Goal: Task Accomplishment & Management: Manage account settings

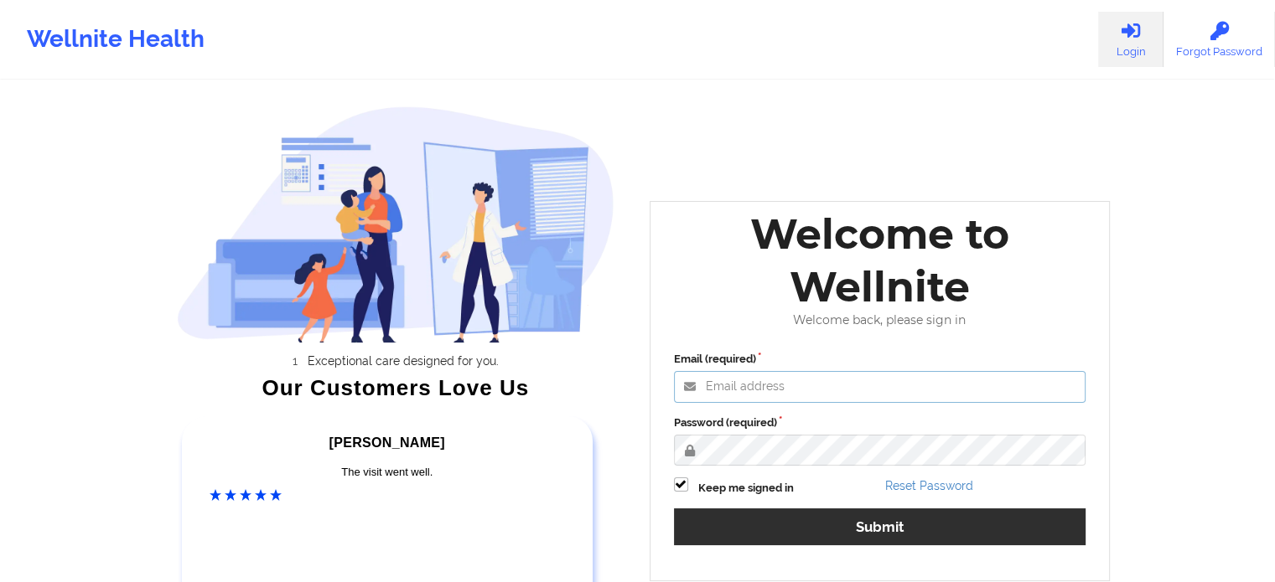
type input "[EMAIL_ADDRESS][DOMAIN_NAME]"
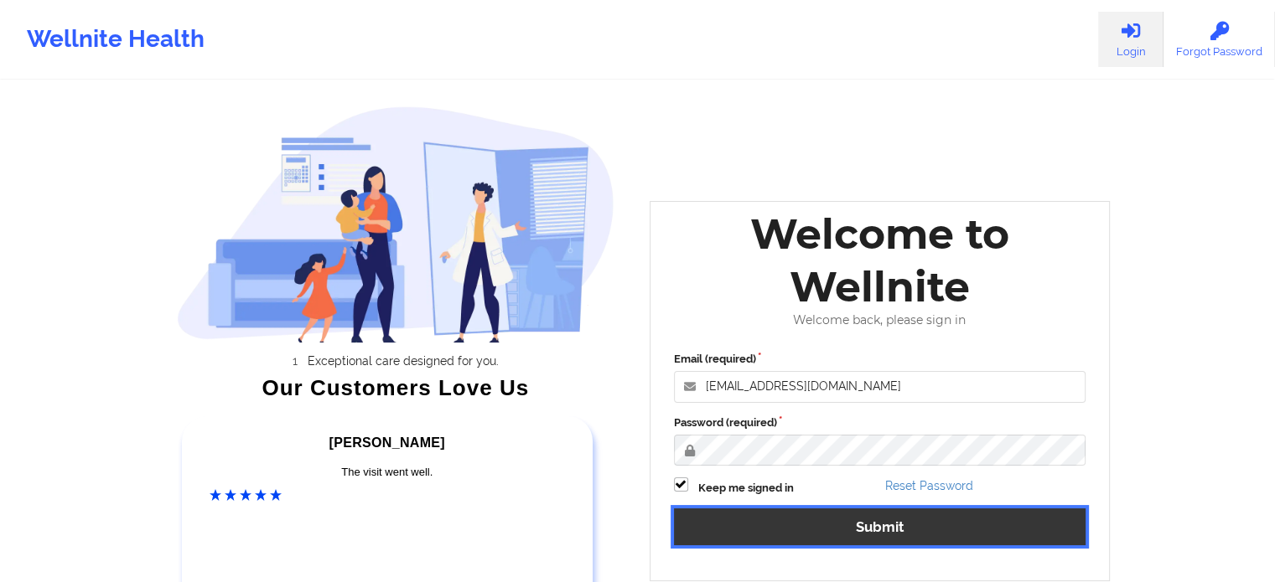
click at [742, 530] on button "Submit" at bounding box center [880, 527] width 412 height 36
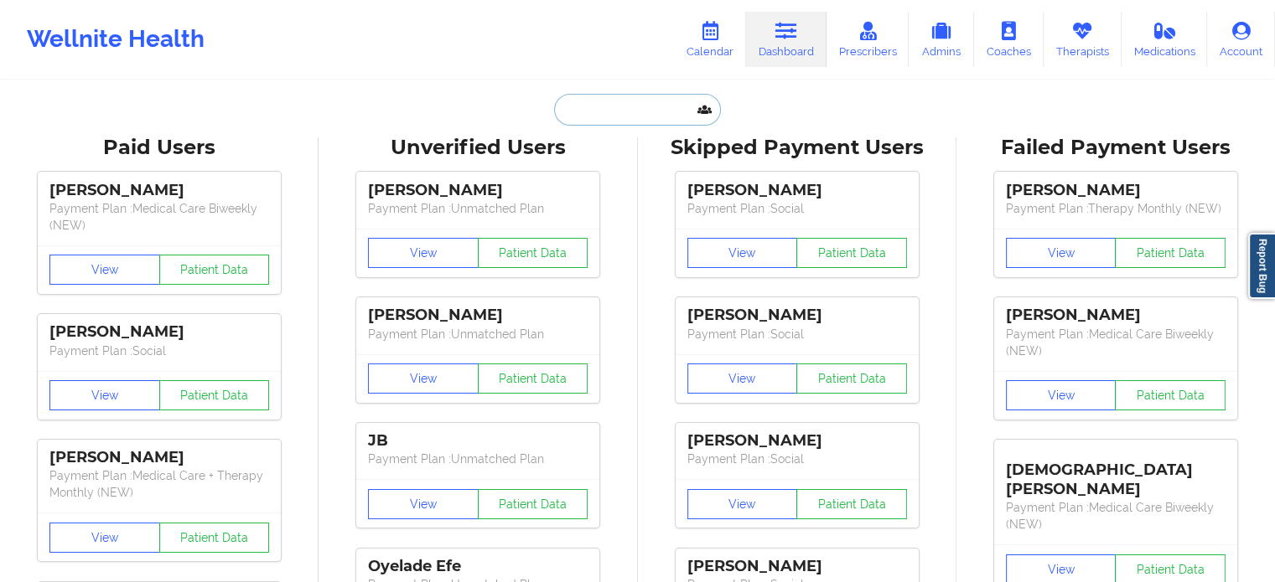
click at [575, 106] on input "text" at bounding box center [637, 110] width 166 height 32
click at [727, 41] on link "Calendar" at bounding box center [710, 39] width 72 height 55
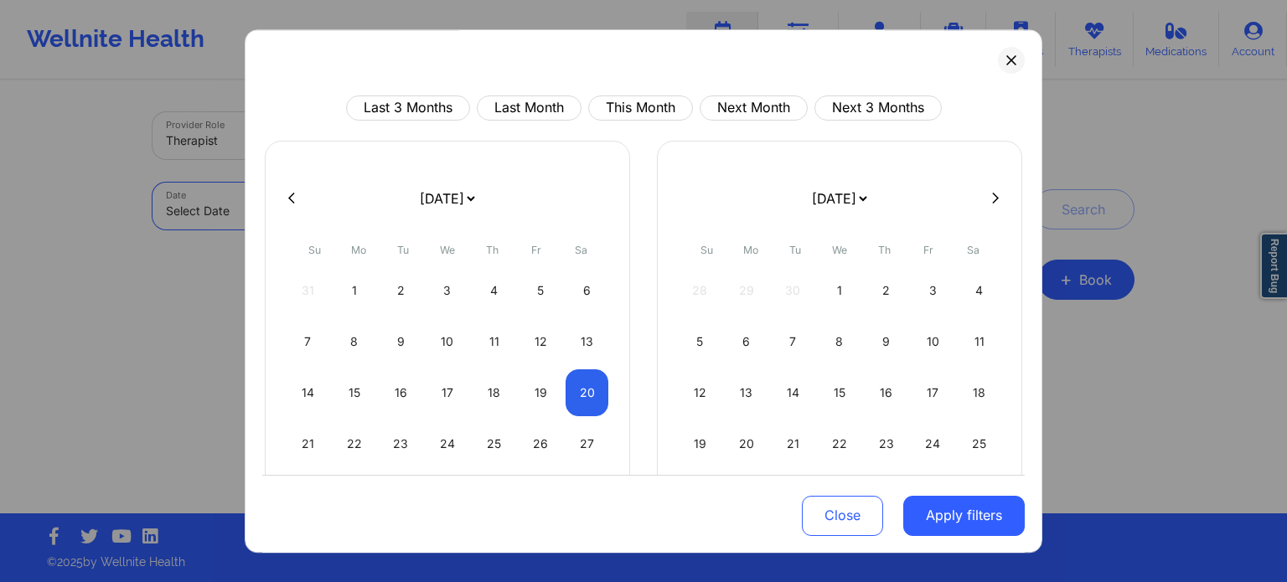
click at [237, 191] on body "Wellnite Health Calendar Dashboard Prescribers Admins Coaches Therapists Medica…" at bounding box center [643, 291] width 1287 height 582
select select "2025-8"
select select "2025-9"
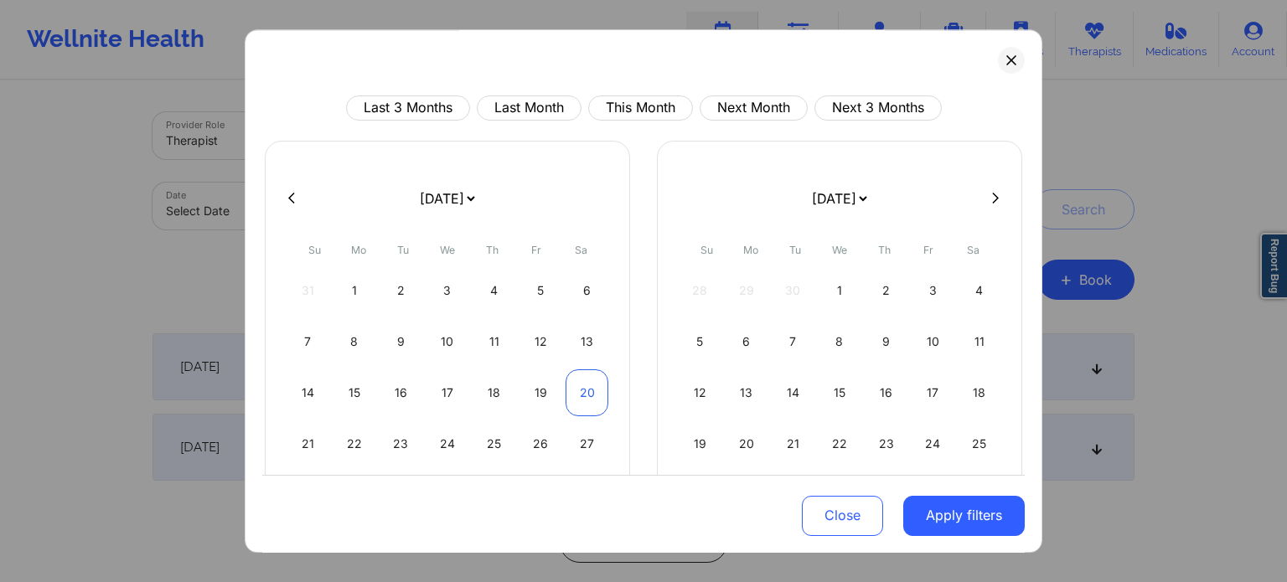
click at [578, 391] on div "20" at bounding box center [587, 393] width 43 height 47
select select "2025-8"
select select "2025-9"
select select "2025-8"
select select "2025-9"
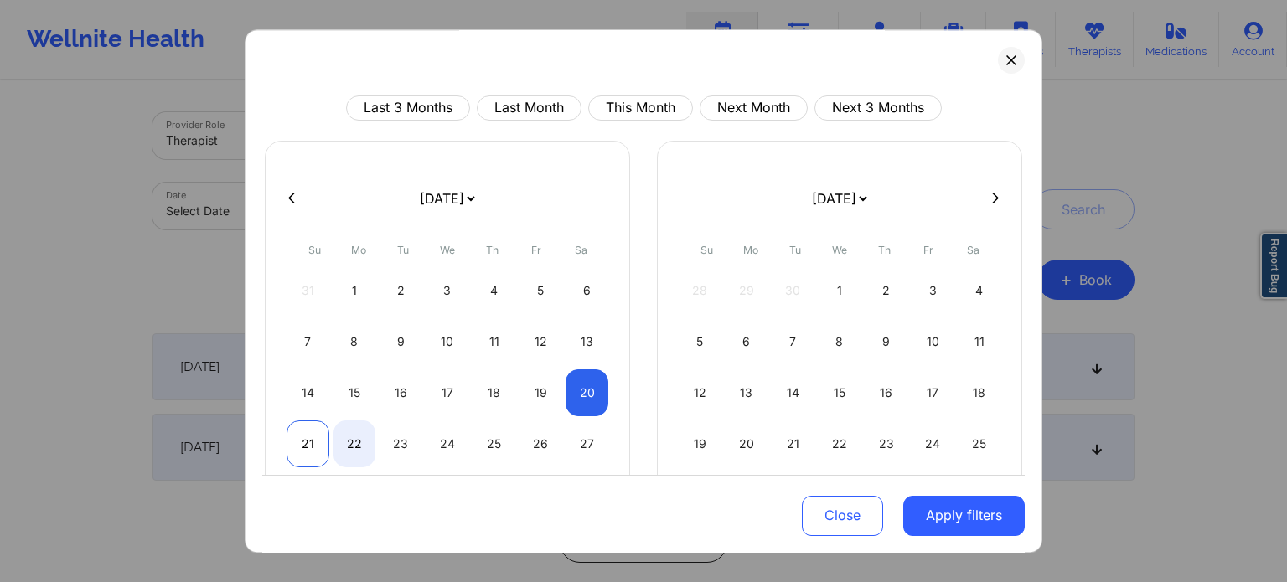
select select "2025-8"
select select "2025-9"
click at [308, 465] on div "21" at bounding box center [308, 444] width 43 height 47
select select "2025-8"
select select "2025-9"
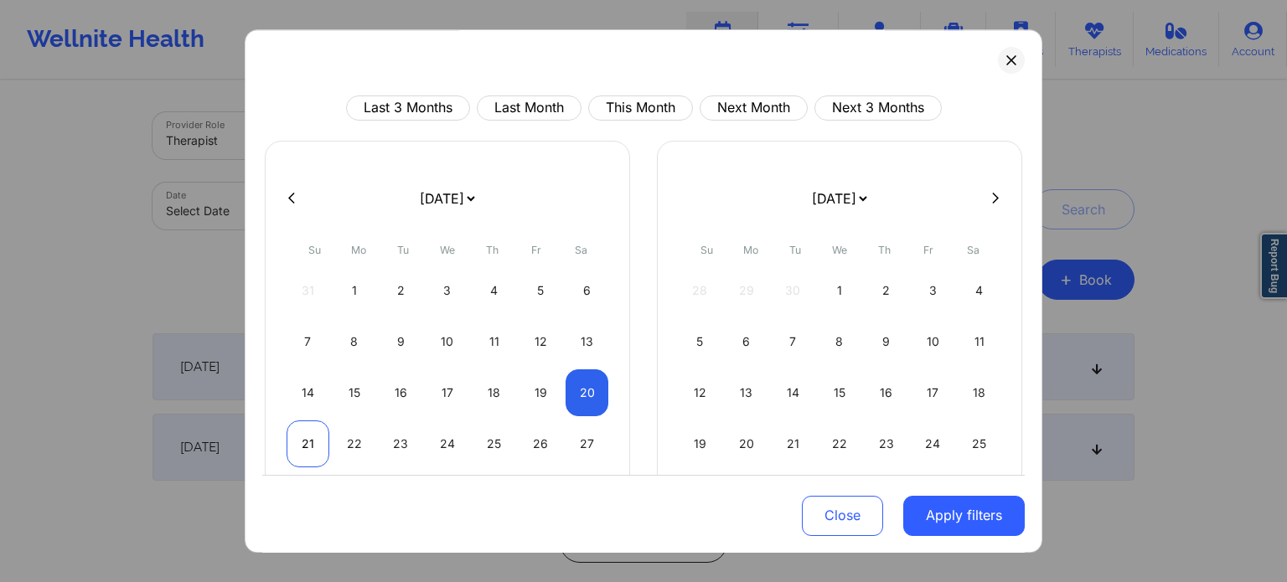
click at [317, 454] on div "21" at bounding box center [308, 444] width 43 height 47
select select "2025-8"
select select "2025-9"
select select "2025-8"
select select "2025-9"
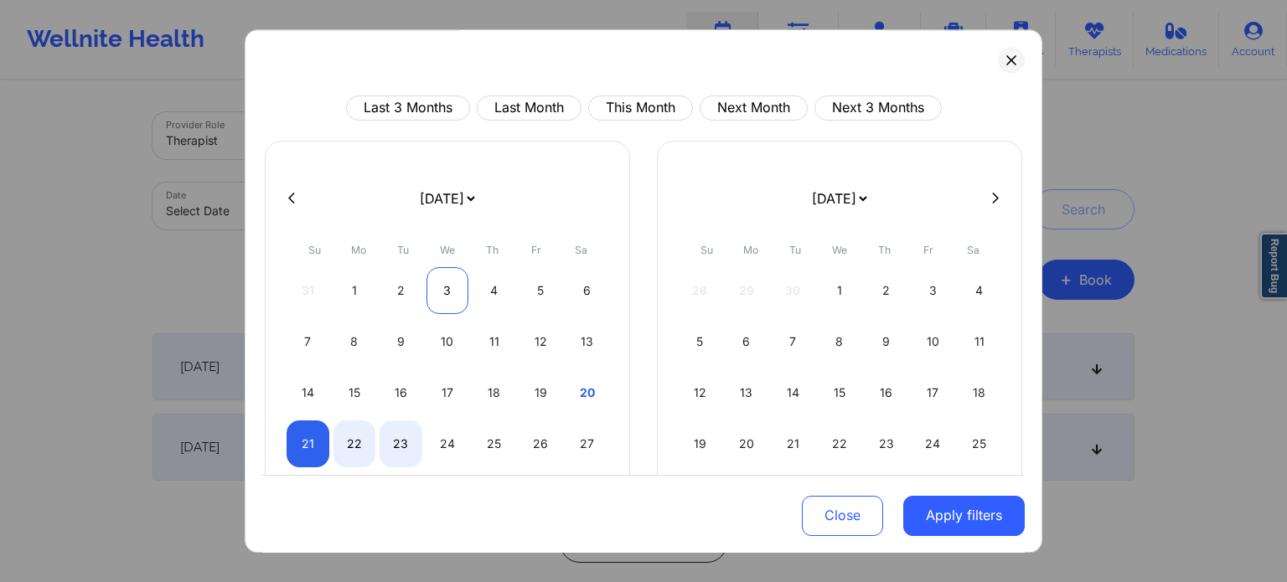
select select "2025-8"
select select "2025-9"
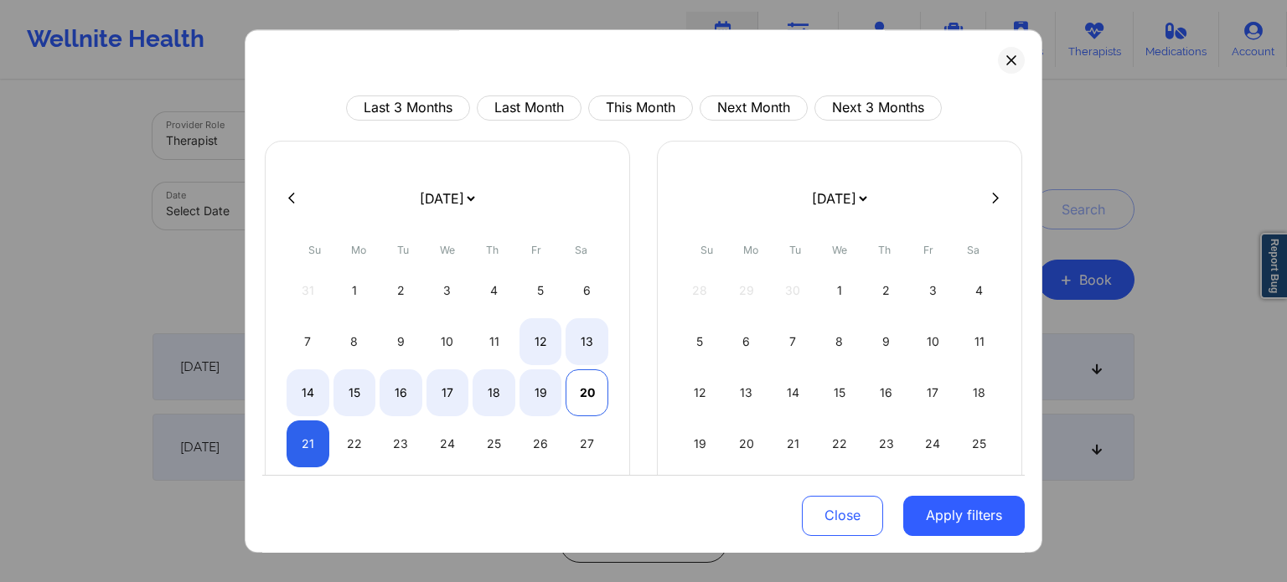
select select "2025-8"
select select "2025-9"
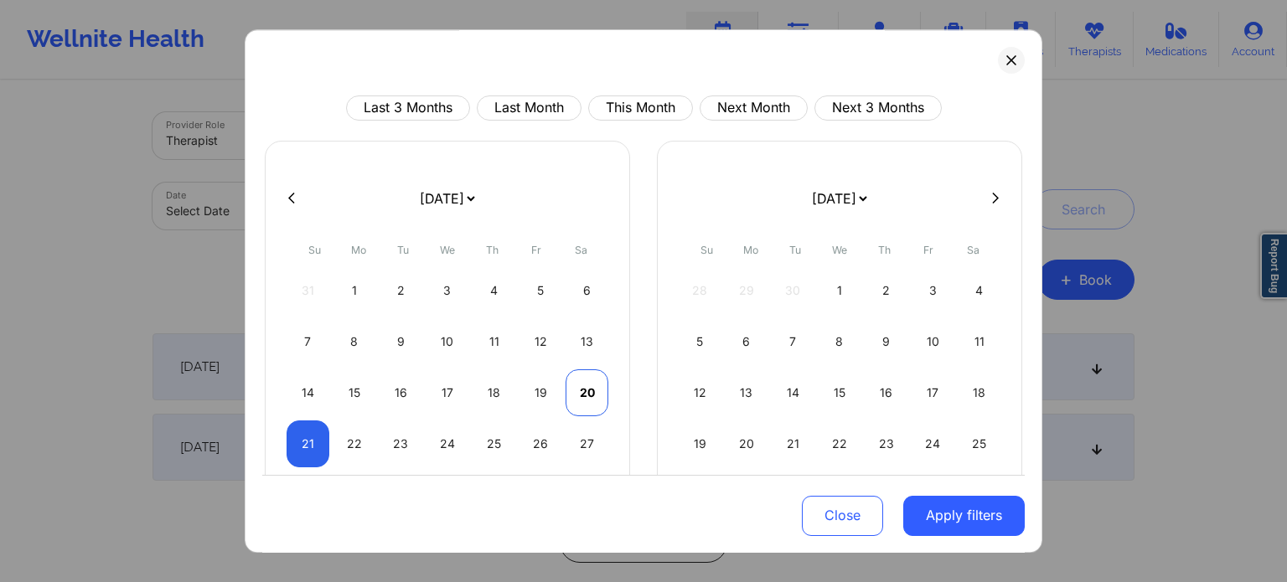
click at [590, 392] on div "20" at bounding box center [587, 393] width 43 height 47
select select "2025-8"
select select "2025-9"
select select "2025-8"
select select "2025-9"
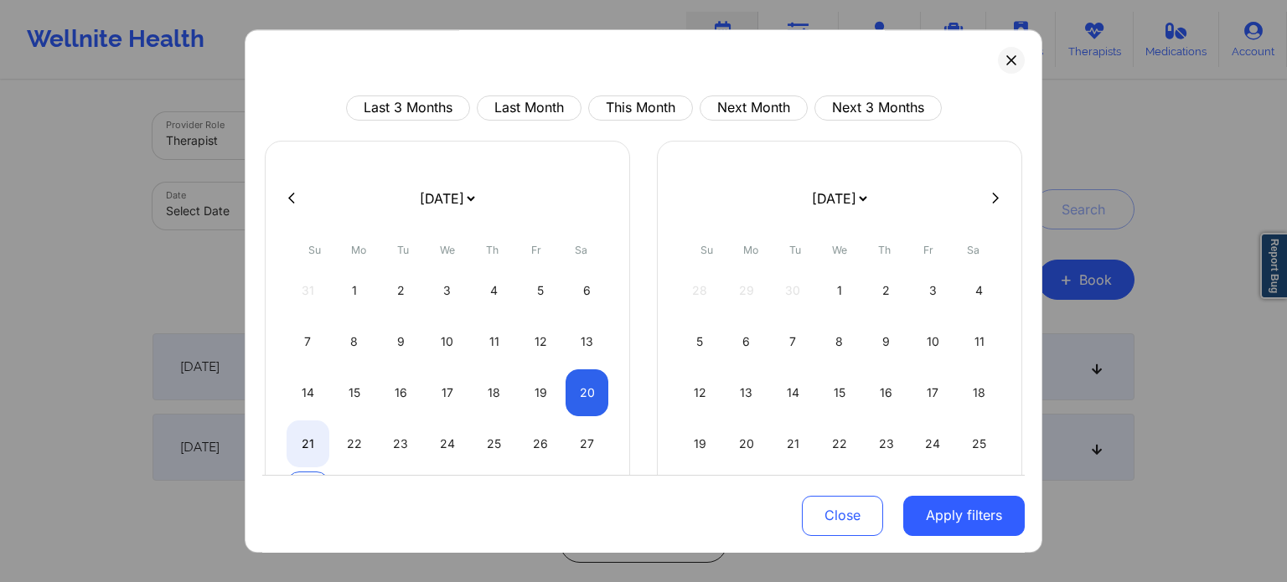
select select "2025-8"
select select "2025-9"
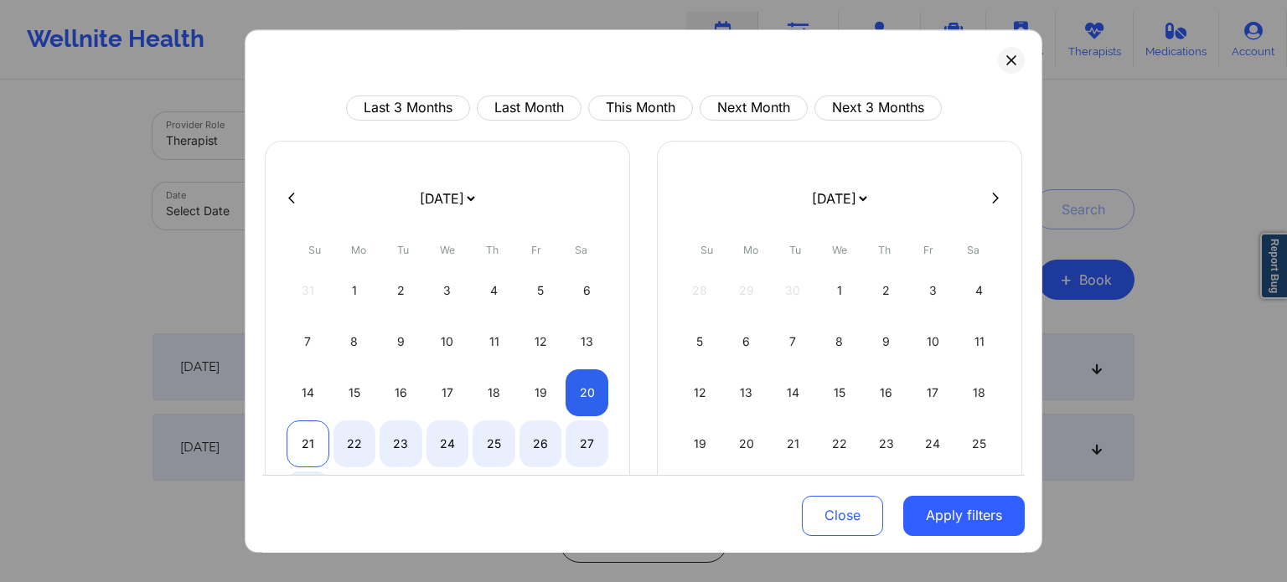
select select "2025-8"
select select "2025-9"
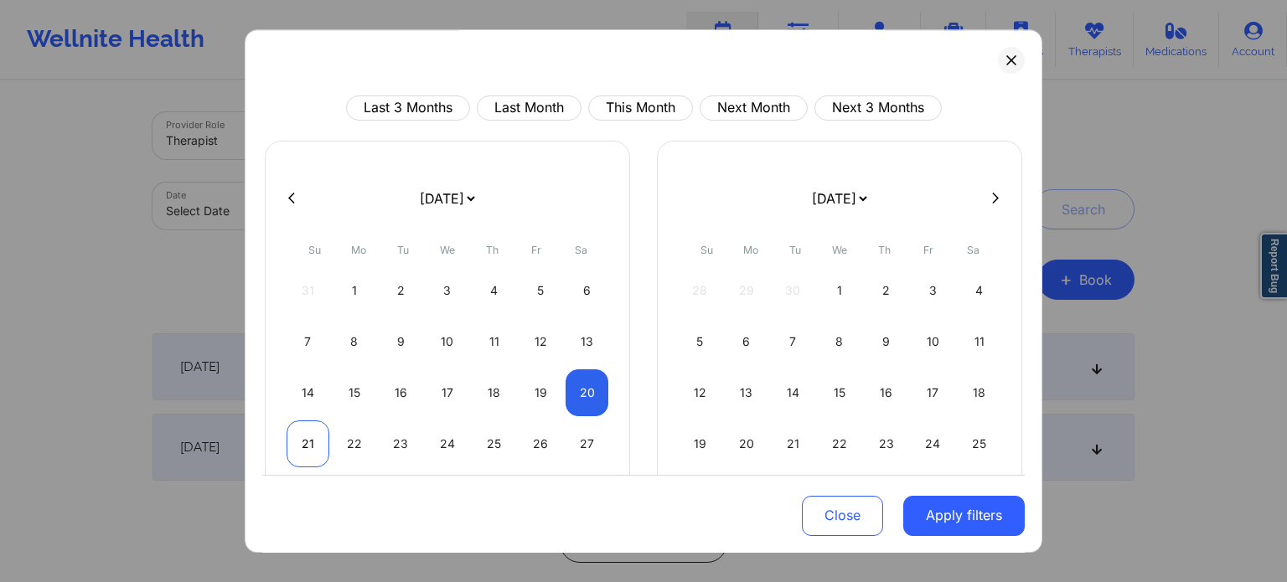
click at [303, 447] on div "21" at bounding box center [308, 444] width 43 height 47
select select "2025-8"
select select "2025-9"
click at [959, 509] on button "Apply filters" at bounding box center [964, 515] width 122 height 40
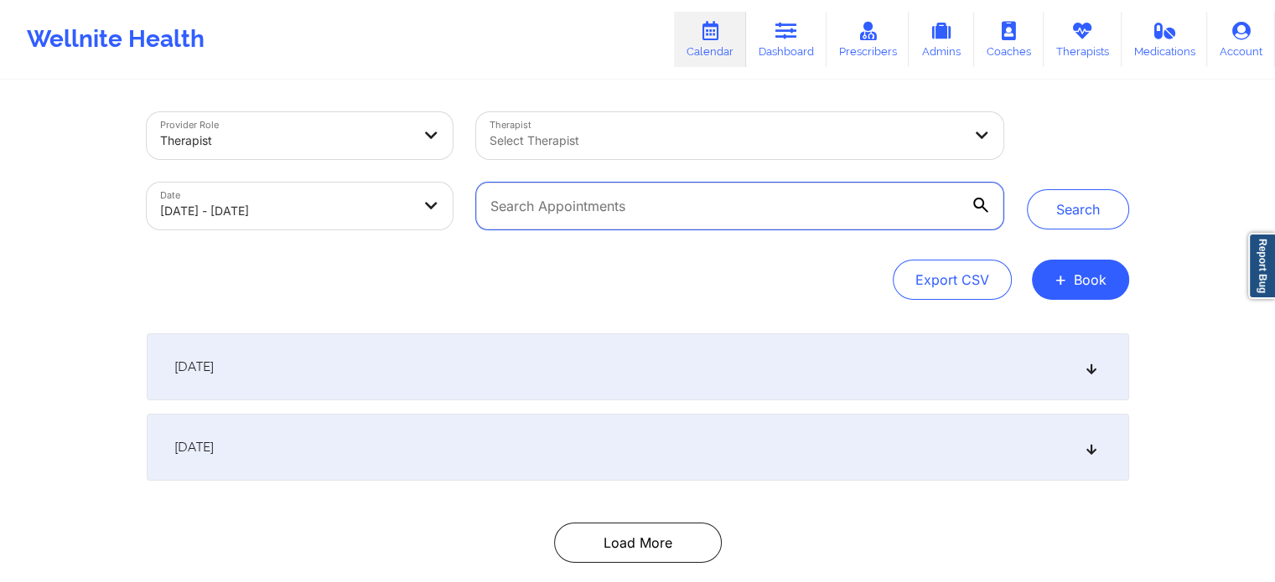
click at [724, 216] on input "text" at bounding box center [739, 206] width 526 height 47
paste input "[EMAIL_ADDRESS][DOMAIN_NAME]"
type input "[EMAIL_ADDRESS][DOMAIN_NAME]"
click at [1027, 189] on button "Search" at bounding box center [1078, 209] width 102 height 40
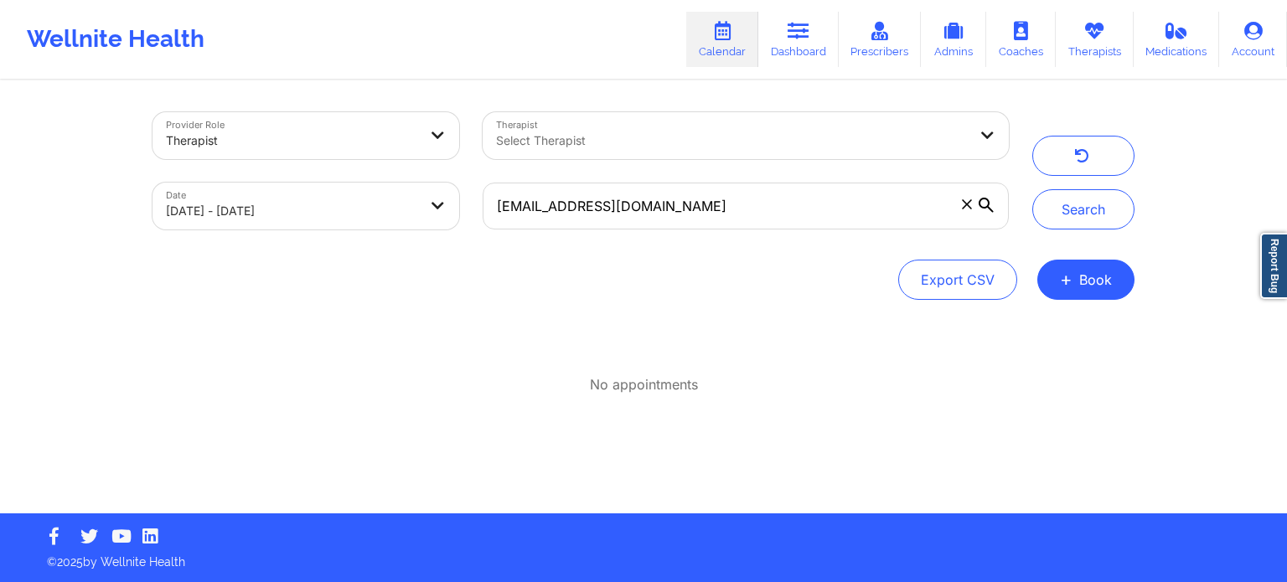
select select "2025-8"
select select "2025-9"
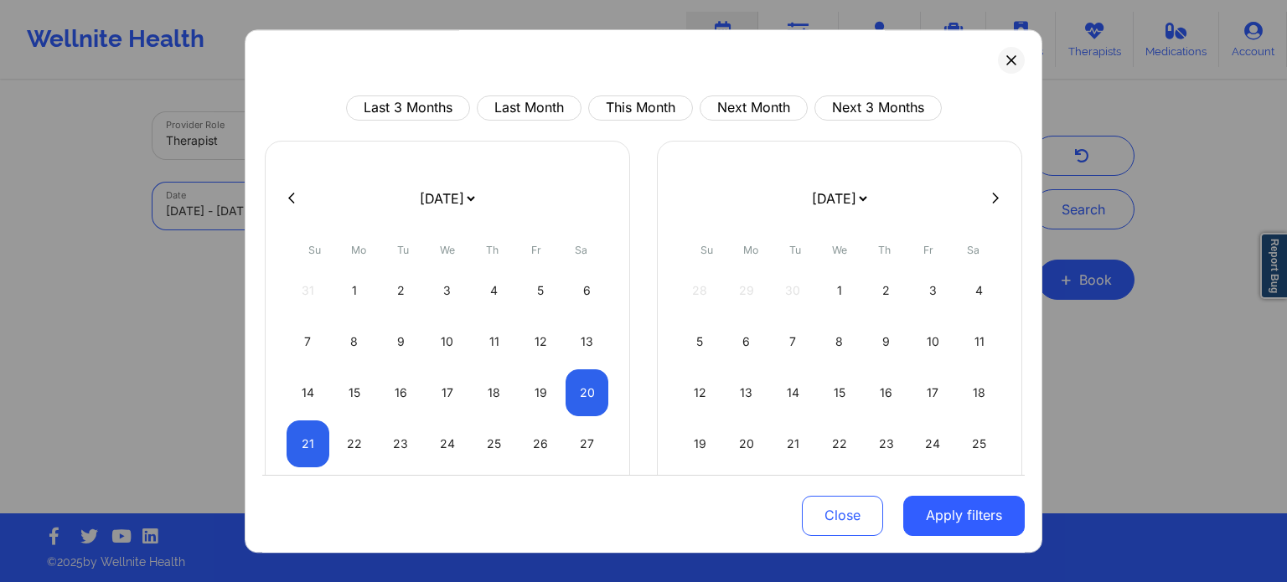
click at [397, 207] on body "Wellnite Health Calendar Dashboard Prescribers Admins Coaches Therapists Medica…" at bounding box center [643, 291] width 1287 height 582
click at [998, 70] on button at bounding box center [1011, 60] width 27 height 27
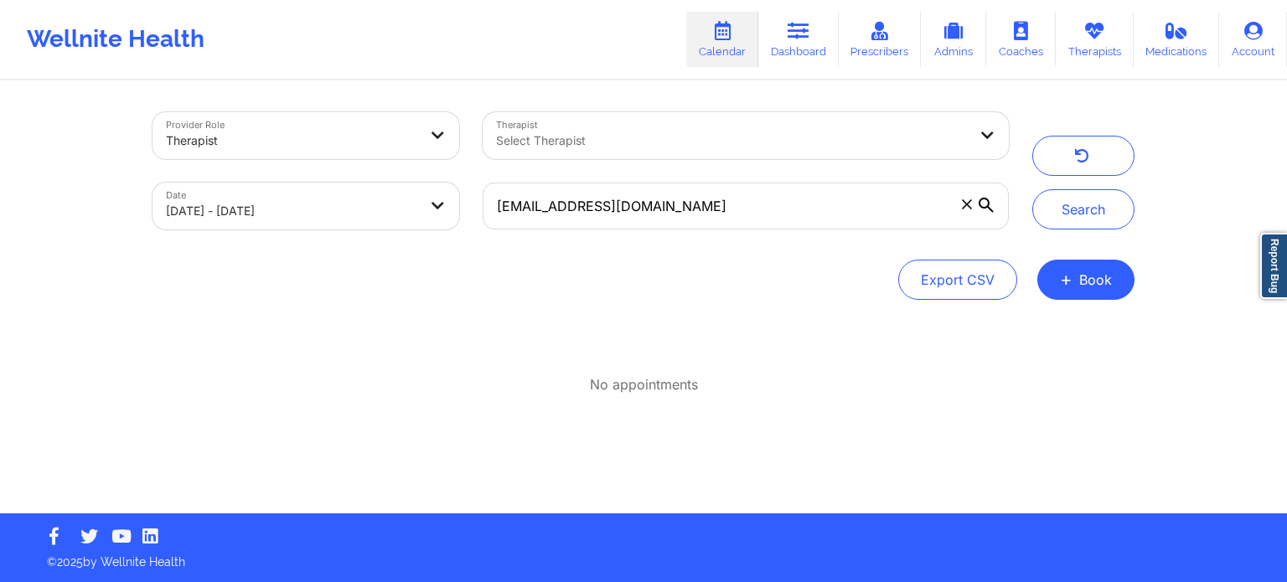
click at [961, 209] on span at bounding box center [967, 204] width 17 height 17
click at [961, 209] on input "[EMAIL_ADDRESS][DOMAIN_NAME]" at bounding box center [746, 206] width 526 height 47
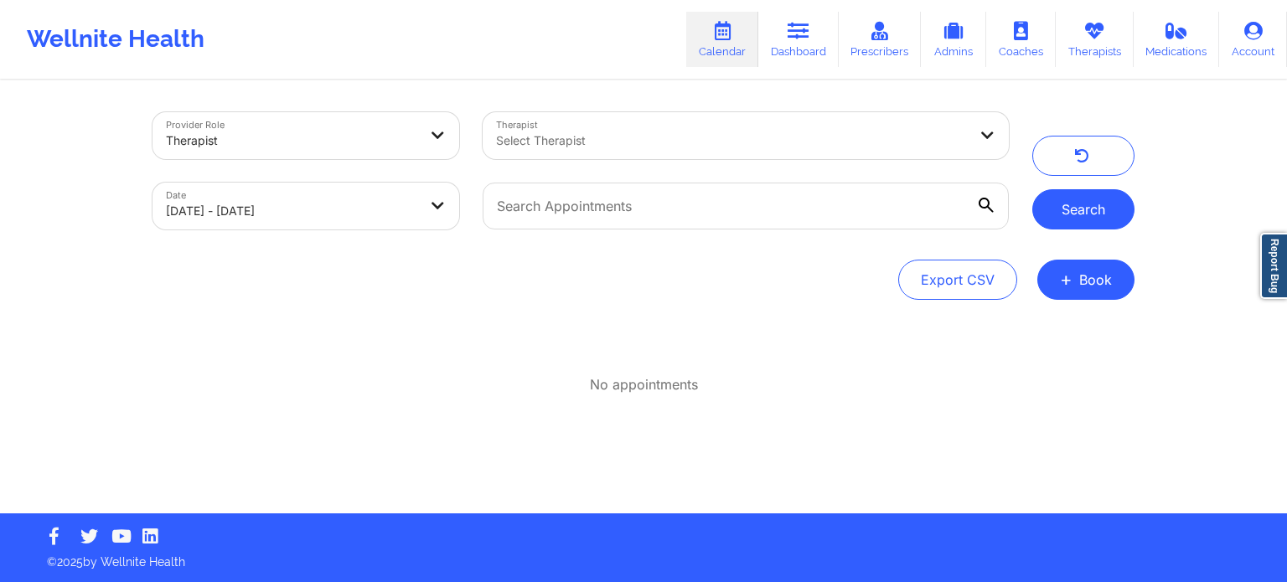
click at [1067, 201] on button "Search" at bounding box center [1083, 209] width 102 height 40
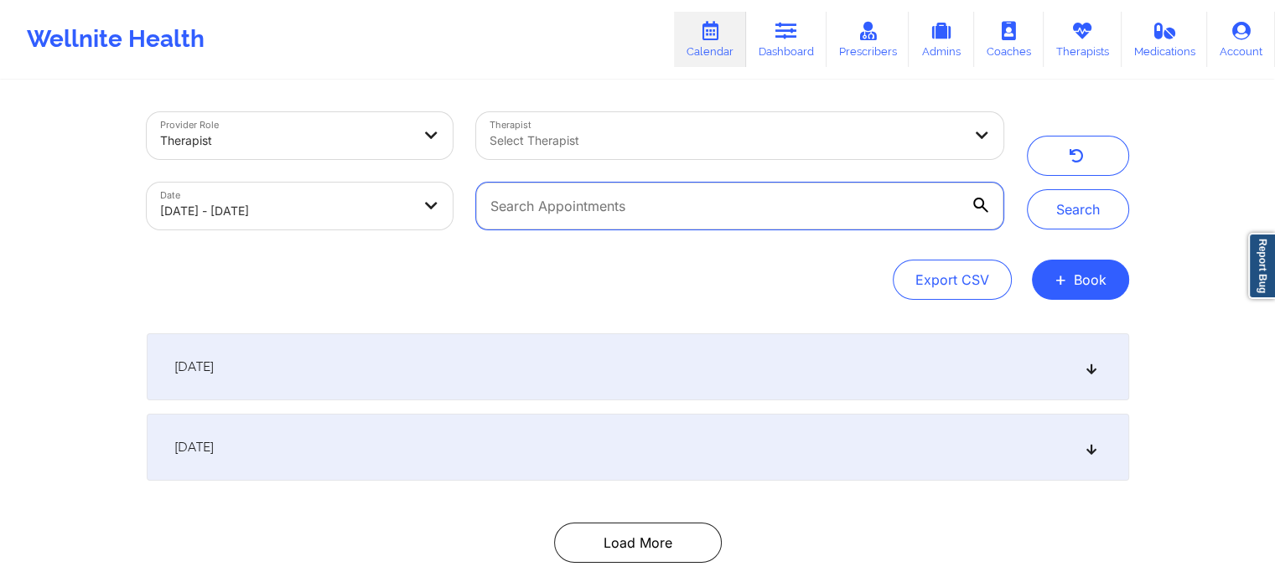
click at [580, 212] on input "text" at bounding box center [739, 206] width 526 height 47
paste input "[EMAIL_ADDRESS][DOMAIN_NAME]"
click at [1027, 189] on button "Search" at bounding box center [1078, 209] width 102 height 40
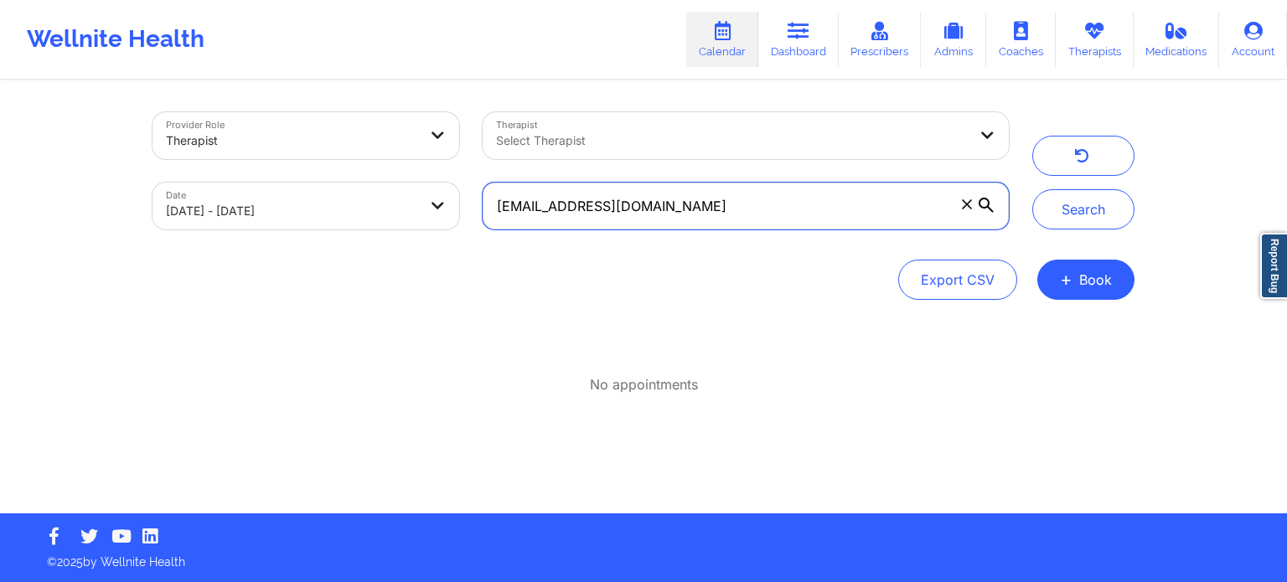
drag, startPoint x: 739, startPoint y: 192, endPoint x: 312, endPoint y: 146, distance: 429.9
click at [312, 146] on div "Provider Role Therapist Therapist Select Therapist Date [DATE] - [DATE] [EMAIL_…" at bounding box center [581, 171] width 880 height 141
paste input "jessamy.[PERSON_NAME]"
click at [1032, 189] on button "Search" at bounding box center [1083, 209] width 102 height 40
drag, startPoint x: 692, startPoint y: 230, endPoint x: 711, endPoint y: 215, distance: 23.3
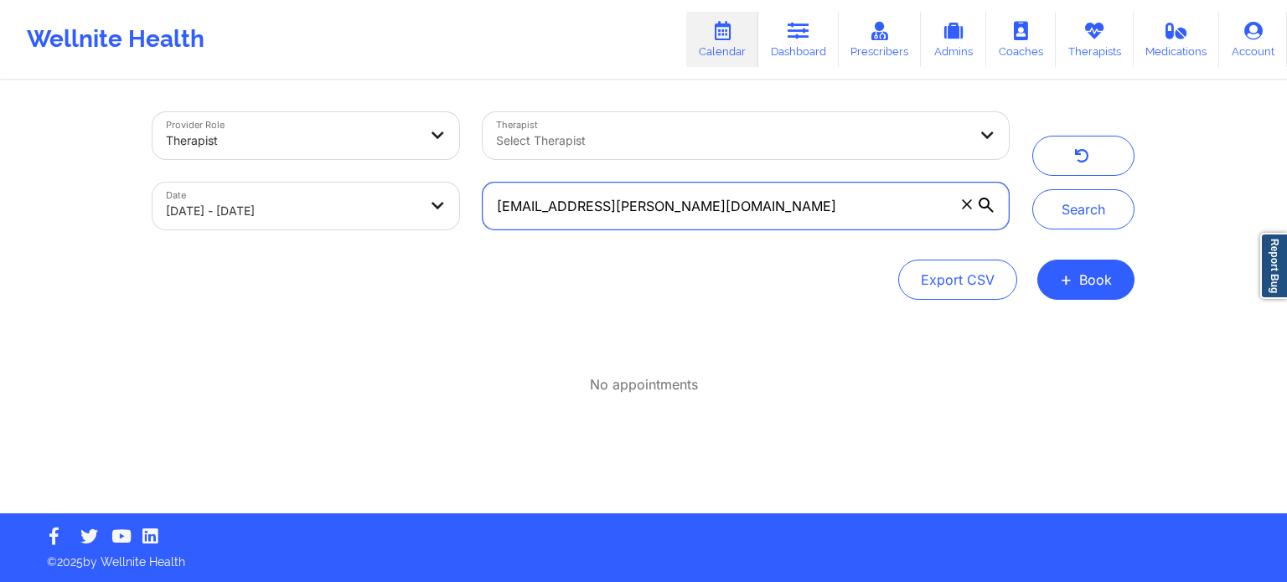
click at [711, 215] on div "[EMAIL_ADDRESS][PERSON_NAME][DOMAIN_NAME]" at bounding box center [746, 206] width 550 height 70
drag, startPoint x: 711, startPoint y: 215, endPoint x: 272, endPoint y: 139, distance: 445.7
click at [272, 139] on div "Provider Role Therapist Therapist Select Therapist Date [DATE] - [DATE] [PERSON…" at bounding box center [581, 171] width 880 height 141
click at [1032, 189] on button "Search" at bounding box center [1083, 209] width 102 height 40
drag, startPoint x: 722, startPoint y: 203, endPoint x: 488, endPoint y: 238, distance: 236.4
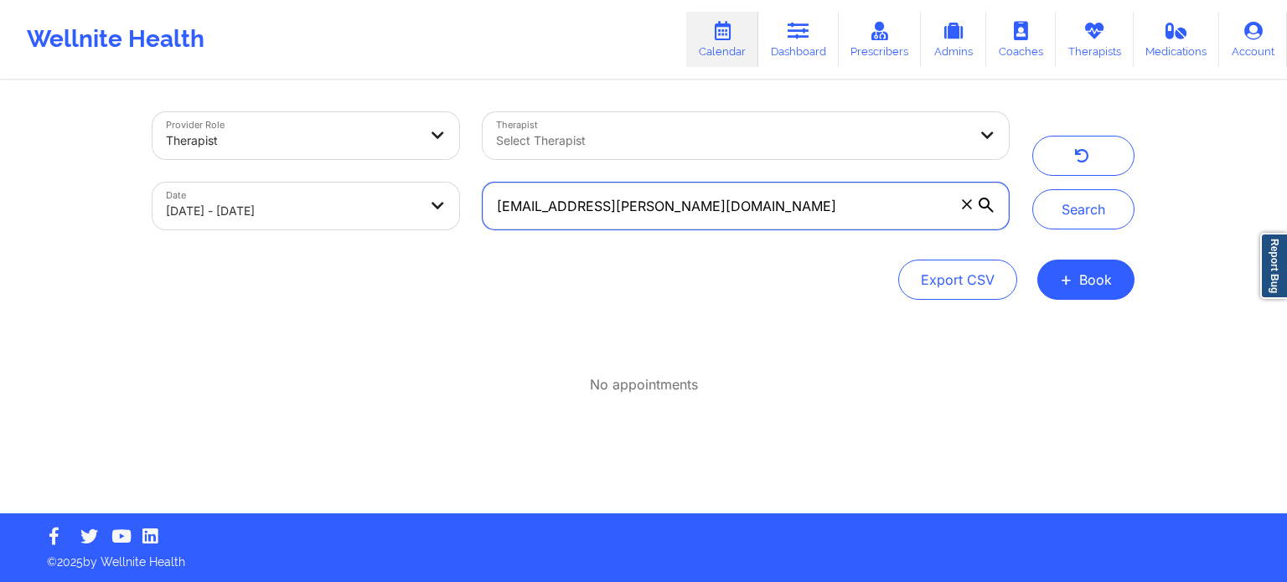
click at [488, 238] on div "[EMAIL_ADDRESS][PERSON_NAME][DOMAIN_NAME]" at bounding box center [746, 206] width 550 height 70
paste input "lantanajo"
type input "[EMAIL_ADDRESS][DOMAIN_NAME]"
click at [1032, 189] on button "Search" at bounding box center [1083, 209] width 102 height 40
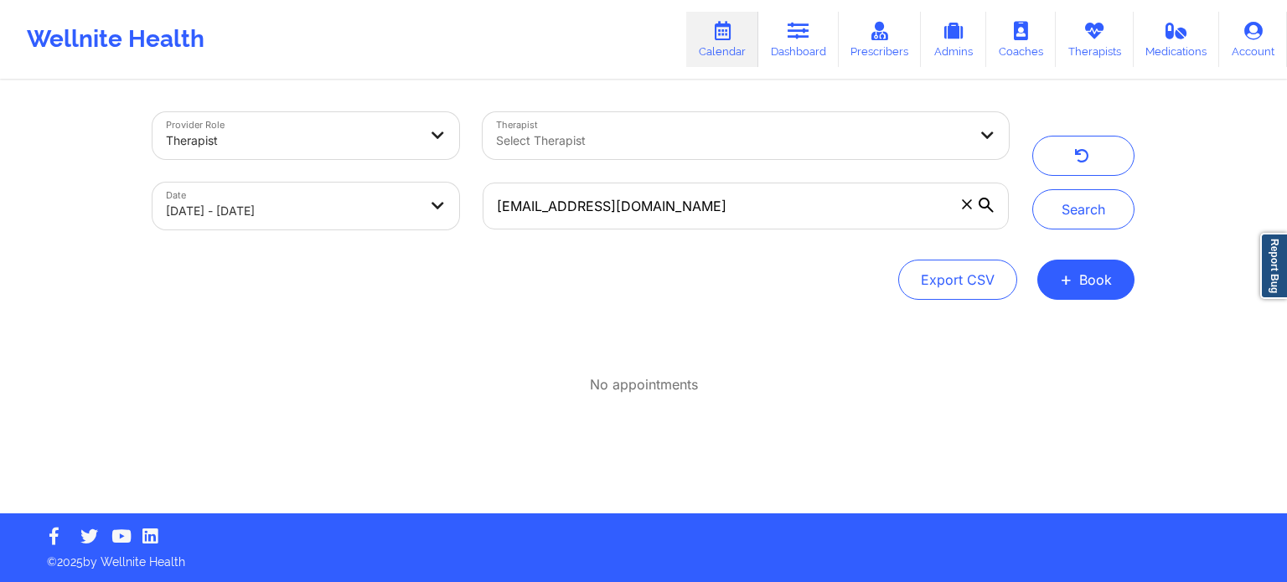
select select "2025-8"
select select "2025-9"
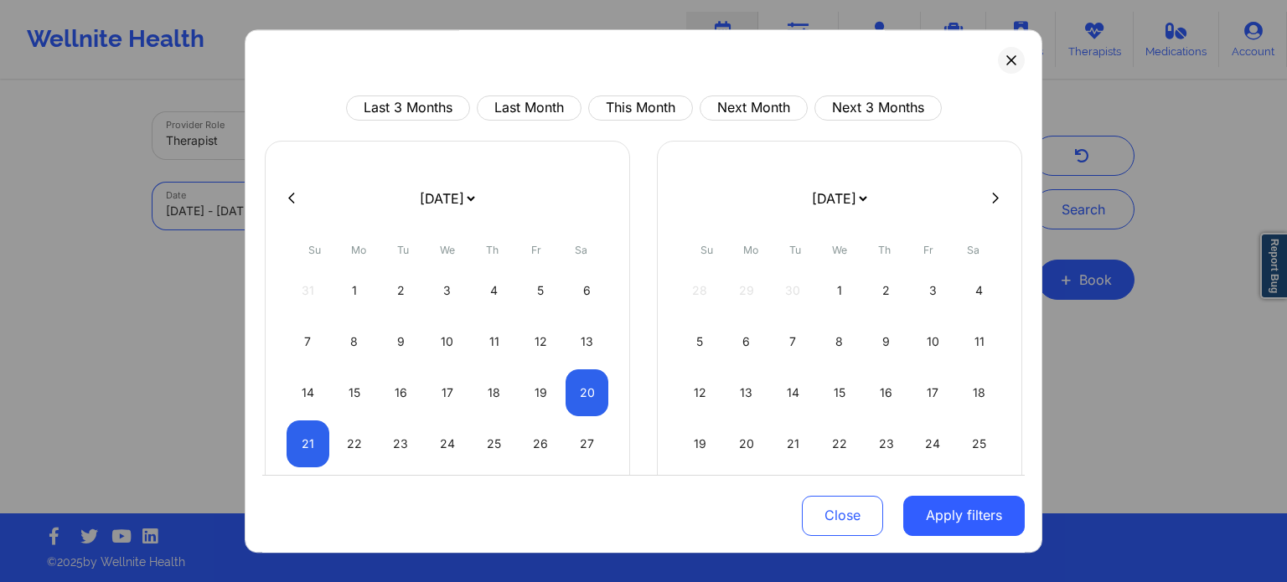
click at [350, 189] on body "Wellnite Health Calendar Dashboard Prescribers Admins Coaches Therapists Medica…" at bounding box center [643, 291] width 1287 height 582
click at [528, 385] on div "19" at bounding box center [541, 393] width 43 height 47
select select "2025-8"
select select "2025-9"
select select "2025-8"
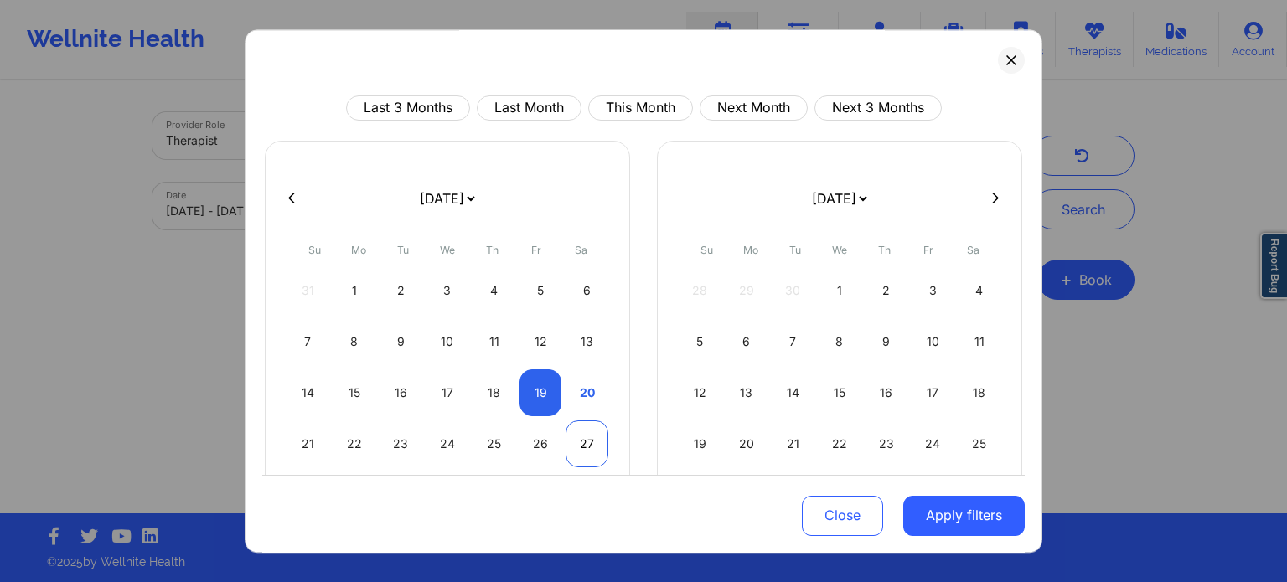
select select "2025-9"
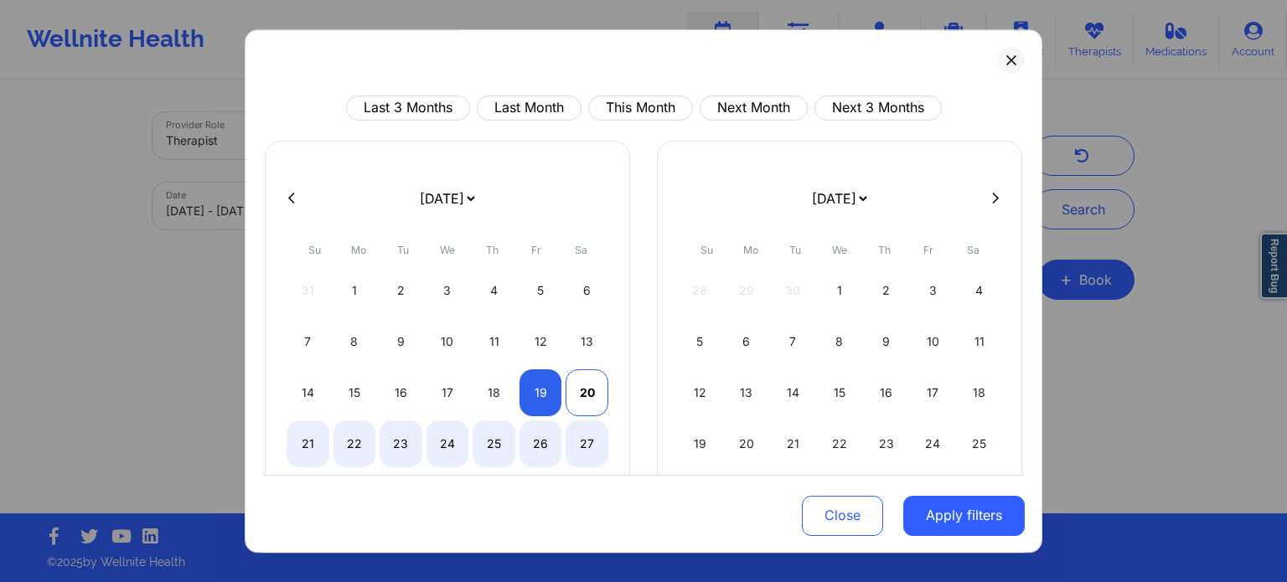
select select "2025-8"
select select "2025-9"
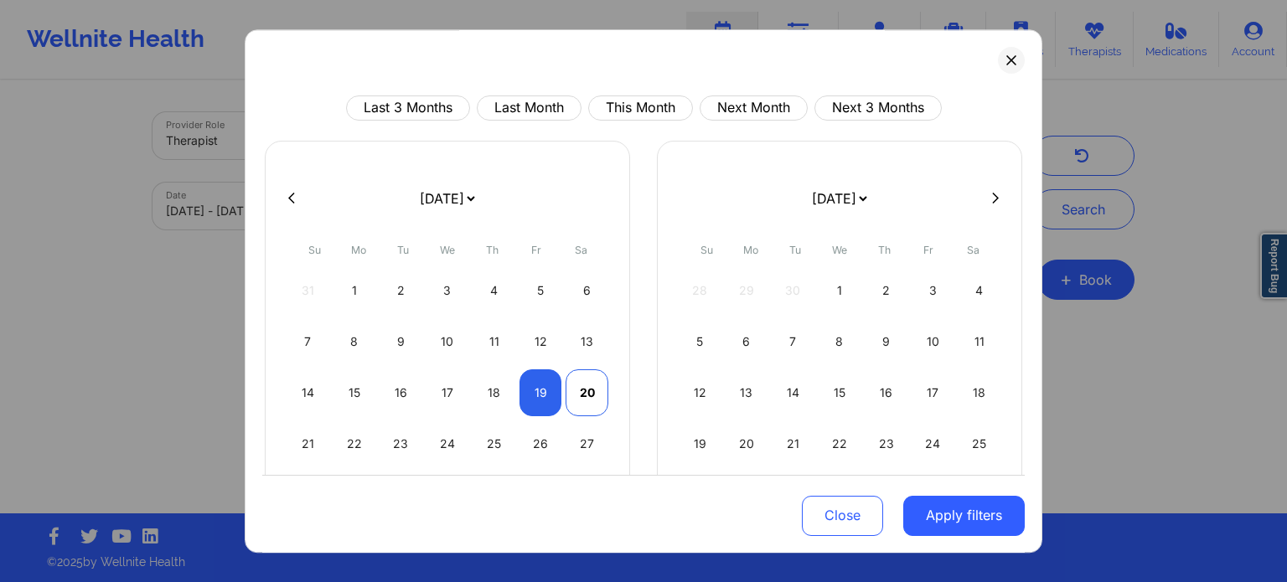
click at [578, 380] on div "20" at bounding box center [587, 393] width 43 height 47
select select "2025-8"
select select "2025-9"
click at [942, 519] on button "Apply filters" at bounding box center [964, 515] width 122 height 40
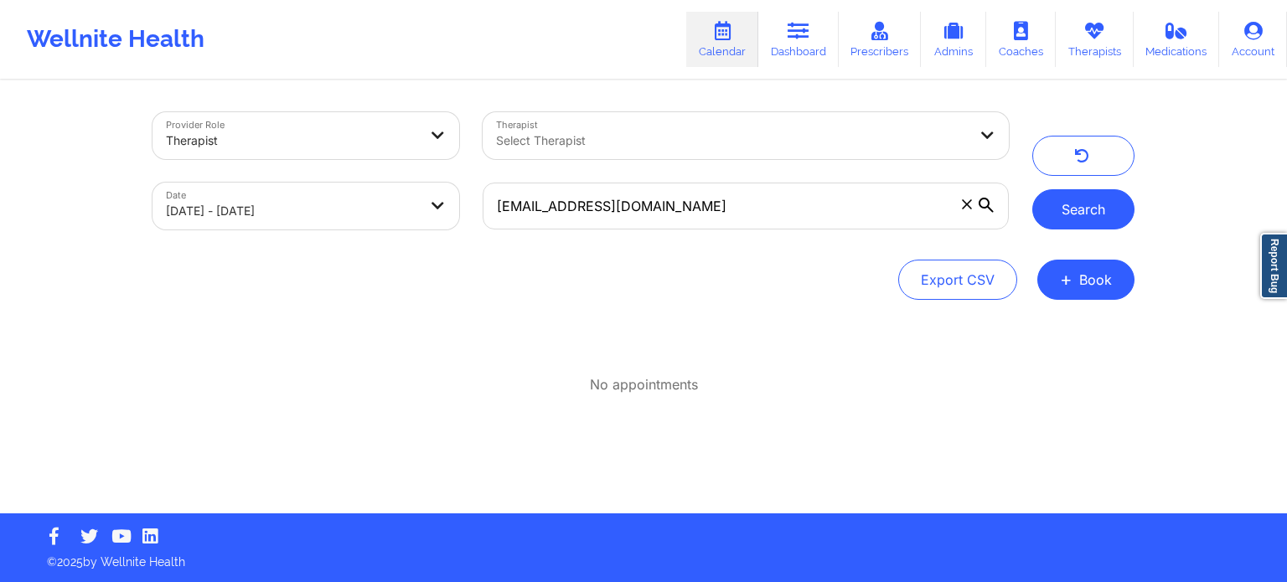
click at [1074, 210] on button "Search" at bounding box center [1083, 209] width 102 height 40
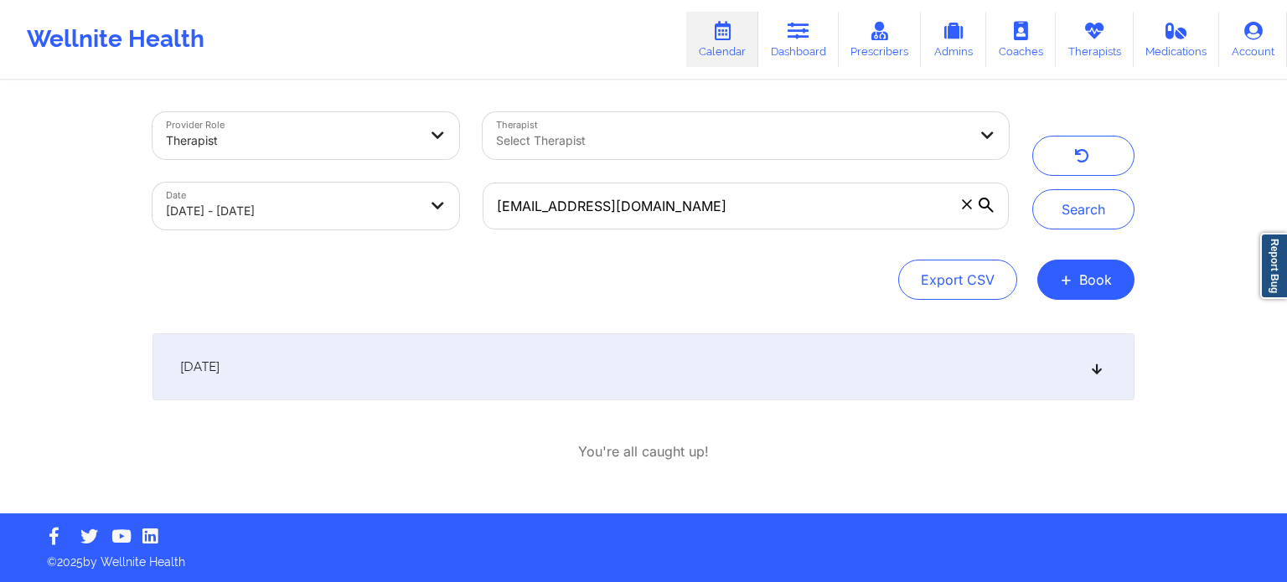
click at [1102, 341] on div "[DATE]" at bounding box center [644, 367] width 982 height 67
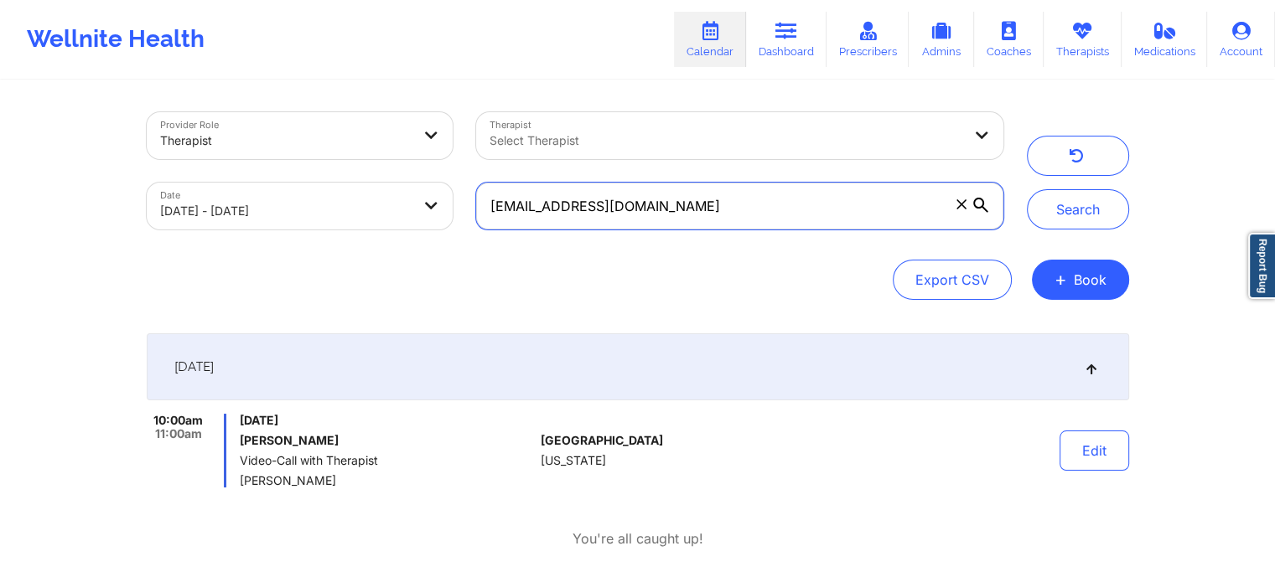
drag, startPoint x: 711, startPoint y: 207, endPoint x: 356, endPoint y: 207, distance: 355.3
click at [356, 207] on div "Provider Role Therapist Therapist Select Therapist Date [DATE] - [DATE] [EMAIL_…" at bounding box center [575, 171] width 880 height 141
paste input "jessamy.camill"
click at [1027, 189] on button "Search" at bounding box center [1078, 209] width 102 height 40
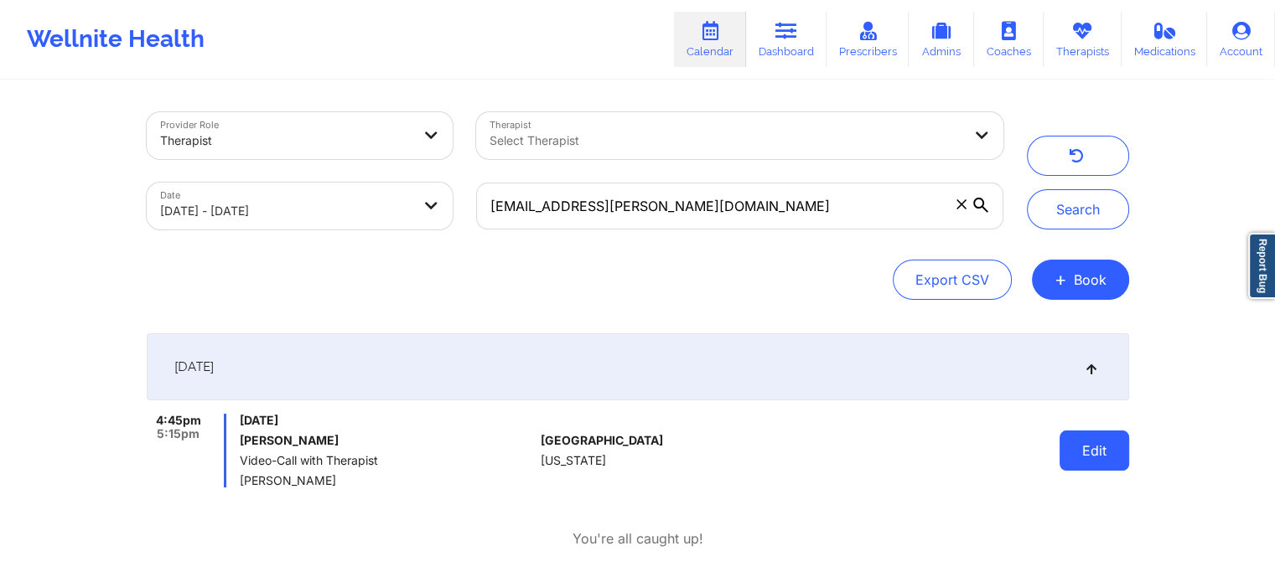
click at [1069, 468] on button "Edit" at bounding box center [1094, 451] width 70 height 40
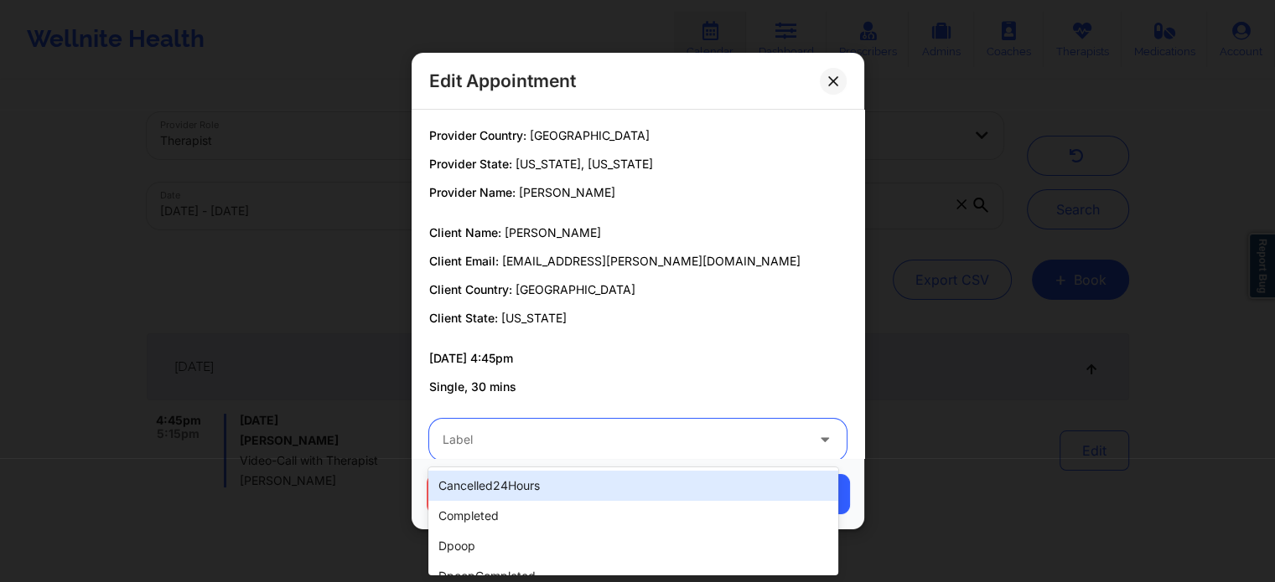
click at [643, 454] on div "Label" at bounding box center [617, 440] width 377 height 42
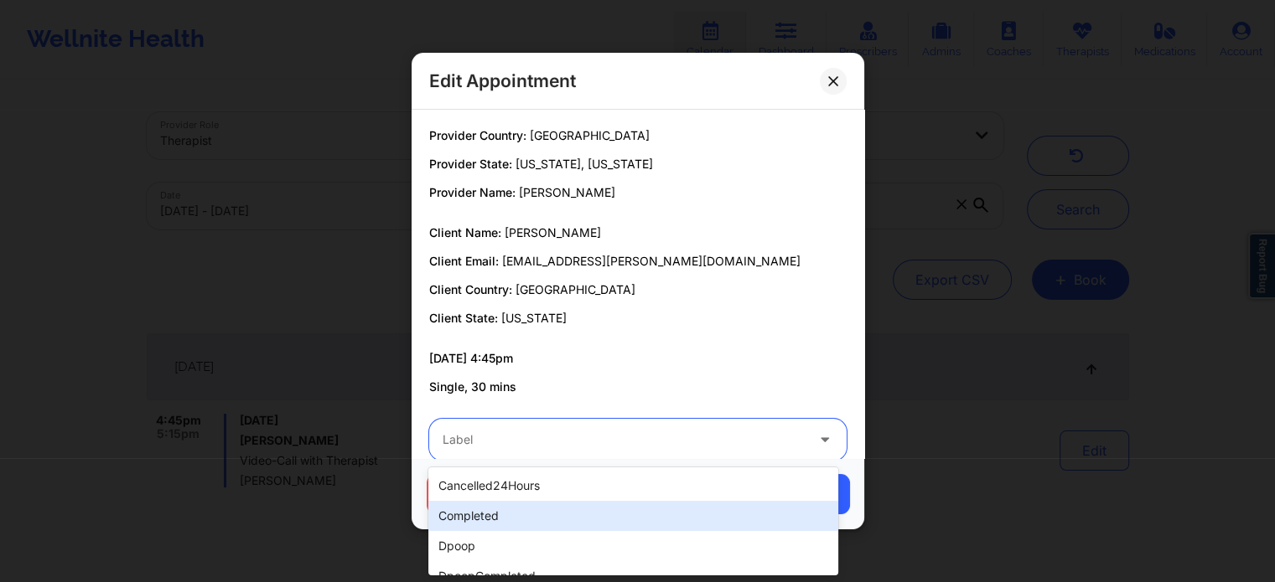
drag, startPoint x: 531, startPoint y: 499, endPoint x: 517, endPoint y: 519, distance: 24.0
click at [517, 519] on div "cancelled24Hours completed dpoop dpoopCompleted dpInNetworkCompleted freeNoShow…" at bounding box center [632, 522] width 409 height 108
click at [517, 519] on div "completed" at bounding box center [632, 516] width 409 height 30
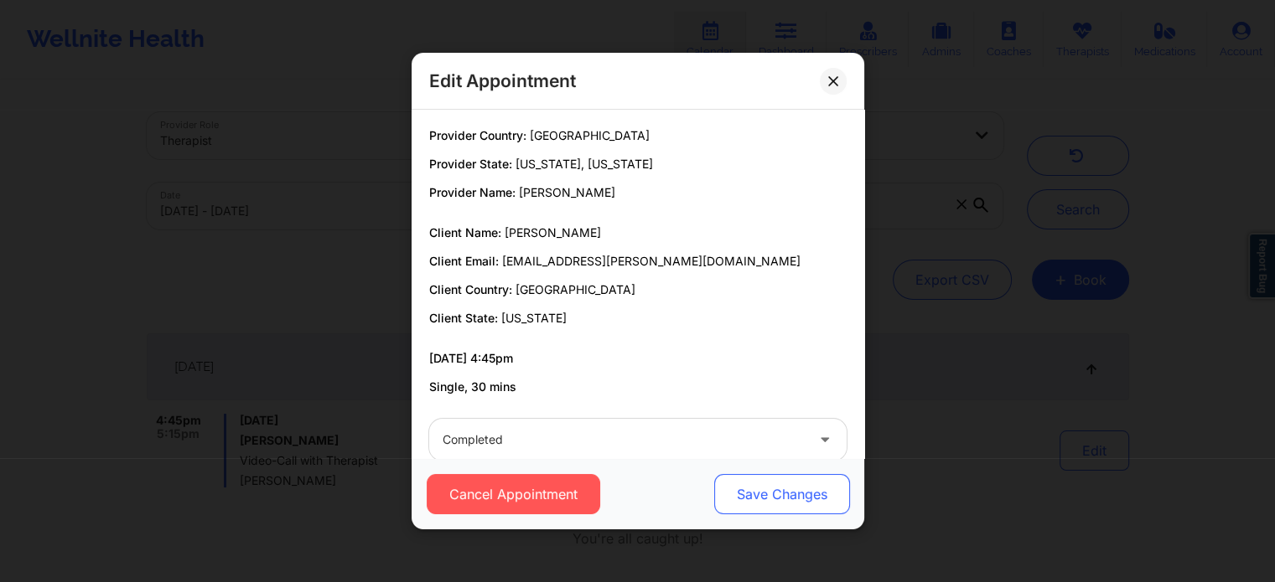
click at [789, 502] on button "Save Changes" at bounding box center [781, 494] width 136 height 40
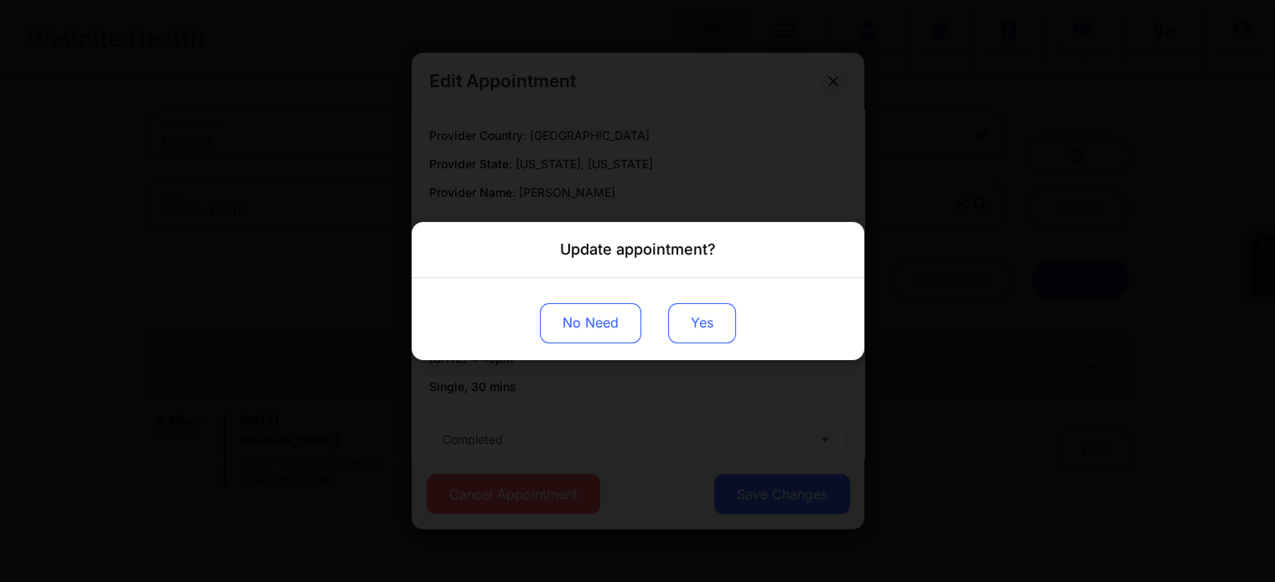
click at [706, 321] on button "Yes" at bounding box center [702, 323] width 68 height 40
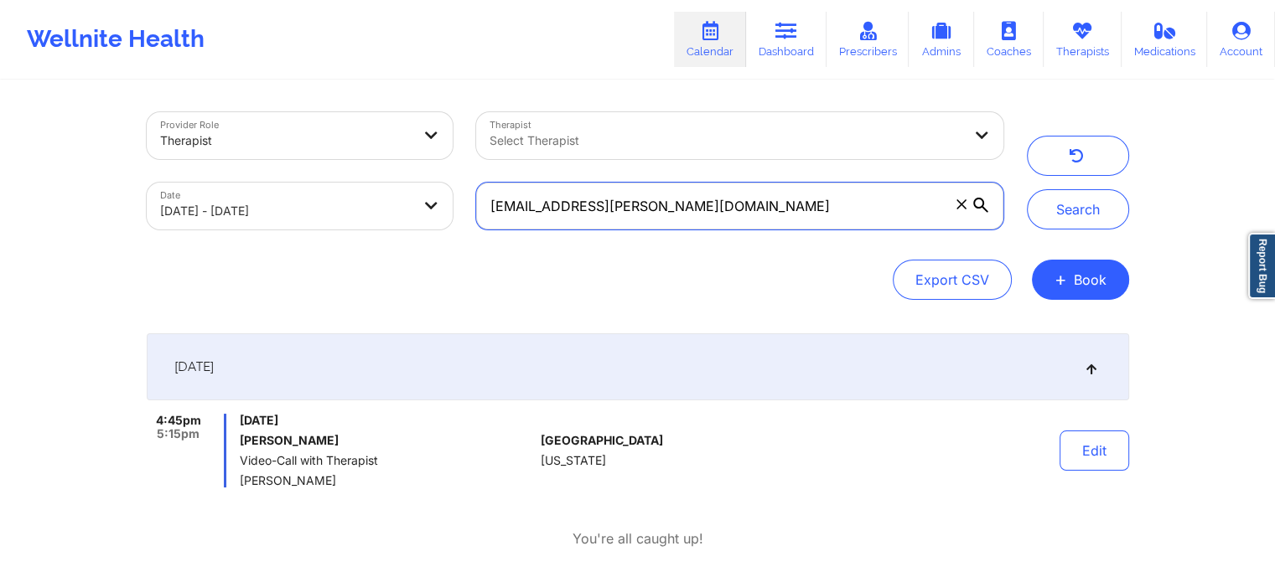
drag, startPoint x: 719, startPoint y: 184, endPoint x: 405, endPoint y: 195, distance: 314.5
click at [405, 195] on div "Provider Role Therapist Therapist Select Therapist Date [DATE] - [DATE] [PERSON…" at bounding box center [575, 171] width 880 height 141
paste input "claresewilliams79"
type input "[EMAIL_ADDRESS][DOMAIN_NAME]"
click at [1027, 189] on button "Search" at bounding box center [1078, 209] width 102 height 40
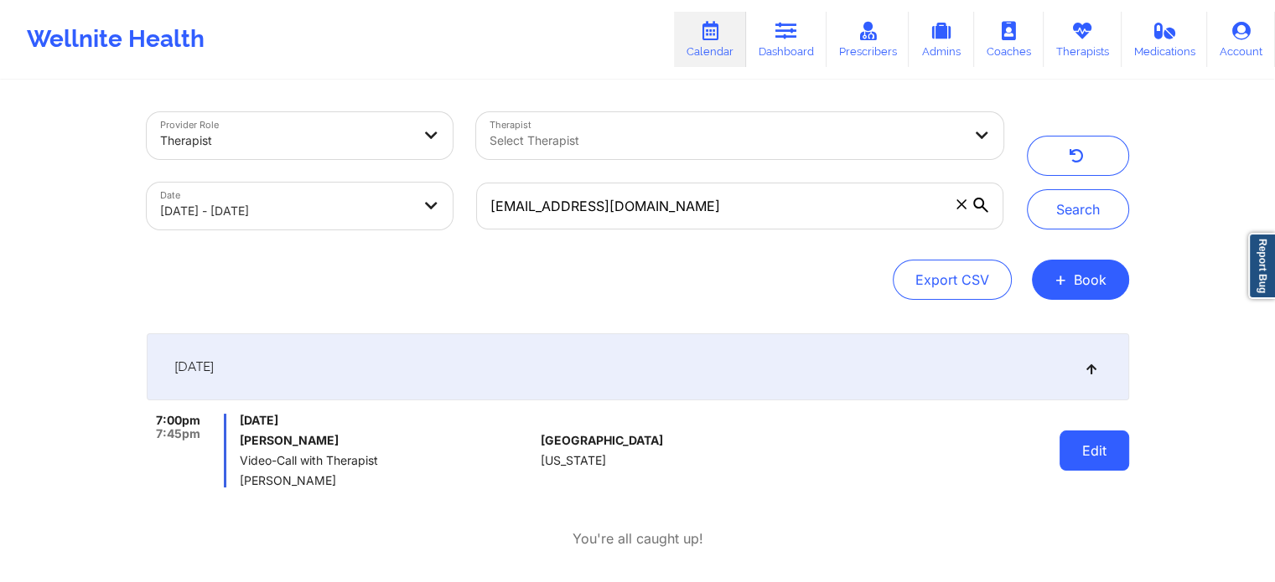
click at [1091, 455] on button "Edit" at bounding box center [1094, 451] width 70 height 40
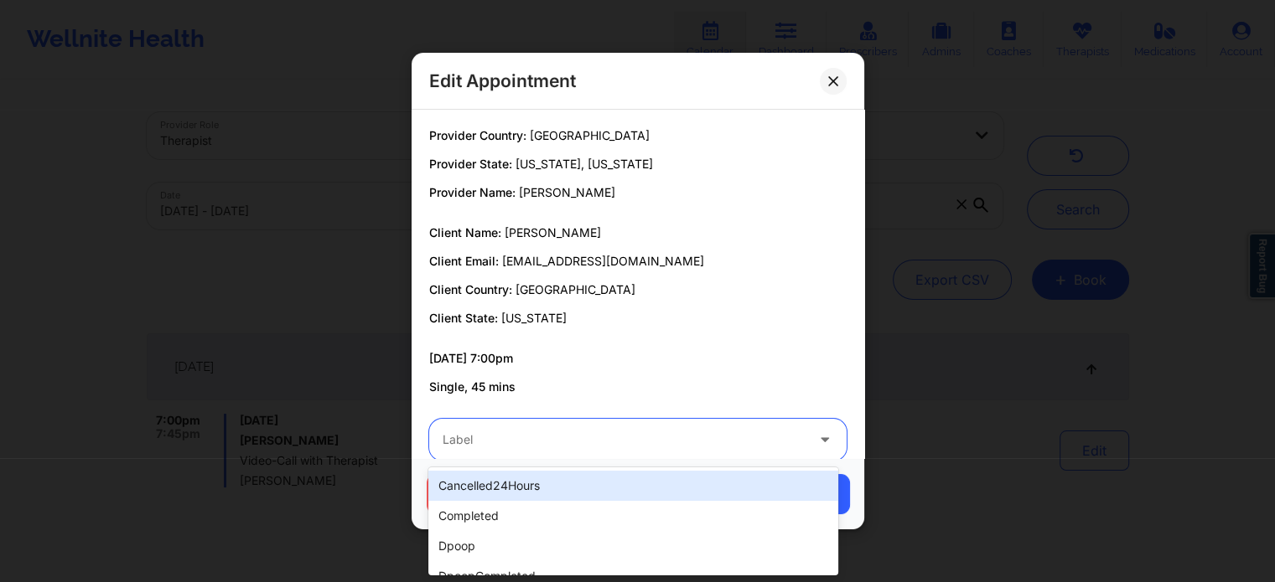
click at [581, 422] on div "Label" at bounding box center [617, 440] width 377 height 42
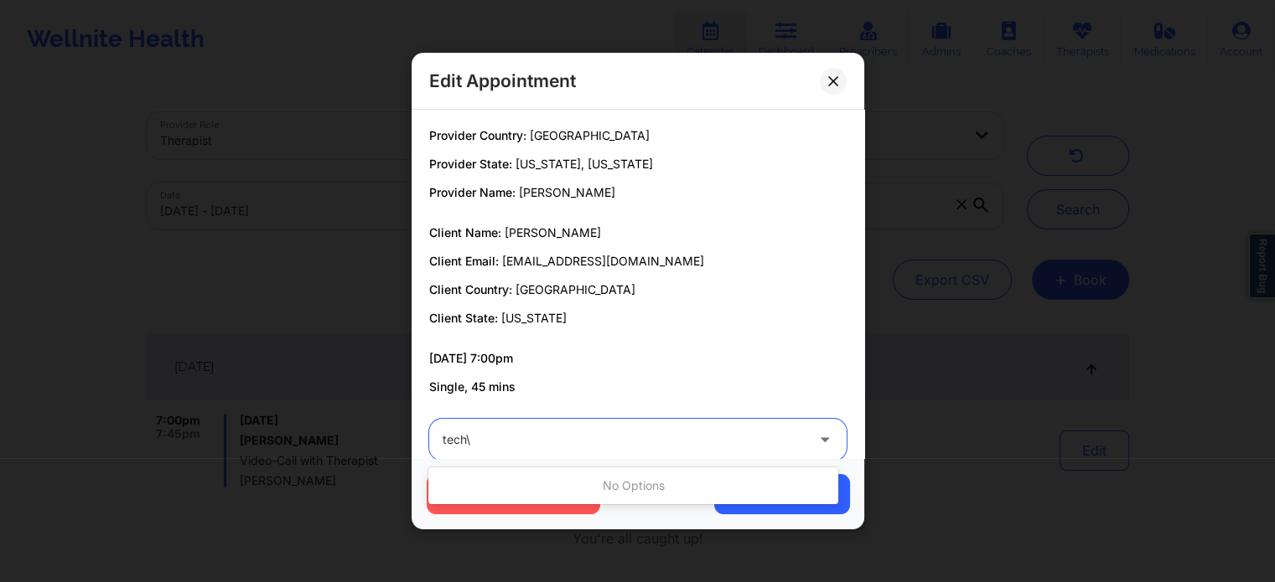
type input "tech"
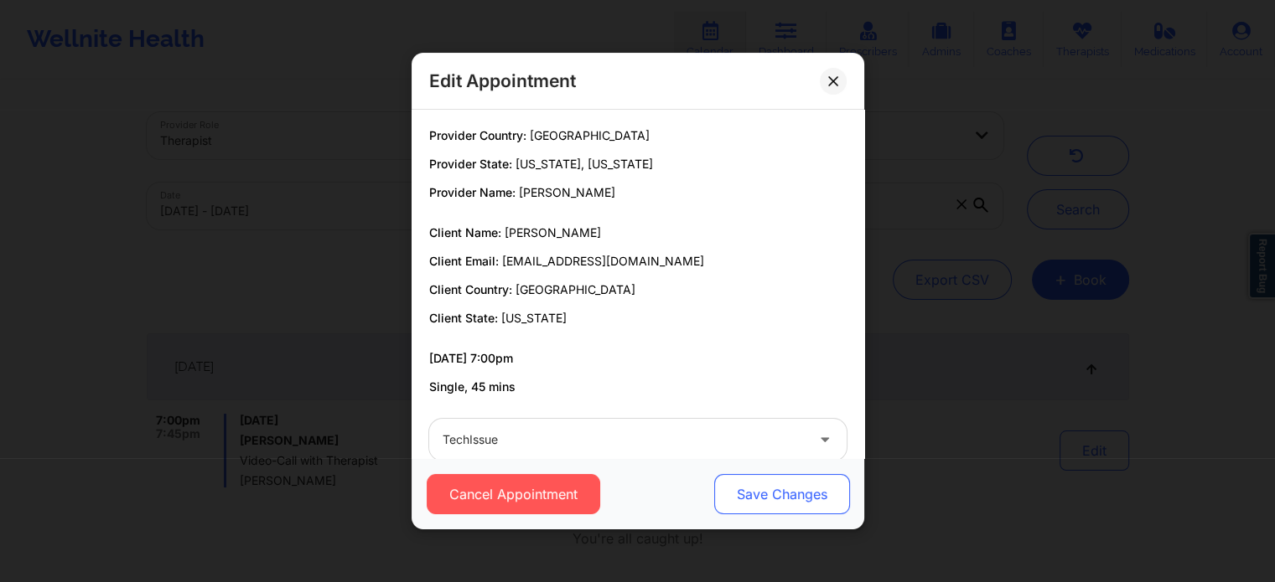
click at [767, 499] on button "Save Changes" at bounding box center [781, 494] width 136 height 40
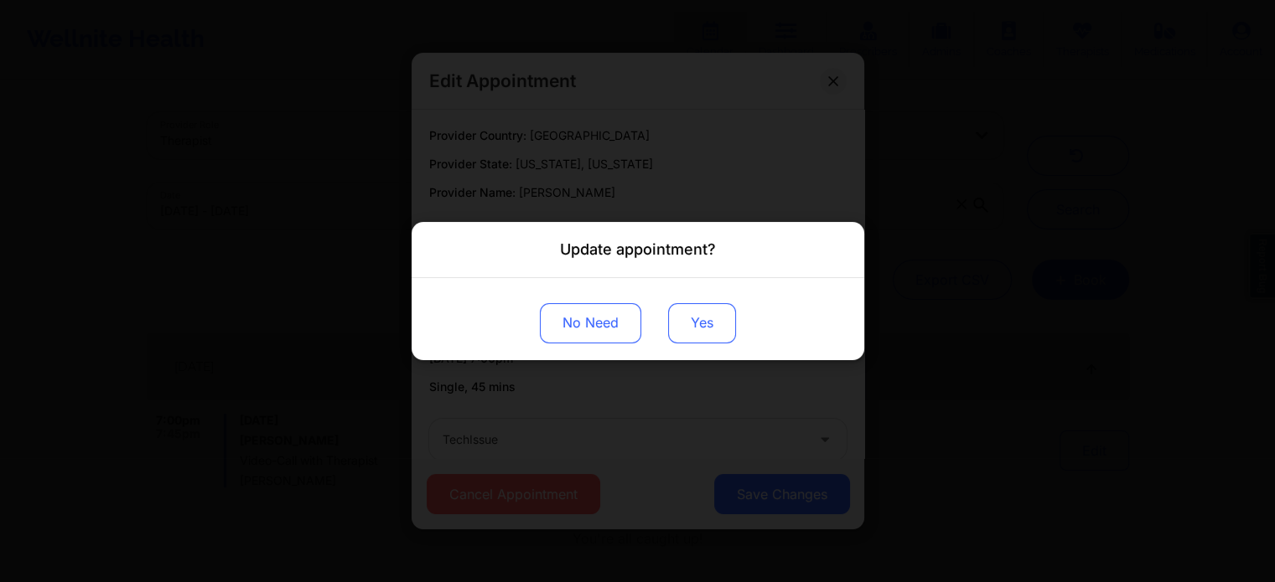
click at [685, 315] on button "Yes" at bounding box center [702, 323] width 68 height 40
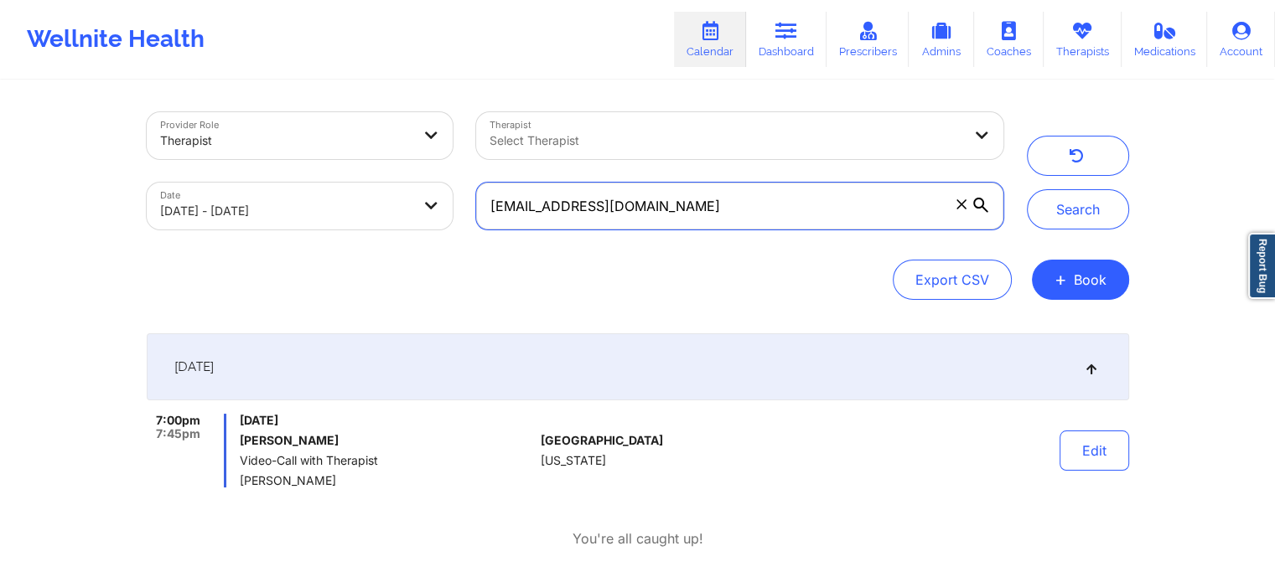
drag, startPoint x: 765, startPoint y: 213, endPoint x: 369, endPoint y: 220, distance: 396.4
click at [369, 220] on div "Provider Role Therapist Therapist Select Therapist Date [DATE] - [DATE] [EMAIL_…" at bounding box center [575, 171] width 880 height 141
paste input "lantanajoe"
click at [1027, 189] on button "Search" at bounding box center [1078, 209] width 102 height 40
drag, startPoint x: 688, startPoint y: 191, endPoint x: 349, endPoint y: 221, distance: 340.7
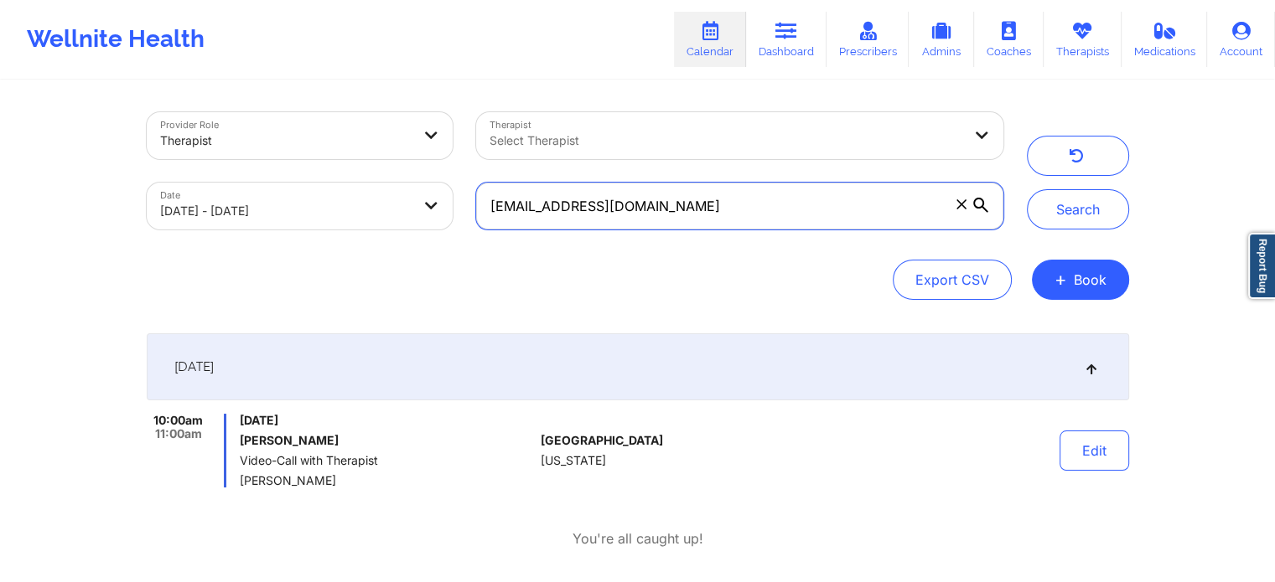
click at [349, 221] on div "Provider Role Therapist Therapist Select Therapist Date [DATE] - [DATE] [EMAIL_…" at bounding box center [575, 171] width 880 height 141
paste input "mbeltran0819"
click at [1027, 189] on button "Search" at bounding box center [1078, 209] width 102 height 40
drag, startPoint x: 690, startPoint y: 202, endPoint x: 293, endPoint y: 223, distance: 396.9
click at [293, 223] on div "Provider Role Therapist Therapist Select Therapist Date [DATE] - [DATE] [EMAIL_…" at bounding box center [575, 171] width 880 height 141
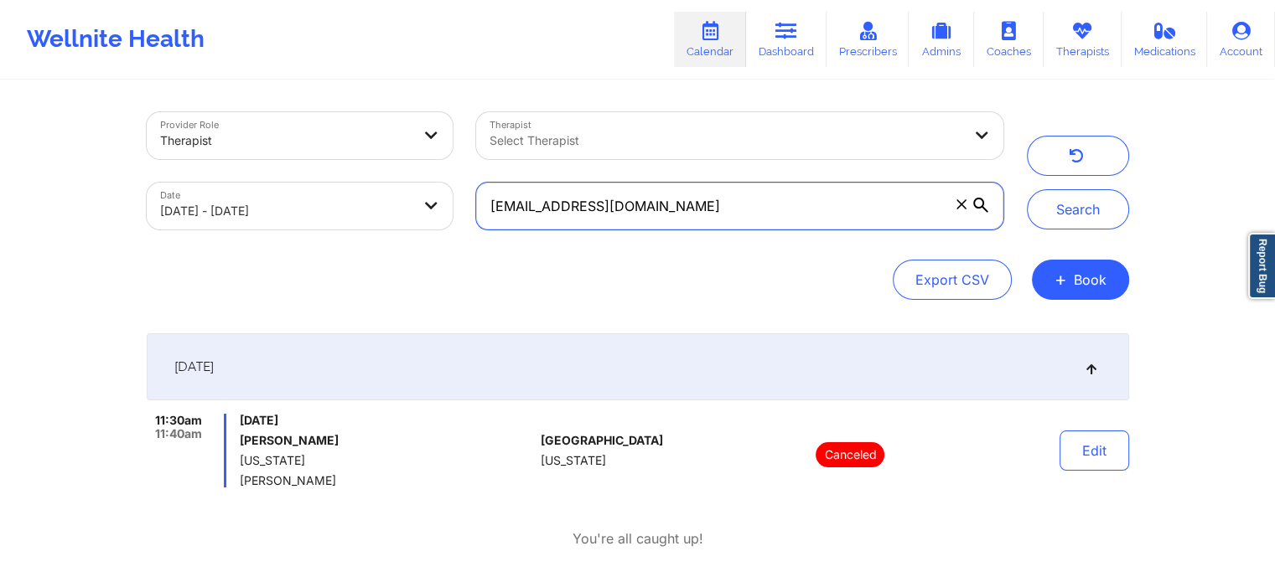
paste input "[EMAIL_ADDRESS]"
click at [1027, 189] on button "Search" at bounding box center [1078, 209] width 102 height 40
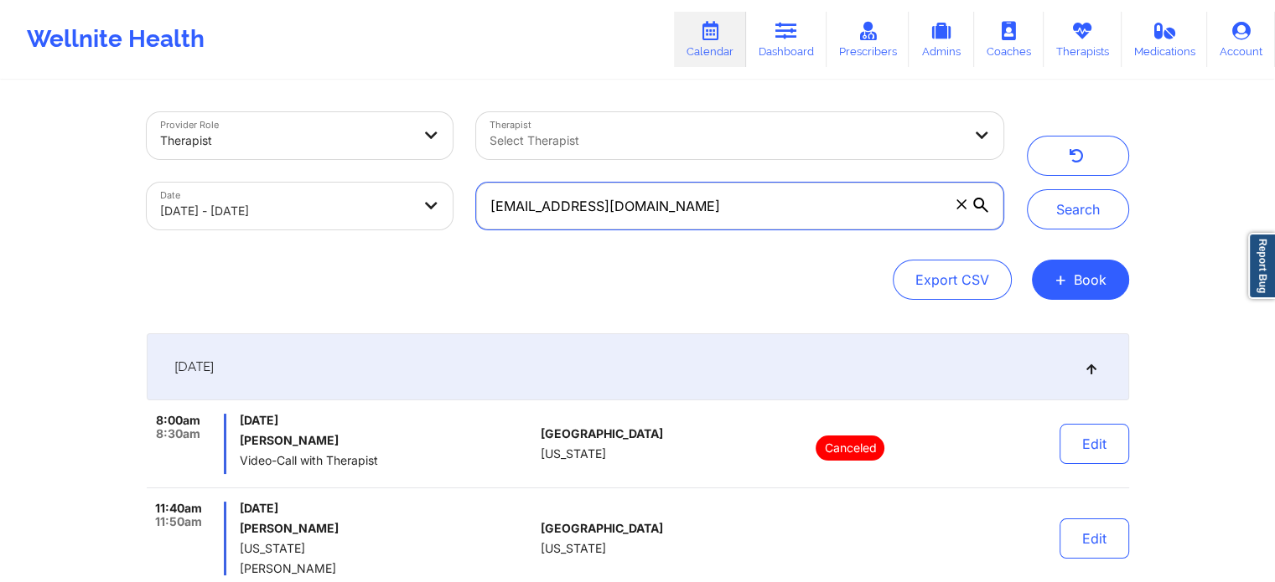
scroll to position [164, 0]
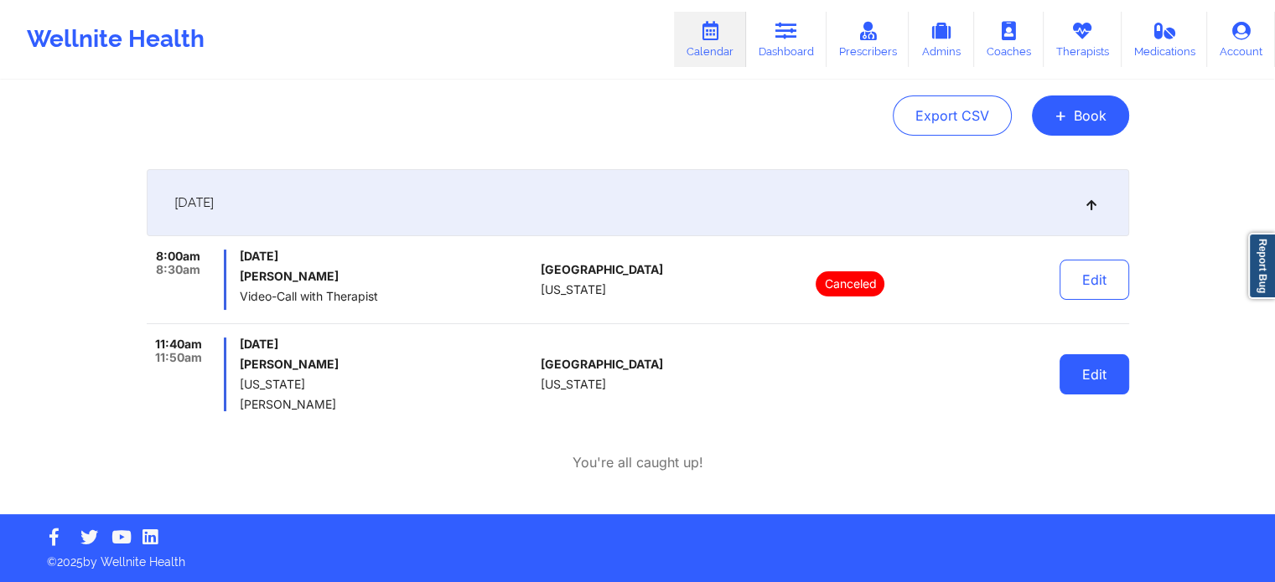
click at [1110, 379] on button "Edit" at bounding box center [1094, 374] width 70 height 40
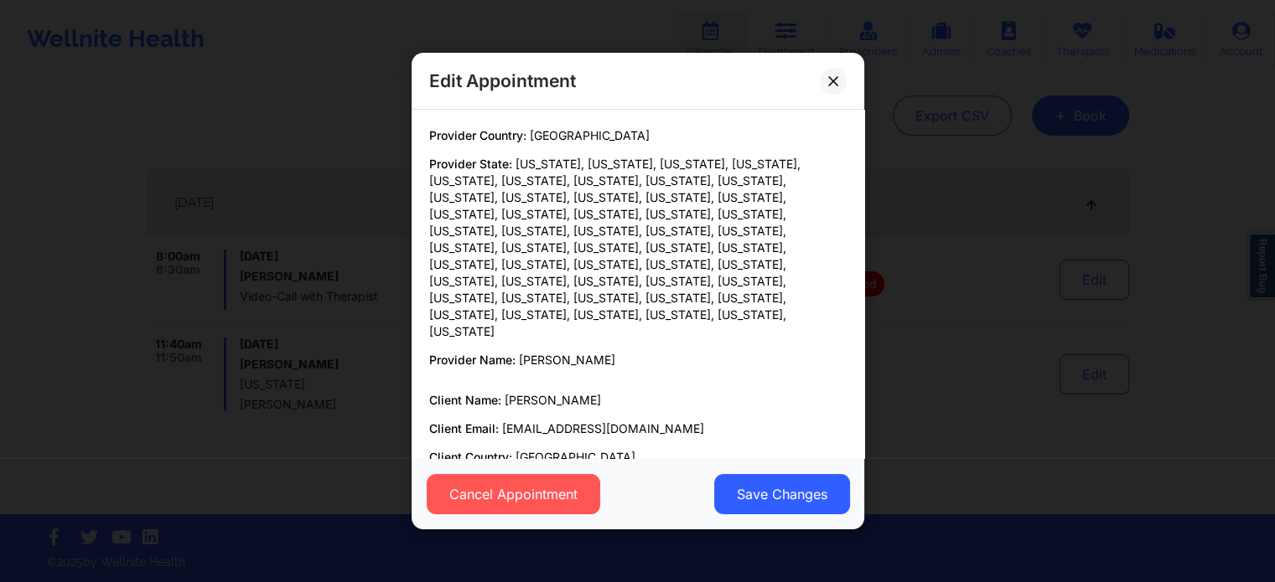
scroll to position [148, 0]
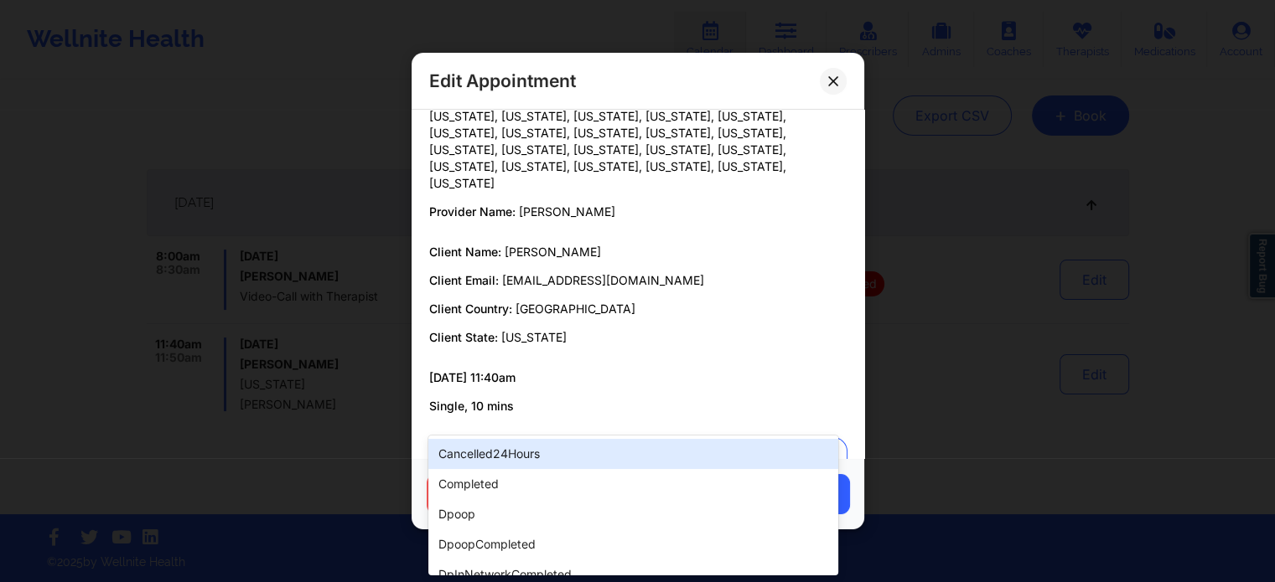
click at [548, 449] on div at bounding box center [623, 459] width 362 height 20
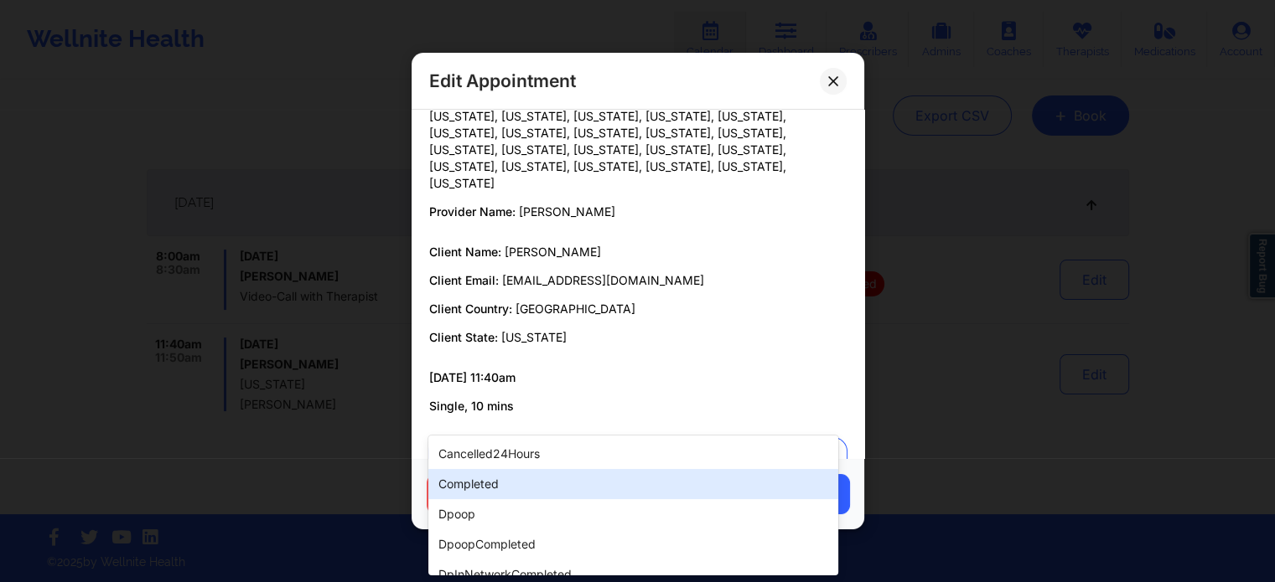
drag, startPoint x: 482, startPoint y: 499, endPoint x: 521, endPoint y: 495, distance: 39.6
click at [521, 495] on div "cancelled24Hours completed dpoop dpoopCompleted dpInNetworkCompleted freeNoShow…" at bounding box center [632, 506] width 409 height 140
click at [521, 495] on div "completed" at bounding box center [632, 484] width 409 height 30
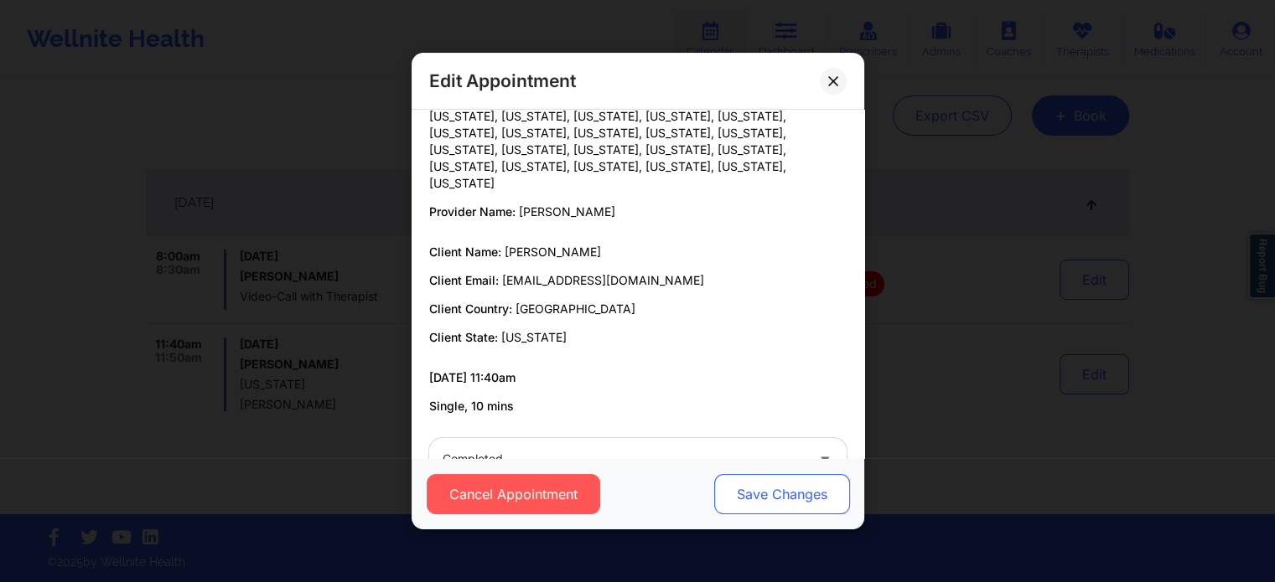
click at [758, 489] on button "Save Changes" at bounding box center [781, 494] width 136 height 40
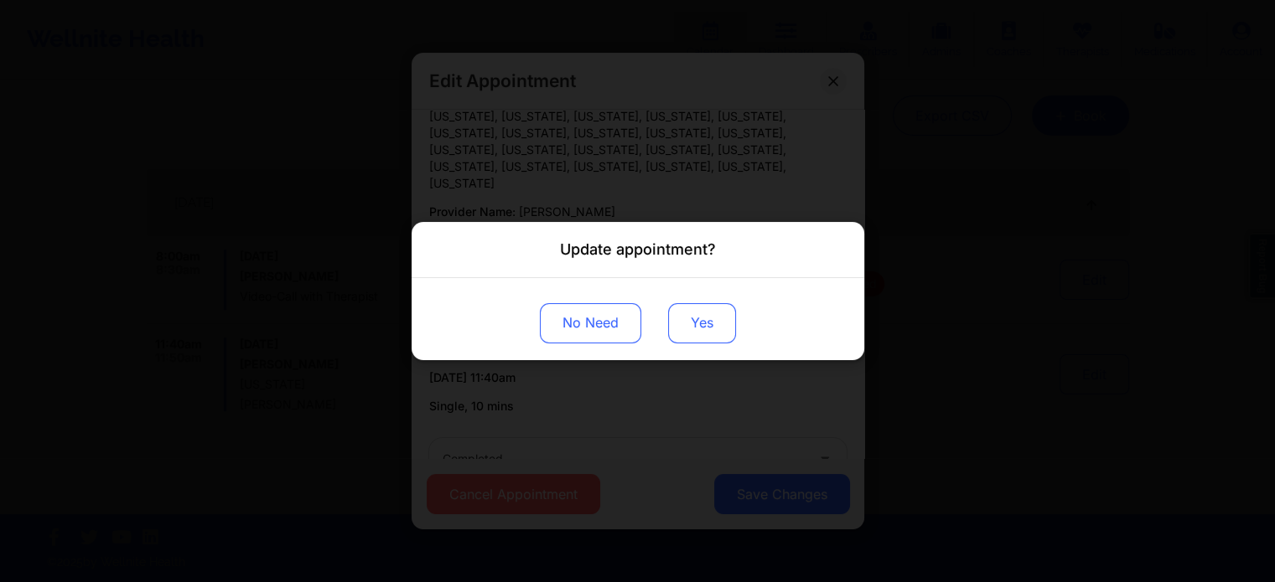
click at [697, 324] on button "Yes" at bounding box center [702, 323] width 68 height 40
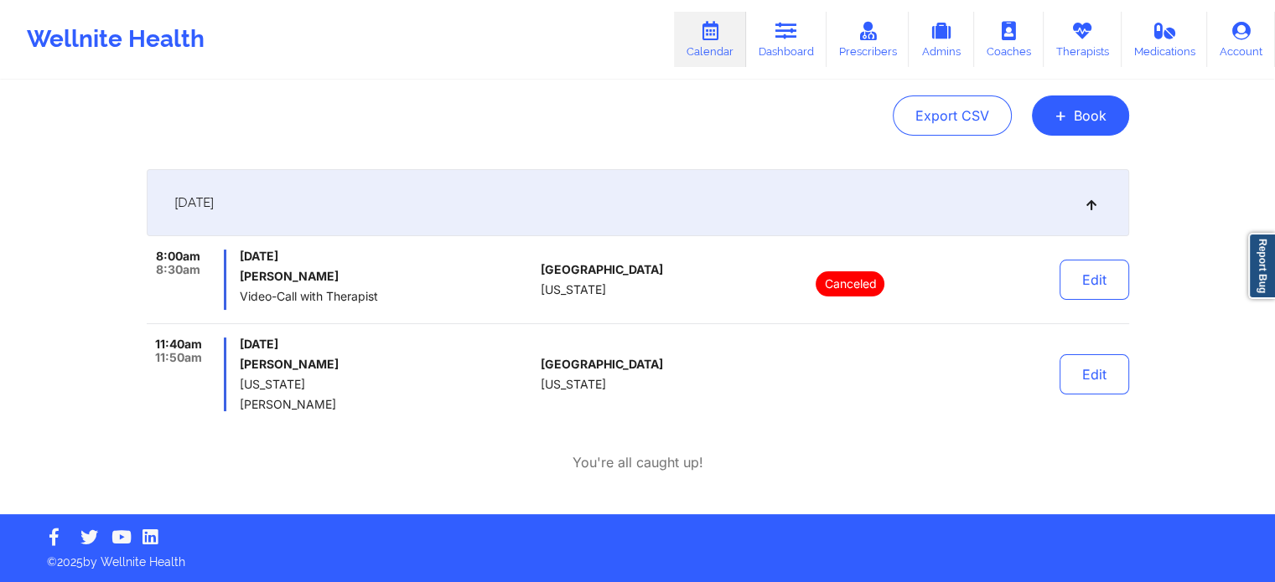
scroll to position [0, 0]
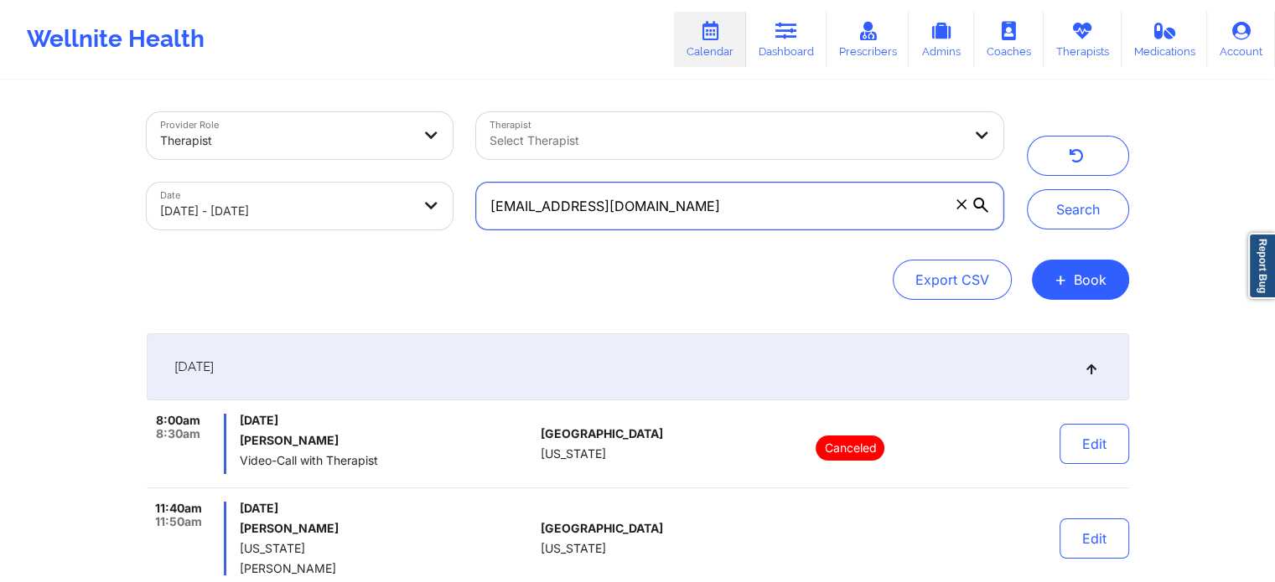
drag, startPoint x: 761, startPoint y: 215, endPoint x: 352, endPoint y: 208, distance: 409.0
click at [352, 208] on div "Provider Role Therapist Therapist Select Therapist Date [DATE] - [DATE] [EMAIL_…" at bounding box center [575, 171] width 880 height 141
paste input "[EMAIL_ADDRESS]"
click at [1027, 189] on button "Search" at bounding box center [1078, 209] width 102 height 40
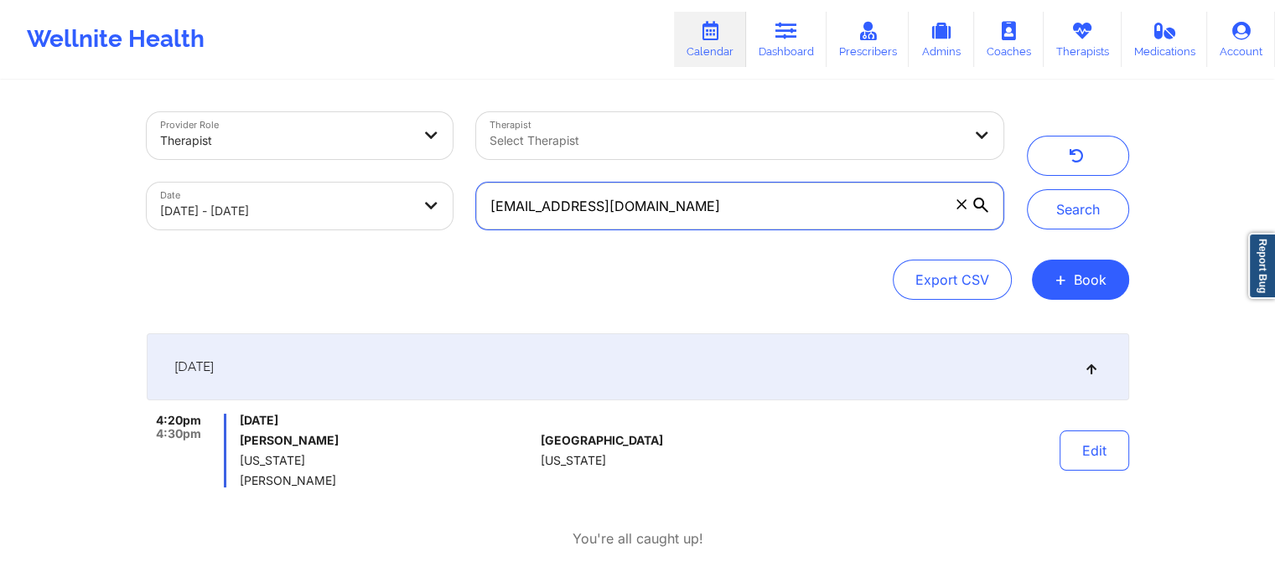
drag, startPoint x: 781, startPoint y: 228, endPoint x: 331, endPoint y: 175, distance: 453.1
click at [331, 175] on div "Provider Role Therapist Therapist Select Therapist Date [DATE] - [DATE] [EMAIL_…" at bounding box center [575, 171] width 880 height 141
paste input "[EMAIL_ADDRESS]"
type input "[EMAIL_ADDRESS][DOMAIN_NAME]"
click at [1027, 189] on button "Search" at bounding box center [1078, 209] width 102 height 40
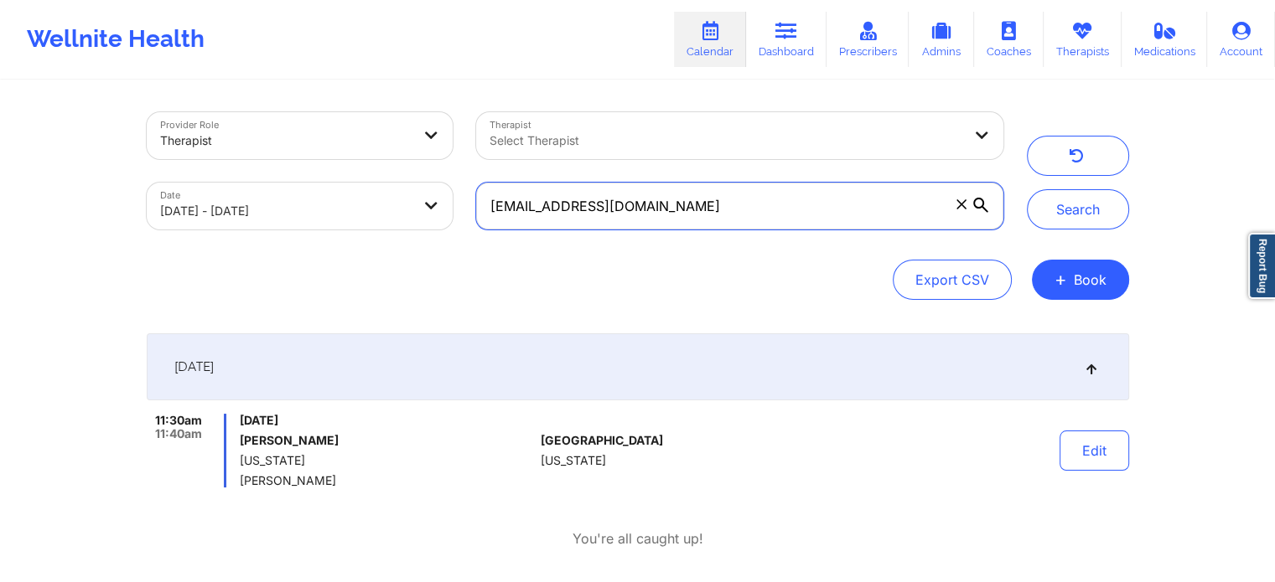
drag, startPoint x: 696, startPoint y: 189, endPoint x: 352, endPoint y: 195, distance: 343.6
click at [352, 195] on div "Provider Role Therapist Therapist Select Therapist Date [DATE] - [DATE] [EMAIL_…" at bounding box center [575, 171] width 880 height 141
click at [1027, 189] on button "Search" at bounding box center [1078, 209] width 102 height 40
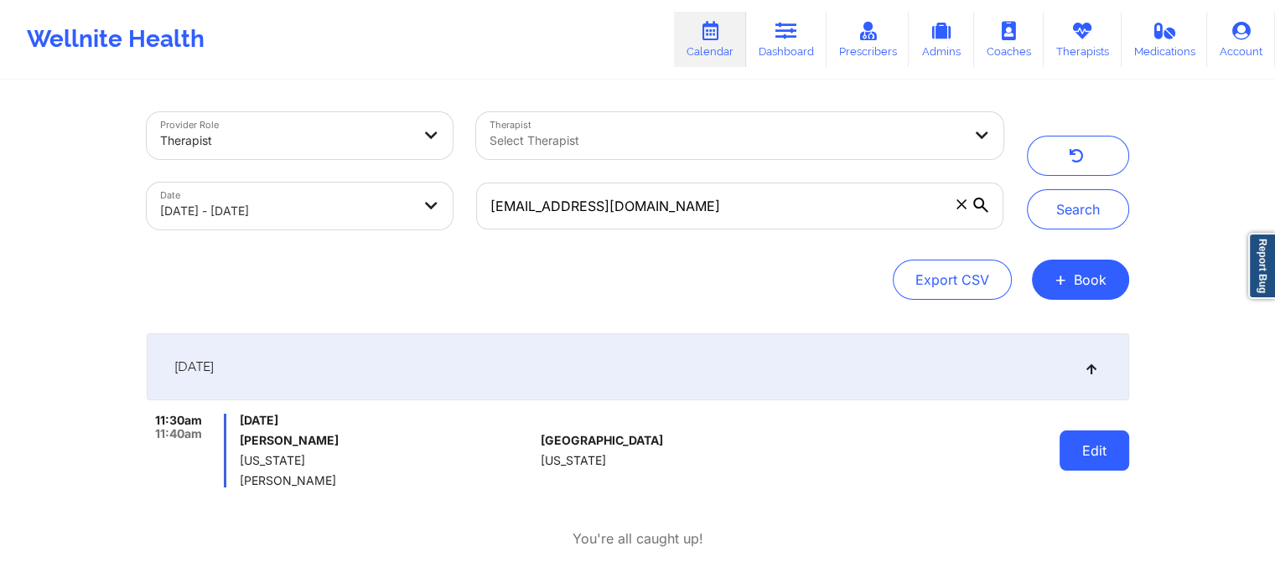
click at [1084, 443] on button "Edit" at bounding box center [1094, 451] width 70 height 40
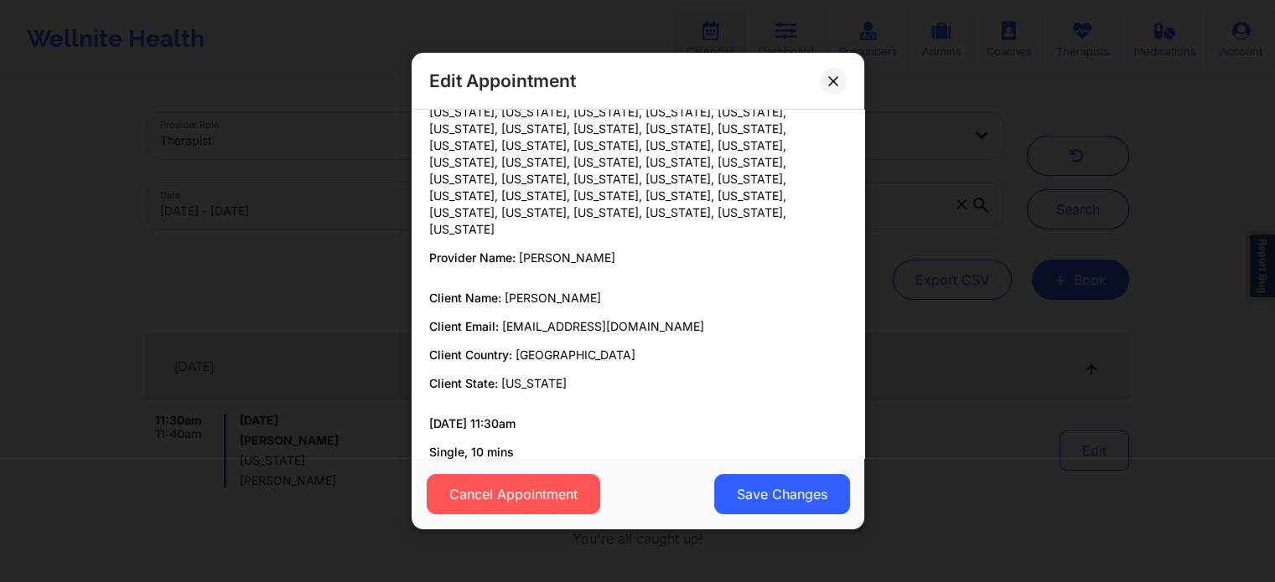
scroll to position [148, 0]
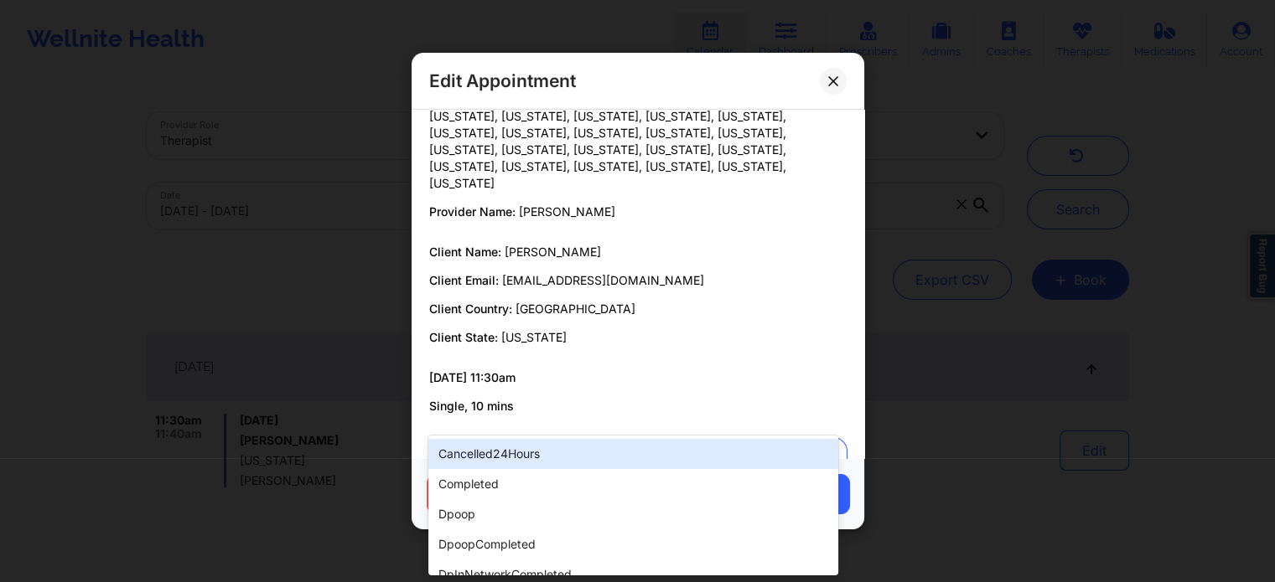
click at [698, 449] on div at bounding box center [623, 459] width 362 height 20
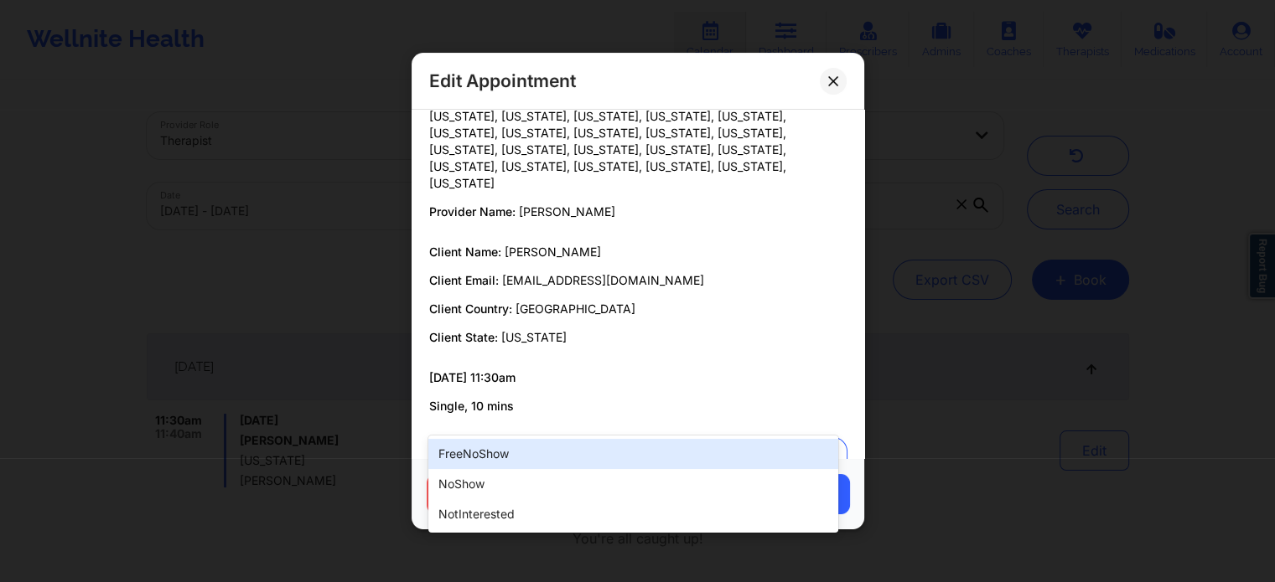
type input "no"
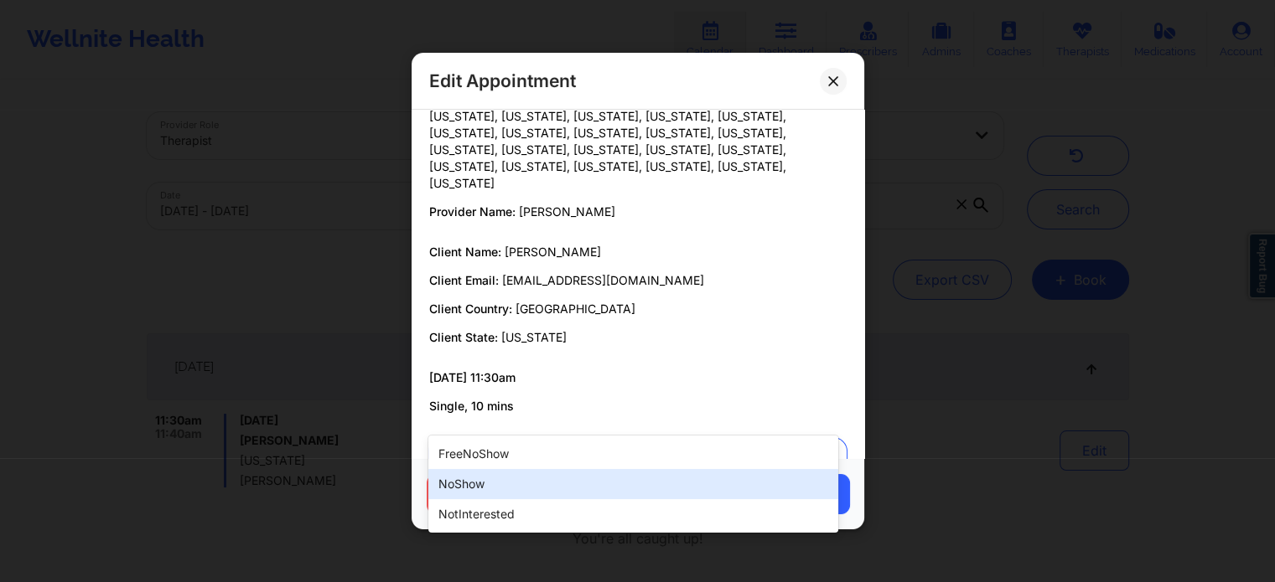
click at [609, 481] on div "noShow" at bounding box center [632, 484] width 409 height 30
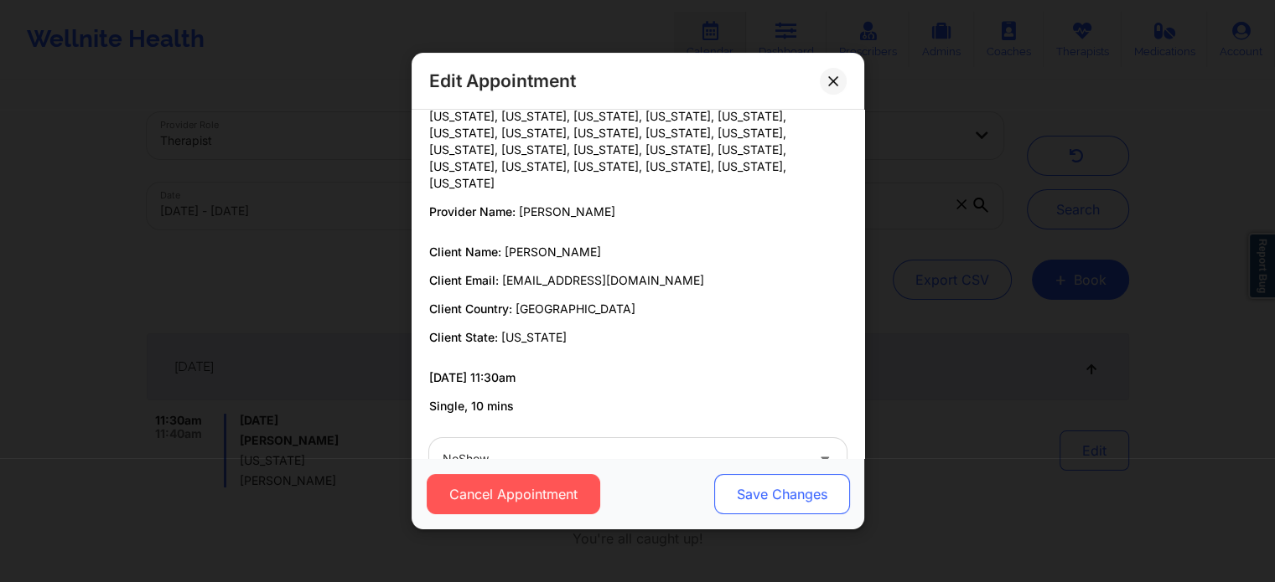
click at [757, 478] on button "Save Changes" at bounding box center [781, 494] width 136 height 40
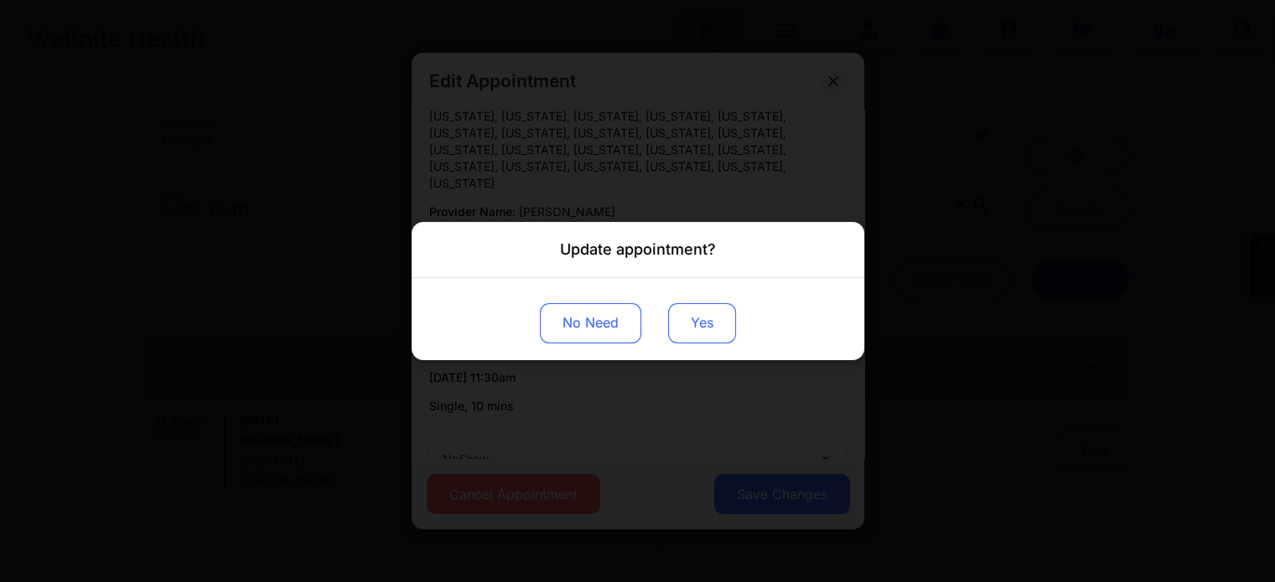
click at [695, 323] on button "Yes" at bounding box center [702, 323] width 68 height 40
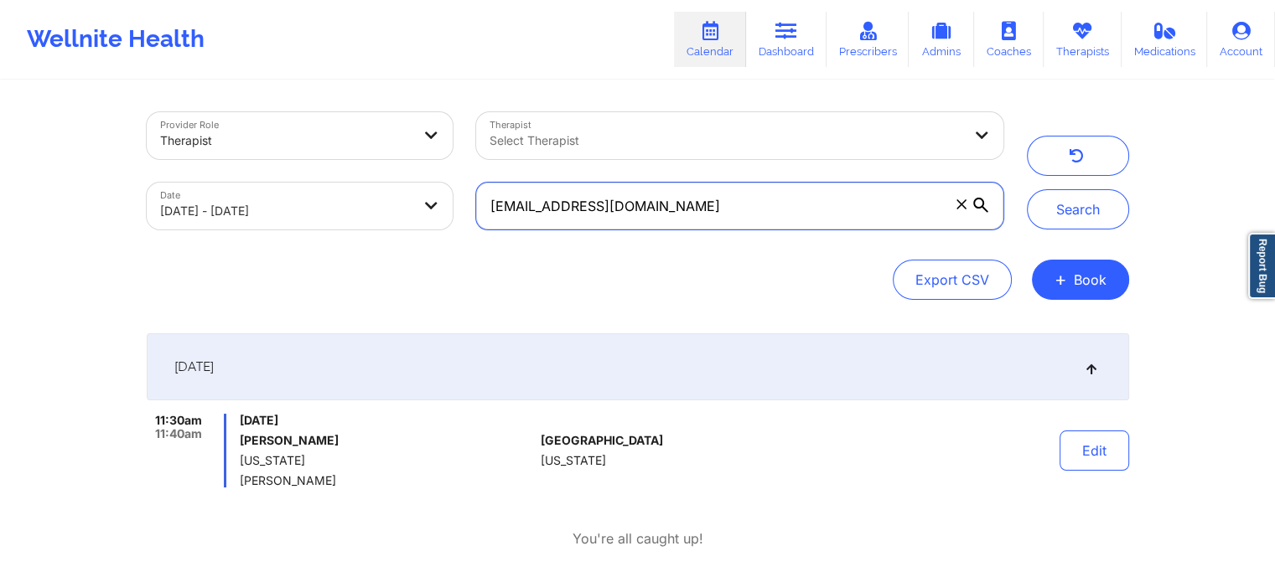
drag, startPoint x: 674, startPoint y: 203, endPoint x: 308, endPoint y: 204, distance: 365.4
click at [308, 204] on div "Provider Role Therapist Therapist Select Therapist Date [DATE] - [DATE] [EMAIL_…" at bounding box center [575, 171] width 880 height 141
paste input "andresfrancis62"
click at [1027, 189] on button "Search" at bounding box center [1078, 209] width 102 height 40
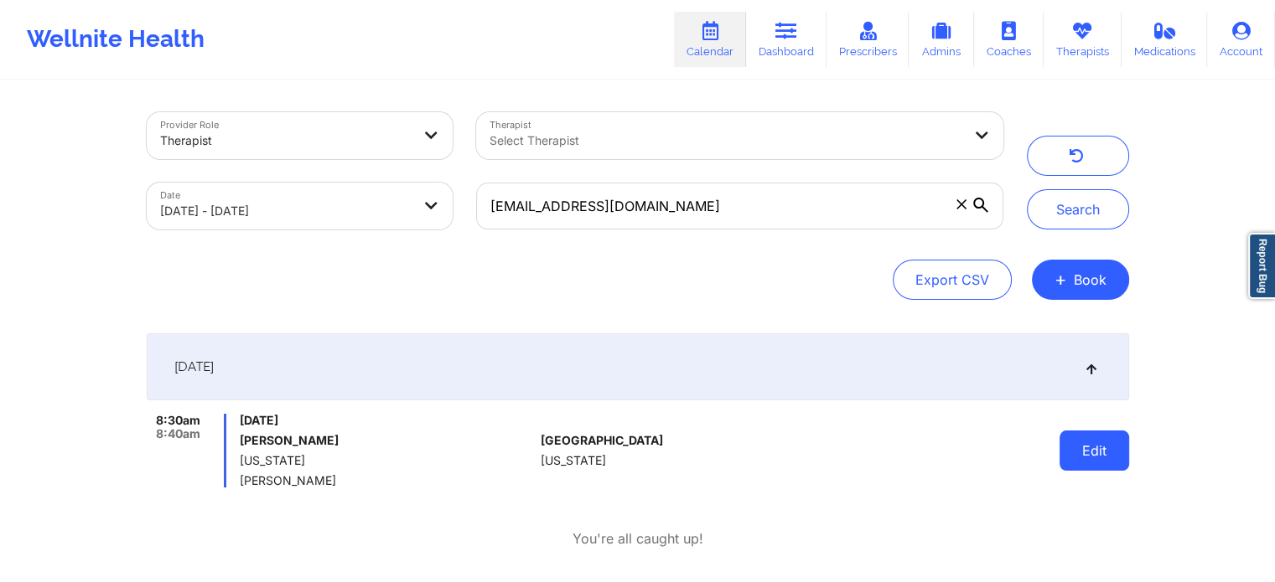
click at [1094, 449] on button "Edit" at bounding box center [1094, 451] width 70 height 40
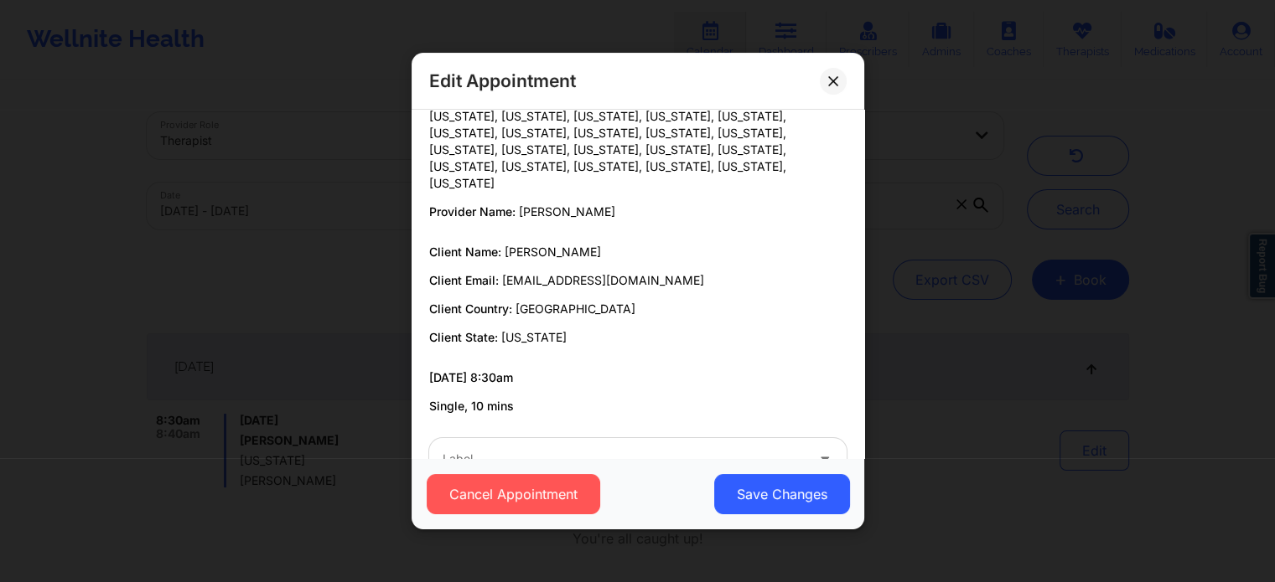
click at [511, 449] on div at bounding box center [623, 459] width 362 height 20
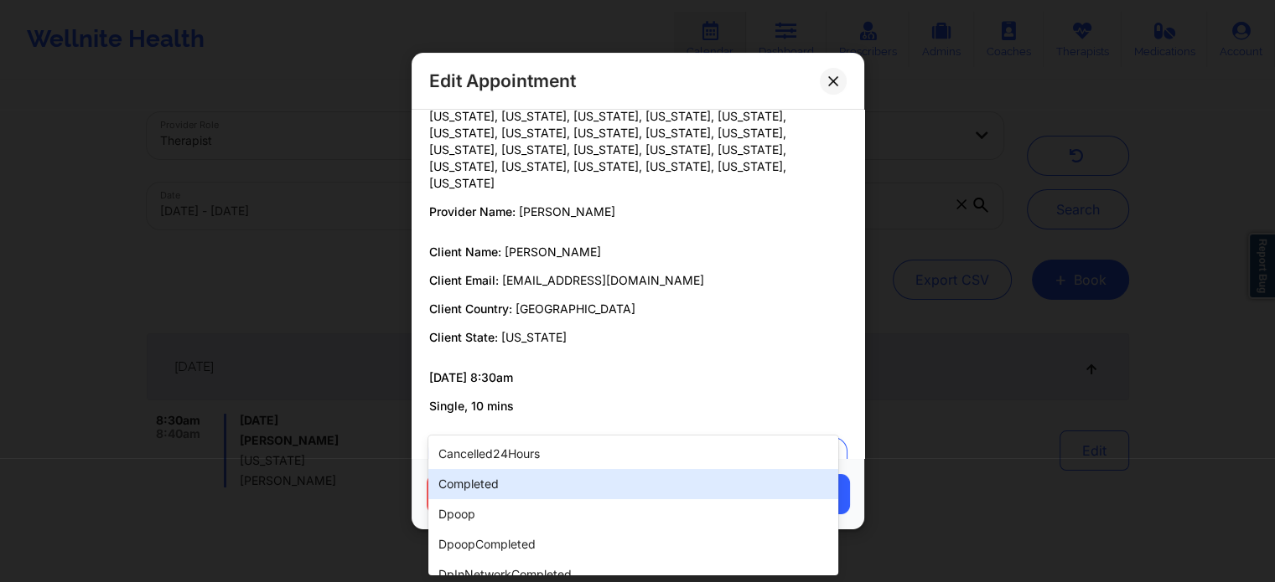
click at [498, 492] on div "completed" at bounding box center [632, 484] width 409 height 30
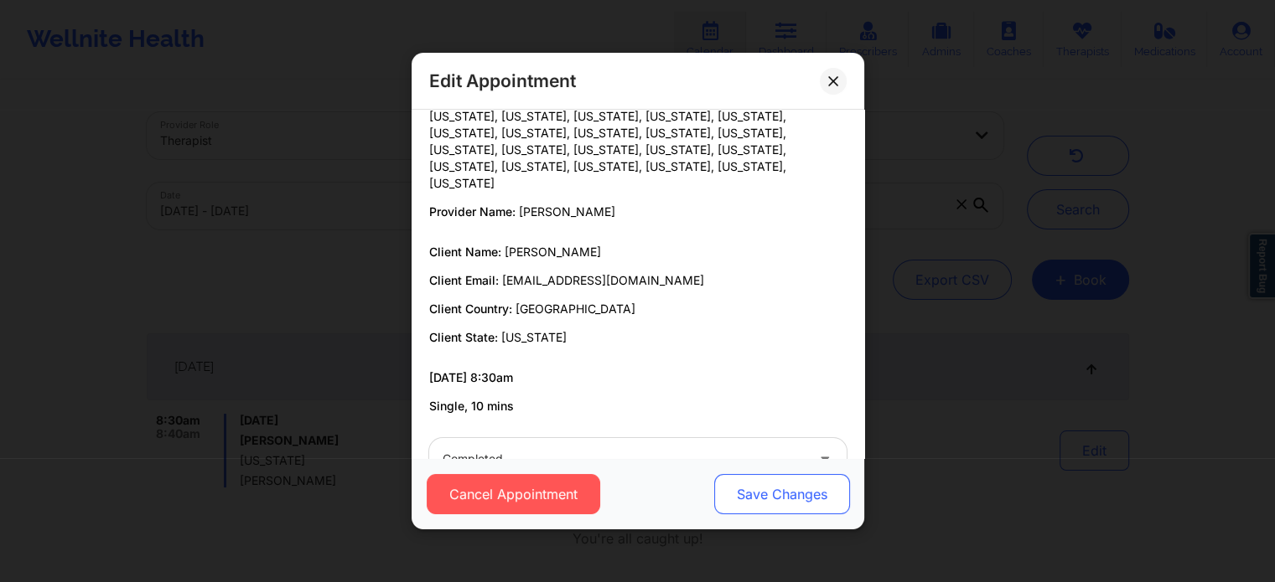
click at [756, 504] on button "Save Changes" at bounding box center [781, 494] width 136 height 40
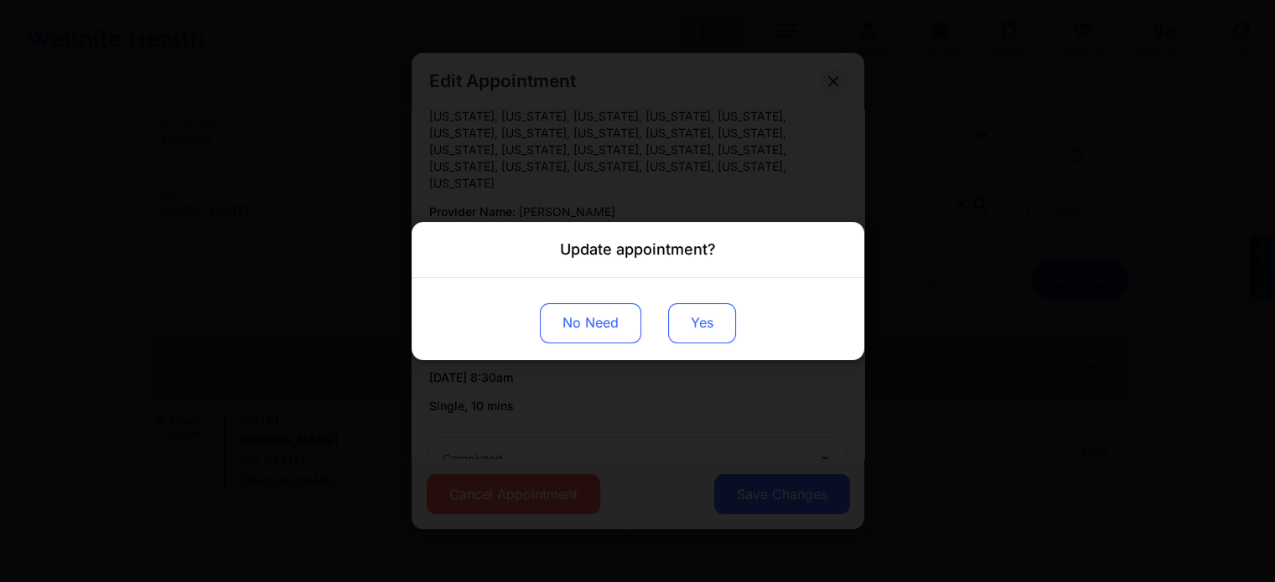
click at [700, 324] on button "Yes" at bounding box center [702, 323] width 68 height 40
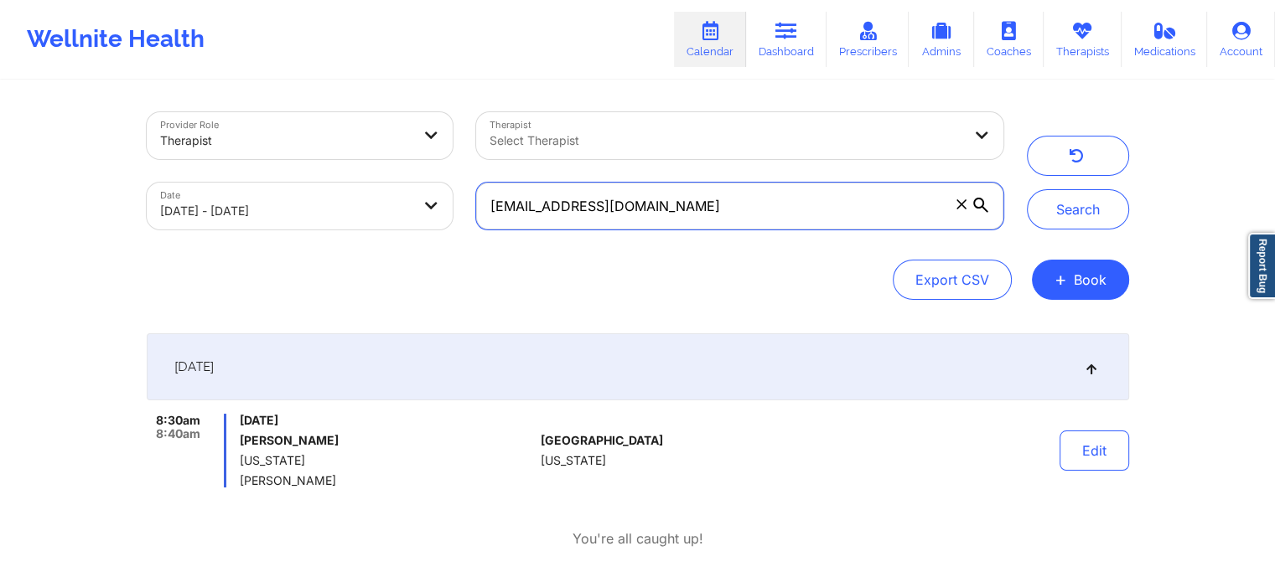
drag, startPoint x: 719, startPoint y: 216, endPoint x: 286, endPoint y: 181, distance: 434.7
click at [286, 181] on div "Provider Role Therapist Therapist Select Therapist Date [DATE] - [DATE] [EMAIL_…" at bounding box center [575, 171] width 880 height 141
paste input "plantseedsofkindness"
click at [1027, 189] on button "Search" at bounding box center [1078, 209] width 102 height 40
drag, startPoint x: 766, startPoint y: 204, endPoint x: 282, endPoint y: 174, distance: 485.2
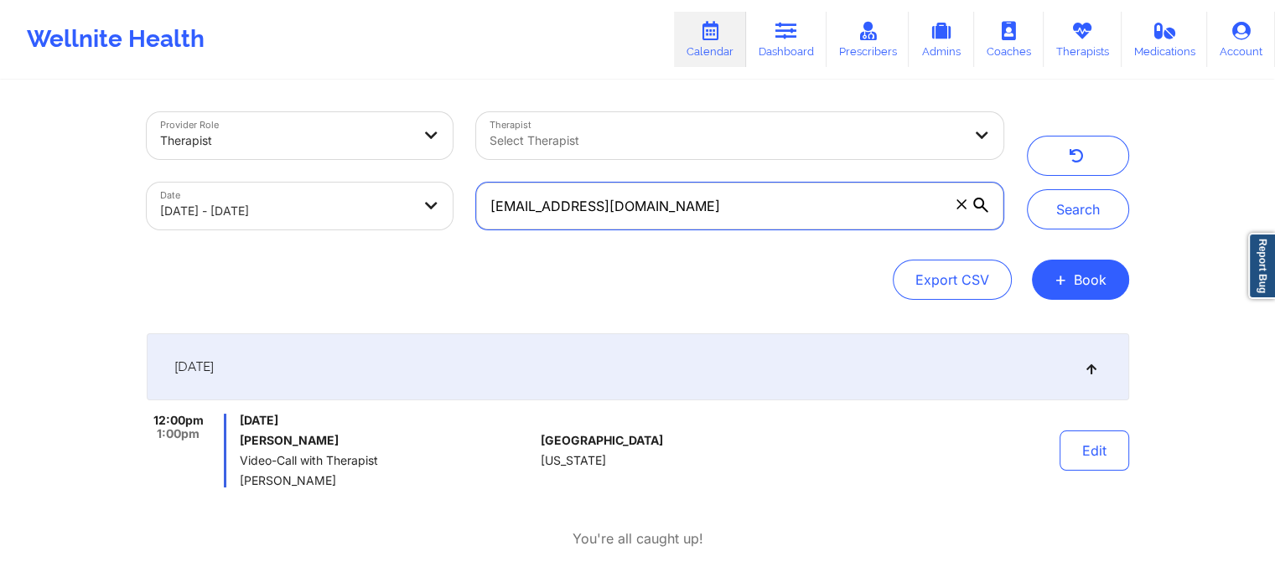
click at [282, 174] on div "Provider Role Therapist Therapist Select Therapist Date [DATE] - [DATE] [EMAIL_…" at bounding box center [575, 171] width 880 height 141
paste input "dasia.m.anderson14"
click at [1027, 189] on button "Search" at bounding box center [1078, 209] width 102 height 40
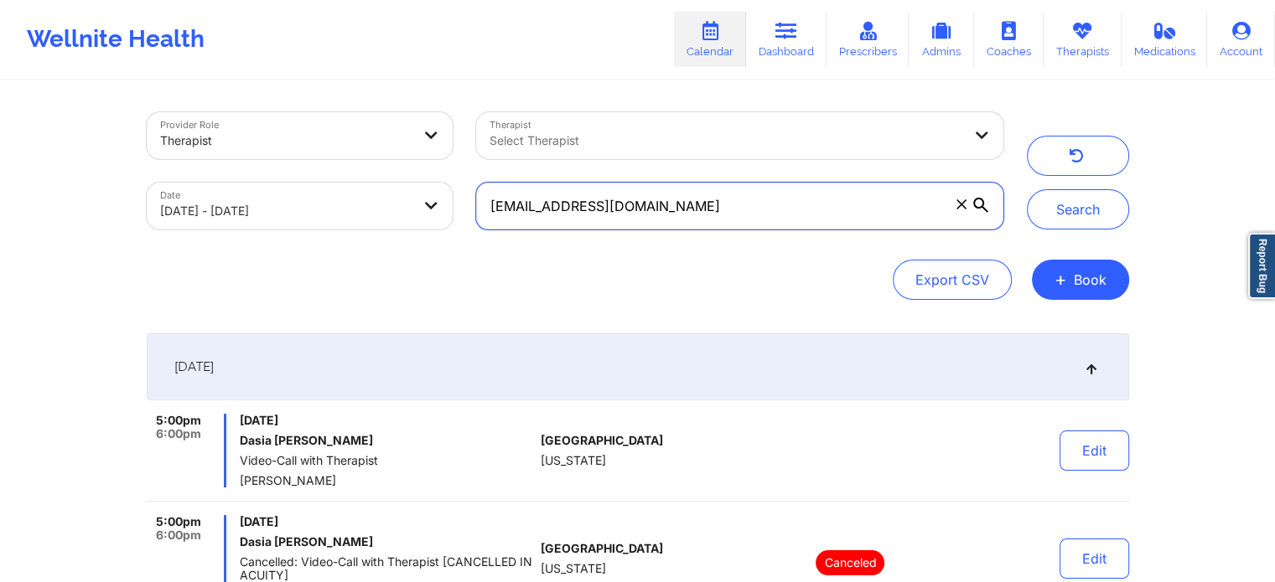
drag, startPoint x: 772, startPoint y: 204, endPoint x: 289, endPoint y: 269, distance: 487.1
click at [289, 269] on div "Provider Role Therapist Therapist Select Therapist Date [DATE] - [DATE] [EMAIL_…" at bounding box center [638, 206] width 982 height 188
paste input "pcorr45"
click at [1027, 189] on button "Search" at bounding box center [1078, 209] width 102 height 40
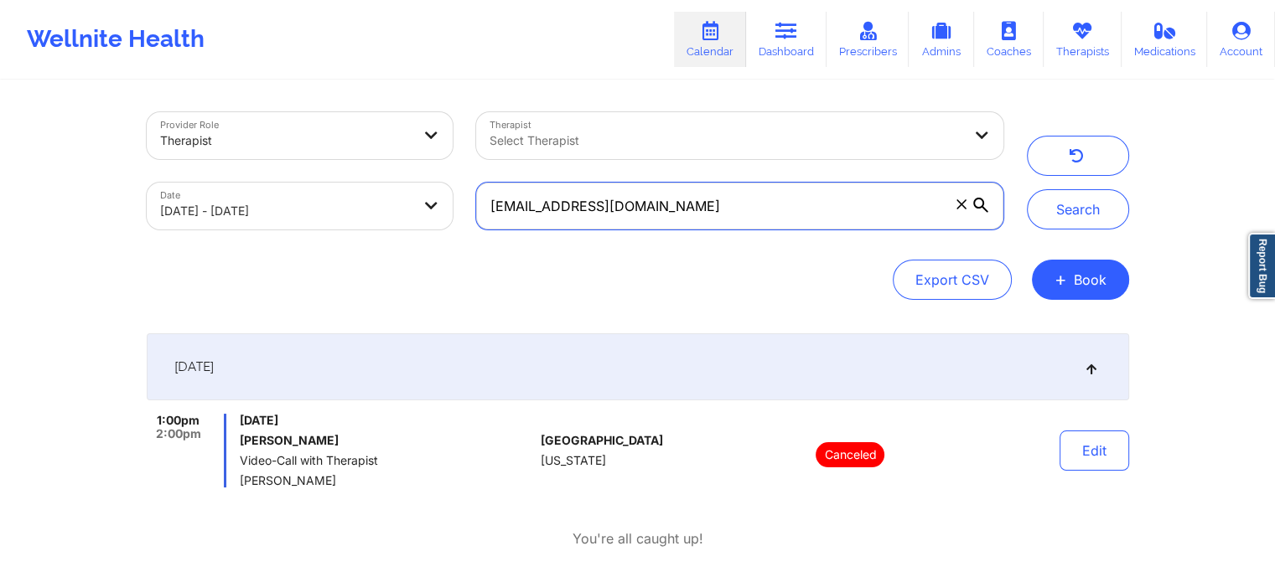
drag, startPoint x: 687, startPoint y: 204, endPoint x: 264, endPoint y: 204, distance: 423.2
click at [264, 204] on div "Provider Role Therapist Therapist Select Therapist Date [DATE] - [DATE] [EMAIL_…" at bounding box center [575, 171] width 880 height 141
paste input "cexyg72"
click at [1027, 189] on button "Search" at bounding box center [1078, 209] width 102 height 40
drag, startPoint x: 680, startPoint y: 209, endPoint x: 345, endPoint y: 199, distance: 335.3
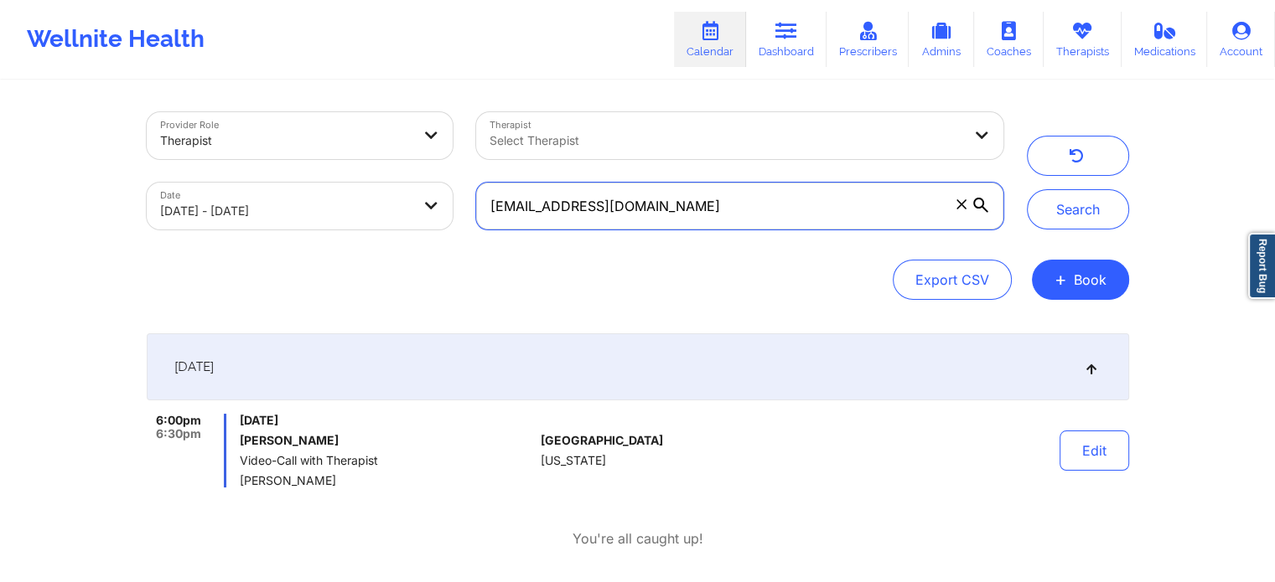
click at [345, 199] on div "Provider Role Therapist Therapist Select Therapist Date [DATE] - [DATE] [EMAIL_…" at bounding box center [575, 171] width 880 height 141
paste input "jmedic4567"
type input "[EMAIL_ADDRESS][DOMAIN_NAME]"
click at [1027, 189] on button "Search" at bounding box center [1078, 209] width 102 height 40
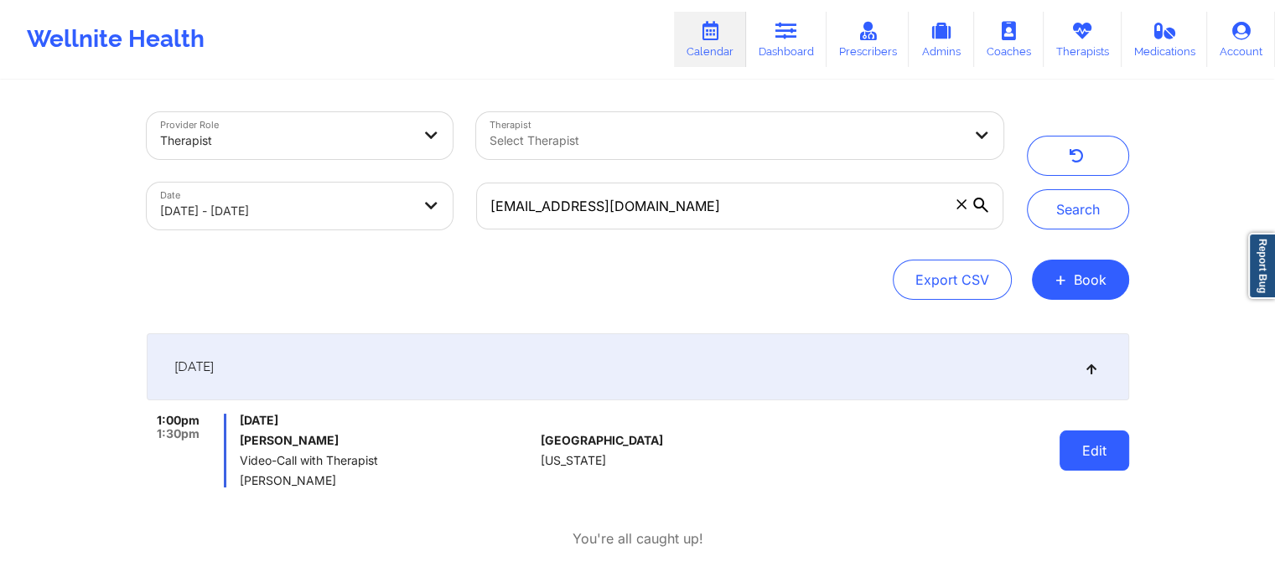
click at [1110, 445] on button "Edit" at bounding box center [1094, 451] width 70 height 40
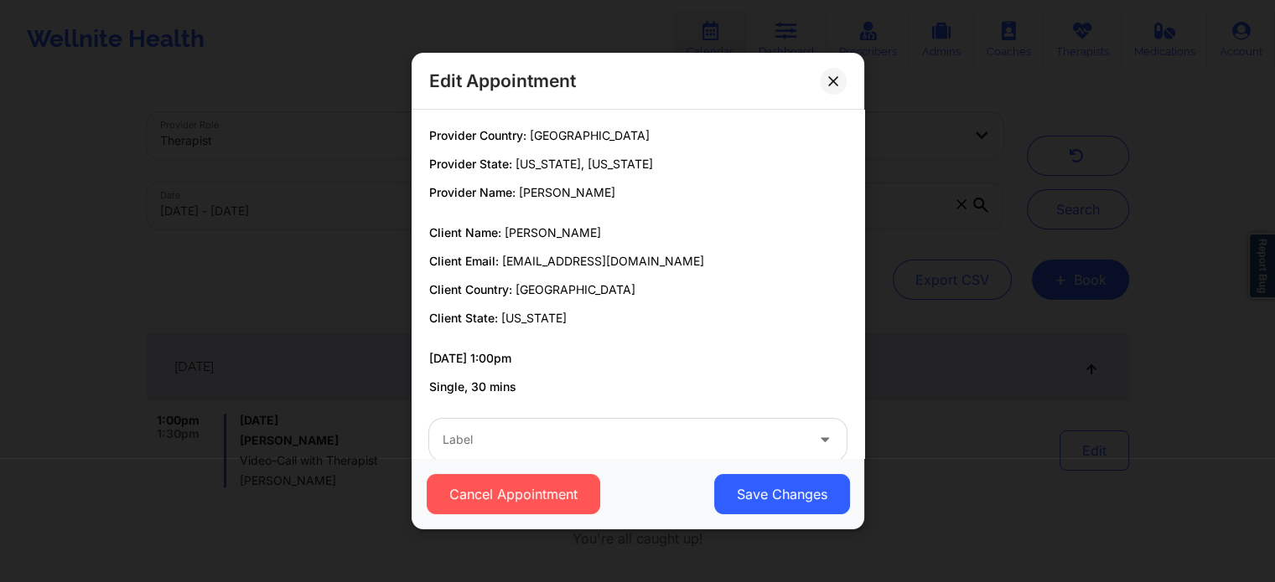
click at [583, 434] on div at bounding box center [623, 440] width 362 height 20
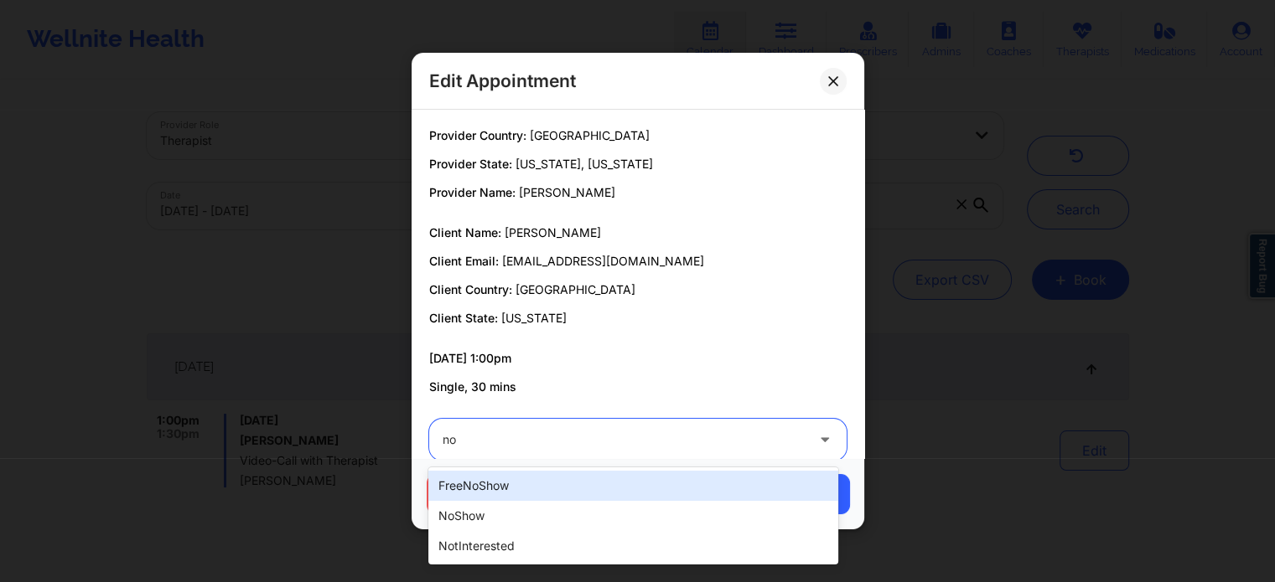
type input "no"
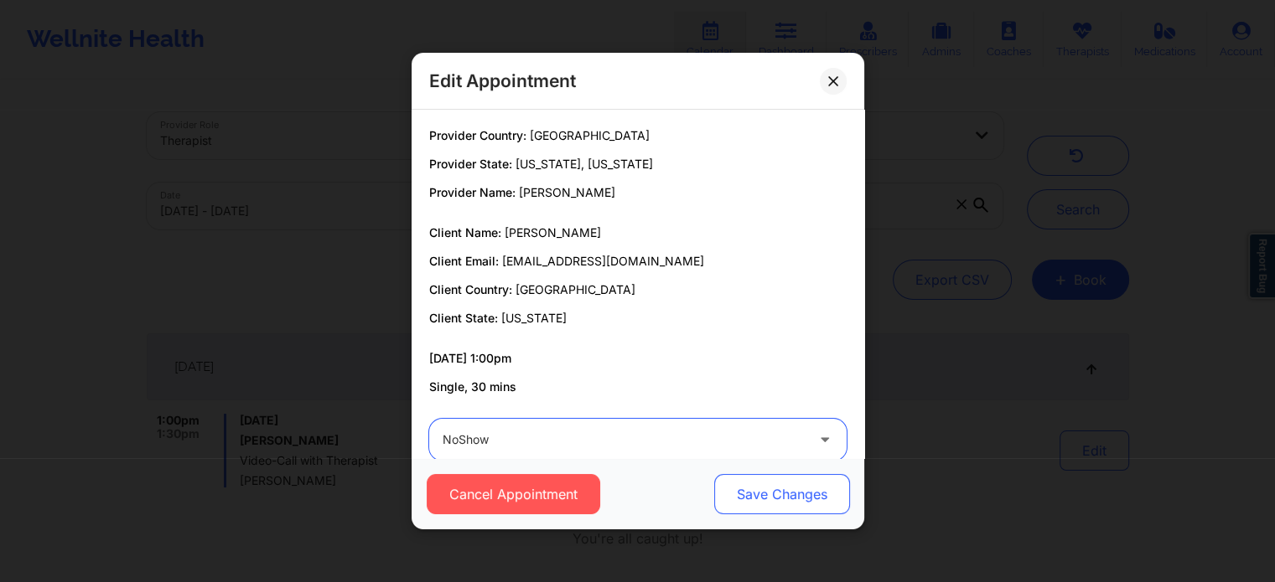
click at [713, 474] on button "Save Changes" at bounding box center [781, 494] width 136 height 40
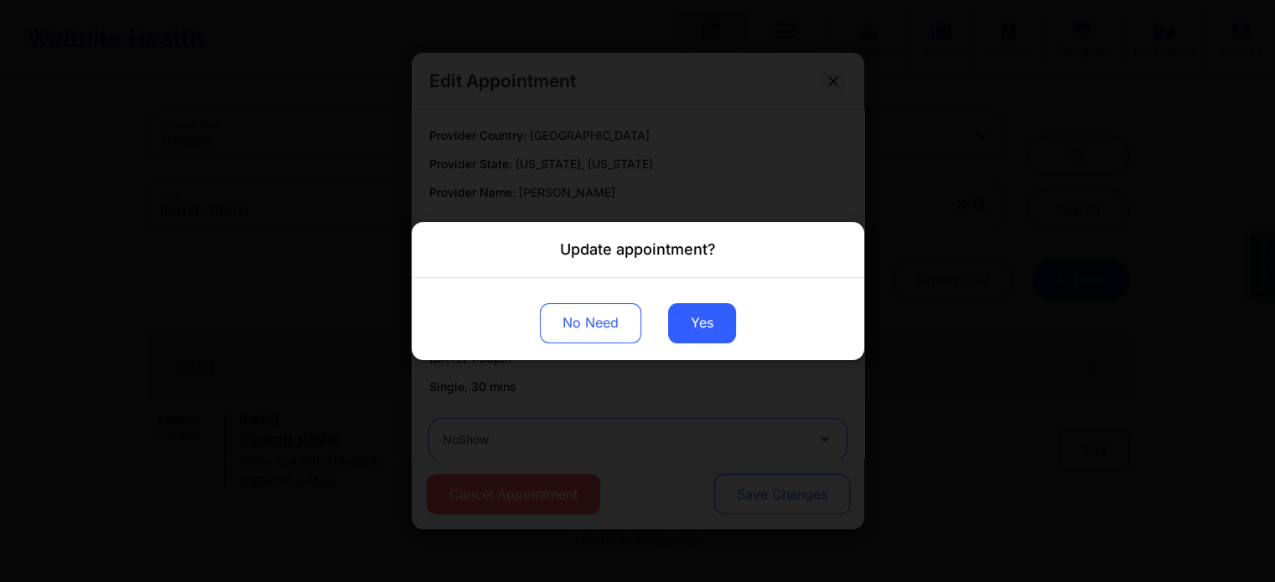
click at [713, 474] on button "Save Changes" at bounding box center [781, 494] width 136 height 40
click at [711, 316] on button "Yes" at bounding box center [702, 323] width 68 height 40
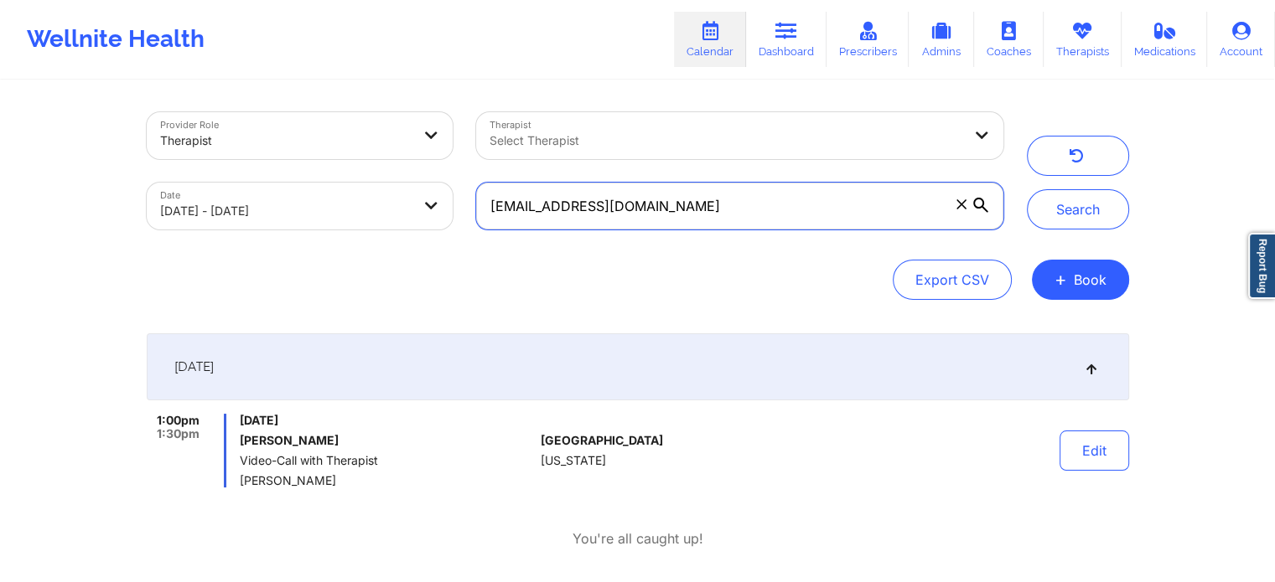
drag, startPoint x: 763, startPoint y: 199, endPoint x: 335, endPoint y: 173, distance: 429.0
click at [335, 173] on div "Provider Role Therapist Therapist Select Therapist Date [DATE] - [DATE] [EMAIL_…" at bounding box center [575, 171] width 880 height 141
paste input "info@nikkiruiz"
click at [1027, 189] on button "Search" at bounding box center [1078, 209] width 102 height 40
drag, startPoint x: 663, startPoint y: 191, endPoint x: 289, endPoint y: 124, distance: 379.7
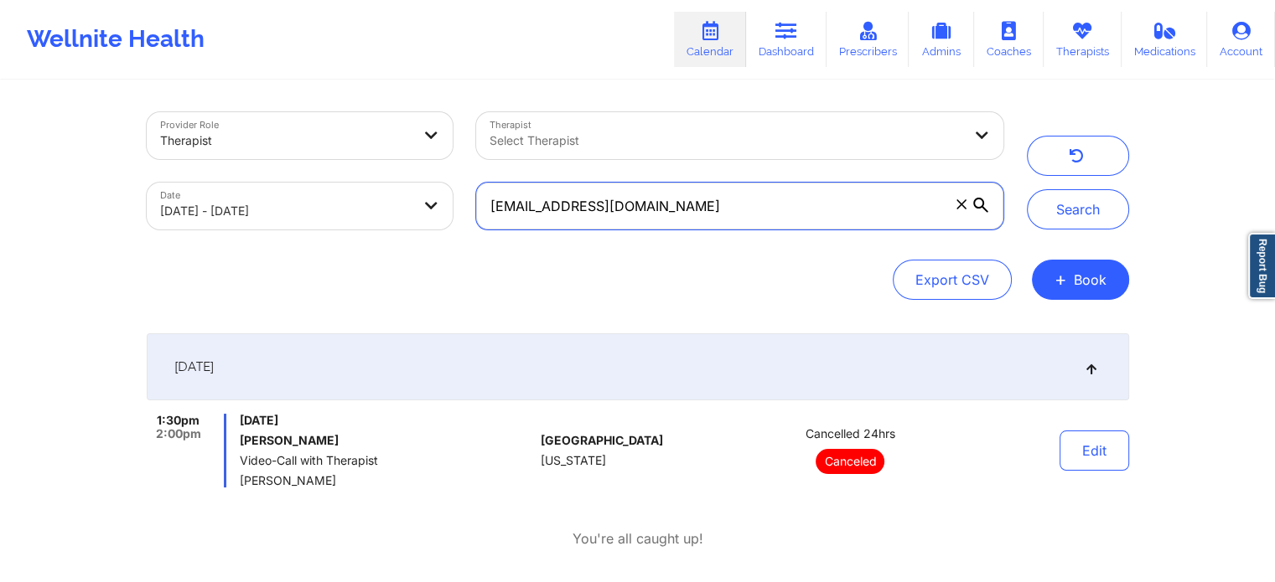
click at [289, 124] on div "Provider Role Therapist Therapist Select Therapist Date [DATE] - [DATE] [EMAIL_…" at bounding box center [575, 171] width 880 height 141
paste input "[EMAIL_ADDRESS]"
click at [1027, 189] on button "Search" at bounding box center [1078, 209] width 102 height 40
drag, startPoint x: 686, startPoint y: 217, endPoint x: 242, endPoint y: 168, distance: 446.8
click at [242, 168] on div "Provider Role Therapist Therapist Select Therapist Date [DATE] - [DATE] [EMAIL_…" at bounding box center [575, 171] width 880 height 141
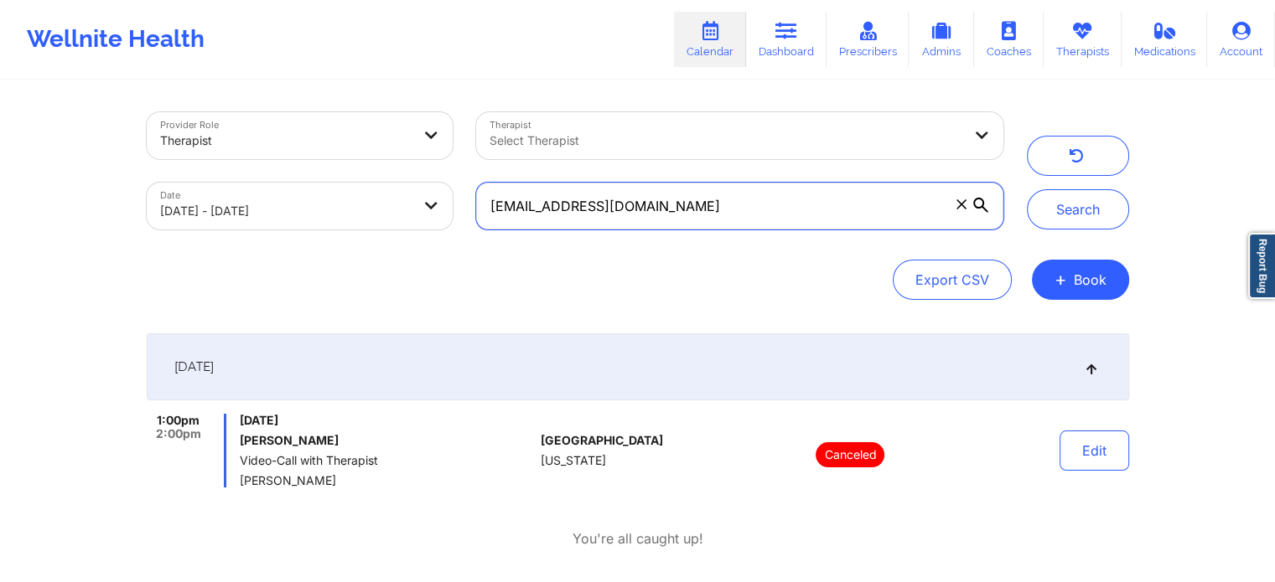
paste input "[EMAIL_ADDRESS]"
click at [1027, 189] on button "Search" at bounding box center [1078, 209] width 102 height 40
drag, startPoint x: 717, startPoint y: 208, endPoint x: 176, endPoint y: 189, distance: 541.7
click at [176, 189] on div "Provider Role Therapist Therapist Select Therapist Date [DATE] - [DATE] [EMAIL_…" at bounding box center [575, 171] width 880 height 141
paste input "tamarairons450"
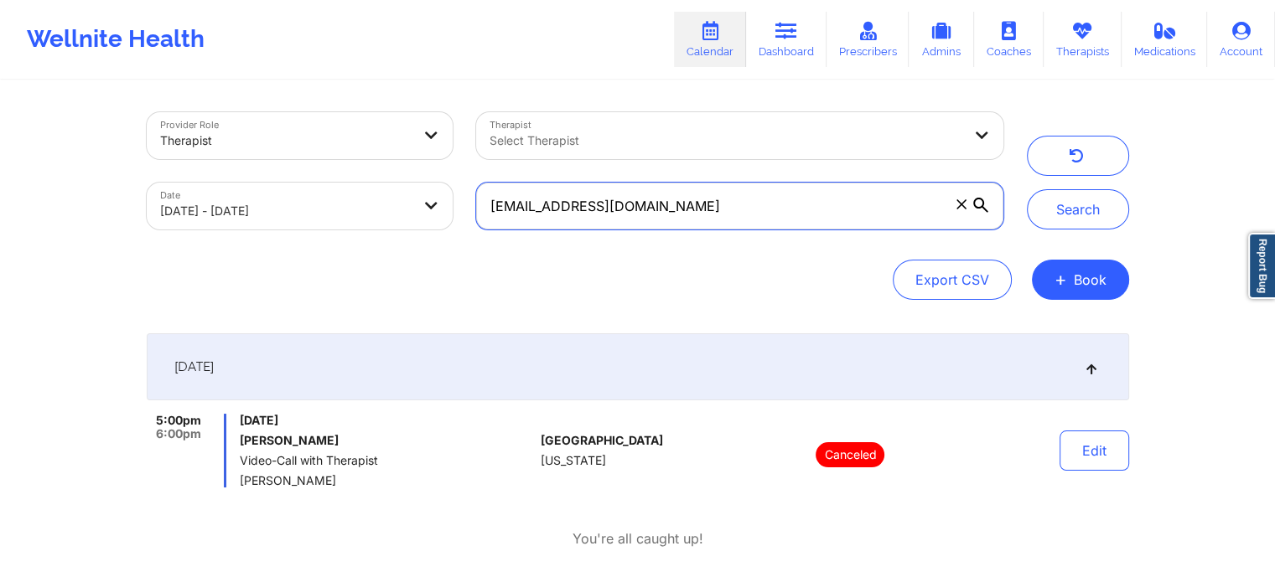
click at [1027, 189] on button "Search" at bounding box center [1078, 209] width 102 height 40
drag, startPoint x: 674, startPoint y: 194, endPoint x: 339, endPoint y: 120, distance: 343.2
click at [339, 120] on div "Provider Role Therapist Therapist Select Therapist Date [DATE] - [DATE] [EMAIL_…" at bounding box center [575, 171] width 880 height 141
paste input "shakeeviac"
click at [1027, 189] on button "Search" at bounding box center [1078, 209] width 102 height 40
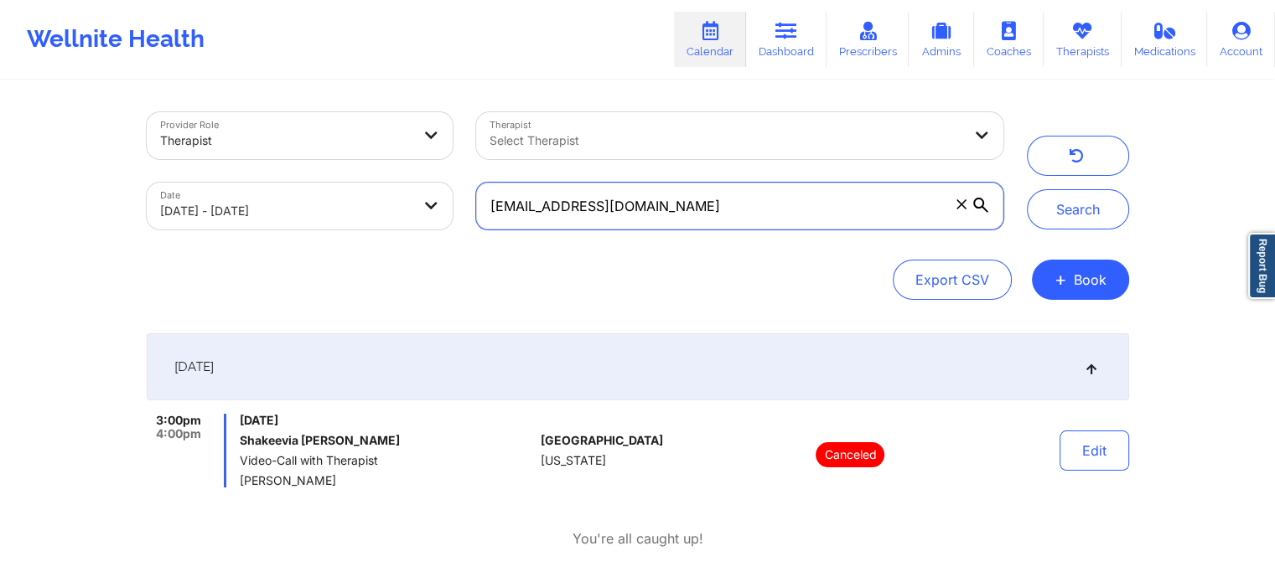
drag, startPoint x: 650, startPoint y: 220, endPoint x: 415, endPoint y: 108, distance: 260.5
click at [415, 108] on div "Provider Role Therapist Therapist Select Therapist Date [DATE] - [DATE] [EMAIL_…" at bounding box center [575, 171] width 880 height 141
paste input "[PERSON_NAME].[PERSON_NAME]"
click at [1027, 189] on button "Search" at bounding box center [1078, 209] width 102 height 40
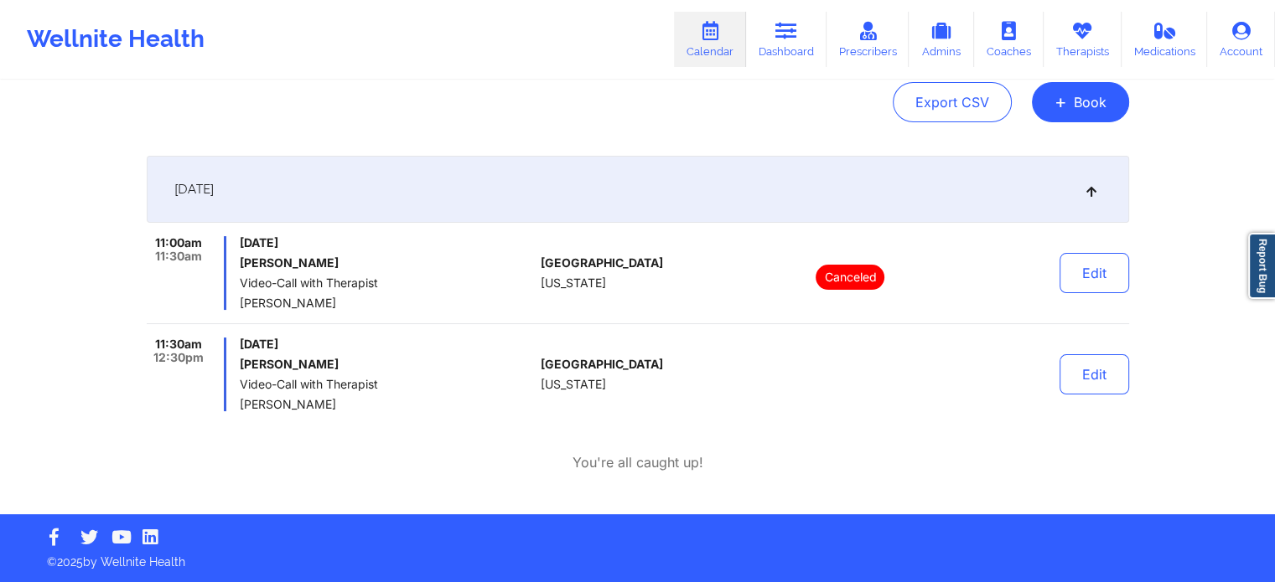
scroll to position [0, 0]
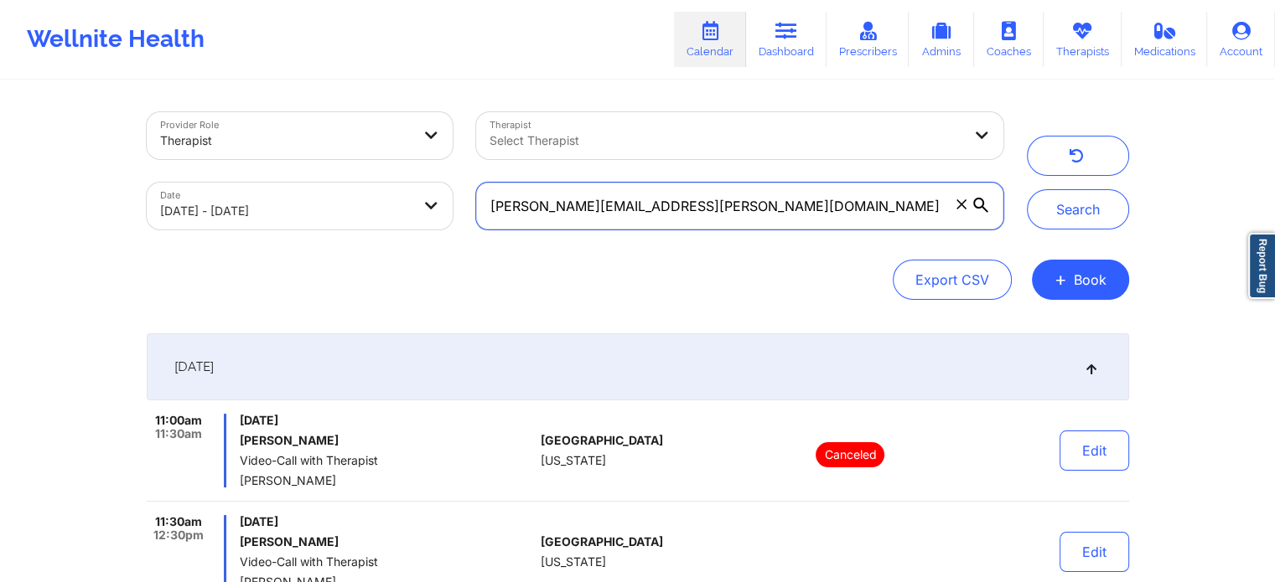
drag, startPoint x: 723, startPoint y: 206, endPoint x: 387, endPoint y: 215, distance: 336.1
click at [387, 215] on div "Provider Role Therapist Therapist Select Therapist Date [DATE] - [DATE] [PERSON…" at bounding box center [575, 171] width 880 height 141
paste input "kevinmbay15"
click at [1027, 189] on button "Search" at bounding box center [1078, 209] width 102 height 40
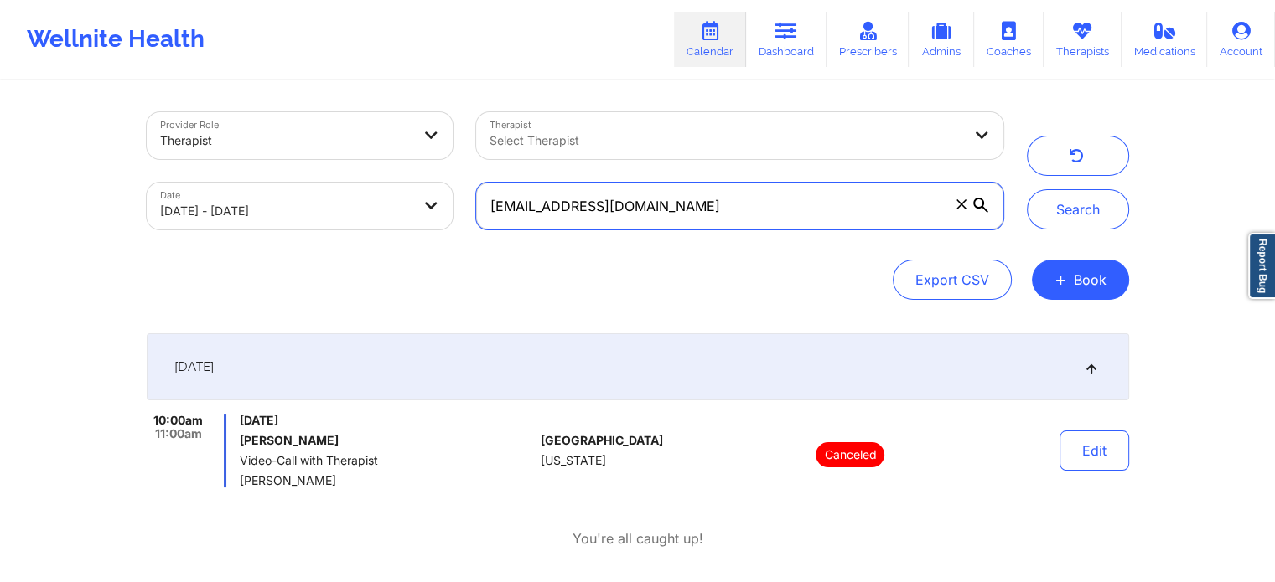
drag, startPoint x: 730, startPoint y: 194, endPoint x: 51, endPoint y: 177, distance: 679.0
click at [51, 177] on div "Provider Role Therapist Therapist Select Therapist Date [DATE] - [DATE] [EMAIL_…" at bounding box center [637, 295] width 1275 height 591
paste input "aclockett1@hot"
click at [1027, 189] on button "Search" at bounding box center [1078, 209] width 102 height 40
drag, startPoint x: 722, startPoint y: 214, endPoint x: 262, endPoint y: 158, distance: 463.4
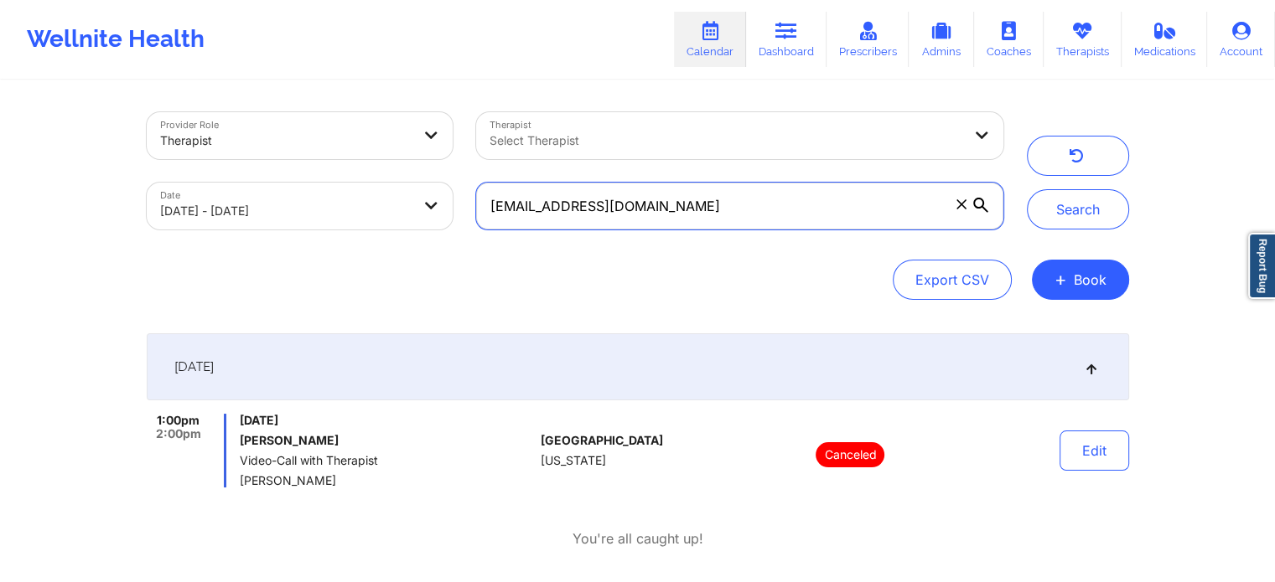
click at [262, 158] on div "Provider Role Therapist Therapist Select Therapist Date [DATE] - [DATE] [EMAIL_…" at bounding box center [575, 171] width 880 height 141
paste input "manda160202@g"
click at [1027, 189] on button "Search" at bounding box center [1078, 209] width 102 height 40
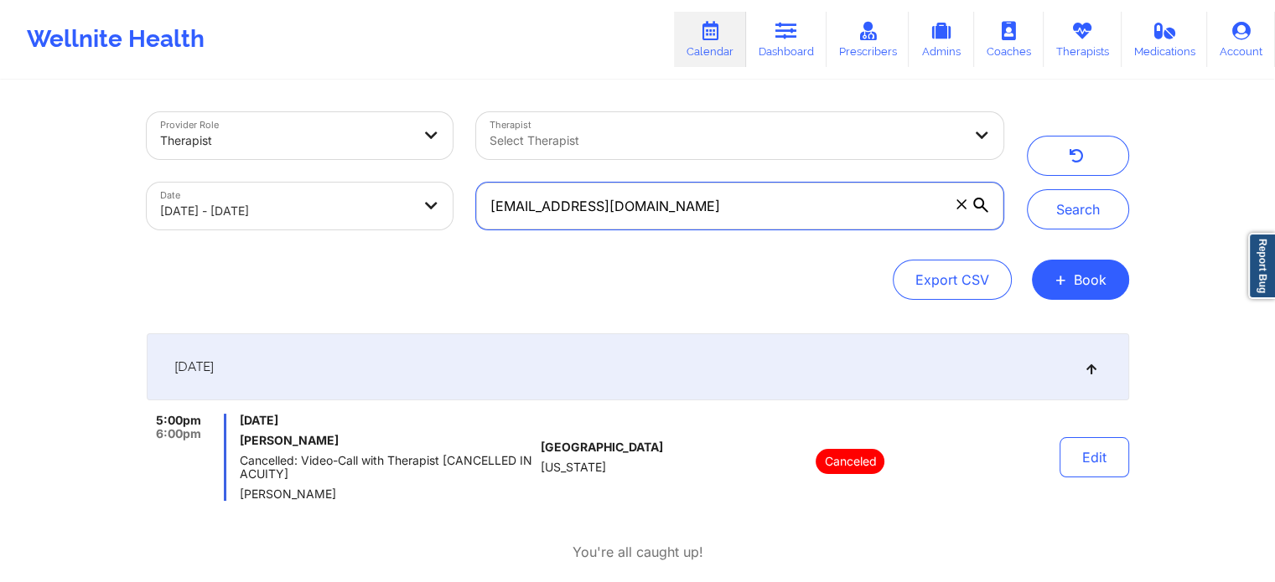
drag, startPoint x: 692, startPoint y: 196, endPoint x: 185, endPoint y: 177, distance: 507.4
click at [185, 177] on div "Provider Role Therapist Therapist Select Therapist Date [DATE] - [DATE] [EMAIL_…" at bounding box center [575, 171] width 880 height 141
paste input "dulucmary10"
click at [1027, 189] on button "Search" at bounding box center [1078, 209] width 102 height 40
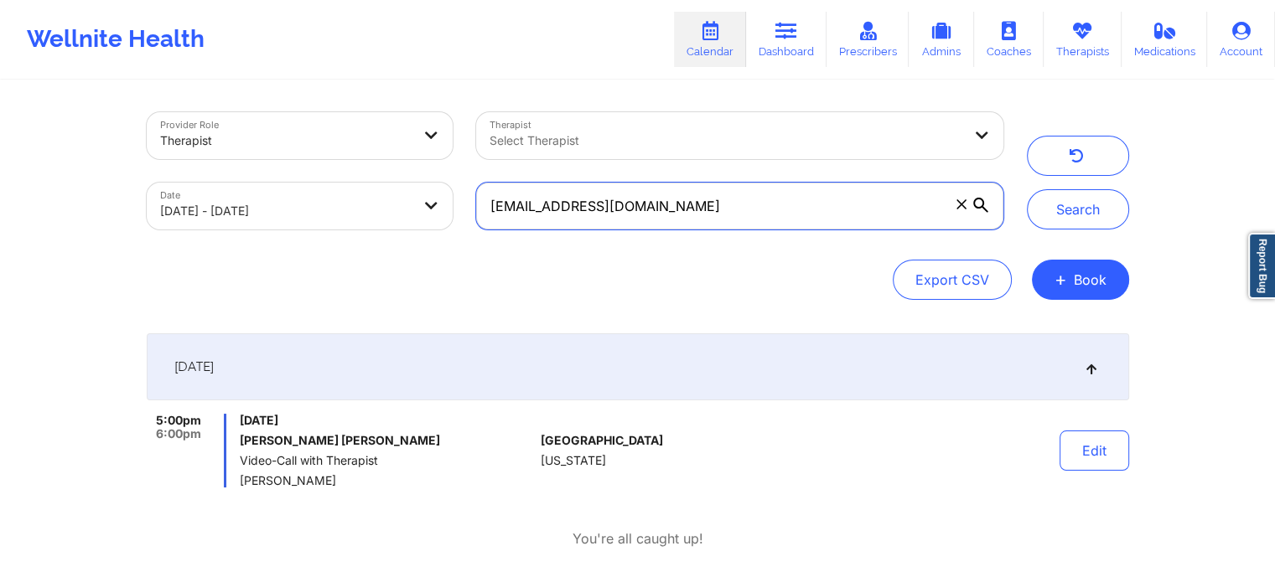
drag, startPoint x: 764, startPoint y: 215, endPoint x: 343, endPoint y: 219, distance: 421.5
click at [343, 219] on div "Provider Role Therapist Therapist Select Therapist Date [DATE] - [DATE] [EMAIL_…" at bounding box center [575, 171] width 880 height 141
paste input "aliabukhalil1"
click at [1027, 189] on button "Search" at bounding box center [1078, 209] width 102 height 40
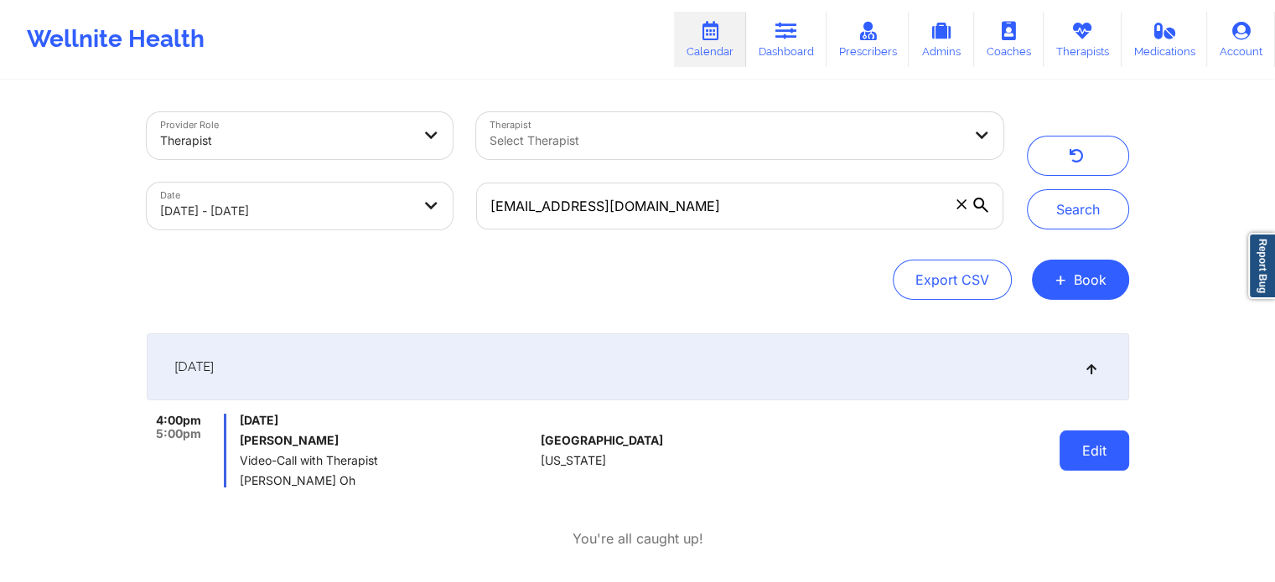
click at [1093, 455] on button "Edit" at bounding box center [1094, 451] width 70 height 40
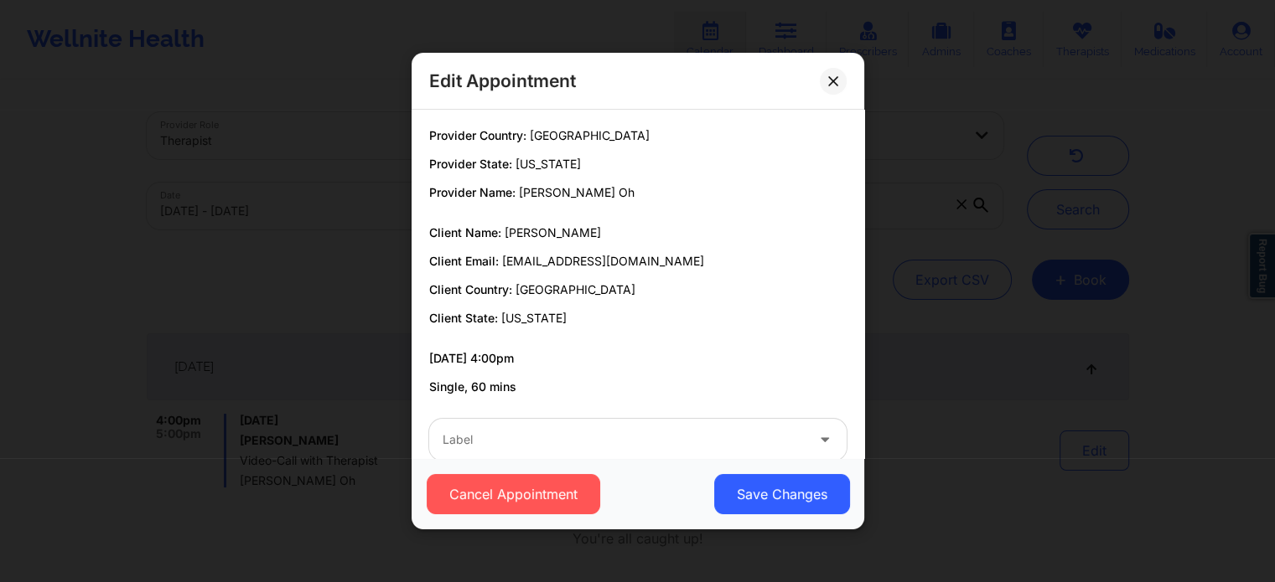
click at [534, 439] on div at bounding box center [623, 440] width 362 height 20
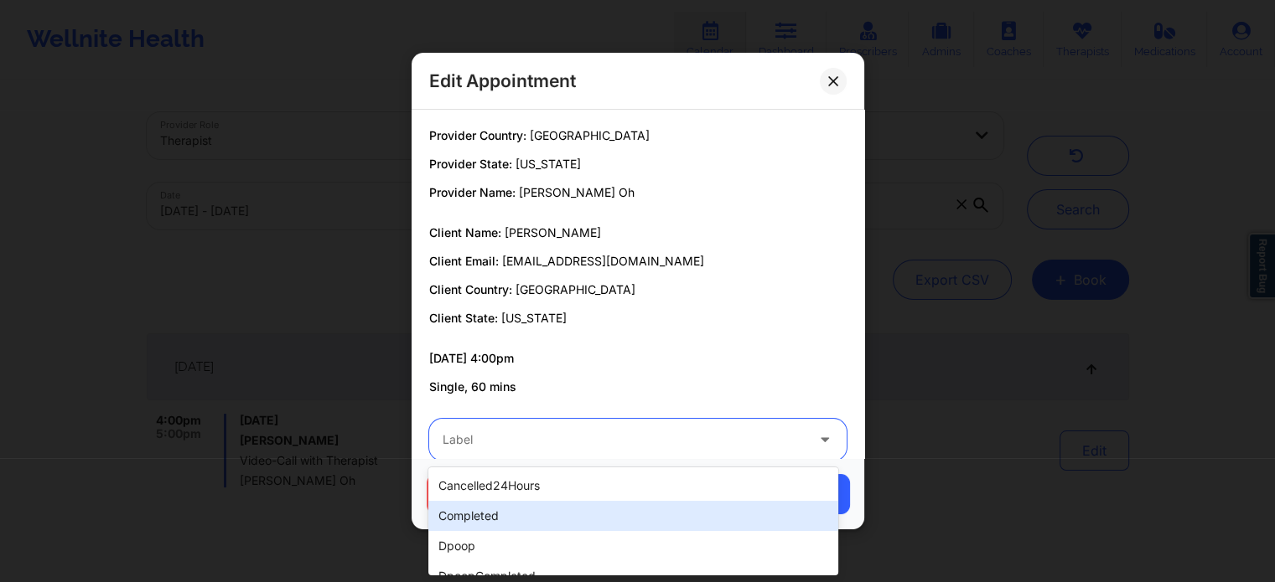
click at [494, 523] on div "completed" at bounding box center [632, 516] width 409 height 30
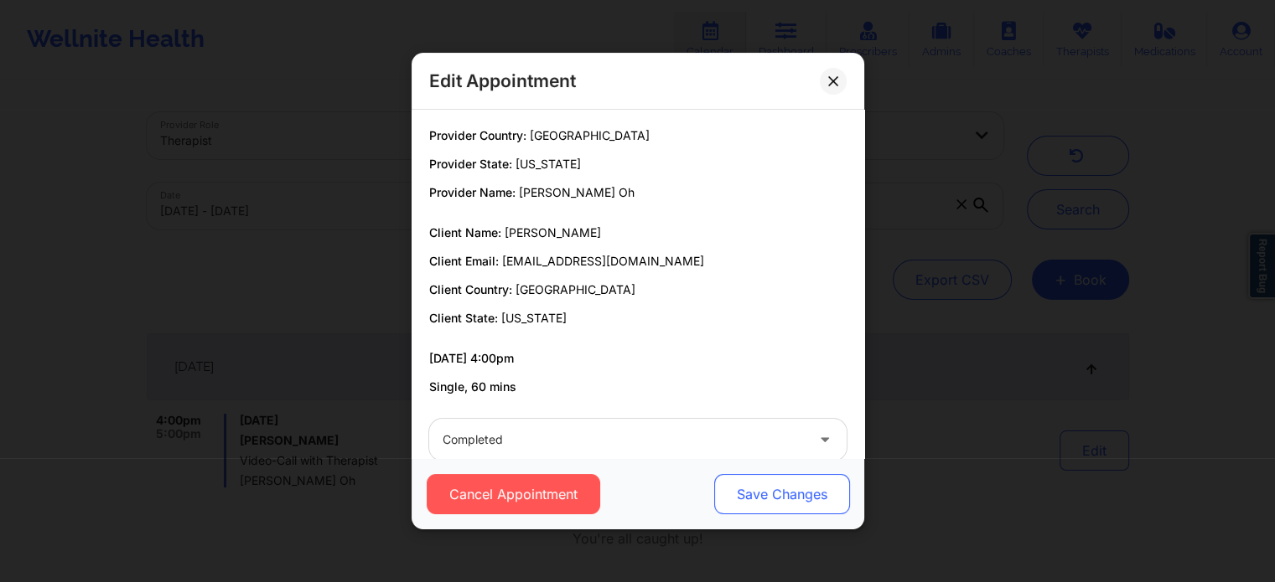
click at [753, 485] on button "Save Changes" at bounding box center [781, 494] width 136 height 40
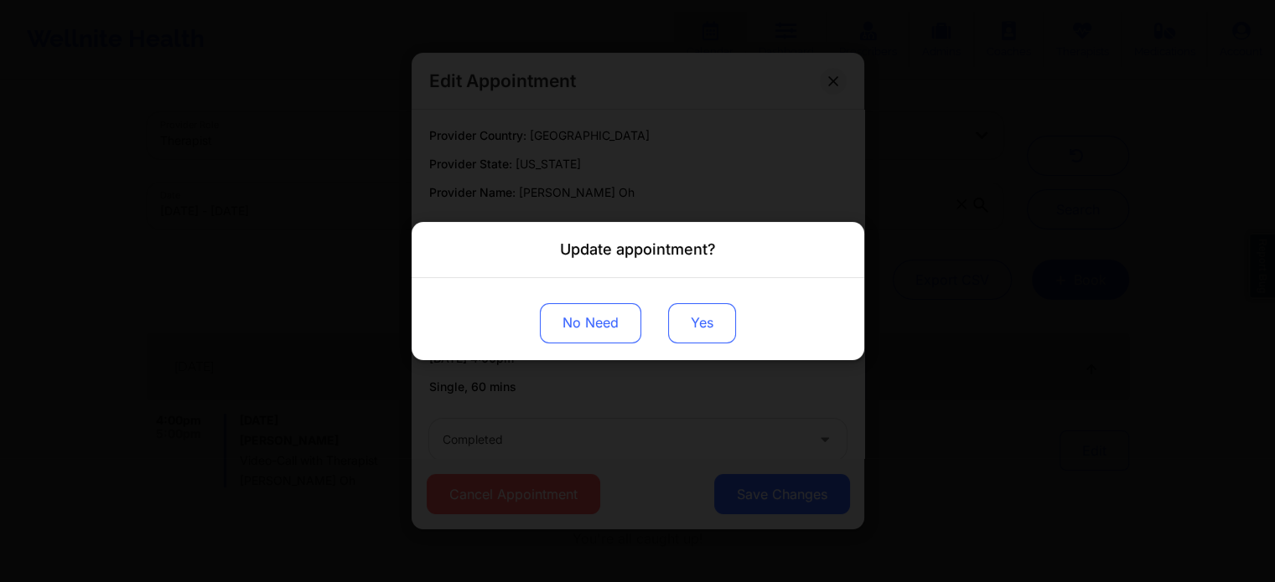
click at [691, 321] on button "Yes" at bounding box center [702, 323] width 68 height 40
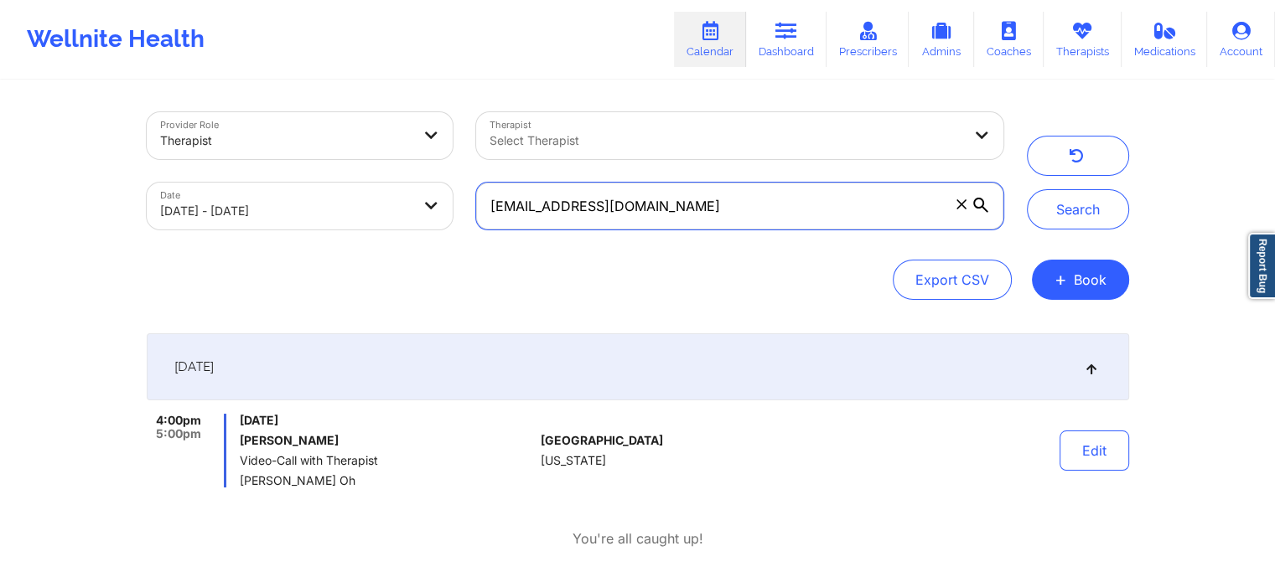
drag, startPoint x: 703, startPoint y: 209, endPoint x: 187, endPoint y: 220, distance: 516.3
click at [187, 220] on div "Provider Role Therapist Therapist Select Therapist Date [DATE] - [DATE] [EMAIL_…" at bounding box center [575, 171] width 880 height 141
paste input "[EMAIL_ADDRESS][DOMAIN_NAME]"
click at [1027, 189] on button "Search" at bounding box center [1078, 209] width 102 height 40
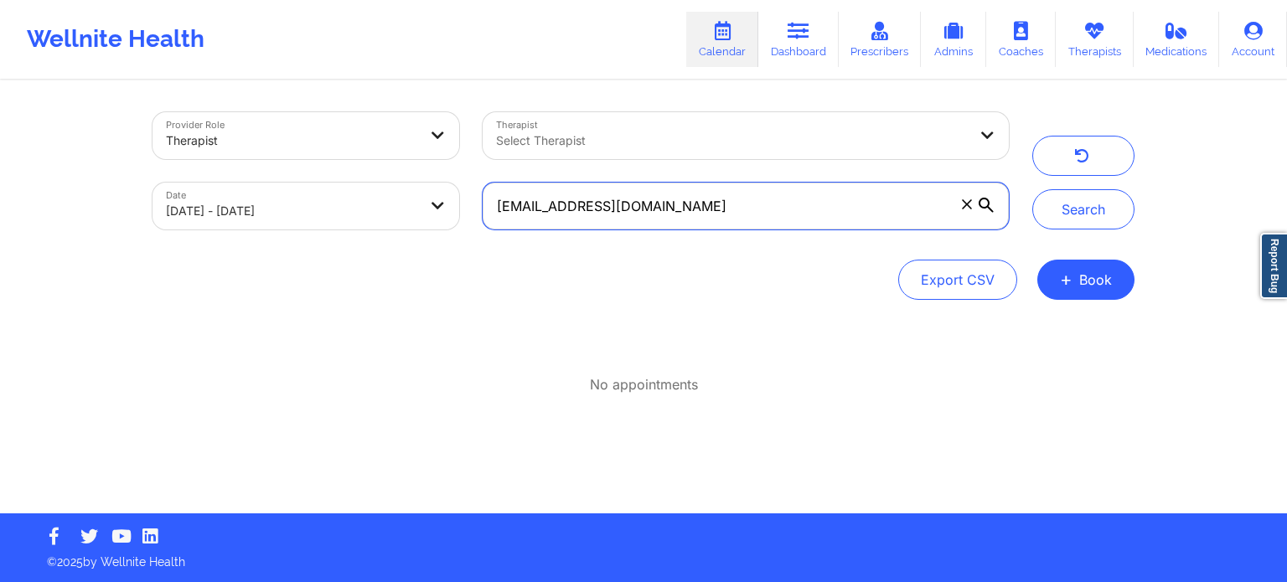
drag, startPoint x: 798, startPoint y: 212, endPoint x: 292, endPoint y: 123, distance: 513.9
click at [292, 123] on div "Provider Role Therapist Therapist Select Therapist Date [DATE] - [DATE] [EMAIL_…" at bounding box center [581, 171] width 880 height 141
paste input "[EMAIL_ADDRESS][DOMAIN_NAME]"
click at [1032, 189] on button "Search" at bounding box center [1083, 209] width 102 height 40
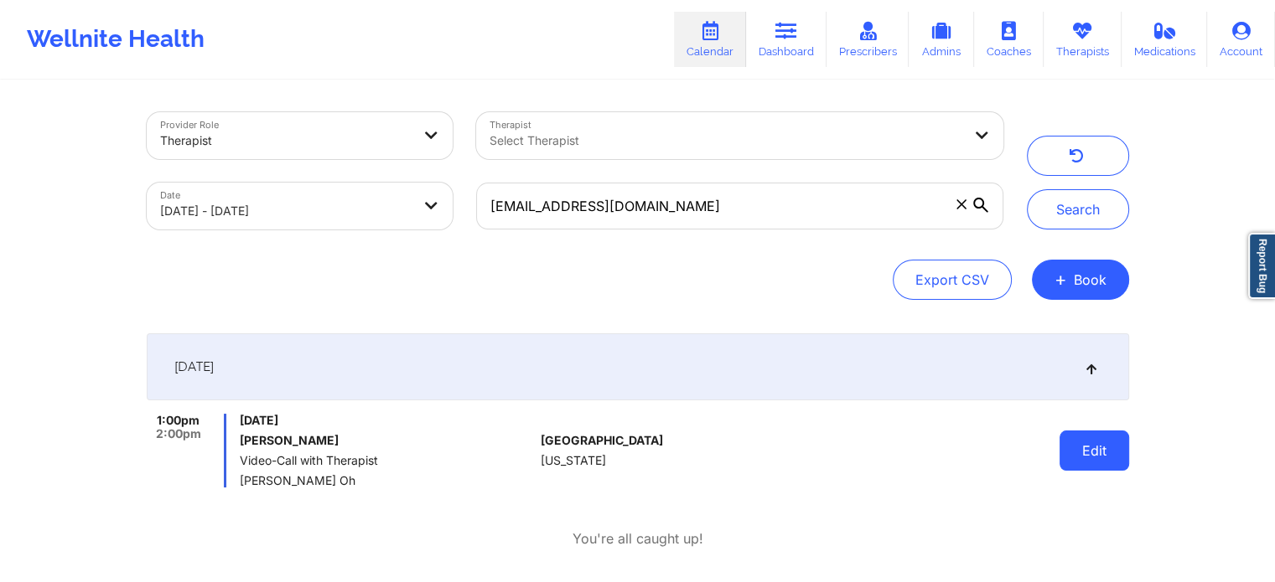
click at [1104, 465] on button "Edit" at bounding box center [1094, 451] width 70 height 40
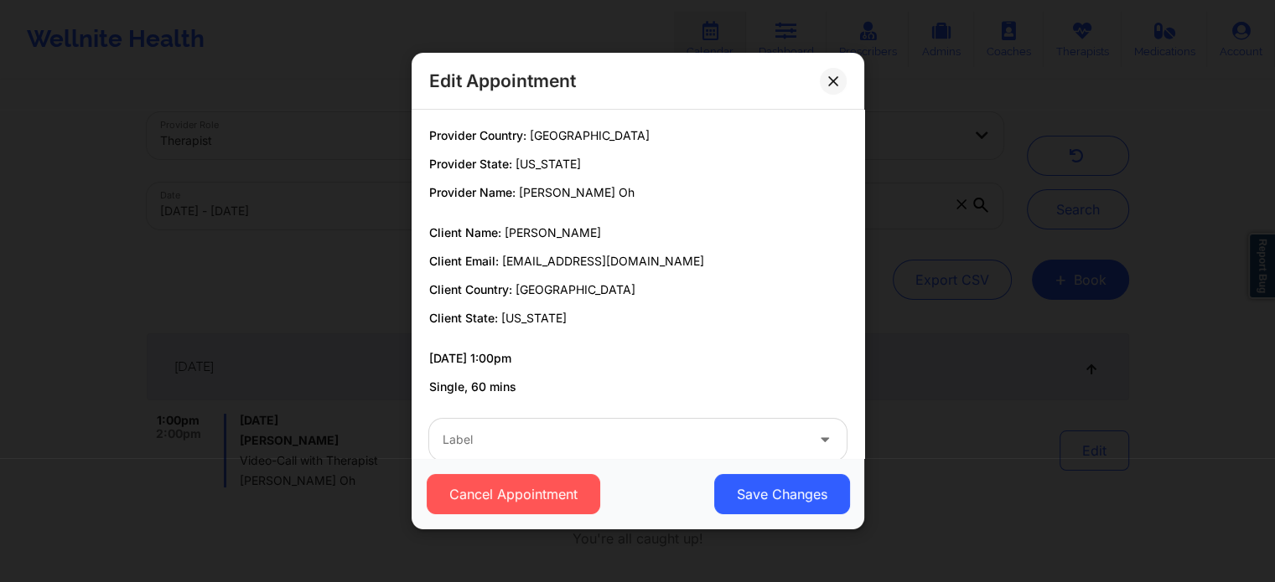
click at [707, 442] on div at bounding box center [623, 440] width 362 height 20
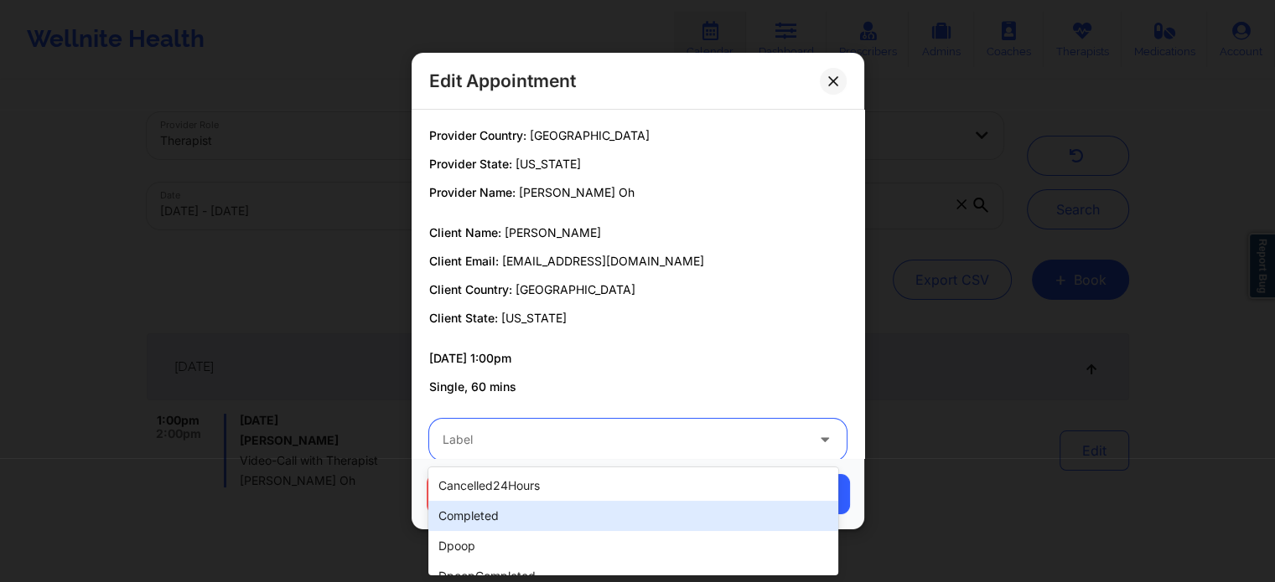
click at [603, 502] on div "completed" at bounding box center [632, 516] width 409 height 30
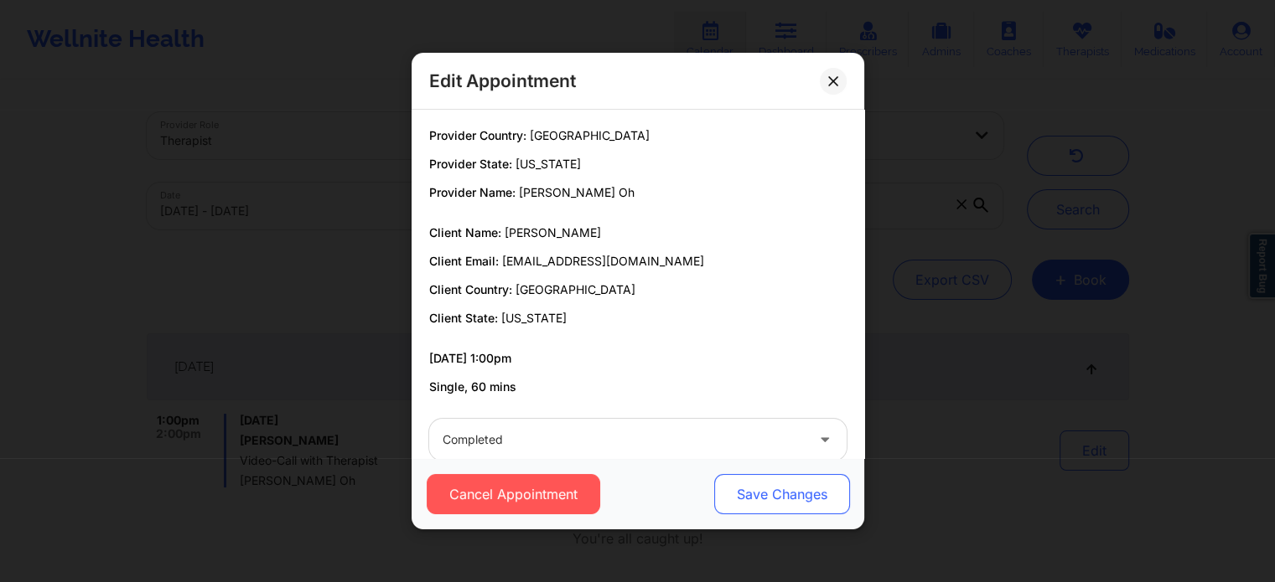
click at [732, 498] on button "Save Changes" at bounding box center [781, 494] width 136 height 40
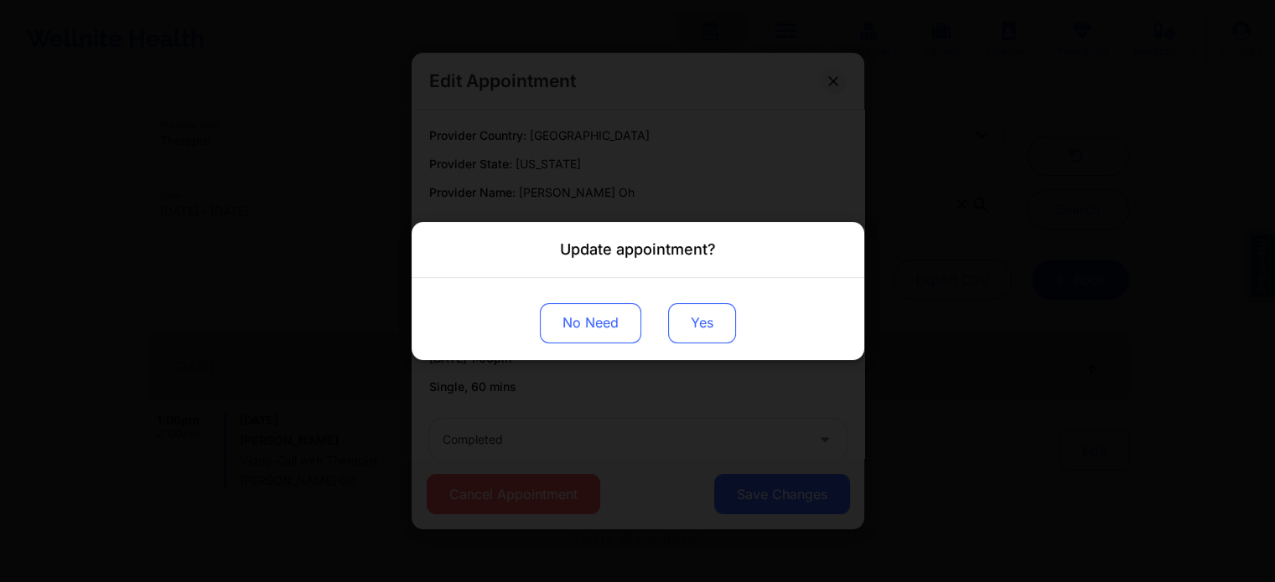
drag, startPoint x: 690, startPoint y: 303, endPoint x: 684, endPoint y: 325, distance: 23.4
click at [684, 325] on div "No Need Yes" at bounding box center [637, 319] width 453 height 82
click at [684, 325] on button "Yes" at bounding box center [702, 323] width 68 height 40
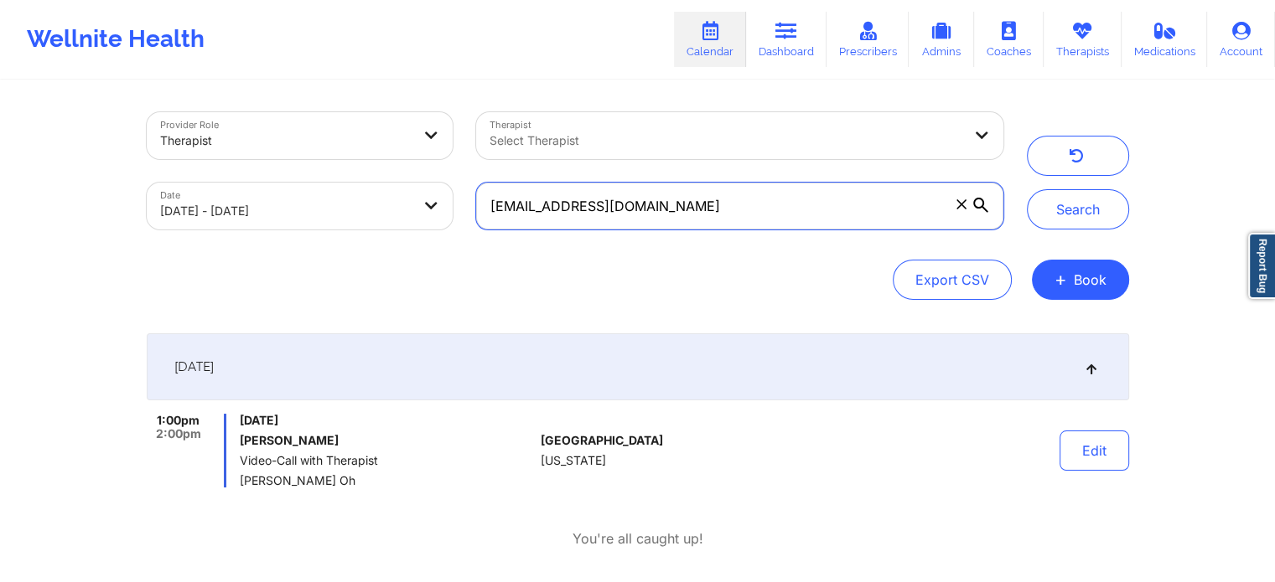
drag, startPoint x: 707, startPoint y: 193, endPoint x: 292, endPoint y: 123, distance: 421.4
click at [292, 123] on div "Provider Role Therapist Therapist Select Therapist Date [DATE] - [DATE] [EMAIL_…" at bounding box center [575, 171] width 880 height 141
paste input "[EMAIL_ADDRESS]"
click at [1027, 189] on button "Search" at bounding box center [1078, 209] width 102 height 40
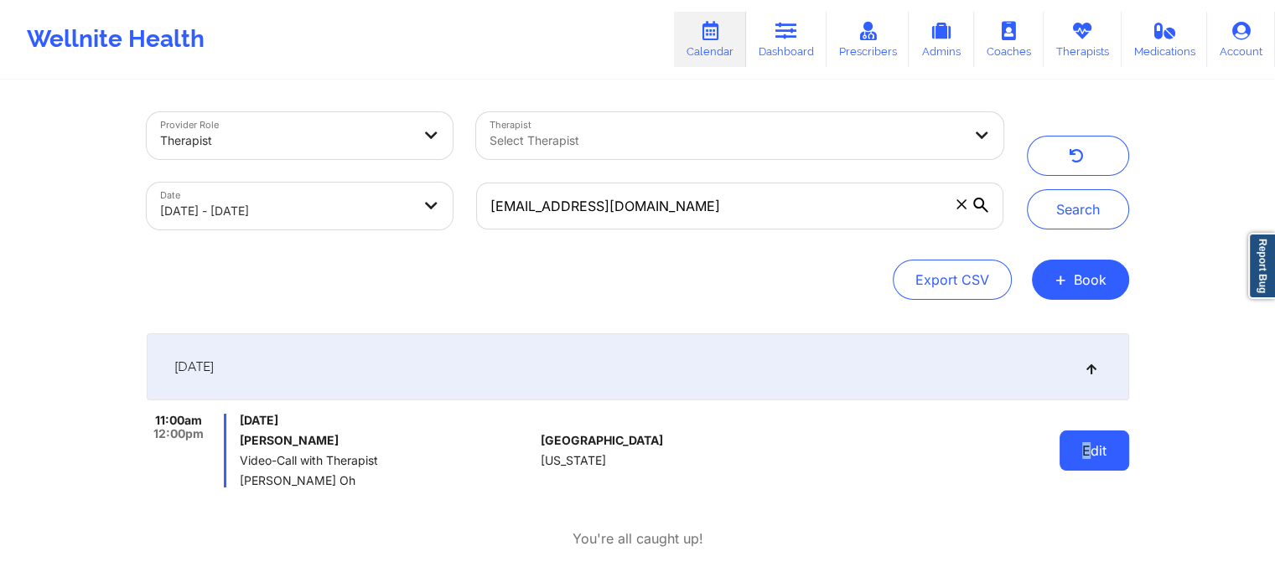
drag, startPoint x: 1092, startPoint y: 428, endPoint x: 1069, endPoint y: 470, distance: 47.6
click at [1069, 470] on div "Edit" at bounding box center [1050, 451] width 155 height 74
click at [1069, 470] on button "Edit" at bounding box center [1094, 451] width 70 height 40
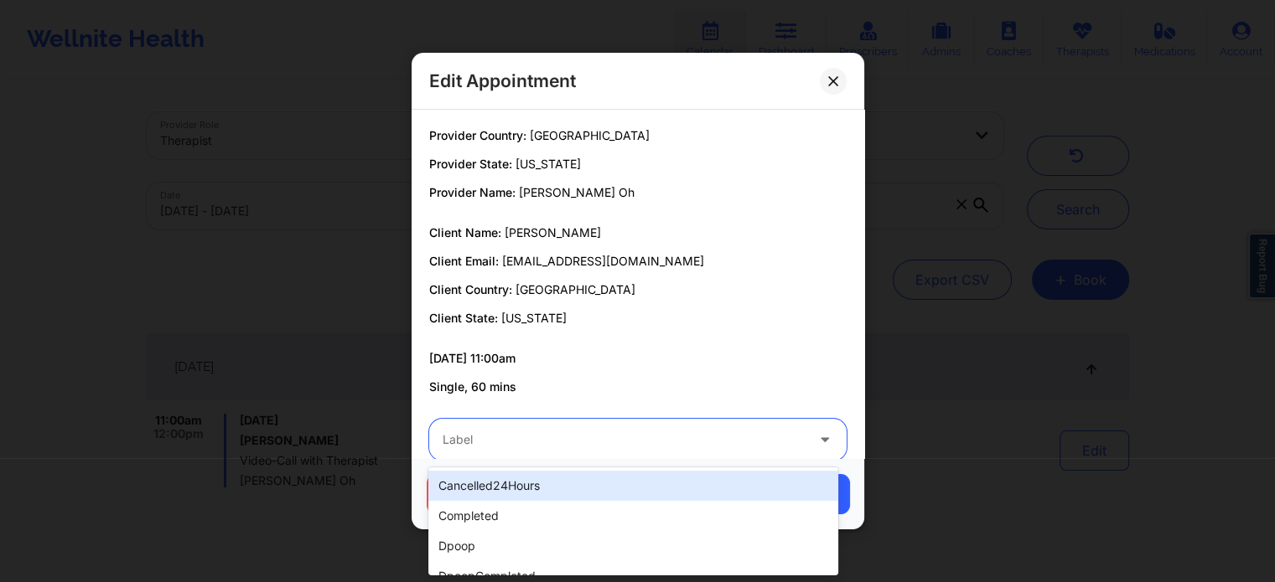
click at [653, 457] on div "Label" at bounding box center [617, 440] width 377 height 42
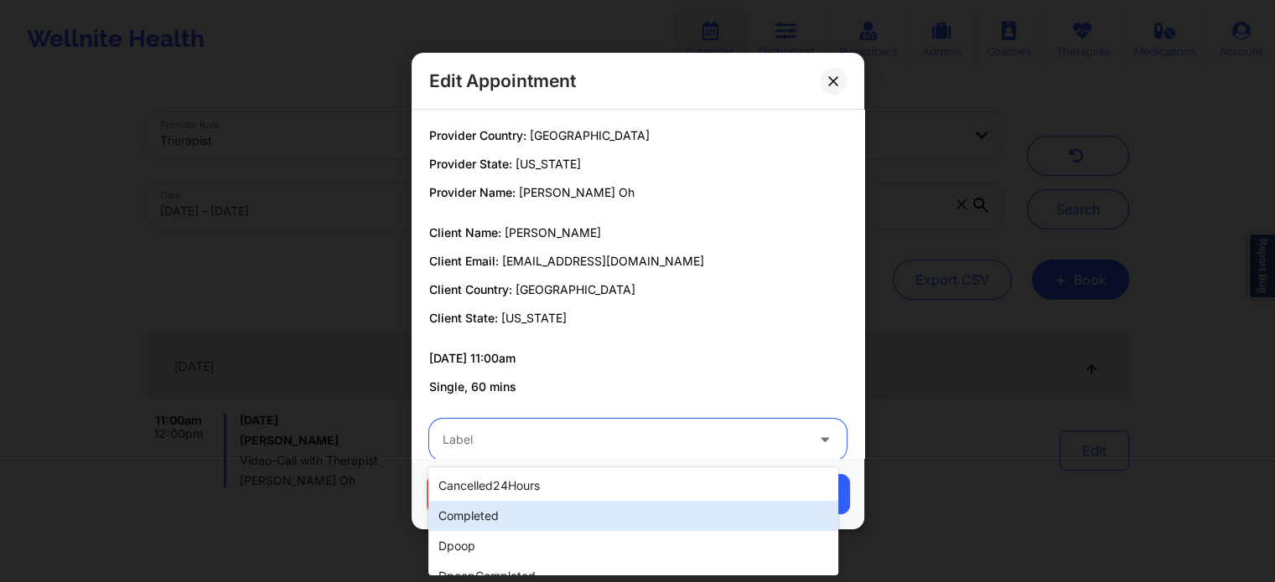
click at [545, 502] on div "completed" at bounding box center [632, 516] width 409 height 30
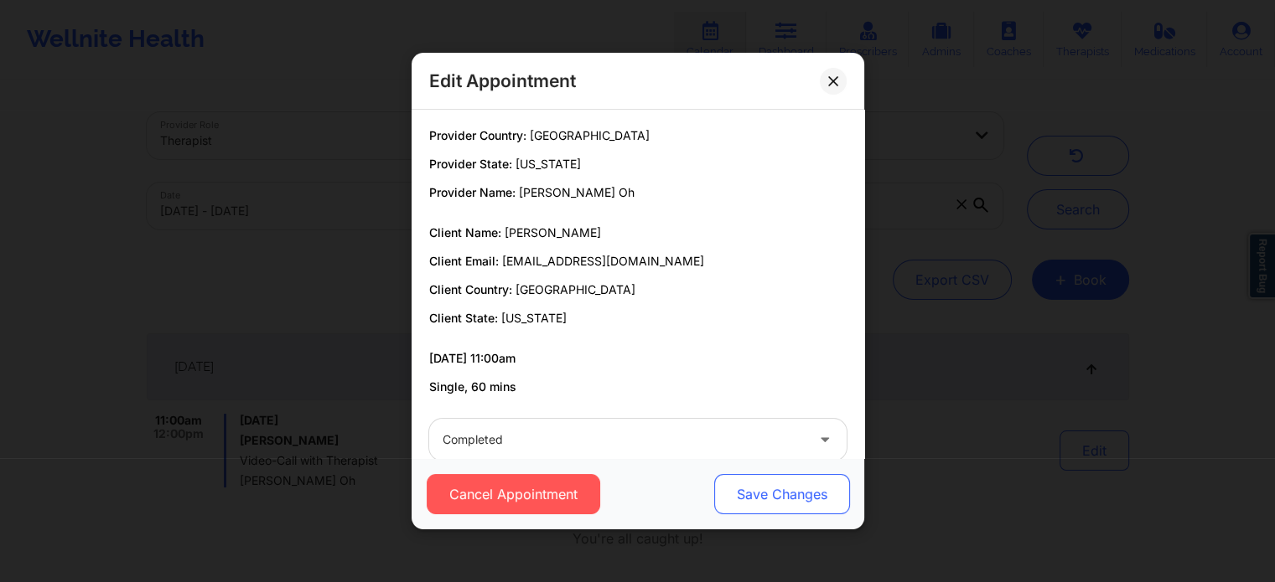
click at [740, 485] on button "Save Changes" at bounding box center [781, 494] width 136 height 40
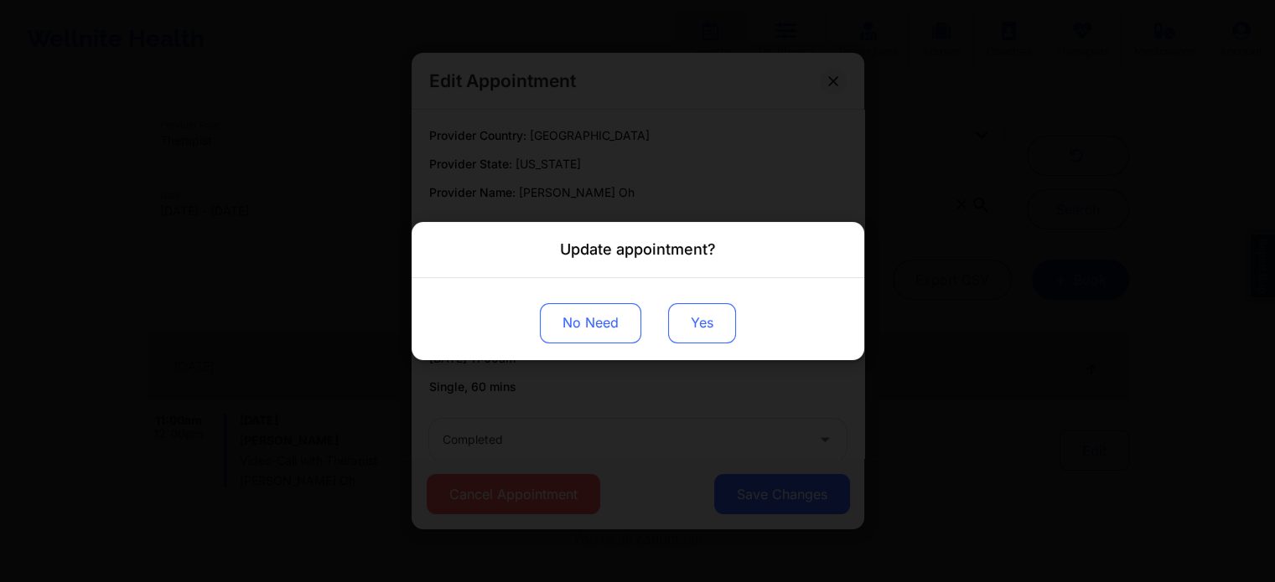
click at [711, 333] on button "Yes" at bounding box center [702, 323] width 68 height 40
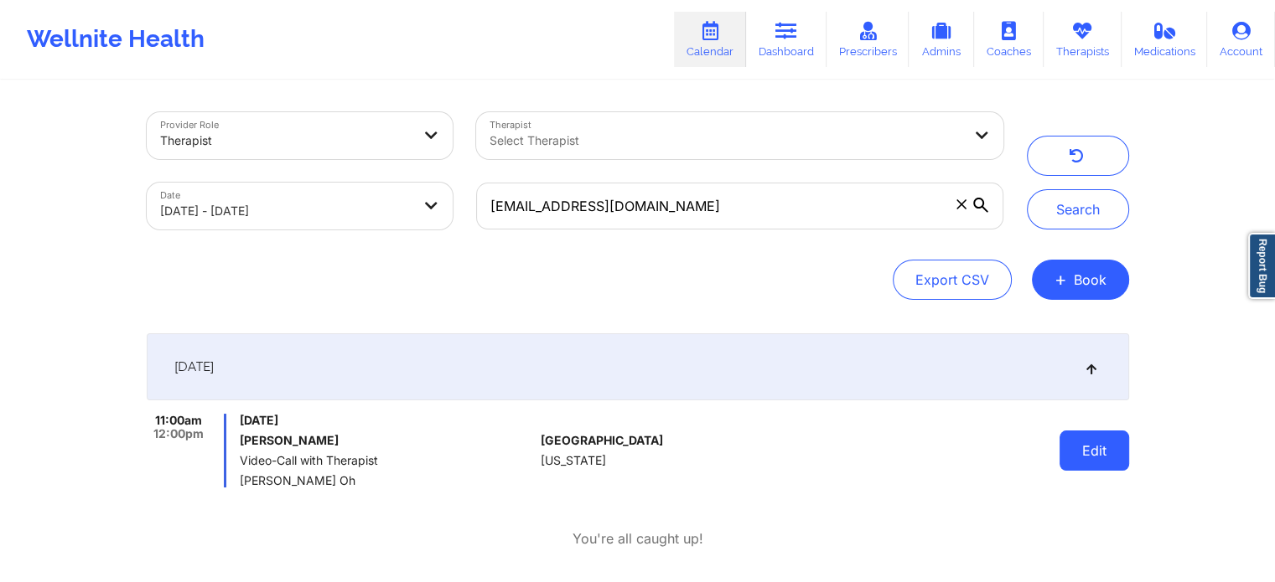
click at [1089, 445] on button "Edit" at bounding box center [1094, 451] width 70 height 40
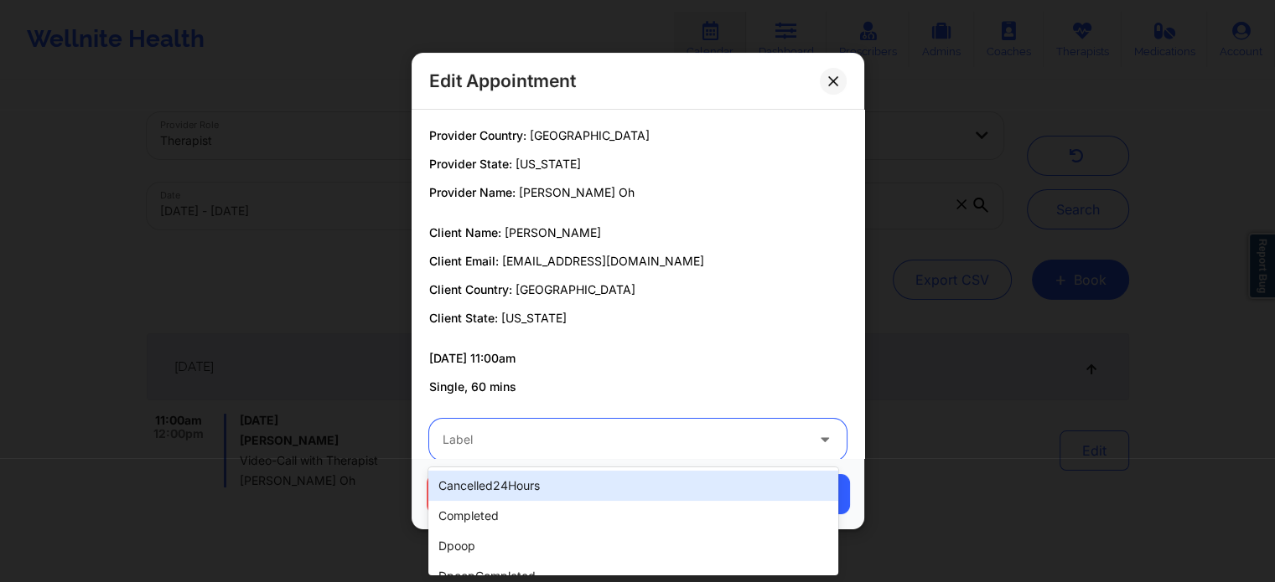
click at [577, 442] on div at bounding box center [623, 440] width 362 height 20
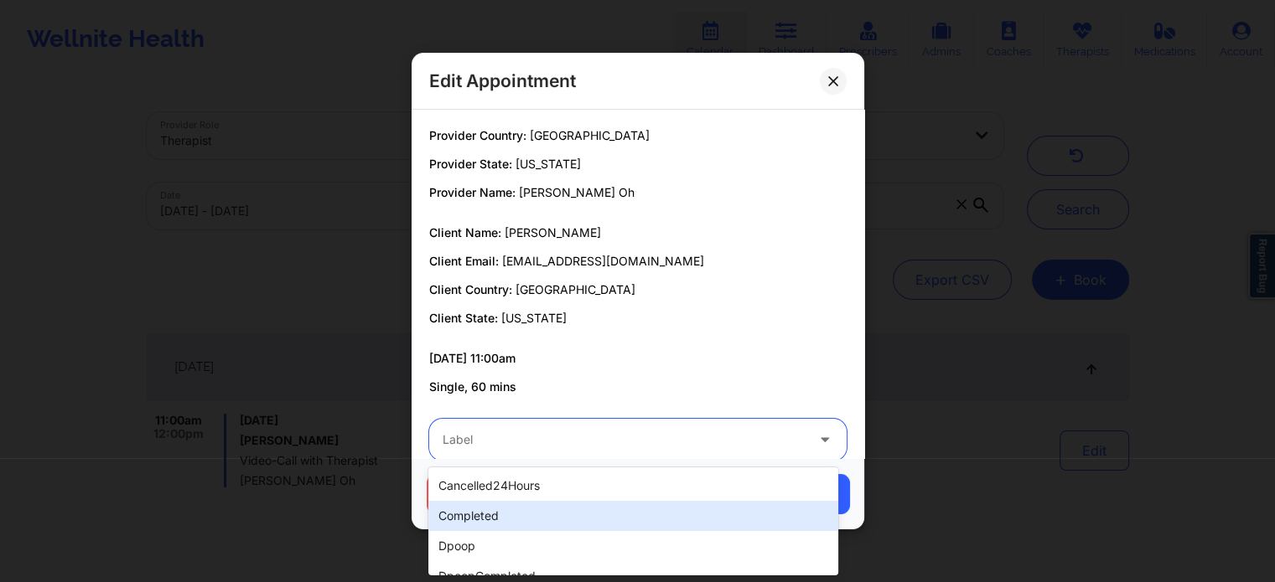
click at [483, 510] on div "completed" at bounding box center [632, 516] width 409 height 30
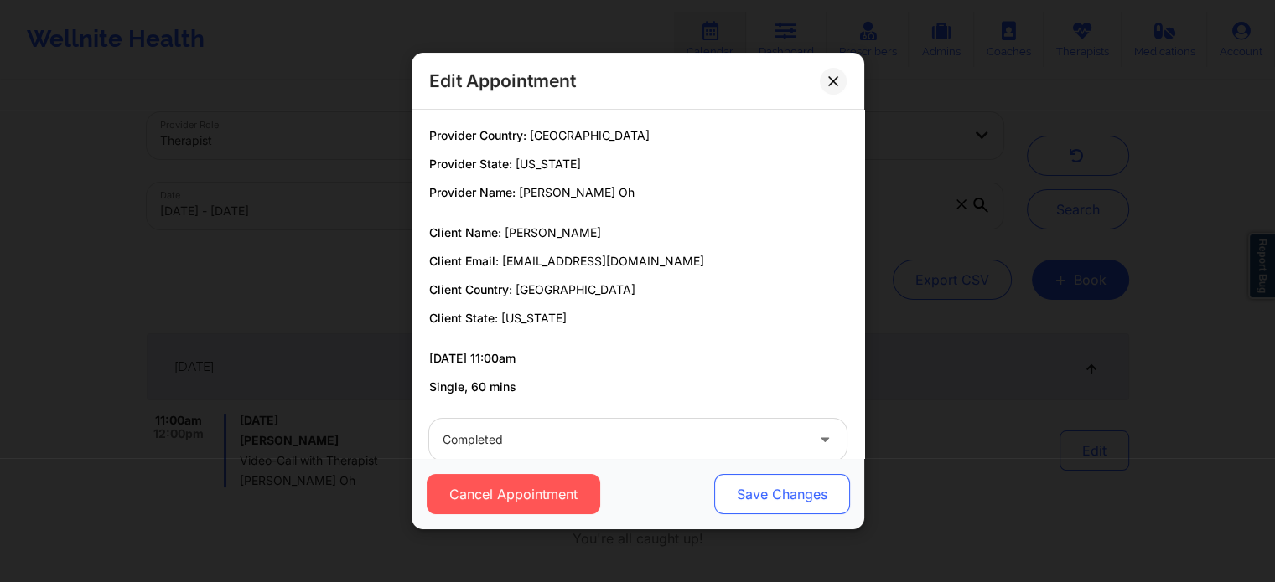
click at [734, 485] on button "Save Changes" at bounding box center [781, 494] width 136 height 40
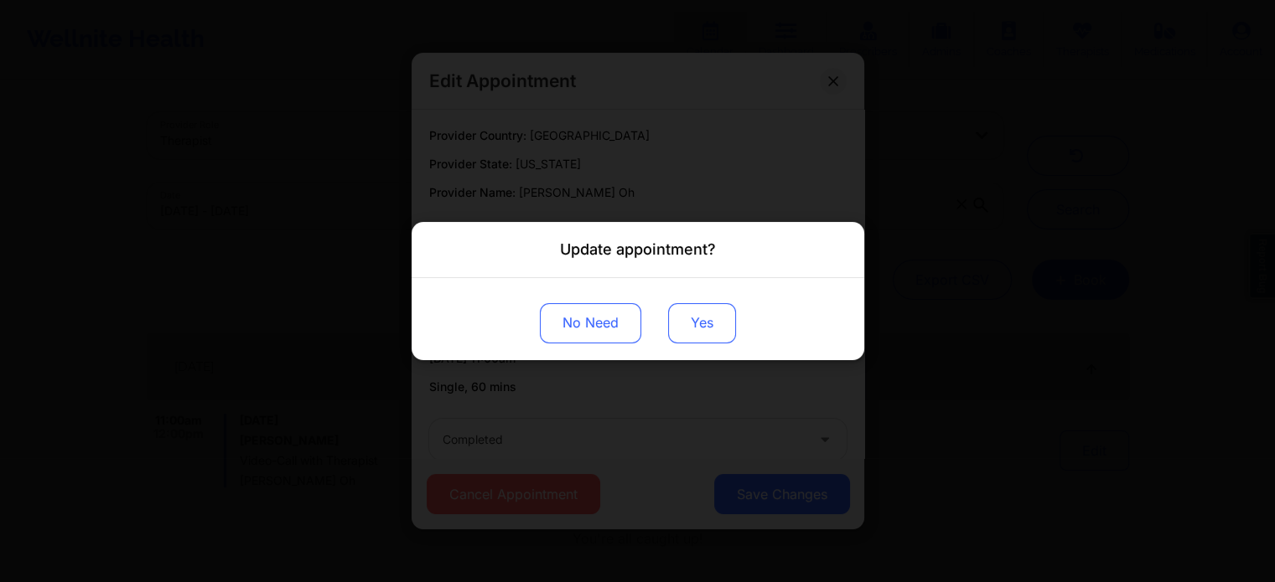
click at [722, 307] on button "Yes" at bounding box center [702, 323] width 68 height 40
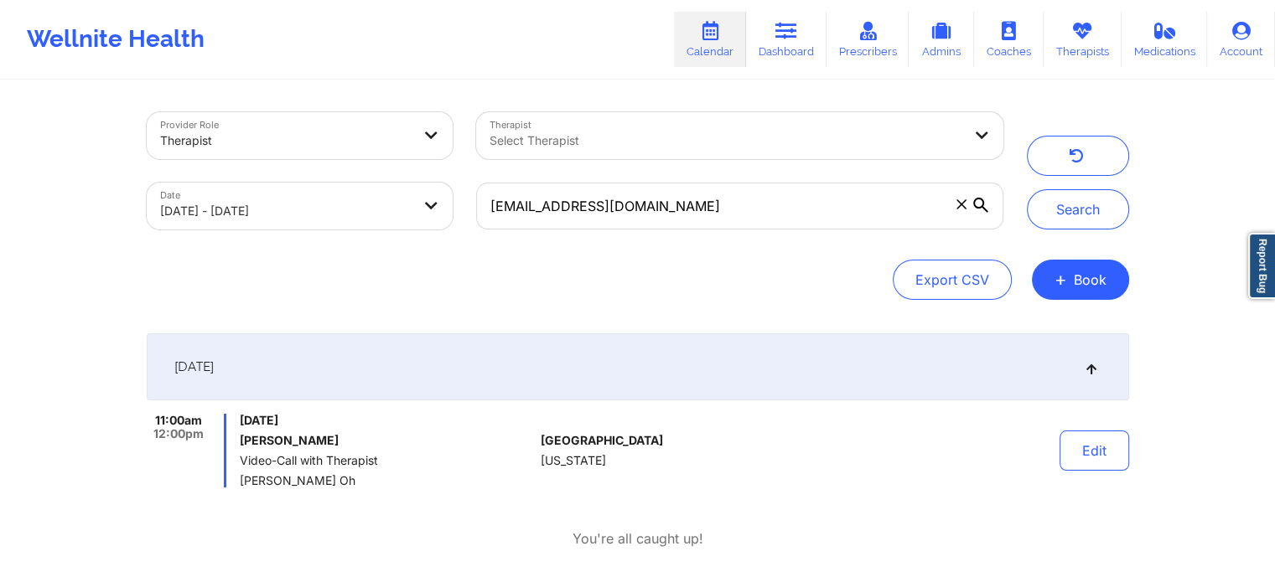
drag, startPoint x: 761, startPoint y: 180, endPoint x: 685, endPoint y: 197, distance: 78.1
click at [685, 197] on div "[EMAIL_ADDRESS][DOMAIN_NAME]" at bounding box center [739, 206] width 550 height 70
drag, startPoint x: 685, startPoint y: 197, endPoint x: 431, endPoint y: 153, distance: 257.6
click at [431, 153] on div "Provider Role Therapist Therapist Select Therapist Date [DATE] - [DATE] [EMAIL_…" at bounding box center [575, 171] width 880 height 141
paste input "[EMAIL_ADDRESS]"
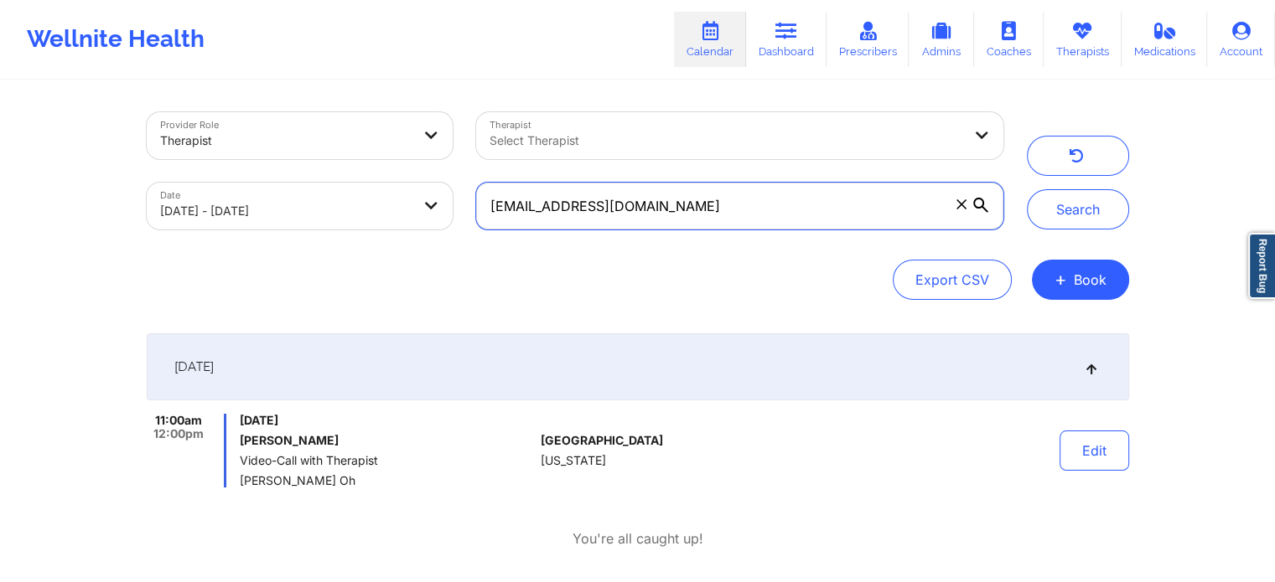
click at [1027, 189] on button "Search" at bounding box center [1078, 209] width 102 height 40
drag, startPoint x: 705, startPoint y: 221, endPoint x: 348, endPoint y: 176, distance: 359.8
click at [348, 176] on div "Provider Role Therapist Therapist Select Therapist Date [DATE] - [DATE] [EMAIL_…" at bounding box center [575, 171] width 880 height 141
paste input "nishsenthilkumar"
click at [1027, 189] on button "Search" at bounding box center [1078, 209] width 102 height 40
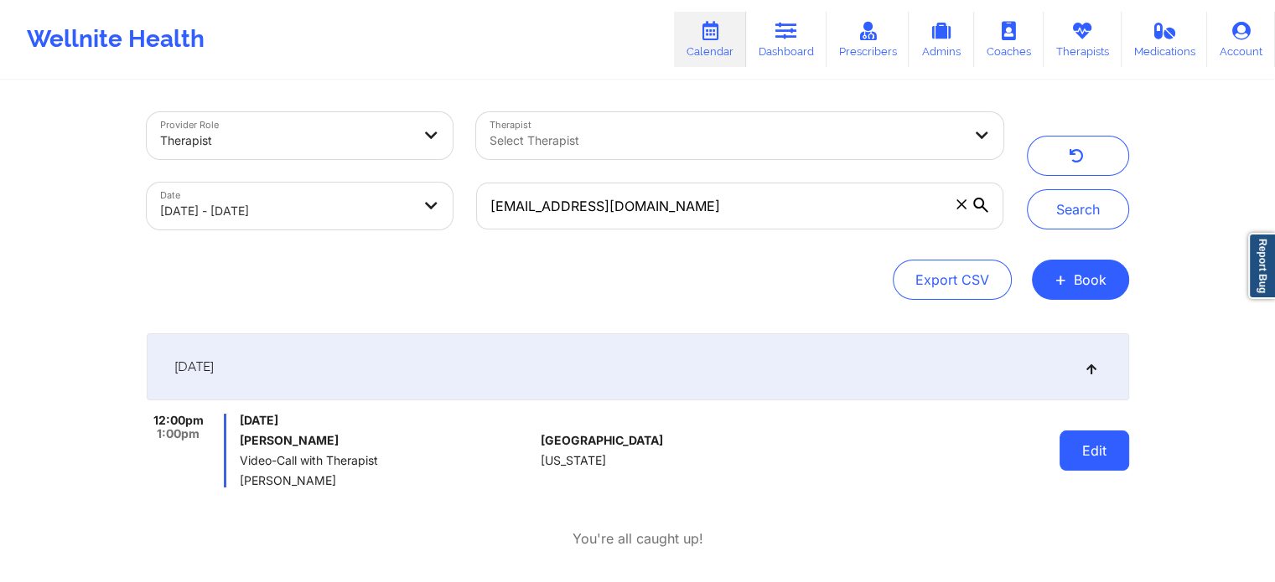
click at [1099, 449] on button "Edit" at bounding box center [1094, 451] width 70 height 40
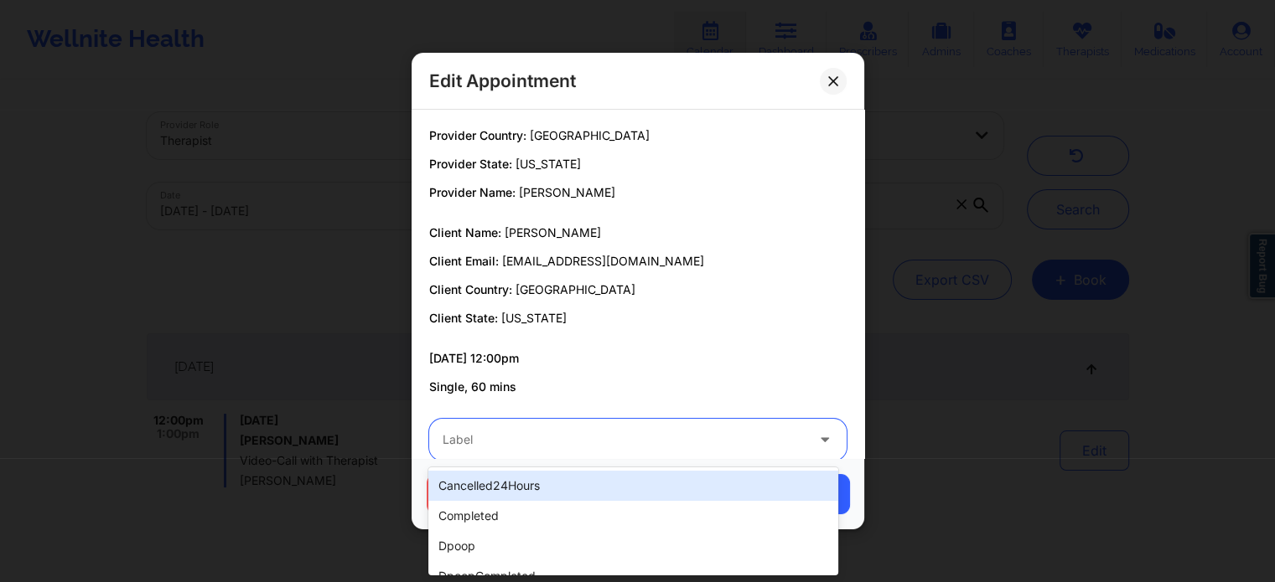
click at [711, 423] on div "Label" at bounding box center [617, 440] width 377 height 42
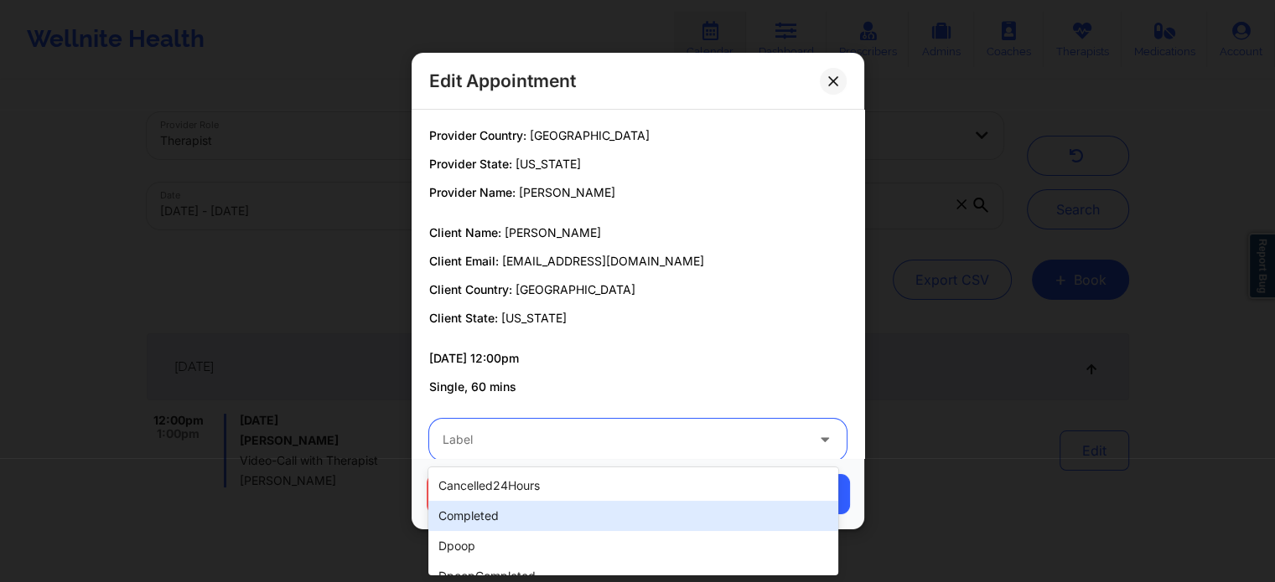
click at [587, 515] on div "completed" at bounding box center [632, 516] width 409 height 30
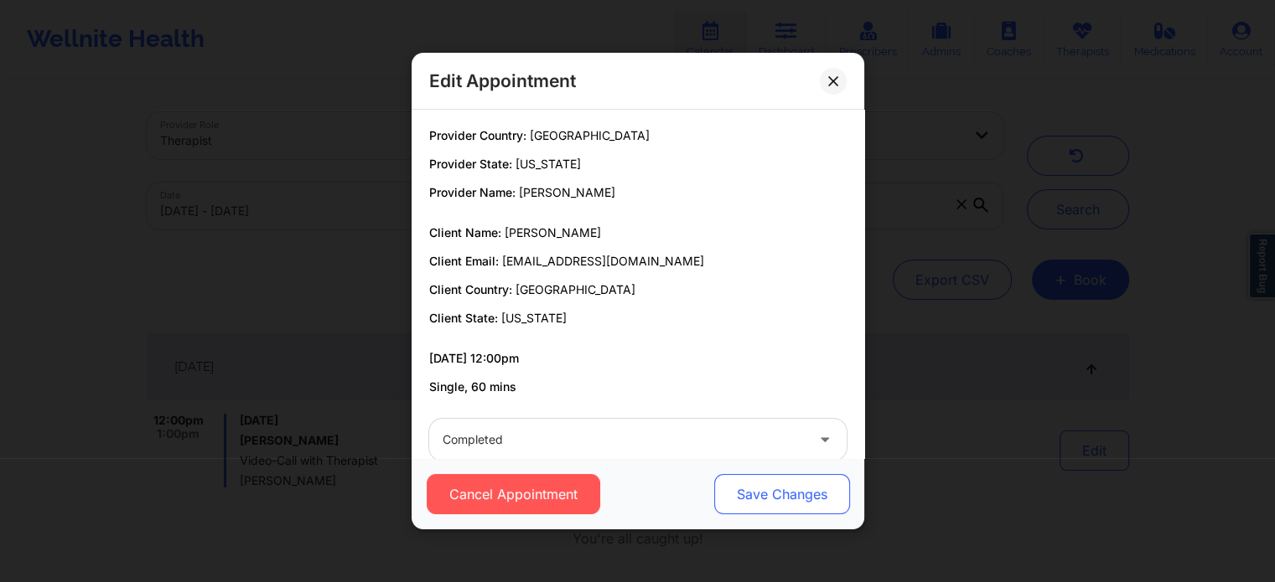
click at [737, 507] on button "Save Changes" at bounding box center [781, 494] width 136 height 40
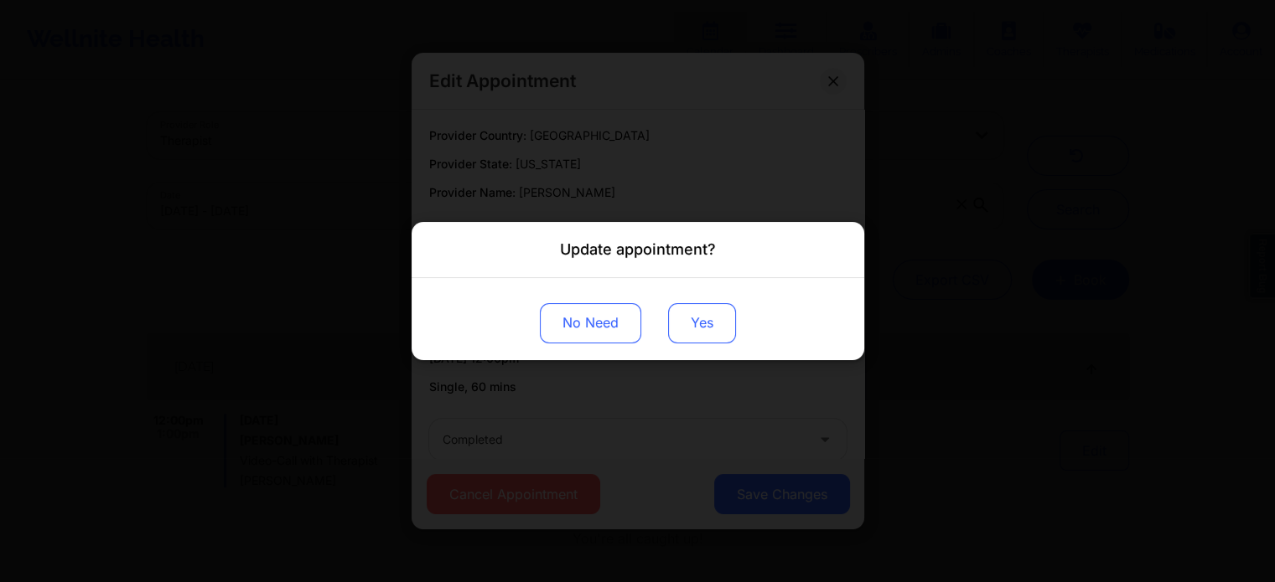
click at [687, 318] on button "Yes" at bounding box center [702, 323] width 68 height 40
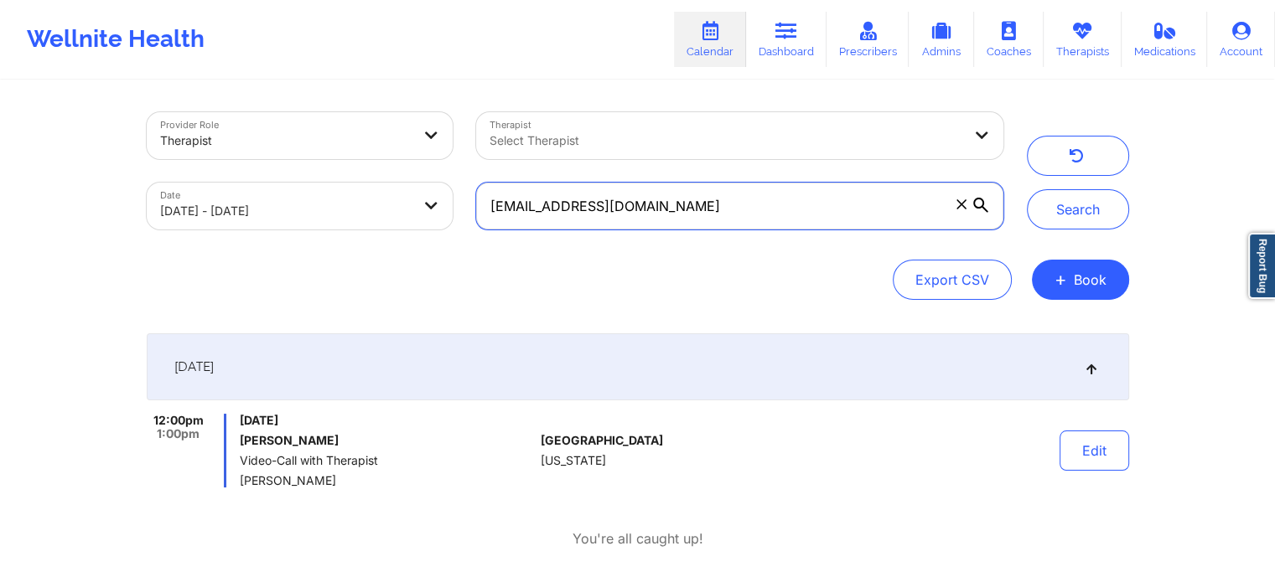
drag, startPoint x: 807, startPoint y: 188, endPoint x: 208, endPoint y: 177, distance: 599.3
click at [208, 177] on div "Provider Role Therapist Therapist Select Therapist Date [DATE] - [DATE] [EMAIL_…" at bounding box center [575, 171] width 880 height 141
paste input "bayareamom93"
click at [1027, 189] on button "Search" at bounding box center [1078, 209] width 102 height 40
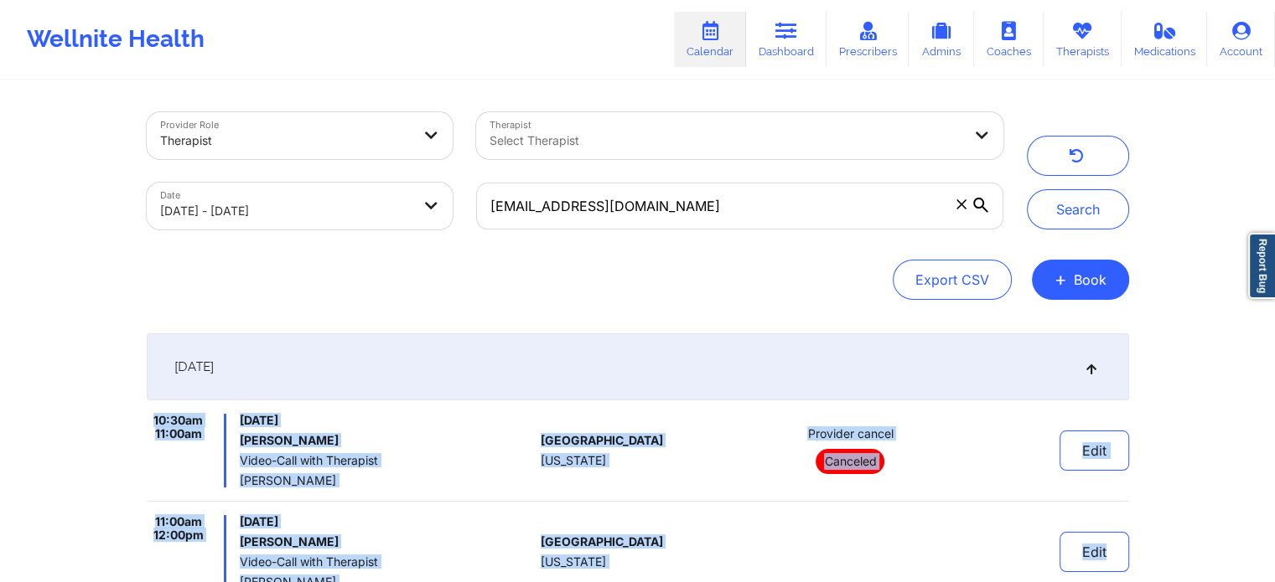
drag, startPoint x: 1087, startPoint y: 384, endPoint x: 1286, endPoint y: 581, distance: 280.3
click at [1275, 581] on html "Wellnite Health Calendar Dashboard Prescribers Admins Coaches Therapists Medica…" at bounding box center [637, 291] width 1275 height 582
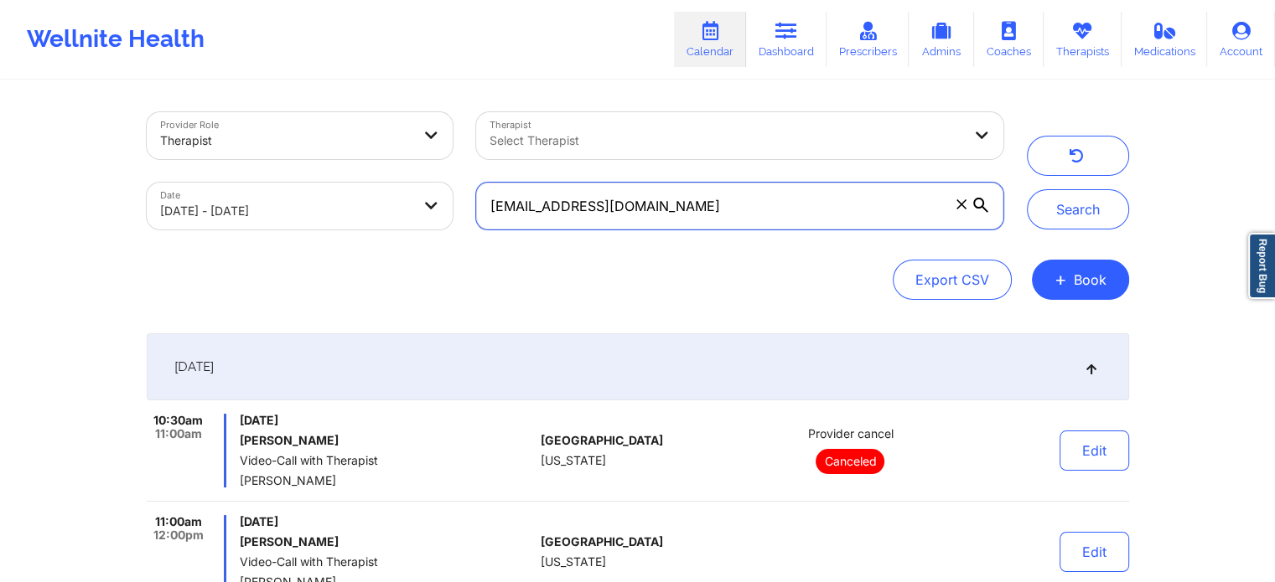
drag, startPoint x: 761, startPoint y: 184, endPoint x: 422, endPoint y: 131, distance: 343.5
click at [422, 131] on div "Provider Role Therapist Therapist Select Therapist Date [DATE] - [DATE] [EMAIL_…" at bounding box center [575, 171] width 880 height 141
paste input "jenniferluu70"
click at [1027, 189] on button "Search" at bounding box center [1078, 209] width 102 height 40
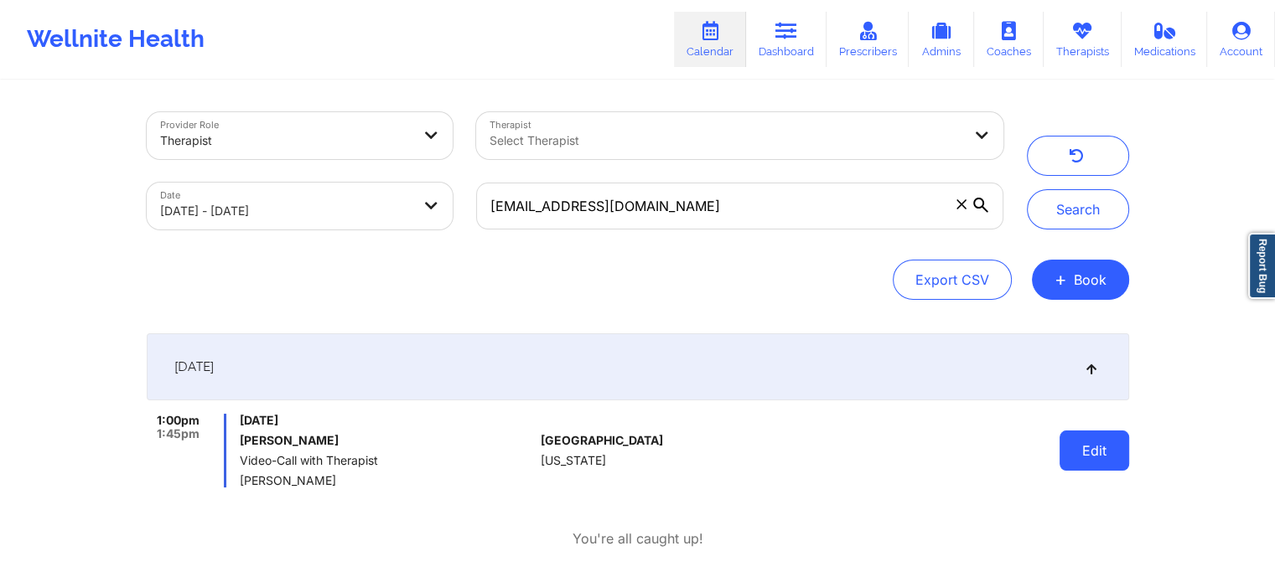
click at [1094, 466] on button "Edit" at bounding box center [1094, 451] width 70 height 40
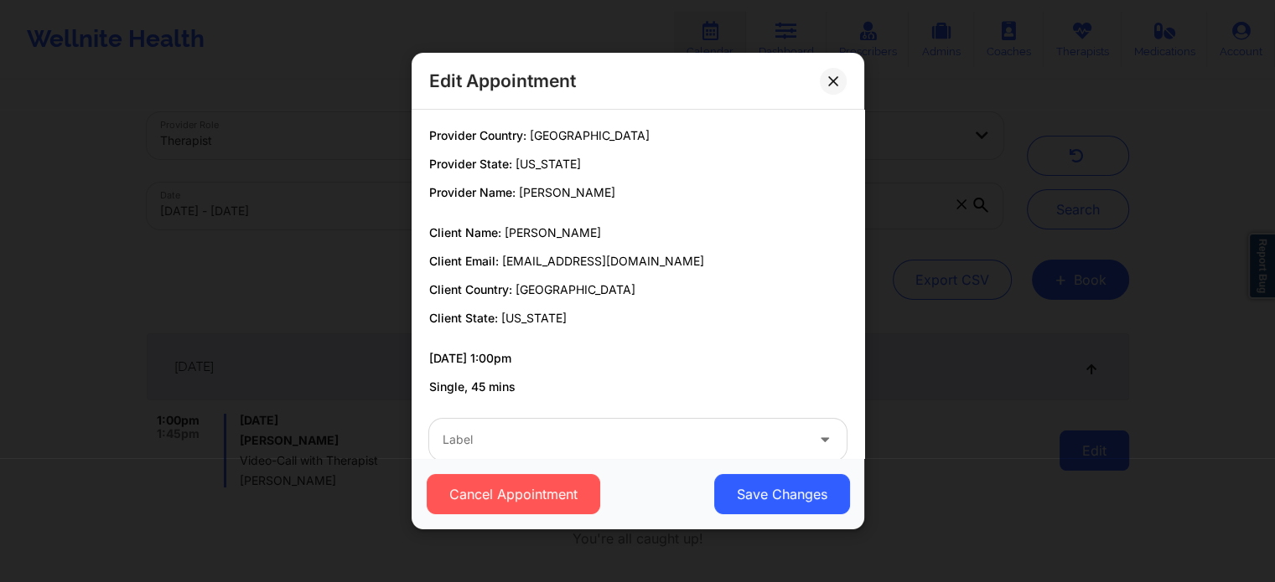
click at [1094, 466] on div "Edit Appointment Provider Country: [GEOGRAPHIC_DATA] Provider State: [US_STATE]…" at bounding box center [637, 291] width 1275 height 582
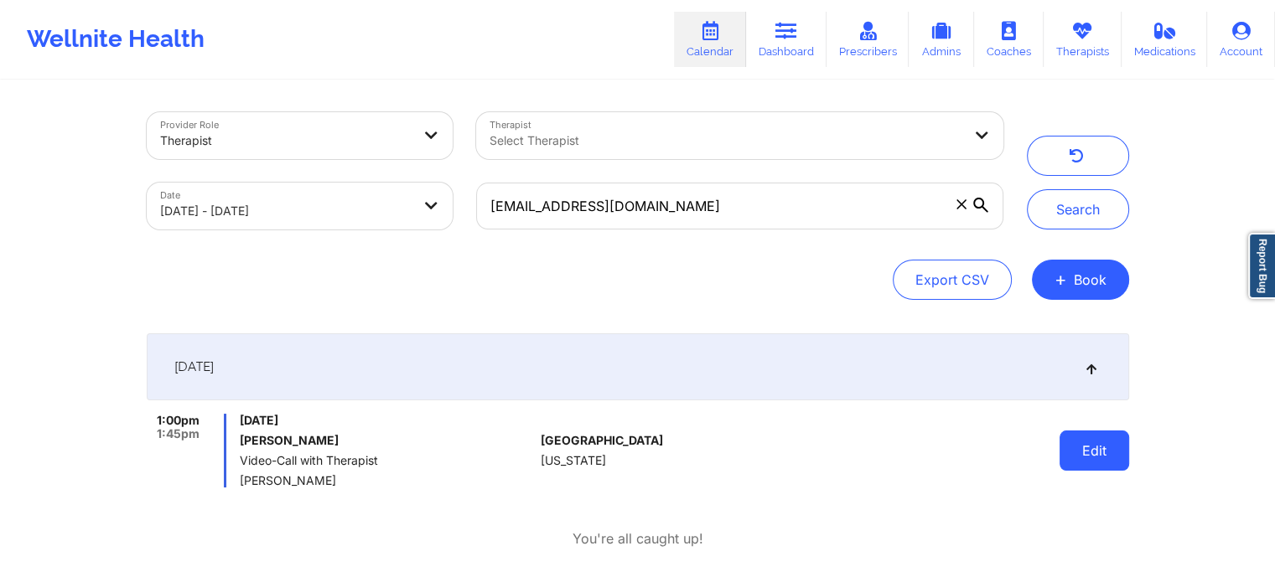
click at [1090, 445] on button "Edit" at bounding box center [1094, 451] width 70 height 40
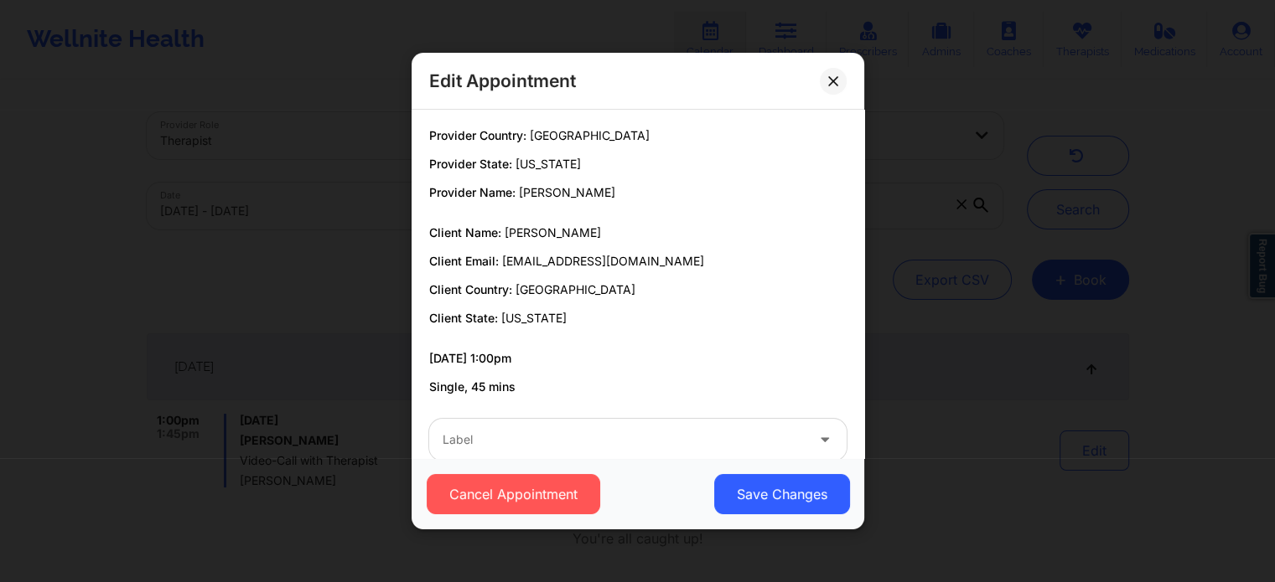
drag, startPoint x: 567, startPoint y: 468, endPoint x: 563, endPoint y: 450, distance: 18.9
click at [563, 450] on div "Edit Appointment Provider Country: [GEOGRAPHIC_DATA] Provider State: [US_STATE]…" at bounding box center [637, 291] width 453 height 477
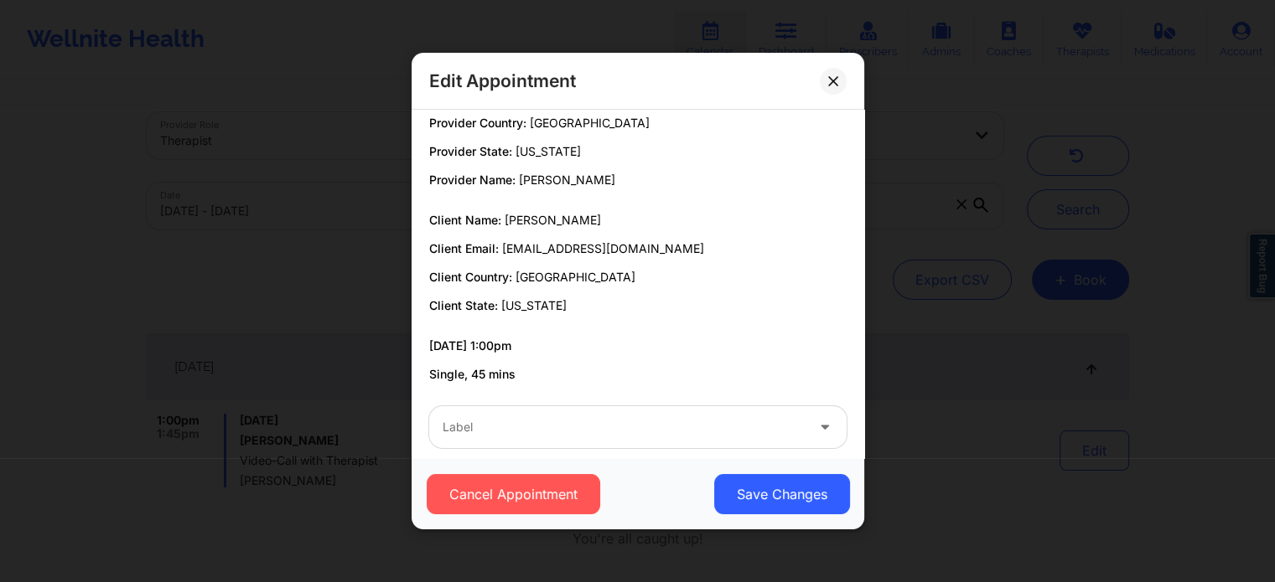
click at [563, 450] on div "Label" at bounding box center [637, 427] width 441 height 65
click at [459, 399] on div "Label" at bounding box center [637, 427] width 441 height 65
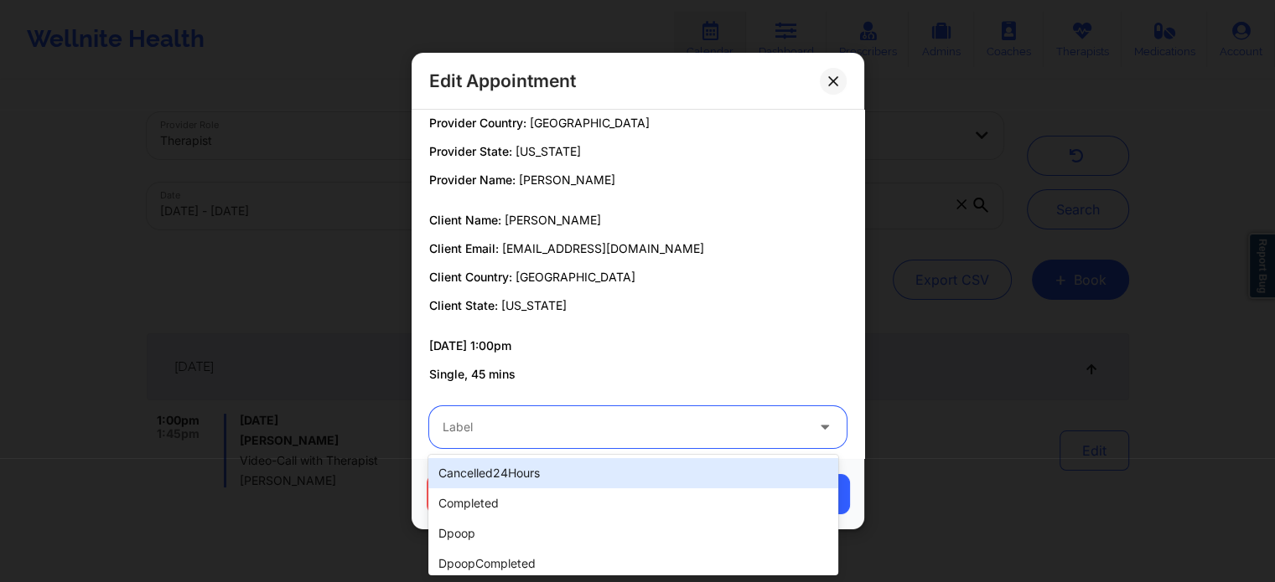
click at [459, 411] on div "Label" at bounding box center [617, 427] width 377 height 42
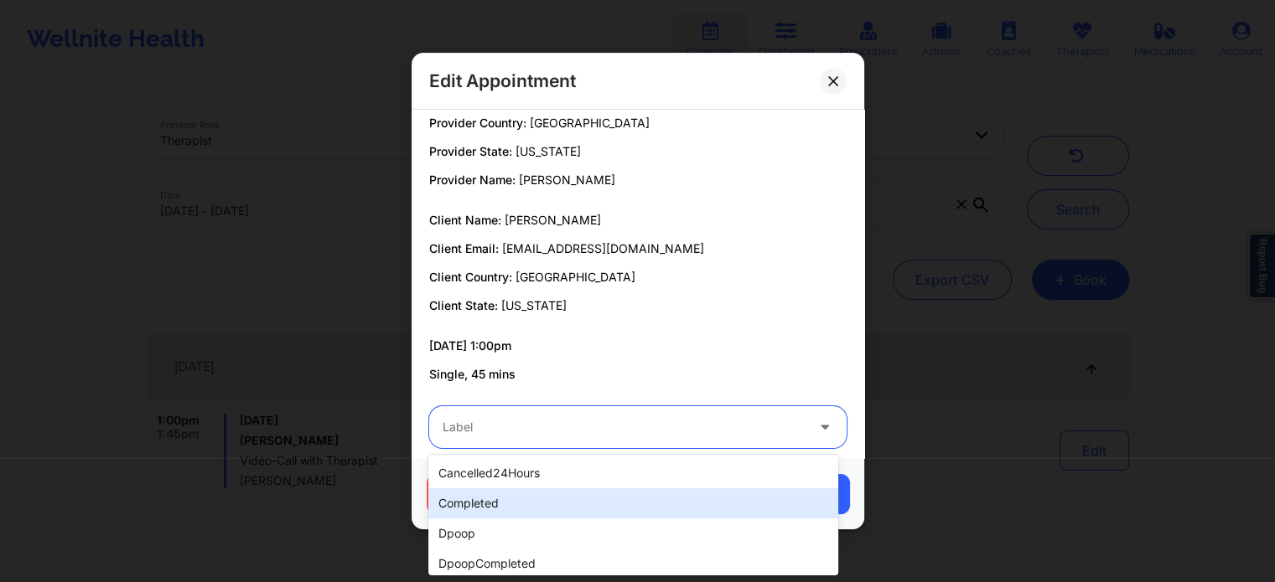
click at [499, 496] on div "completed" at bounding box center [632, 504] width 409 height 30
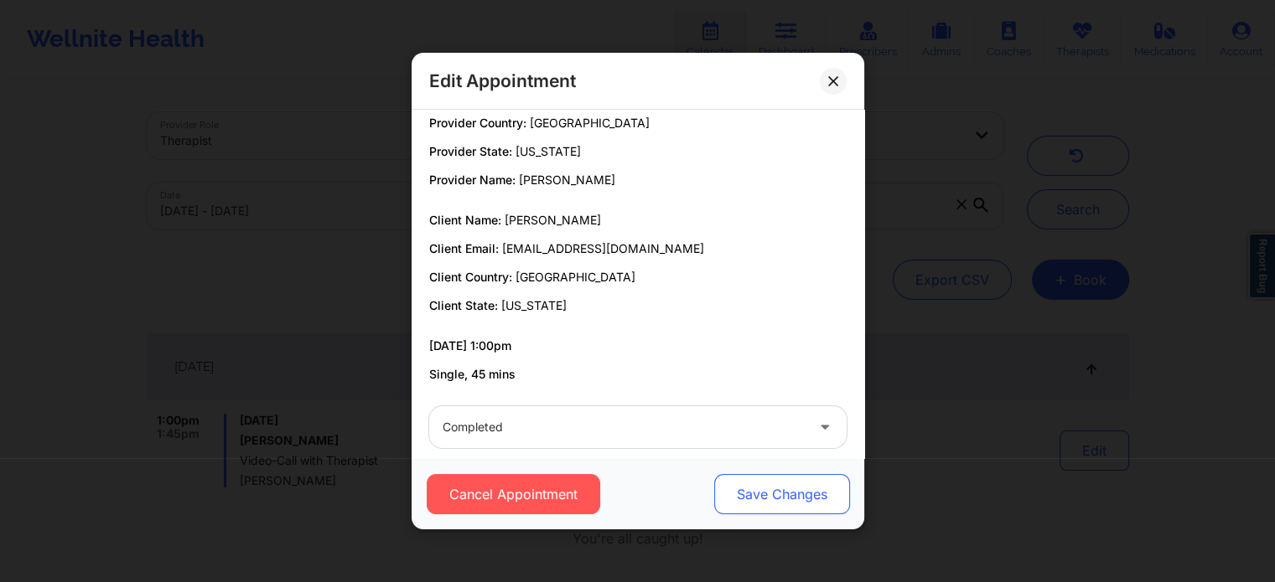
click at [817, 496] on button "Save Changes" at bounding box center [781, 494] width 136 height 40
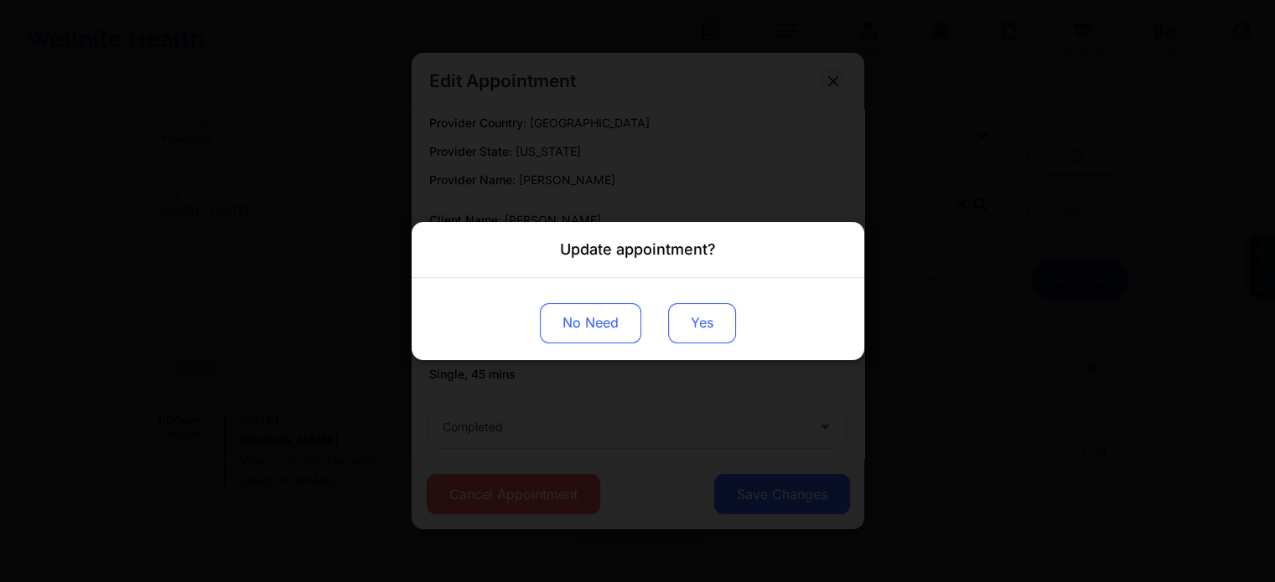
click at [697, 339] on button "Yes" at bounding box center [702, 323] width 68 height 40
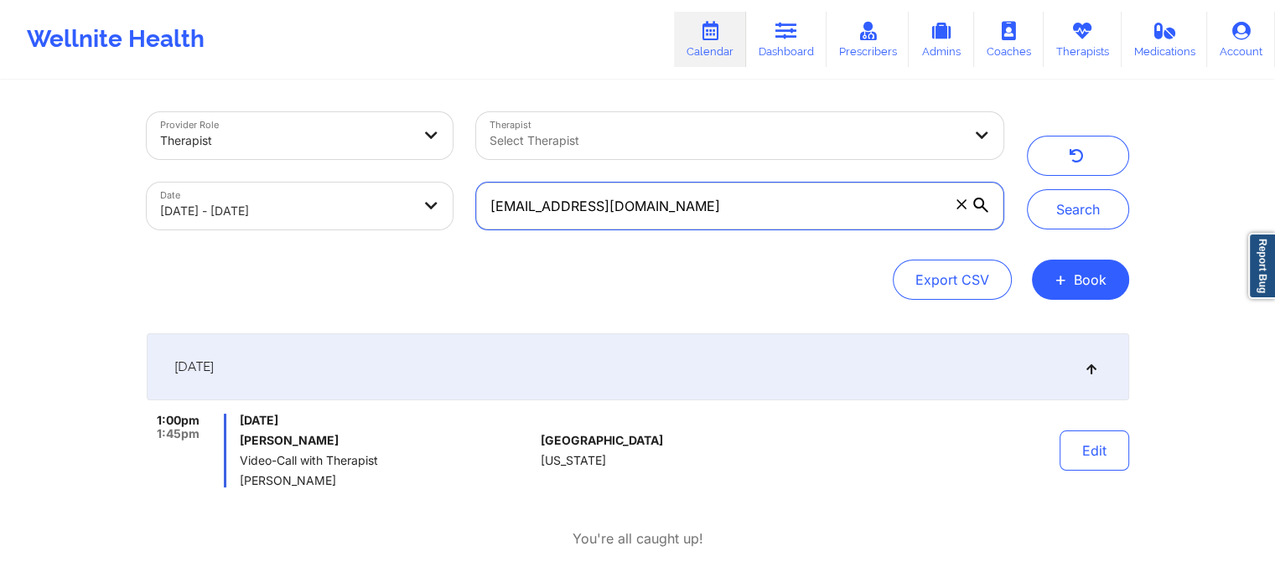
drag, startPoint x: 687, startPoint y: 201, endPoint x: 353, endPoint y: 158, distance: 337.2
click at [353, 158] on div "Provider Role Therapist Therapist Select Therapist Date [DATE] - [DATE] [EMAIL_…" at bounding box center [575, 171] width 880 height 141
paste input "[PERSON_NAME].reginaa"
click at [1027, 189] on button "Search" at bounding box center [1078, 209] width 102 height 40
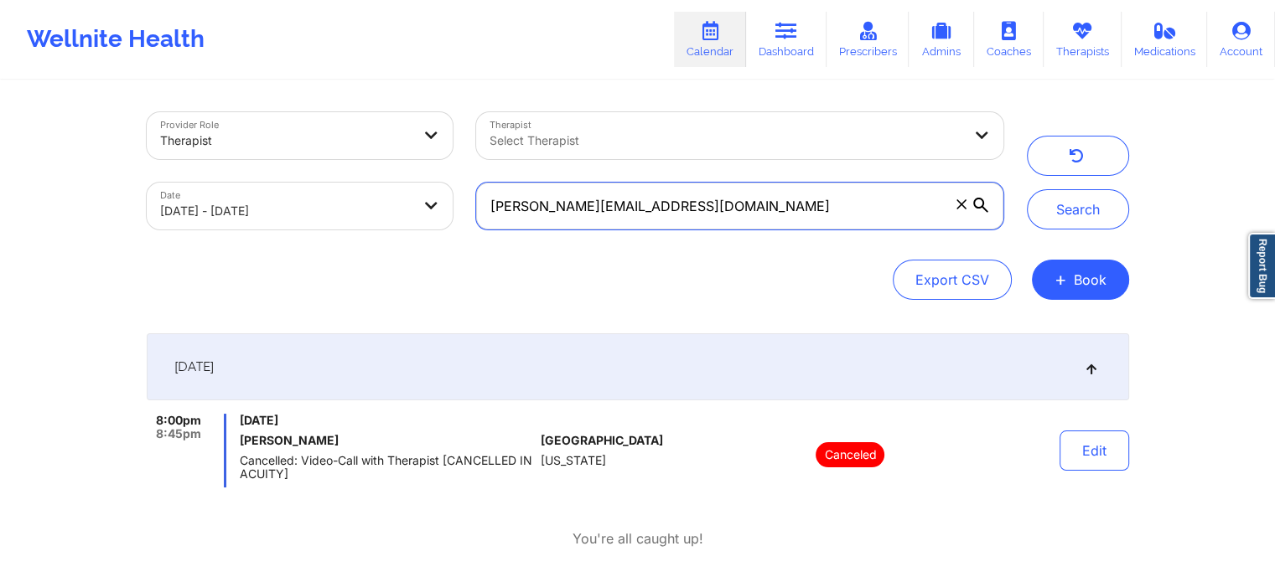
drag, startPoint x: 708, startPoint y: 213, endPoint x: 153, endPoint y: 149, distance: 559.2
click at [153, 149] on div "Provider Role Therapist Therapist Select Therapist Date [DATE] - [DATE] [PERSON…" at bounding box center [575, 171] width 880 height 141
paste input "richbarry82"
click at [1027, 189] on button "Search" at bounding box center [1078, 209] width 102 height 40
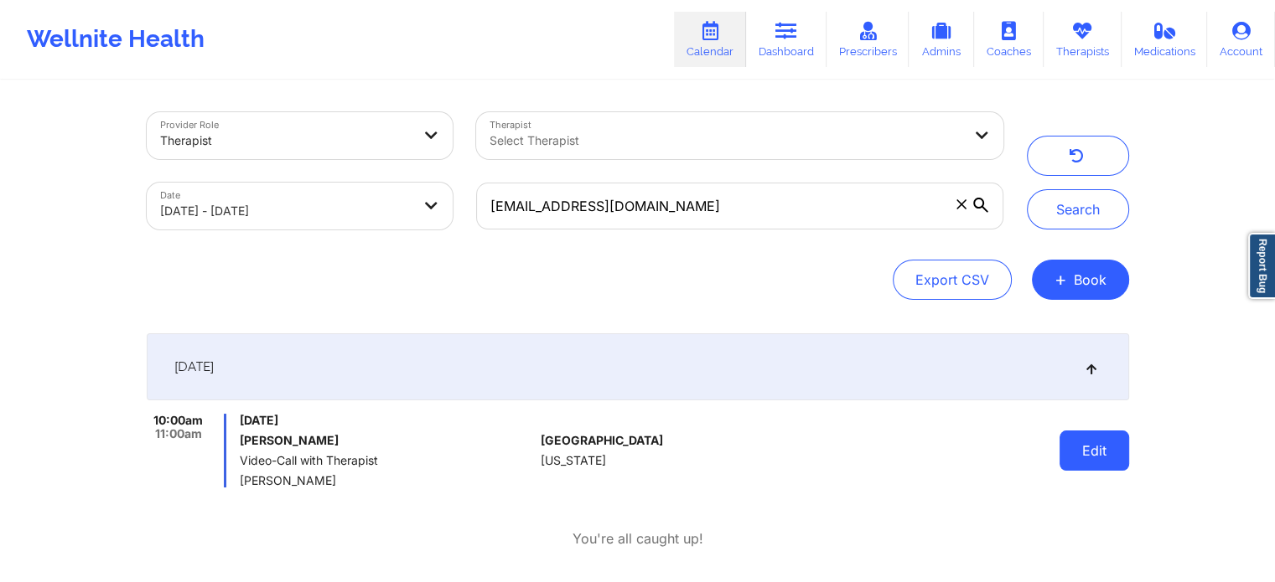
click at [1099, 455] on button "Edit" at bounding box center [1094, 451] width 70 height 40
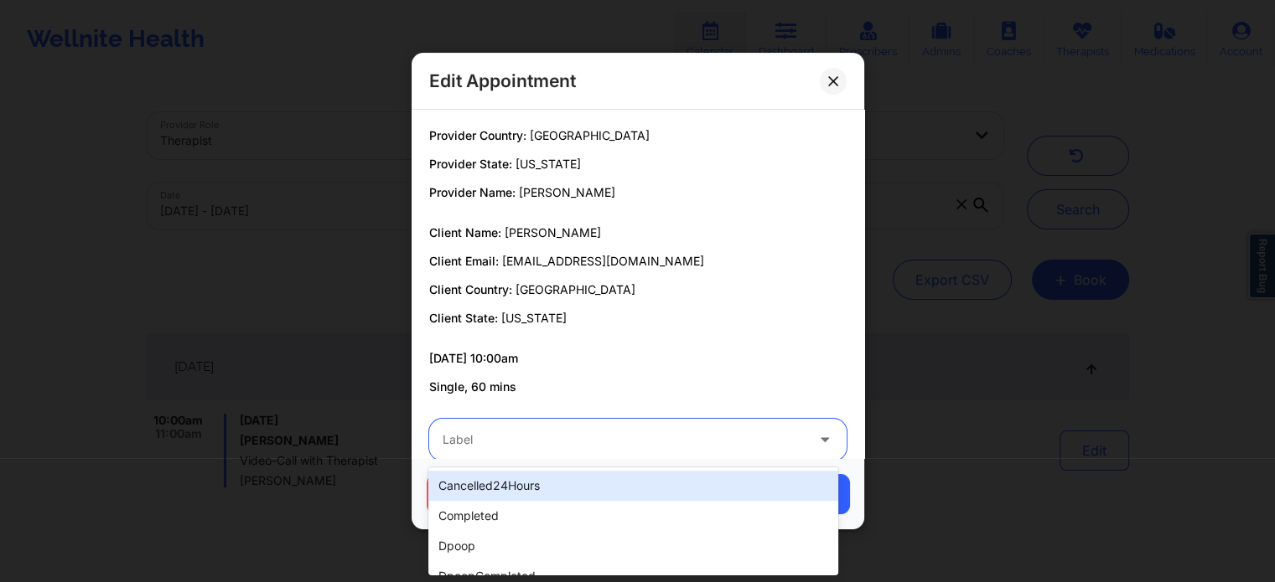
click at [621, 433] on div at bounding box center [623, 440] width 362 height 20
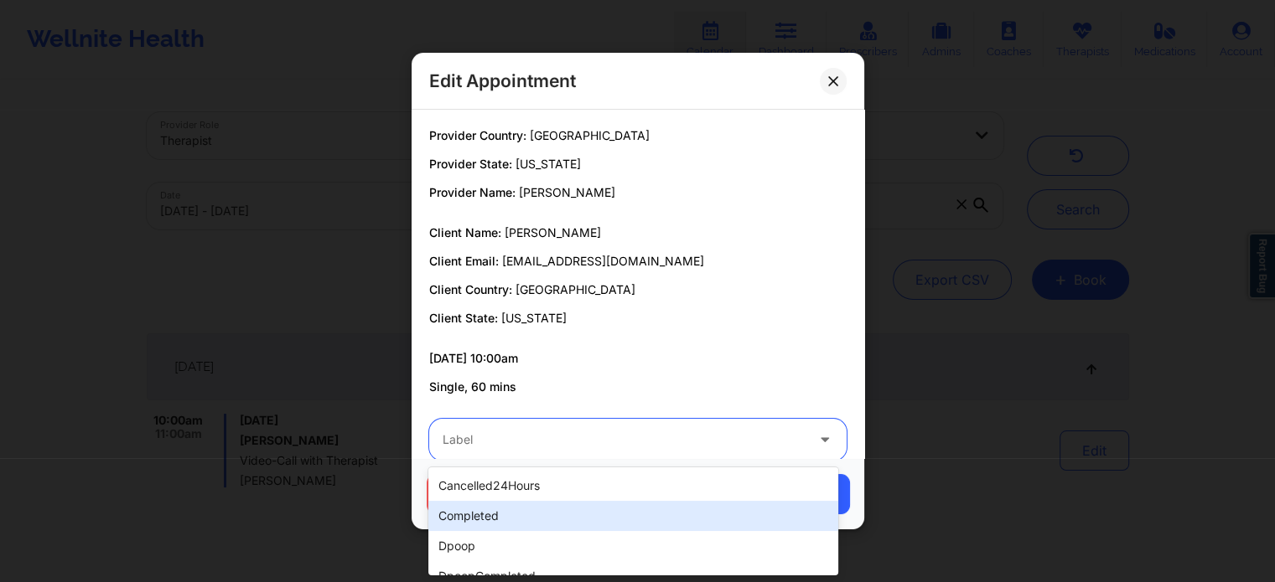
click at [510, 519] on div "completed" at bounding box center [632, 516] width 409 height 30
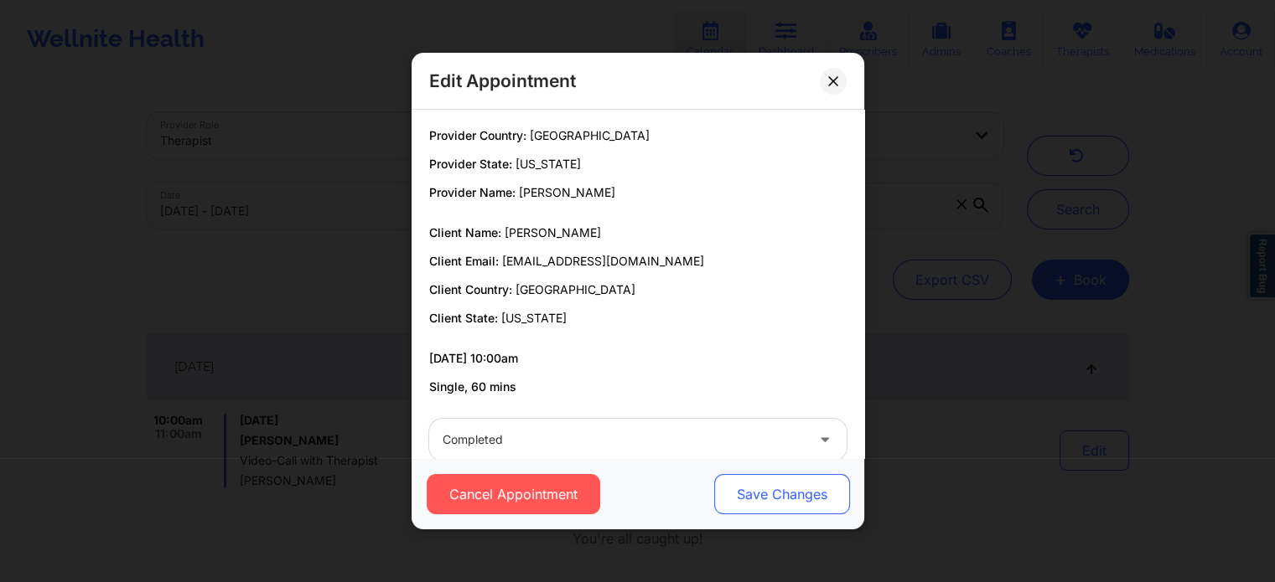
drag, startPoint x: 709, startPoint y: 504, endPoint x: 737, endPoint y: 503, distance: 28.5
click at [737, 503] on div "Cancel Appointment Save Changes" at bounding box center [637, 494] width 429 height 40
click at [737, 503] on button "Save Changes" at bounding box center [781, 494] width 136 height 40
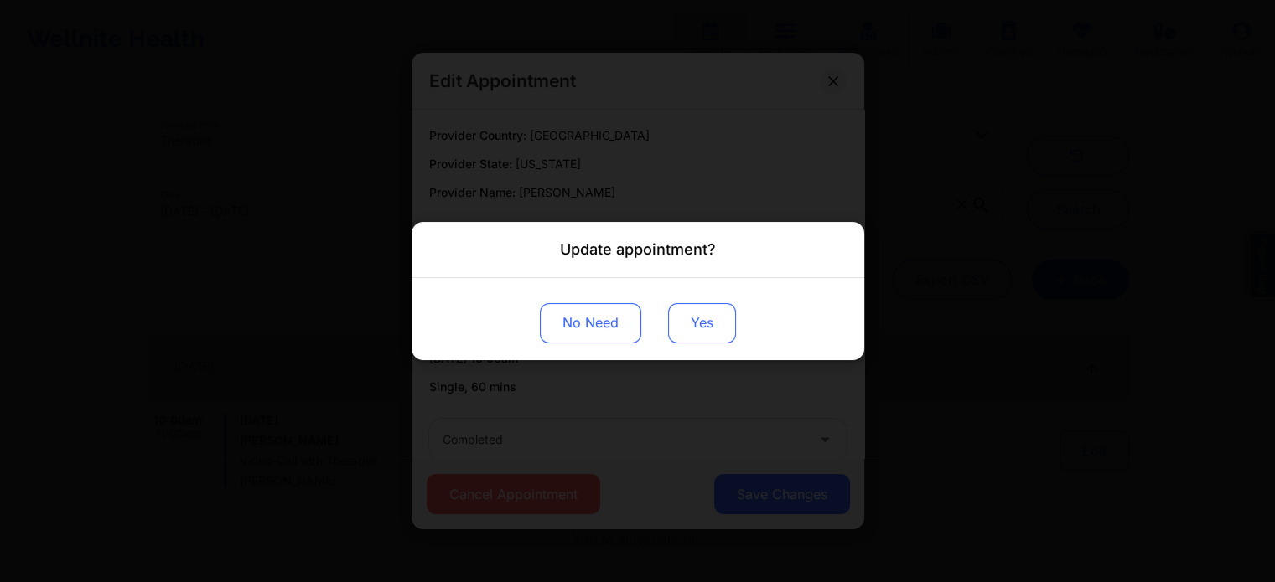
click at [701, 318] on button "Yes" at bounding box center [702, 323] width 68 height 40
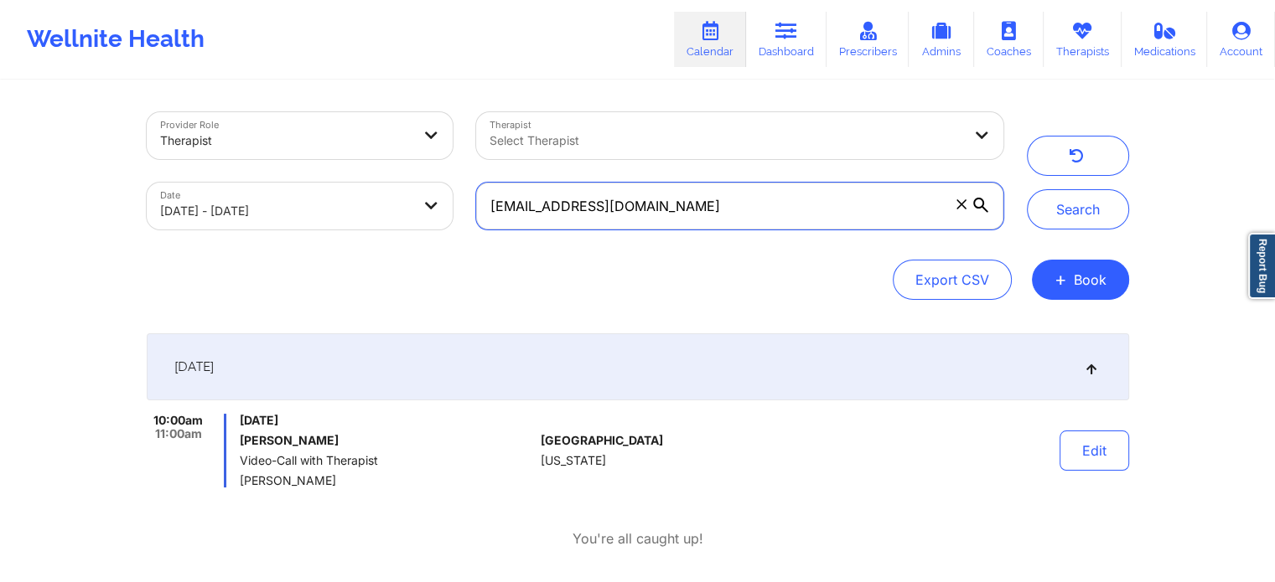
drag, startPoint x: 659, startPoint y: 194, endPoint x: 174, endPoint y: 133, distance: 488.1
click at [174, 133] on div "Provider Role Therapist Therapist Select Therapist Date [DATE] - [DATE] [EMAIL_…" at bounding box center [575, 171] width 880 height 141
paste input "megantunks"
click at [1027, 189] on button "Search" at bounding box center [1078, 209] width 102 height 40
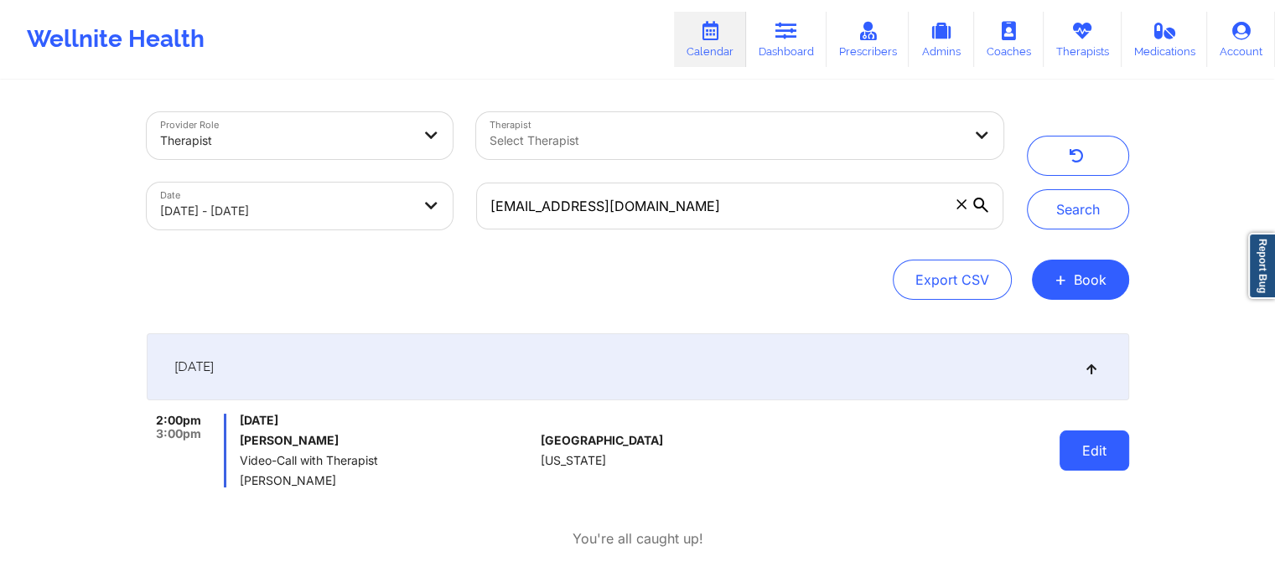
click at [1095, 448] on button "Edit" at bounding box center [1094, 451] width 70 height 40
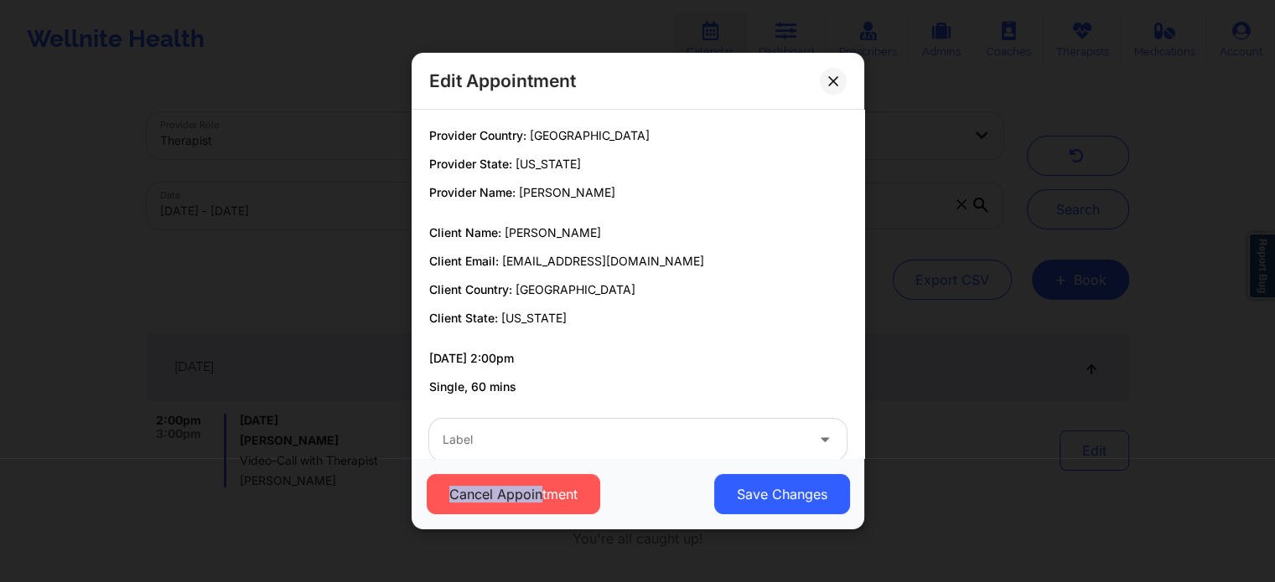
drag, startPoint x: 542, startPoint y: 463, endPoint x: 539, endPoint y: 448, distance: 14.6
click at [539, 448] on div "Edit Appointment Provider Country: [GEOGRAPHIC_DATA] Provider State: [US_STATE]…" at bounding box center [637, 291] width 453 height 477
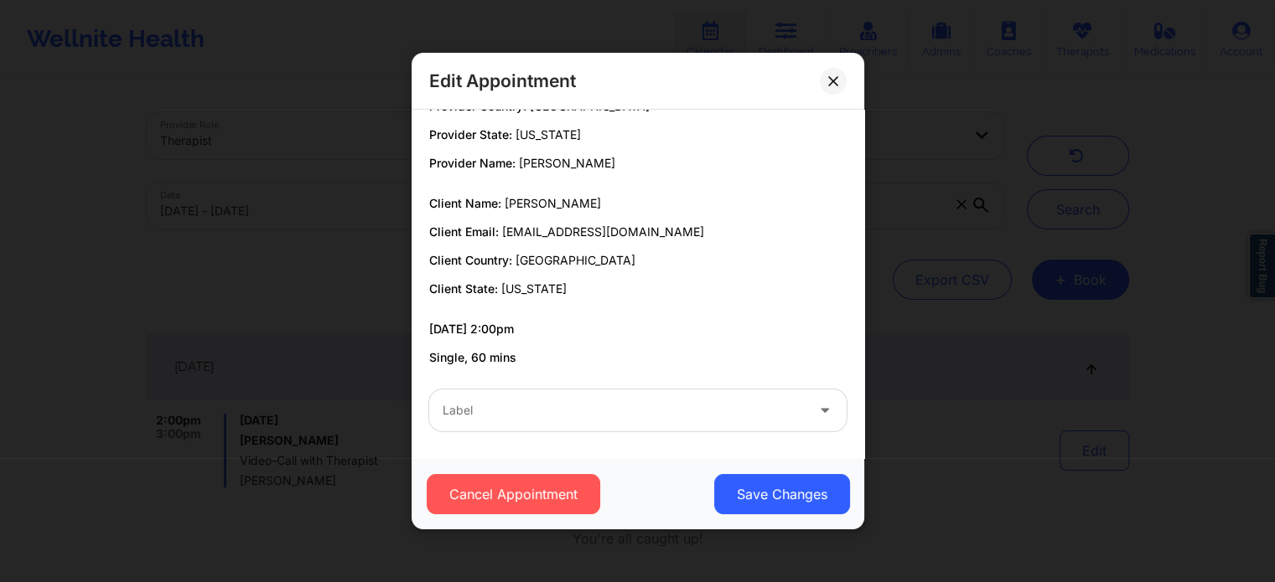
click at [539, 448] on div "Provider Country: [GEOGRAPHIC_DATA] Provider State: [US_STATE] Provider Name: […" at bounding box center [637, 284] width 453 height 349
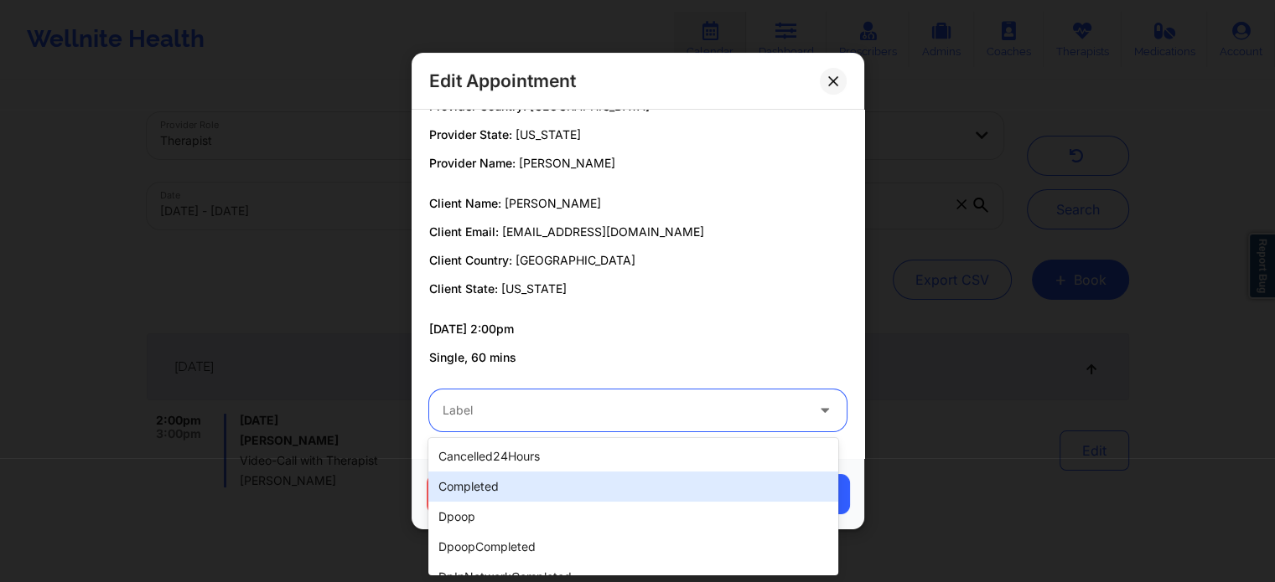
drag, startPoint x: 553, startPoint y: 416, endPoint x: 520, endPoint y: 505, distance: 95.4
click at [520, 505] on body "Wellnite Health Calendar Dashboard Prescribers Admins Coaches Therapists Medica…" at bounding box center [637, 291] width 1275 height 582
click at [537, 495] on div "completed" at bounding box center [632, 487] width 409 height 30
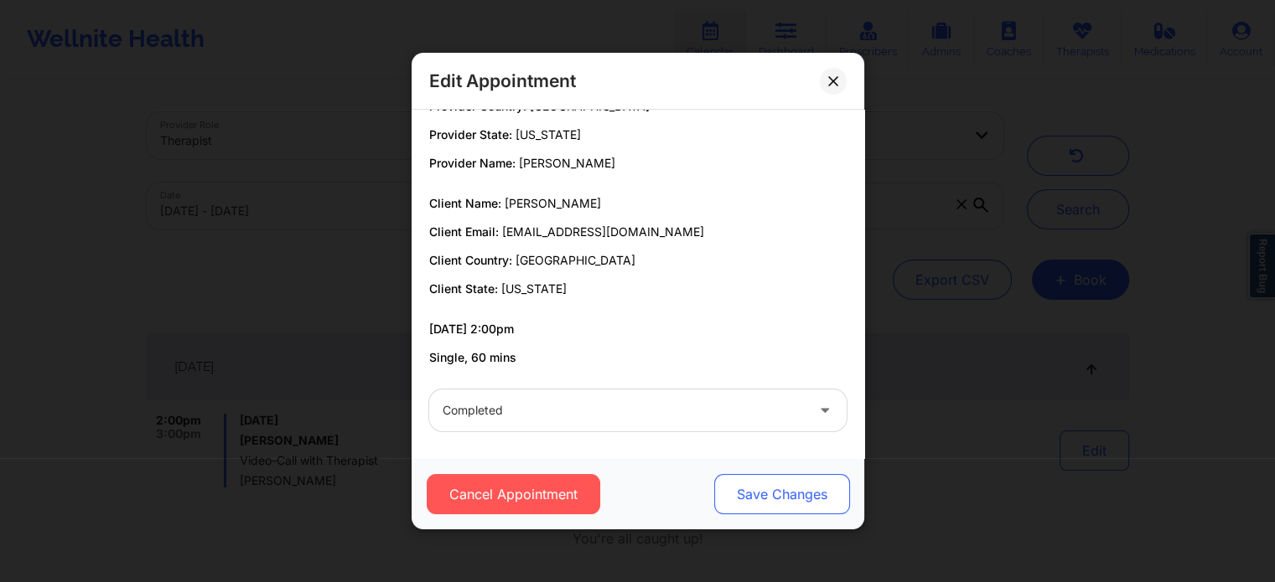
click at [785, 494] on button "Save Changes" at bounding box center [781, 494] width 136 height 40
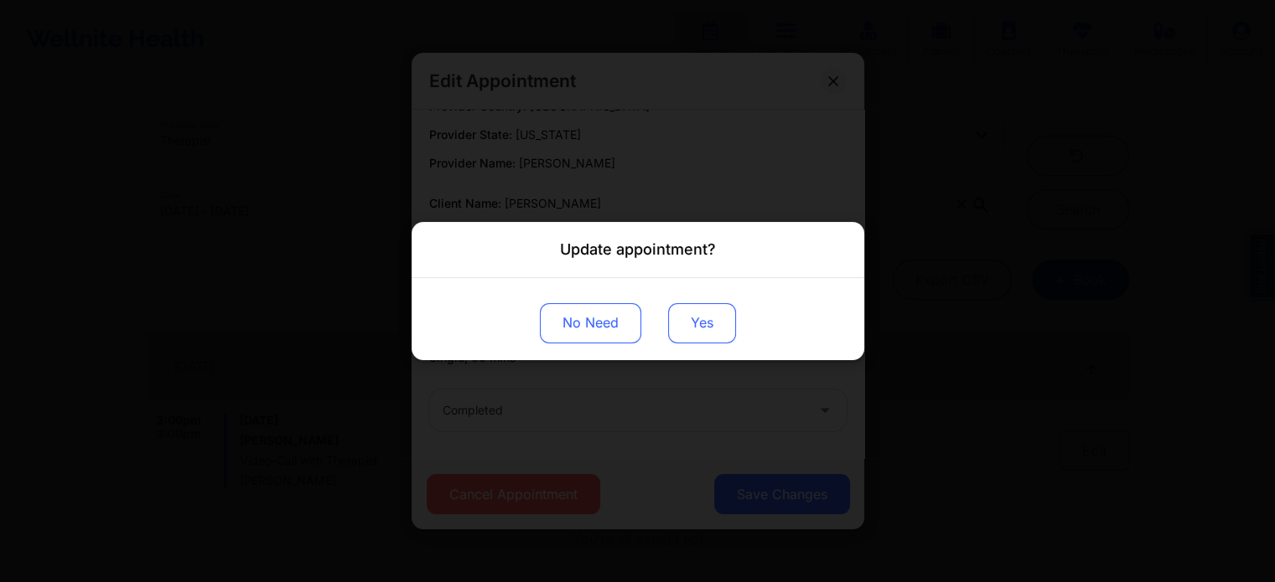
click at [690, 308] on button "Yes" at bounding box center [702, 323] width 68 height 40
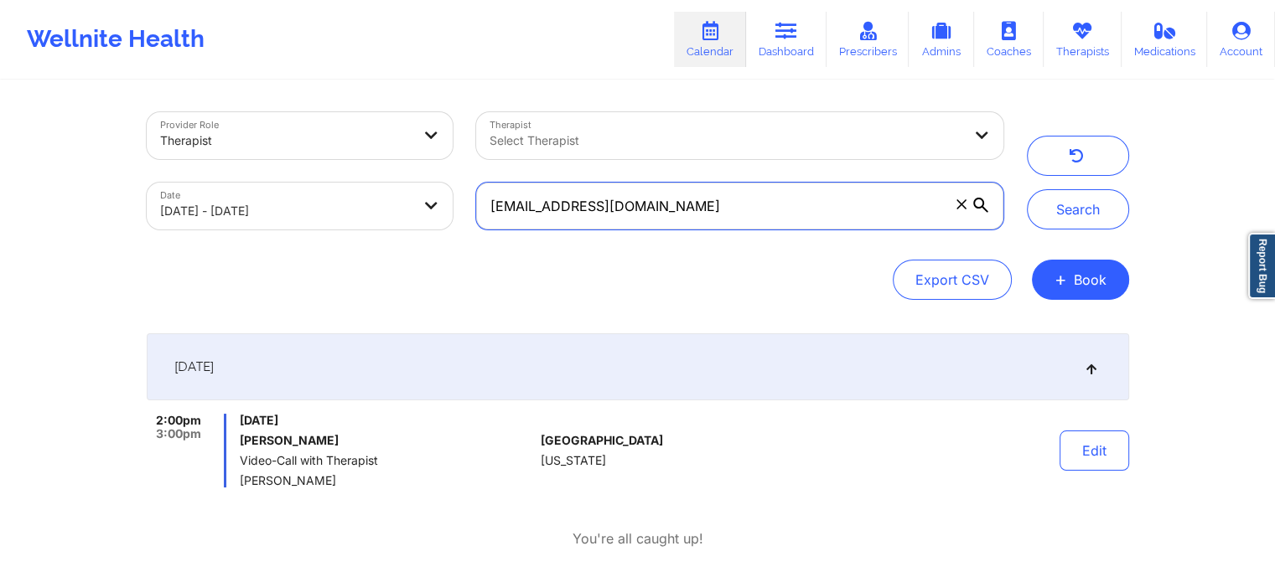
drag, startPoint x: 697, startPoint y: 199, endPoint x: 261, endPoint y: 186, distance: 435.9
click at [261, 186] on div "Provider Role Therapist Therapist Select Therapist Date [DATE] - [DATE] [EMAIL_…" at bounding box center [575, 171] width 880 height 141
paste input "alexmarkow"
click at [1027, 189] on button "Search" at bounding box center [1078, 209] width 102 height 40
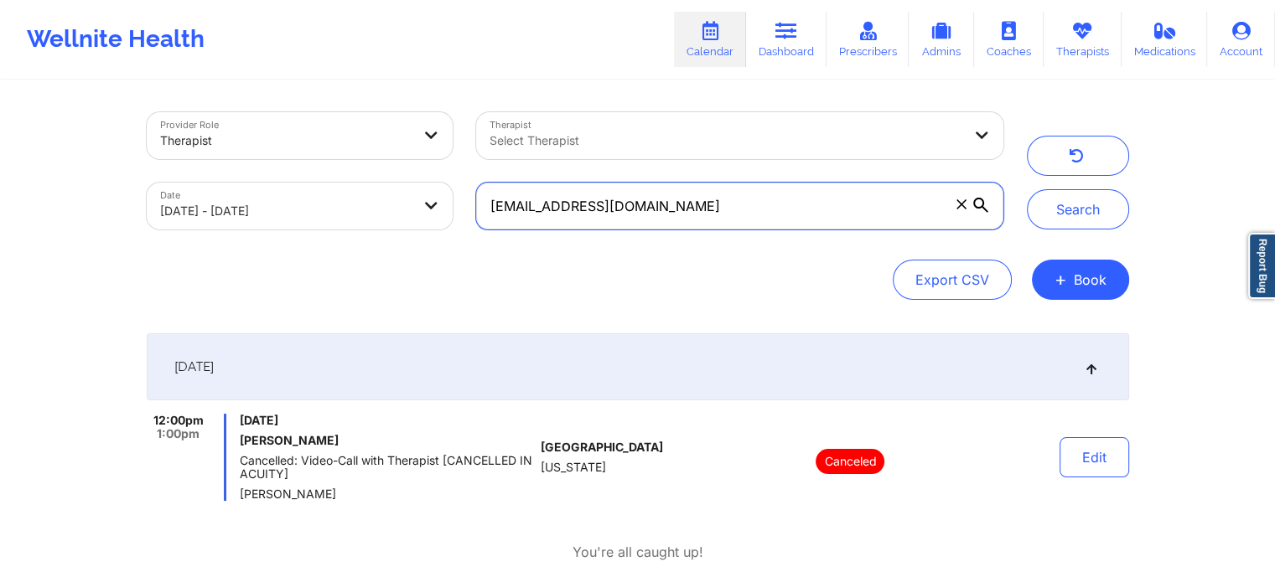
drag, startPoint x: 699, startPoint y: 215, endPoint x: 409, endPoint y: 163, distance: 294.6
click at [409, 163] on div "Provider Role Therapist Therapist Select Therapist Date [DATE] - [DATE] [EMAIL_…" at bounding box center [575, 171] width 880 height 141
paste input "beauddoyle"
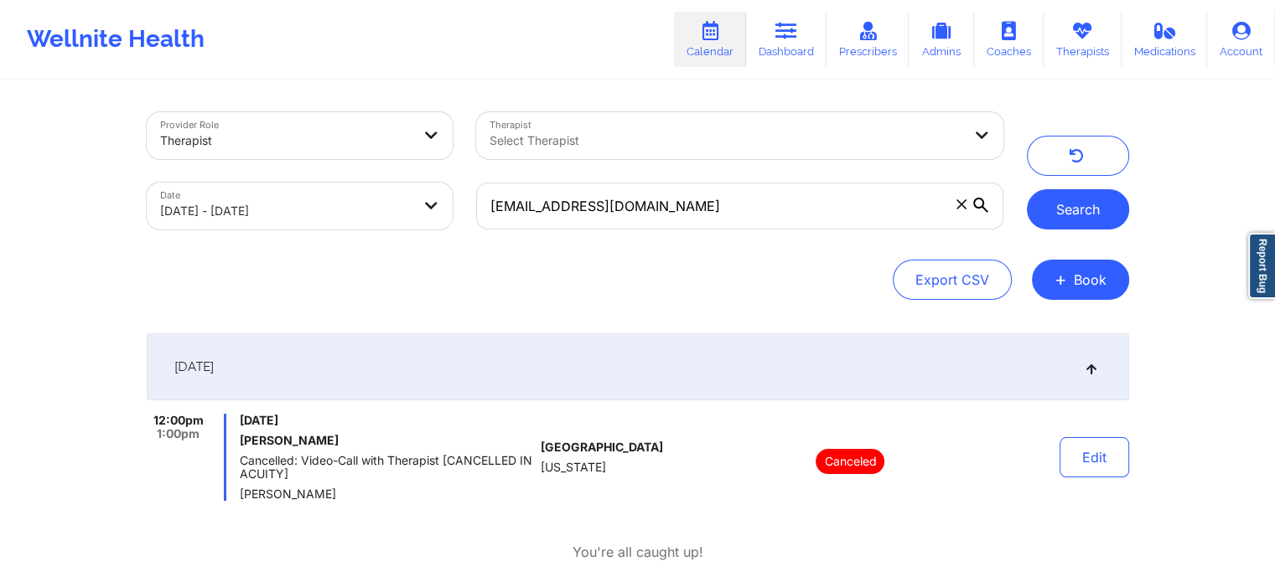
click at [1080, 207] on button "Search" at bounding box center [1078, 209] width 102 height 40
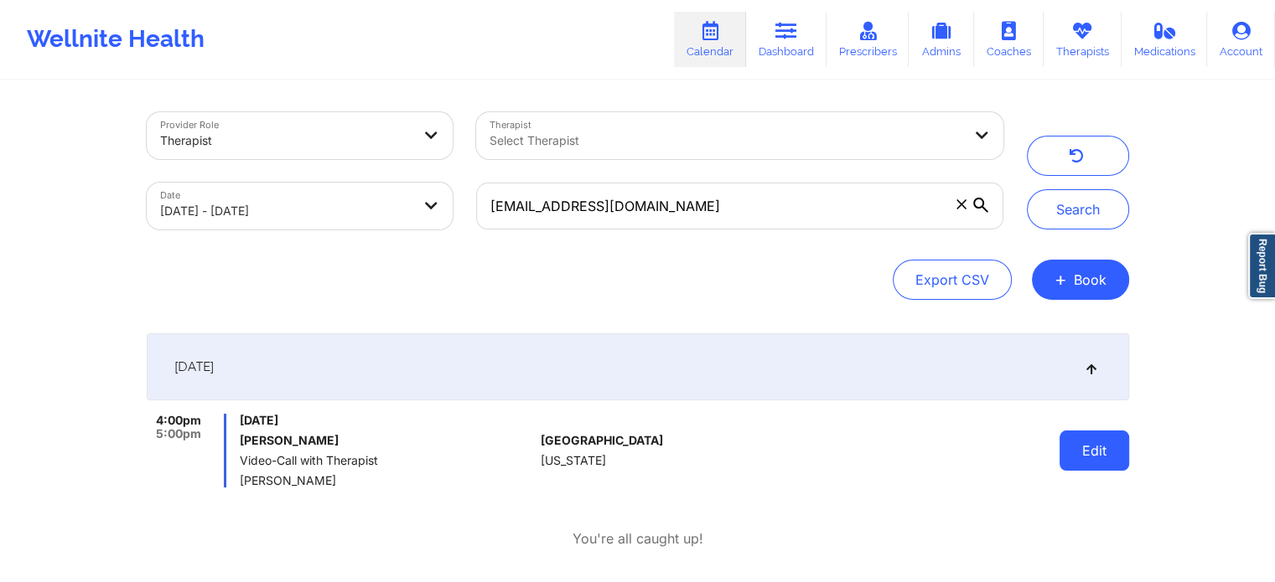
click at [1099, 453] on button "Edit" at bounding box center [1094, 451] width 70 height 40
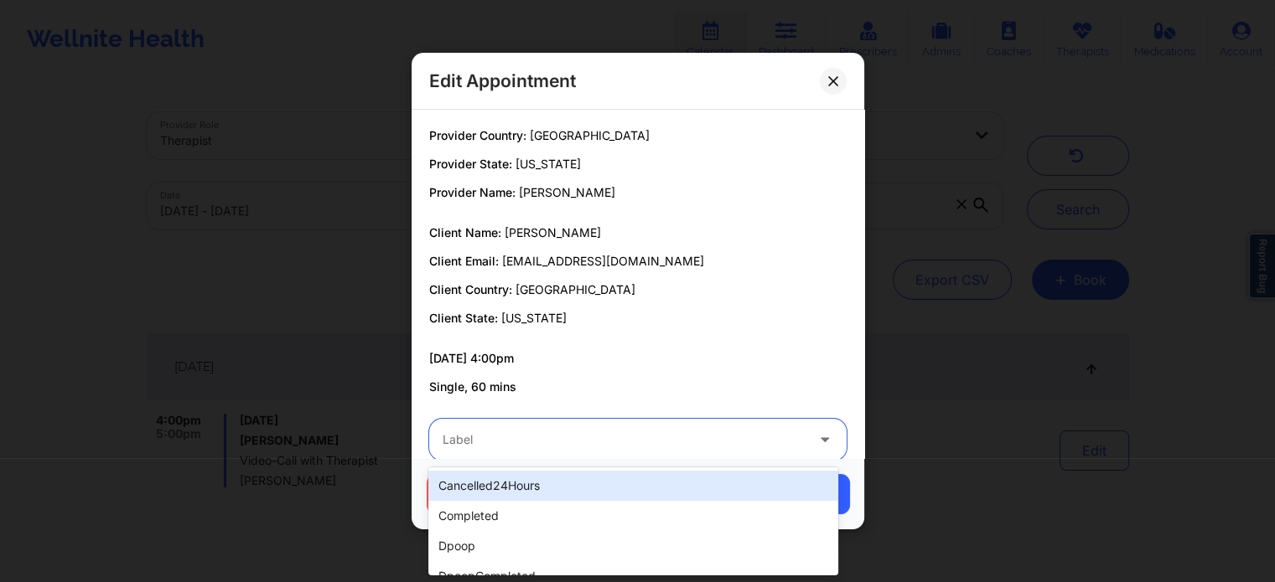
click at [659, 439] on div at bounding box center [623, 440] width 362 height 20
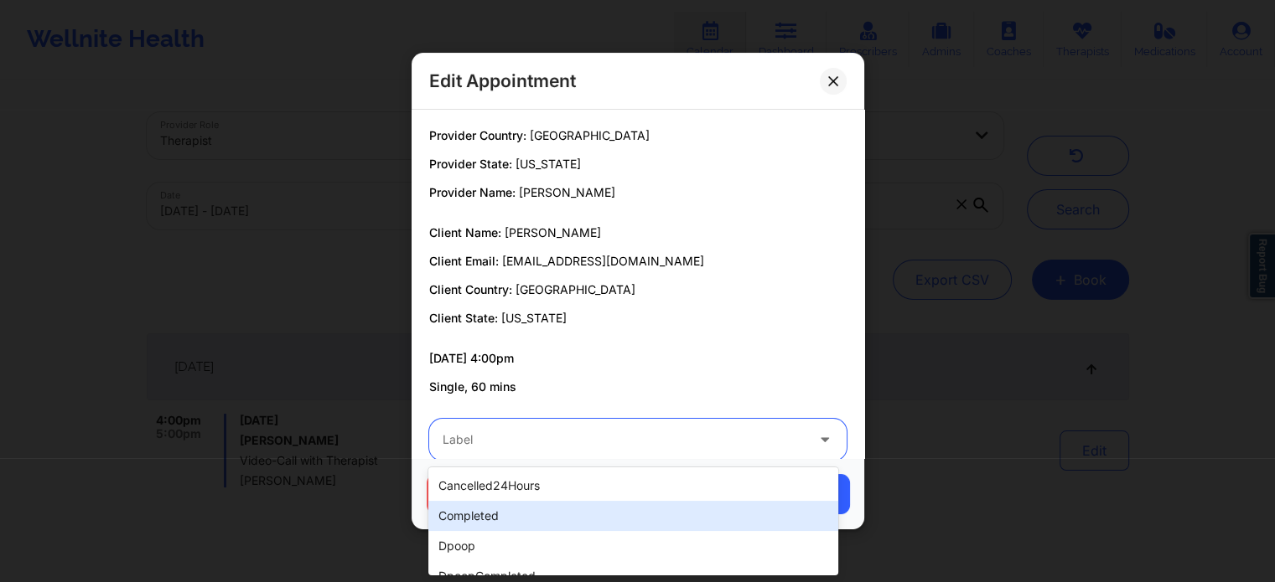
click at [558, 501] on div "completed" at bounding box center [632, 516] width 409 height 30
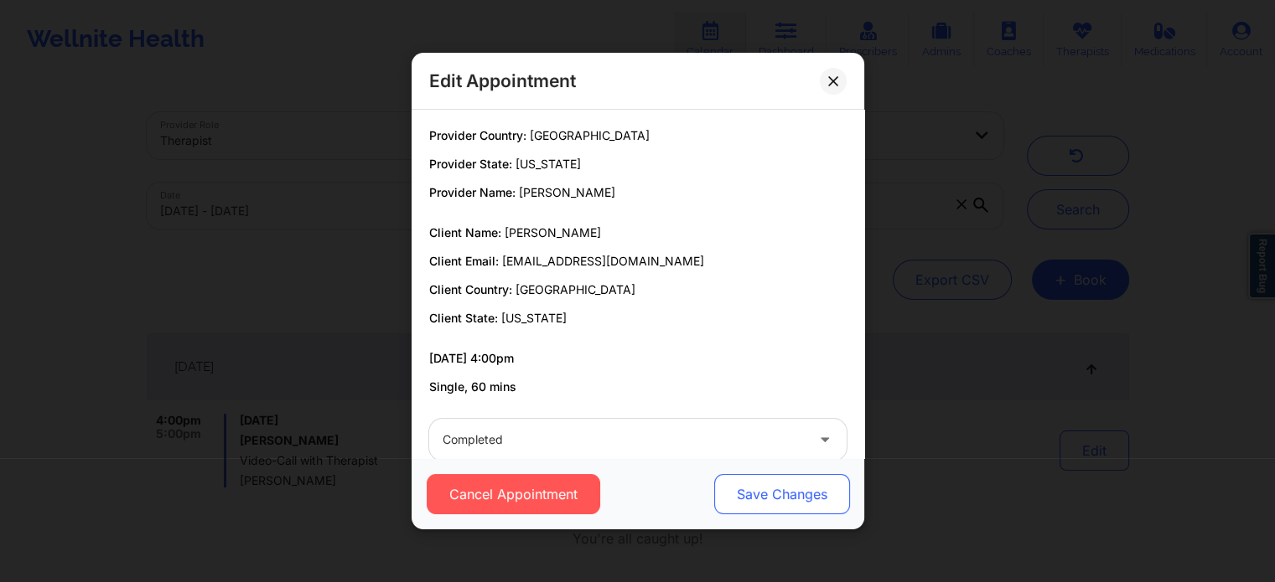
click at [744, 477] on button "Save Changes" at bounding box center [781, 494] width 136 height 40
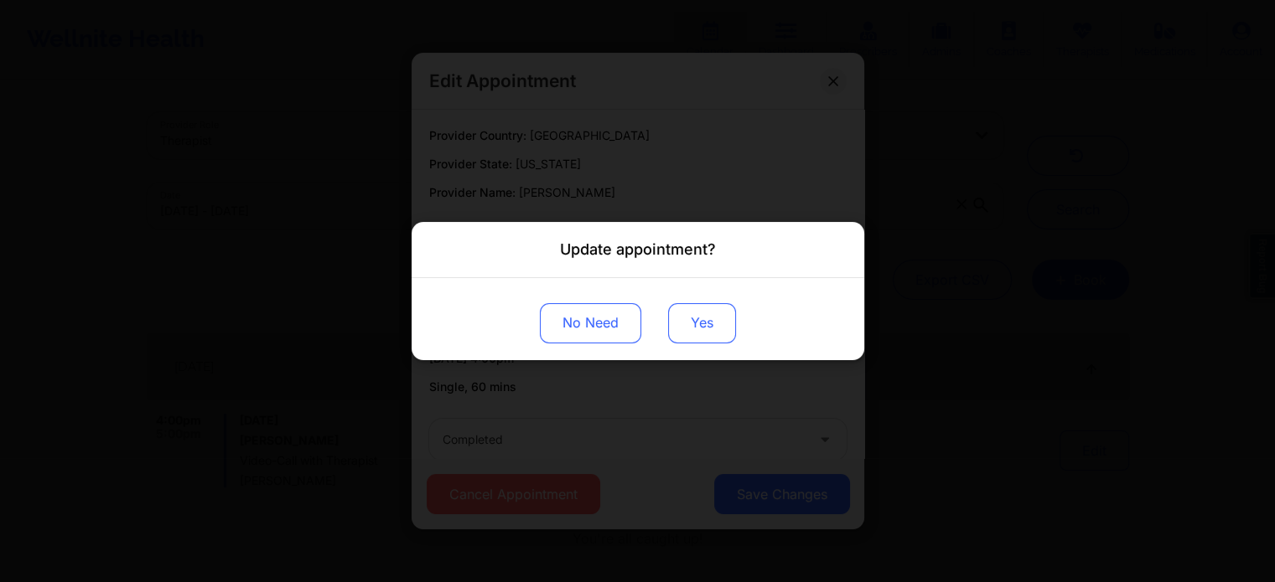
click at [668, 335] on button "Yes" at bounding box center [702, 323] width 68 height 40
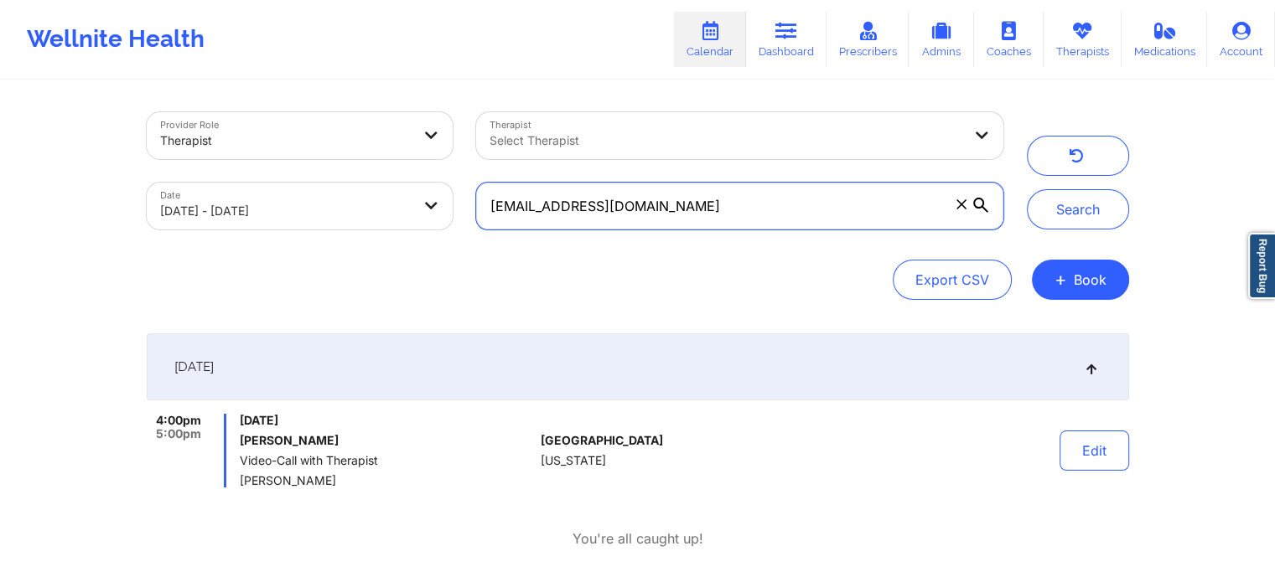
drag, startPoint x: 703, startPoint y: 210, endPoint x: 247, endPoint y: 139, distance: 461.4
click at [247, 139] on div "Provider Role Therapist Therapist Select Therapist Date [DATE] - [DATE] [EMAIL_…" at bounding box center [575, 171] width 880 height 141
paste input "domdiamond89"
click at [1027, 189] on button "Search" at bounding box center [1078, 209] width 102 height 40
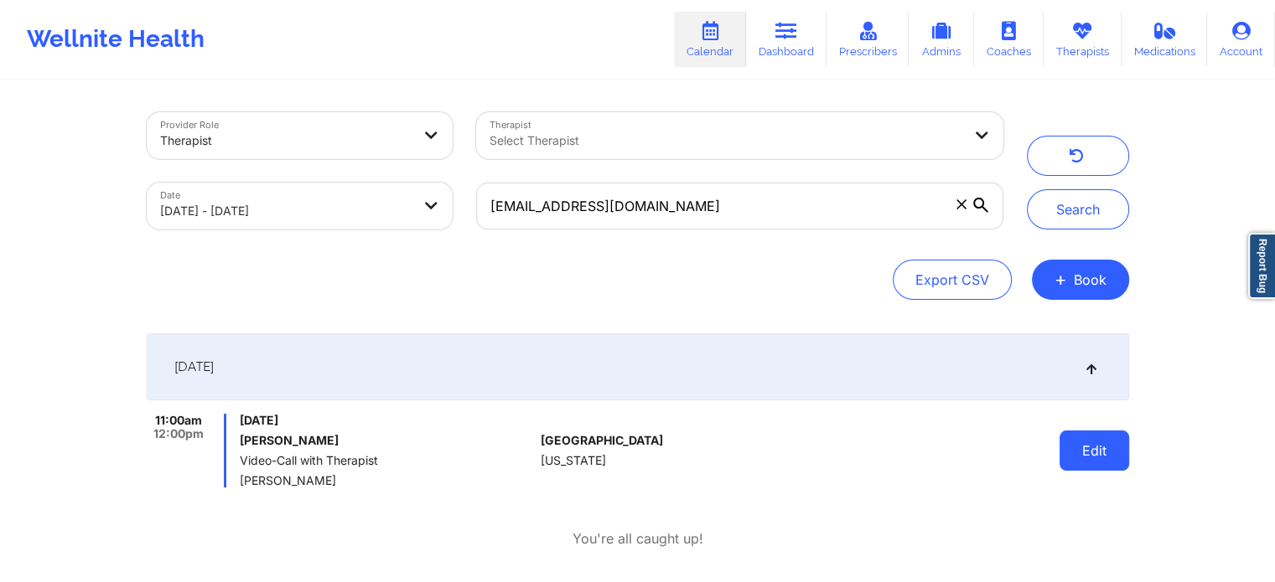
drag, startPoint x: 1145, startPoint y: 454, endPoint x: 1078, endPoint y: 450, distance: 67.2
click at [1078, 450] on div "Provider Role Therapist Therapist Select Therapist Date [DATE] - [DATE] [EMAIL_…" at bounding box center [637, 295] width 1275 height 591
click at [1078, 450] on button "Edit" at bounding box center [1094, 451] width 70 height 40
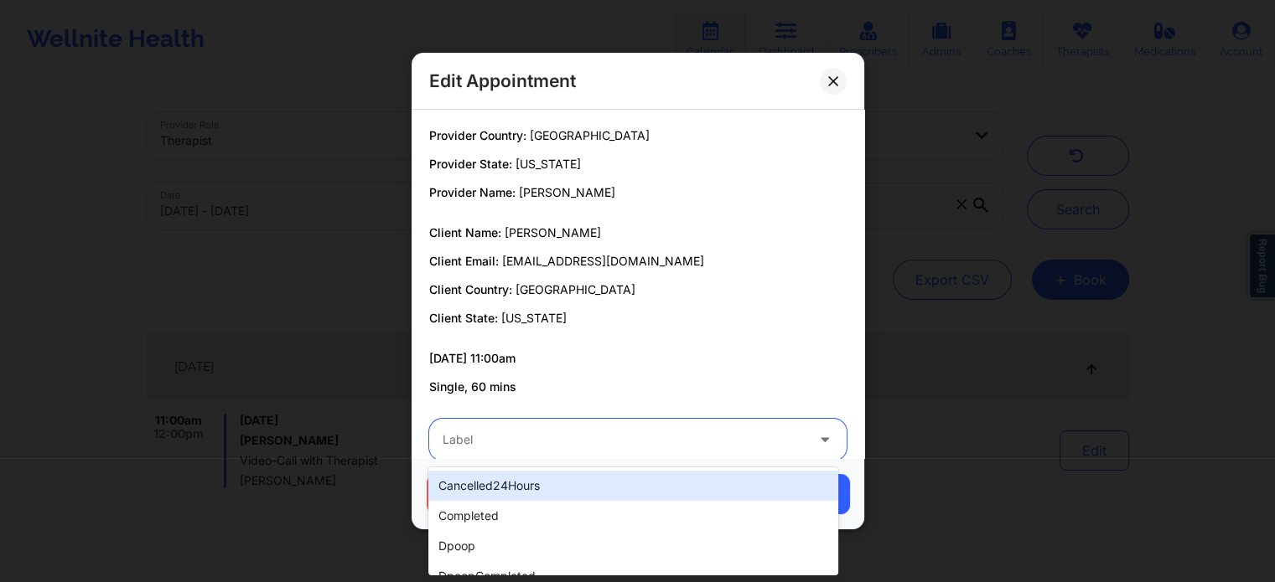
click at [704, 424] on div "Label" at bounding box center [617, 440] width 377 height 42
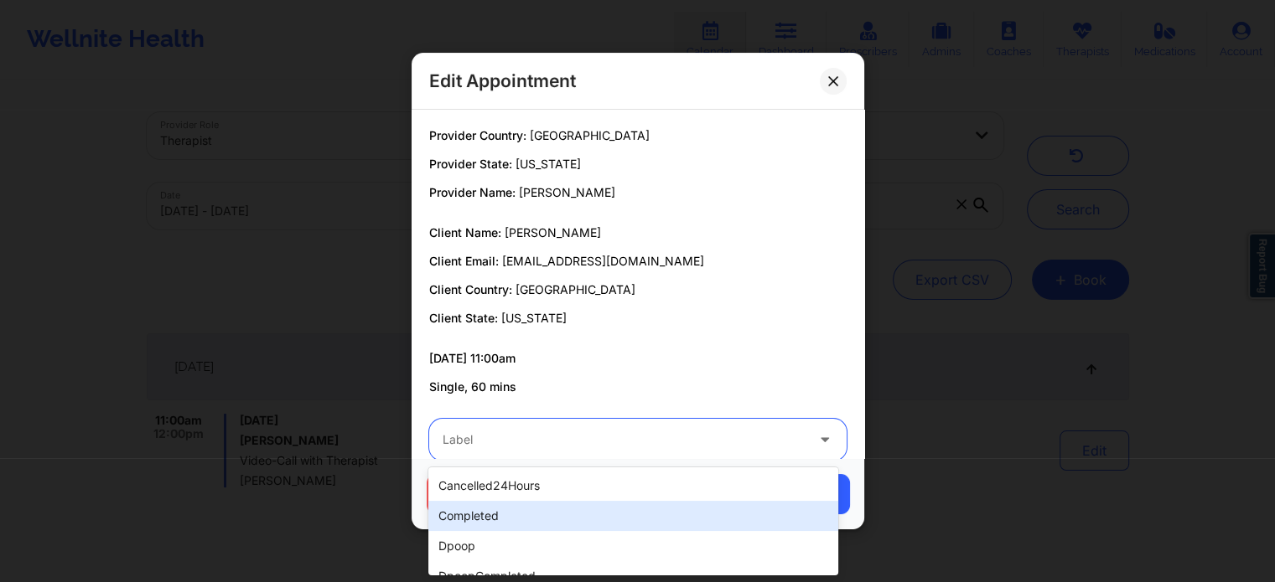
click at [590, 520] on div "completed" at bounding box center [632, 516] width 409 height 30
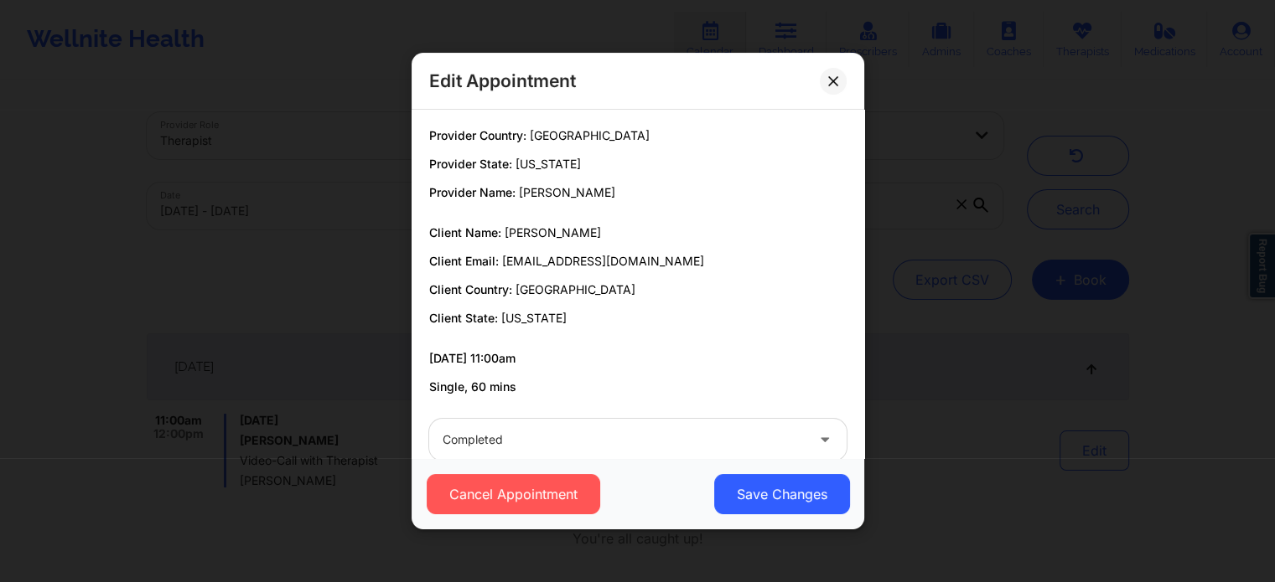
drag, startPoint x: 754, startPoint y: 524, endPoint x: 764, endPoint y: 515, distance: 13.1
click at [764, 515] on div "Cancel Appointment Save Changes" at bounding box center [637, 493] width 453 height 71
click at [782, 491] on button "Save Changes" at bounding box center [781, 494] width 136 height 40
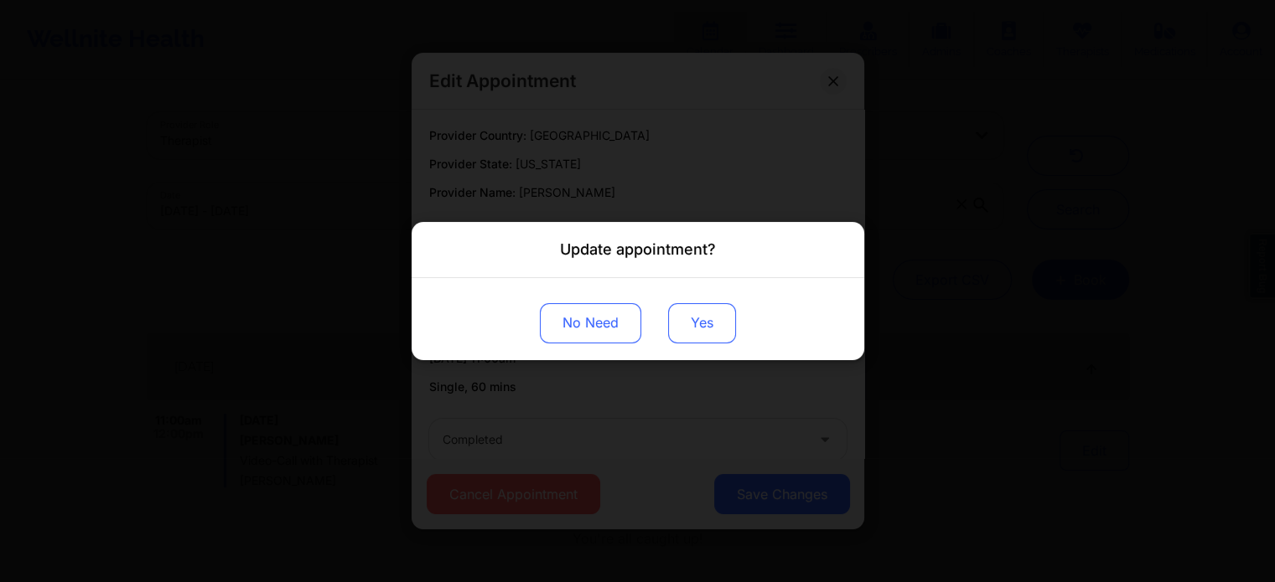
click at [686, 309] on button "Yes" at bounding box center [702, 323] width 68 height 40
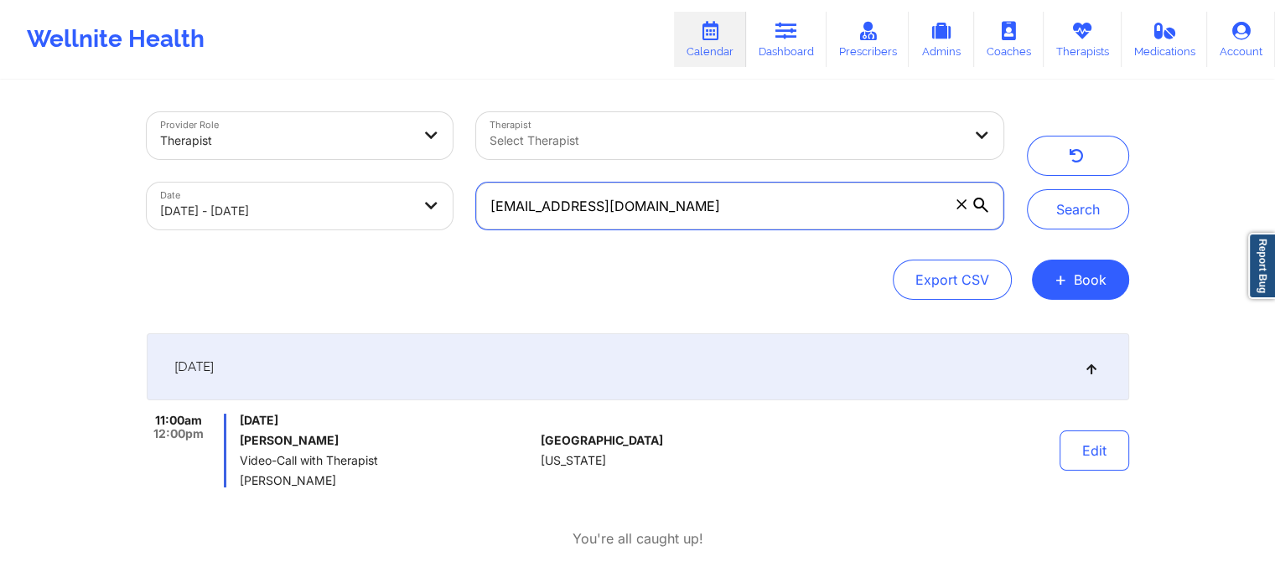
drag, startPoint x: 771, startPoint y: 199, endPoint x: 251, endPoint y: 128, distance: 525.1
click at [251, 128] on div "Provider Role Therapist Therapist Select Therapist Date [DATE] - [DATE] [EMAIL_…" at bounding box center [575, 171] width 880 height 141
paste input "tjanescott"
click at [1027, 189] on button "Search" at bounding box center [1078, 209] width 102 height 40
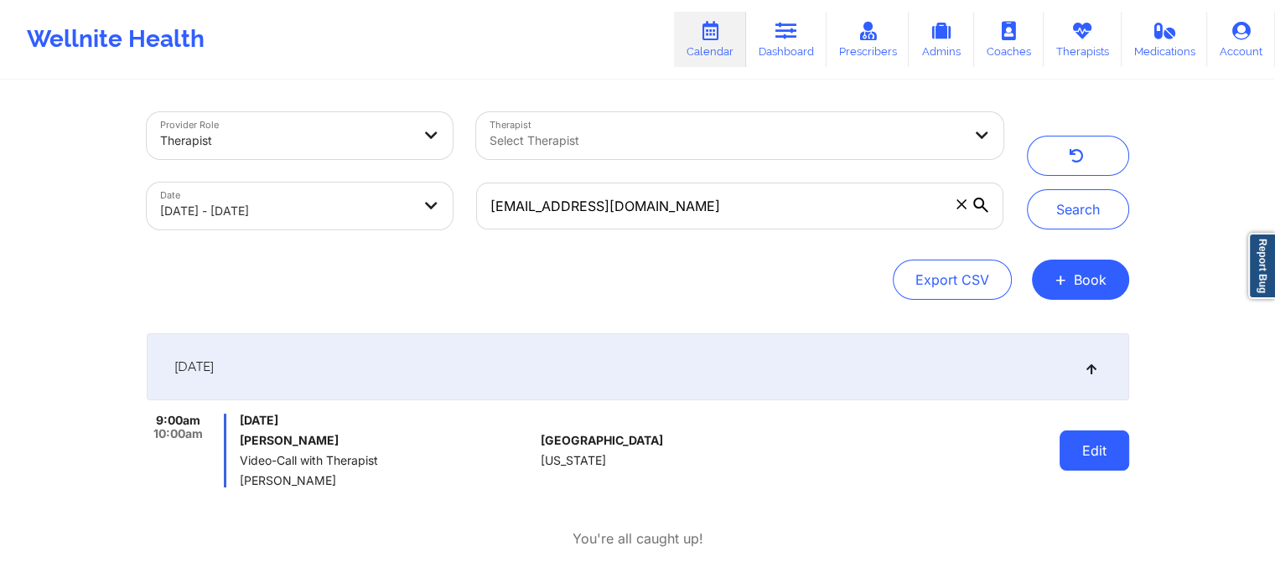
click at [1084, 456] on button "Edit" at bounding box center [1094, 451] width 70 height 40
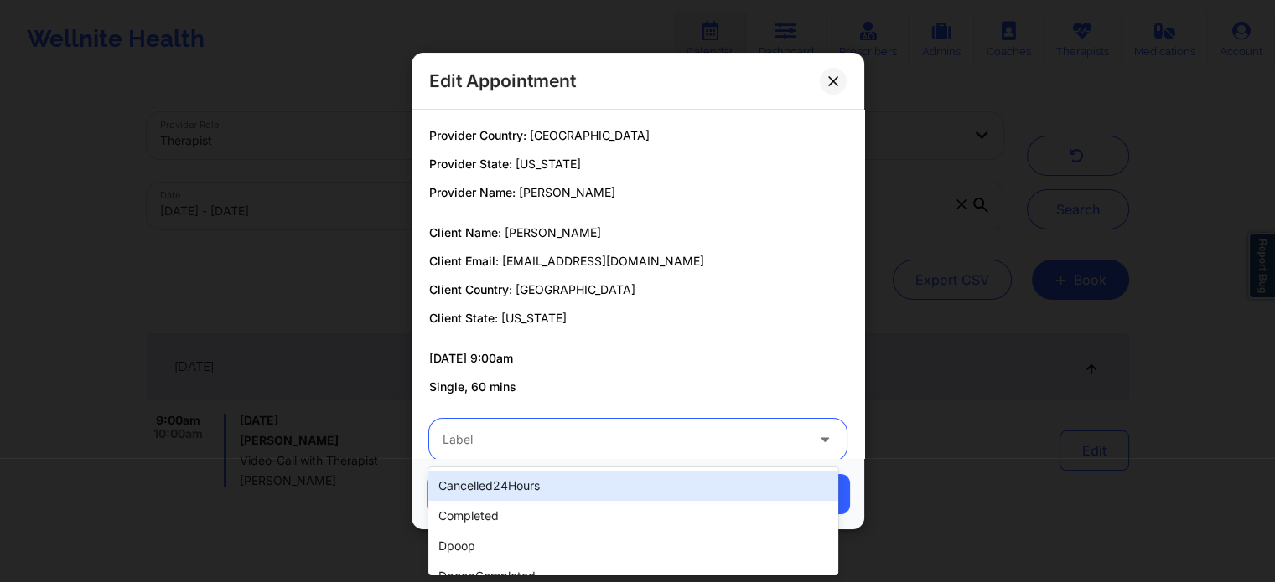
click at [560, 435] on div at bounding box center [623, 440] width 362 height 20
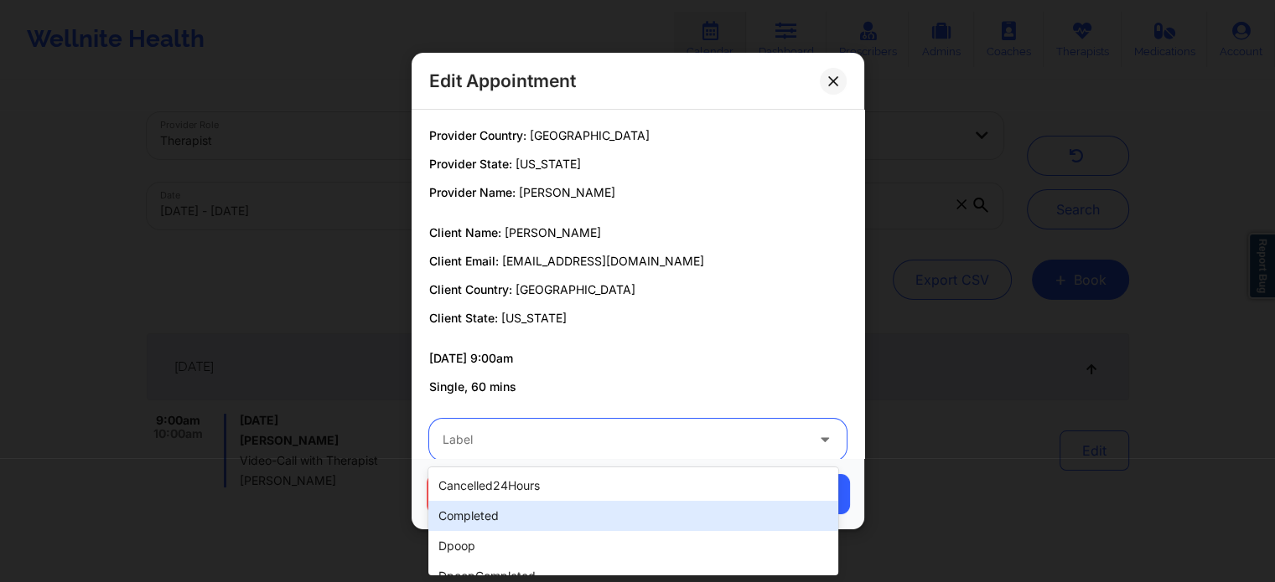
click at [521, 515] on div "completed" at bounding box center [632, 516] width 409 height 30
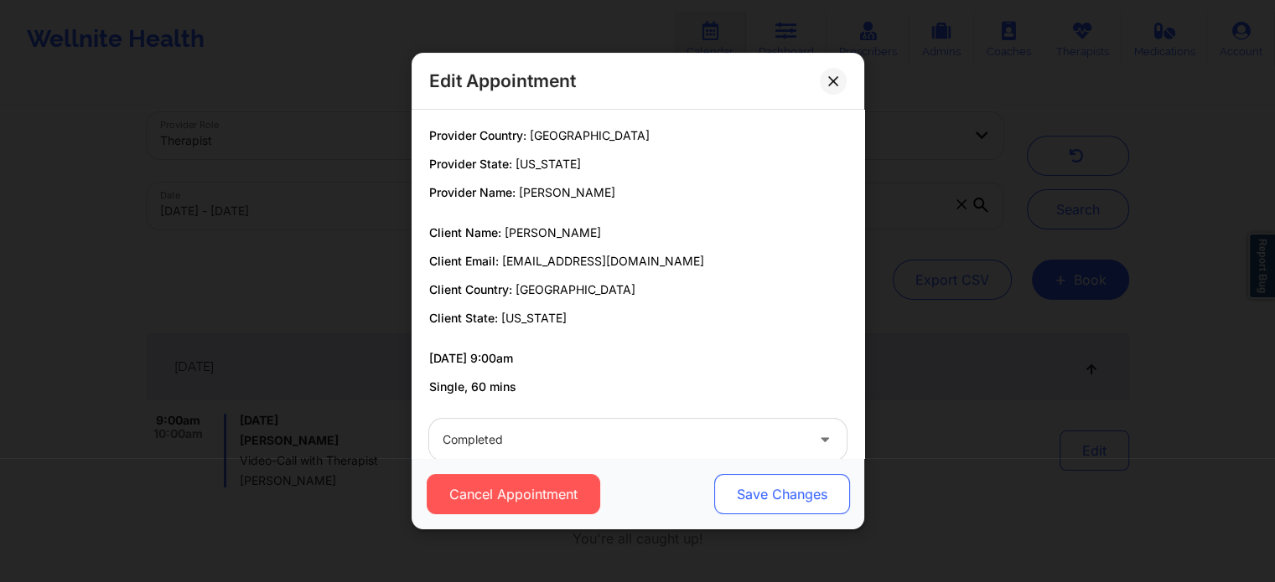
click at [750, 493] on button "Save Changes" at bounding box center [781, 494] width 136 height 40
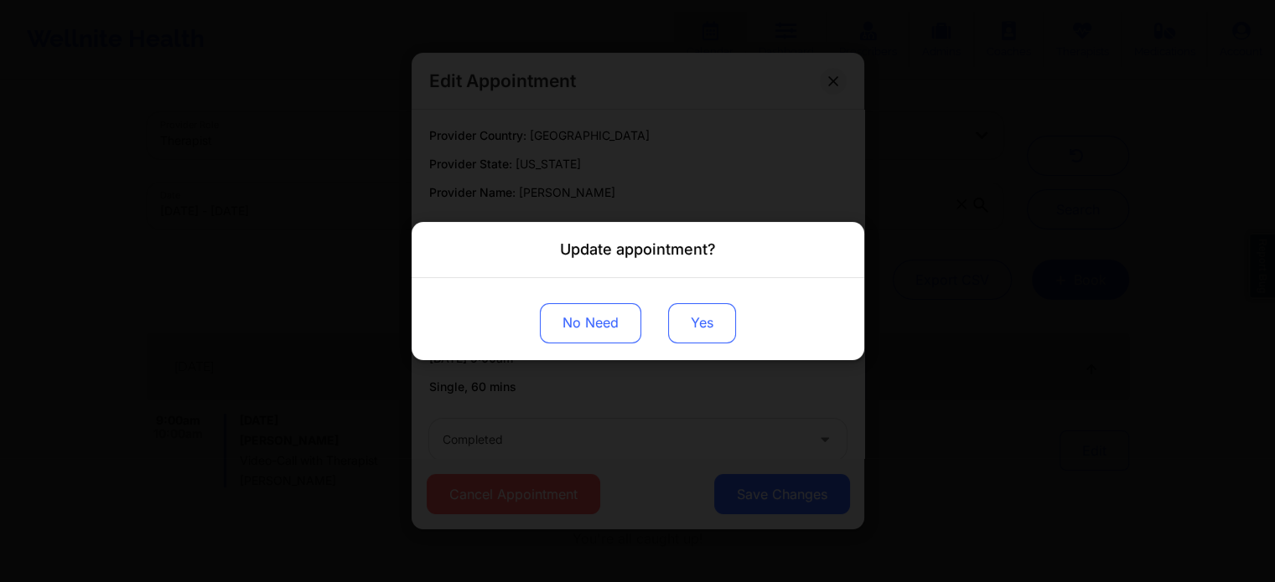
click at [695, 314] on button "Yes" at bounding box center [702, 323] width 68 height 40
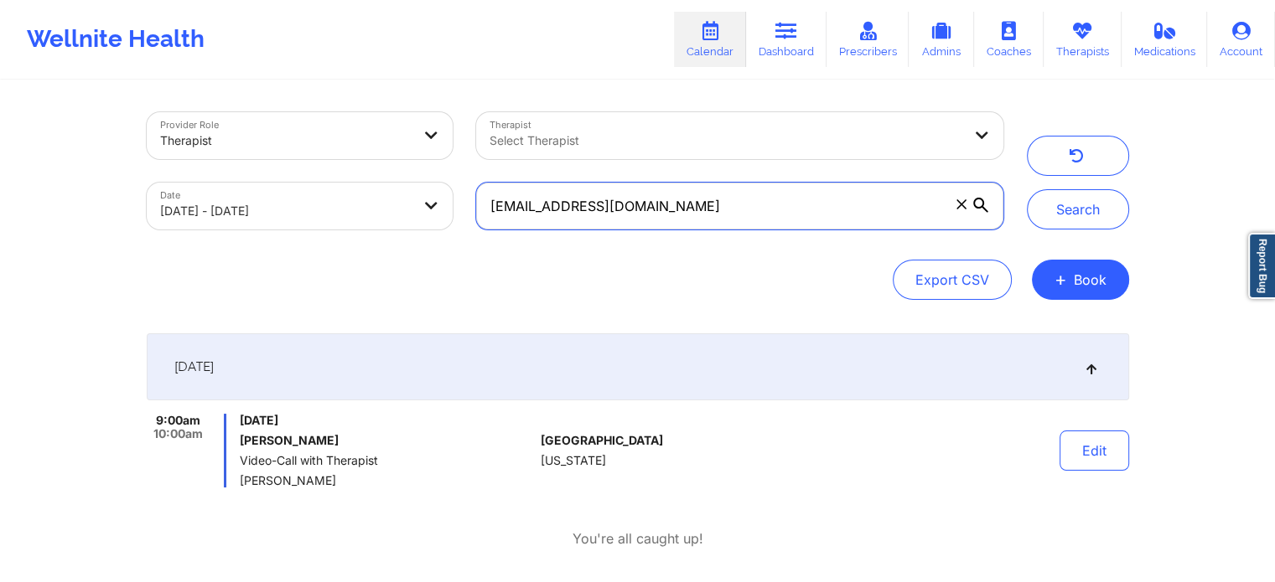
drag, startPoint x: 701, startPoint y: 220, endPoint x: 400, endPoint y: 123, distance: 316.2
click at [400, 123] on div "Provider Role Therapist Therapist Select Therapist Date [DATE] - [DATE] [EMAIL_…" at bounding box center [575, 171] width 880 height 141
paste input "[PERSON_NAME].i652"
click at [1027, 189] on button "Search" at bounding box center [1078, 209] width 102 height 40
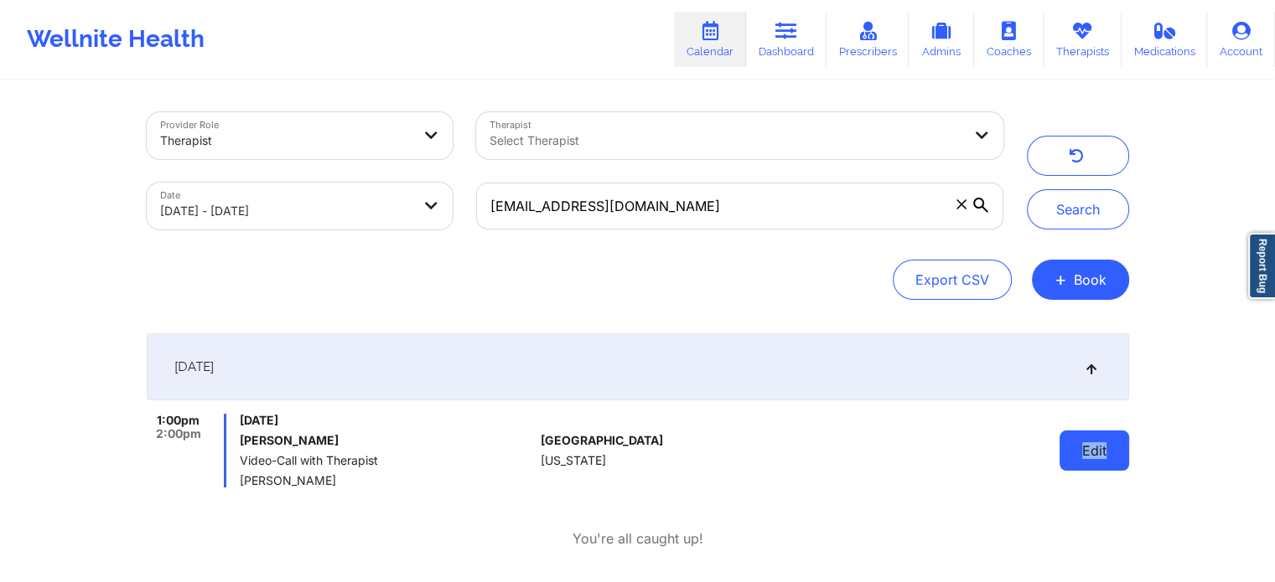
drag, startPoint x: 1140, startPoint y: 450, endPoint x: 1066, endPoint y: 458, distance: 74.2
click at [1066, 458] on div "Provider Role Therapist Therapist Select Therapist Date [DATE] - [DATE] [EMAIL_…" at bounding box center [638, 336] width 1006 height 509
click at [1066, 458] on button "Edit" at bounding box center [1094, 451] width 70 height 40
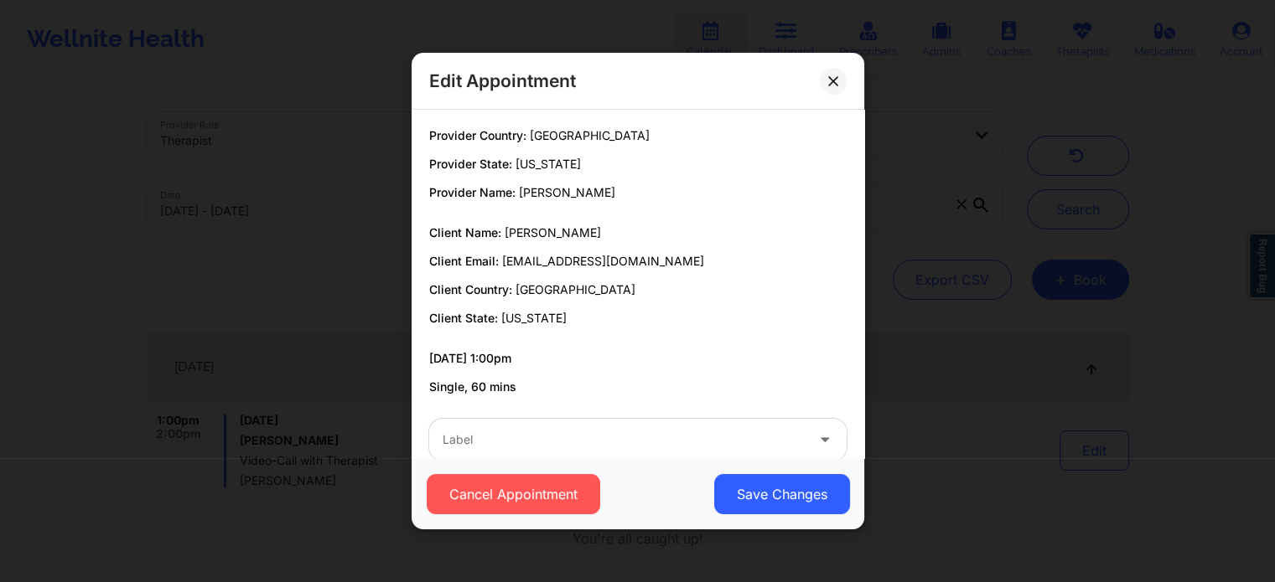
click at [728, 437] on div at bounding box center [623, 440] width 362 height 20
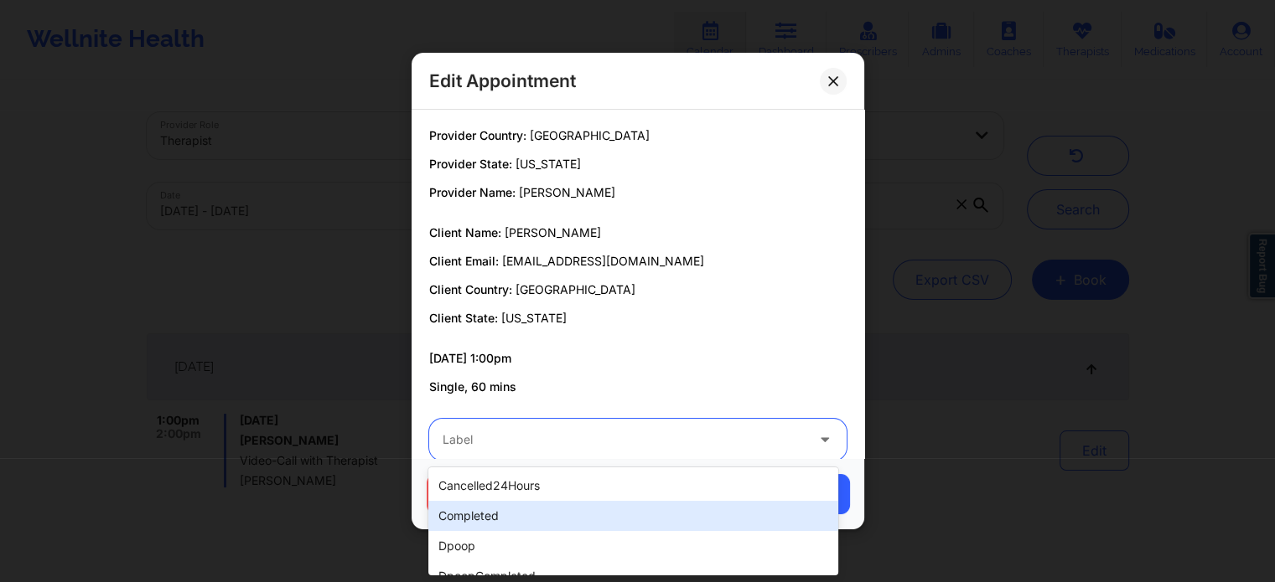
click at [603, 529] on div "completed" at bounding box center [632, 516] width 409 height 30
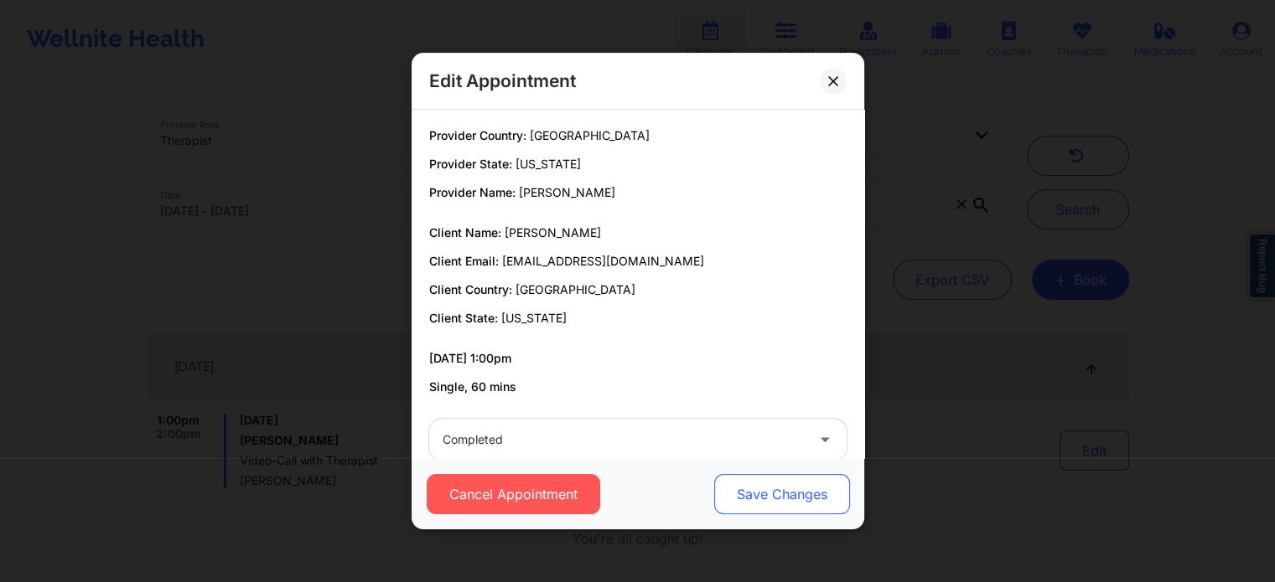
click at [739, 509] on button "Save Changes" at bounding box center [781, 494] width 136 height 40
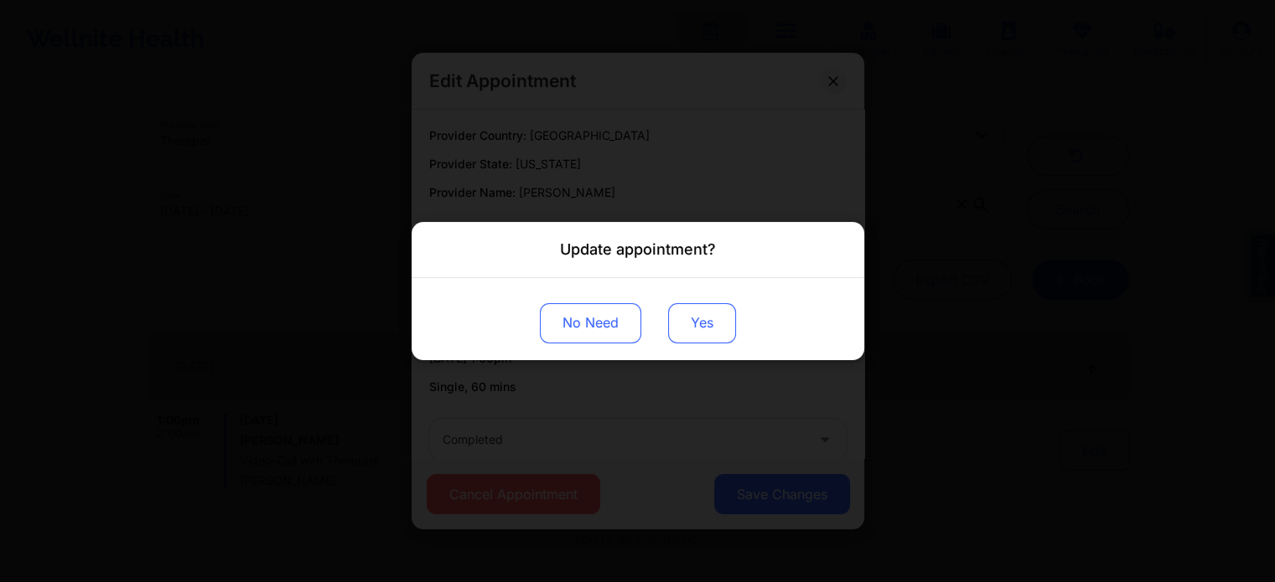
click at [699, 338] on button "Yes" at bounding box center [702, 323] width 68 height 40
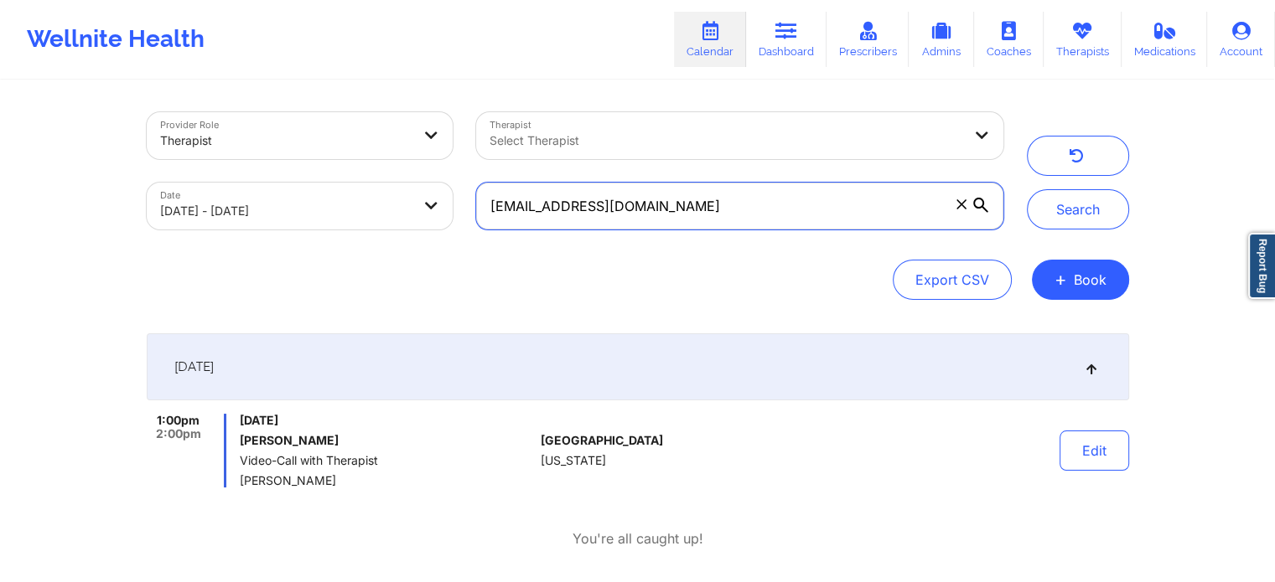
drag, startPoint x: 696, startPoint y: 194, endPoint x: 245, endPoint y: 126, distance: 456.8
click at [245, 126] on div "Provider Role Therapist Therapist Select Therapist Date [DATE] - [DATE] [EMAIL_…" at bounding box center [575, 171] width 880 height 141
paste input "[EMAIL_ADDRESS]"
click at [1027, 189] on button "Search" at bounding box center [1078, 209] width 102 height 40
drag, startPoint x: 697, startPoint y: 209, endPoint x: 192, endPoint y: 92, distance: 518.6
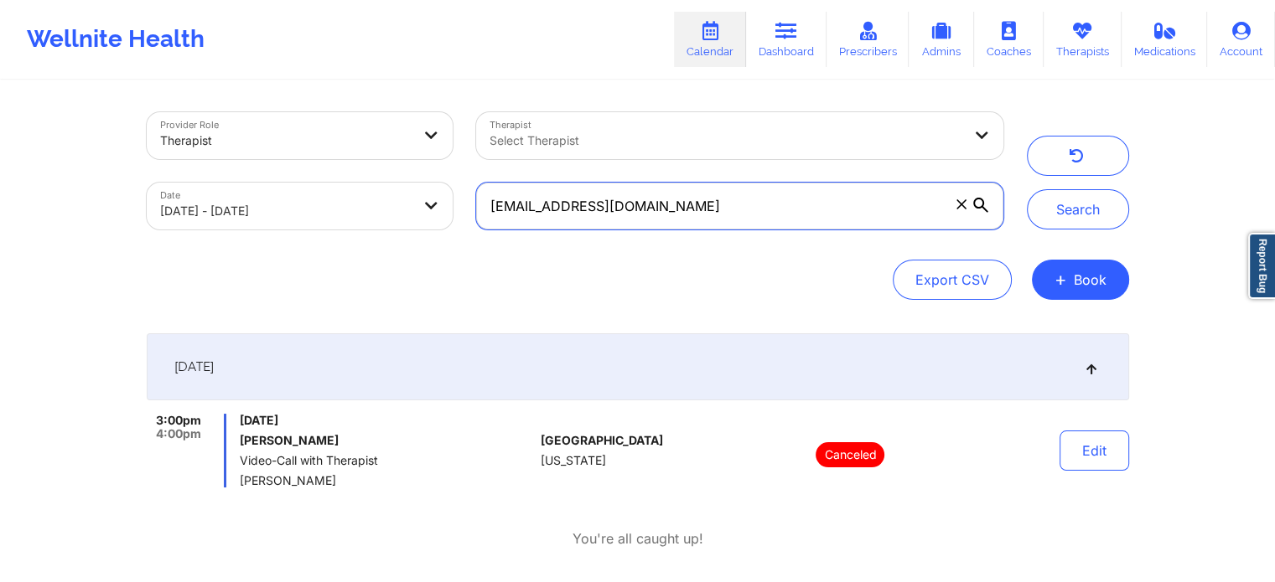
click at [192, 92] on div "Provider Role Therapist Therapist Select Therapist Date [DATE] - [DATE] [EMAIL_…" at bounding box center [638, 336] width 1006 height 509
paste input "[EMAIL_ADDRESS]"
click at [1027, 189] on button "Search" at bounding box center [1078, 209] width 102 height 40
drag, startPoint x: 767, startPoint y: 205, endPoint x: 342, endPoint y: 140, distance: 429.9
click at [342, 140] on div "Provider Role Therapist Therapist Select Therapist Date [DATE] - [DATE] [EMAIL_…" at bounding box center [575, 171] width 880 height 141
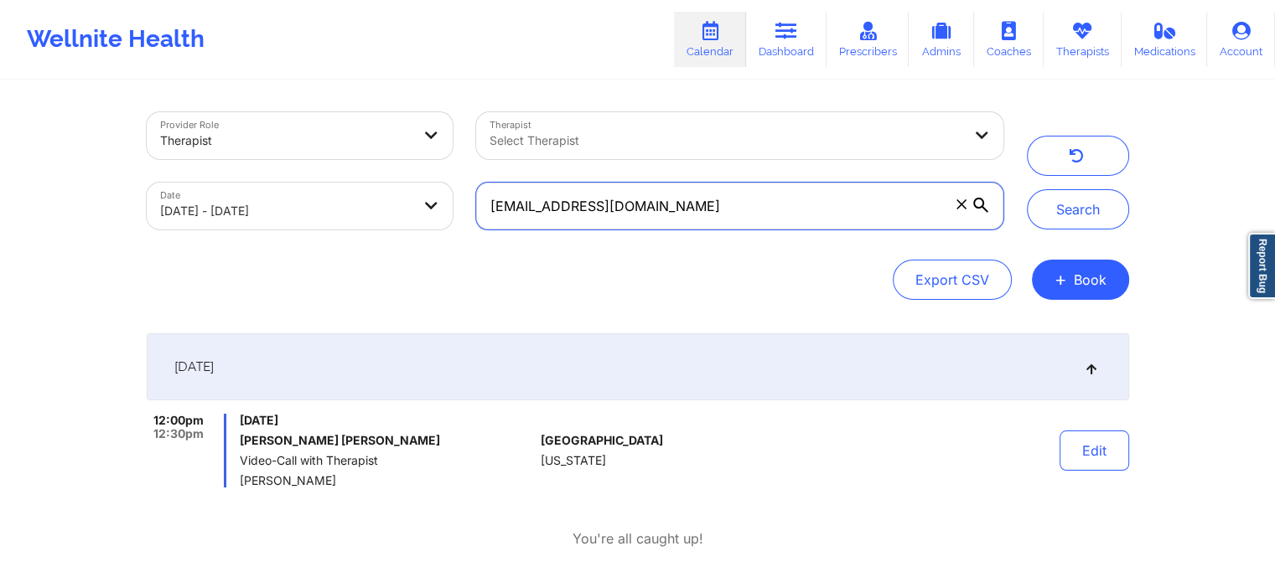
paste input "[EMAIL_ADDRESS]"
click at [1027, 189] on button "Search" at bounding box center [1078, 209] width 102 height 40
drag, startPoint x: 708, startPoint y: 187, endPoint x: 389, endPoint y: 231, distance: 322.4
click at [389, 231] on div "Provider Role Therapist Therapist Select Therapist Date [DATE] - [DATE] [EMAIL_…" at bounding box center [575, 171] width 880 height 141
paste input "[PERSON_NAME][EMAIL_ADDRESS]"
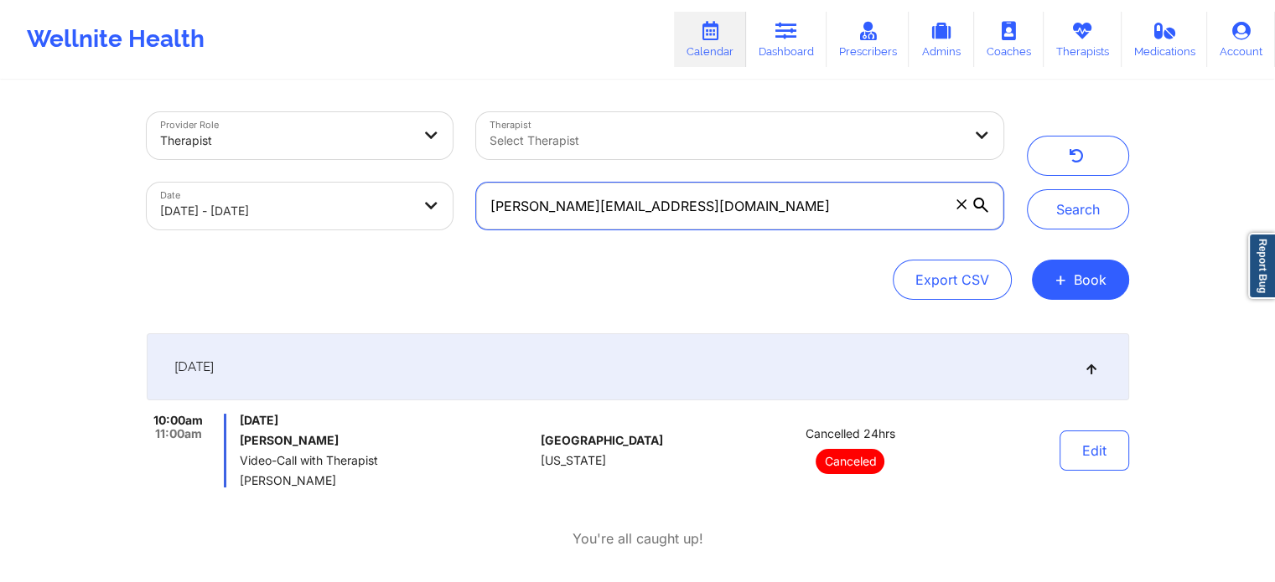
click at [1027, 189] on button "Search" at bounding box center [1078, 209] width 102 height 40
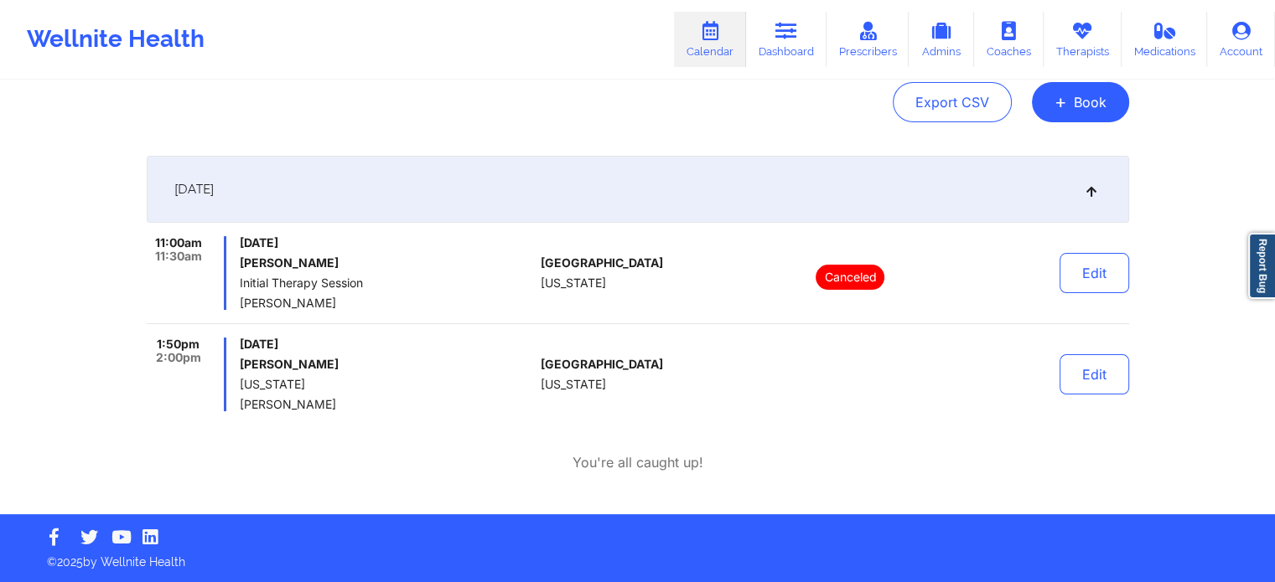
scroll to position [0, 0]
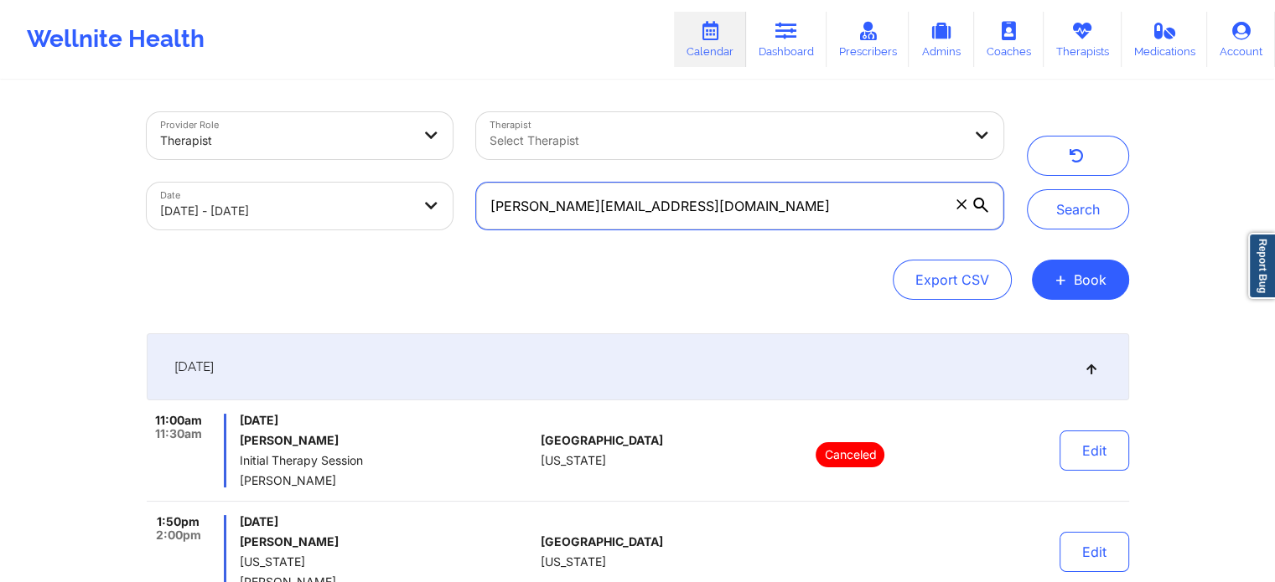
drag, startPoint x: 705, startPoint y: 191, endPoint x: 340, endPoint y: 190, distance: 364.5
click at [340, 190] on div "Provider Role Therapist Therapist Select Therapist Date [DATE] - [DATE] [PERSON…" at bounding box center [575, 171] width 880 height 141
paste input "agnescho95"
click at [1027, 189] on button "Search" at bounding box center [1078, 209] width 102 height 40
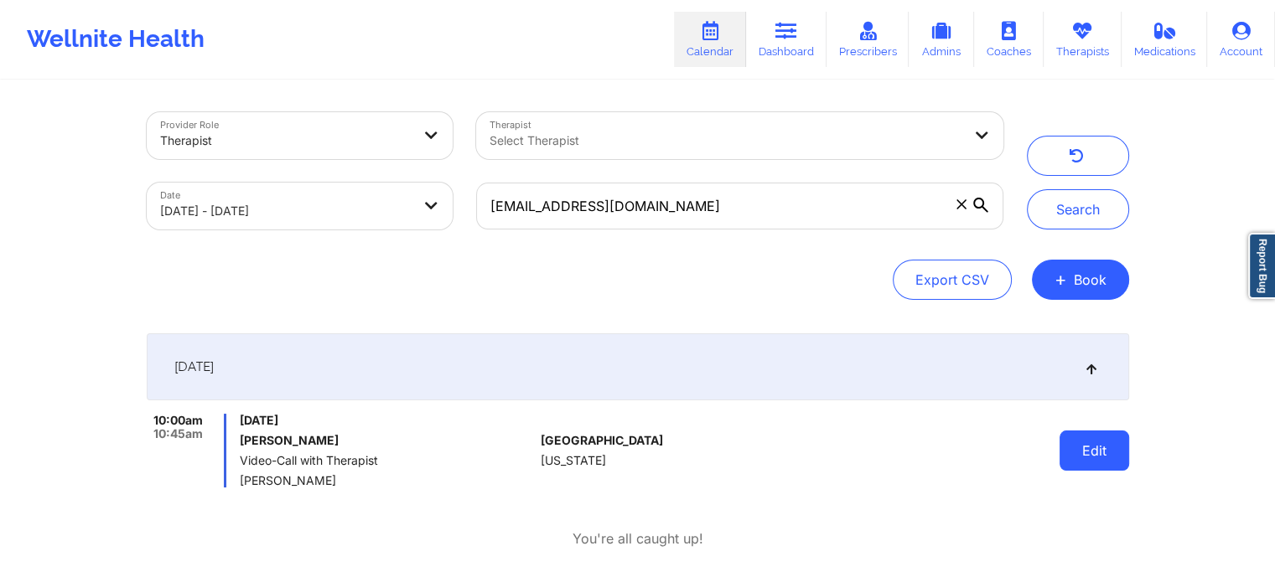
click at [1086, 446] on button "Edit" at bounding box center [1094, 451] width 70 height 40
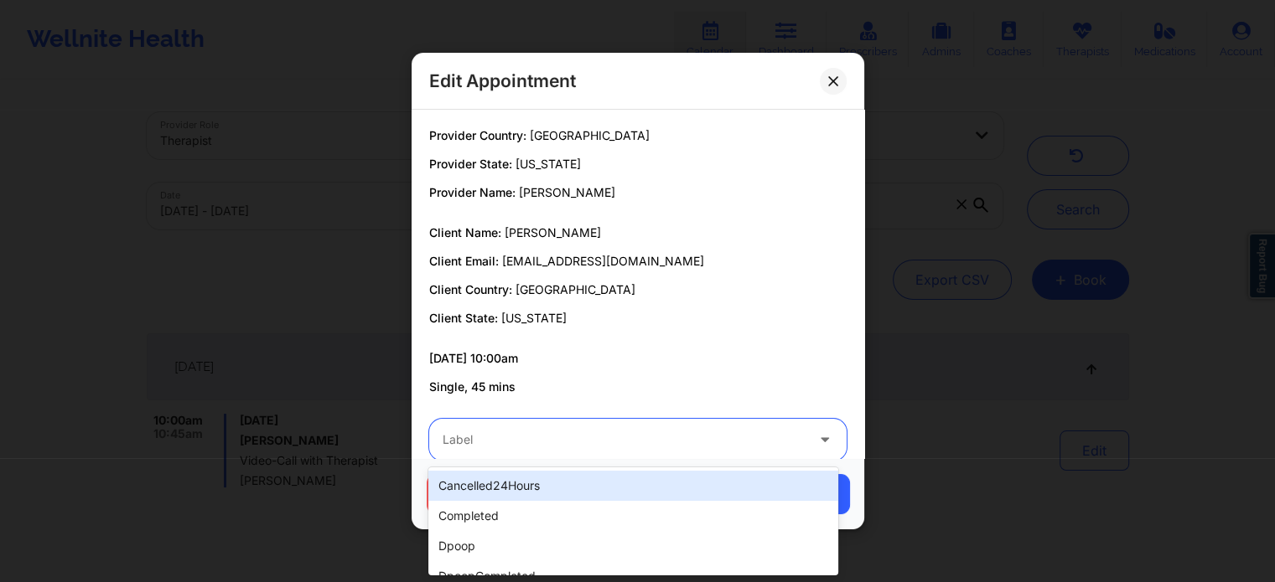
click at [621, 453] on div "Label" at bounding box center [617, 440] width 377 height 42
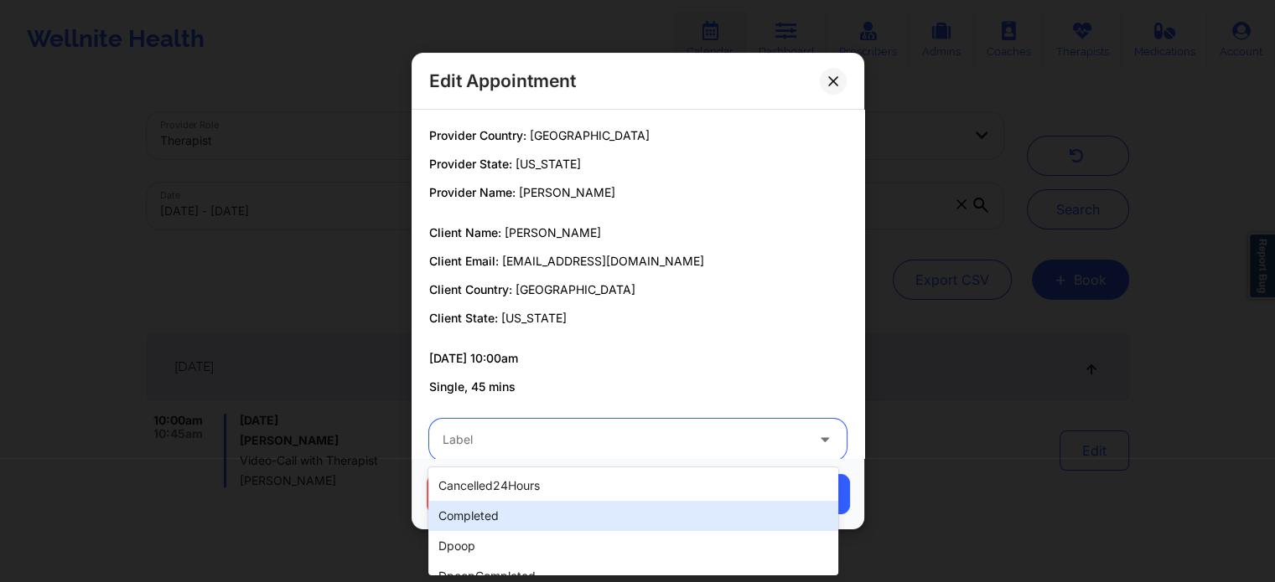
click at [520, 509] on div "completed" at bounding box center [632, 516] width 409 height 30
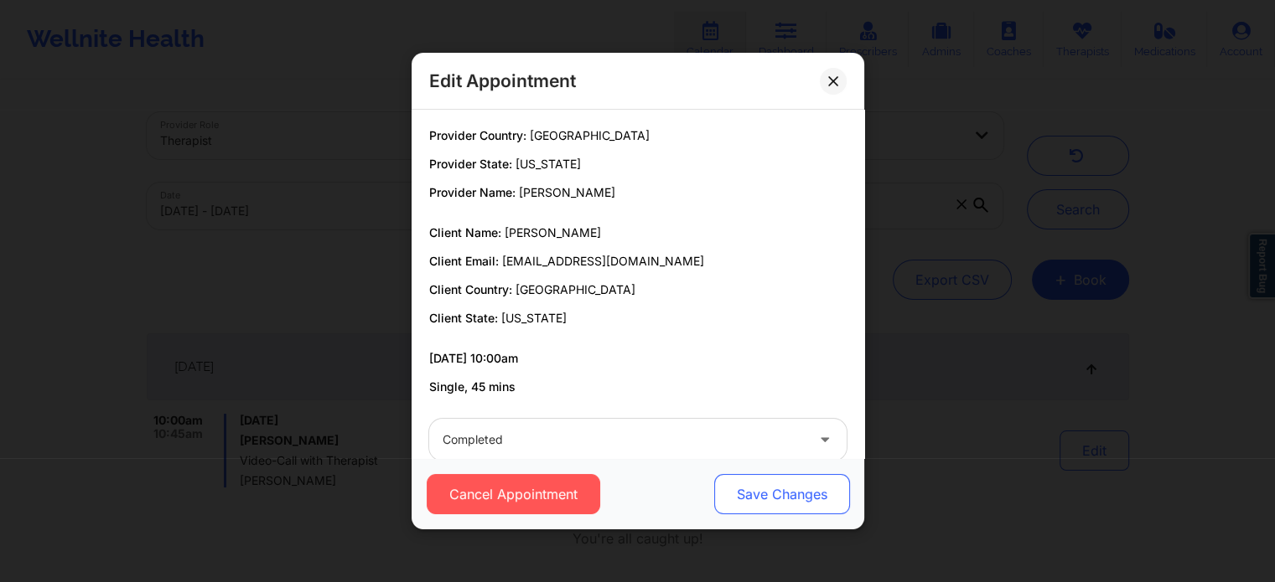
click at [814, 476] on button "Save Changes" at bounding box center [781, 494] width 136 height 40
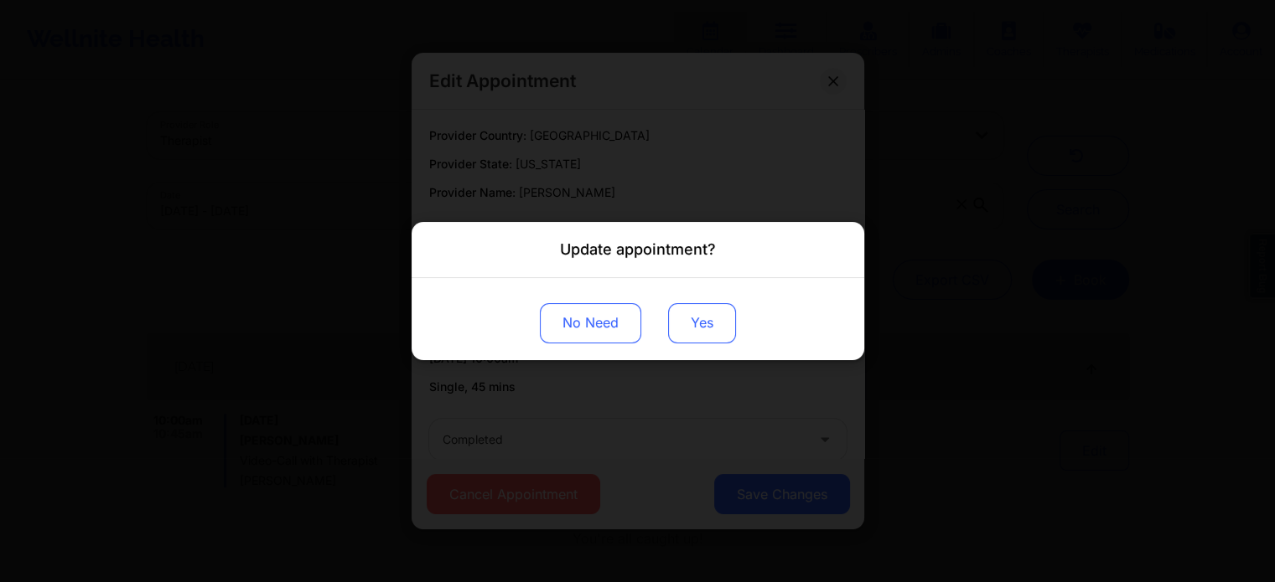
click at [669, 321] on button "Yes" at bounding box center [702, 323] width 68 height 40
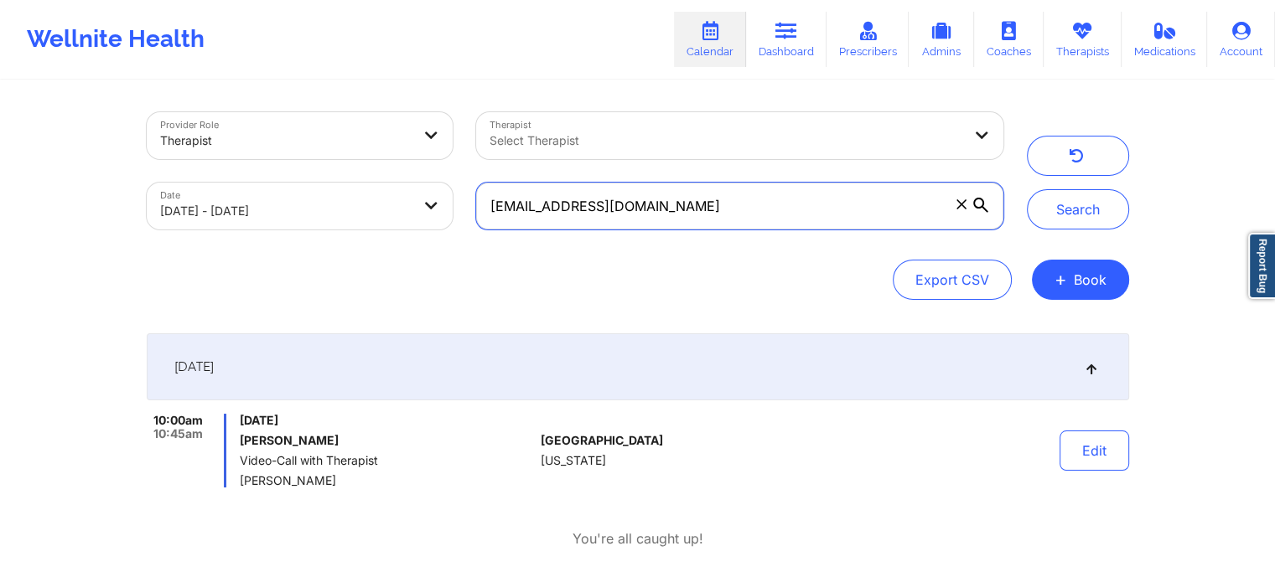
drag, startPoint x: 810, startPoint y: 203, endPoint x: 284, endPoint y: 150, distance: 528.9
click at [284, 150] on div "Provider Role Therapist Therapist Select Therapist Date [DATE] - [DATE] [EMAIL_…" at bounding box center [575, 171] width 880 height 141
paste input "[PERSON_NAME]"
click at [1027, 189] on button "Search" at bounding box center [1078, 209] width 102 height 40
drag, startPoint x: 702, startPoint y: 214, endPoint x: 196, endPoint y: 116, distance: 515.4
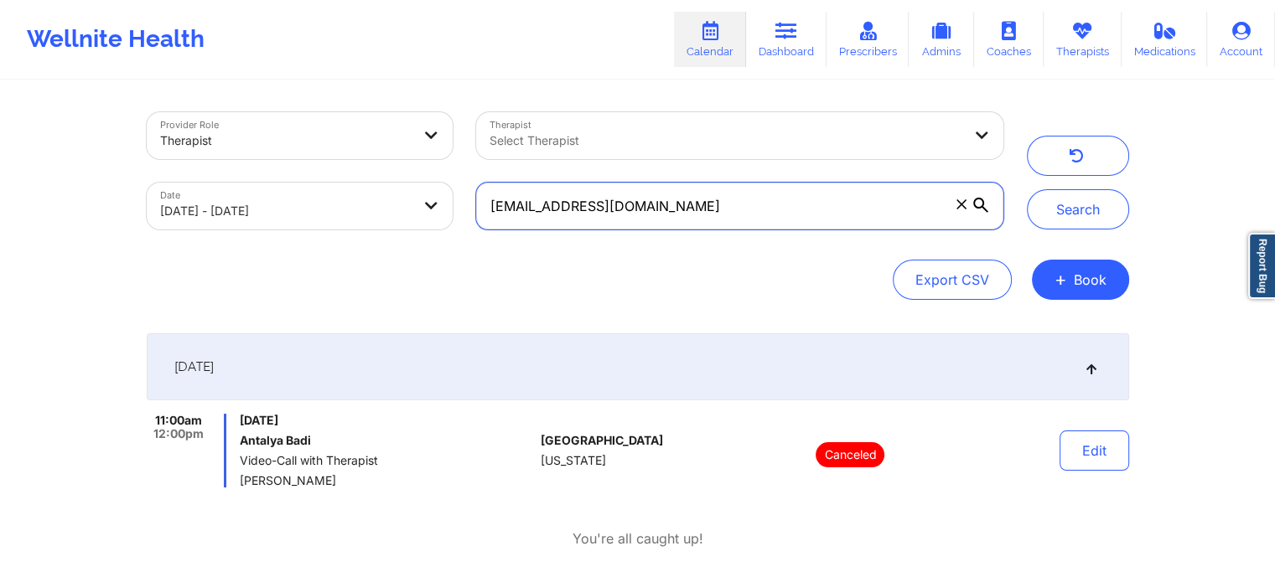
click at [196, 116] on div "Provider Role Therapist Therapist Select Therapist Date [DATE] - [DATE] [EMAIL_…" at bounding box center [575, 171] width 880 height 141
paste input "zacharyslynch"
type input "[EMAIL_ADDRESS][DOMAIN_NAME]"
click at [1027, 189] on button "Search" at bounding box center [1078, 209] width 102 height 40
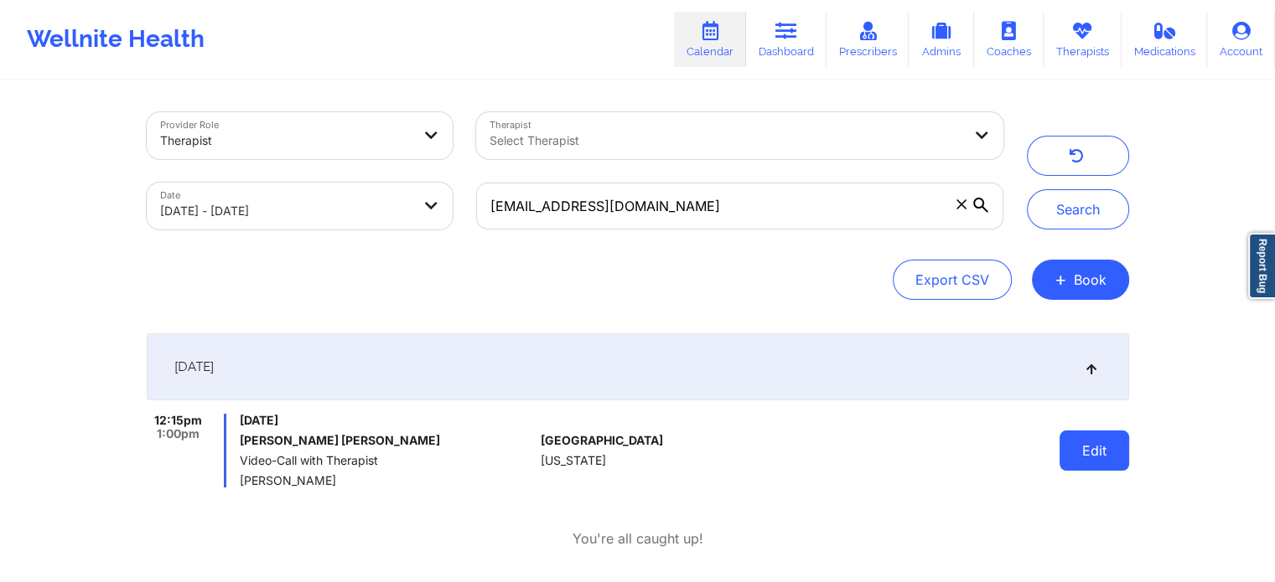
click at [1114, 460] on button "Edit" at bounding box center [1094, 451] width 70 height 40
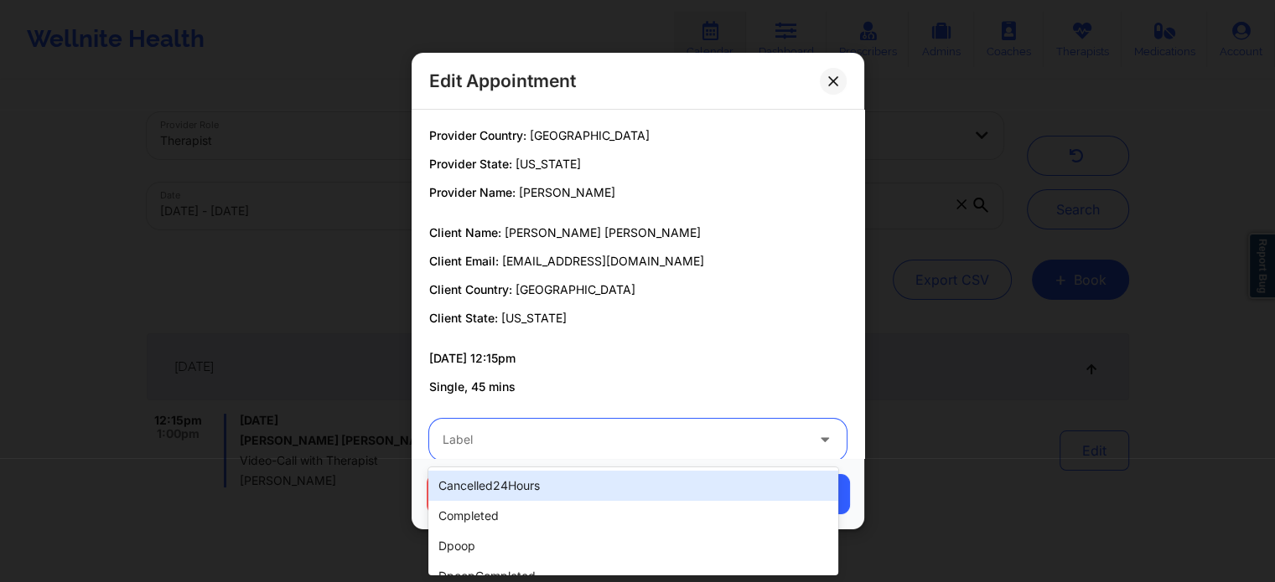
click at [693, 431] on div at bounding box center [623, 440] width 362 height 20
type input "dp"
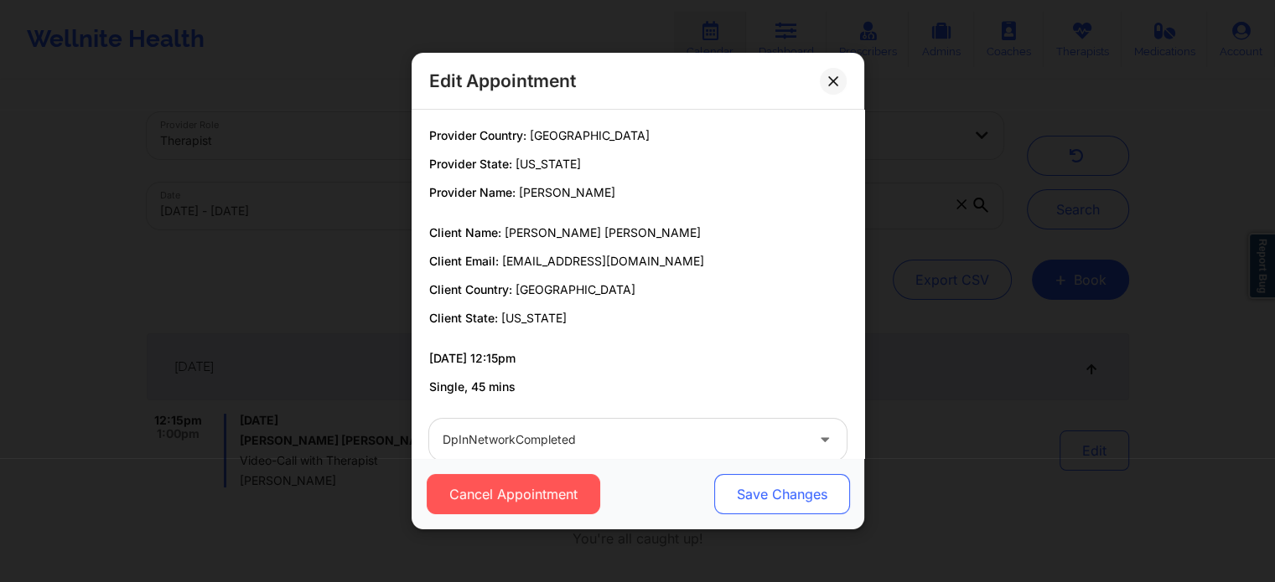
click at [753, 507] on button "Save Changes" at bounding box center [781, 494] width 136 height 40
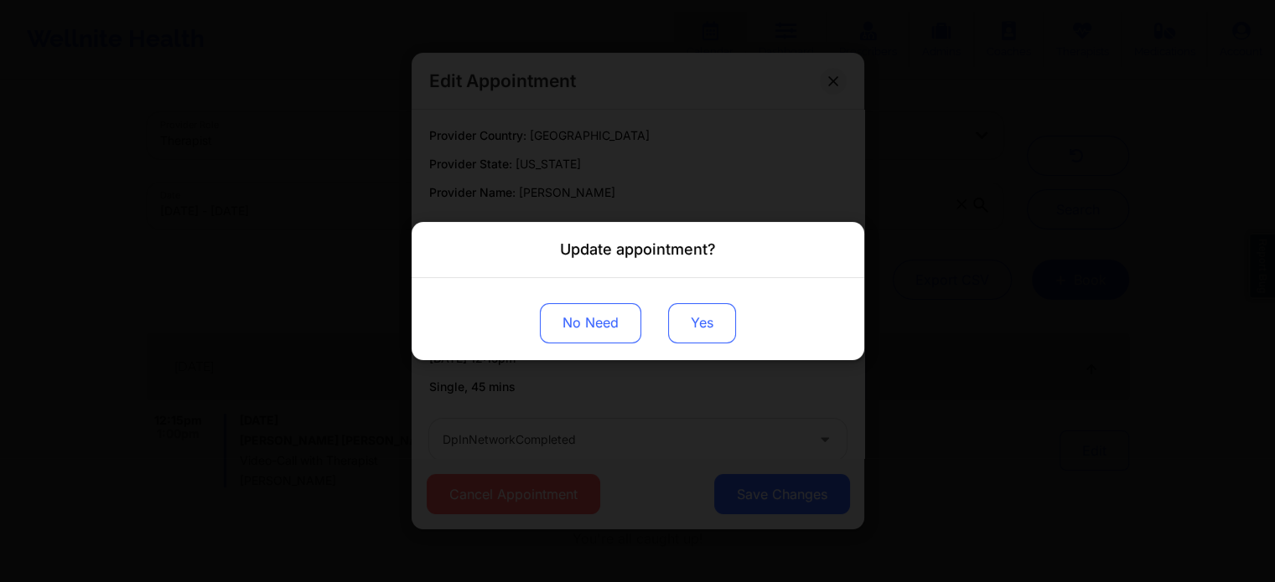
click at [705, 324] on button "Yes" at bounding box center [702, 323] width 68 height 40
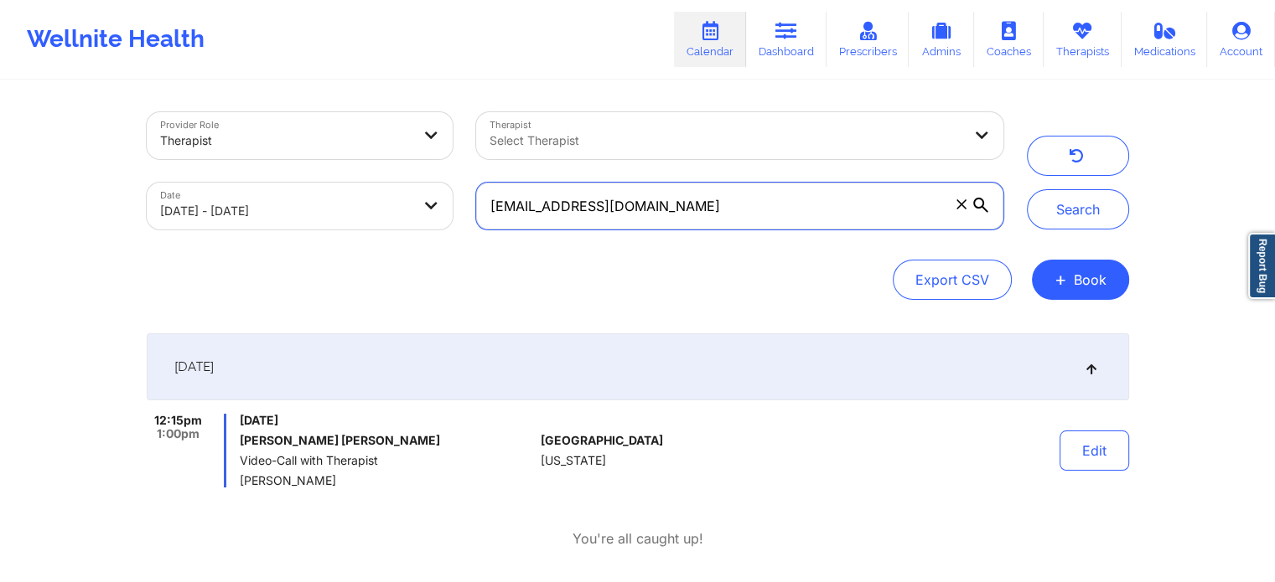
drag, startPoint x: 701, startPoint y: 207, endPoint x: 132, endPoint y: 92, distance: 581.3
click at [132, 92] on div "Provider Role Therapist Therapist Select Therapist Date [DATE] - [DATE] [EMAIL_…" at bounding box center [637, 295] width 1275 height 591
paste input "[PERSON_NAME].[PERSON_NAME]"
click at [1027, 189] on button "Search" at bounding box center [1078, 209] width 102 height 40
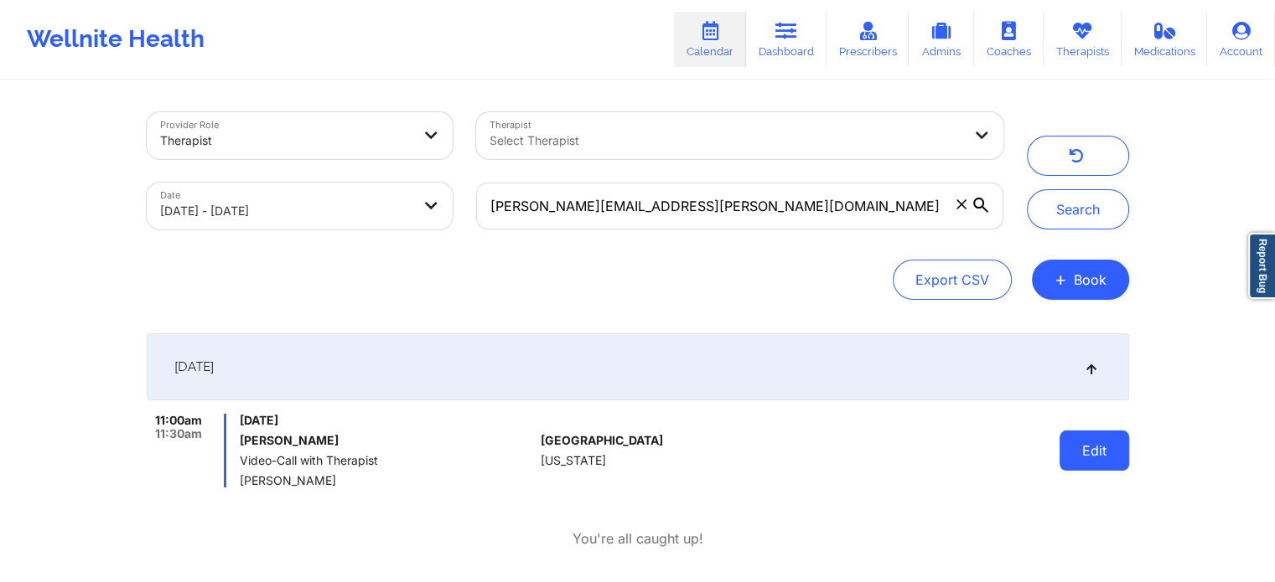
click at [1077, 447] on button "Edit" at bounding box center [1094, 451] width 70 height 40
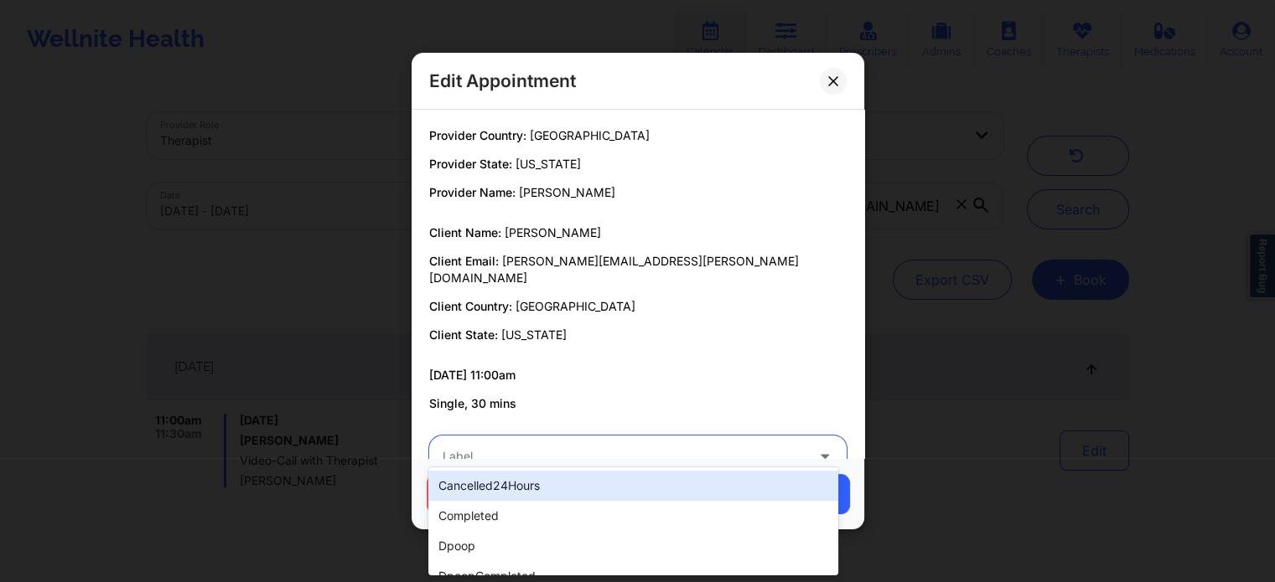
click at [660, 447] on div at bounding box center [623, 457] width 362 height 20
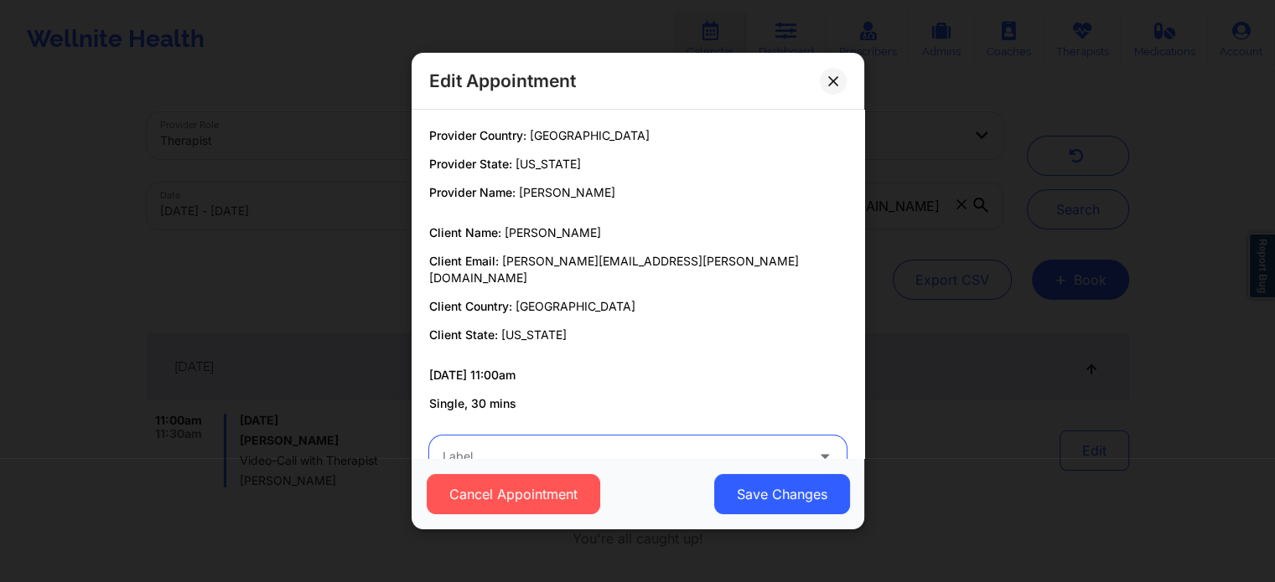
click at [563, 447] on div at bounding box center [623, 457] width 362 height 20
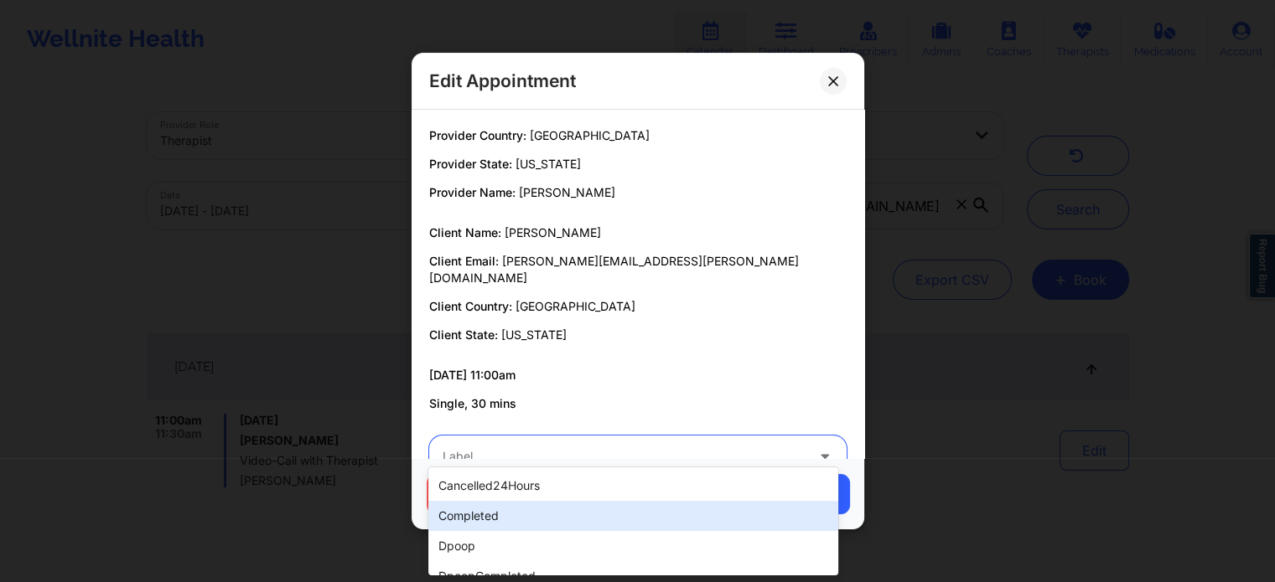
click at [510, 511] on div "completed" at bounding box center [632, 516] width 409 height 30
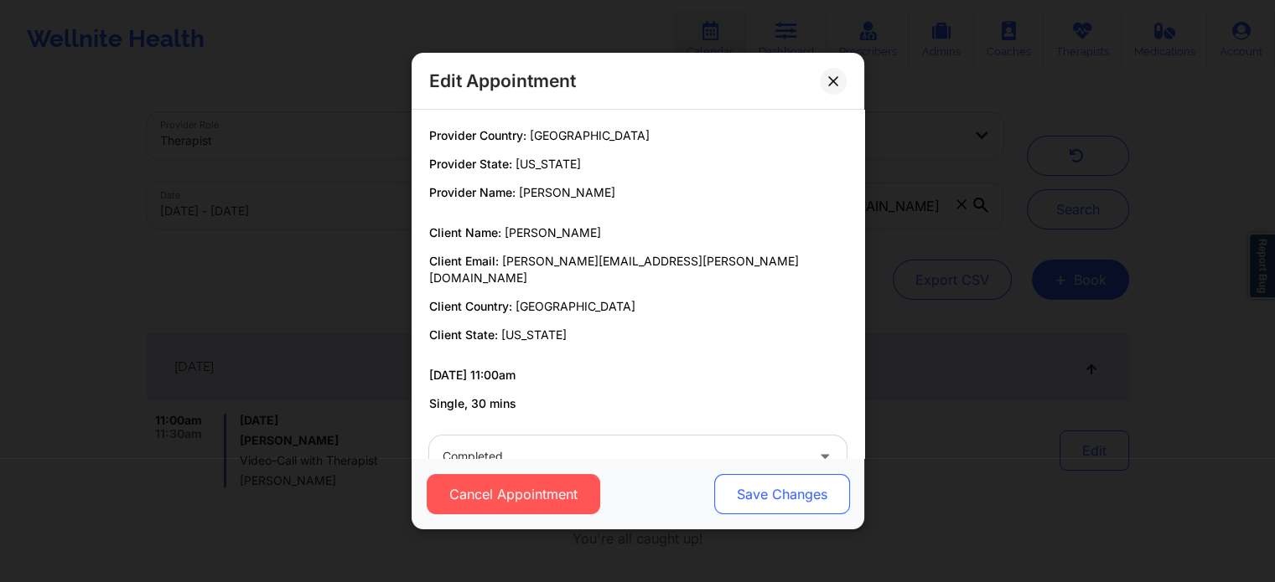
click at [757, 497] on button "Save Changes" at bounding box center [781, 494] width 136 height 40
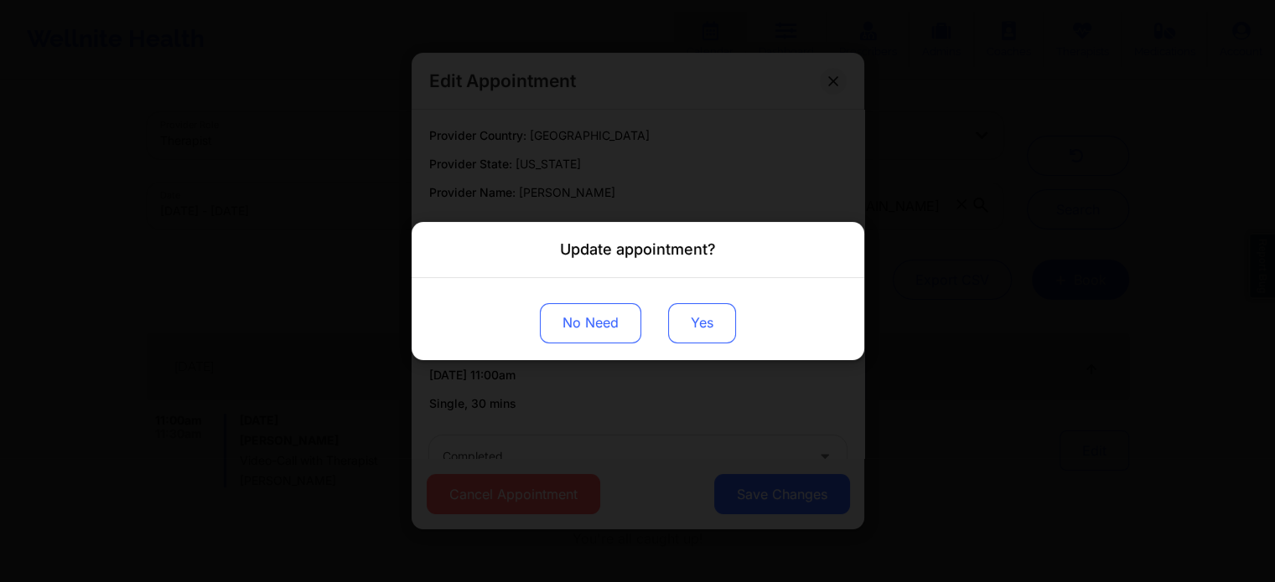
click at [697, 313] on button "Yes" at bounding box center [702, 323] width 68 height 40
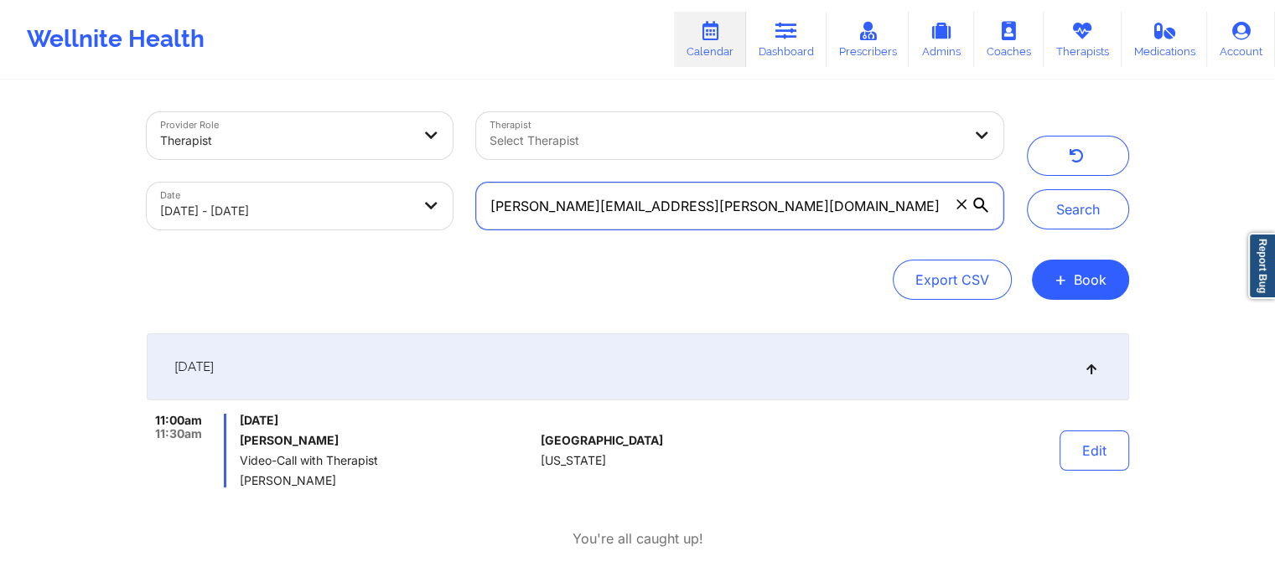
drag, startPoint x: 676, startPoint y: 197, endPoint x: 323, endPoint y: 153, distance: 355.5
click at [323, 153] on div "Provider Role Therapist Therapist Select Therapist Date [DATE] - [DATE] [PERSON…" at bounding box center [575, 171] width 880 height 141
paste input "arielleratkinson"
click at [1027, 189] on button "Search" at bounding box center [1078, 209] width 102 height 40
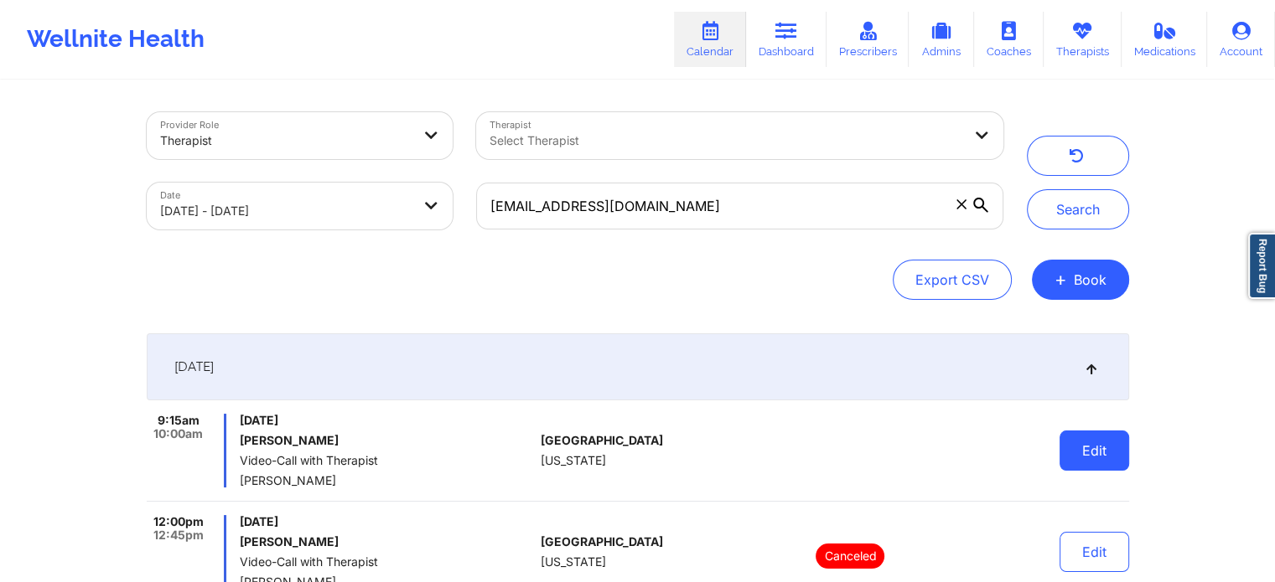
click at [1093, 449] on button "Edit" at bounding box center [1094, 451] width 70 height 40
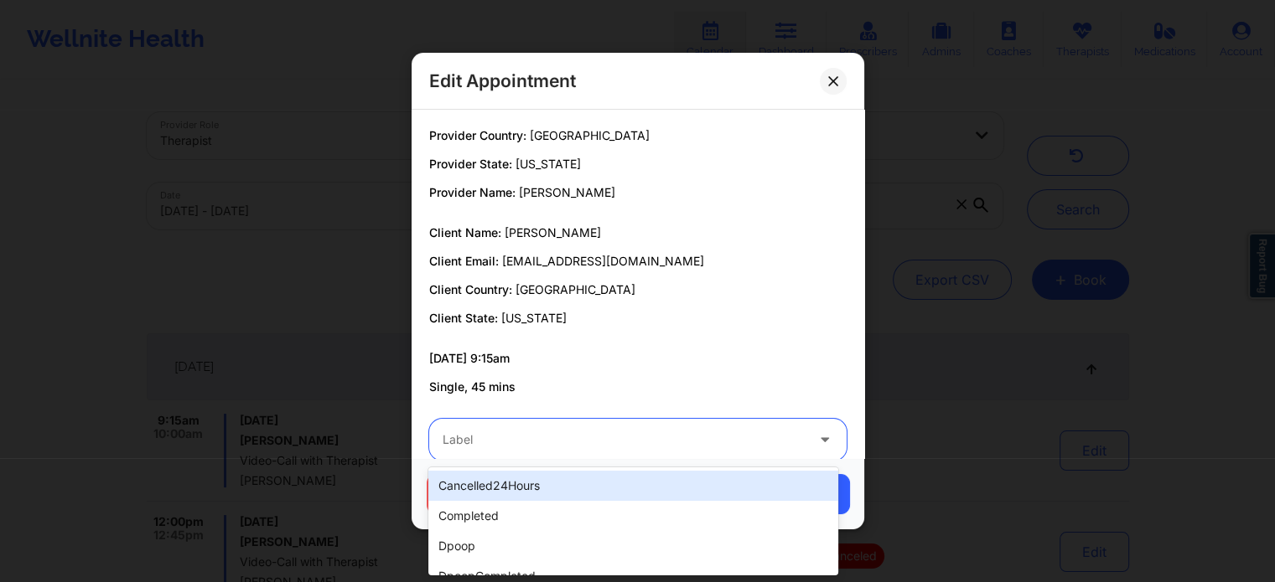
click at [684, 437] on div at bounding box center [623, 440] width 362 height 20
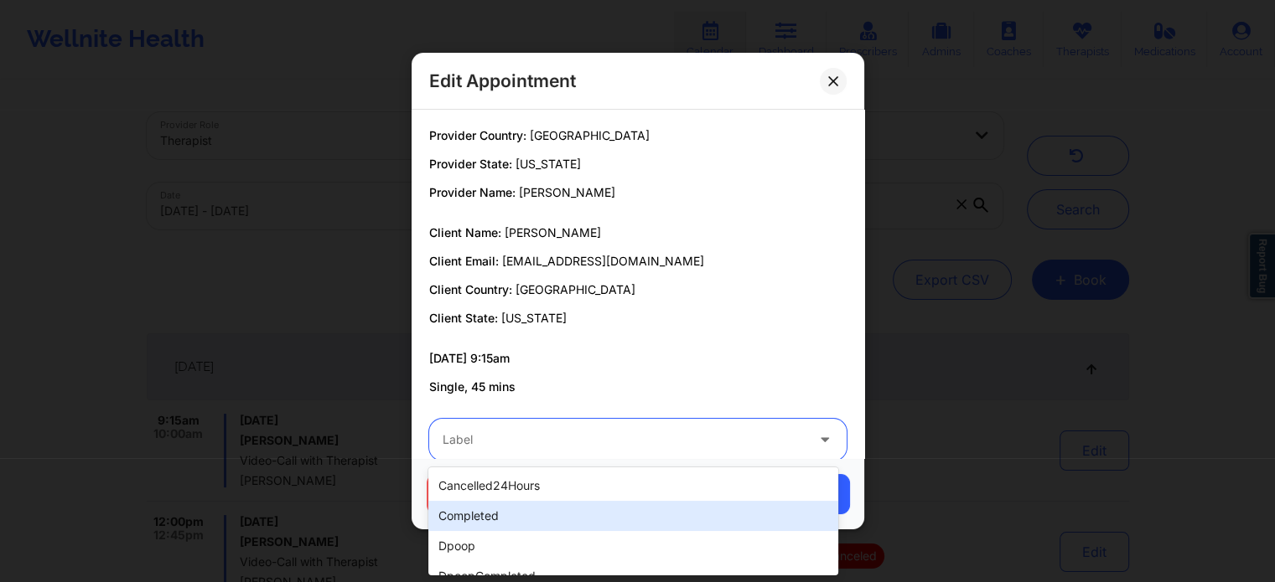
click at [570, 507] on div "completed" at bounding box center [632, 516] width 409 height 30
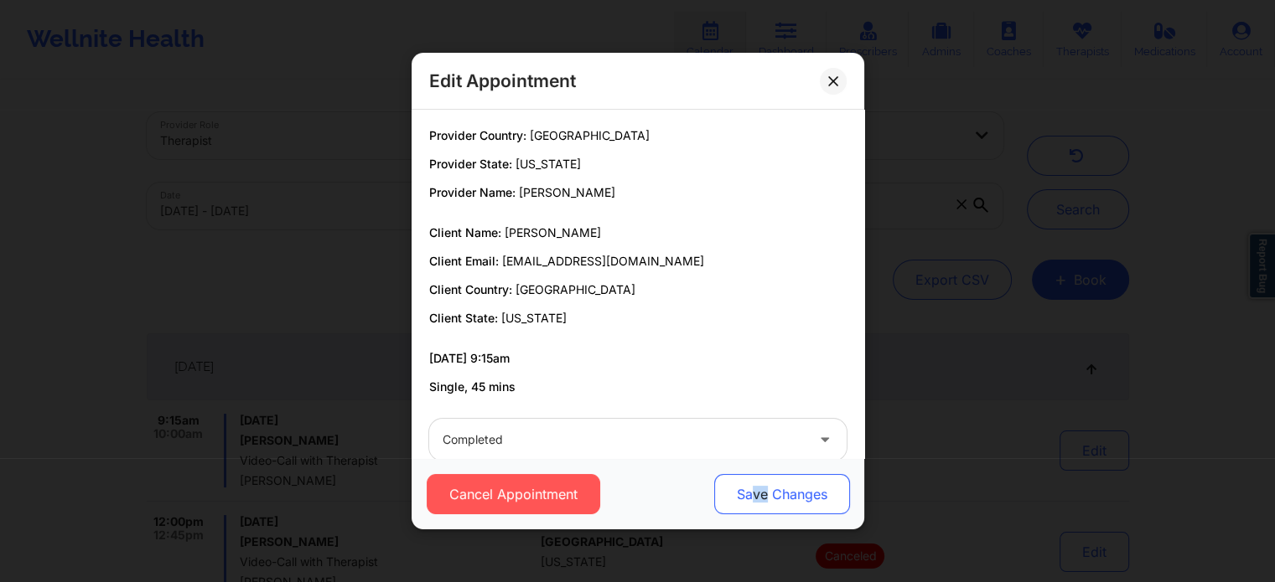
drag, startPoint x: 751, startPoint y: 516, endPoint x: 767, endPoint y: 494, distance: 27.0
click at [767, 494] on div "Cancel Appointment Save Changes" at bounding box center [637, 493] width 453 height 71
click at [767, 494] on button "Save Changes" at bounding box center [781, 494] width 136 height 40
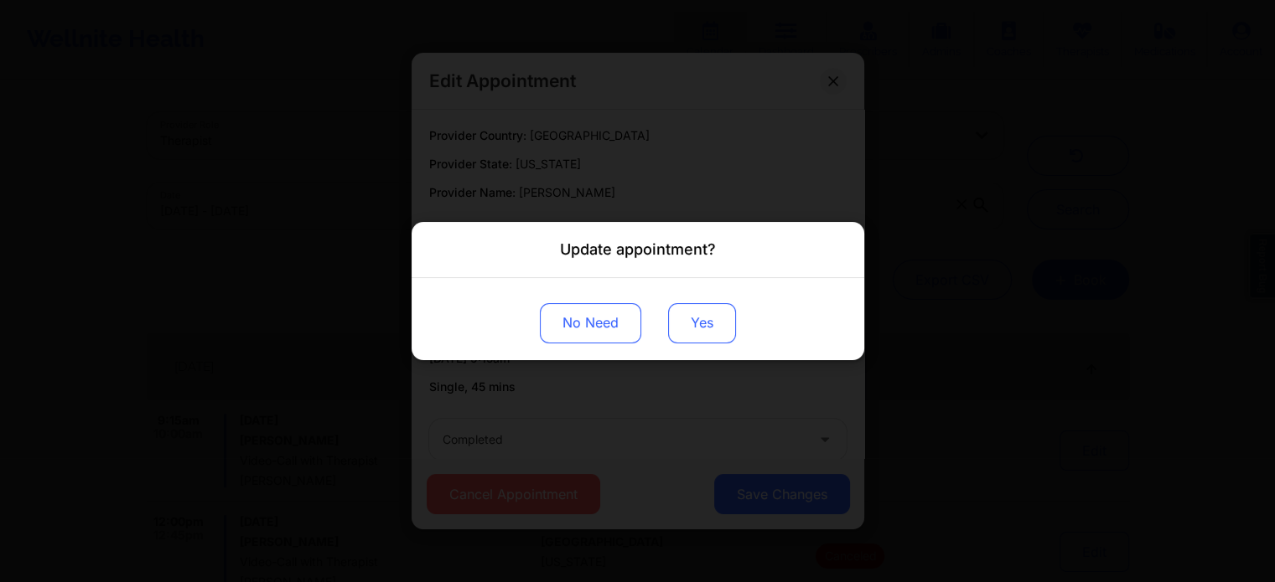
click at [690, 331] on button "Yes" at bounding box center [702, 323] width 68 height 40
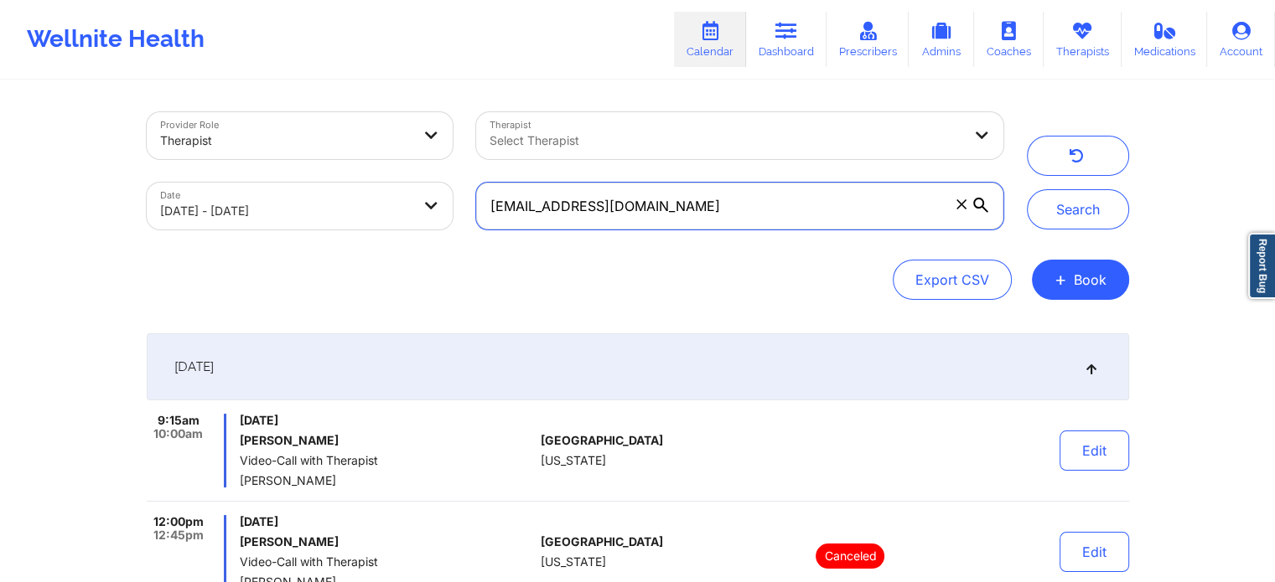
drag, startPoint x: 737, startPoint y: 189, endPoint x: 303, endPoint y: 153, distance: 434.8
click at [303, 153] on div "Provider Role Therapist Therapist Select Therapist Date [DATE] - [DATE] [EMAIL_…" at bounding box center [575, 171] width 880 height 141
paste input "gabrielleaber"
click at [1027, 189] on button "Search" at bounding box center [1078, 209] width 102 height 40
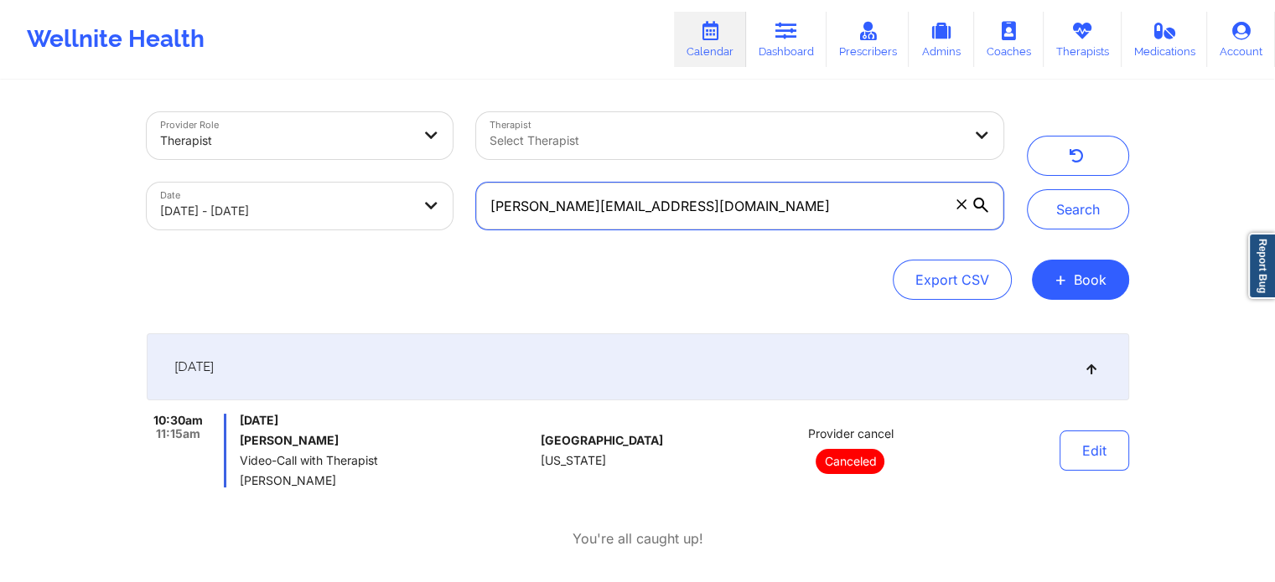
drag, startPoint x: 708, startPoint y: 212, endPoint x: 115, endPoint y: 226, distance: 593.5
click at [115, 226] on div "Provider Role Therapist Therapist Select Therapist Date [DATE] - [DATE] [PERSON…" at bounding box center [637, 295] width 1275 height 591
paste input "tsolo911"
click at [1027, 189] on button "Search" at bounding box center [1078, 209] width 102 height 40
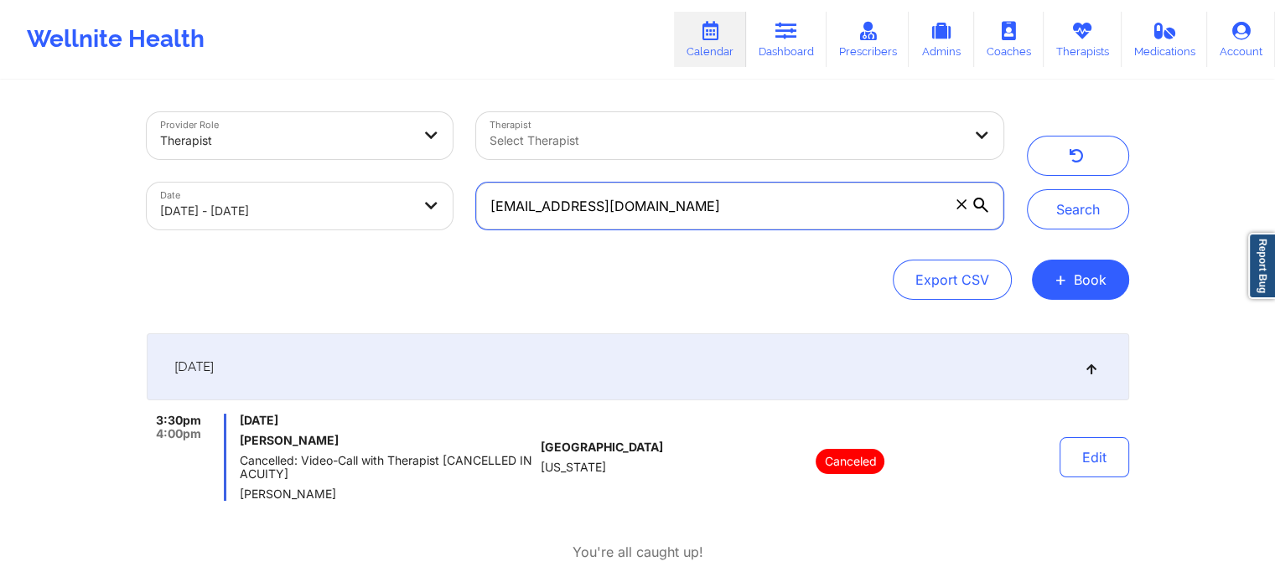
drag, startPoint x: 707, startPoint y: 198, endPoint x: 212, endPoint y: 162, distance: 496.6
click at [212, 162] on div "Provider Role Therapist Therapist Select Therapist Date [DATE] - [DATE] [EMAIL_…" at bounding box center [575, 171] width 880 height 141
paste input "[EMAIL_ADDRESS][DOMAIN_NAME]"
click at [1027, 189] on button "Search" at bounding box center [1078, 209] width 102 height 40
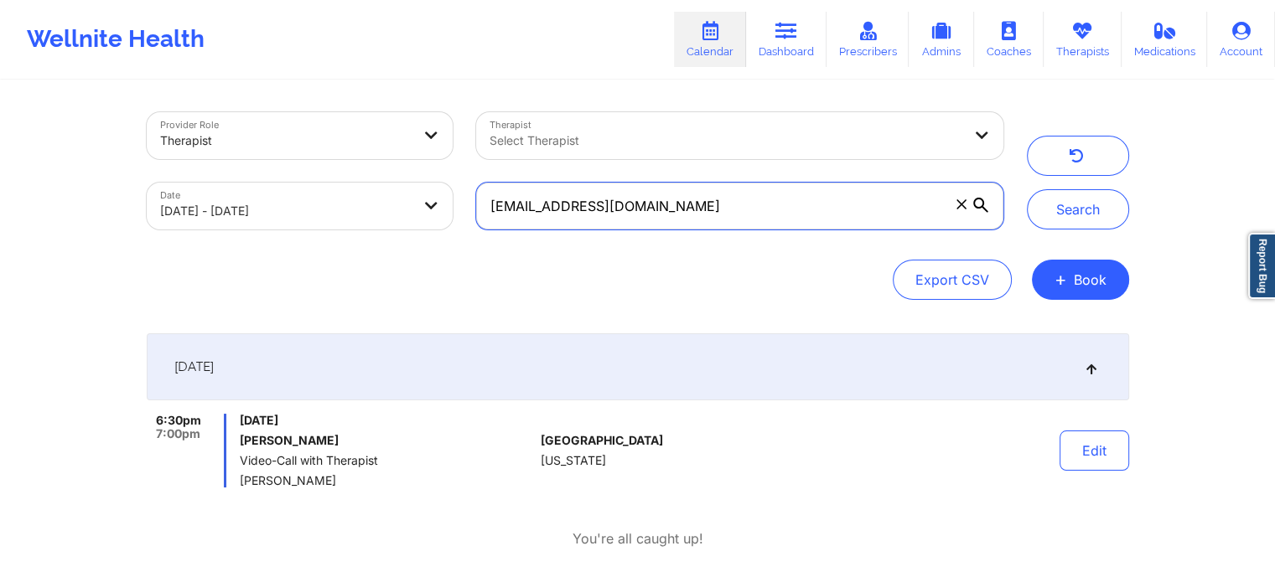
drag, startPoint x: 718, startPoint y: 214, endPoint x: 416, endPoint y: 203, distance: 302.7
click at [416, 203] on div "Provider Role Therapist Therapist Select Therapist Date [DATE] - [DATE] [EMAIL_…" at bounding box center [575, 171] width 880 height 141
paste input "[EMAIL_ADDRESS][DOMAIN_NAME]"
click at [1027, 189] on button "Search" at bounding box center [1078, 209] width 102 height 40
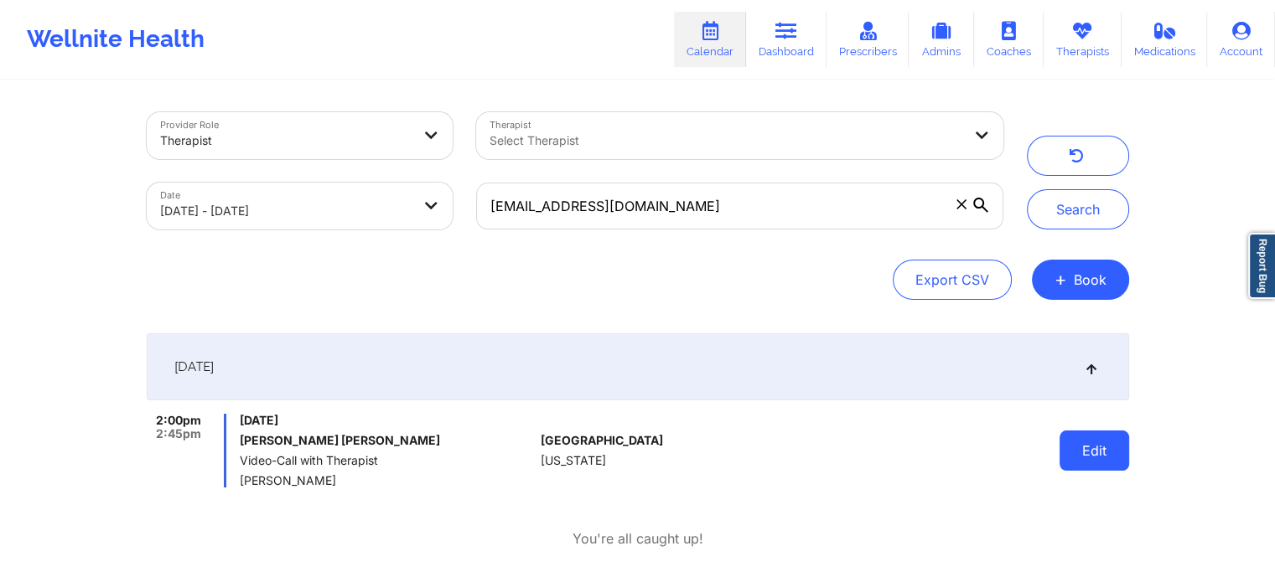
click at [1093, 449] on button "Edit" at bounding box center [1094, 451] width 70 height 40
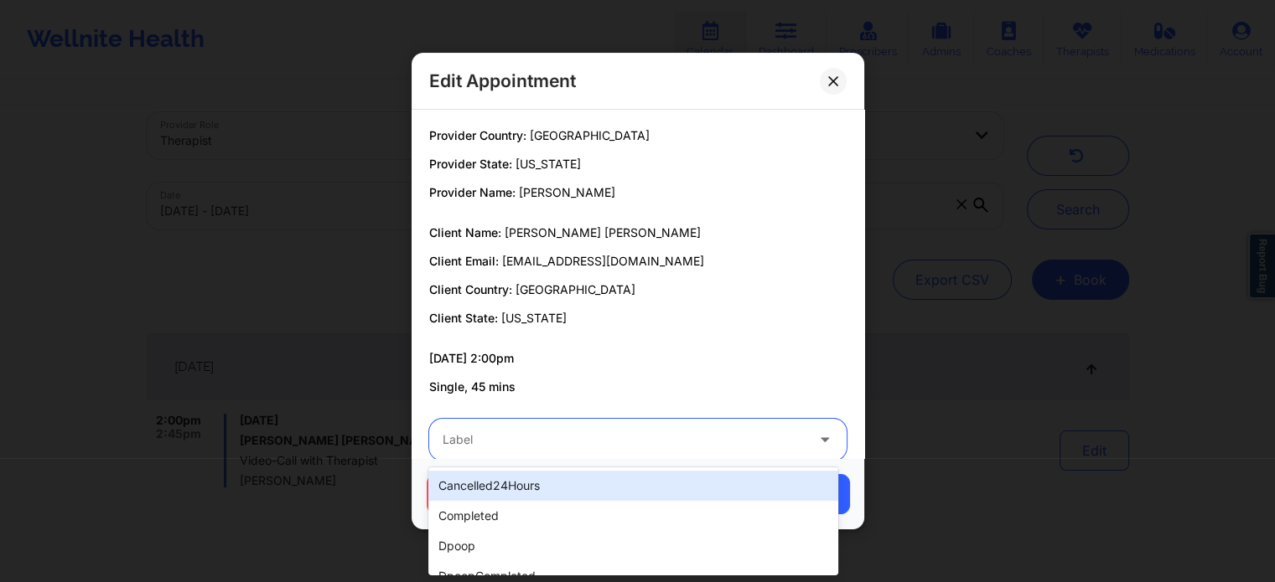
click at [643, 444] on div at bounding box center [623, 440] width 362 height 20
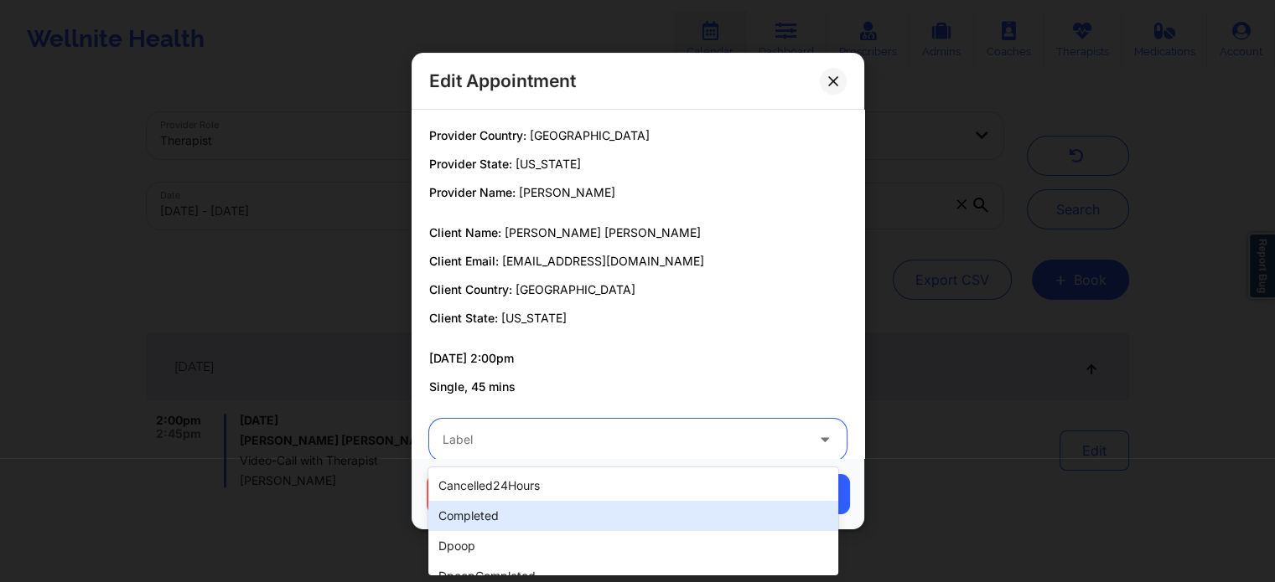
click at [494, 503] on div "completed" at bounding box center [632, 516] width 409 height 30
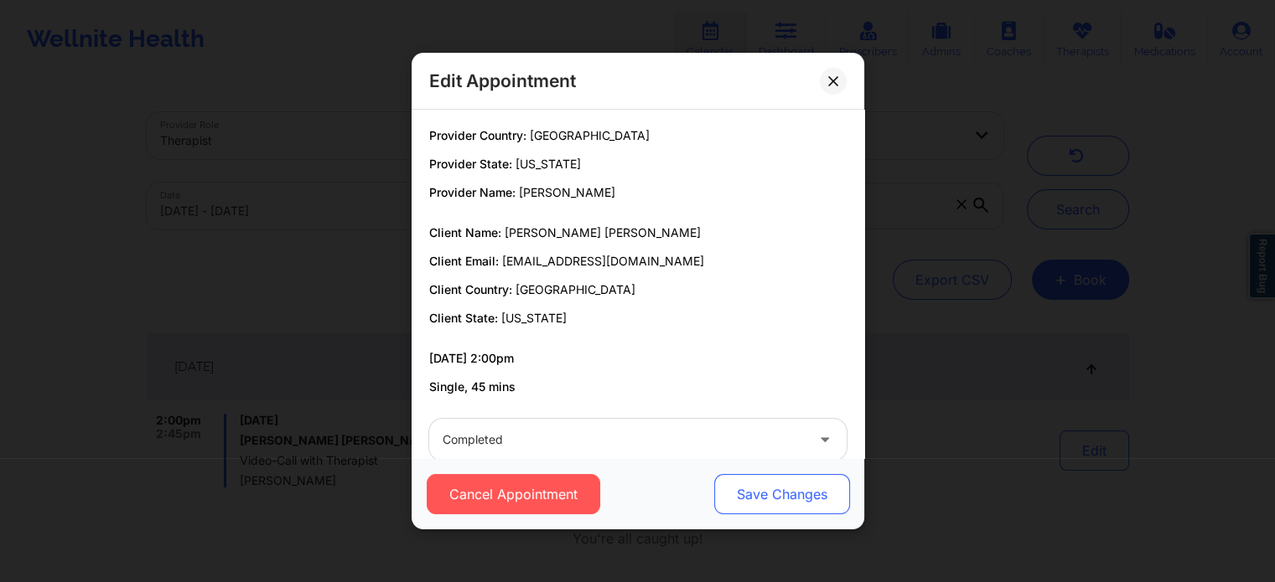
click at [815, 482] on button "Save Changes" at bounding box center [781, 494] width 136 height 40
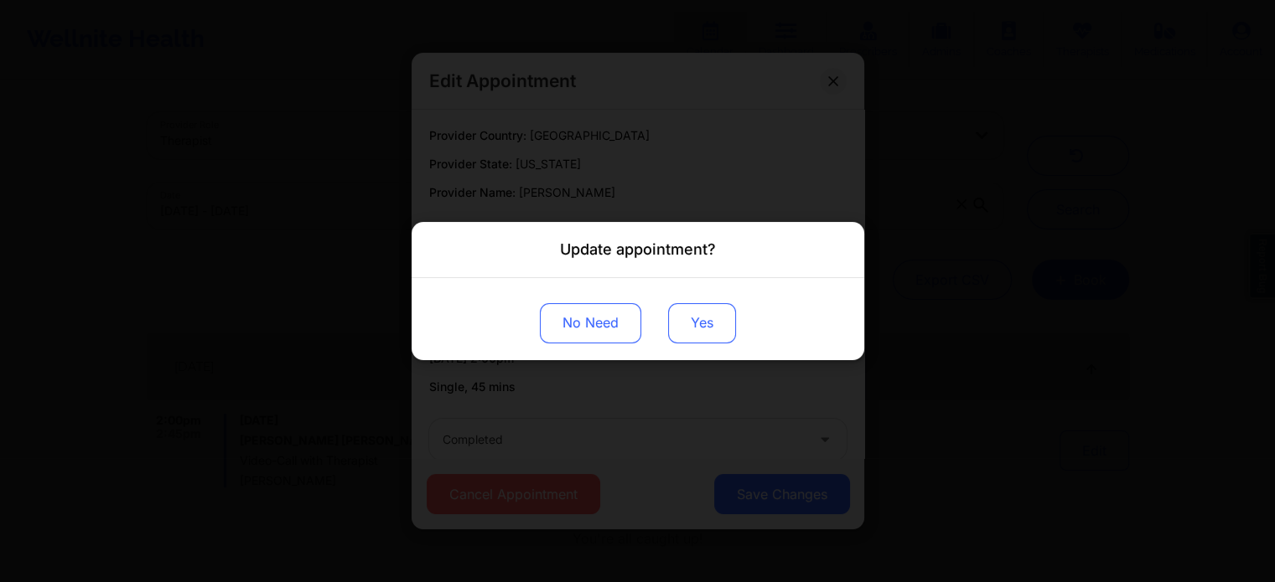
click at [686, 309] on button "Yes" at bounding box center [702, 323] width 68 height 40
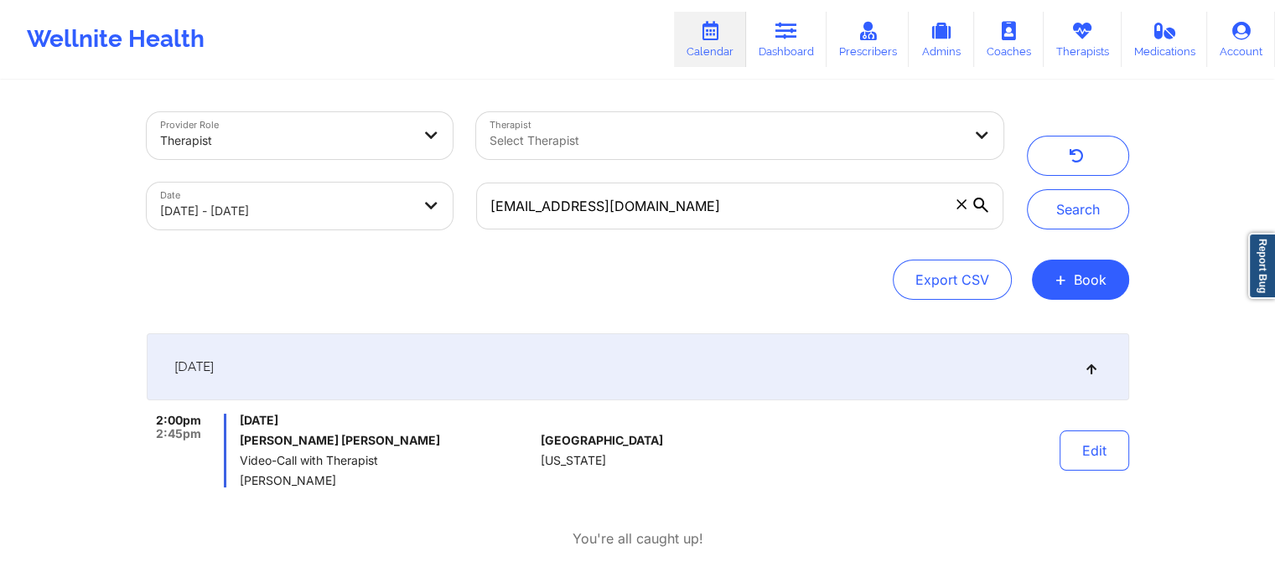
drag, startPoint x: 724, startPoint y: 232, endPoint x: 751, endPoint y: 204, distance: 38.5
click at [751, 204] on div "[EMAIL_ADDRESS][DOMAIN_NAME]" at bounding box center [739, 206] width 550 height 70
drag, startPoint x: 751, startPoint y: 204, endPoint x: 105, endPoint y: 116, distance: 652.1
click at [105, 116] on div "Provider Role Therapist Therapist Select Therapist Date [DATE] - [DATE] [EMAIL_…" at bounding box center [637, 295] width 1275 height 591
paste input "[EMAIL_ADDRESS]"
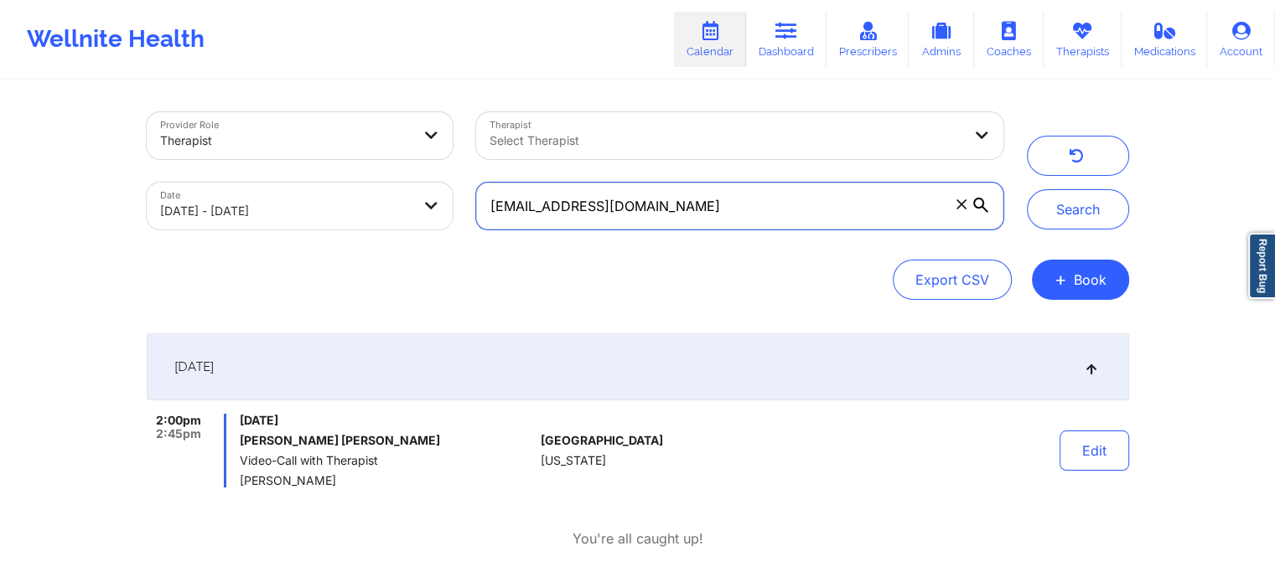
click at [1027, 189] on button "Search" at bounding box center [1078, 209] width 102 height 40
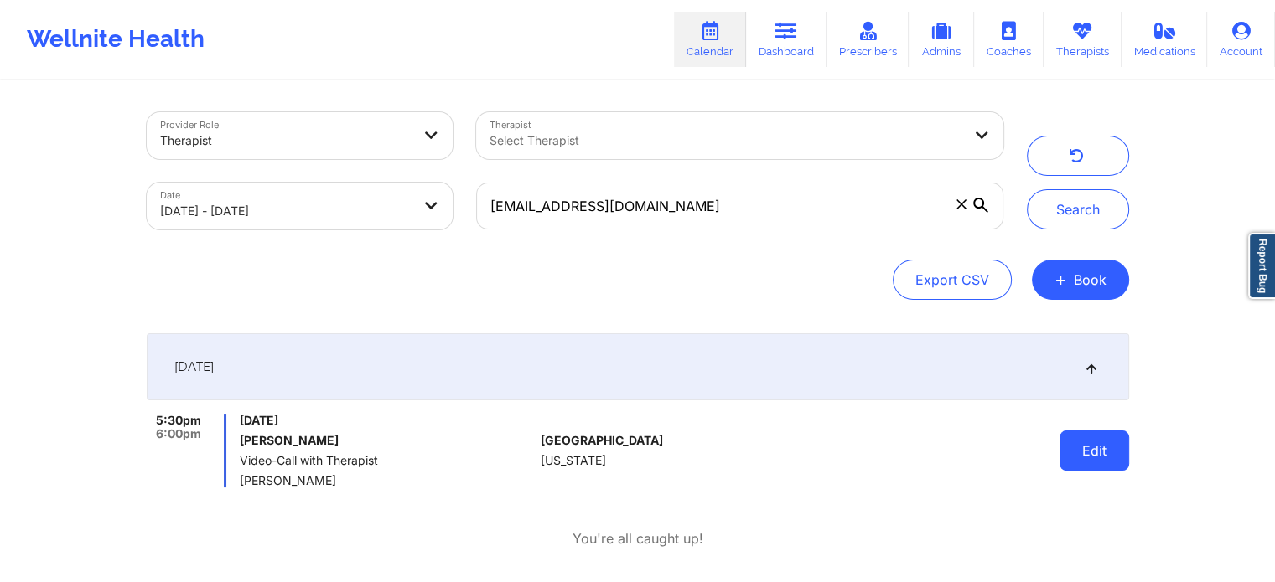
click at [1085, 447] on button "Edit" at bounding box center [1094, 451] width 70 height 40
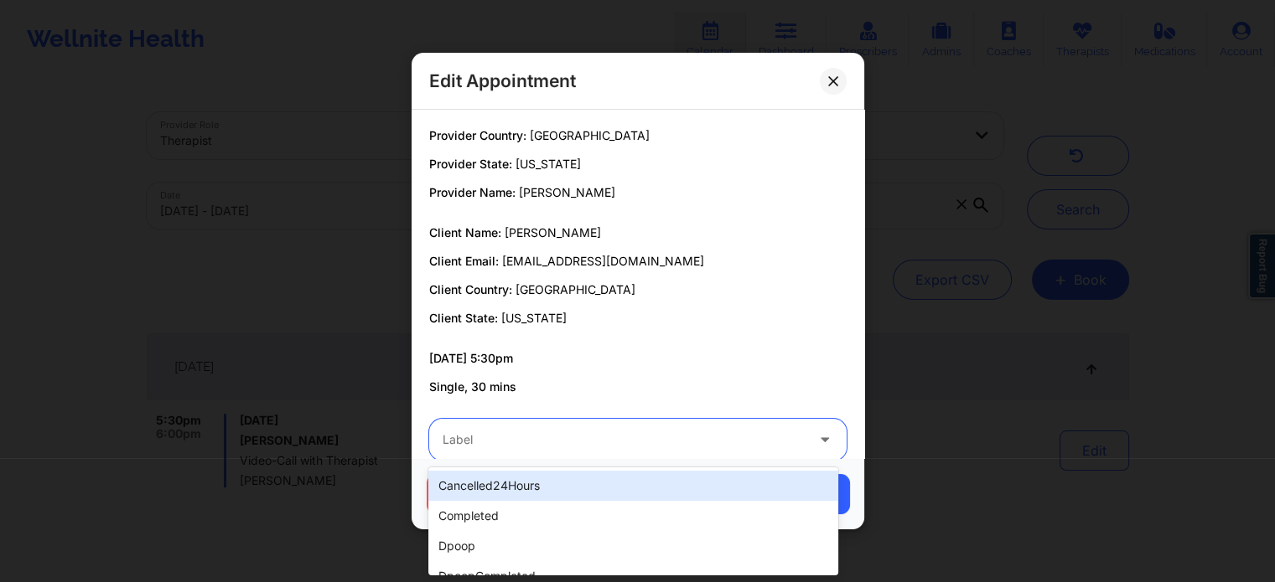
click at [704, 428] on div "Label" at bounding box center [617, 440] width 377 height 42
click at [600, 499] on div "cancelled24Hours" at bounding box center [632, 486] width 409 height 30
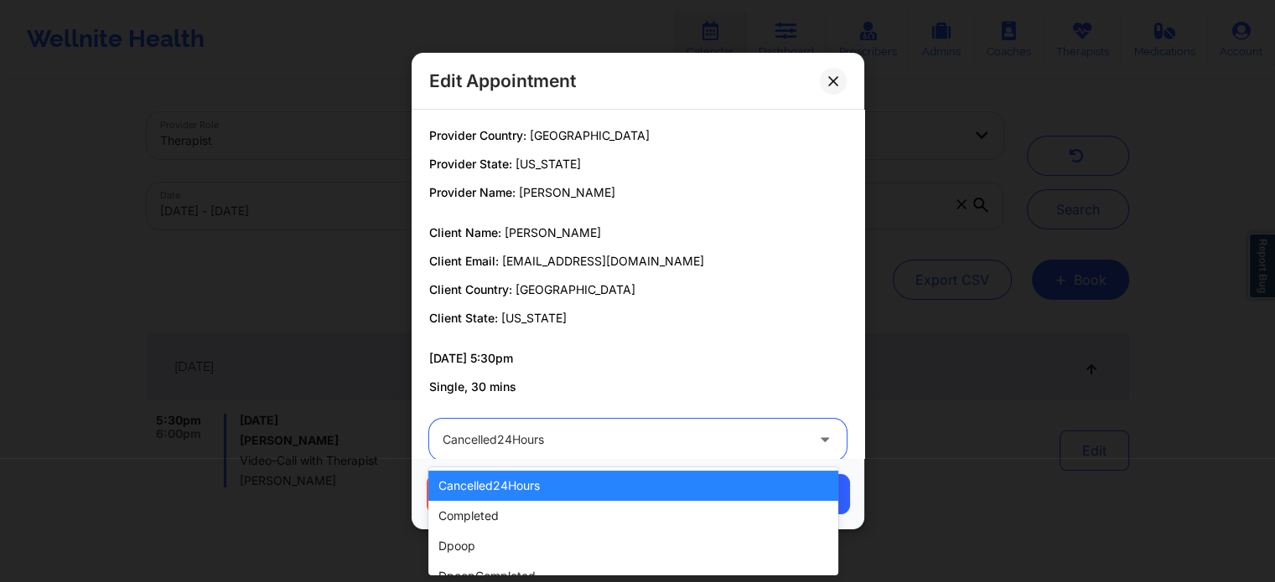
click at [630, 451] on div "cancelled24Hours" at bounding box center [623, 440] width 362 height 42
click at [591, 508] on div "completed" at bounding box center [632, 516] width 409 height 30
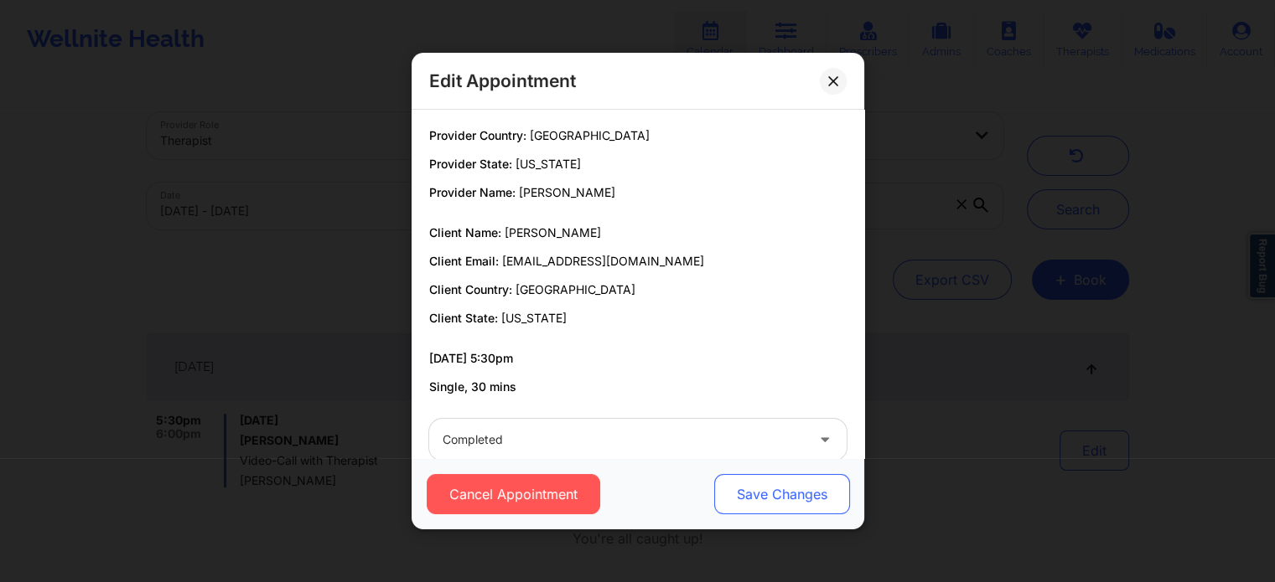
click at [741, 474] on button "Save Changes" at bounding box center [781, 494] width 136 height 40
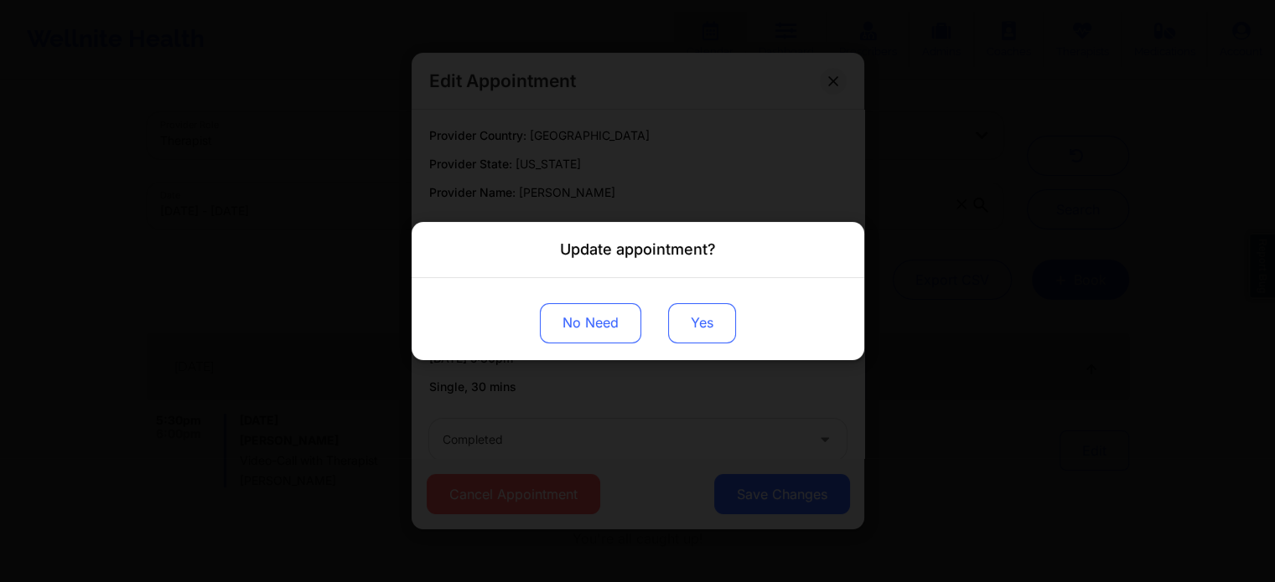
click at [704, 314] on button "Yes" at bounding box center [702, 323] width 68 height 40
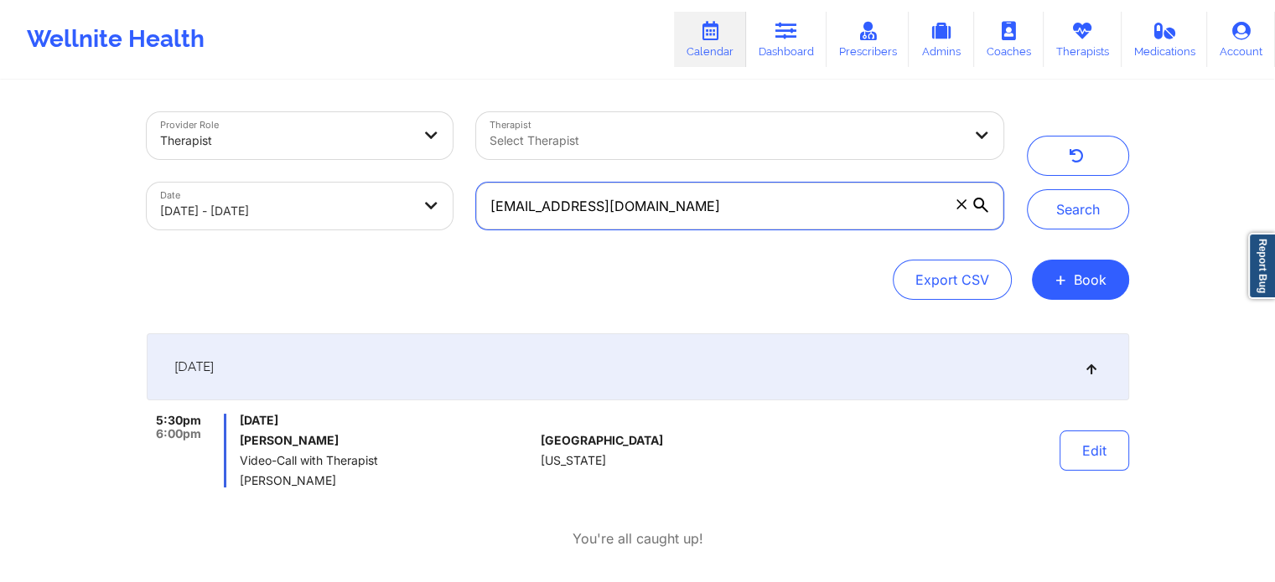
drag, startPoint x: 745, startPoint y: 224, endPoint x: 276, endPoint y: 123, distance: 479.9
click at [276, 123] on div "Provider Role Therapist Therapist Select Therapist Date [DATE] - [DATE] [EMAIL_…" at bounding box center [575, 171] width 880 height 141
click at [1027, 189] on button "Search" at bounding box center [1078, 209] width 102 height 40
drag, startPoint x: 720, startPoint y: 210, endPoint x: 261, endPoint y: 137, distance: 464.1
click at [261, 137] on div "Provider Role Therapist Therapist Select Therapist Date [DATE] - [DATE] [EMAIL_…" at bounding box center [575, 171] width 880 height 141
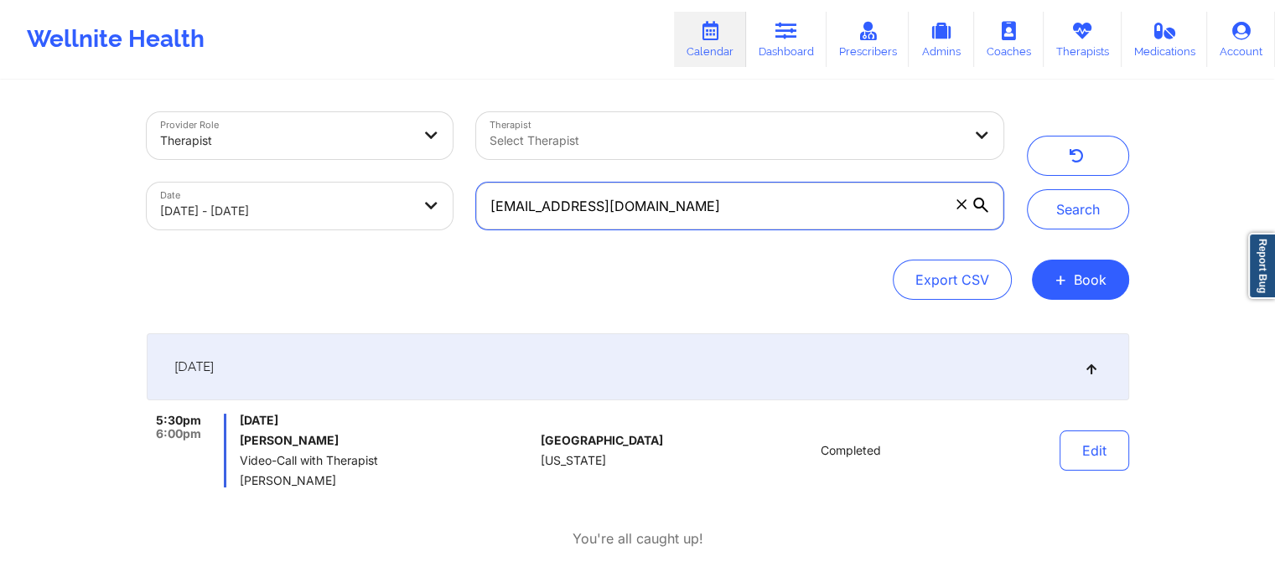
paste input "nylisten"
click at [1027, 189] on button "Search" at bounding box center [1078, 209] width 102 height 40
drag, startPoint x: 768, startPoint y: 202, endPoint x: 213, endPoint y: 28, distance: 582.3
click at [213, 28] on div "Wellnite Health Calendar Dashboard Prescribers Admins Coaches Therapists Medica…" at bounding box center [637, 295] width 1275 height 591
paste input "kierra_burroughs"
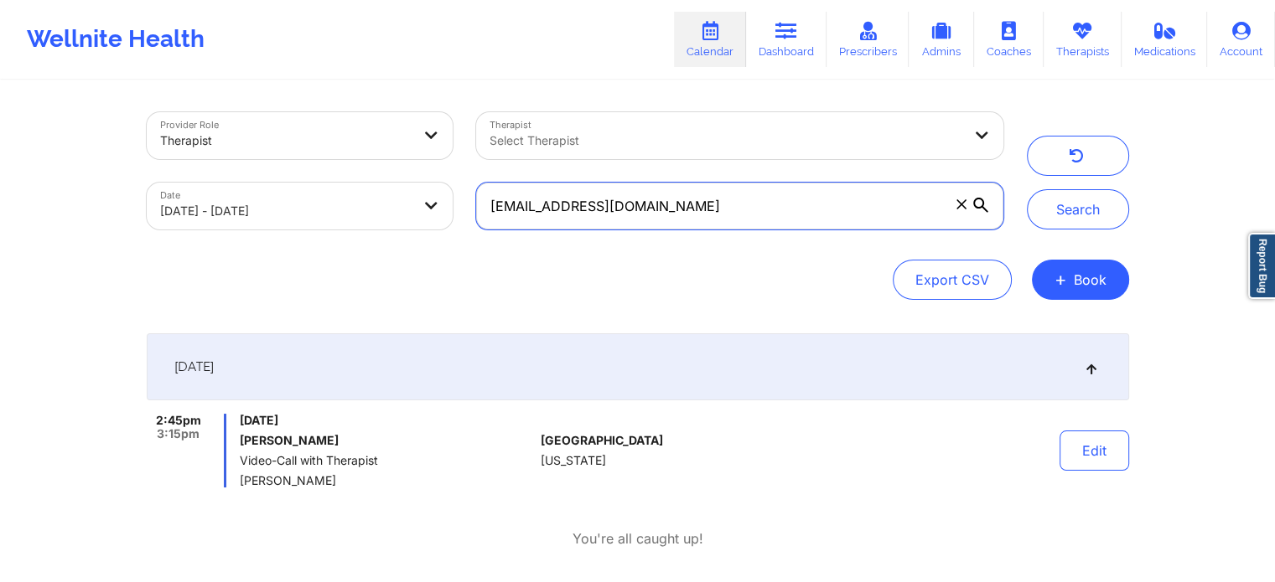
click at [1027, 189] on button "Search" at bounding box center [1078, 209] width 102 height 40
click at [747, 190] on input "[EMAIL_ADDRESS][DOMAIN_NAME]" at bounding box center [739, 206] width 526 height 47
drag, startPoint x: 747, startPoint y: 190, endPoint x: 342, endPoint y: 153, distance: 407.3
click at [342, 153] on div "Provider Role Therapist Therapist Select Therapist Date [DATE] - [DATE] [EMAIL_…" at bounding box center [575, 171] width 880 height 141
paste input "ajabutlerburn"
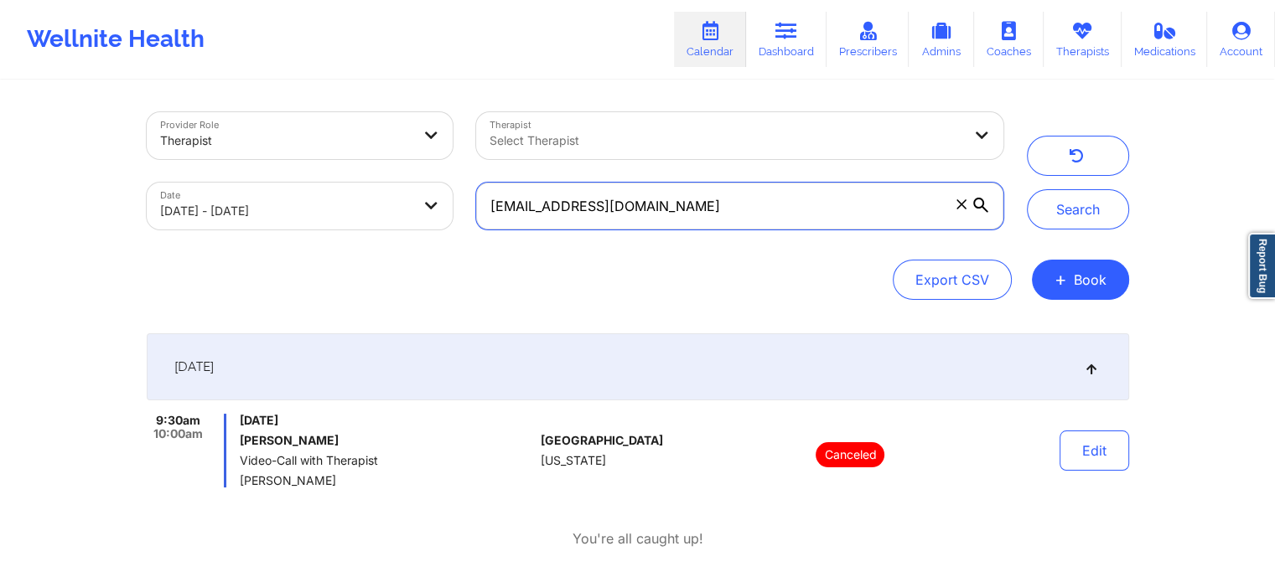
click at [1027, 189] on button "Search" at bounding box center [1078, 209] width 102 height 40
drag, startPoint x: 714, startPoint y: 204, endPoint x: 68, endPoint y: 116, distance: 652.1
click at [68, 116] on div "Provider Role Therapist Therapist Select Therapist Date [DATE] - [DATE] [EMAIL_…" at bounding box center [637, 295] width 1275 height 591
paste input "[EMAIL_ADDRESS][DOMAIN_NAME]"
click at [1027, 189] on button "Search" at bounding box center [1078, 209] width 102 height 40
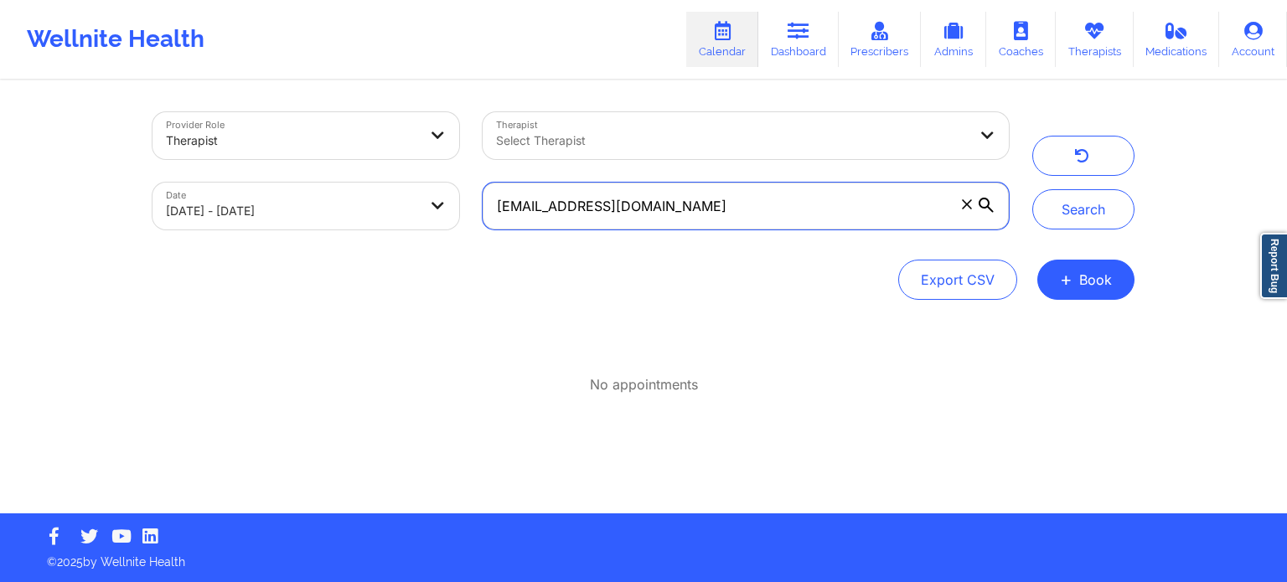
drag, startPoint x: 717, startPoint y: 205, endPoint x: 188, endPoint y: 162, distance: 531.4
click at [188, 162] on div "Provider Role Therapist Therapist Select Therapist Date [DATE] - [DATE] [EMAIL_…" at bounding box center [581, 171] width 880 height 141
paste input "[EMAIL_ADDRESS][DOMAIN_NAME]"
type input "[EMAIL_ADDRESS][DOMAIN_NAME]"
click at [1032, 189] on button "Search" at bounding box center [1083, 209] width 102 height 40
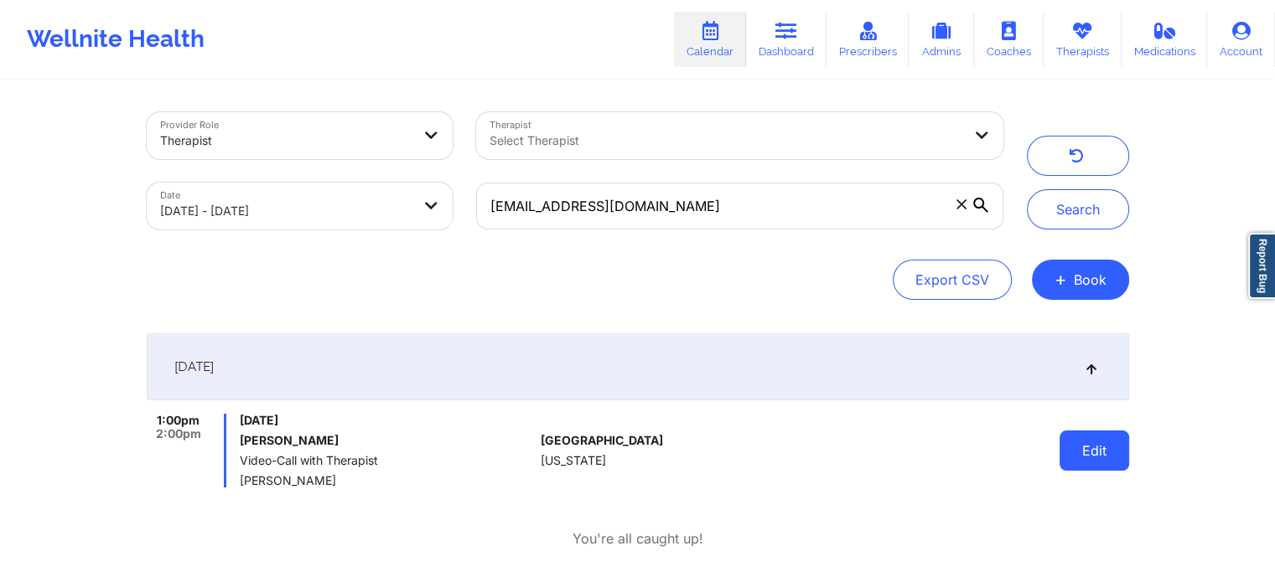
click at [1076, 452] on button "Edit" at bounding box center [1094, 451] width 70 height 40
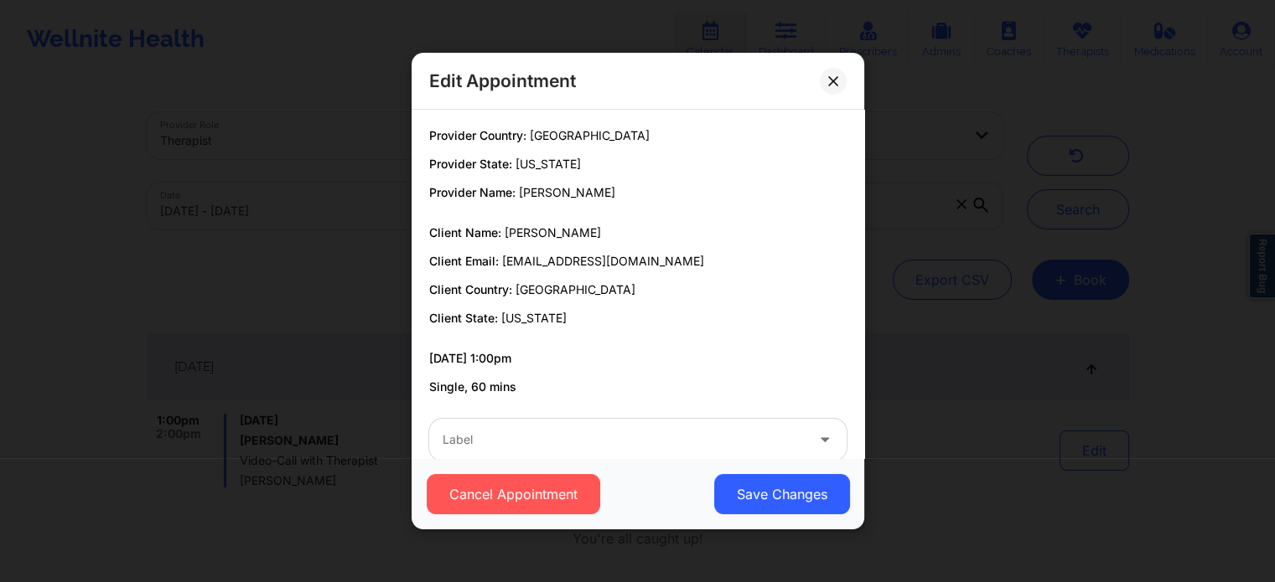
click at [551, 460] on div "Cancel Appointment Save Changes" at bounding box center [637, 493] width 453 height 71
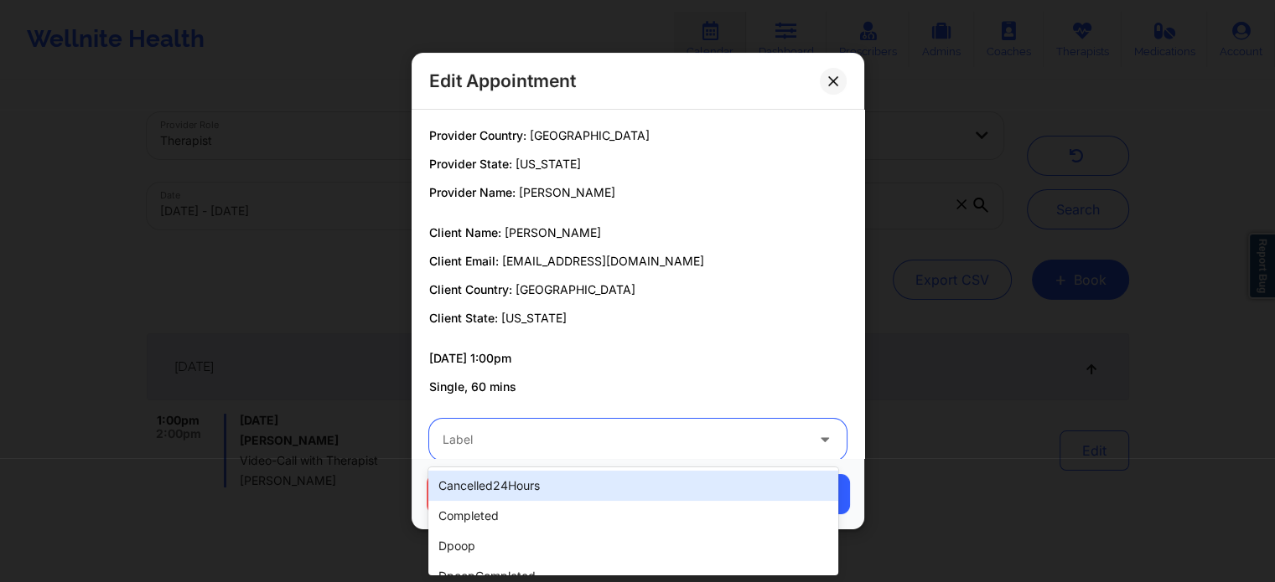
click at [561, 441] on div at bounding box center [623, 440] width 362 height 20
type input "dp"
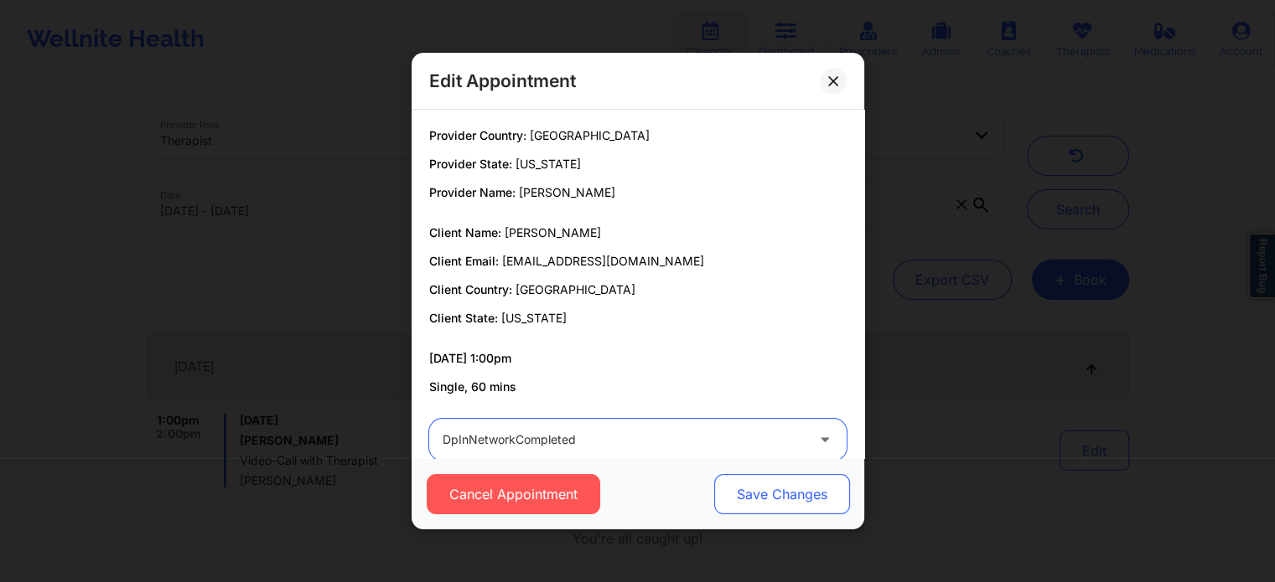
click at [762, 503] on button "Save Changes" at bounding box center [781, 494] width 136 height 40
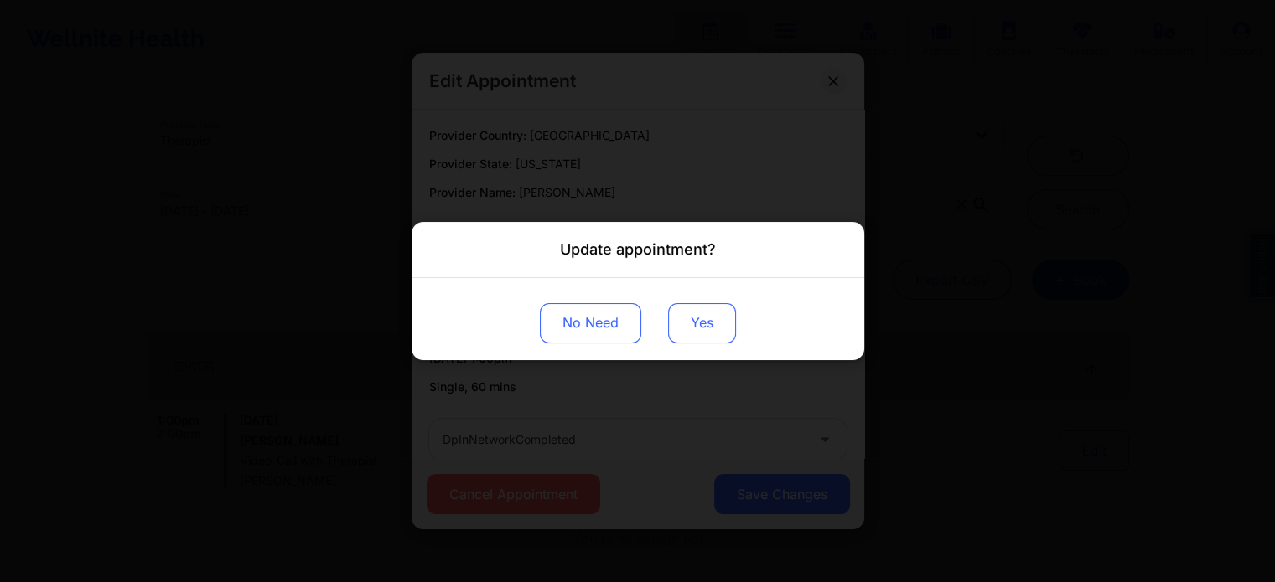
click at [693, 338] on button "Yes" at bounding box center [702, 323] width 68 height 40
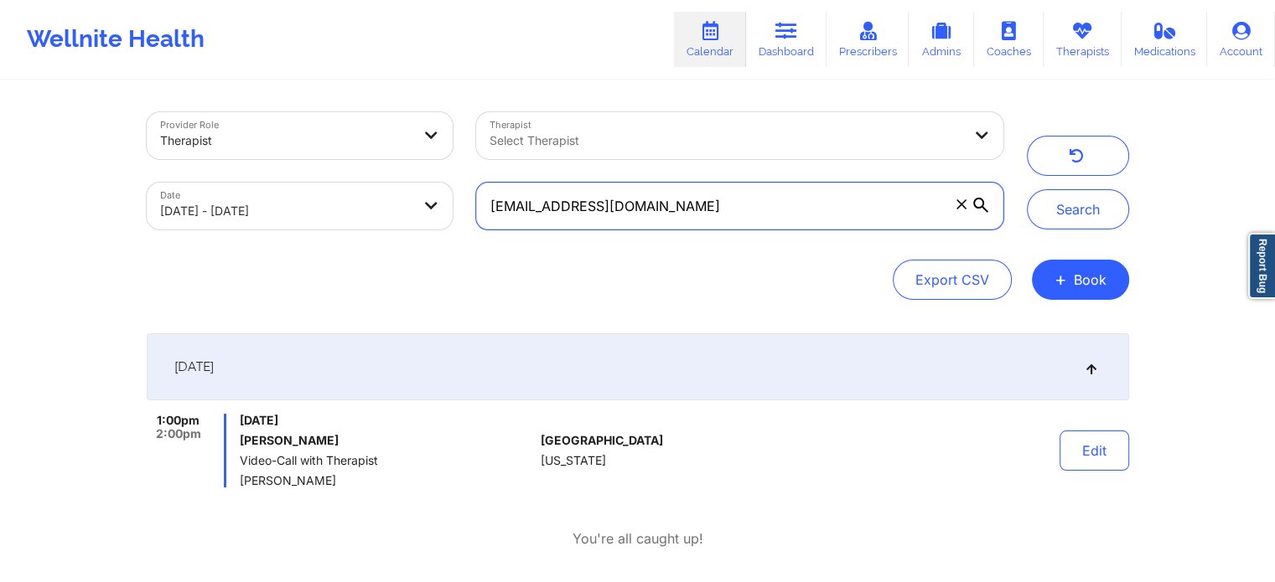
drag, startPoint x: 782, startPoint y: 195, endPoint x: 208, endPoint y: 117, distance: 579.3
click at [208, 117] on div "Provider Role Therapist Therapist Select Therapist Date [DATE] - [DATE] [EMAIL_…" at bounding box center [575, 171] width 880 height 141
paste input "[EMAIL_ADDRESS]"
click at [1027, 189] on button "Search" at bounding box center [1078, 209] width 102 height 40
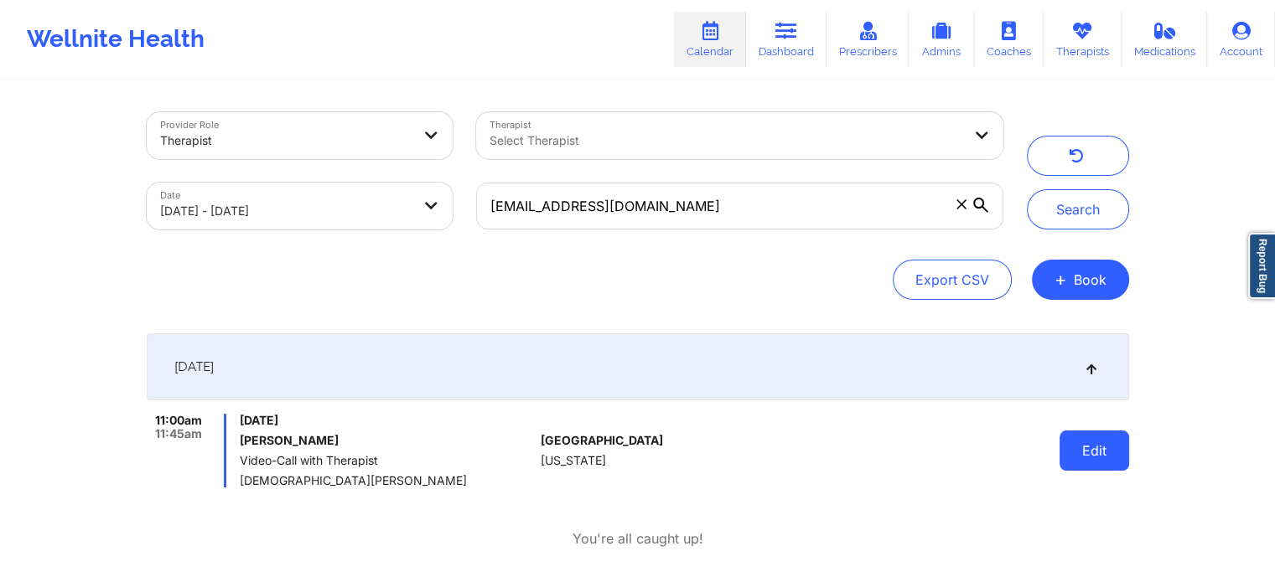
click at [1069, 445] on button "Edit" at bounding box center [1094, 451] width 70 height 40
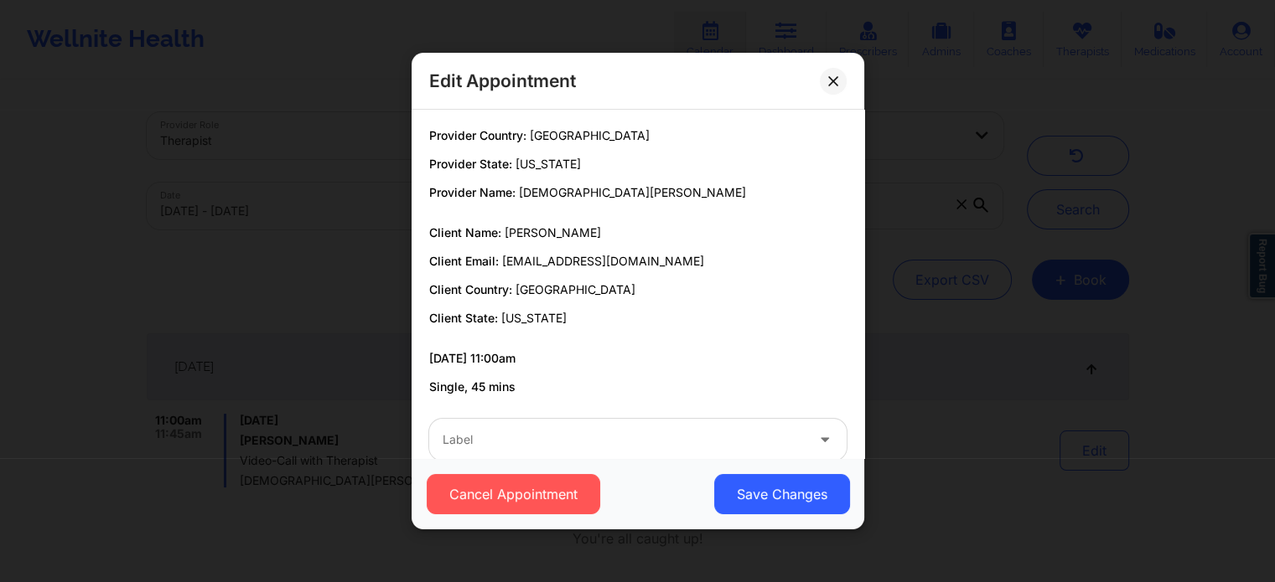
click at [601, 461] on div "Cancel Appointment Save Changes" at bounding box center [637, 493] width 453 height 71
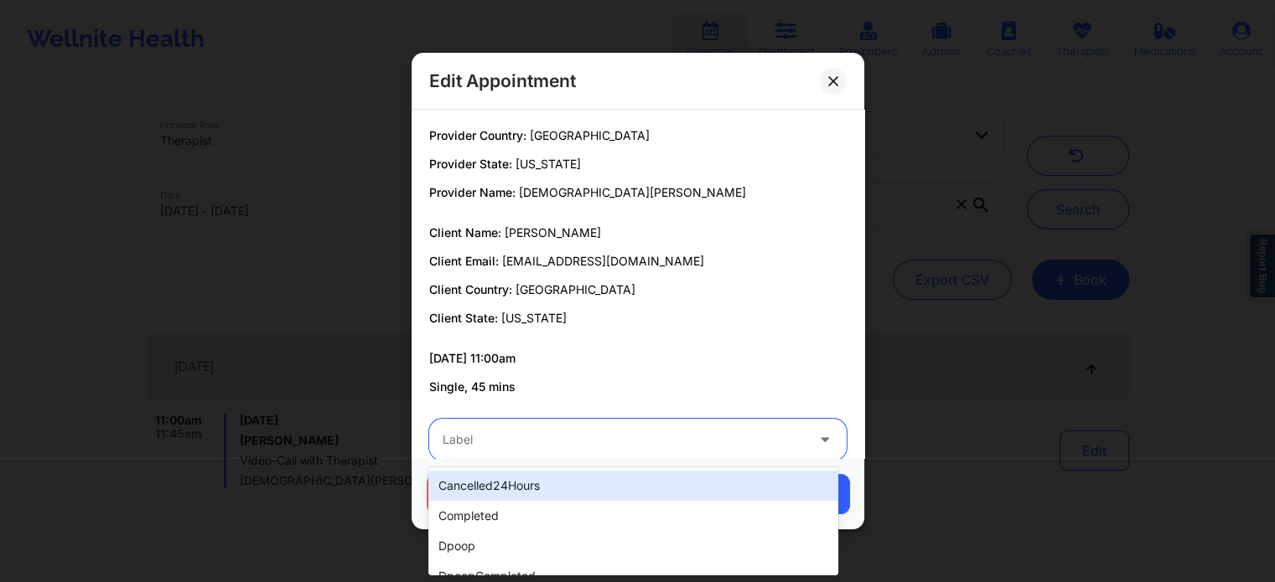
click at [486, 447] on div at bounding box center [623, 440] width 362 height 20
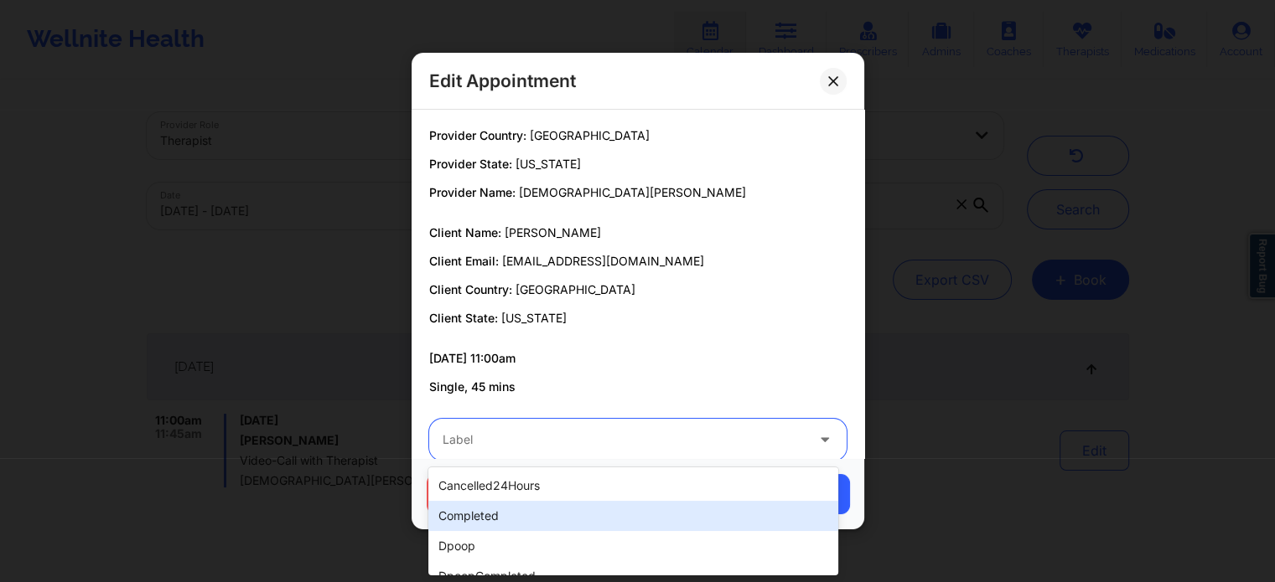
click at [499, 505] on div "completed" at bounding box center [632, 516] width 409 height 30
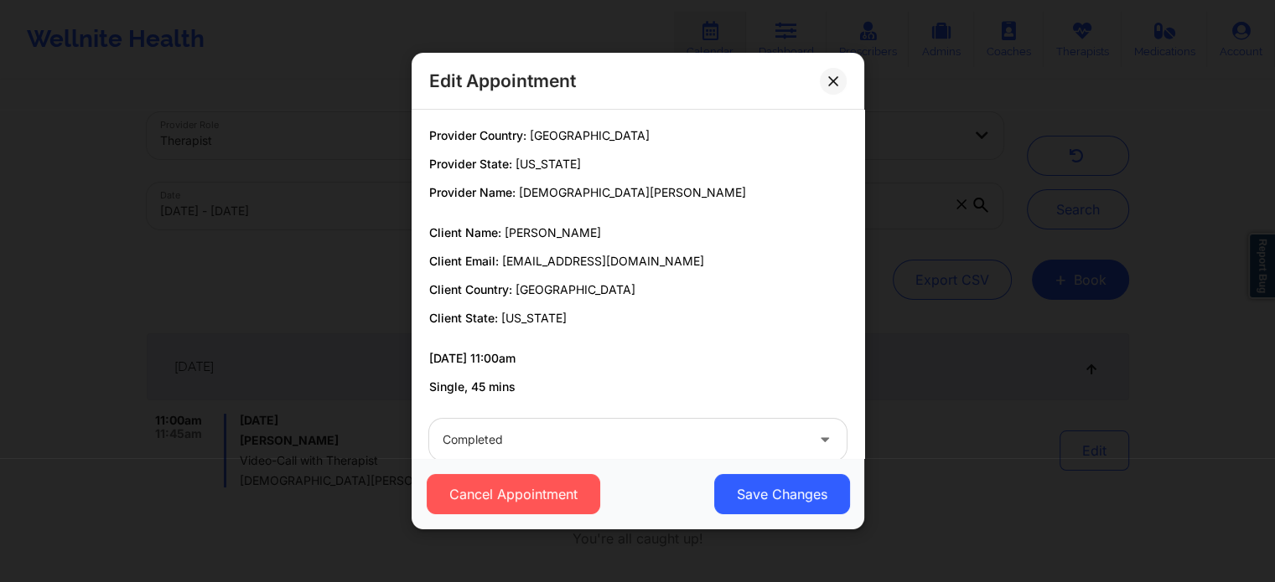
click at [798, 515] on div "Cancel Appointment Save Changes" at bounding box center [637, 493] width 453 height 71
click at [786, 494] on button "Save Changes" at bounding box center [781, 494] width 136 height 40
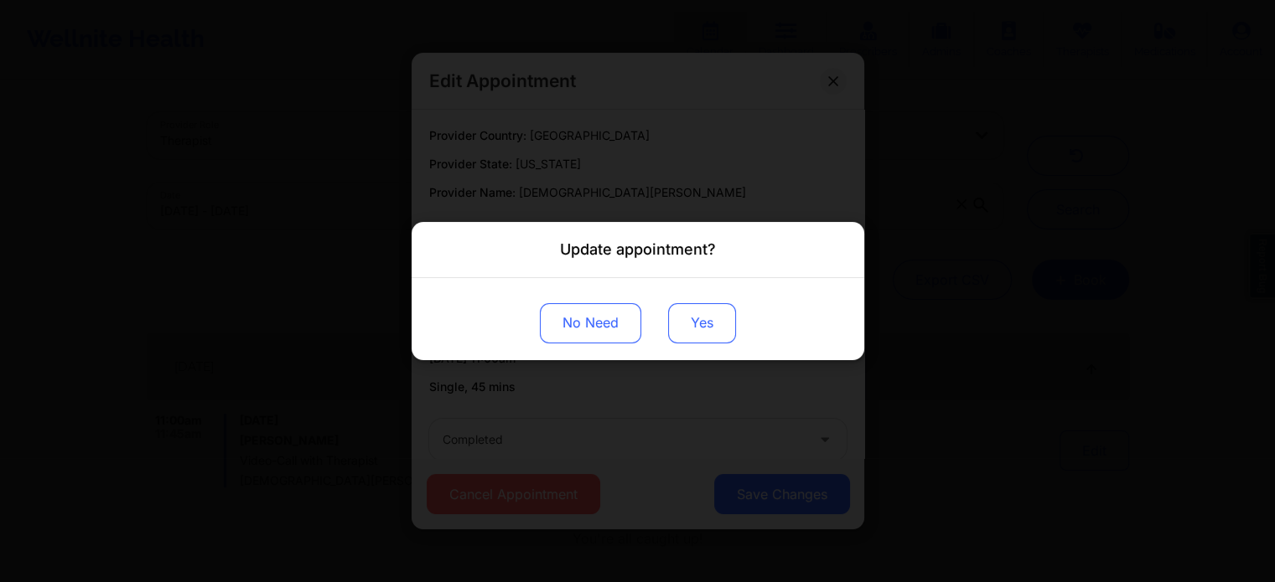
click at [714, 333] on button "Yes" at bounding box center [702, 323] width 68 height 40
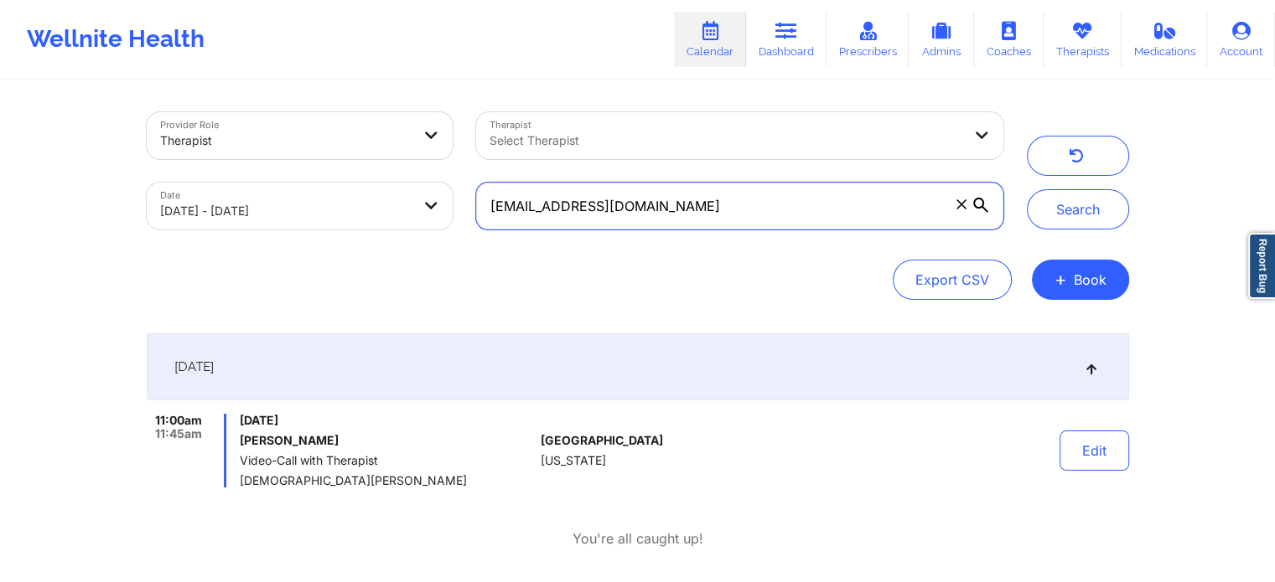
drag, startPoint x: 764, startPoint y: 210, endPoint x: 186, endPoint y: 168, distance: 579.8
click at [186, 168] on div "Provider Role Therapist Therapist Select Therapist Date [DATE] - [DATE] [PERSON…" at bounding box center [575, 171] width 880 height 141
paste input "kpaulino45@live"
type input "[EMAIL_ADDRESS][DOMAIN_NAME]"
click at [1027, 189] on button "Search" at bounding box center [1078, 209] width 102 height 40
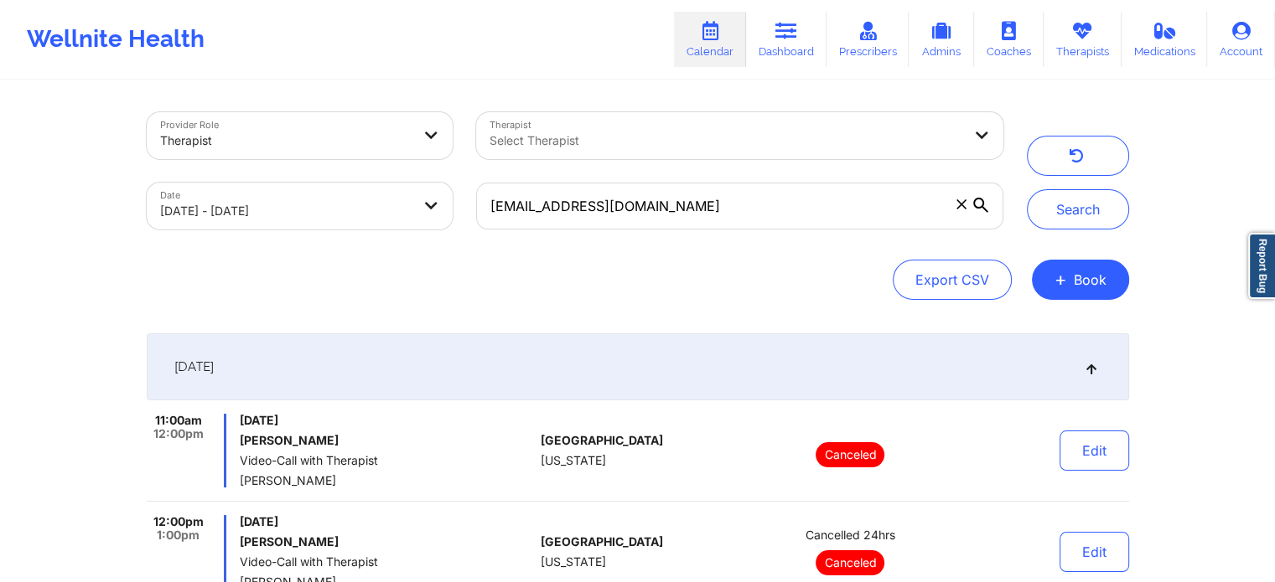
drag, startPoint x: 1203, startPoint y: 227, endPoint x: 1286, endPoint y: 173, distance: 99.2
click at [1275, 173] on html "Wellnite Health Calendar Dashboard Prescribers Admins Coaches Therapists Medica…" at bounding box center [637, 291] width 1275 height 582
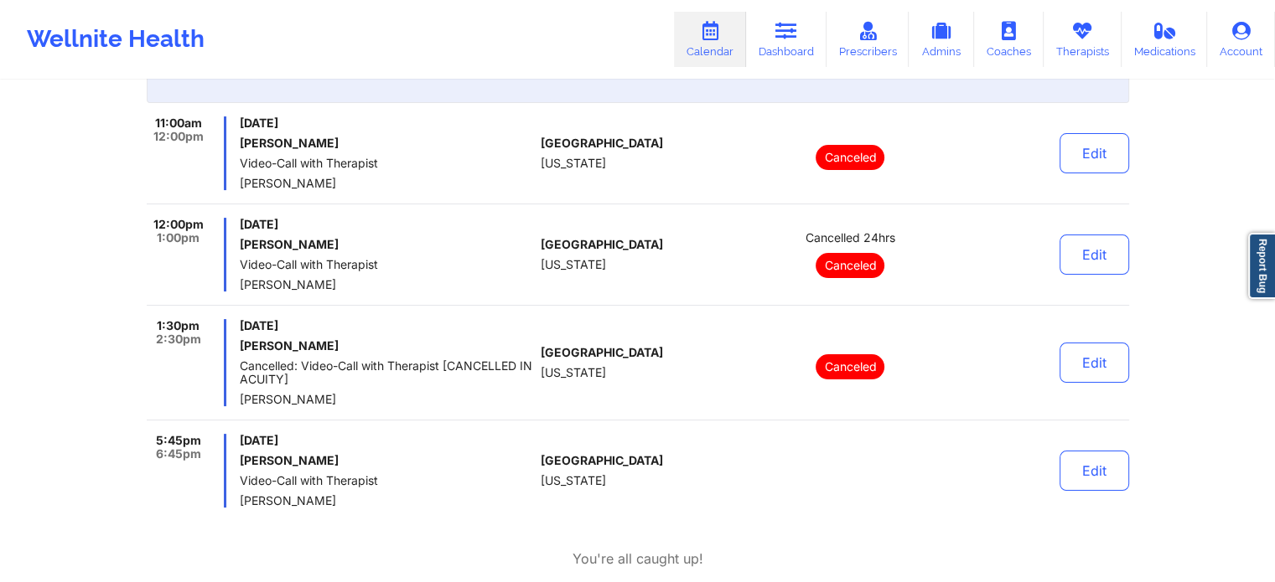
scroll to position [329, 0]
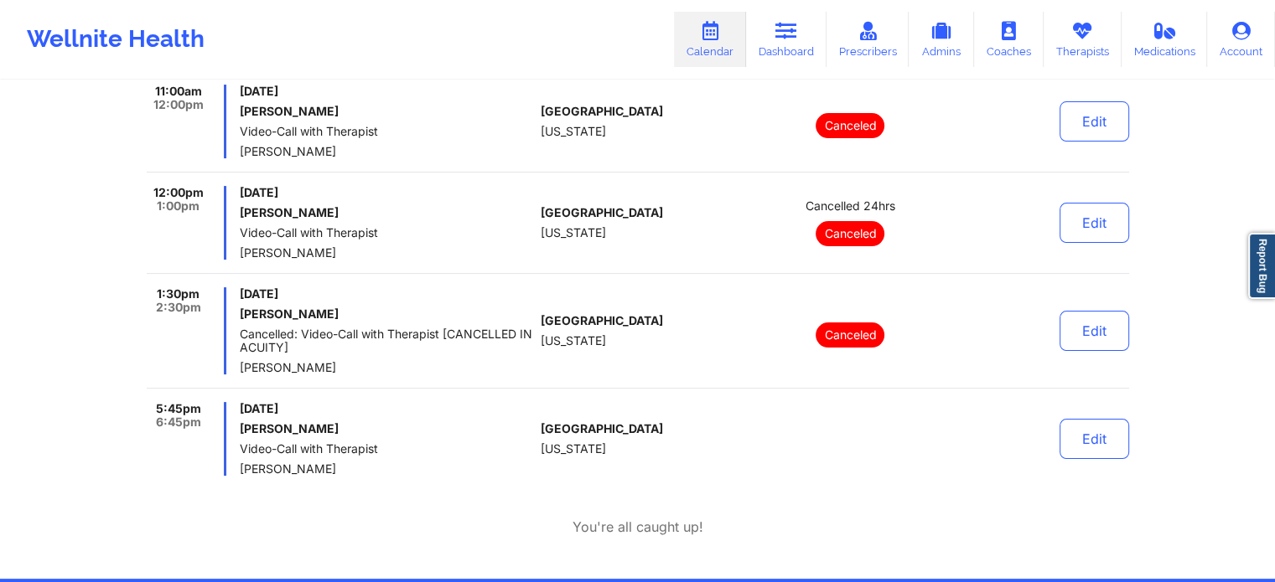
click at [768, 88] on div "Canceled" at bounding box center [850, 122] width 233 height 74
click at [778, 49] on link "Dashboard" at bounding box center [786, 39] width 80 height 55
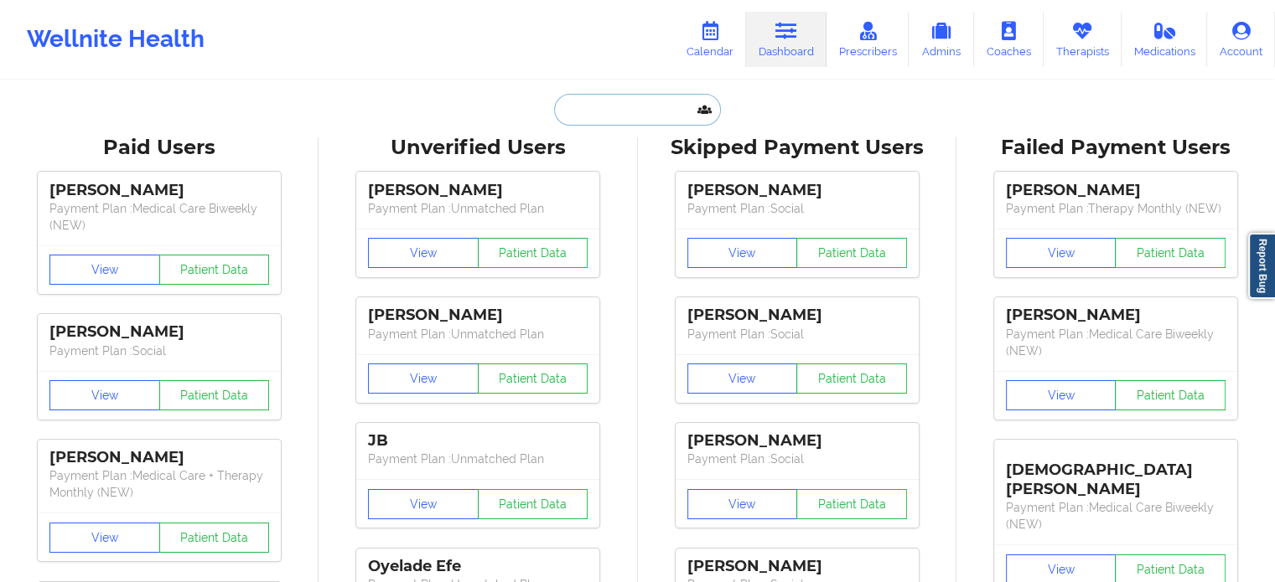
click at [607, 95] on input "text" at bounding box center [637, 110] width 166 height 32
paste input "[EMAIL_ADDRESS][DOMAIN_NAME]"
type input "[EMAIL_ADDRESS][DOMAIN_NAME]"
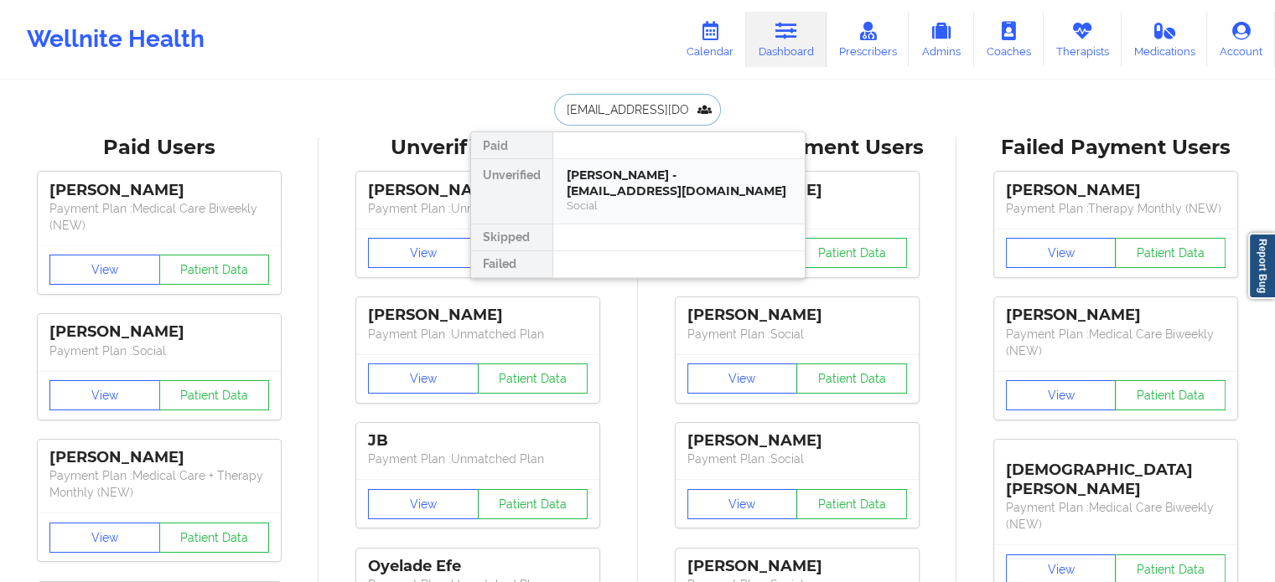
click at [630, 184] on div "[PERSON_NAME] - [EMAIL_ADDRESS][DOMAIN_NAME]" at bounding box center [678, 183] width 225 height 31
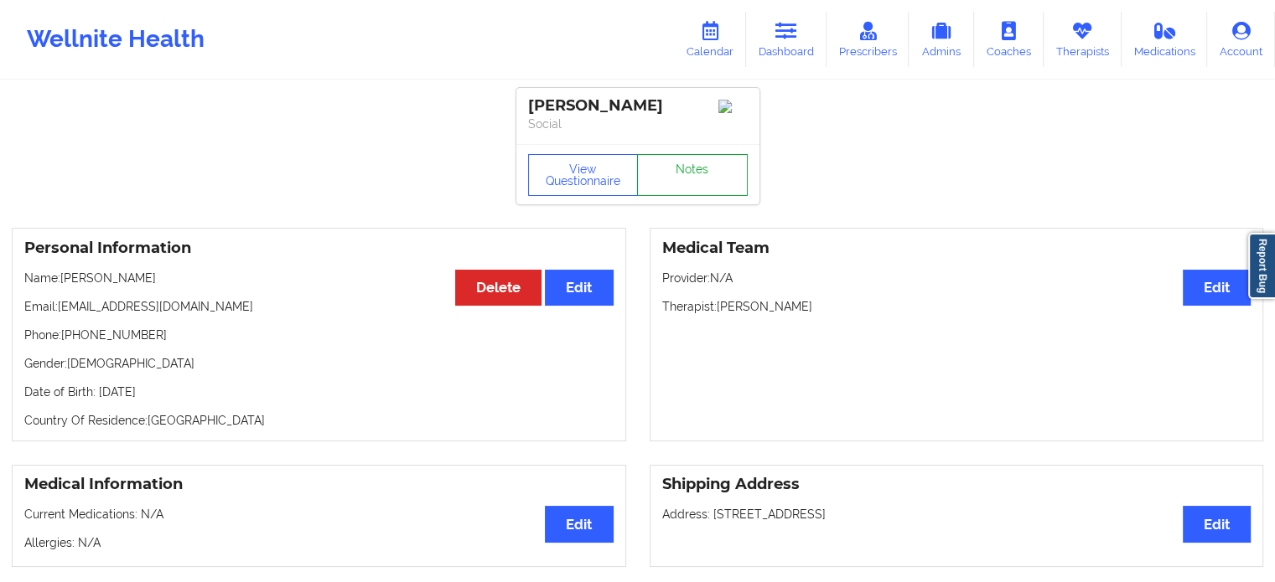
click at [673, 169] on link "Notes" at bounding box center [692, 175] width 111 height 42
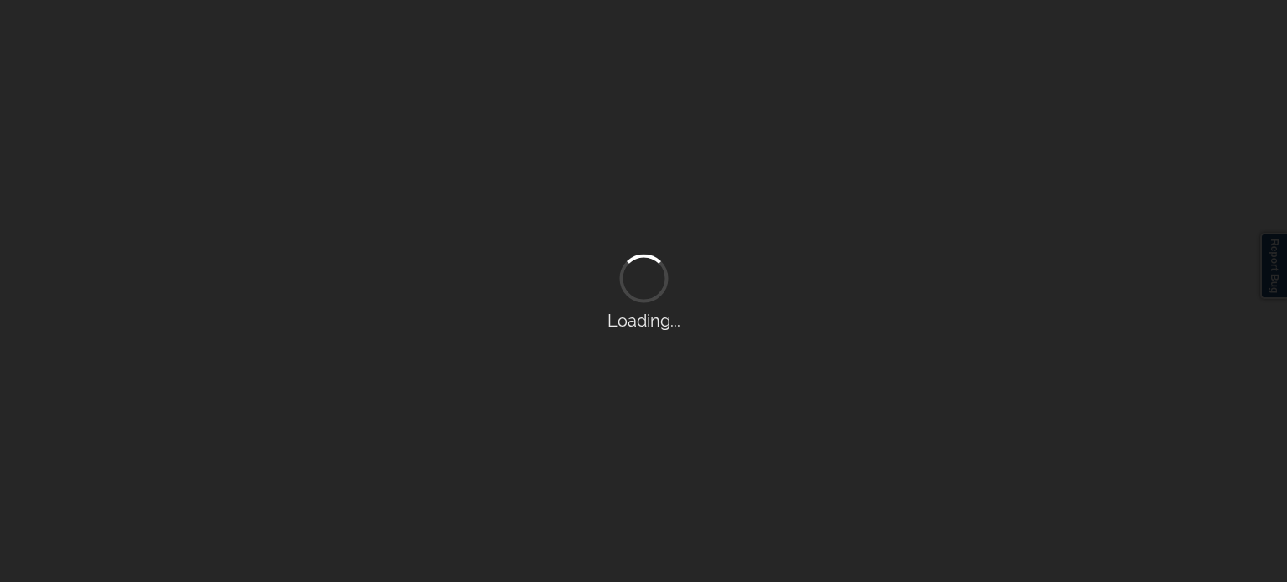
click at [810, 248] on div "Loading..." at bounding box center [643, 291] width 1287 height 582
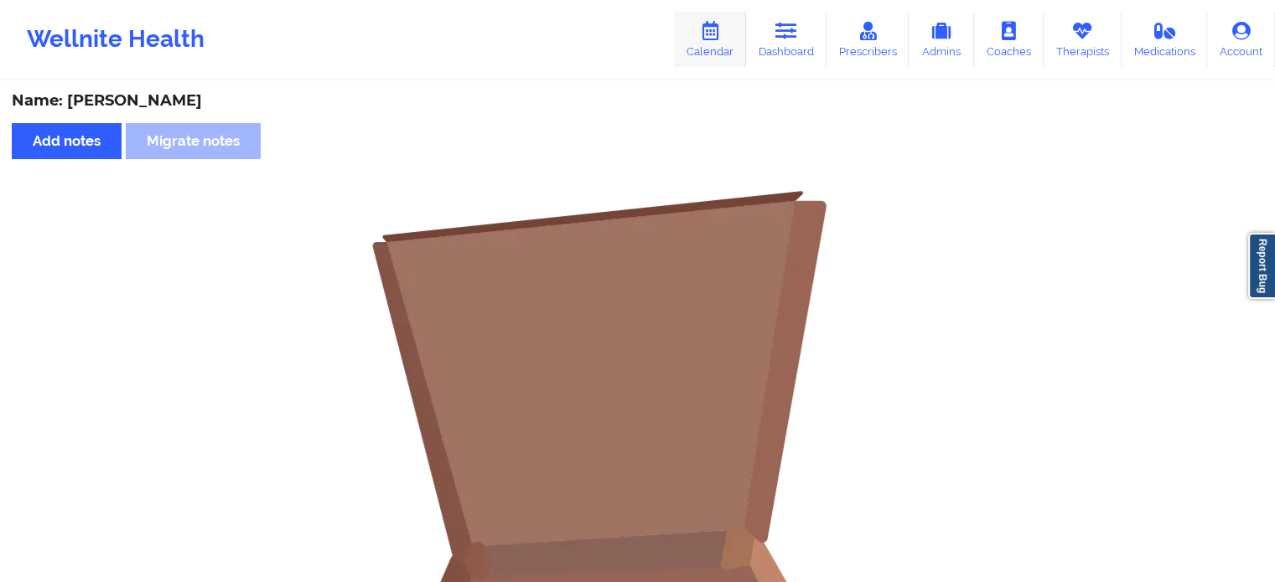
click at [694, 27] on link "Calendar" at bounding box center [710, 39] width 72 height 55
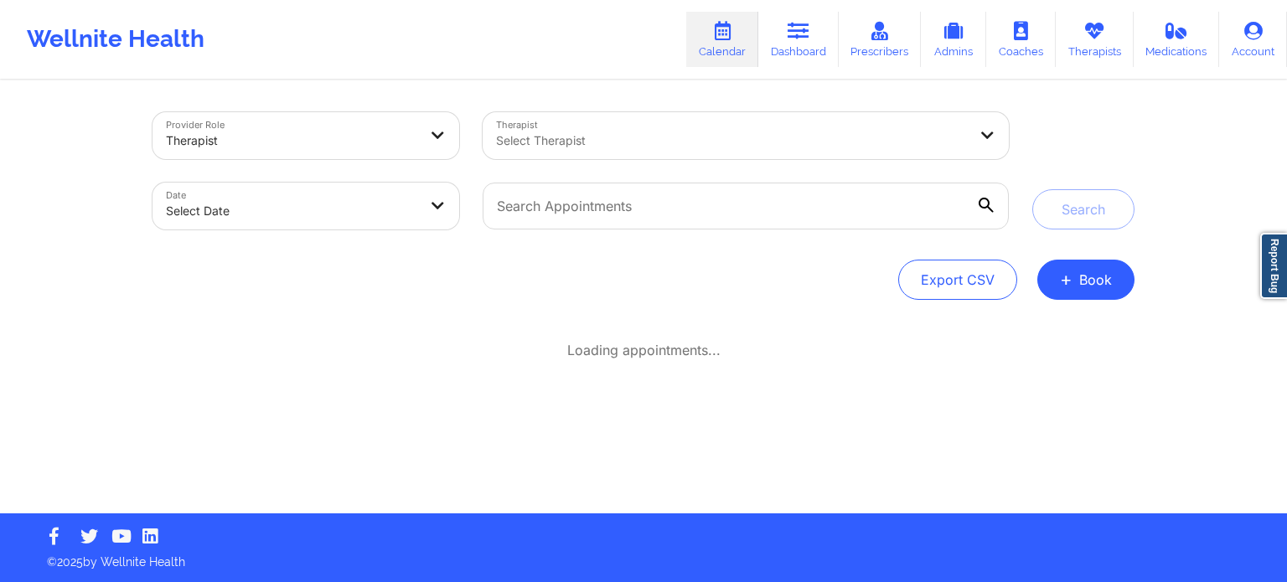
select select "2025-8"
select select "2025-9"
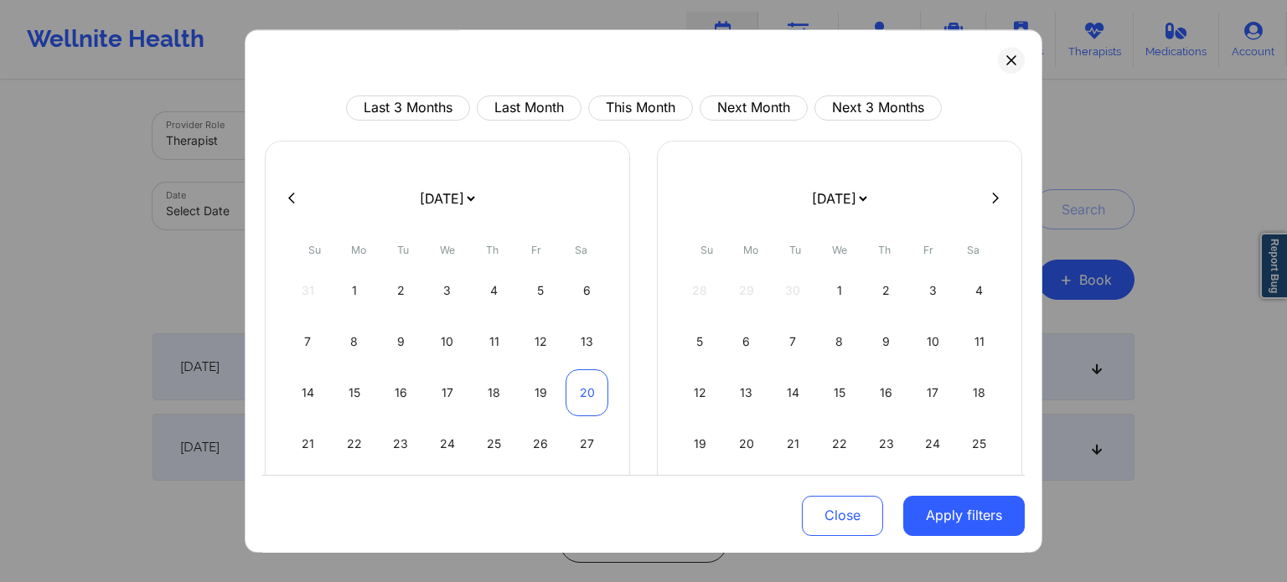
click at [583, 393] on div "20" at bounding box center [587, 393] width 43 height 47
select select "2025-8"
select select "2025-9"
select select "2025-8"
select select "2025-9"
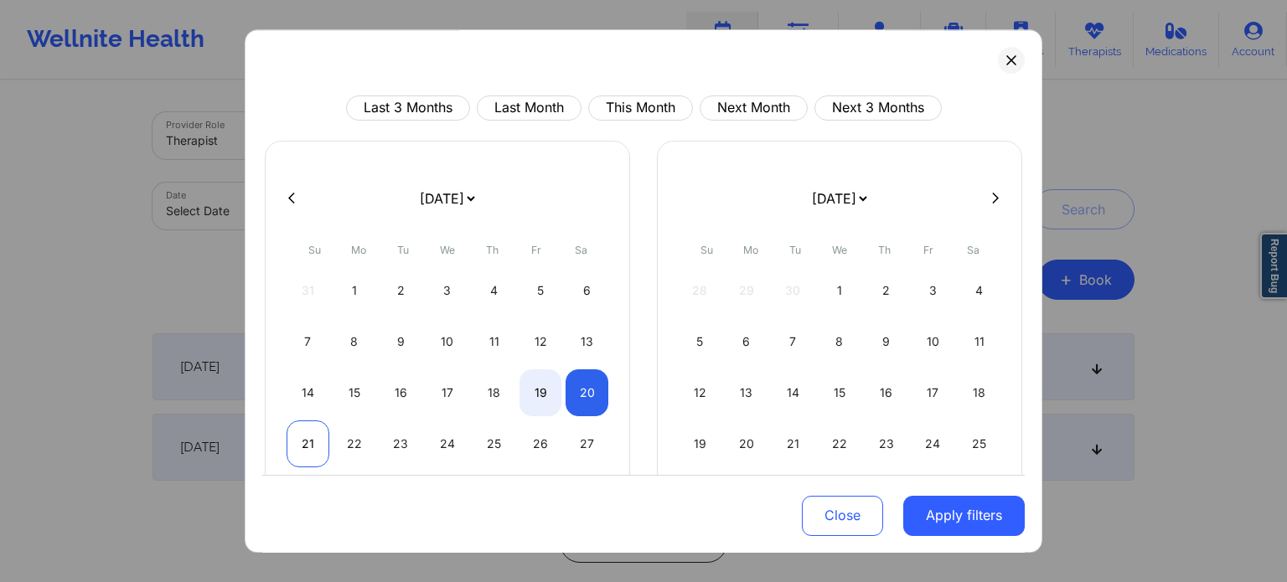
select select "2025-8"
select select "2025-9"
click at [312, 442] on div "21" at bounding box center [308, 444] width 43 height 47
select select "2025-8"
select select "2025-9"
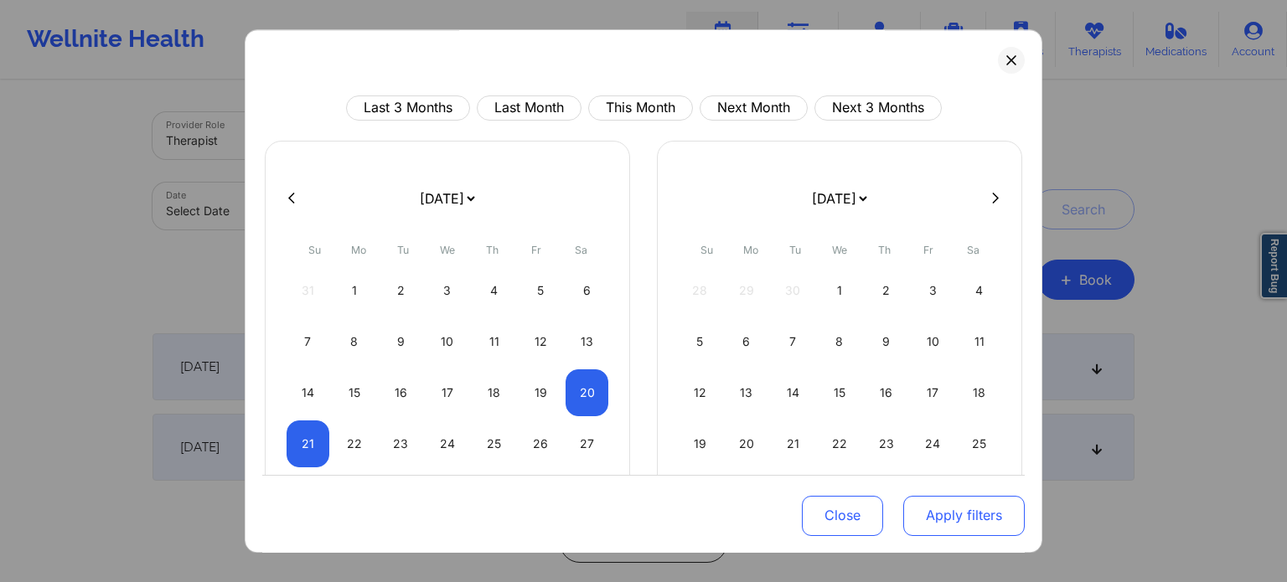
click at [972, 527] on button "Apply filters" at bounding box center [964, 515] width 122 height 40
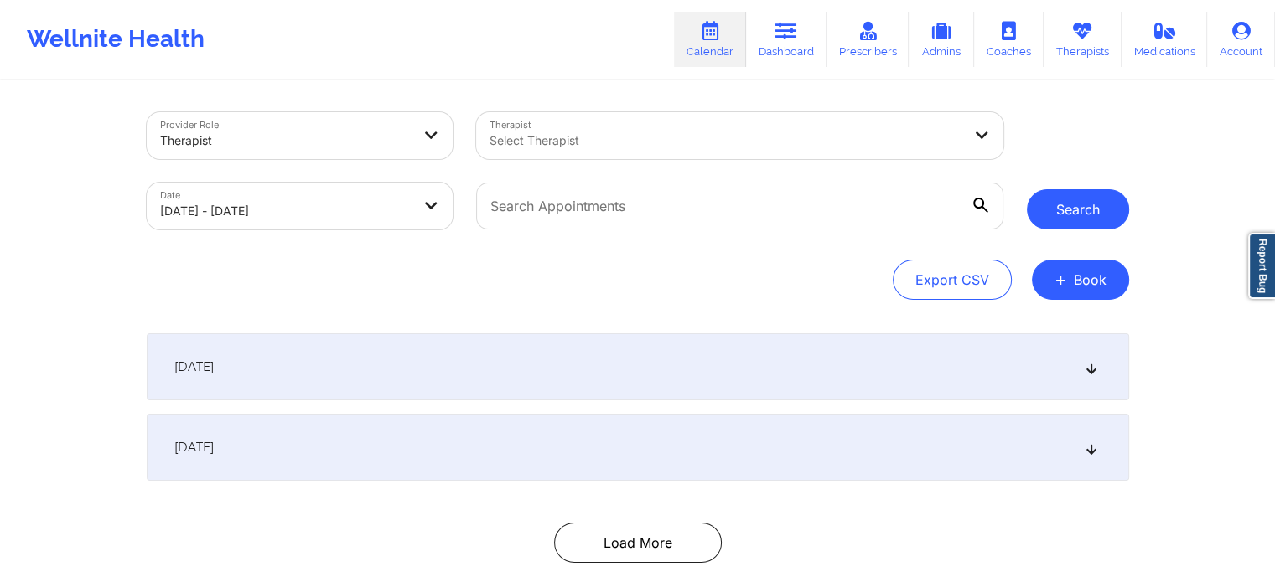
click at [1096, 199] on button "Search" at bounding box center [1078, 209] width 102 height 40
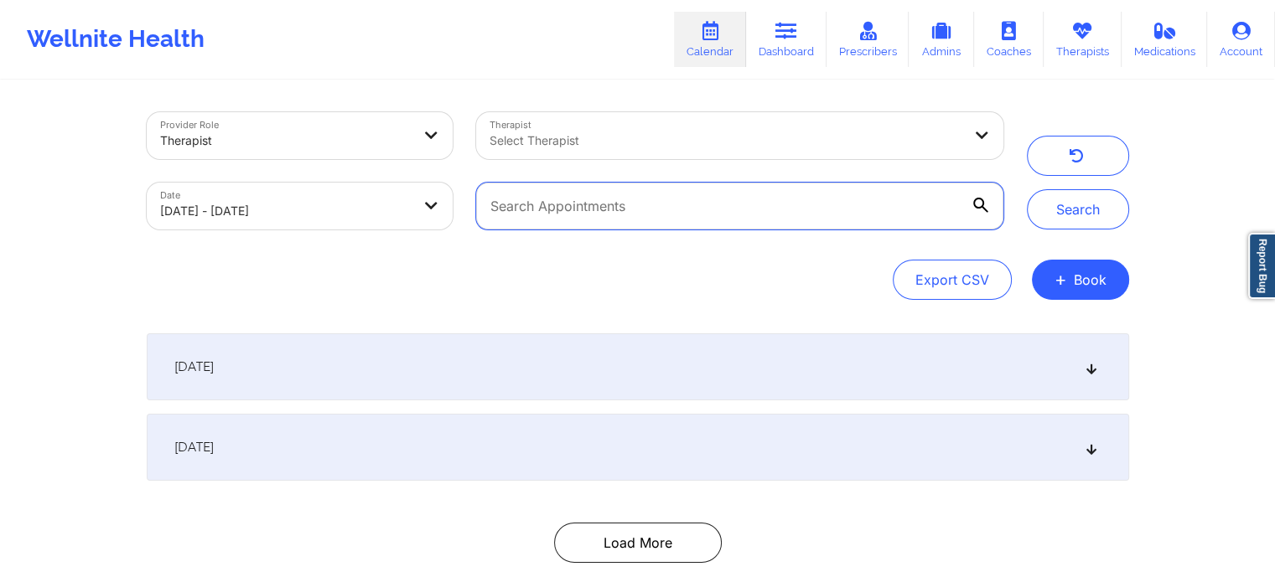
click at [747, 203] on input "text" at bounding box center [739, 206] width 526 height 47
paste input "[EMAIL_ADDRESS][DOMAIN_NAME]"
type input "[EMAIL_ADDRESS][DOMAIN_NAME]"
click at [1027, 189] on button "Search" at bounding box center [1078, 209] width 102 height 40
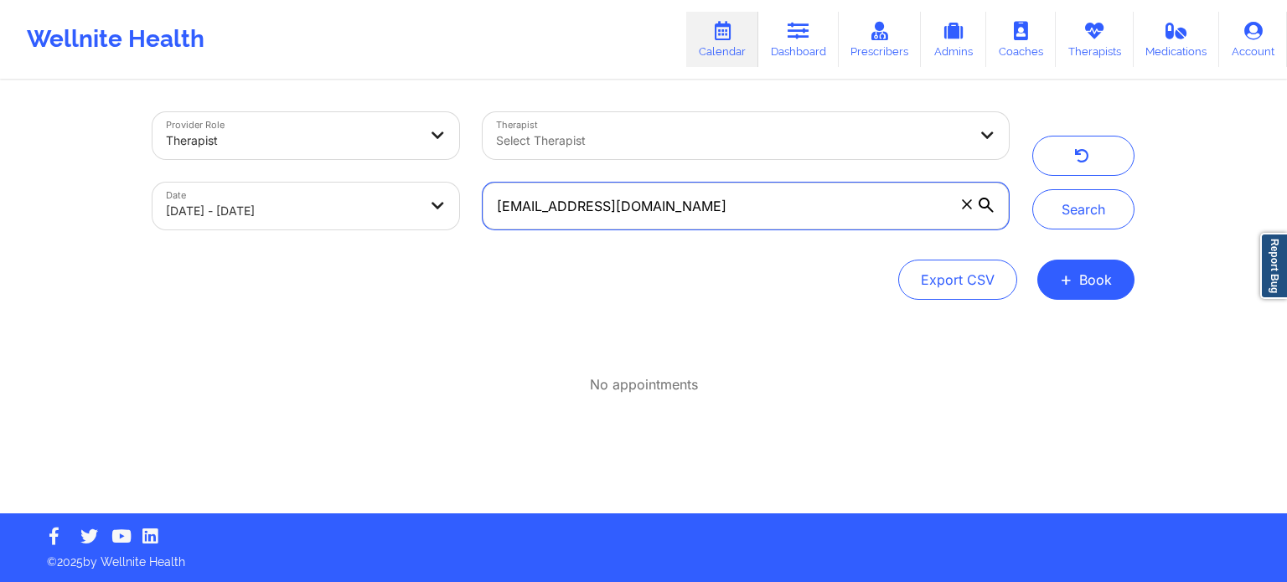
click at [794, 215] on input "[EMAIL_ADDRESS][DOMAIN_NAME]" at bounding box center [746, 206] width 526 height 47
select select "2025-8"
select select "2025-9"
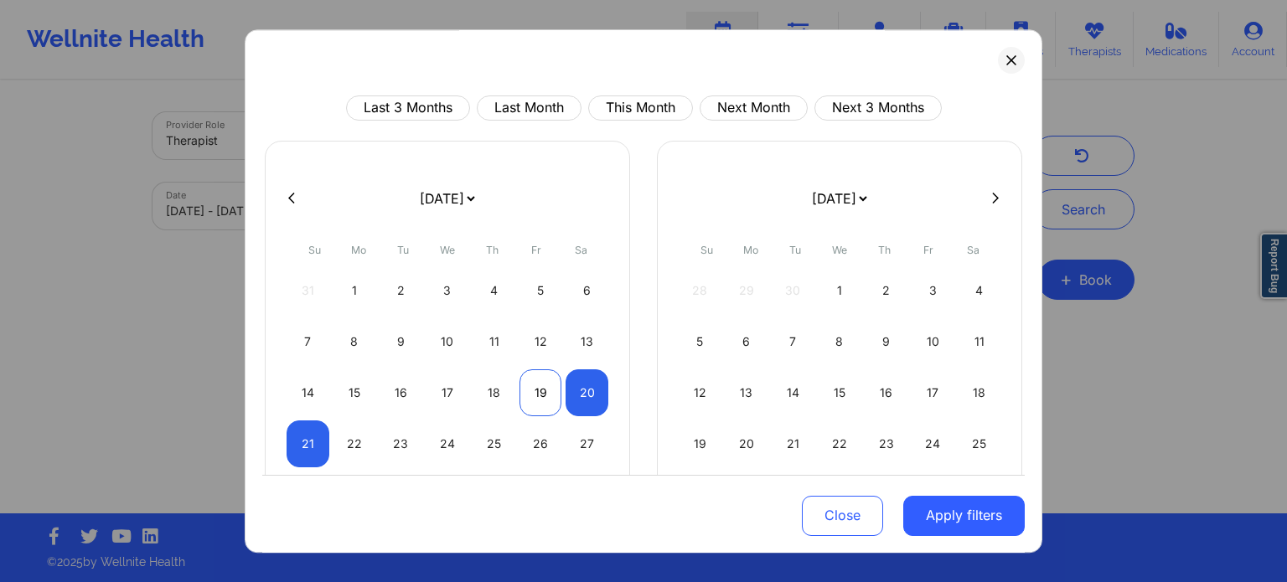
click at [520, 390] on div "19" at bounding box center [541, 393] width 43 height 47
select select "2025-8"
select select "2025-9"
select select "2025-8"
select select "2025-9"
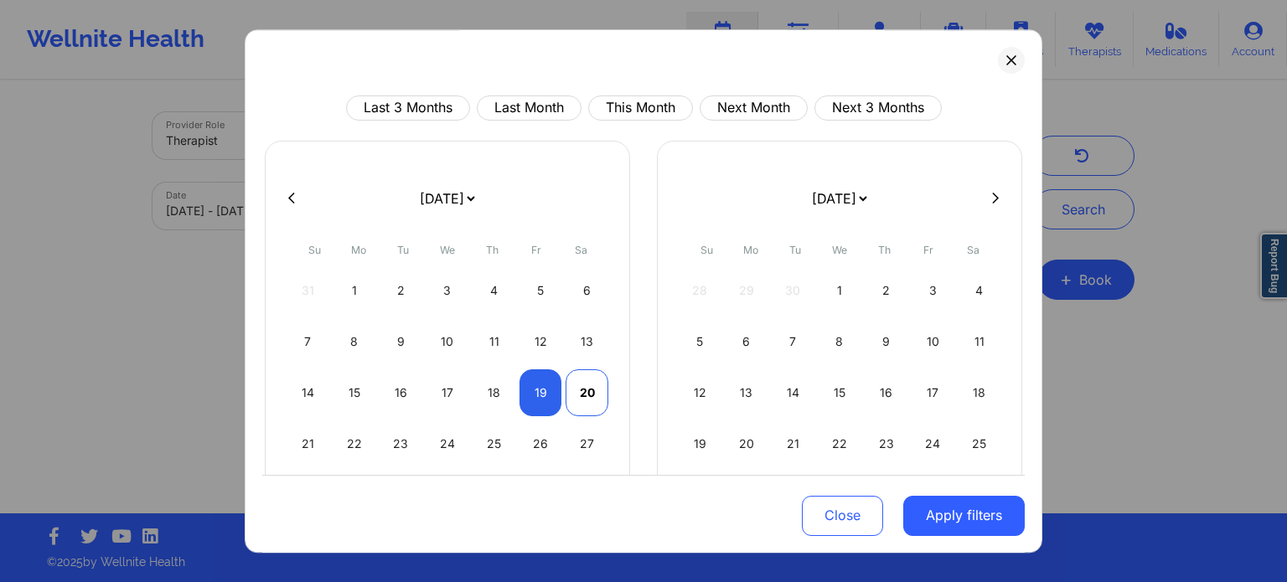
click at [589, 396] on div "20" at bounding box center [587, 393] width 43 height 47
select select "2025-8"
select select "2025-9"
click at [966, 524] on button "Apply filters" at bounding box center [964, 515] width 122 height 40
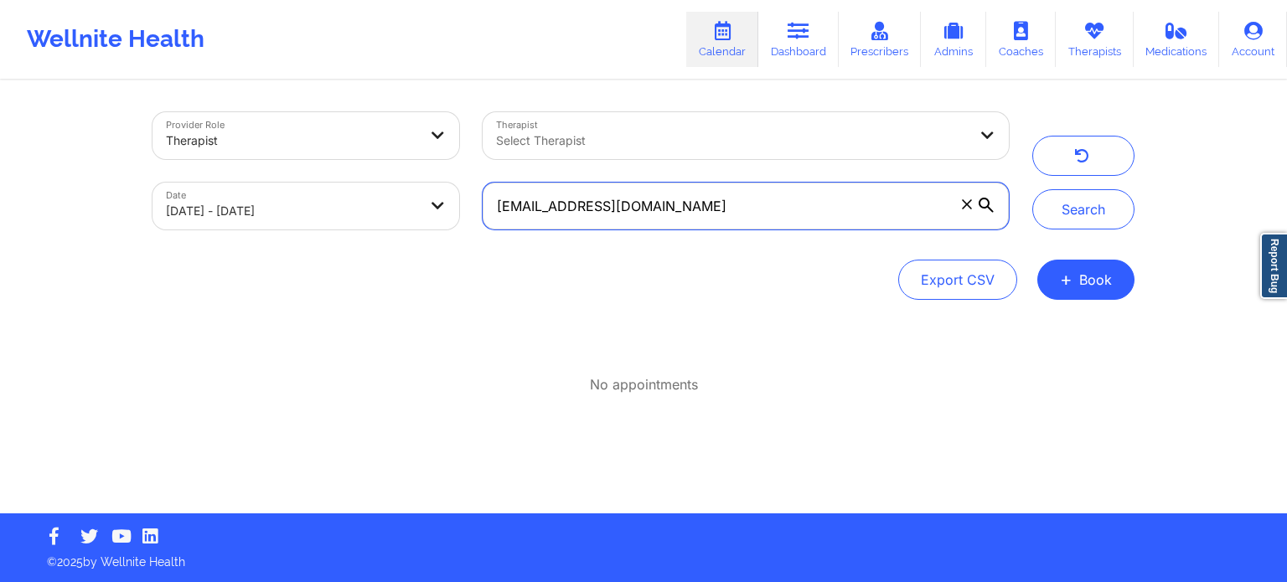
drag, startPoint x: 752, startPoint y: 214, endPoint x: 460, endPoint y: 173, distance: 294.4
click at [460, 173] on div "Provider Role Therapist Therapist Select Therapist Date [DATE] - [DATE] [EMAIL_…" at bounding box center [581, 171] width 880 height 141
drag, startPoint x: 754, startPoint y: 237, endPoint x: 764, endPoint y: 220, distance: 19.5
click at [764, 220] on div "[EMAIL_ADDRESS][DOMAIN_NAME]" at bounding box center [746, 206] width 550 height 70
drag, startPoint x: 764, startPoint y: 220, endPoint x: 348, endPoint y: 186, distance: 417.9
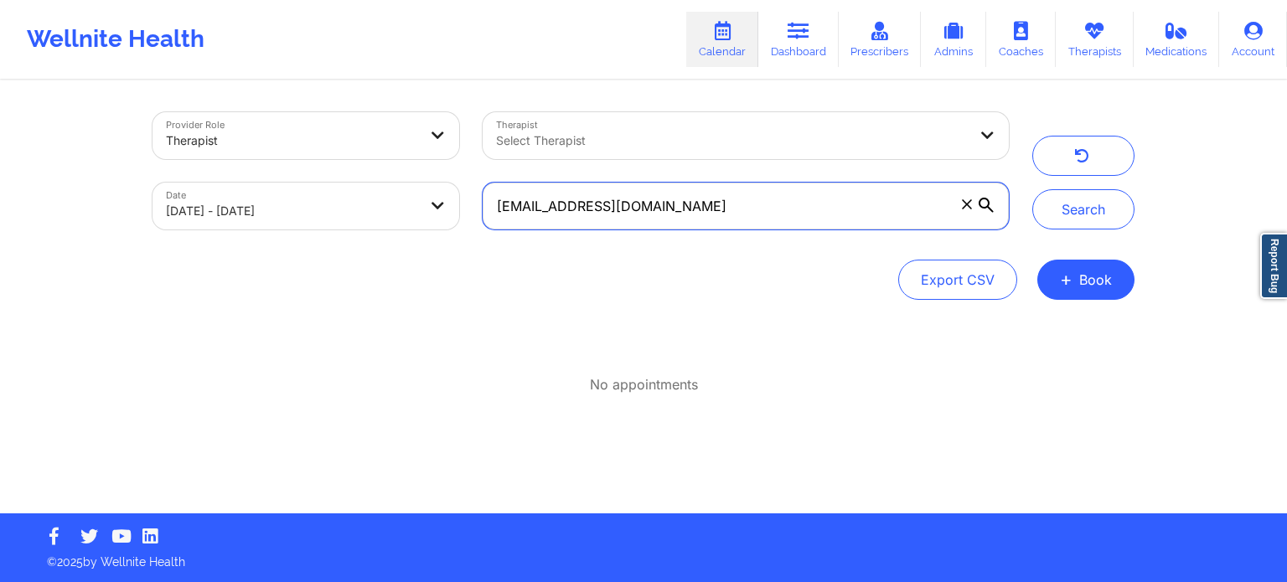
click at [348, 186] on div "Provider Role Therapist Therapist Select Therapist Date [DATE] - [DATE] [EMAIL_…" at bounding box center [581, 171] width 880 height 141
paste input "[EMAIL_ADDRESS]"
type input "[EMAIL_ADDRESS][DOMAIN_NAME]"
click at [1032, 189] on button "Search" at bounding box center [1083, 209] width 102 height 40
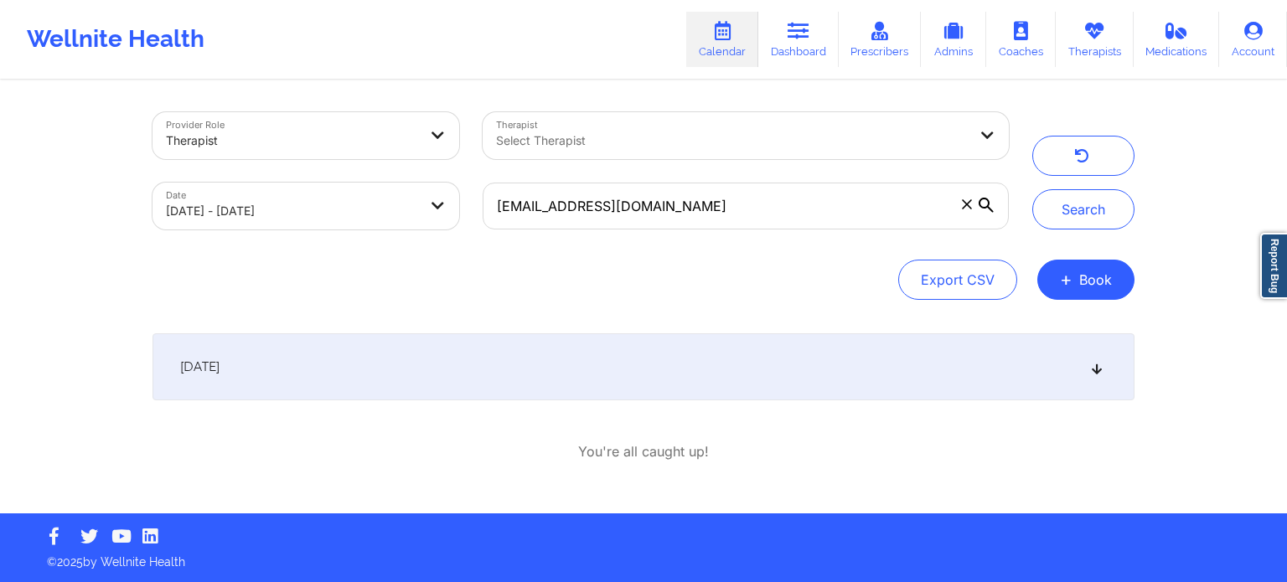
select select "2025-8"
select select "2025-9"
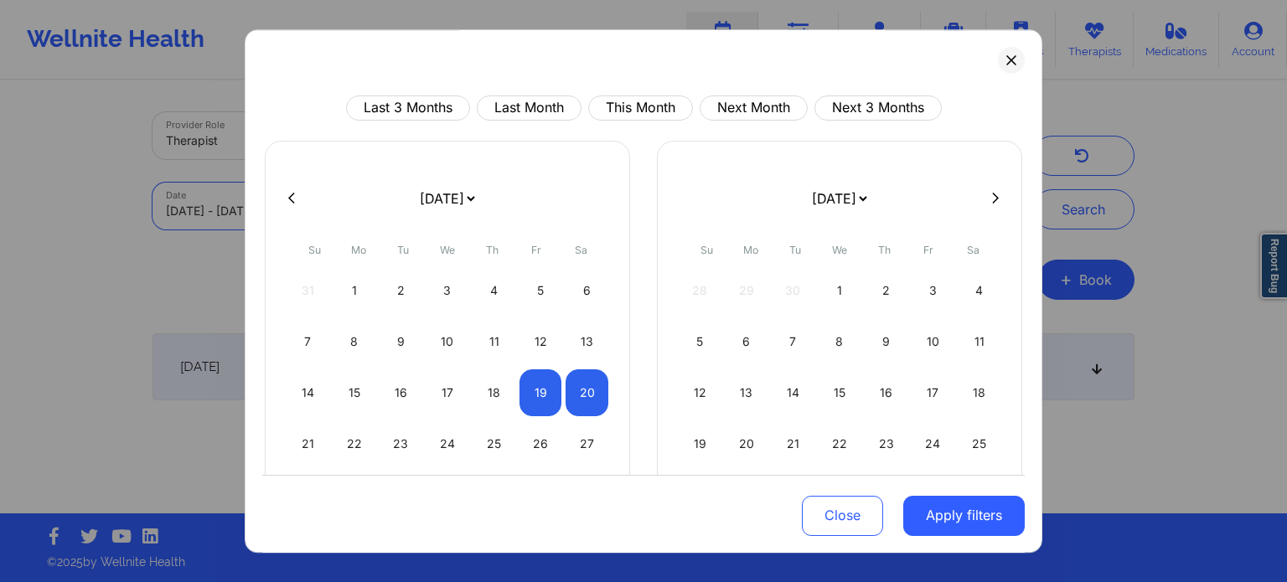
click at [359, 211] on body "Wellnite Health Calendar Dashboard Prescribers Admins Coaches Therapists Medica…" at bounding box center [643, 291] width 1287 height 582
click at [1006, 55] on icon at bounding box center [1010, 59] width 9 height 9
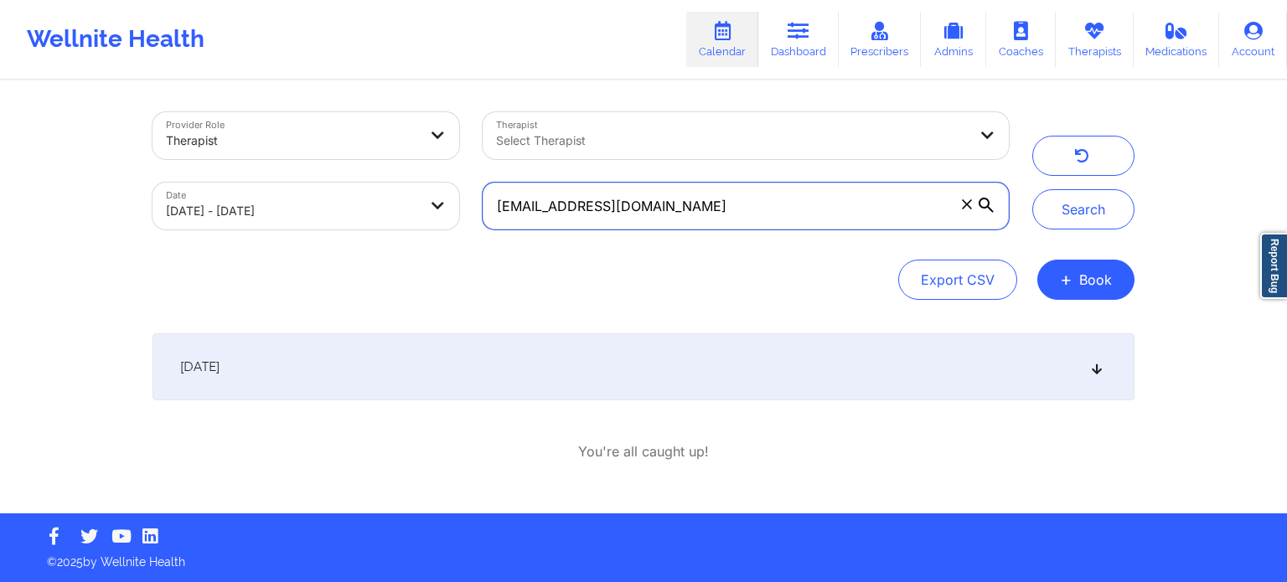
drag, startPoint x: 760, startPoint y: 201, endPoint x: 293, endPoint y: 137, distance: 471.2
click at [293, 137] on div "Provider Role Therapist Therapist Select Therapist Date [DATE] - [DATE] [PERSON…" at bounding box center [581, 171] width 880 height 141
paste input "[EMAIL_ADDRESS]"
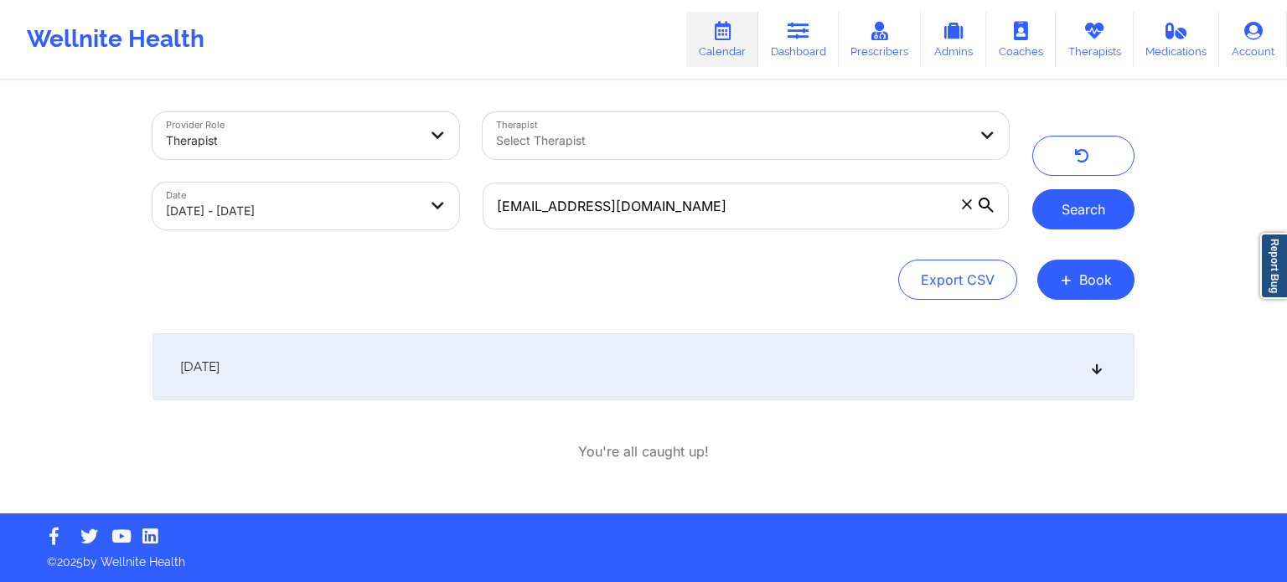
click at [1057, 207] on button "Search" at bounding box center [1083, 209] width 102 height 40
click at [1069, 198] on button "Search" at bounding box center [1083, 209] width 102 height 40
click at [874, 392] on div "[DATE]" at bounding box center [644, 367] width 982 height 67
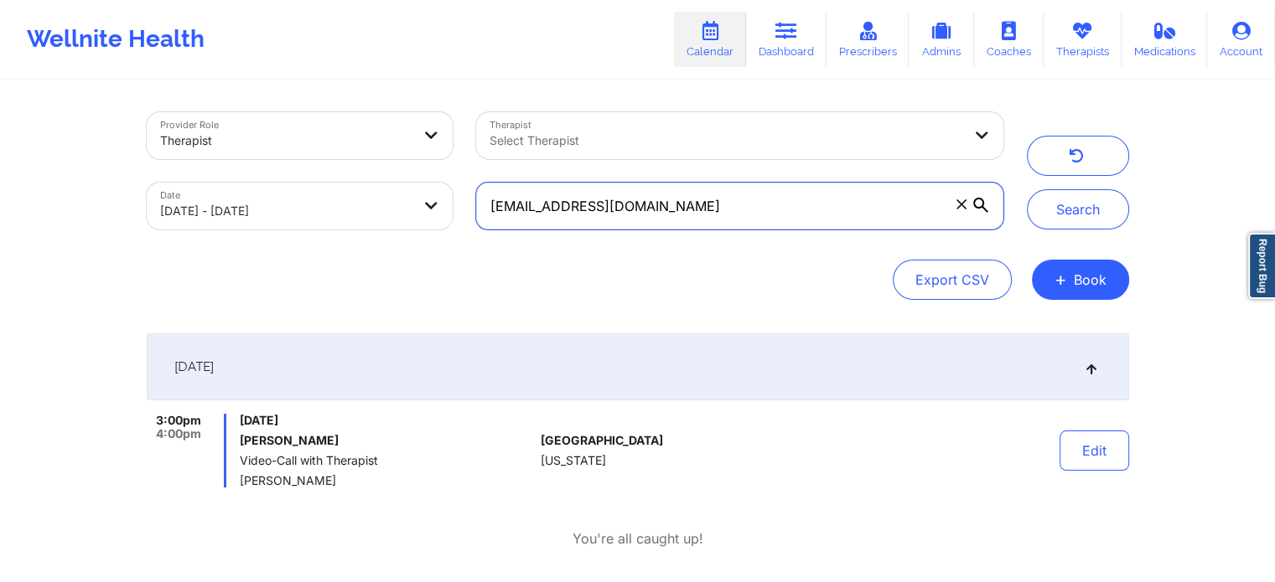
drag, startPoint x: 714, startPoint y: 199, endPoint x: 322, endPoint y: 124, distance: 399.2
click at [322, 124] on div "Provider Role Therapist Therapist Select Therapist Date [DATE] - [DATE] [EMAIL_…" at bounding box center [575, 171] width 880 height 141
paste input "dekictestl@wellnite"
click at [1027, 189] on button "Search" at bounding box center [1078, 209] width 102 height 40
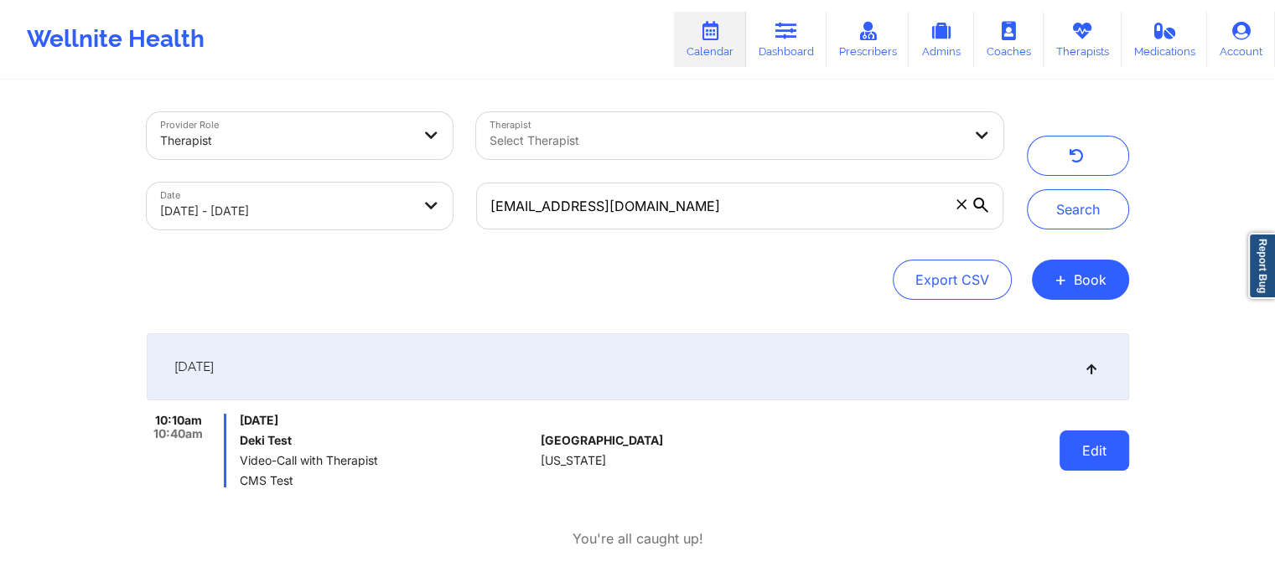
click at [1084, 438] on button "Edit" at bounding box center [1094, 451] width 70 height 40
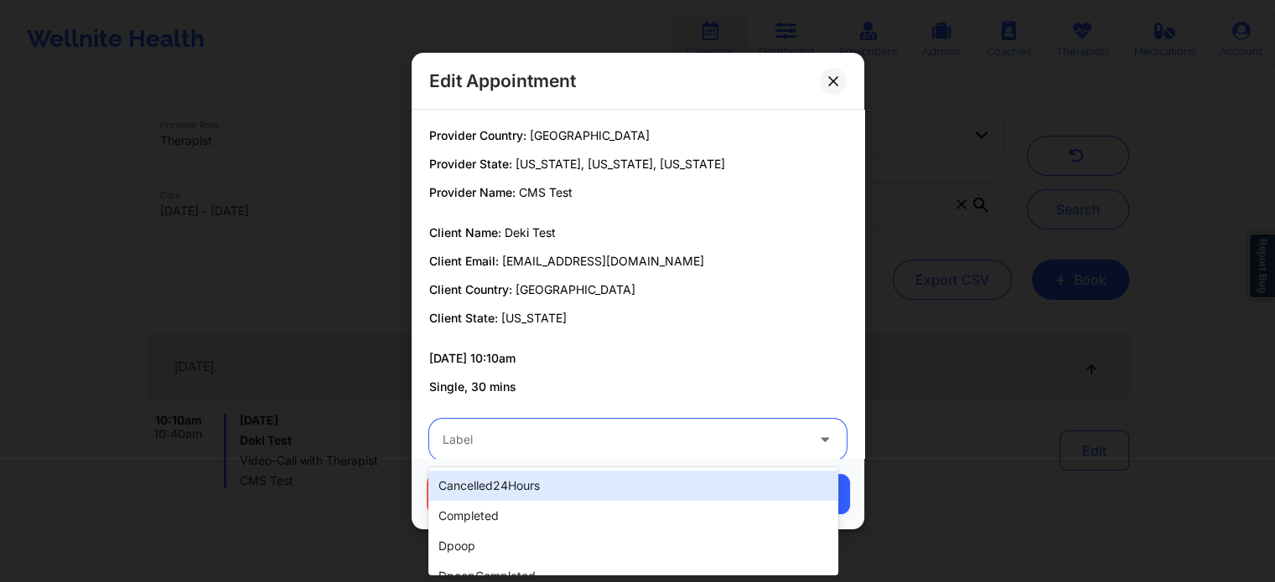
click at [685, 447] on div at bounding box center [623, 440] width 362 height 20
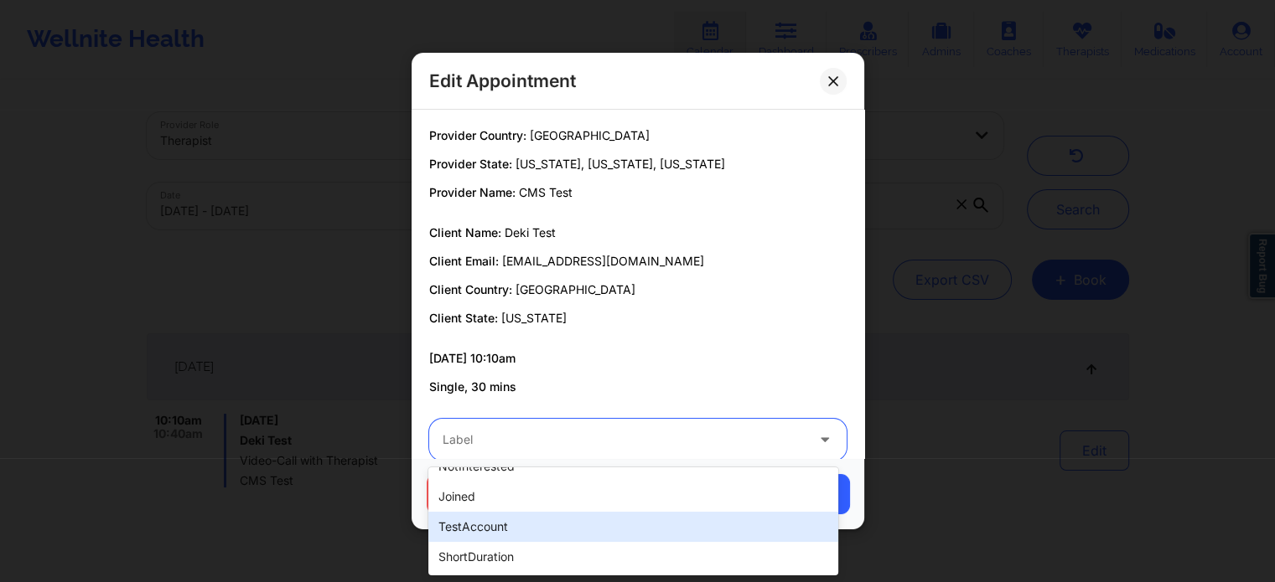
click at [465, 527] on div "testAccount" at bounding box center [632, 527] width 409 height 30
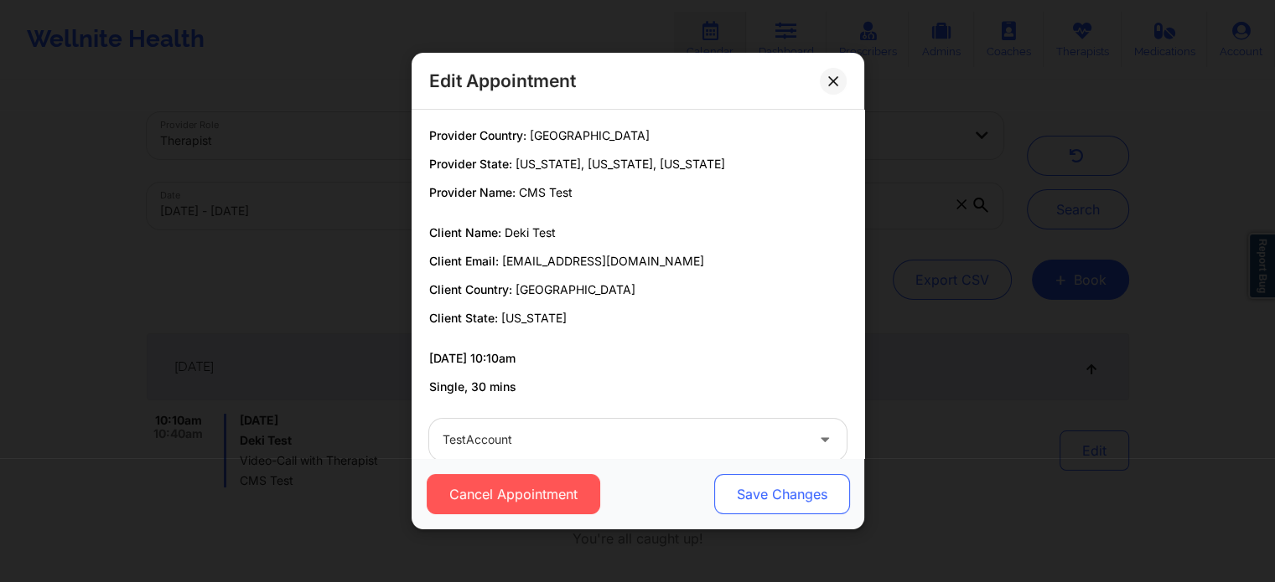
click at [773, 494] on button "Save Changes" at bounding box center [781, 494] width 136 height 40
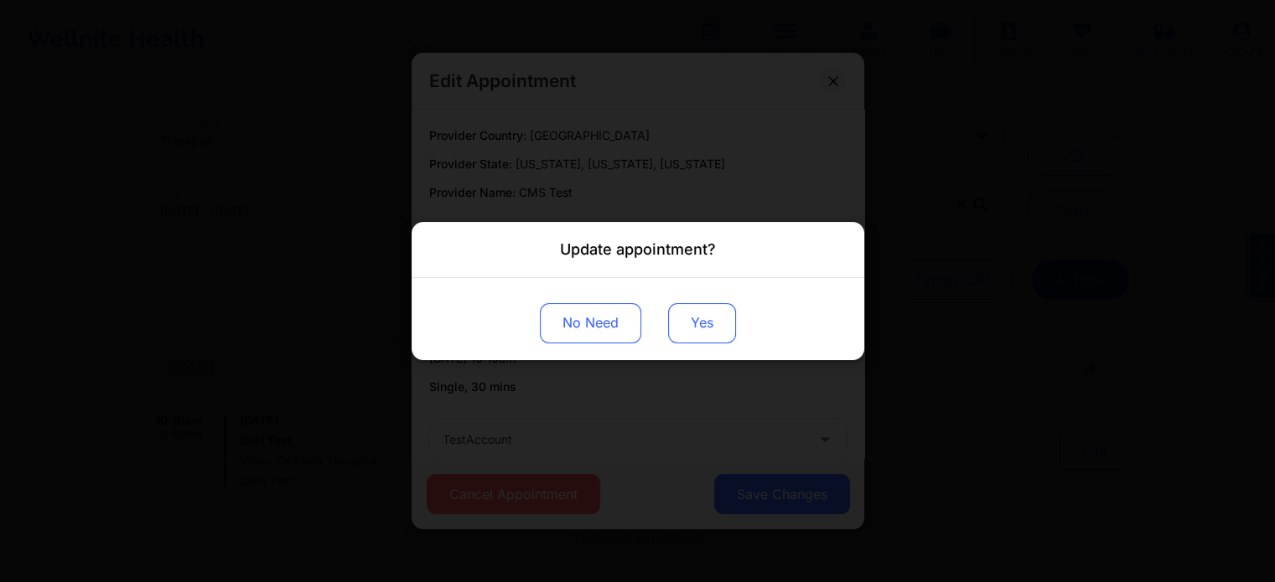
click at [679, 309] on button "Yes" at bounding box center [702, 323] width 68 height 40
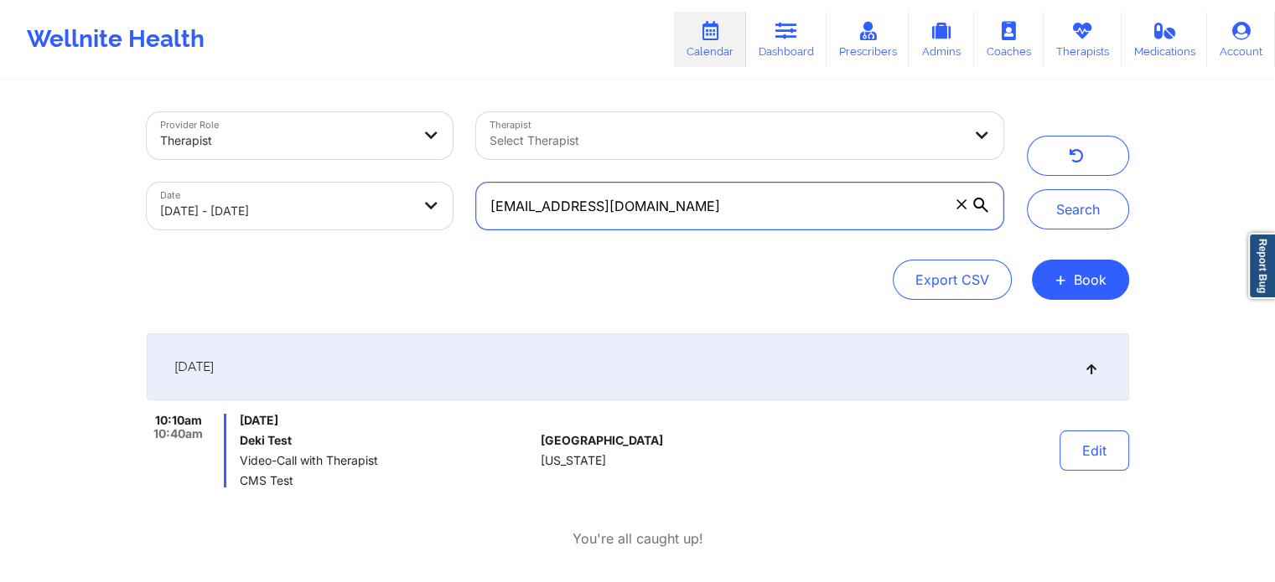
drag, startPoint x: 682, startPoint y: 215, endPoint x: 303, endPoint y: 184, distance: 380.0
click at [303, 184] on div "Provider Role Therapist Therapist Select Therapist Date [DATE] - [DATE] [EMAIL_…" at bounding box center [575, 171] width 880 height 141
paste input "[EMAIL_ADDRESS]"
click at [1027, 189] on button "Search" at bounding box center [1078, 209] width 102 height 40
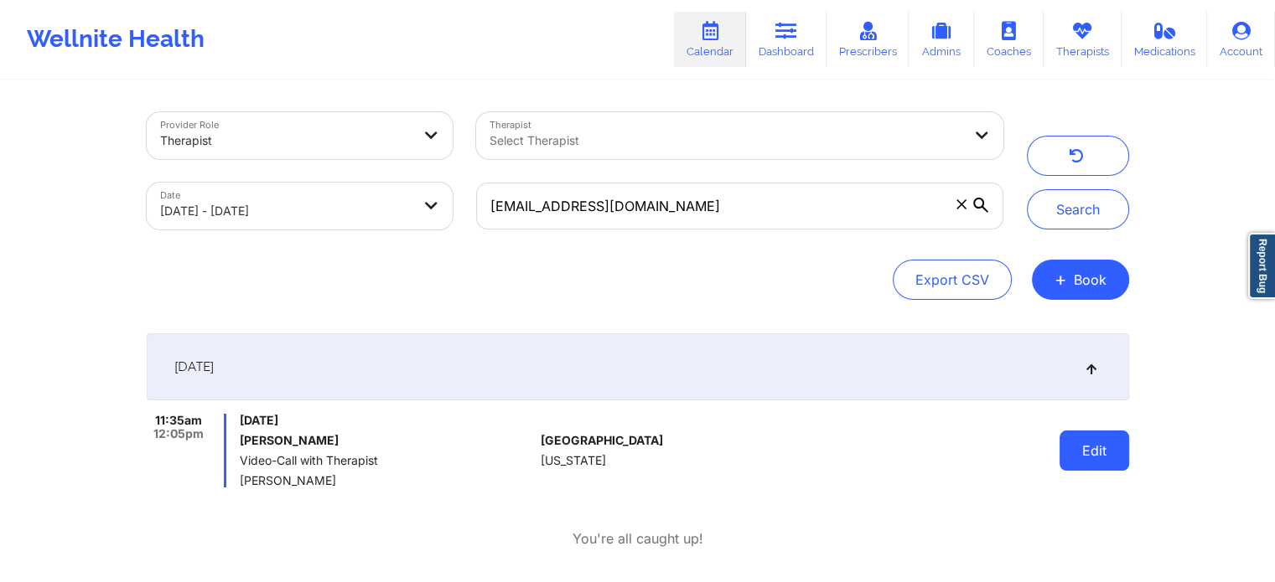
click at [1087, 443] on button "Edit" at bounding box center [1094, 451] width 70 height 40
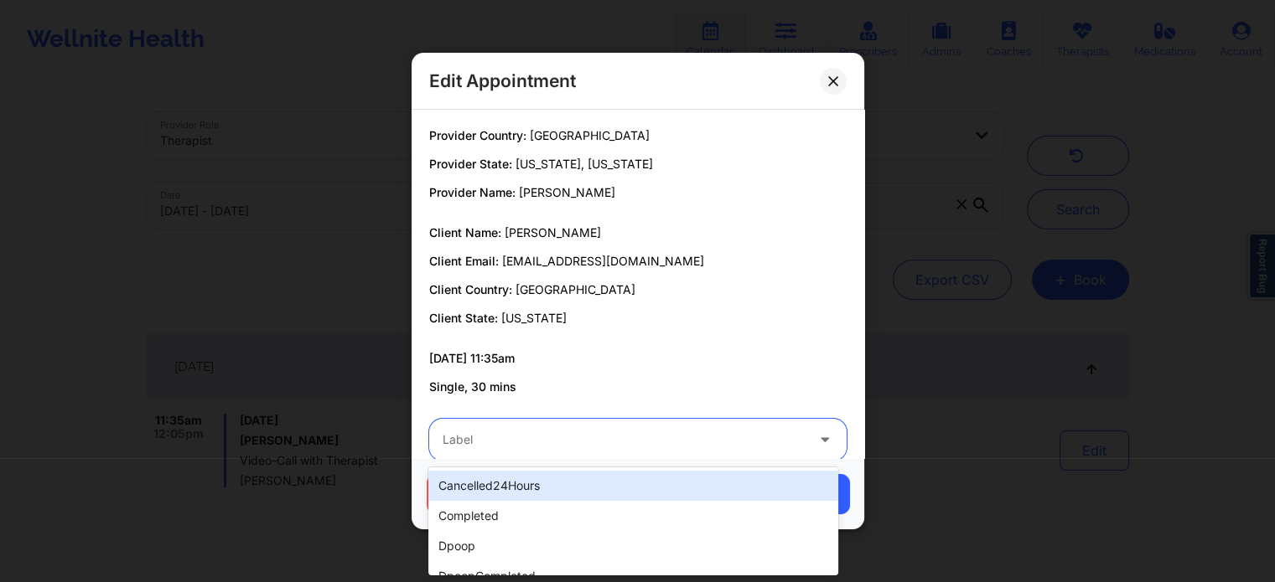
click at [603, 427] on div "Label" at bounding box center [617, 440] width 377 height 42
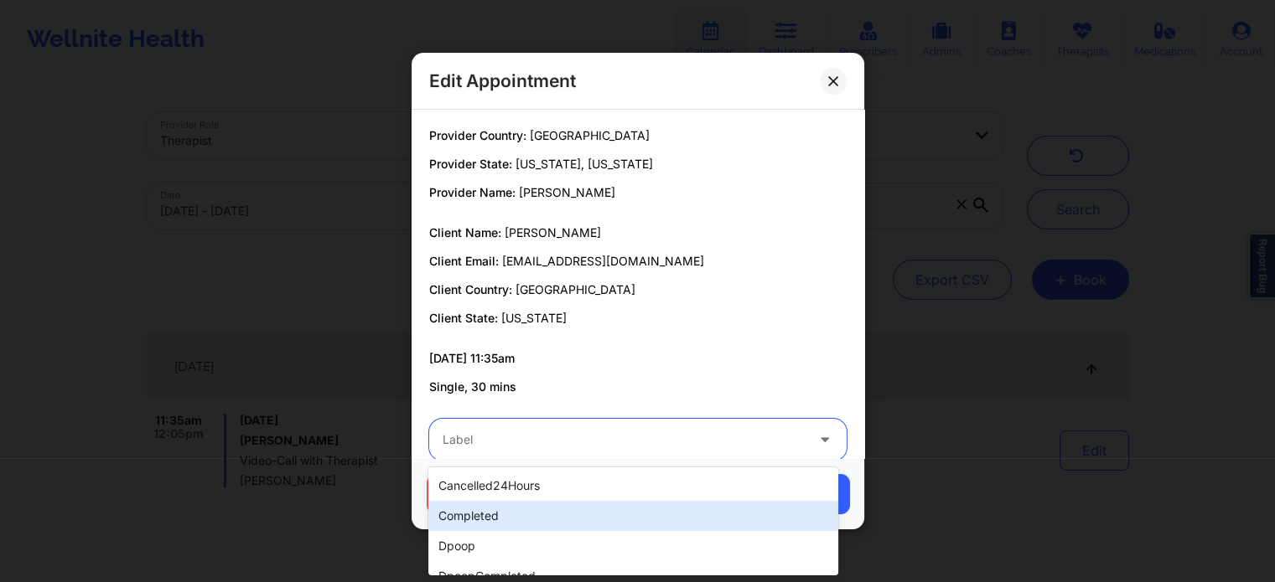
click at [516, 512] on div "completed" at bounding box center [632, 516] width 409 height 30
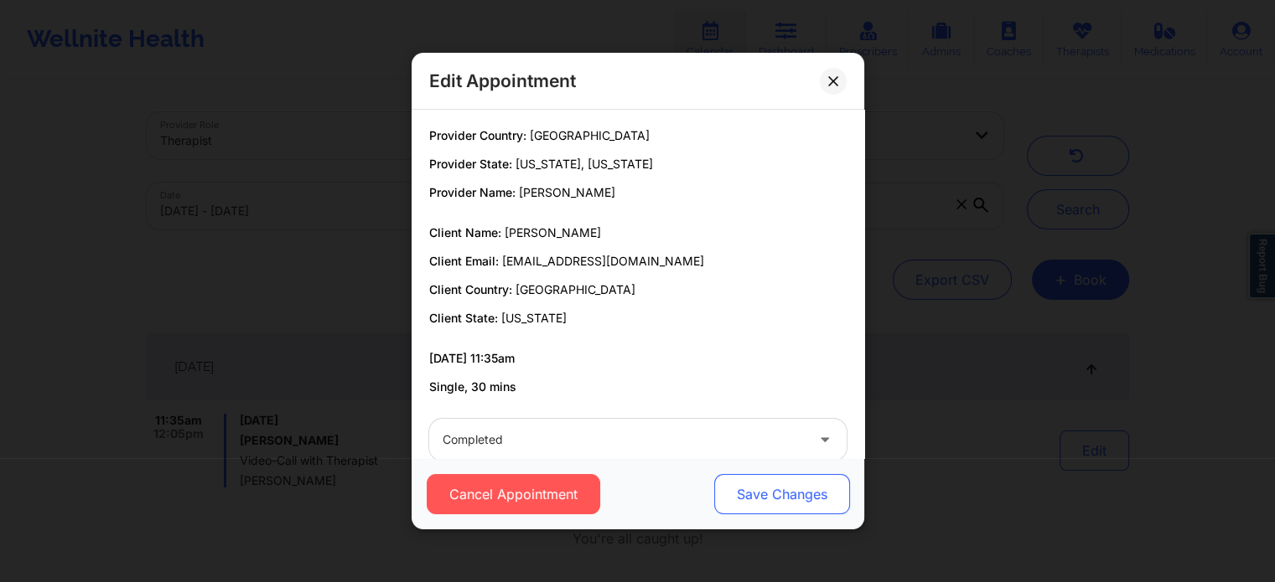
click at [771, 511] on button "Save Changes" at bounding box center [781, 494] width 136 height 40
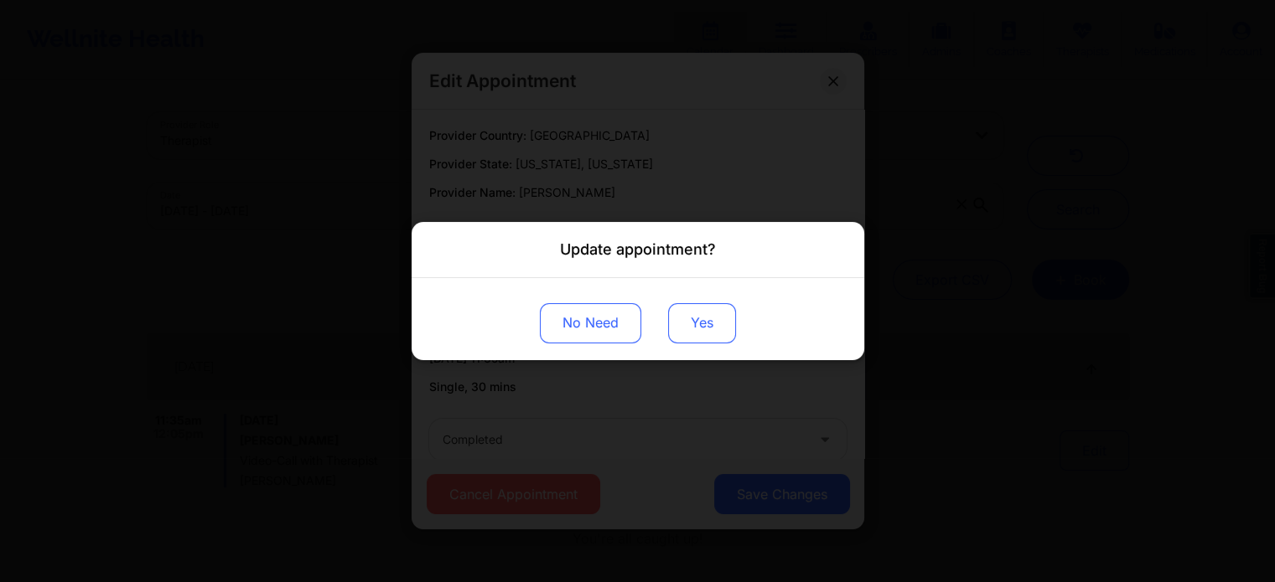
click at [687, 322] on button "Yes" at bounding box center [702, 323] width 68 height 40
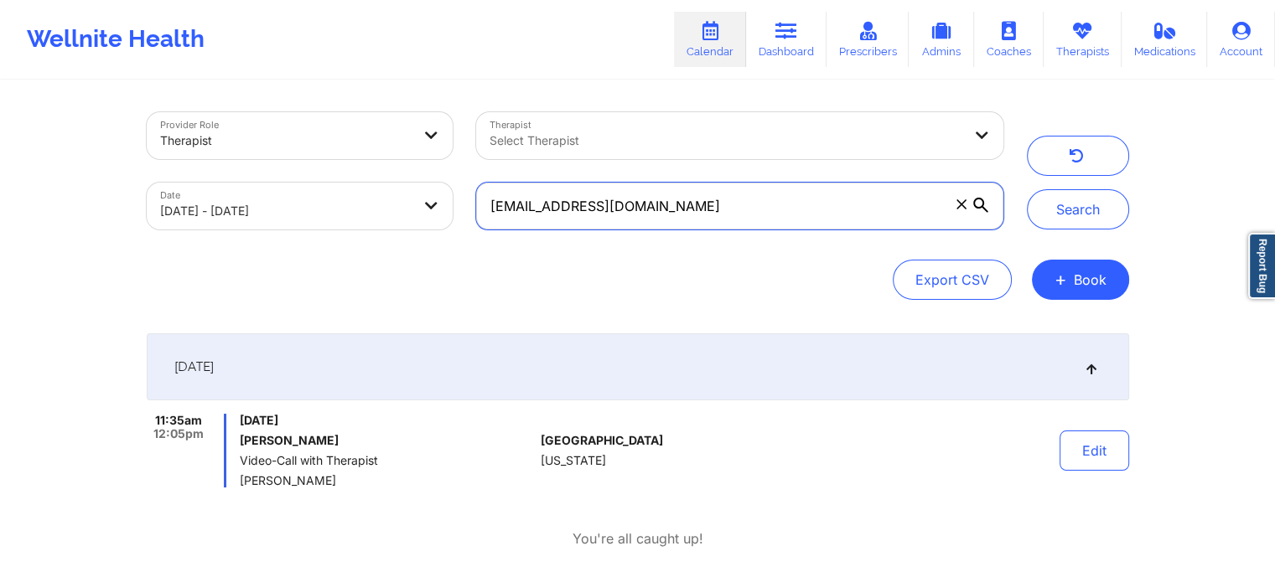
click at [671, 194] on input "[EMAIL_ADDRESS][DOMAIN_NAME]" at bounding box center [739, 206] width 526 height 47
drag, startPoint x: 671, startPoint y: 194, endPoint x: 238, endPoint y: 101, distance: 443.1
click at [238, 101] on div "Provider Role Therapist Therapist Select Therapist Date [DATE] - [DATE] [EMAIL_…" at bounding box center [575, 171] width 880 height 141
paste input "melody.[PERSON_NAME]"
click at [1027, 189] on button "Search" at bounding box center [1078, 209] width 102 height 40
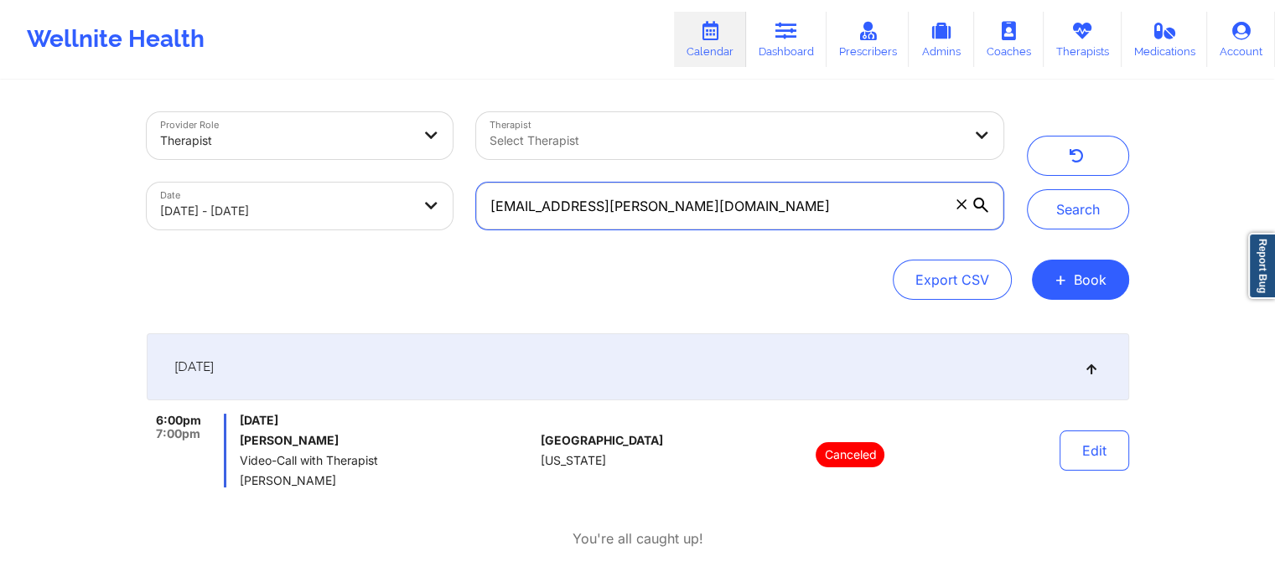
drag, startPoint x: 702, startPoint y: 201, endPoint x: 189, endPoint y: 217, distance: 513.9
click at [189, 217] on div "Provider Role Therapist Therapist Select Therapist Date [DATE] - [DATE] [EMAIL_…" at bounding box center [575, 171] width 880 height 141
paste input "katelynk1994"
type input "[EMAIL_ADDRESS][DOMAIN_NAME]"
click at [1027, 189] on button "Search" at bounding box center [1078, 209] width 102 height 40
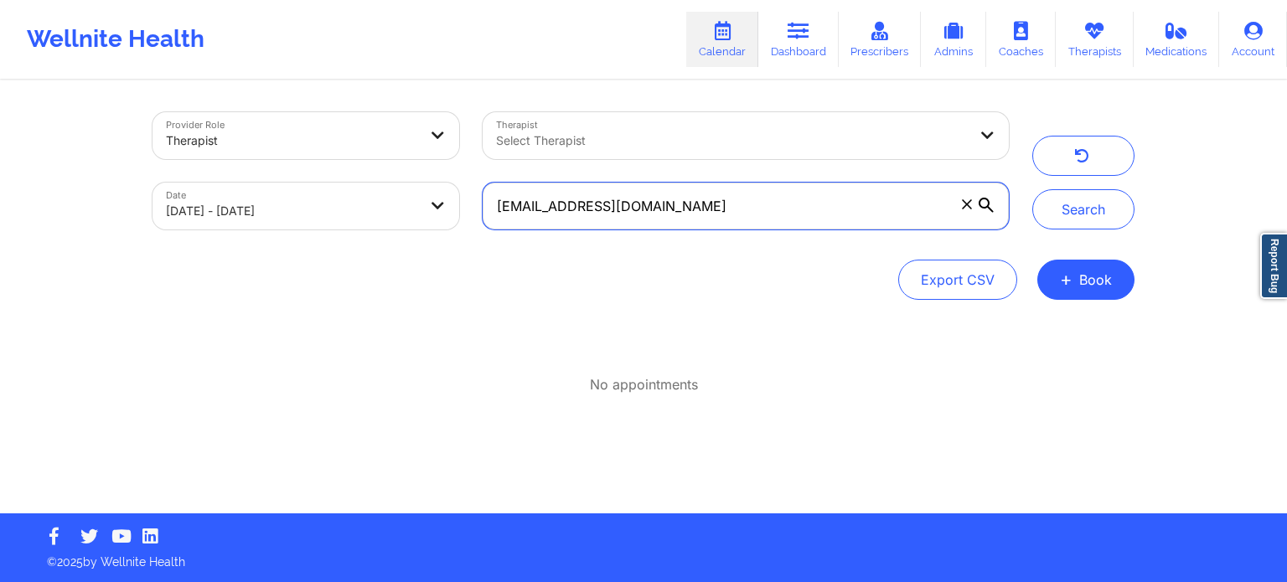
drag, startPoint x: 747, startPoint y: 189, endPoint x: 285, endPoint y: 184, distance: 461.8
click at [285, 184] on div "Provider Role Therapist Therapist Select Therapist Date [DATE] - [DATE] [EMAIL_…" at bounding box center [581, 171] width 880 height 141
paste input "[EMAIL_ADDRESS][DOMAIN_NAME]"
click at [1032, 189] on button "Search" at bounding box center [1083, 209] width 102 height 40
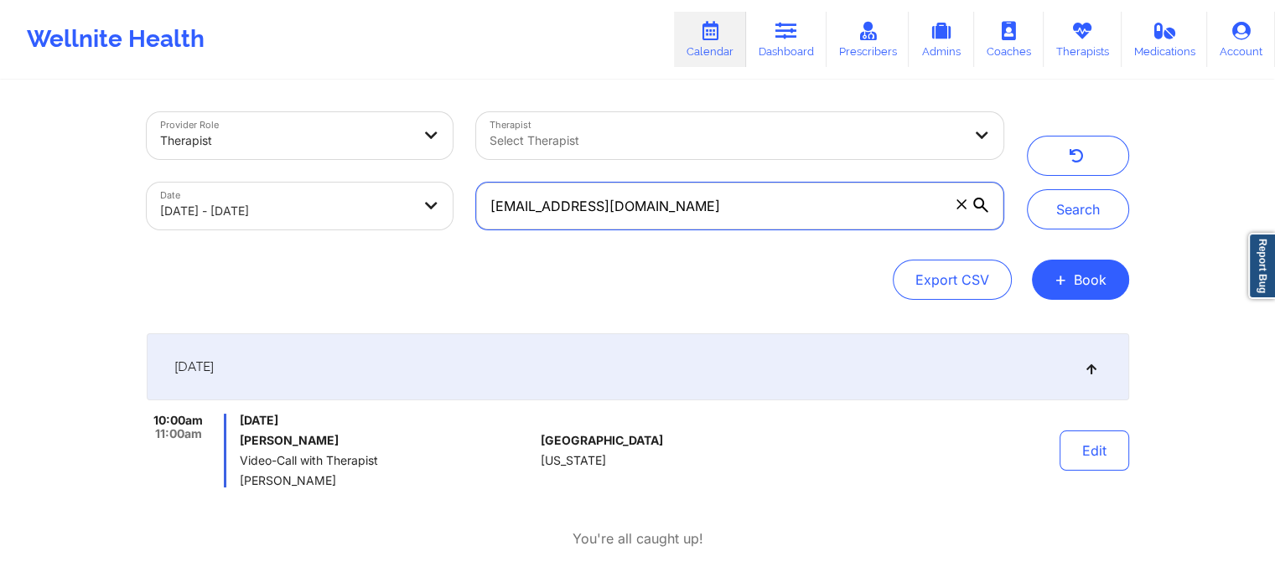
click at [714, 217] on input "[EMAIL_ADDRESS][DOMAIN_NAME]" at bounding box center [739, 206] width 526 height 47
drag, startPoint x: 714, startPoint y: 217, endPoint x: 513, endPoint y: 219, distance: 201.1
click at [513, 219] on input "[EMAIL_ADDRESS][DOMAIN_NAME]" at bounding box center [739, 206] width 526 height 47
paste input "[PERSON_NAME][EMAIL_ADDRESS][PERSON_NAME]"
click at [1027, 189] on button "Search" at bounding box center [1078, 209] width 102 height 40
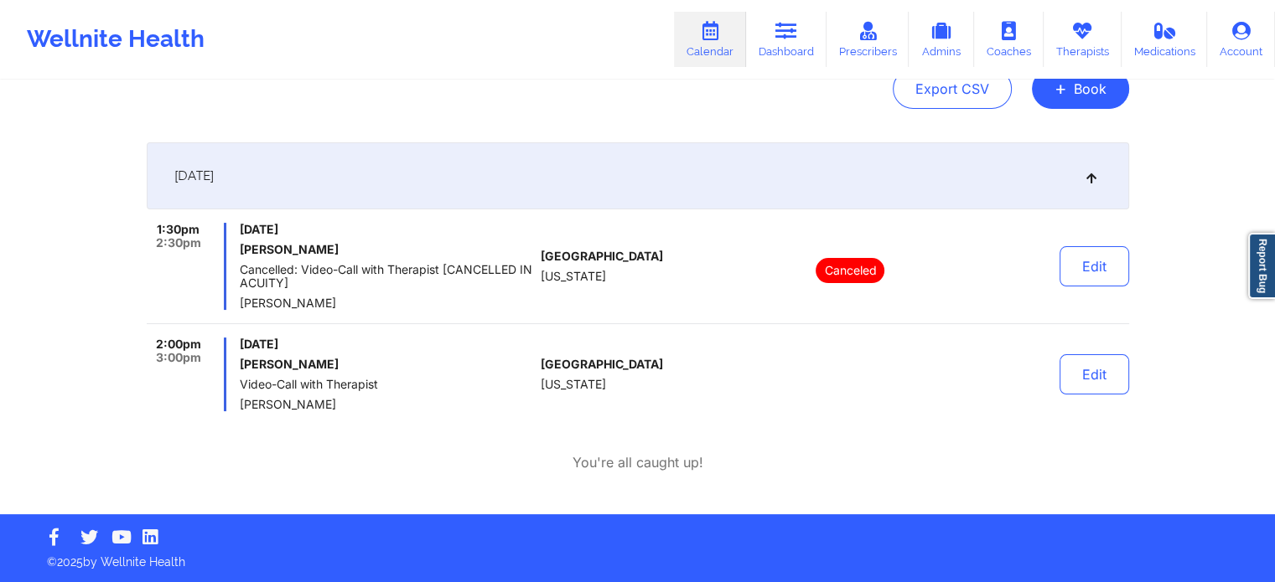
scroll to position [0, 0]
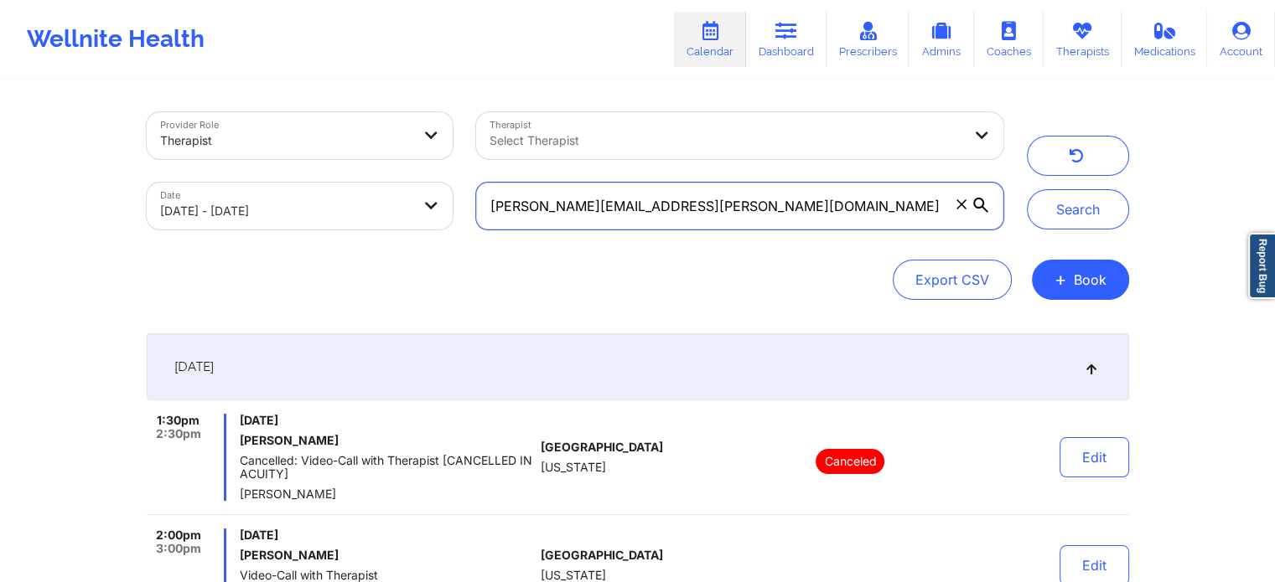
drag, startPoint x: 718, startPoint y: 203, endPoint x: 267, endPoint y: 50, distance: 475.9
click at [267, 50] on div "Wellnite Health Calendar Dashboard Prescribers Admins Coaches Therapists Medica…" at bounding box center [637, 353] width 1275 height 706
paste input "[EMAIL_ADDRESS]"
click at [1027, 189] on button "Search" at bounding box center [1078, 209] width 102 height 40
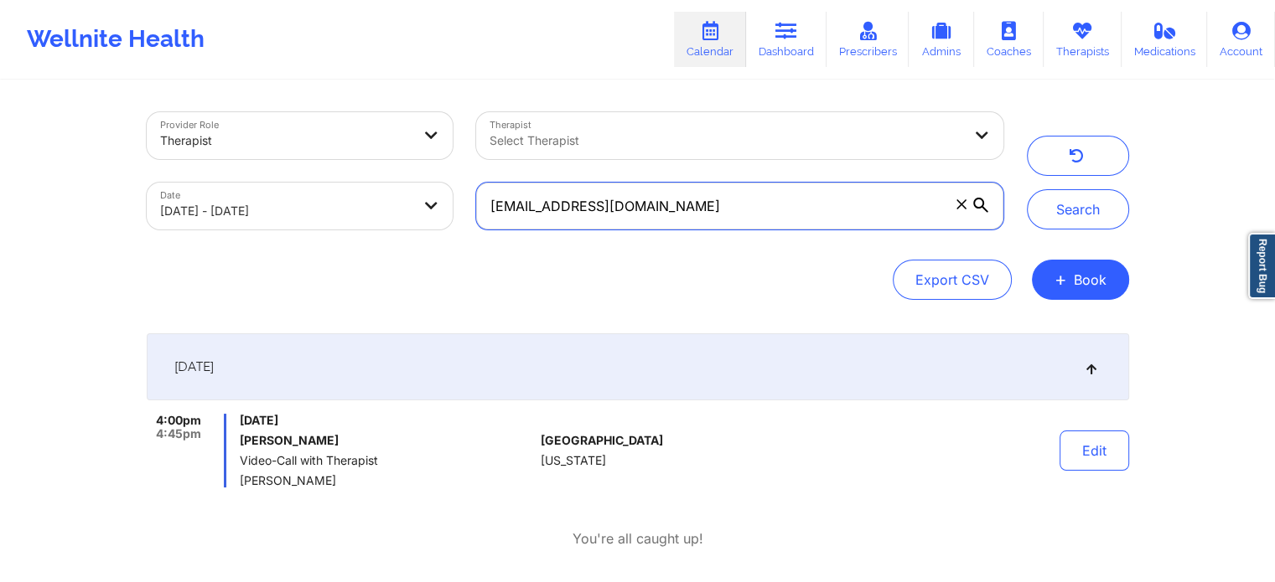
drag, startPoint x: 634, startPoint y: 209, endPoint x: 173, endPoint y: 155, distance: 464.0
click at [173, 155] on div "Provider Role Therapist Therapist Select Therapist Date [DATE] - [DATE] [EMAIL_…" at bounding box center [575, 171] width 880 height 141
paste input "alifamularo"
click at [1027, 189] on button "Search" at bounding box center [1078, 209] width 102 height 40
drag, startPoint x: 711, startPoint y: 225, endPoint x: 236, endPoint y: 194, distance: 476.2
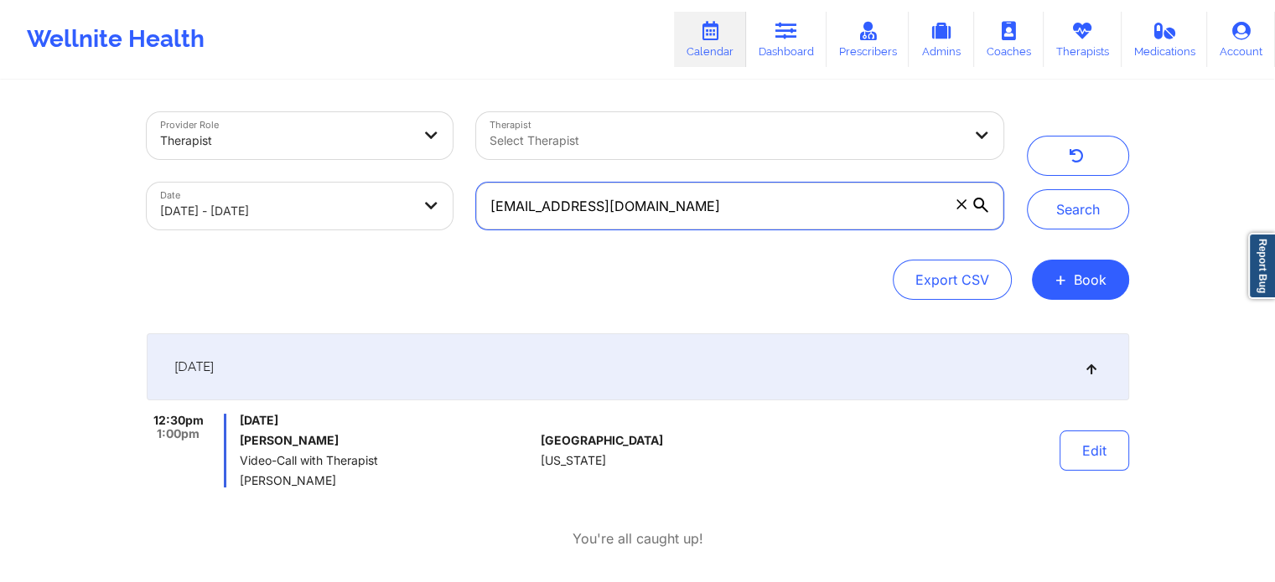
click at [236, 194] on div "Provider Role Therapist Therapist Select Therapist Date [DATE] - [DATE] [EMAIL_…" at bounding box center [575, 171] width 880 height 141
paste input "dr.[PERSON_NAME].[PERSON_NAME]"
click at [1027, 189] on button "Search" at bounding box center [1078, 209] width 102 height 40
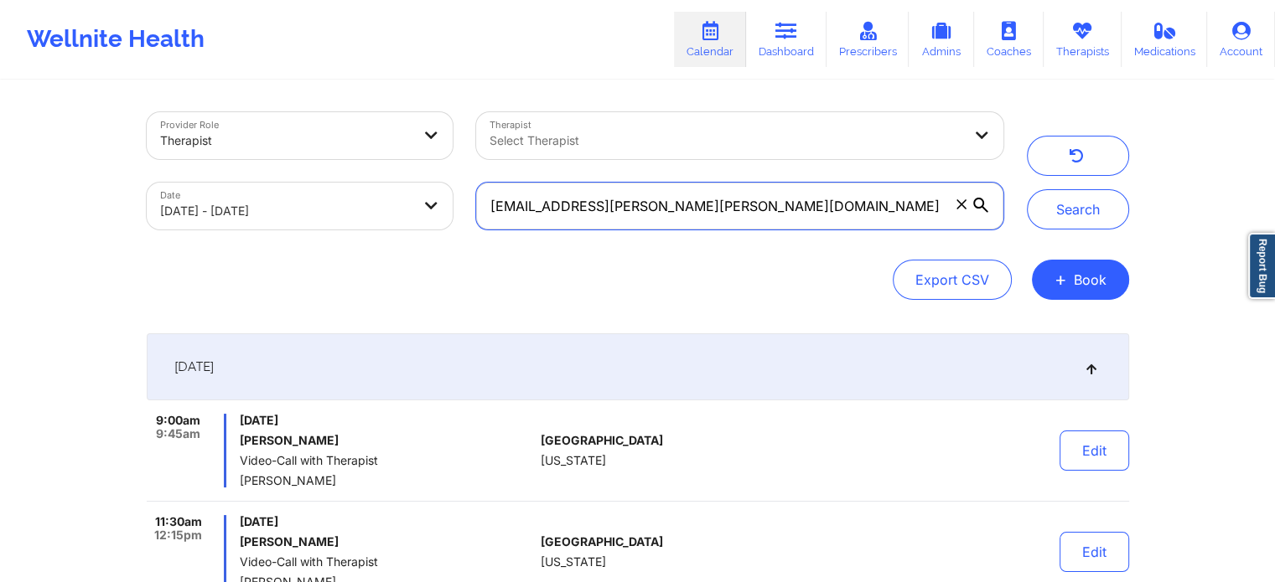
click at [804, 194] on input "[EMAIL_ADDRESS][PERSON_NAME][PERSON_NAME][DOMAIN_NAME]" at bounding box center [739, 206] width 526 height 47
drag, startPoint x: 767, startPoint y: 206, endPoint x: 198, endPoint y: 82, distance: 582.4
click at [198, 82] on div "Provider Role Therapist Therapist Select Therapist Date [DATE] - [DATE] [EMAIL_…" at bounding box center [638, 387] width 1006 height 610
paste input "edefuso"
type input "[EMAIL_ADDRESS][DOMAIN_NAME]"
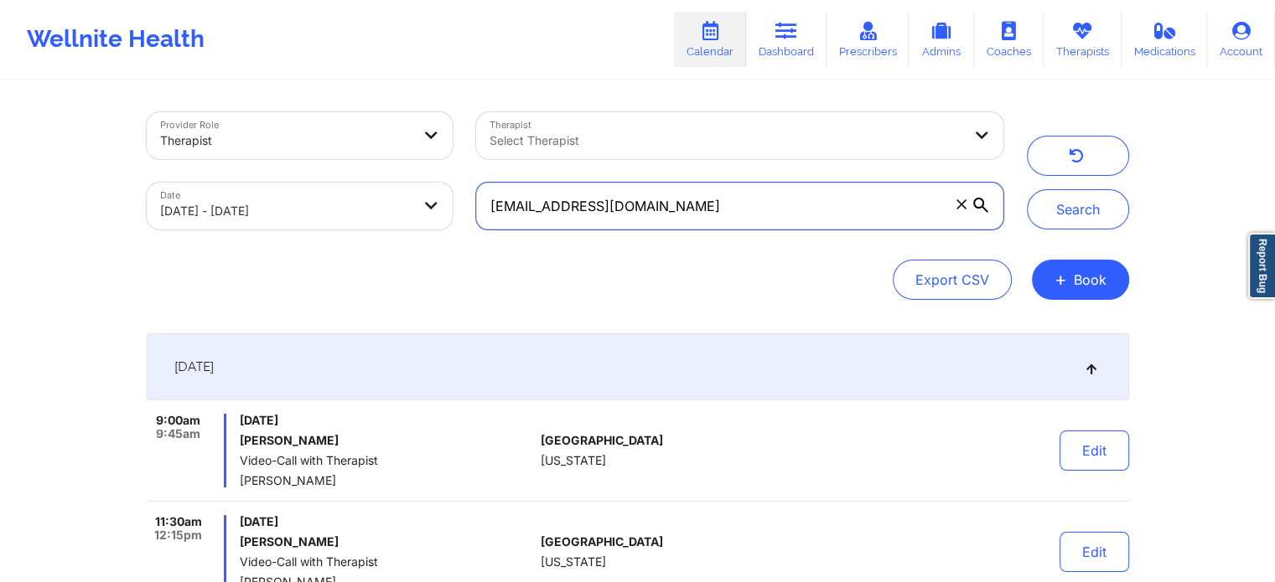
click at [1027, 189] on button "Search" at bounding box center [1078, 209] width 102 height 40
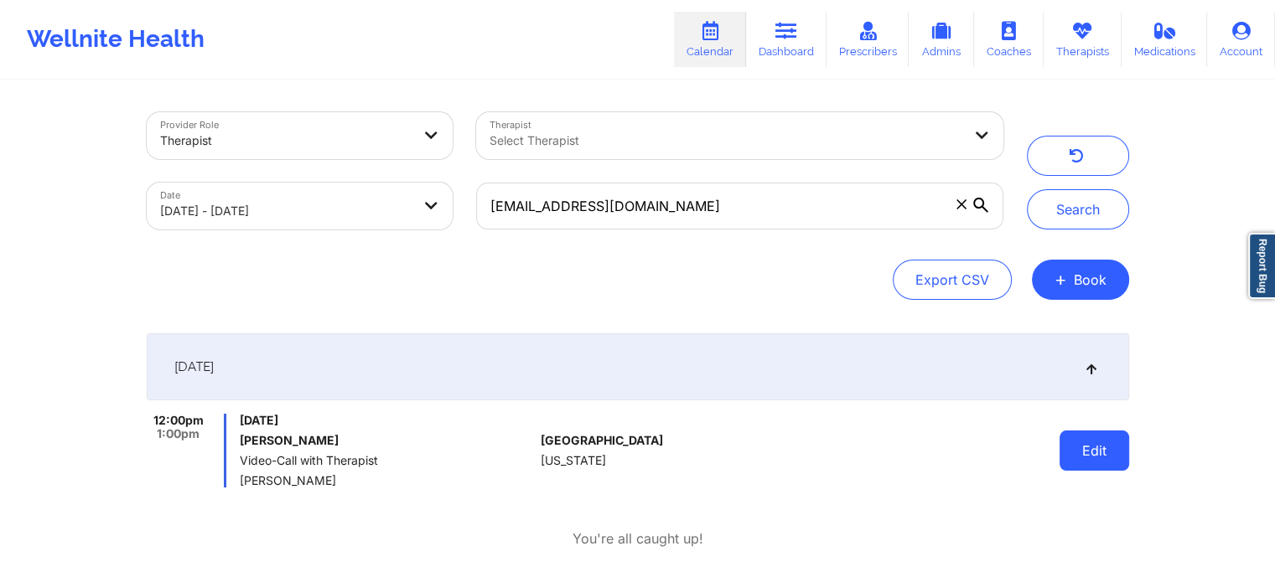
click at [1073, 449] on button "Edit" at bounding box center [1094, 451] width 70 height 40
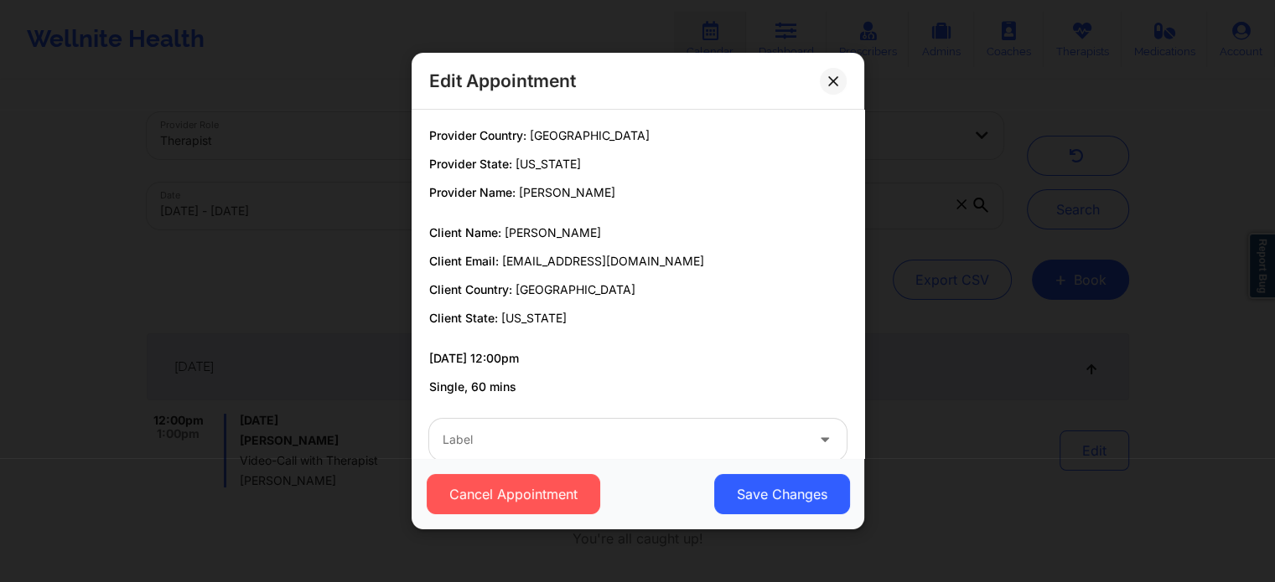
click at [623, 461] on div "Cancel Appointment Save Changes" at bounding box center [637, 493] width 453 height 71
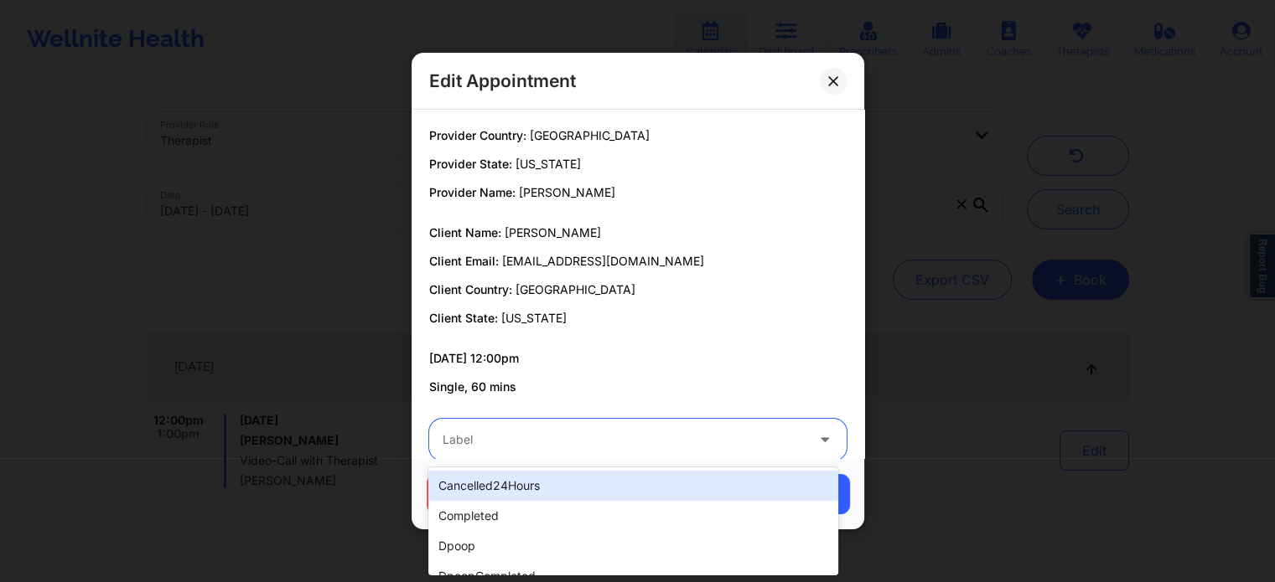
click at [567, 438] on div at bounding box center [623, 440] width 362 height 20
type input "dp"
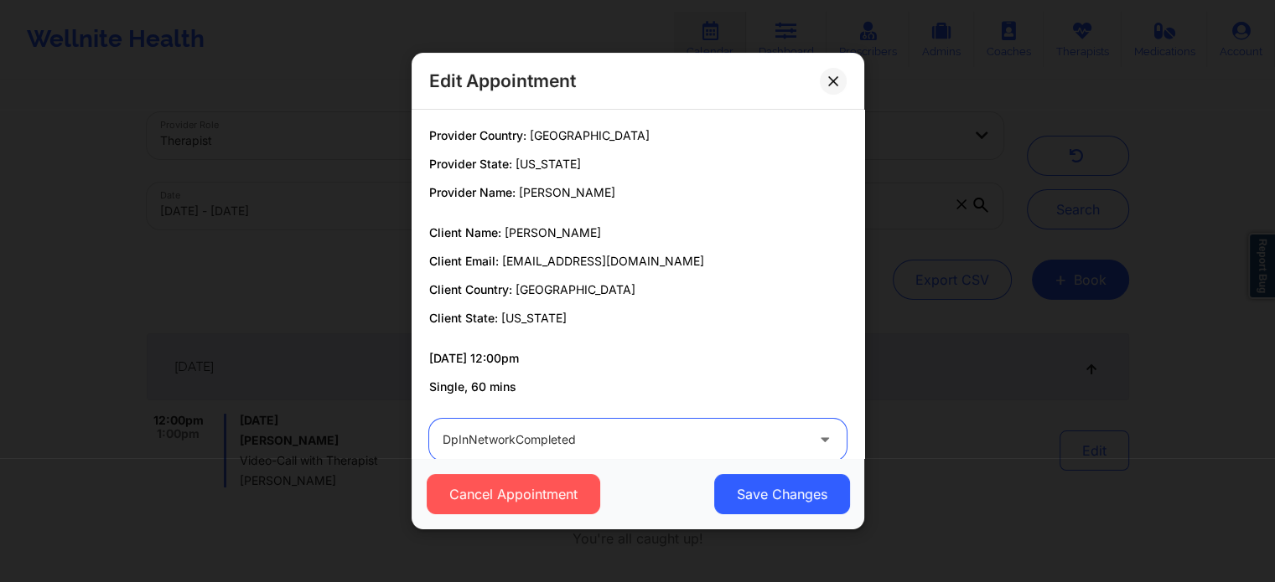
click at [713, 474] on button "Save Changes" at bounding box center [781, 494] width 136 height 40
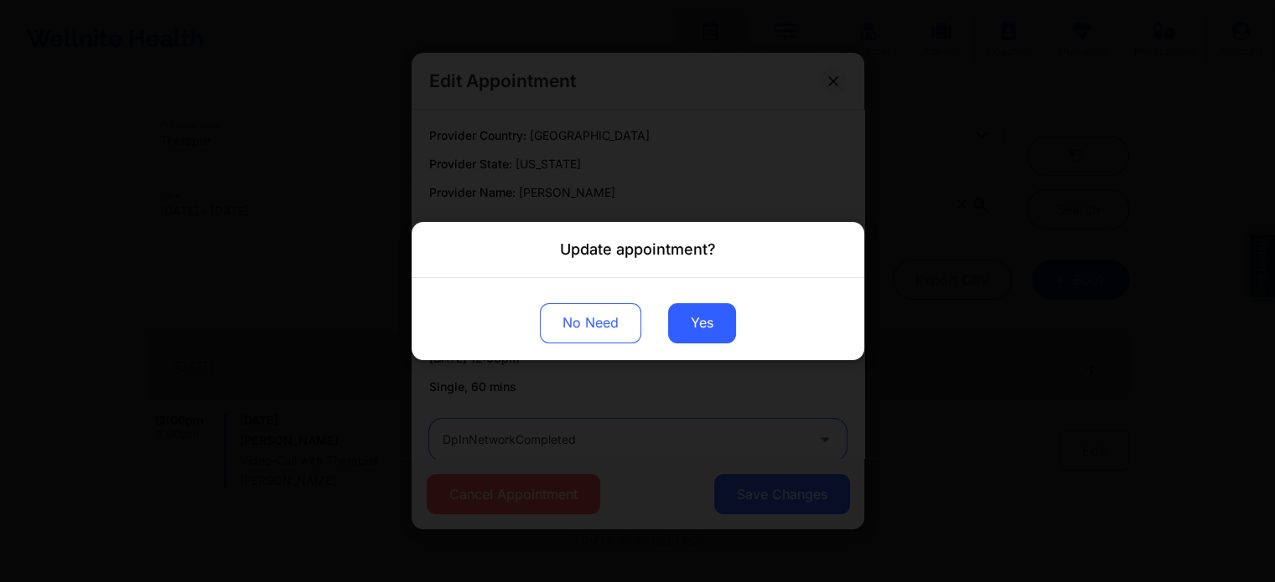
click at [713, 474] on button "Save Changes" at bounding box center [781, 494] width 136 height 40
click at [758, 324] on div "No Need Yes" at bounding box center [637, 319] width 453 height 82
click at [720, 329] on button "Yes" at bounding box center [702, 323] width 68 height 40
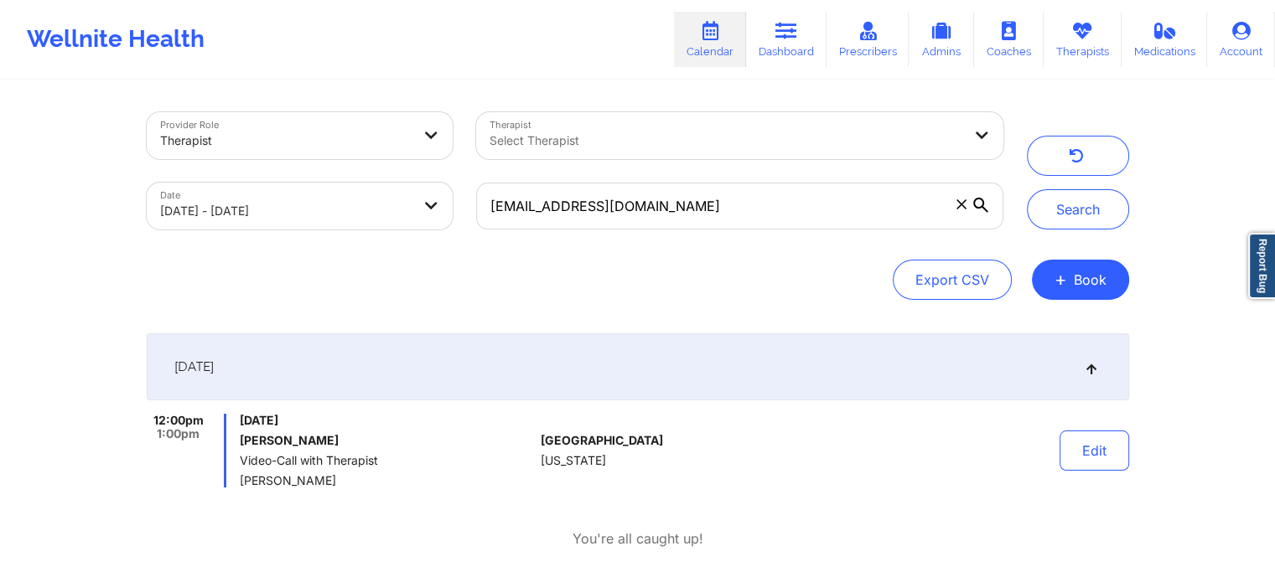
drag, startPoint x: 750, startPoint y: 237, endPoint x: 752, endPoint y: 207, distance: 30.2
click at [752, 207] on div "[EMAIL_ADDRESS][DOMAIN_NAME]" at bounding box center [739, 206] width 550 height 70
drag, startPoint x: 752, startPoint y: 207, endPoint x: 202, endPoint y: 118, distance: 556.9
click at [202, 118] on div "Provider Role Therapist Therapist Select Therapist Date [DATE] - [DATE] [EMAIL_…" at bounding box center [575, 171] width 880 height 141
paste input "danielaramos2412"
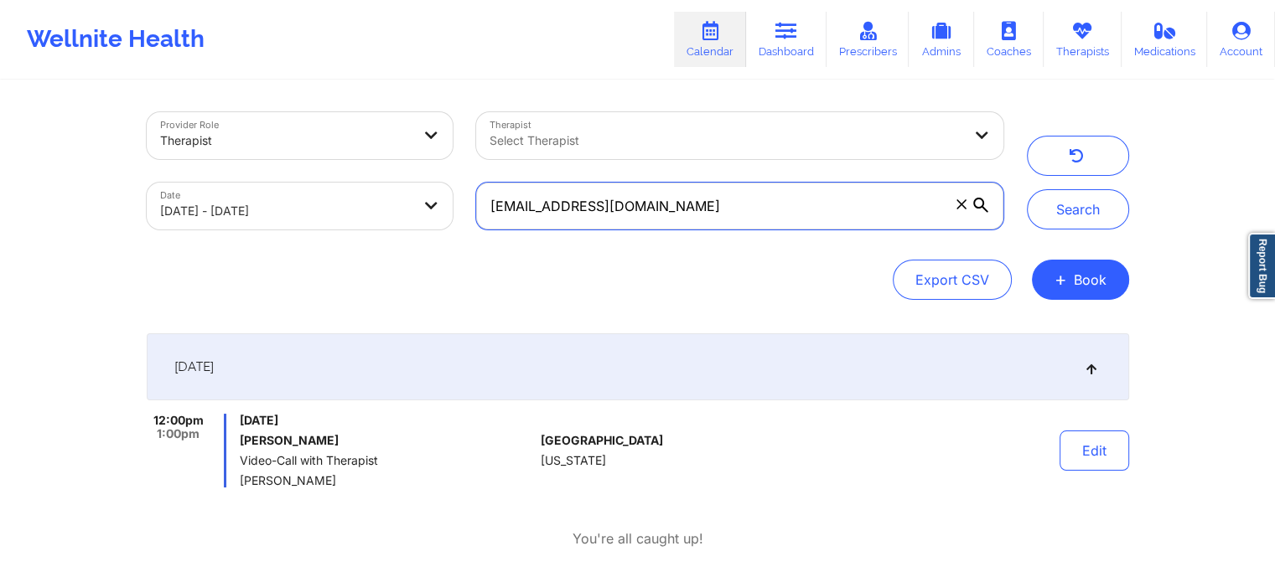
type input "[EMAIL_ADDRESS][DOMAIN_NAME]"
click at [1027, 189] on button "Search" at bounding box center [1078, 209] width 102 height 40
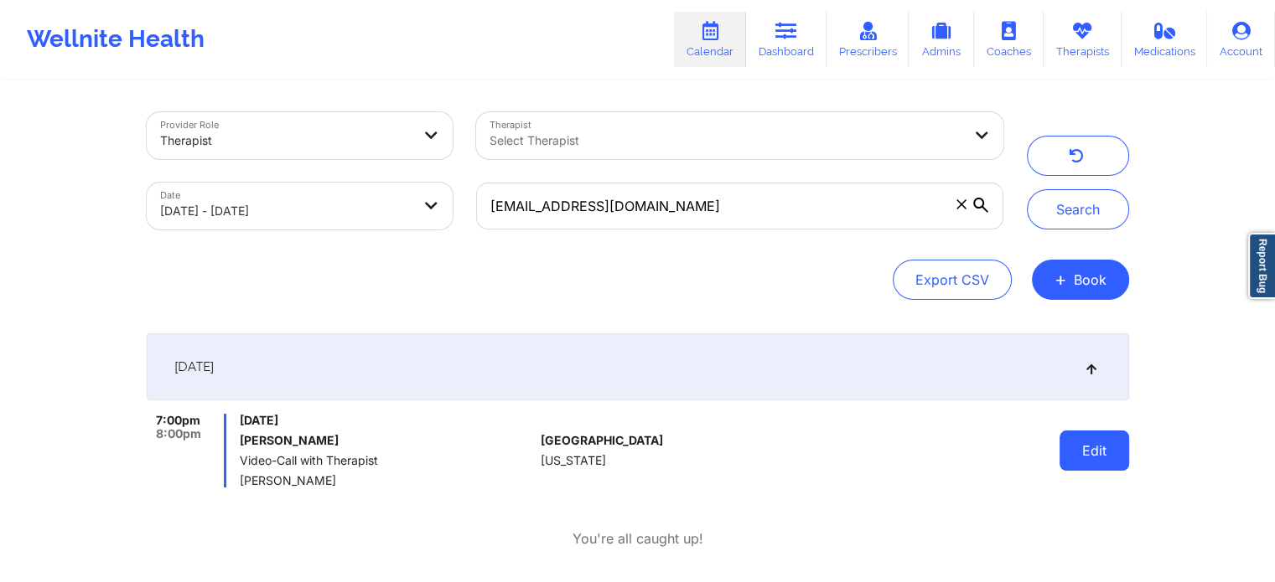
click at [1068, 445] on button "Edit" at bounding box center [1094, 451] width 70 height 40
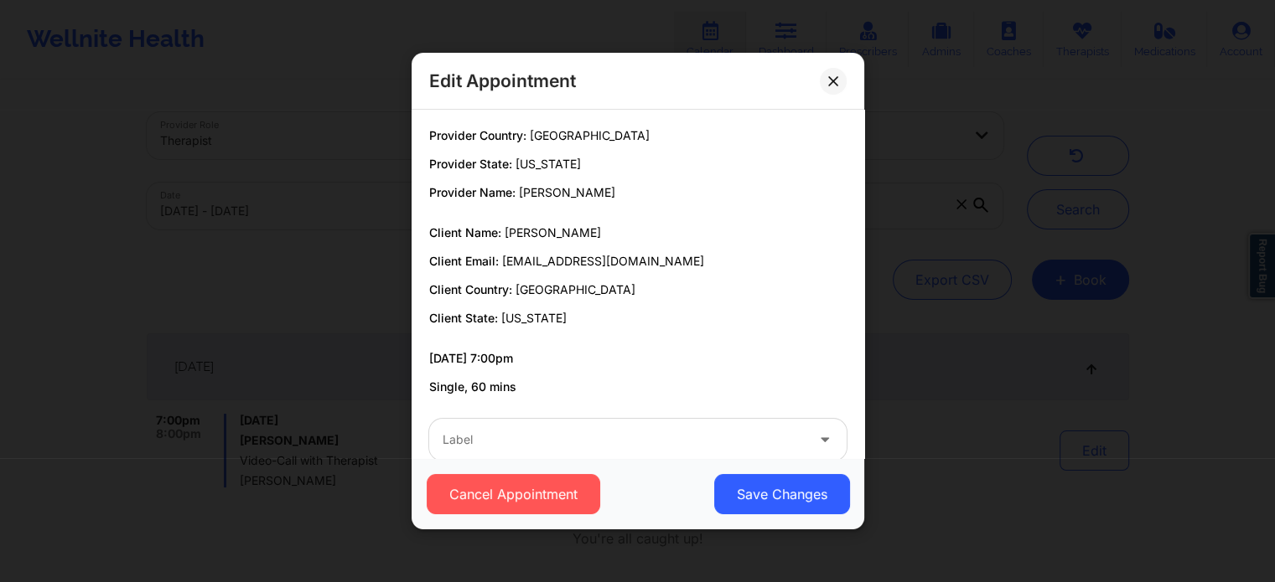
click at [608, 432] on div at bounding box center [623, 440] width 362 height 20
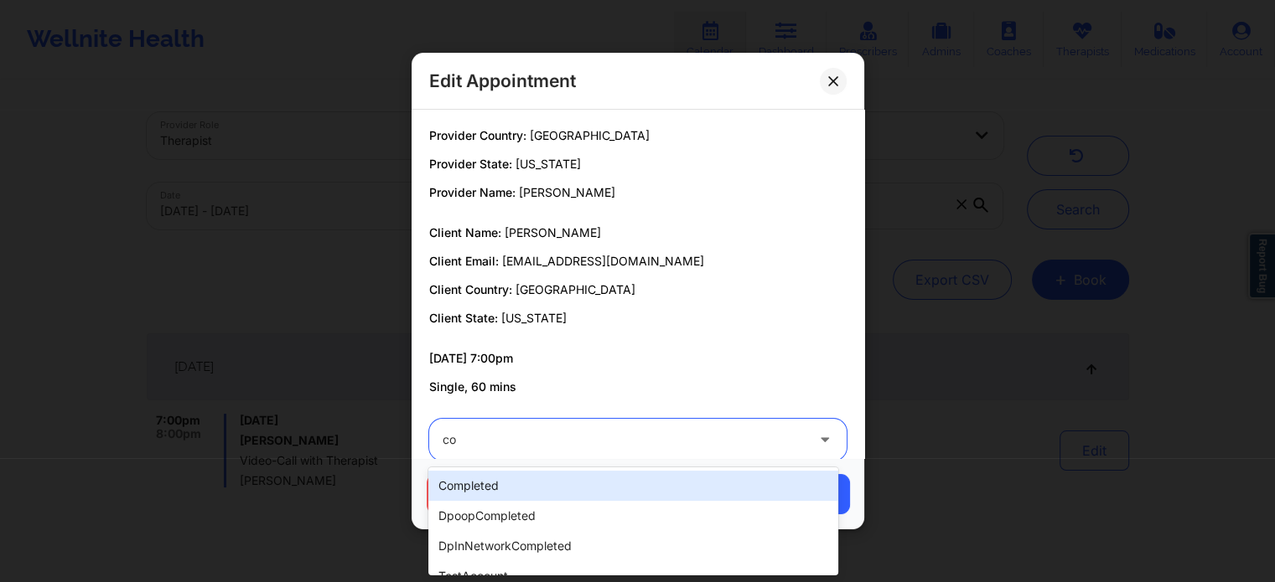
type input "com"
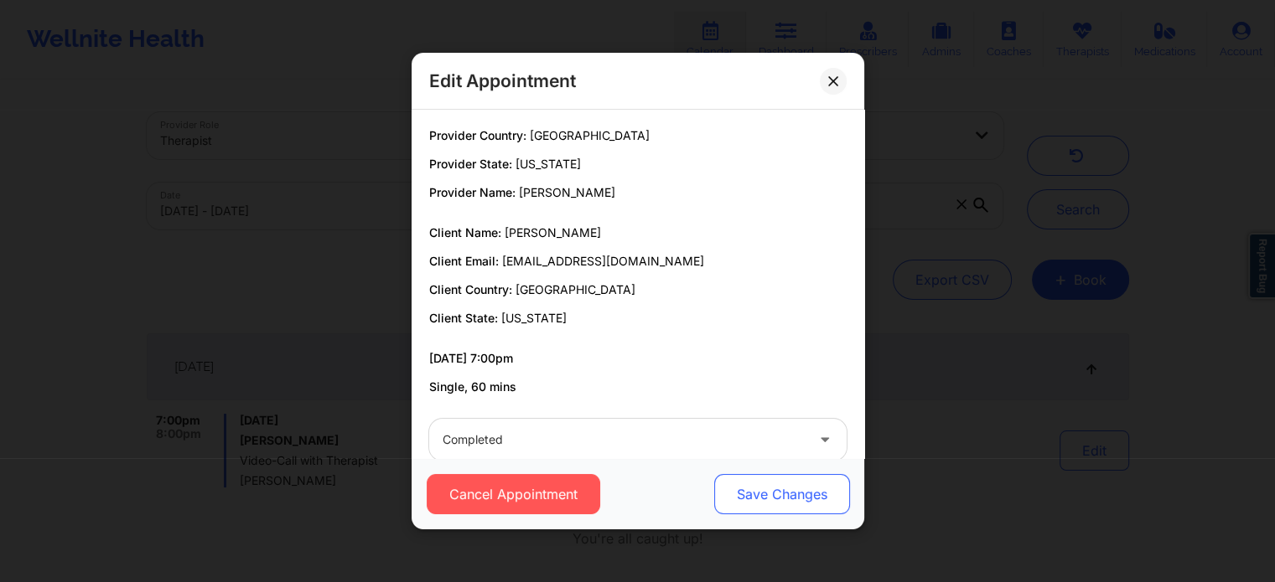
click at [816, 507] on button "Save Changes" at bounding box center [781, 494] width 136 height 40
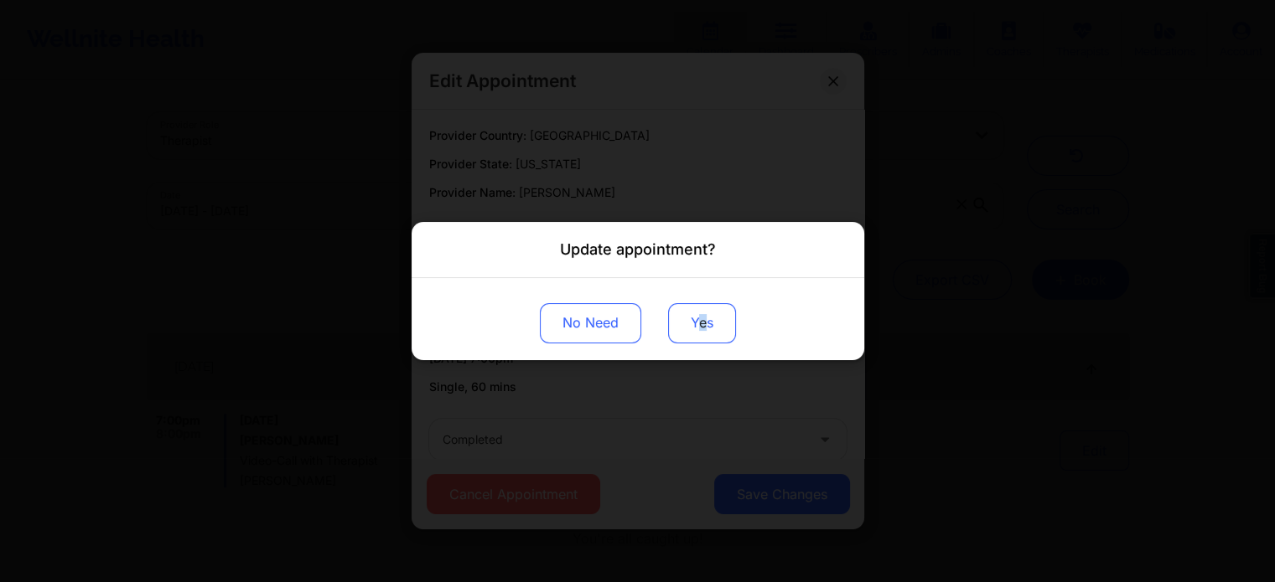
drag, startPoint x: 704, startPoint y: 349, endPoint x: 694, endPoint y: 331, distance: 21.0
click at [694, 331] on div "No Need Yes" at bounding box center [637, 319] width 453 height 82
click at [694, 331] on button "Yes" at bounding box center [702, 323] width 68 height 40
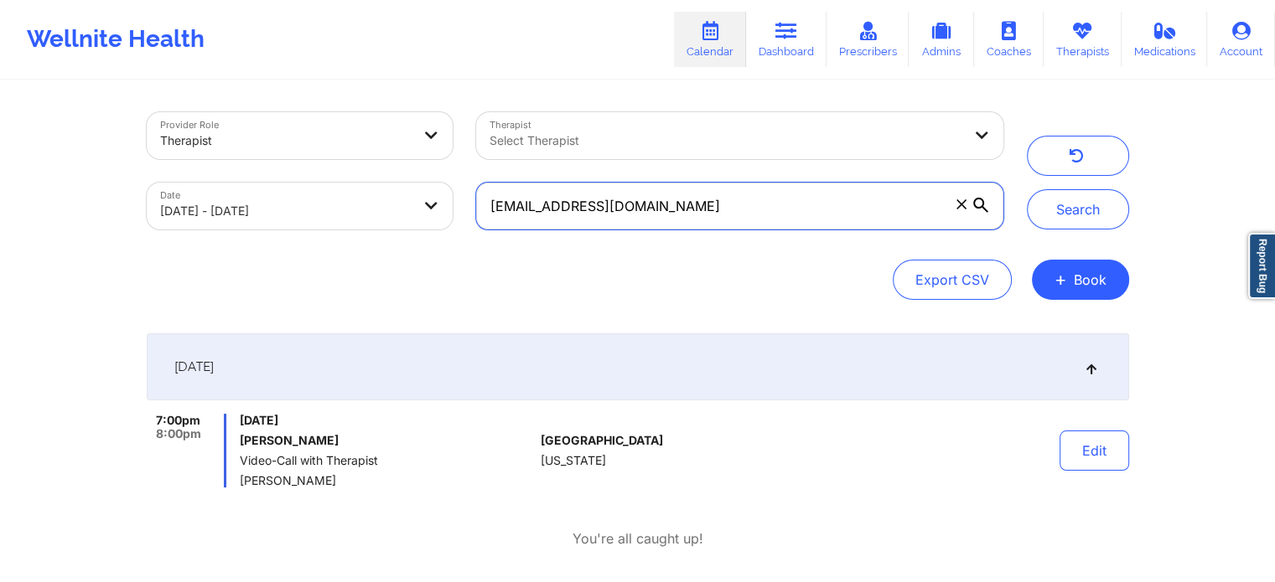
drag, startPoint x: 716, startPoint y: 225, endPoint x: 95, endPoint y: 132, distance: 628.7
click at [95, 132] on div "Provider Role Therapist Therapist Select Therapist Date [DATE] - [DATE] [EMAIL_…" at bounding box center [637, 295] width 1275 height 591
paste input "[PERSON_NAME].burkard1"
click at [1027, 189] on button "Search" at bounding box center [1078, 209] width 102 height 40
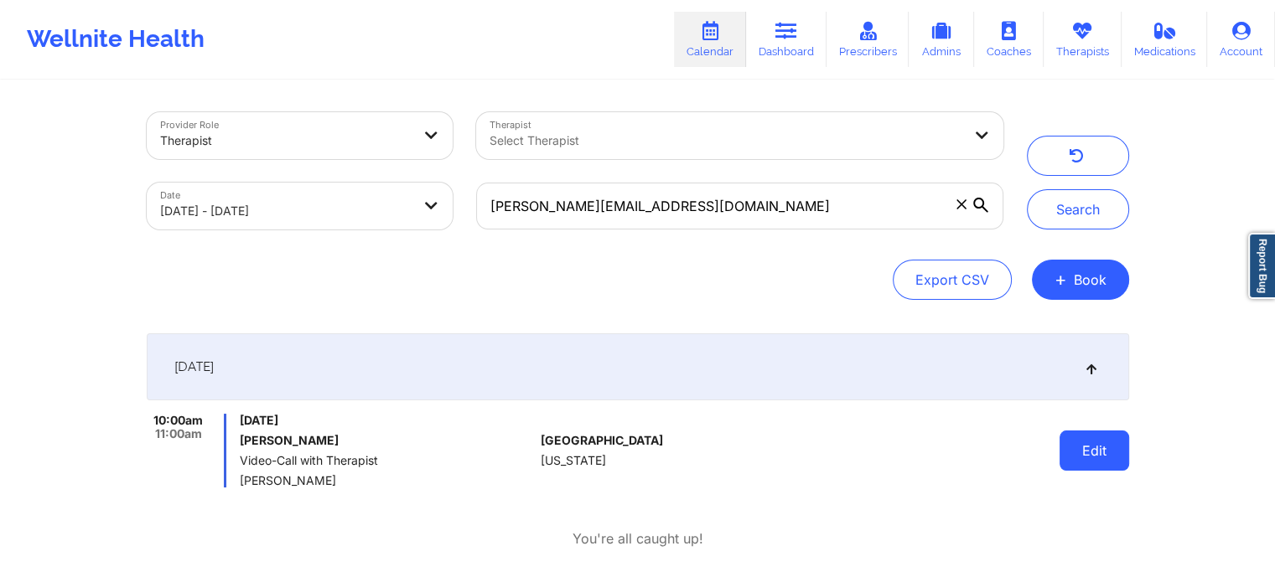
click at [1087, 452] on button "Edit" at bounding box center [1094, 451] width 70 height 40
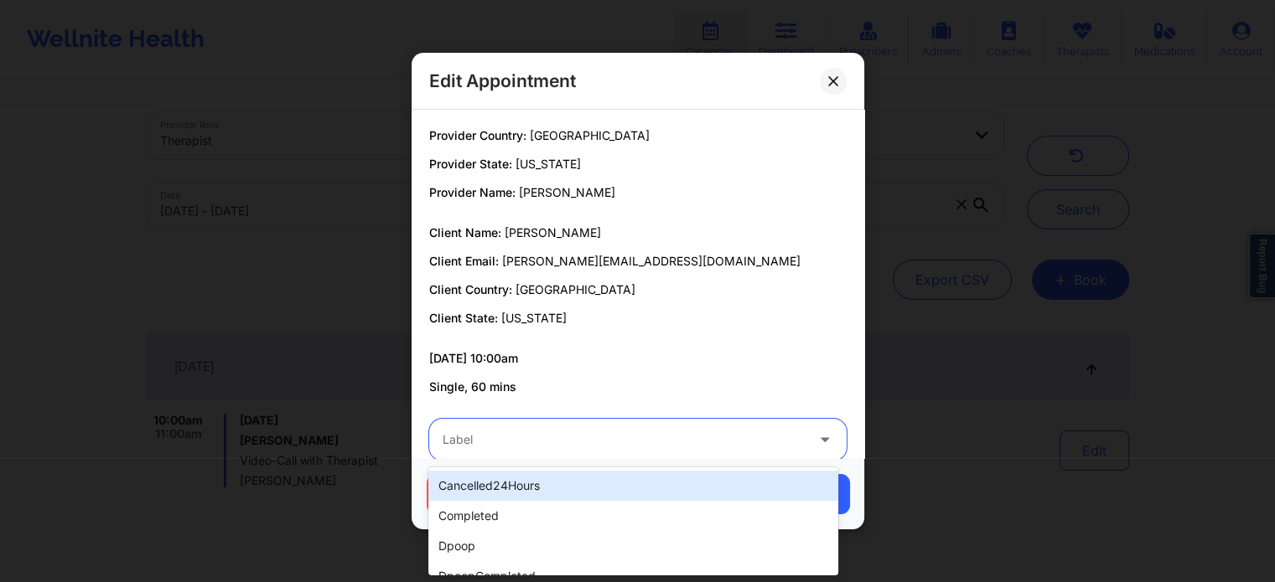
click at [663, 441] on div at bounding box center [623, 440] width 362 height 20
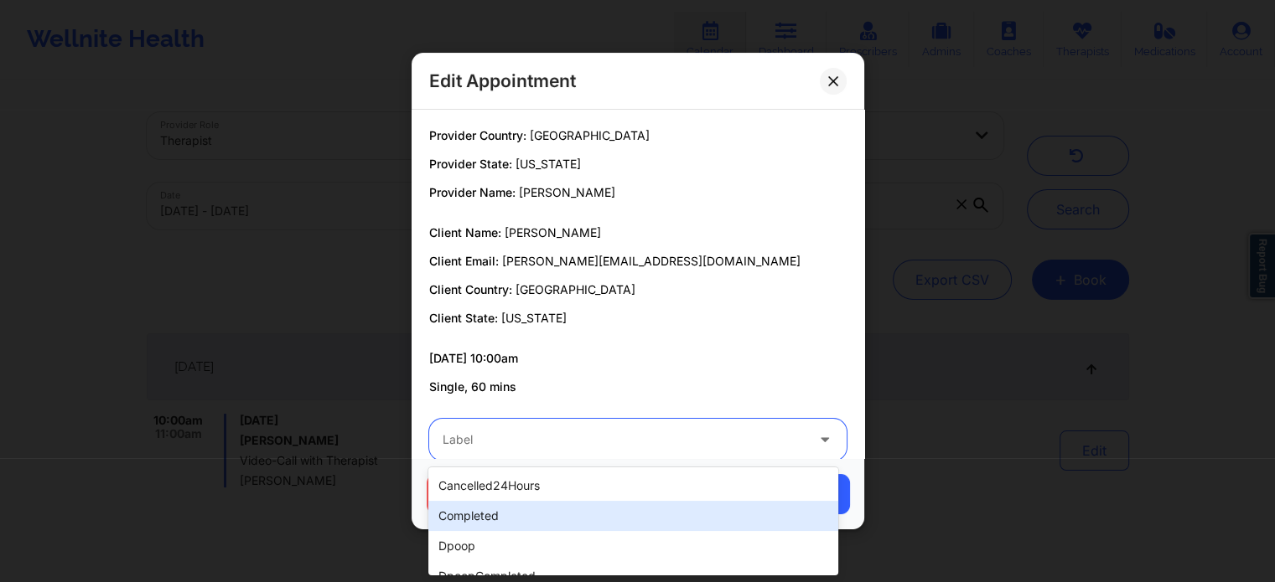
click at [569, 506] on div "completed" at bounding box center [632, 516] width 409 height 30
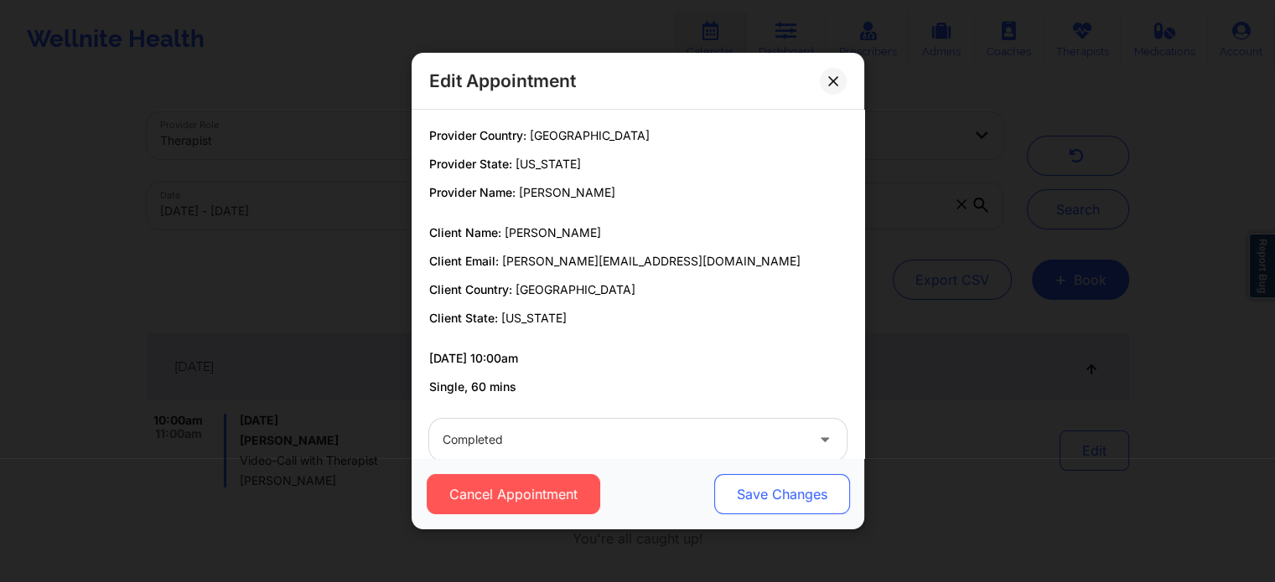
click at [782, 504] on button "Save Changes" at bounding box center [781, 494] width 136 height 40
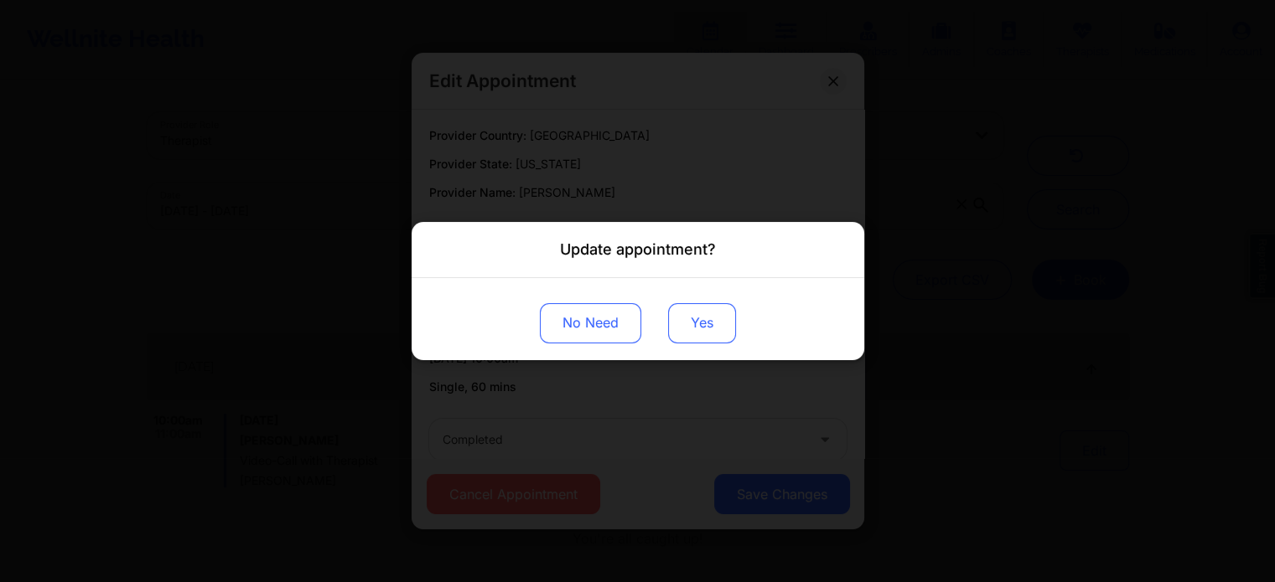
click at [694, 322] on button "Yes" at bounding box center [702, 323] width 68 height 40
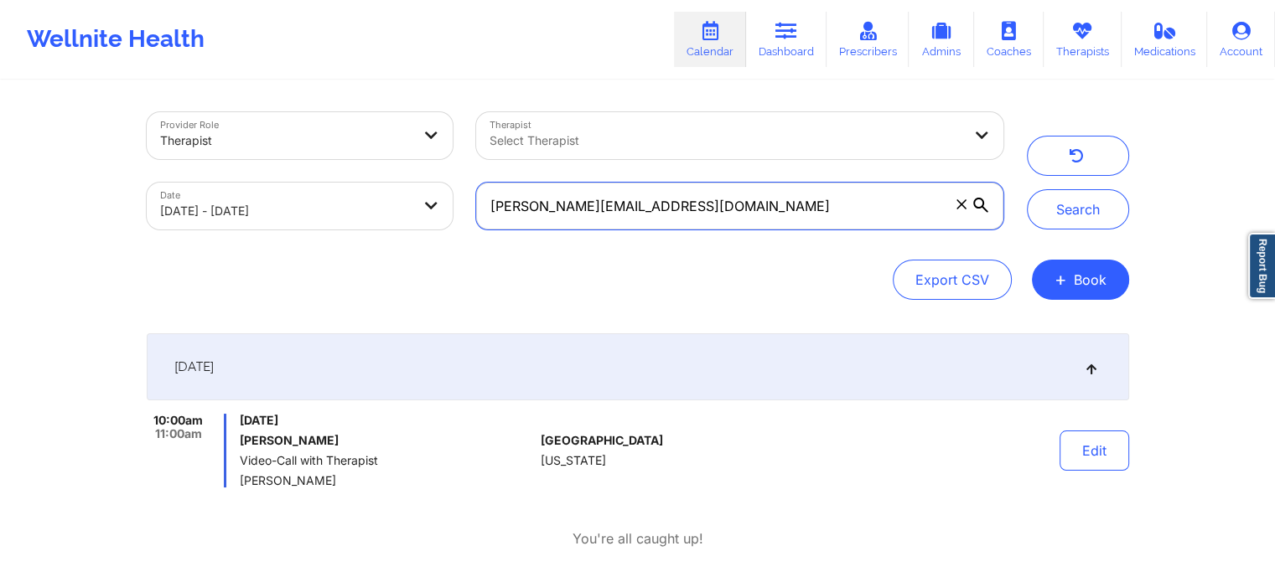
drag, startPoint x: 713, startPoint y: 220, endPoint x: 322, endPoint y: 194, distance: 392.3
click at [322, 194] on div "Provider Role Therapist Therapist Select Therapist Date [DATE] - [DATE] [PERSON…" at bounding box center [575, 171] width 880 height 141
paste input "er.addison6"
click at [1027, 189] on button "Search" at bounding box center [1078, 209] width 102 height 40
drag, startPoint x: 694, startPoint y: 199, endPoint x: 54, endPoint y: 114, distance: 645.9
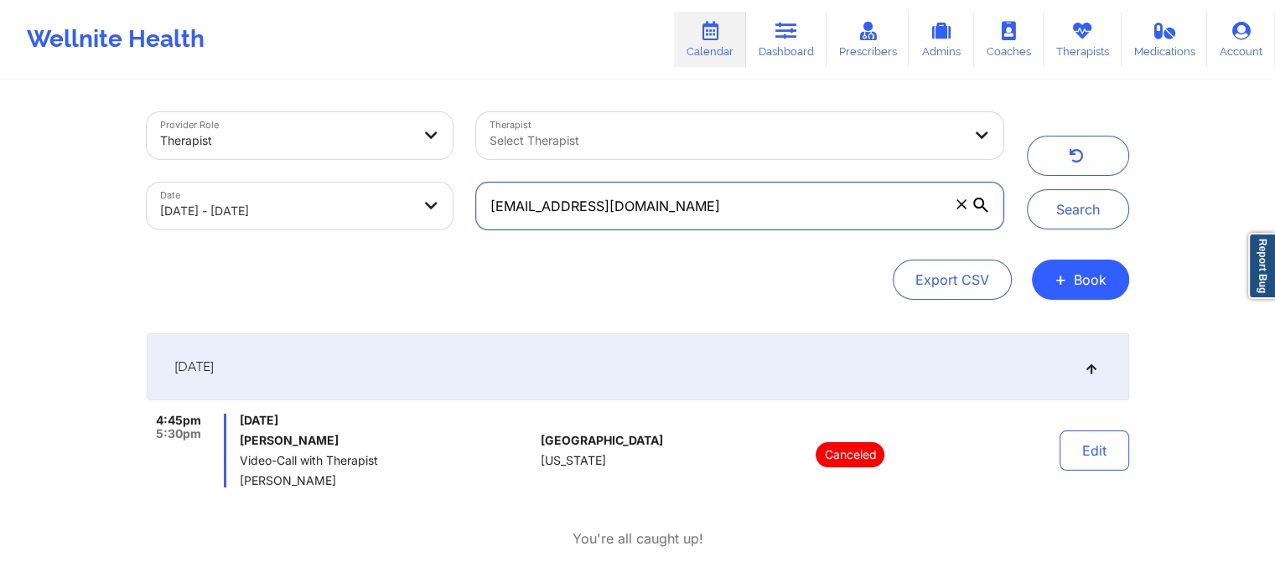
click at [54, 114] on div "Provider Role Therapist Therapist Select Therapist Date [DATE] - [DATE] [EMAIL_…" at bounding box center [637, 295] width 1275 height 591
paste input "[PERSON_NAME].spettmann"
click at [1027, 189] on button "Search" at bounding box center [1078, 209] width 102 height 40
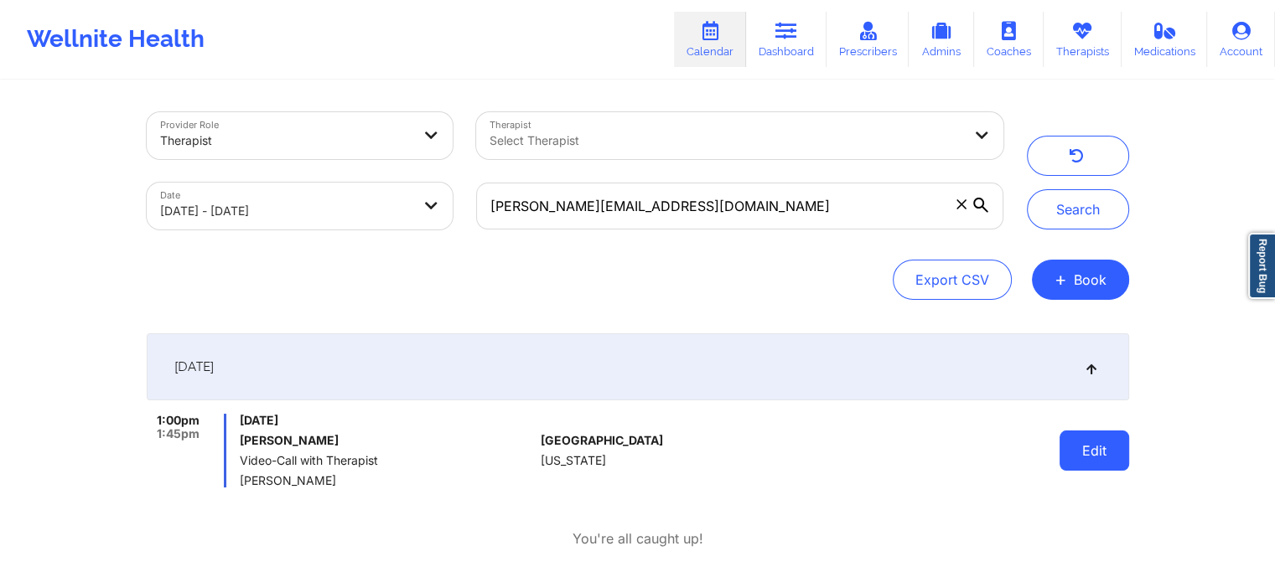
drag, startPoint x: 1140, startPoint y: 438, endPoint x: 1105, endPoint y: 456, distance: 38.6
click at [1105, 456] on div "Provider Role Therapist Therapist Select Therapist Date [DATE] - [DATE] [PERSON…" at bounding box center [637, 295] width 1275 height 591
drag, startPoint x: 1059, startPoint y: 425, endPoint x: 1092, endPoint y: 462, distance: 49.3
click at [1092, 462] on div "Edit" at bounding box center [1050, 451] width 155 height 74
click at [1092, 462] on button "Edit" at bounding box center [1094, 451] width 70 height 40
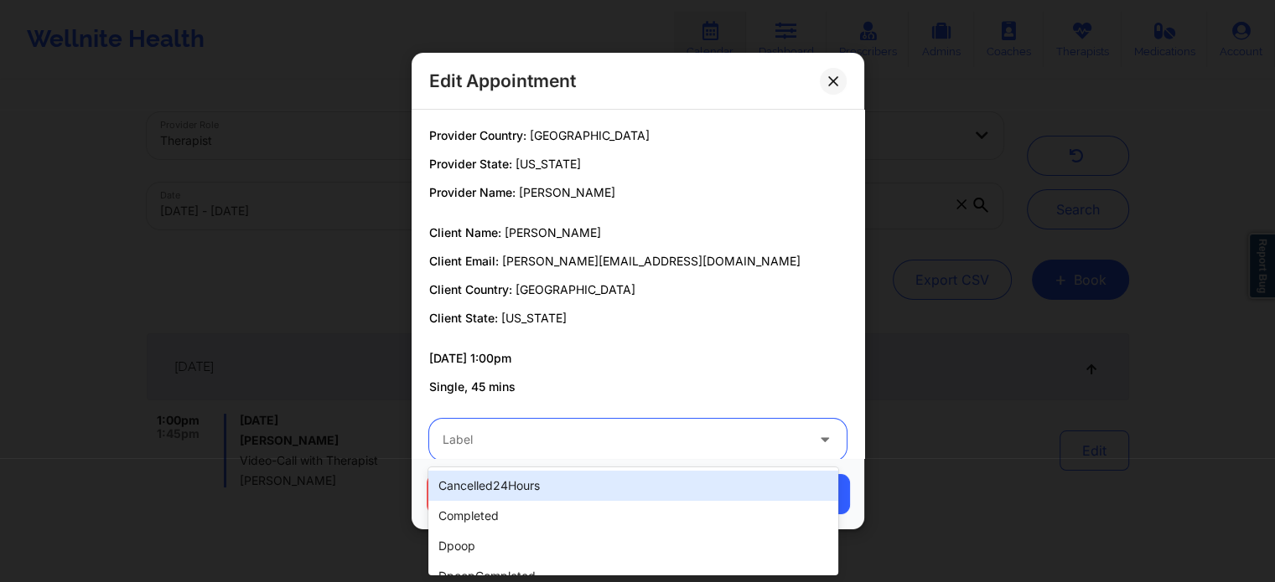
click at [737, 426] on div "Label" at bounding box center [617, 440] width 377 height 42
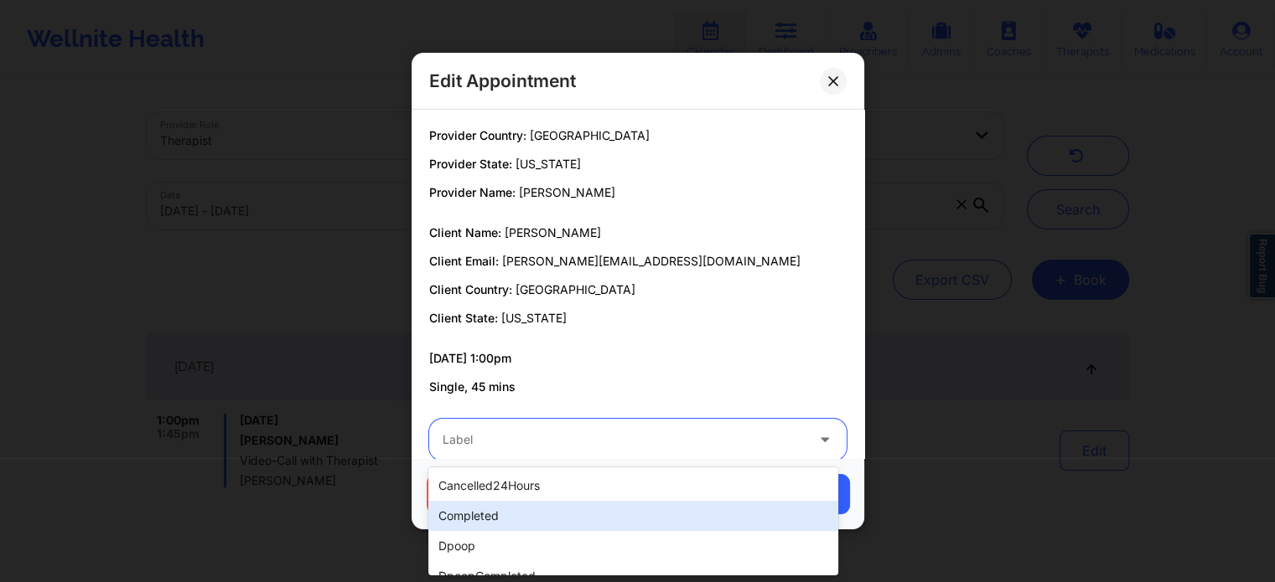
click at [563, 508] on div "completed" at bounding box center [632, 516] width 409 height 30
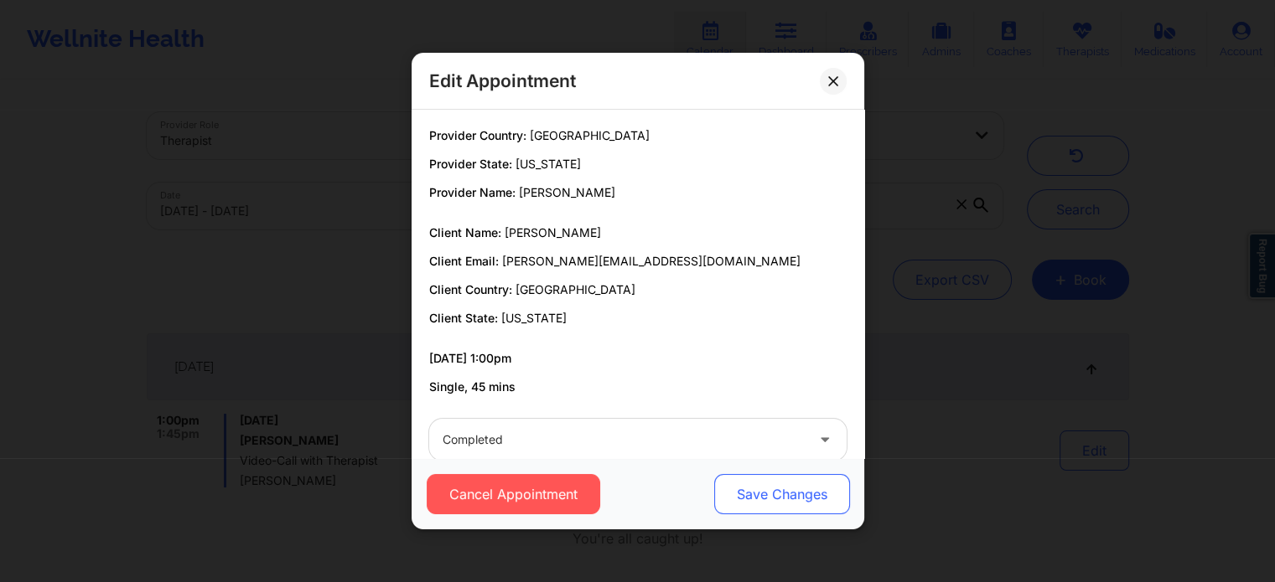
drag, startPoint x: 770, startPoint y: 510, endPoint x: 779, endPoint y: 496, distance: 17.0
click at [779, 496] on button "Save Changes" at bounding box center [781, 494] width 136 height 40
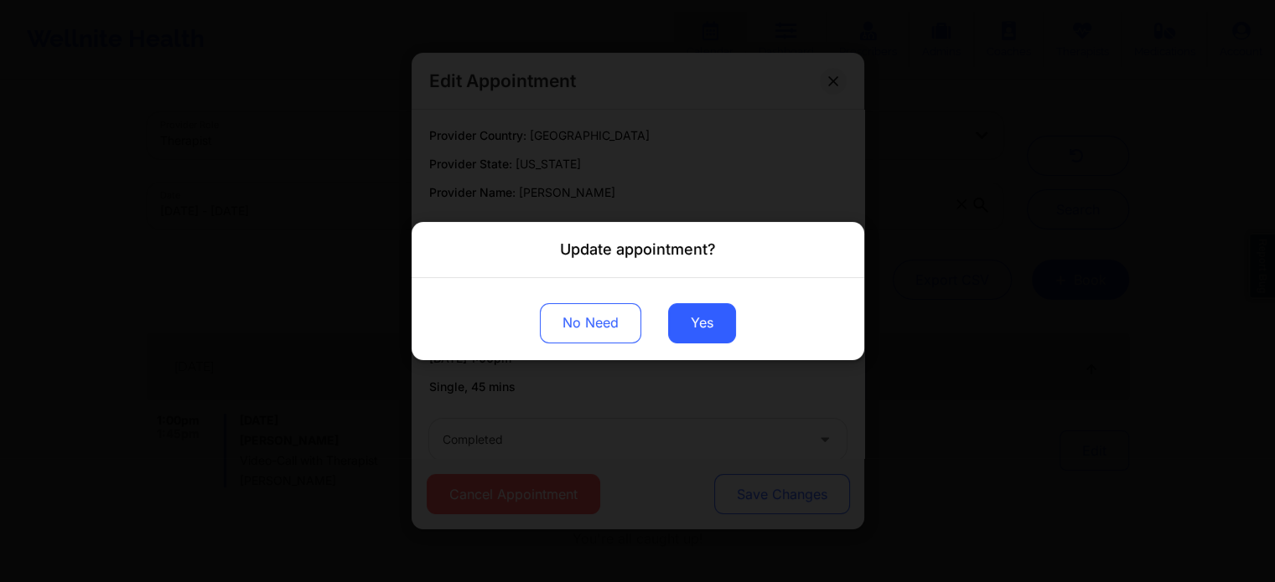
click at [779, 496] on div "Update appointment? No Need Yes" at bounding box center [637, 291] width 1275 height 582
click at [699, 332] on button "Yes" at bounding box center [702, 323] width 68 height 40
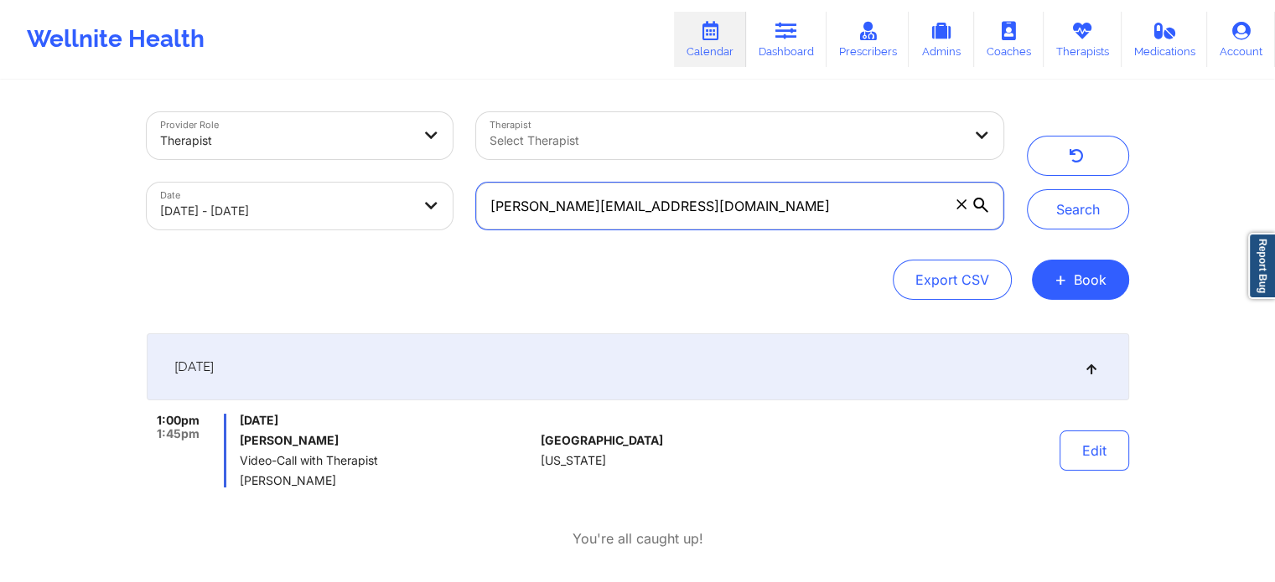
drag, startPoint x: 747, startPoint y: 221, endPoint x: 205, endPoint y: 163, distance: 544.4
click at [205, 163] on div "Provider Role Therapist Therapist Select Therapist Date [DATE] - [DATE] [PERSON…" at bounding box center [575, 171] width 880 height 141
paste input "jordanhollo"
click at [1027, 189] on button "Search" at bounding box center [1078, 209] width 102 height 40
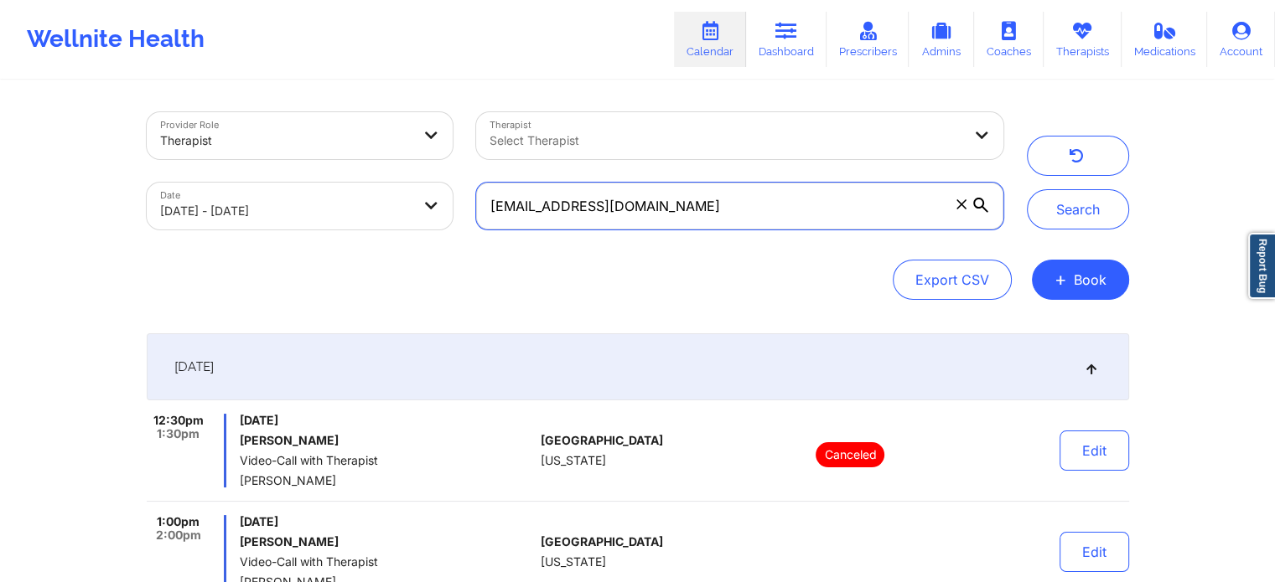
drag, startPoint x: 770, startPoint y: 221, endPoint x: 285, endPoint y: 99, distance: 500.4
click at [285, 99] on div "Provider Role Therapist Therapist Select Therapist Date [DATE] - [DATE] [EMAIL_…" at bounding box center [638, 387] width 1006 height 610
paste input "[EMAIL_ADDRESS]"
click at [1027, 189] on button "Search" at bounding box center [1078, 209] width 102 height 40
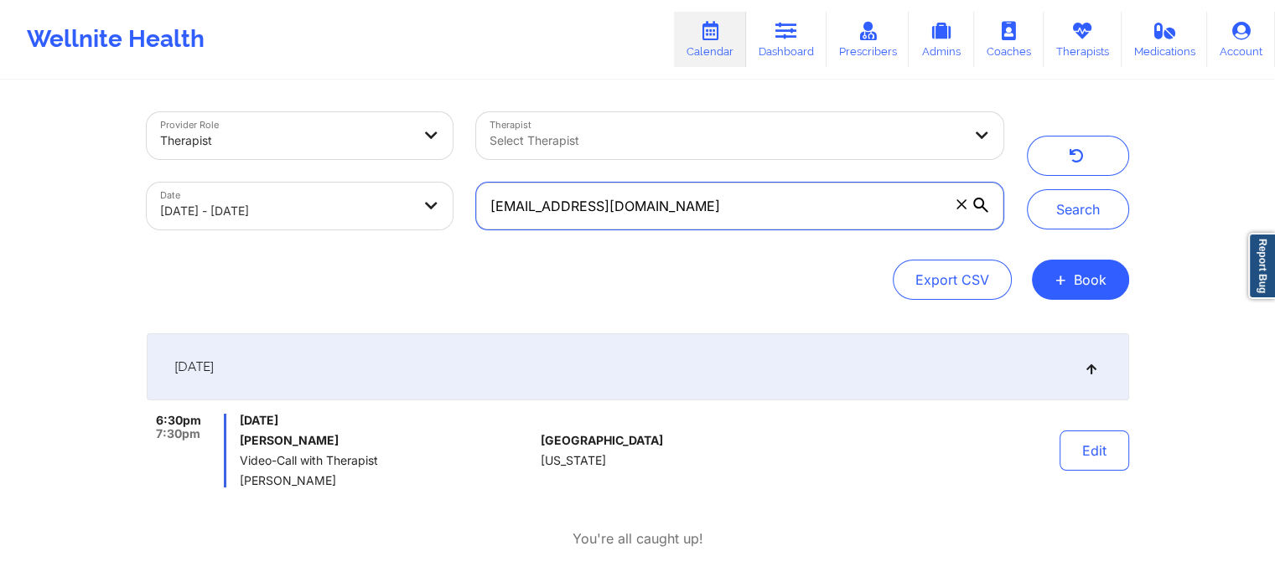
drag, startPoint x: 714, startPoint y: 220, endPoint x: 121, endPoint y: -29, distance: 643.4
click at [121, 0] on html "Wellnite Health Calendar Dashboard Prescribers Admins Coaches Therapists Medica…" at bounding box center [637, 291] width 1275 height 582
paste input "[EMAIL_ADDRESS]"
click at [1027, 189] on button "Search" at bounding box center [1078, 209] width 102 height 40
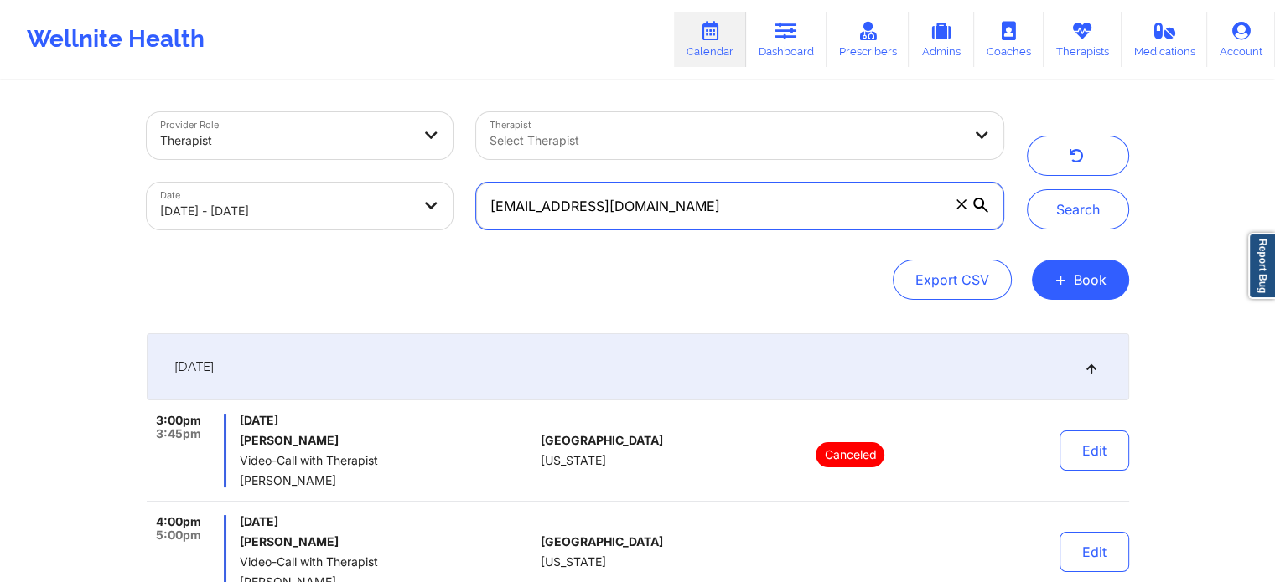
scroll to position [178, 0]
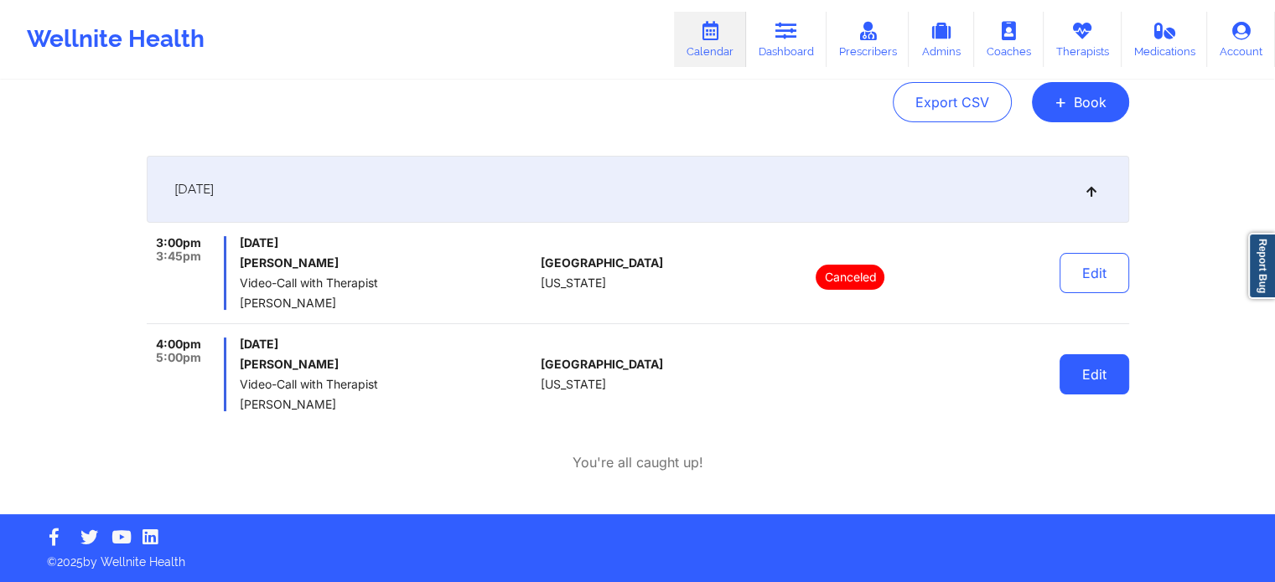
click at [1093, 378] on button "Edit" at bounding box center [1094, 374] width 70 height 40
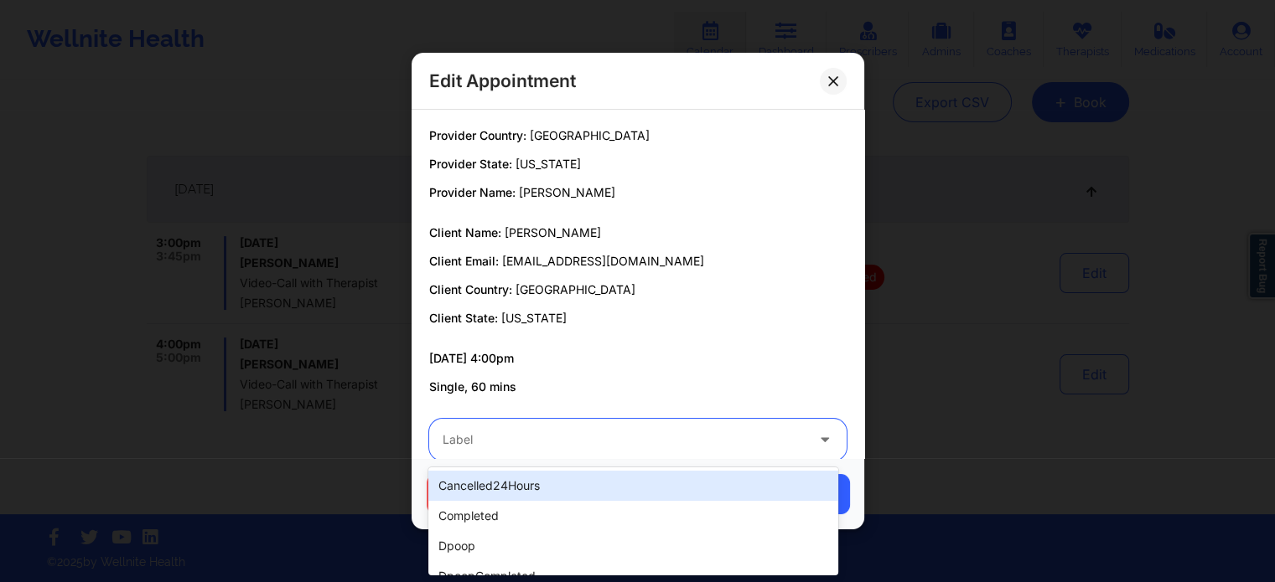
click at [750, 437] on div at bounding box center [623, 440] width 362 height 20
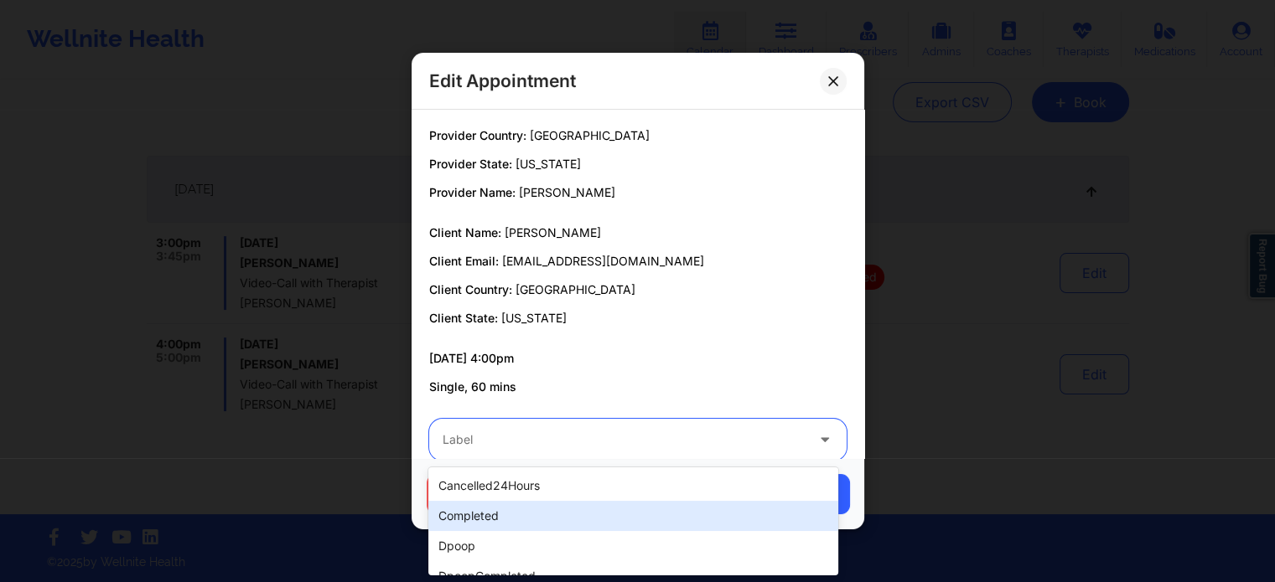
click at [595, 515] on div "completed" at bounding box center [632, 516] width 409 height 30
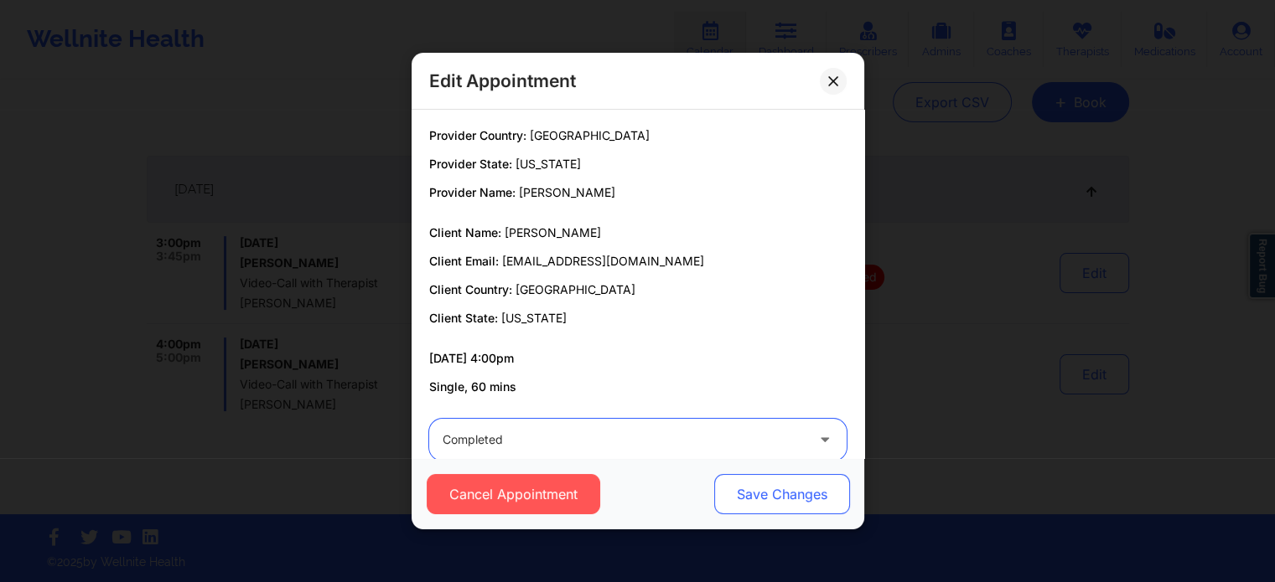
click at [774, 492] on button "Save Changes" at bounding box center [781, 494] width 136 height 40
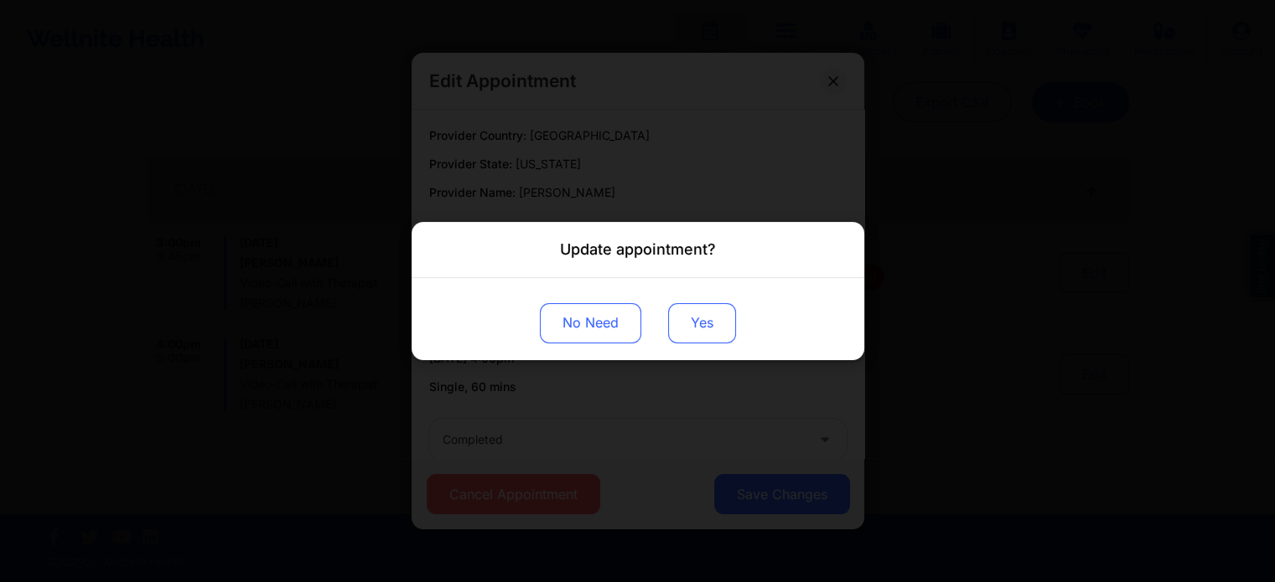
click at [710, 313] on button "Yes" at bounding box center [702, 323] width 68 height 40
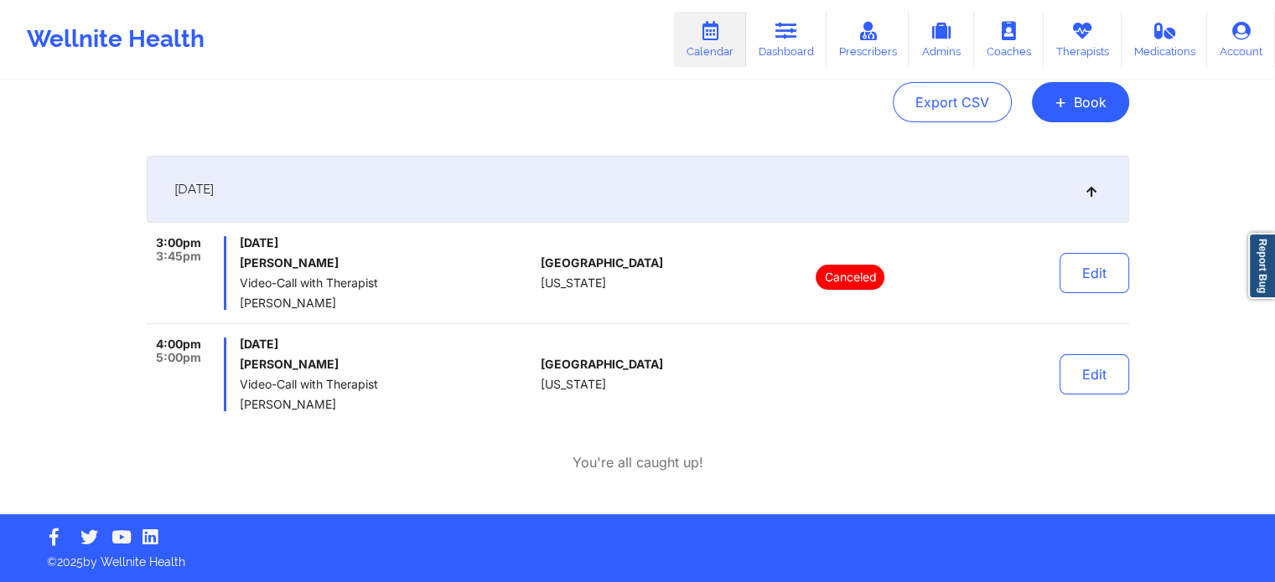
scroll to position [0, 0]
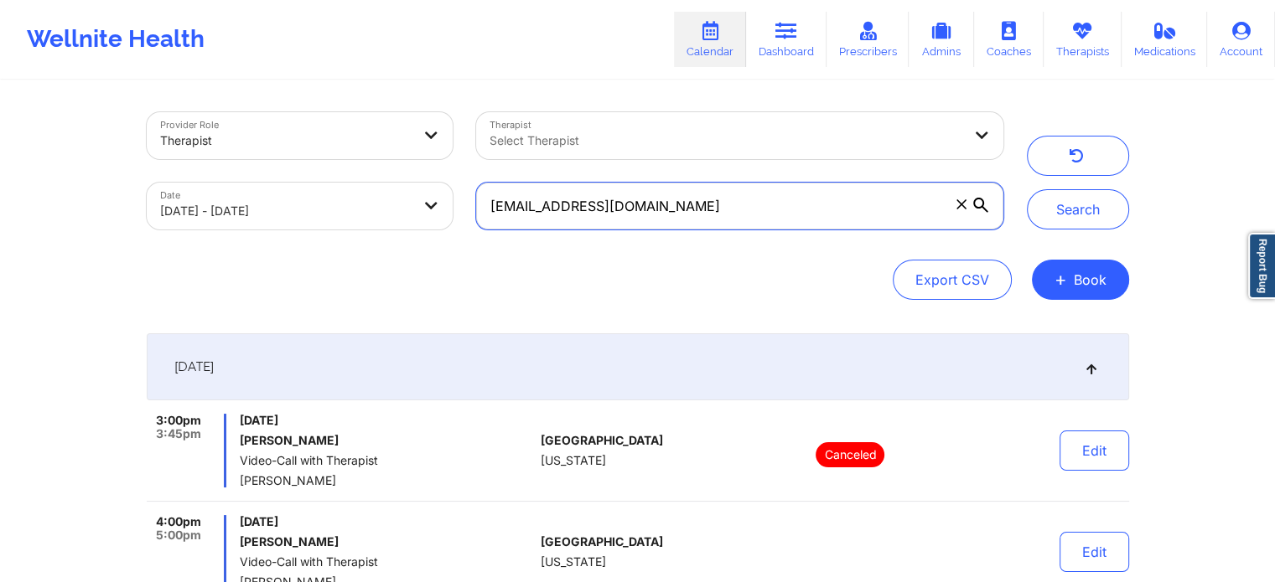
click at [748, 209] on input "[EMAIL_ADDRESS][DOMAIN_NAME]" at bounding box center [739, 206] width 526 height 47
drag, startPoint x: 754, startPoint y: 205, endPoint x: 240, endPoint y: 99, distance: 525.4
click at [240, 99] on div "Provider Role Therapist Therapist Select Therapist Date [DATE] - [DATE] [EMAIL_…" at bounding box center [638, 387] width 1006 height 610
paste input "jordanhollo"
click at [1027, 189] on button "Search" at bounding box center [1078, 209] width 102 height 40
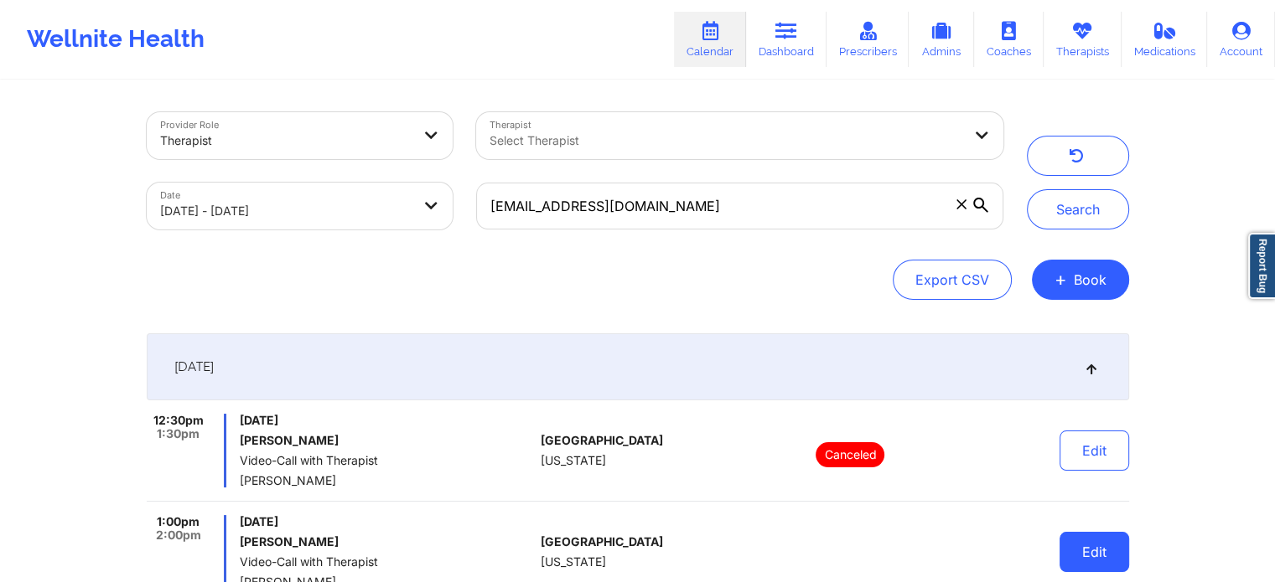
click at [1078, 549] on button "Edit" at bounding box center [1094, 552] width 70 height 40
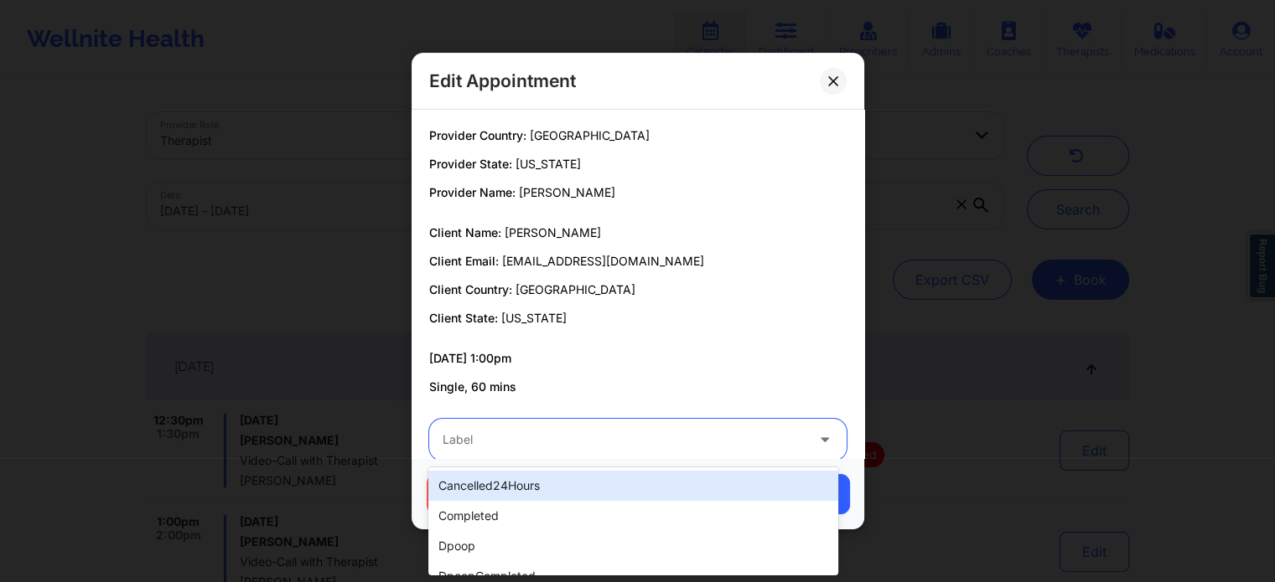
click at [546, 428] on div "Label" at bounding box center [617, 440] width 377 height 42
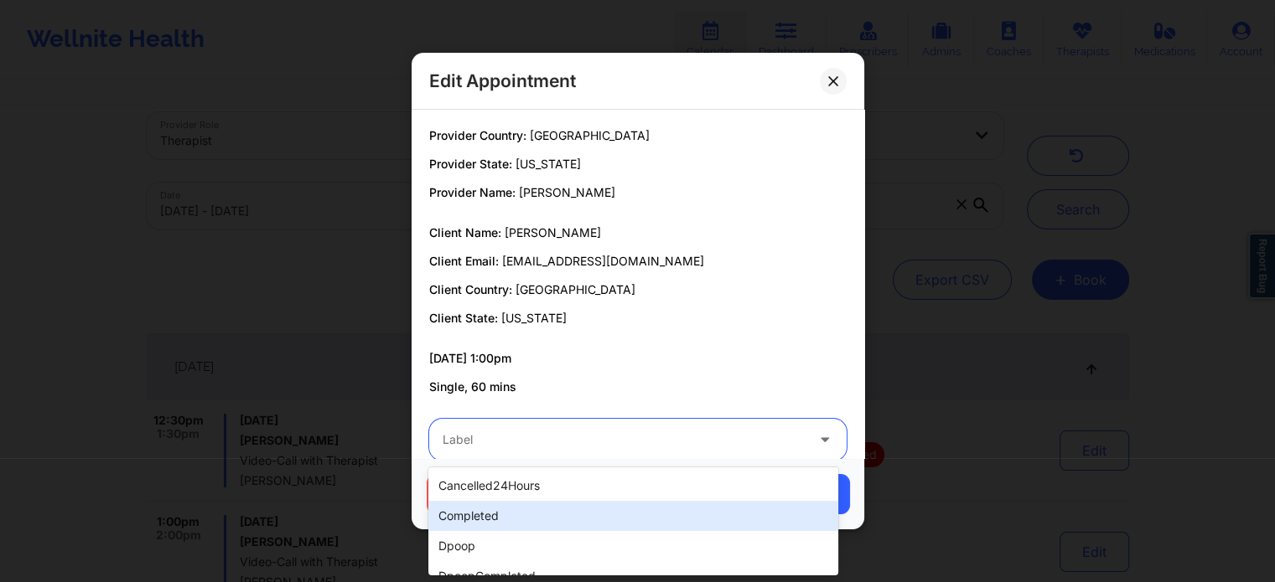
click at [466, 515] on div "completed" at bounding box center [632, 516] width 409 height 30
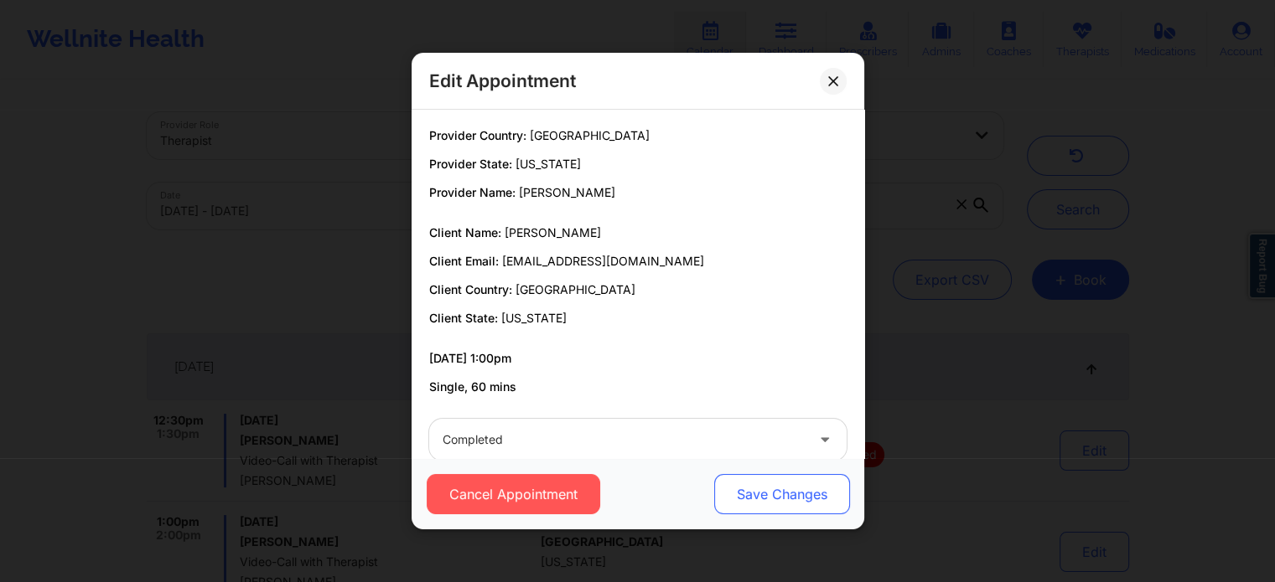
drag, startPoint x: 704, startPoint y: 505, endPoint x: 751, endPoint y: 499, distance: 47.3
click at [751, 499] on div "Cancel Appointment Save Changes" at bounding box center [637, 494] width 429 height 40
click at [751, 499] on button "Save Changes" at bounding box center [781, 494] width 136 height 40
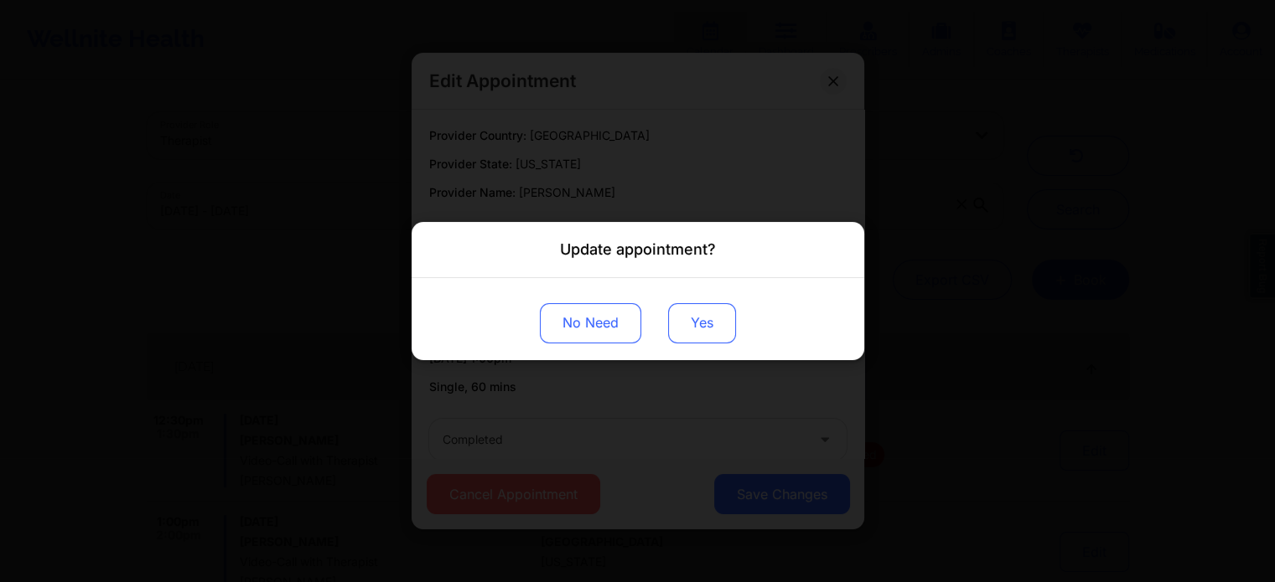
click at [688, 308] on button "Yes" at bounding box center [702, 323] width 68 height 40
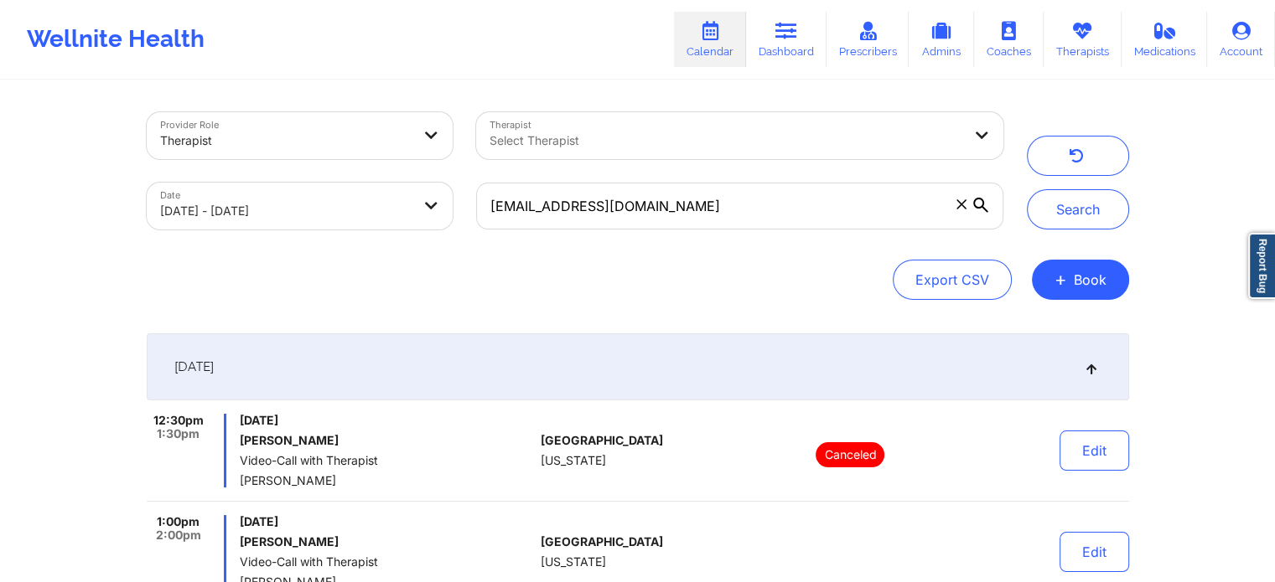
click at [754, 174] on div "[EMAIL_ADDRESS][DOMAIN_NAME]" at bounding box center [739, 206] width 550 height 70
drag, startPoint x: 740, startPoint y: 189, endPoint x: 429, endPoint y: 199, distance: 311.1
click at [429, 199] on div "Provider Role Therapist Therapist Select Therapist Date [DATE] - [DATE] [EMAIL_…" at bounding box center [575, 171] width 880 height 141
paste input "richjamal01"
click at [1053, 199] on button "Search" at bounding box center [1078, 209] width 102 height 40
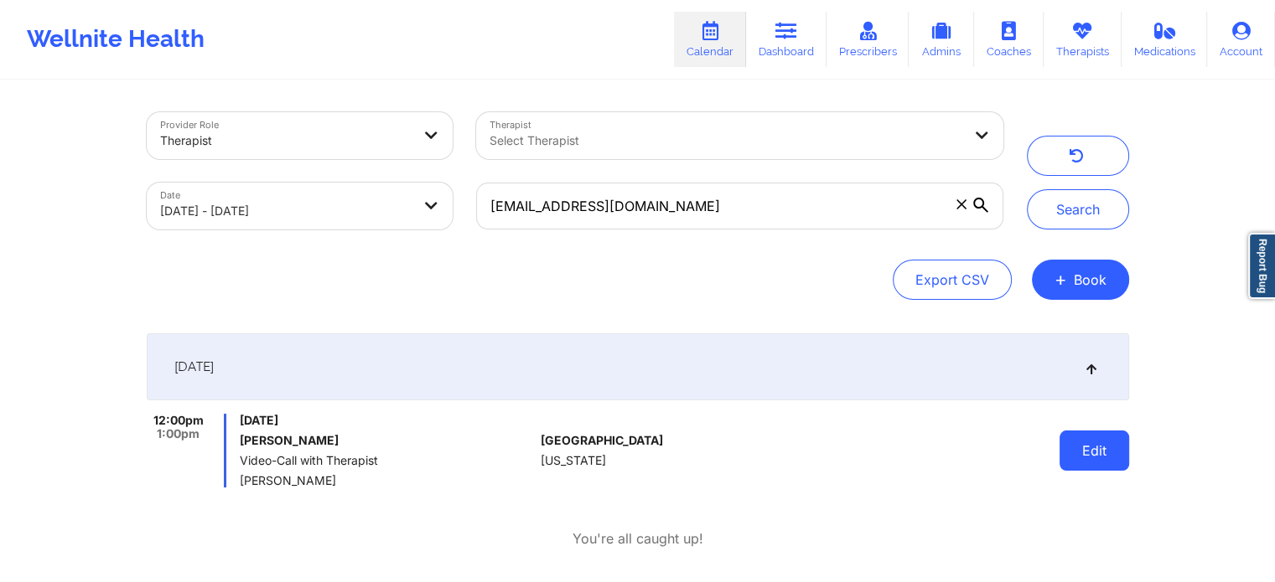
click at [1085, 468] on button "Edit" at bounding box center [1094, 451] width 70 height 40
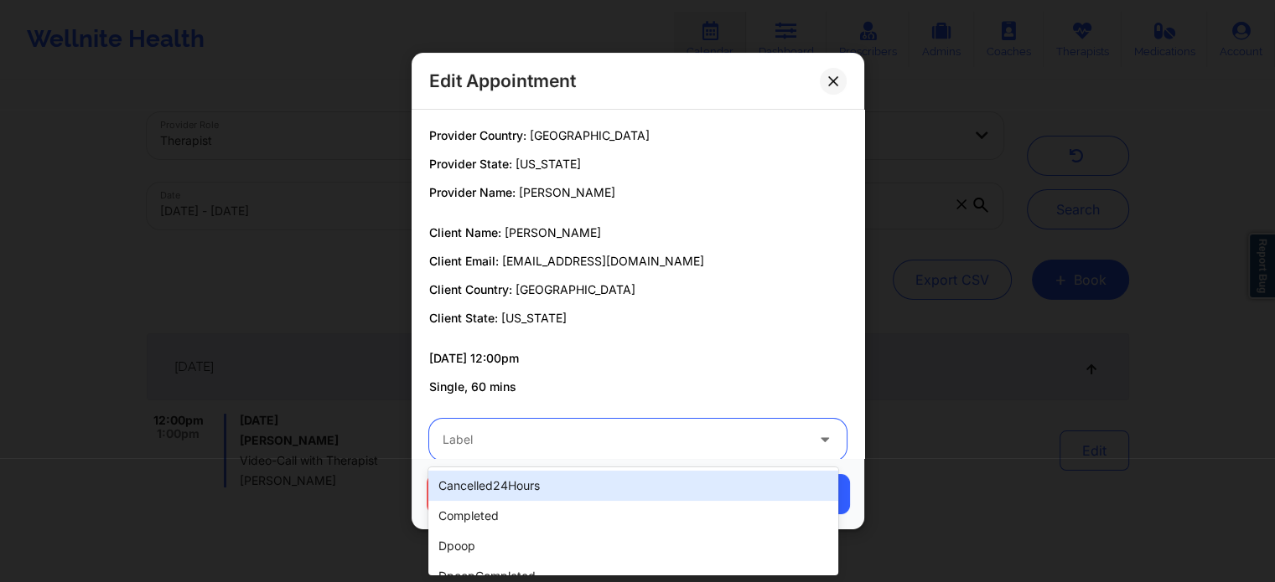
click at [614, 456] on div "Label" at bounding box center [617, 440] width 377 height 42
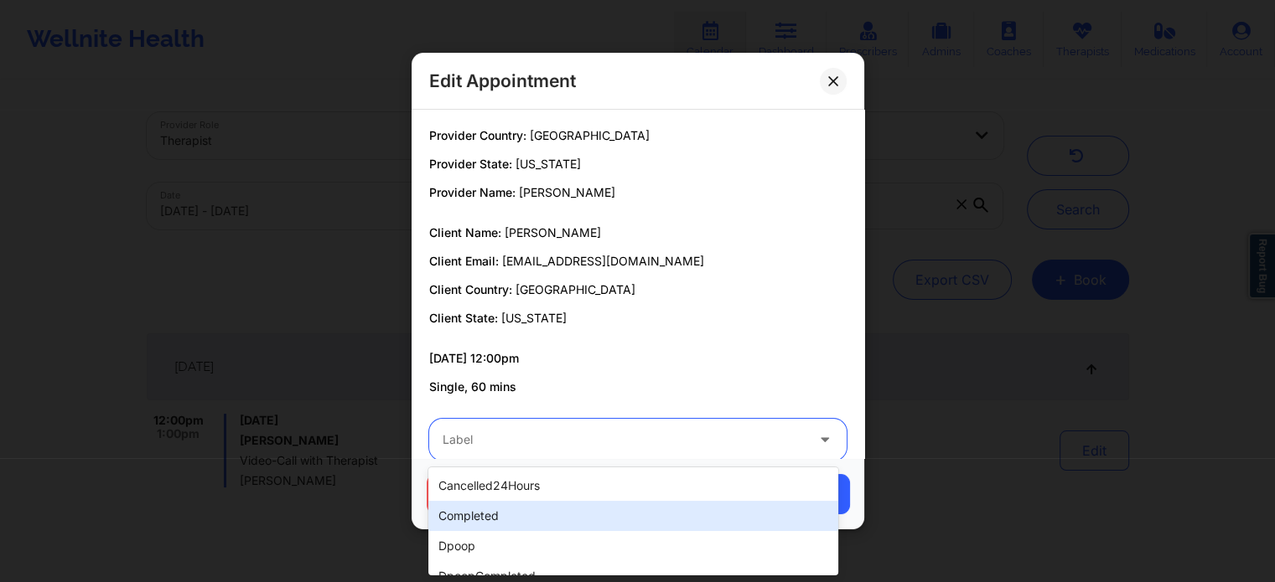
click at [501, 504] on div "completed" at bounding box center [632, 516] width 409 height 30
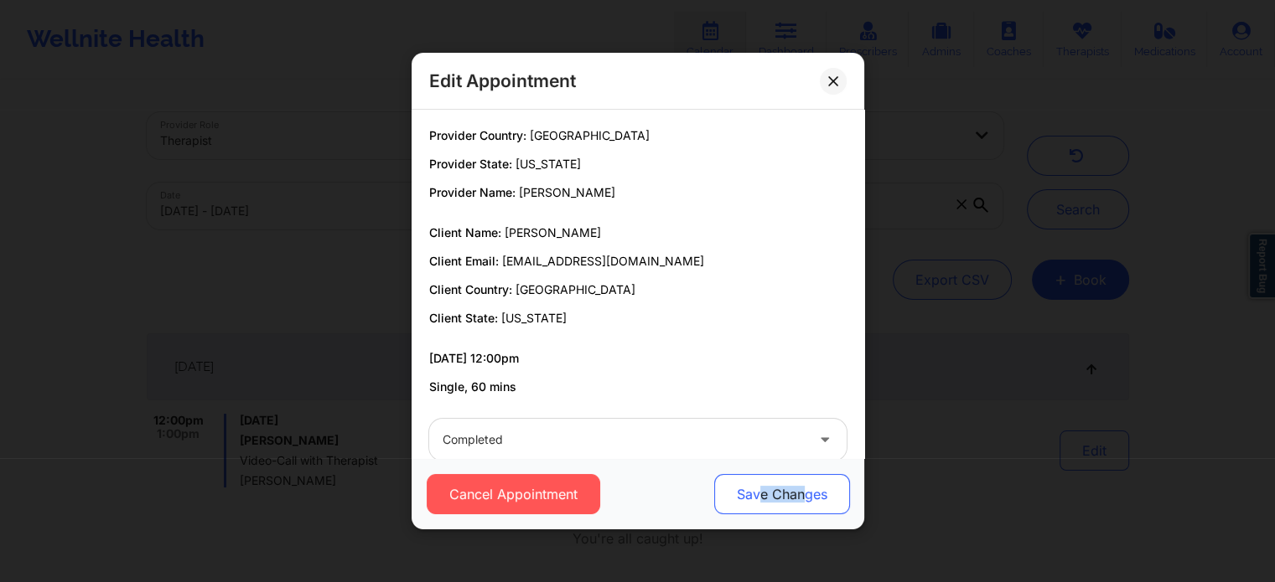
drag, startPoint x: 801, startPoint y: 461, endPoint x: 756, endPoint y: 499, distance: 58.9
click at [756, 499] on div "Cancel Appointment Save Changes" at bounding box center [637, 493] width 453 height 71
click at [756, 499] on button "Save Changes" at bounding box center [781, 494] width 136 height 40
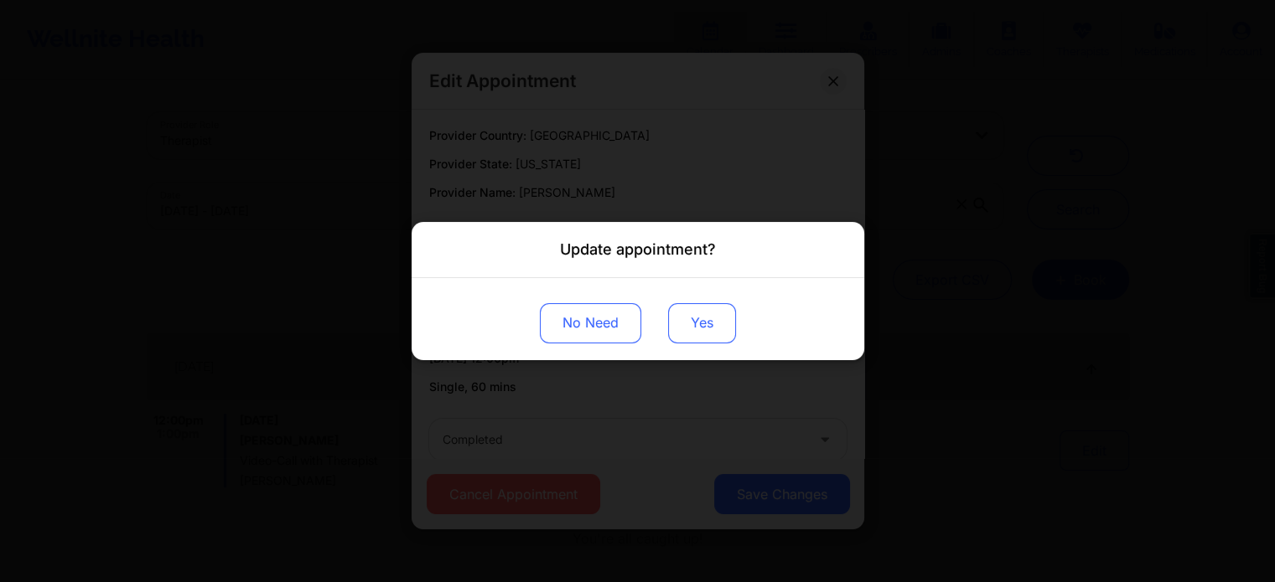
click at [717, 332] on button "Yes" at bounding box center [702, 323] width 68 height 40
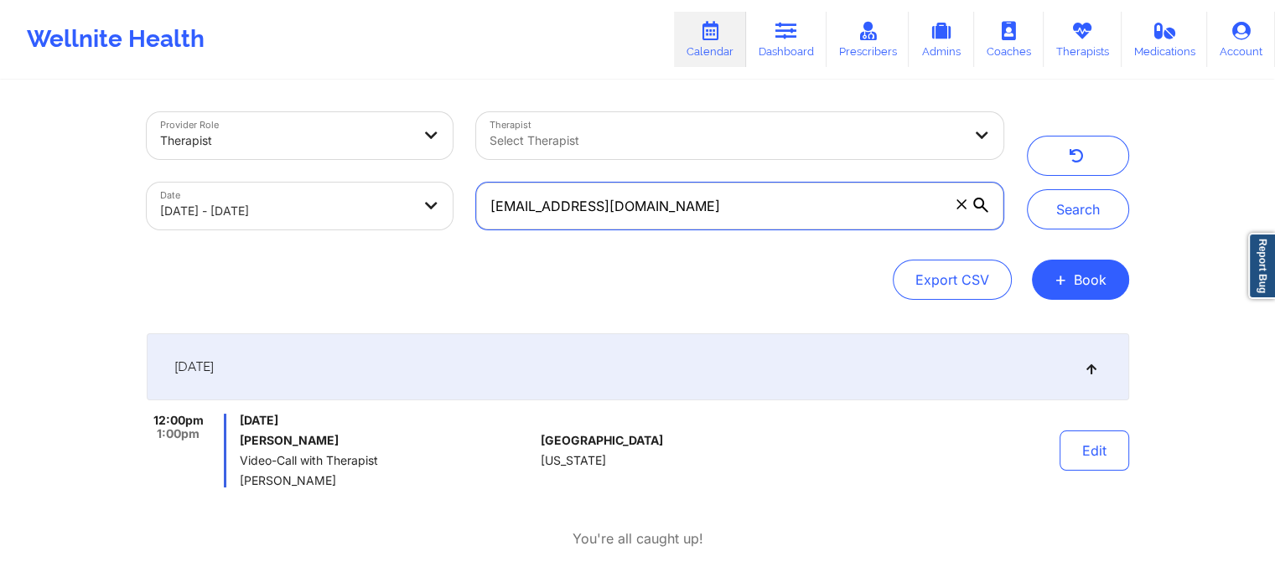
drag, startPoint x: 689, startPoint y: 224, endPoint x: 262, endPoint y: 214, distance: 426.7
click at [262, 214] on div "Provider Role Therapist Therapist Select Therapist Date [DATE] - [DATE] [EMAIL_…" at bounding box center [575, 171] width 880 height 141
paste input "[PERSON_NAME].[PERSON_NAME]"
click at [1027, 189] on button "Search" at bounding box center [1078, 209] width 102 height 40
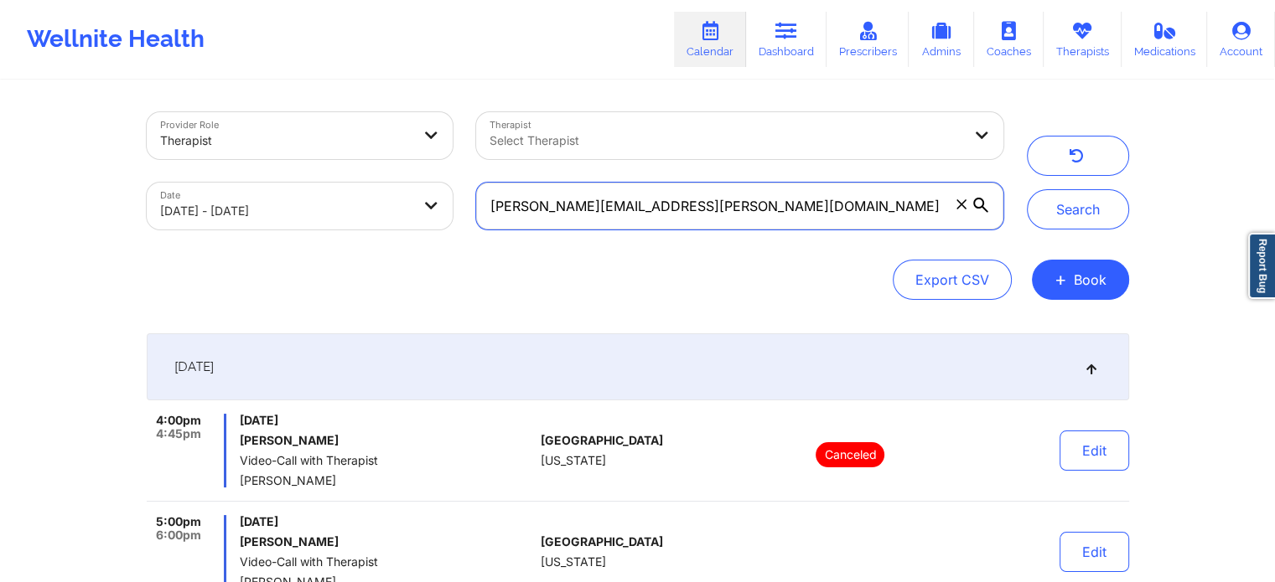
scroll to position [178, 0]
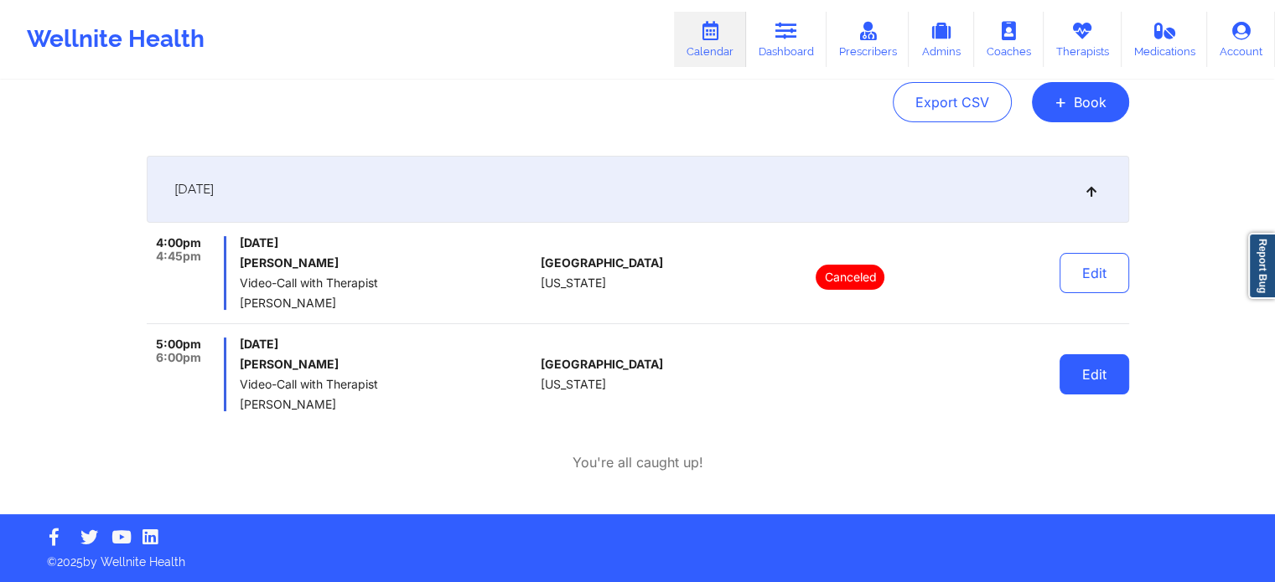
click at [1076, 373] on button "Edit" at bounding box center [1094, 374] width 70 height 40
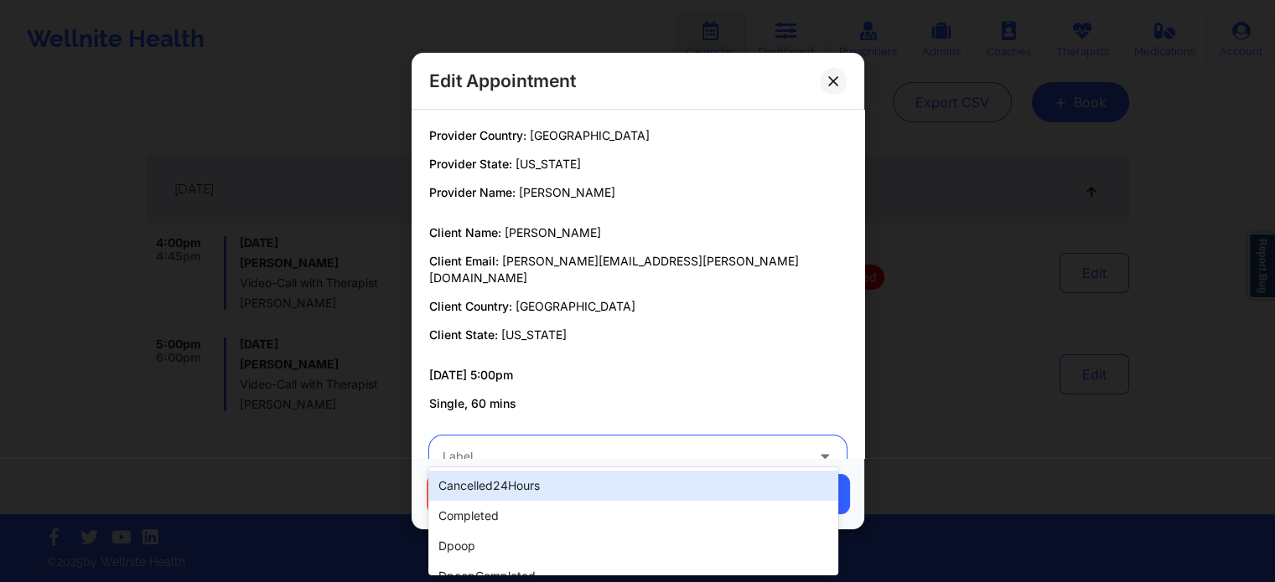
click at [676, 436] on div "Label" at bounding box center [617, 457] width 377 height 42
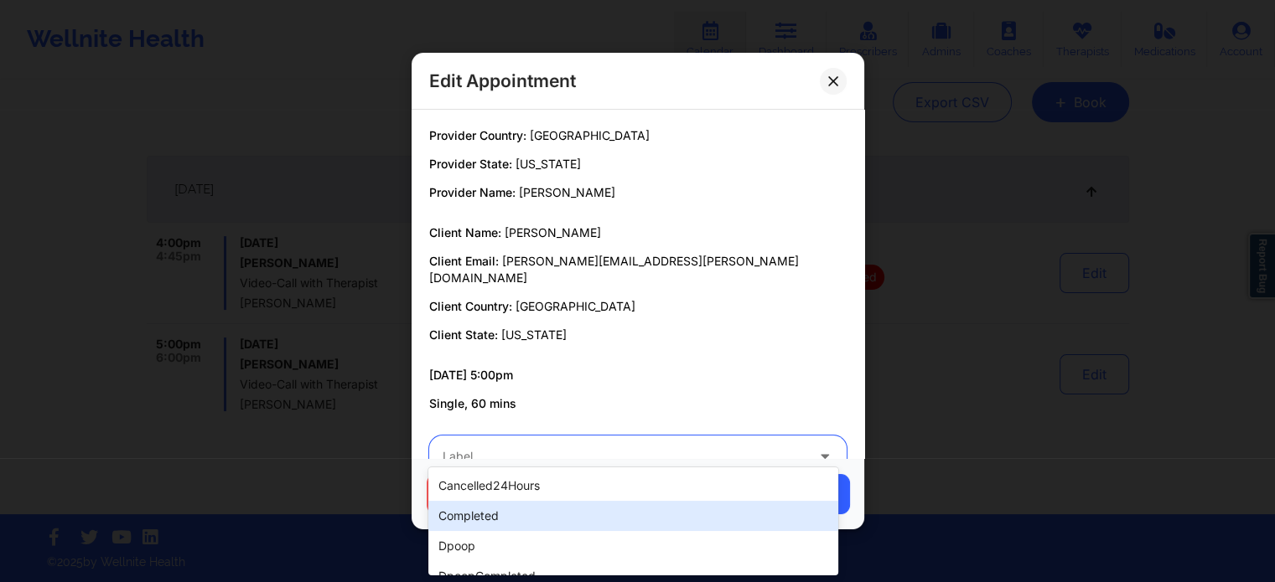
click at [580, 510] on div "completed" at bounding box center [632, 516] width 409 height 30
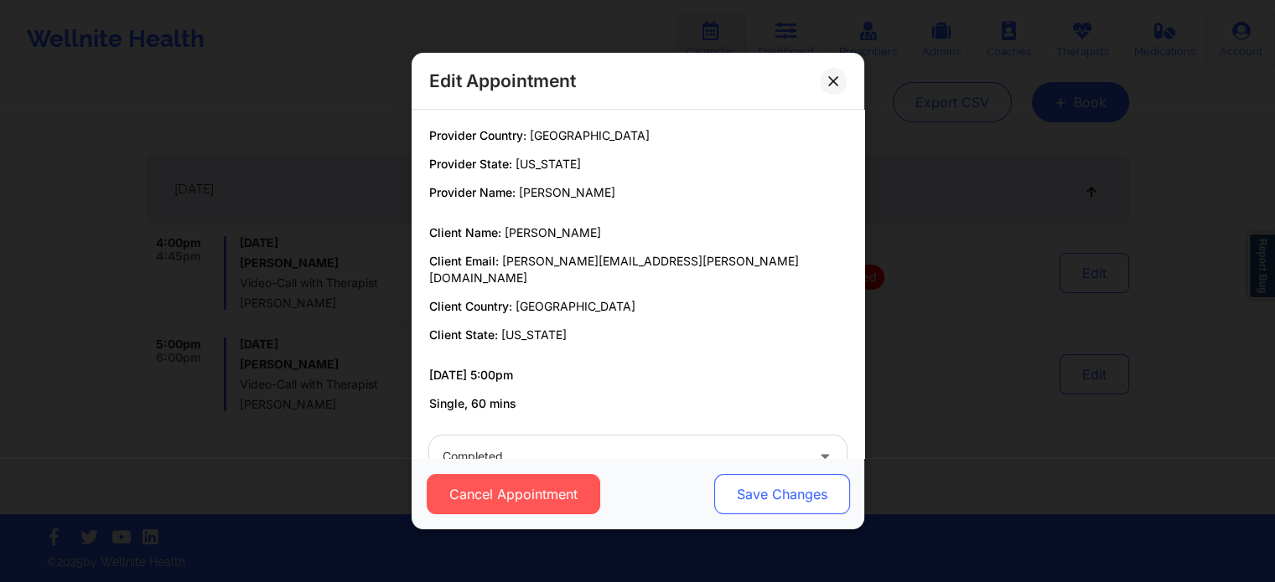
drag, startPoint x: 694, startPoint y: 501, endPoint x: 754, endPoint y: 490, distance: 61.3
click at [754, 490] on div "Cancel Appointment Save Changes" at bounding box center [637, 494] width 429 height 40
click at [754, 490] on button "Save Changes" at bounding box center [781, 494] width 136 height 40
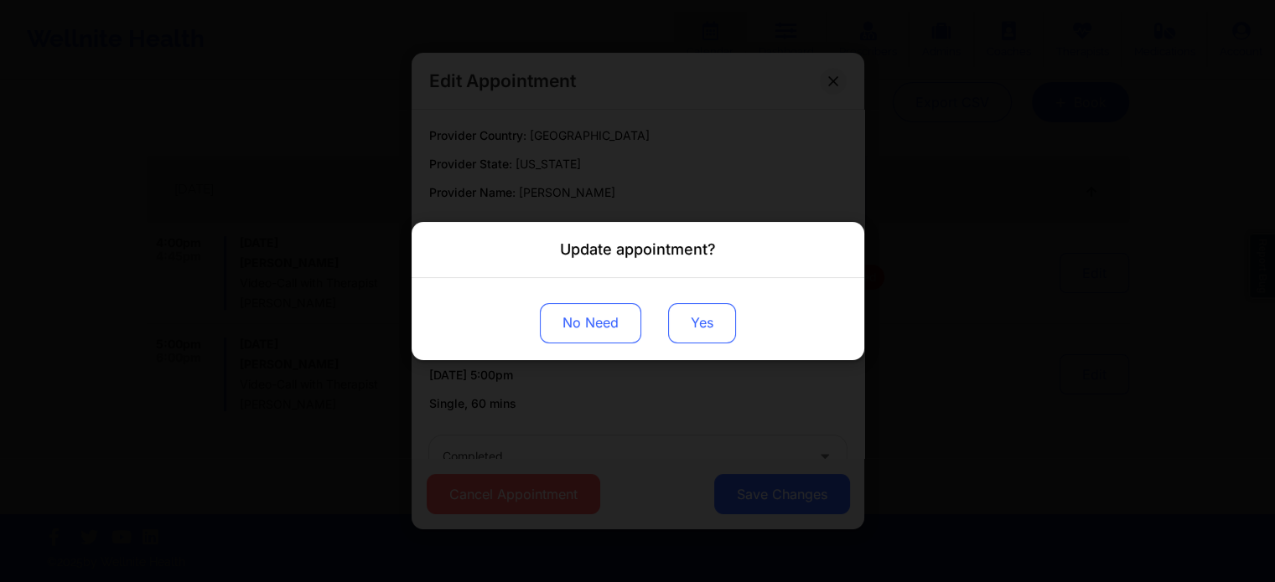
click at [694, 323] on button "Yes" at bounding box center [702, 323] width 68 height 40
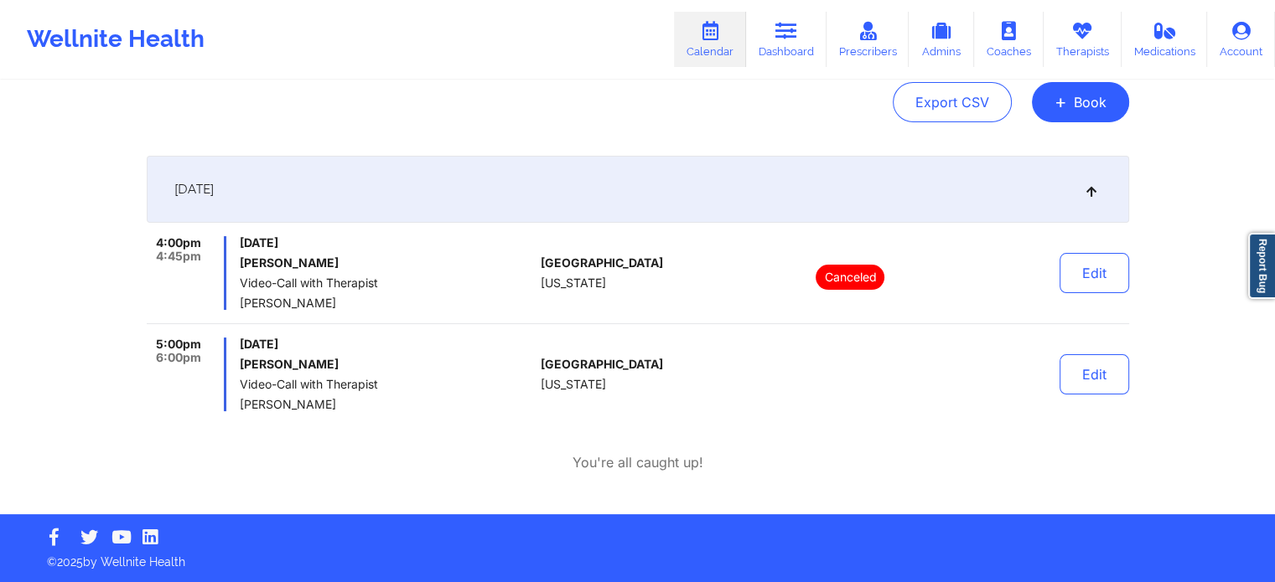
scroll to position [0, 0]
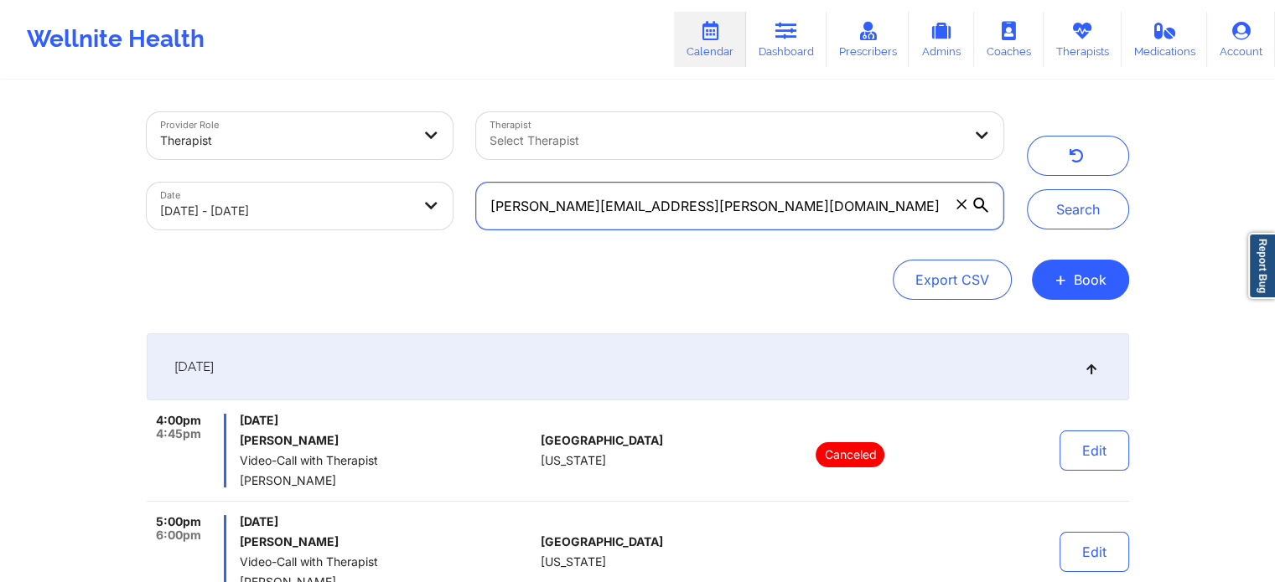
drag, startPoint x: 680, startPoint y: 204, endPoint x: 97, endPoint y: 143, distance: 586.4
click at [97, 143] on div "Provider Role Therapist Therapist Select Therapist Date [DATE] - [DATE] [PERSON…" at bounding box center [637, 346] width 1275 height 692
paste input "gnavancena"
click at [1027, 189] on button "Search" at bounding box center [1078, 209] width 102 height 40
drag, startPoint x: 701, startPoint y: 203, endPoint x: 332, endPoint y: 181, distance: 369.4
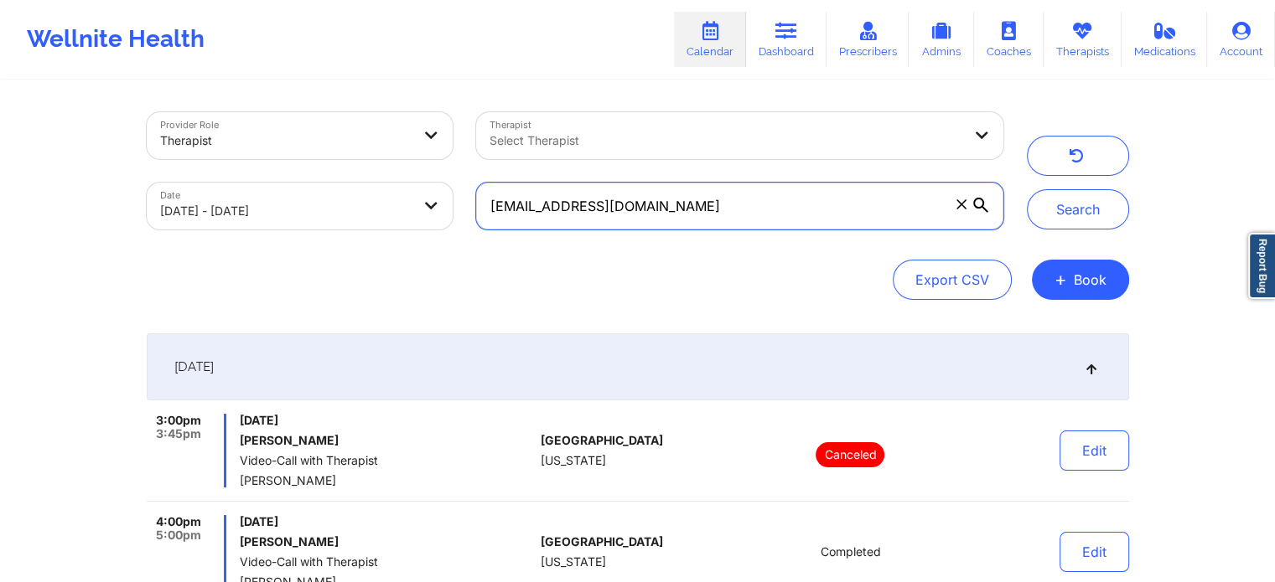
click at [332, 181] on div "Provider Role Therapist Therapist Select Therapist Date [DATE] - [DATE] [EMAIL_…" at bounding box center [575, 171] width 880 height 141
paste input "[PERSON_NAME].[PERSON_NAME]"
click at [1027, 189] on button "Search" at bounding box center [1078, 209] width 102 height 40
drag, startPoint x: 731, startPoint y: 210, endPoint x: 398, endPoint y: 203, distance: 332.8
click at [398, 203] on div "Provider Role Therapist Therapist Select Therapist Date [DATE] - [DATE] [PERSON…" at bounding box center [575, 171] width 880 height 141
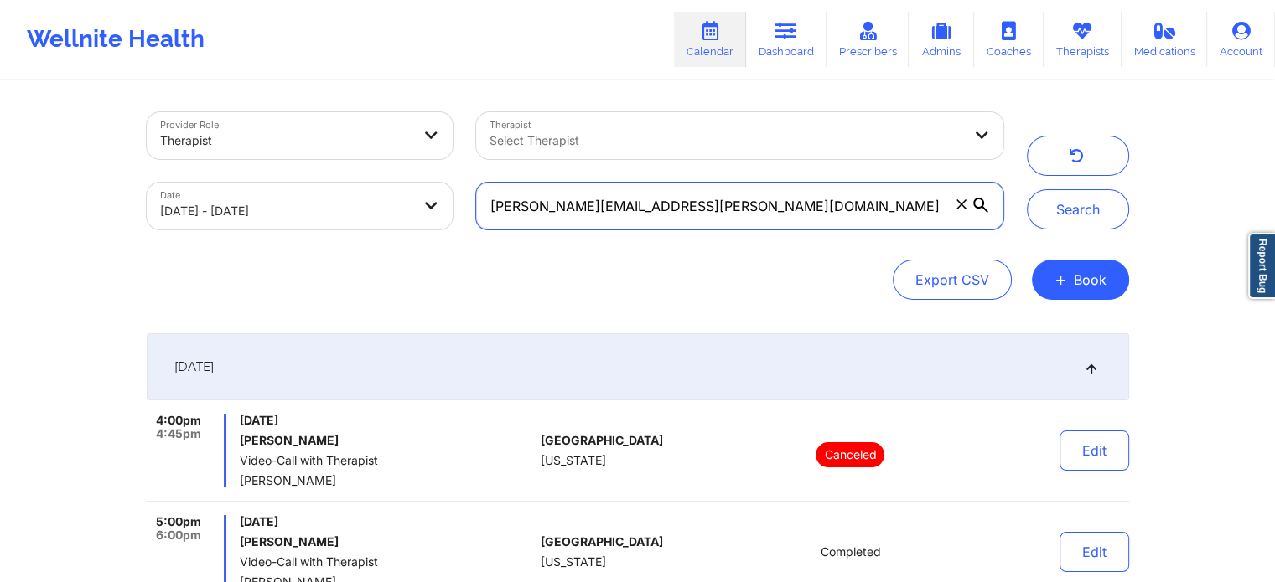
paste input "jahairalv28"
click at [1027, 189] on button "Search" at bounding box center [1078, 209] width 102 height 40
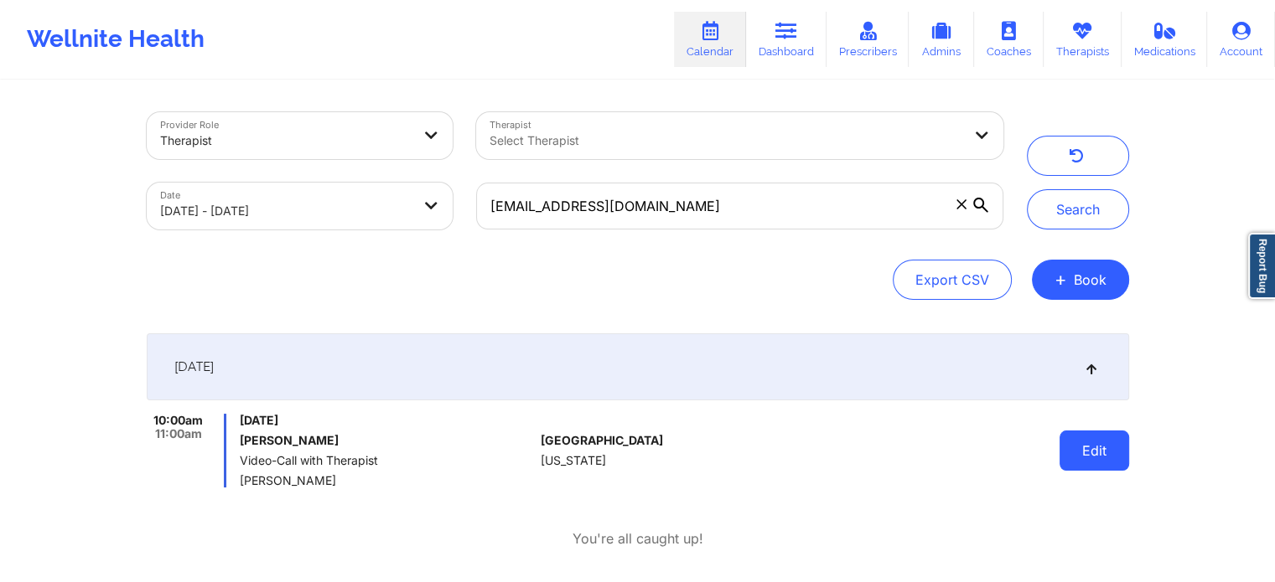
click at [1112, 460] on button "Edit" at bounding box center [1094, 451] width 70 height 40
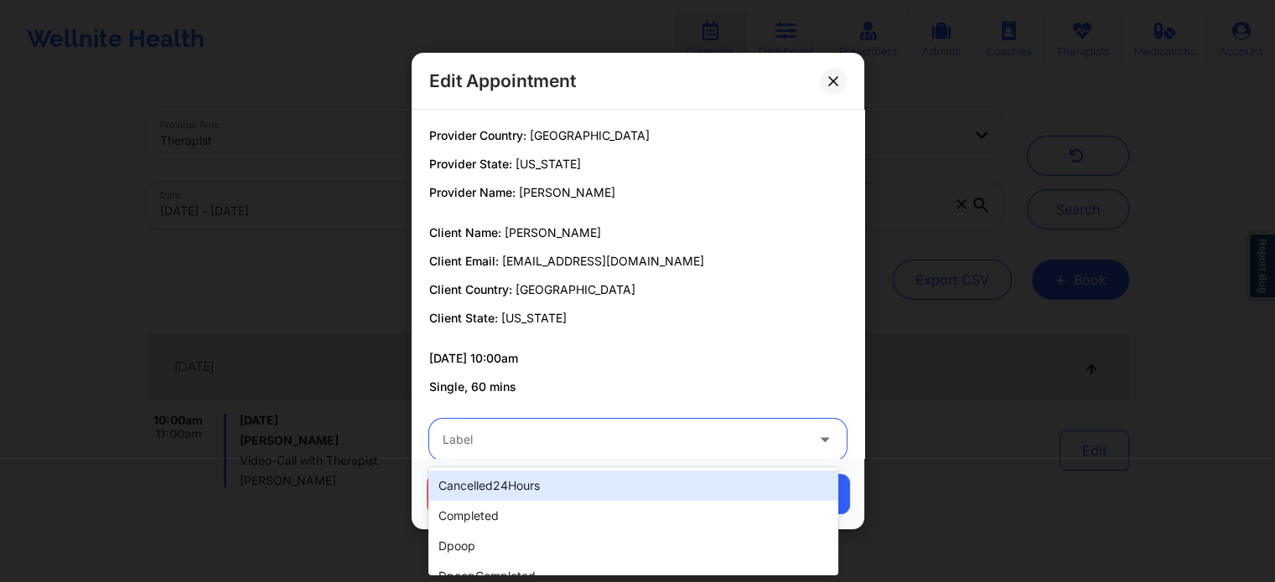
click at [712, 422] on div "Label" at bounding box center [617, 440] width 377 height 42
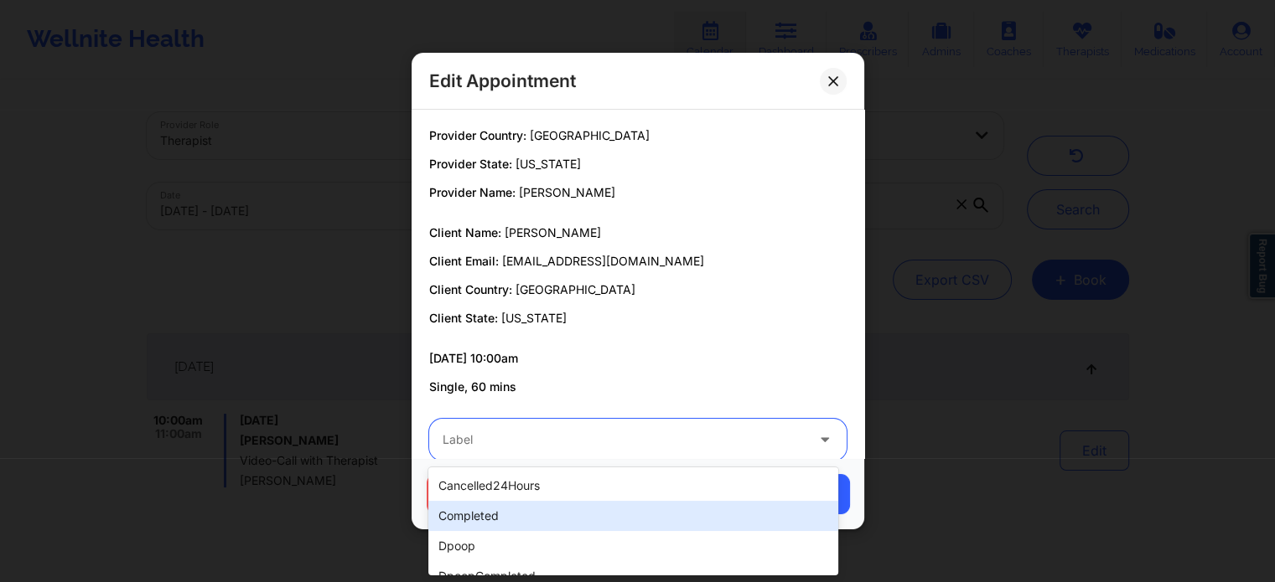
click at [606, 506] on div "completed" at bounding box center [632, 516] width 409 height 30
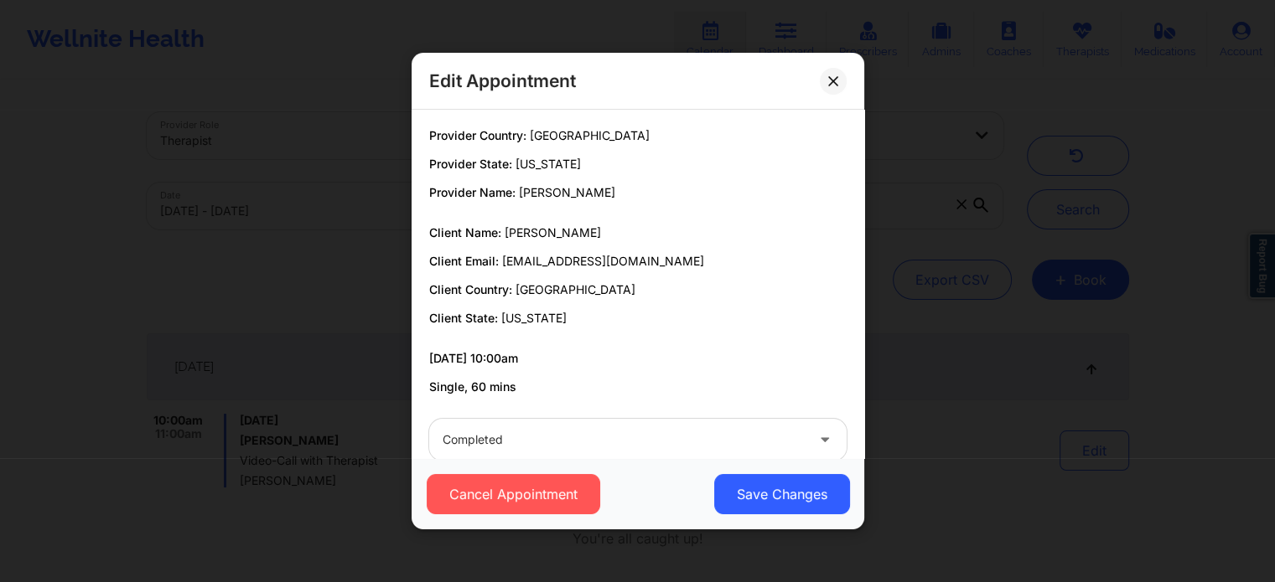
click at [707, 486] on div "Cancel Appointment Save Changes" at bounding box center [637, 494] width 429 height 40
drag, startPoint x: 707, startPoint y: 486, endPoint x: 740, endPoint y: 485, distance: 32.7
click at [740, 485] on div "Cancel Appointment Save Changes" at bounding box center [637, 494] width 429 height 40
click at [740, 485] on button "Save Changes" at bounding box center [781, 494] width 136 height 40
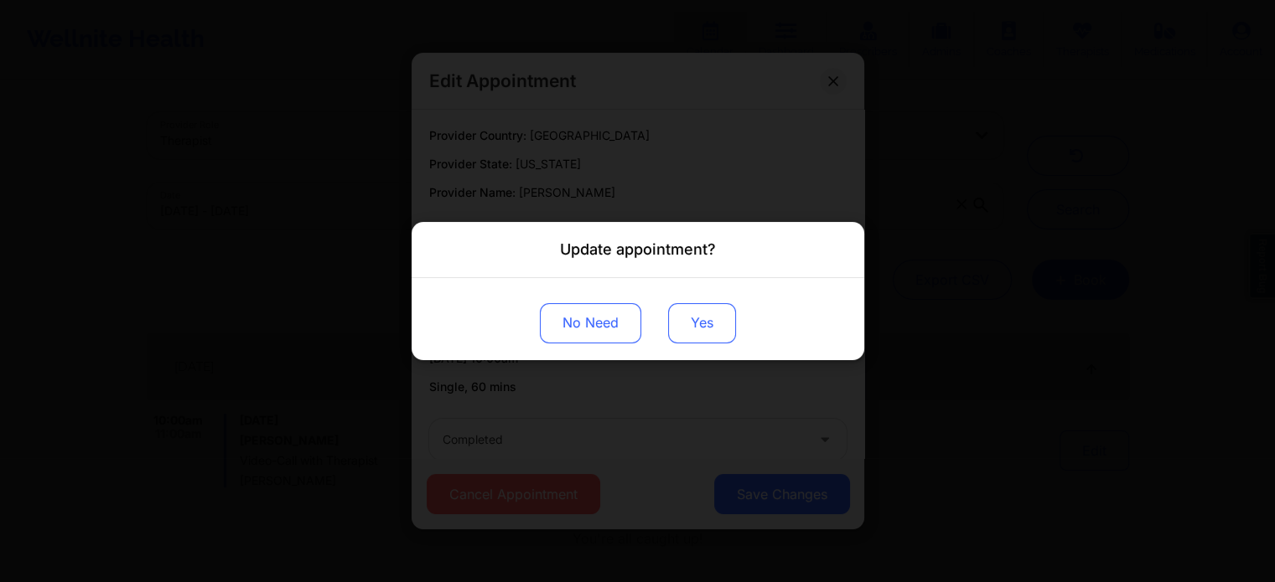
click at [694, 331] on button "Yes" at bounding box center [702, 323] width 68 height 40
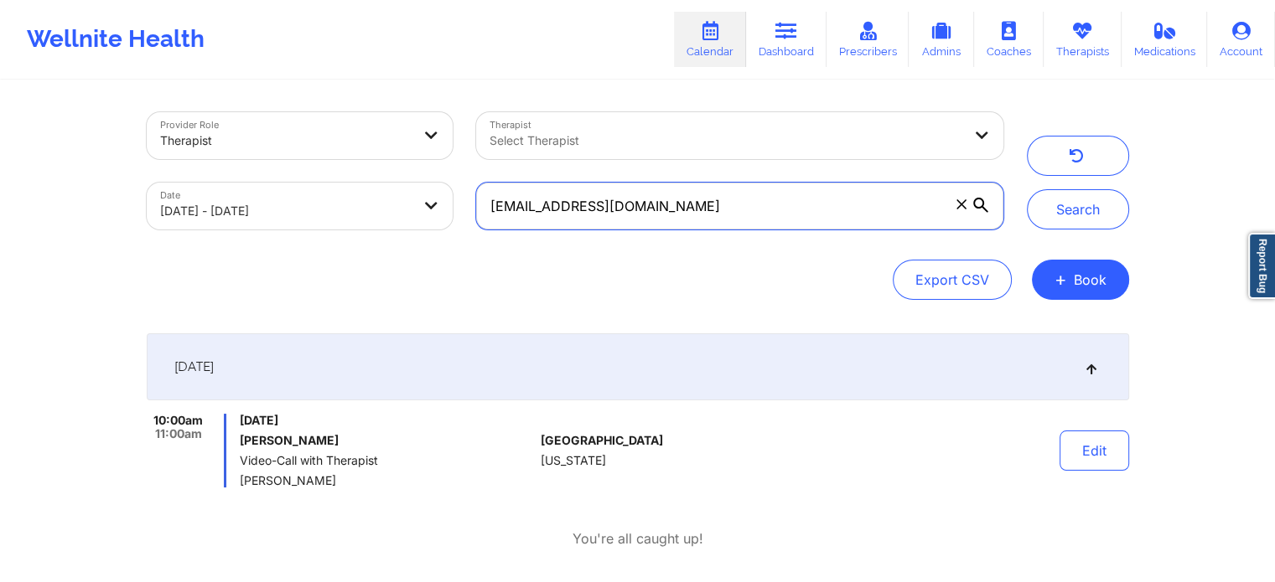
click at [710, 210] on input "[EMAIL_ADDRESS][DOMAIN_NAME]" at bounding box center [739, 206] width 526 height 47
drag, startPoint x: 710, startPoint y: 210, endPoint x: 287, endPoint y: 198, distance: 422.5
click at [287, 198] on div "Provider Role Therapist Therapist Select Therapist Date [DATE] - [DATE] [EMAIL_…" at bounding box center [575, 171] width 880 height 141
paste input "[PERSON_NAME].[PERSON_NAME]@cloudbeds"
click at [1027, 189] on button "Search" at bounding box center [1078, 209] width 102 height 40
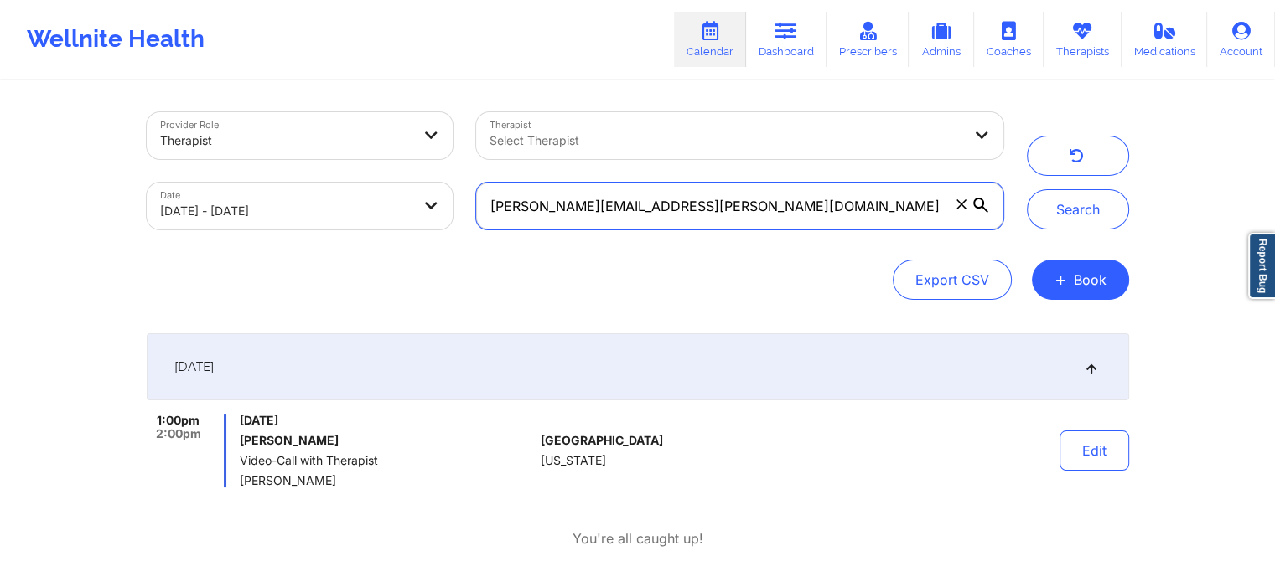
drag, startPoint x: 748, startPoint y: 208, endPoint x: 40, endPoint y: 203, distance: 708.1
click at [40, 203] on div "Provider Role Therapist Therapist Select Therapist Date [DATE] - [DATE] [PERSON…" at bounding box center [637, 295] width 1275 height 591
paste input "[EMAIL_ADDRESS][DOMAIN_NAME]"
click at [1027, 189] on button "Search" at bounding box center [1078, 209] width 102 height 40
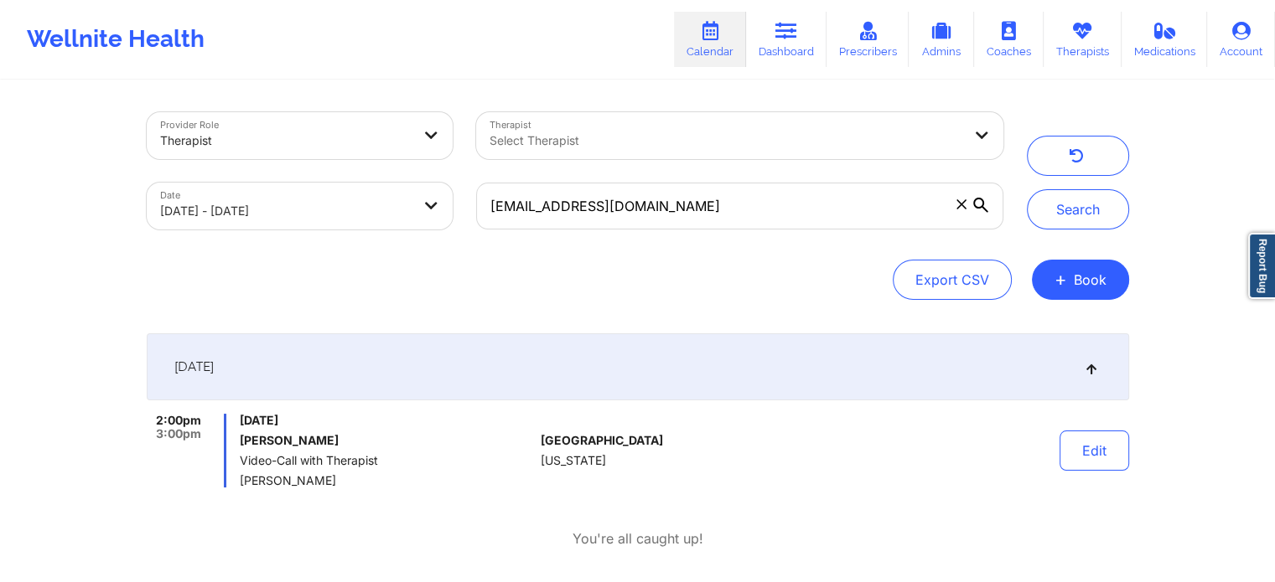
drag, startPoint x: 687, startPoint y: 230, endPoint x: 727, endPoint y: 214, distance: 43.6
click at [727, 214] on div "[EMAIL_ADDRESS][DOMAIN_NAME]" at bounding box center [739, 206] width 550 height 70
drag, startPoint x: 727, startPoint y: 214, endPoint x: 245, endPoint y: 155, distance: 486.2
click at [245, 155] on div "Provider Role Therapist Therapist Select Therapist Date [DATE] - [DATE] [EMAIL_…" at bounding box center [575, 171] width 880 height 141
paste input "[EMAIL_ADDRESS][PERSON_NAME][DOMAIN_NAME]"
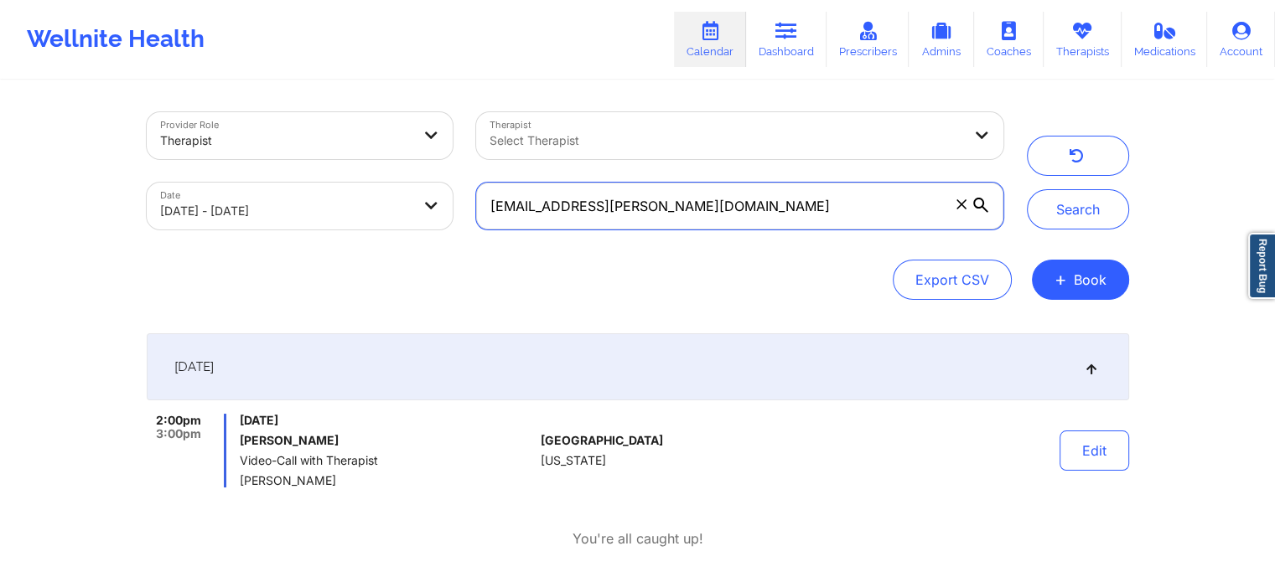
click at [1027, 189] on button "Search" at bounding box center [1078, 209] width 102 height 40
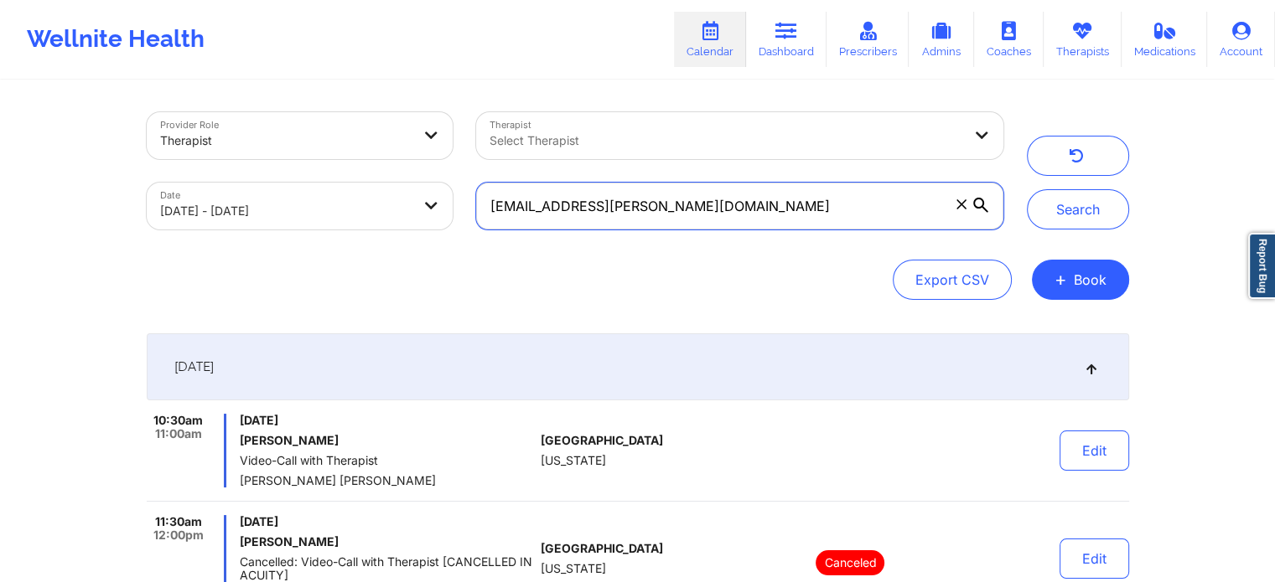
drag, startPoint x: 699, startPoint y: 194, endPoint x: 274, endPoint y: 200, distance: 424.9
click at [274, 200] on div "Provider Role Therapist Therapist Select Therapist Date [DATE] - [DATE] [EMAIL_…" at bounding box center [575, 171] width 880 height 141
paste input "[PERSON_NAME][EMAIL_ADDRESS][PERSON_NAME]"
click at [1027, 189] on button "Search" at bounding box center [1078, 209] width 102 height 40
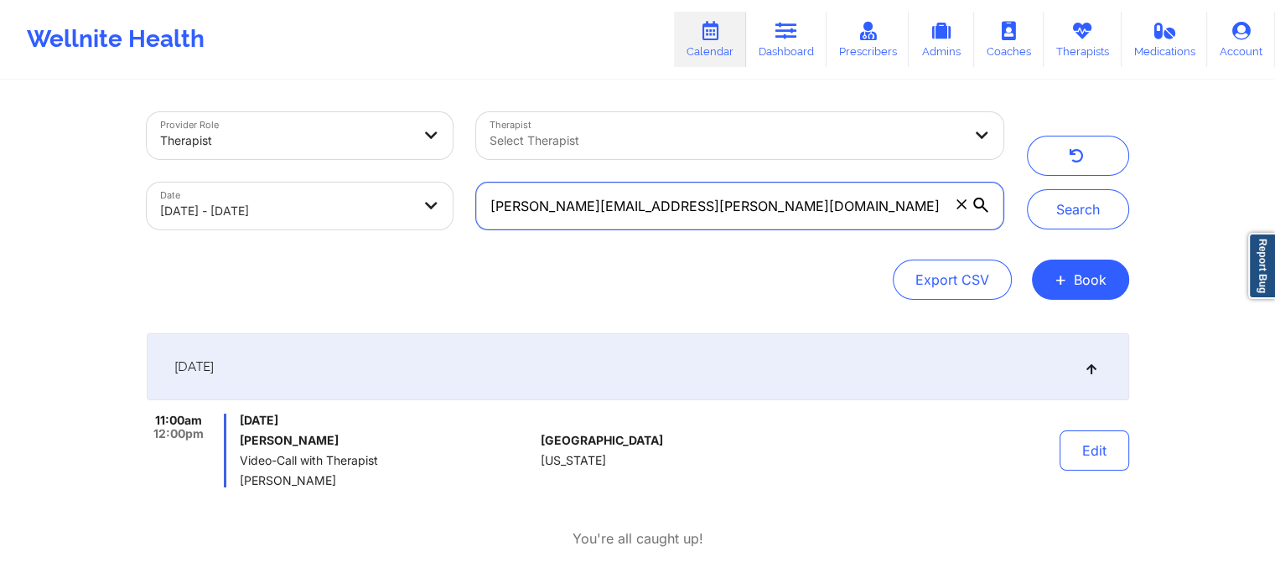
drag, startPoint x: 696, startPoint y: 208, endPoint x: 279, endPoint y: 130, distance: 423.7
click at [279, 130] on div "Provider Role Therapist Therapist Select Therapist Date [DATE] - [DATE] [PERSON…" at bounding box center [575, 171] width 880 height 141
paste input "emv082002"
click at [1027, 189] on button "Search" at bounding box center [1078, 209] width 102 height 40
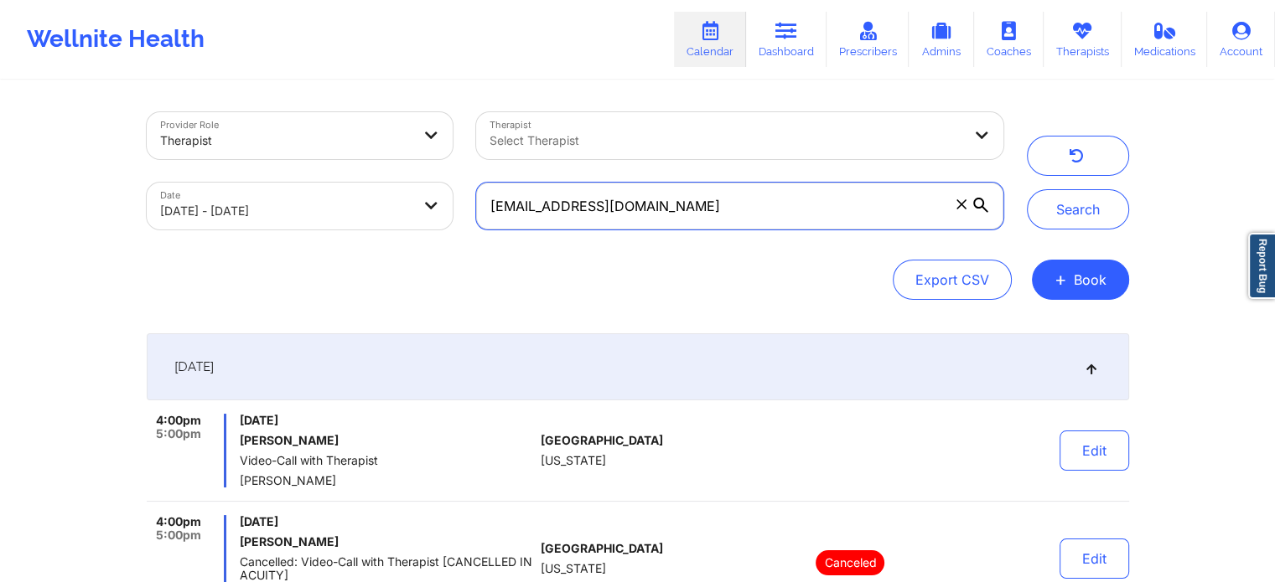
drag, startPoint x: 753, startPoint y: 185, endPoint x: 440, endPoint y: 168, distance: 313.9
click at [440, 168] on div "Provider Role Therapist Therapist Select Therapist Date [DATE] - [DATE] [EMAIL_…" at bounding box center [575, 171] width 880 height 141
paste input "carmencolon119"
click at [1027, 189] on button "Search" at bounding box center [1078, 209] width 102 height 40
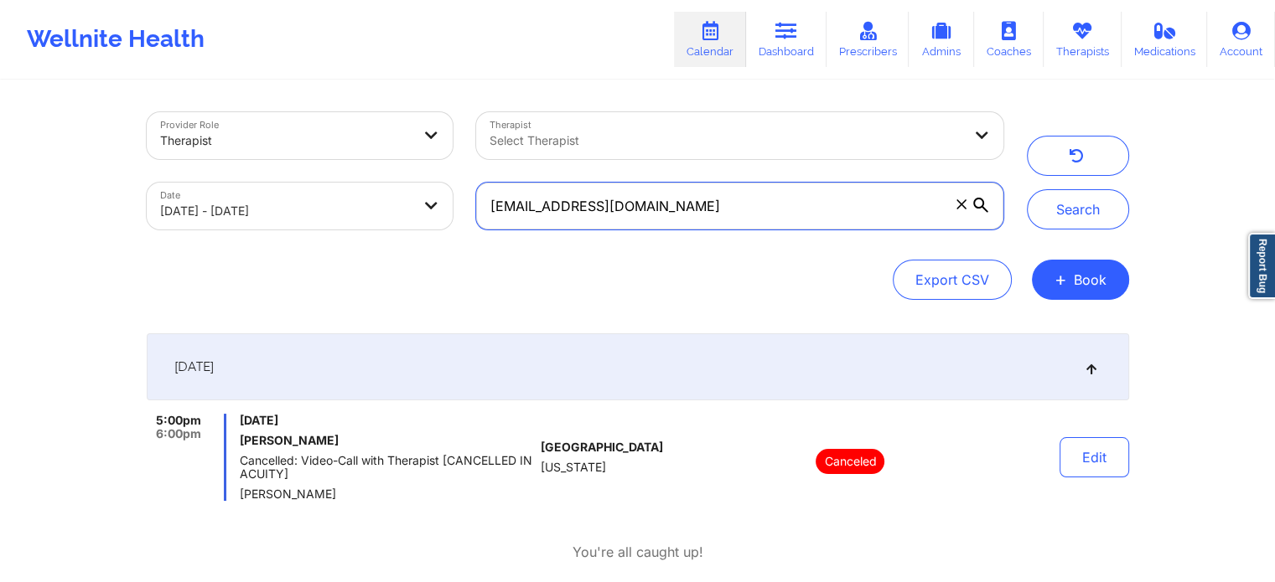
drag, startPoint x: 687, startPoint y: 205, endPoint x: 178, endPoint y: 82, distance: 523.4
click at [178, 82] on div "Provider Role Therapist Therapist Select Therapist Date [DATE] - [DATE] [EMAIL_…" at bounding box center [638, 343] width 1006 height 522
paste input "azaleagale36"
click at [1027, 189] on button "Search" at bounding box center [1078, 209] width 102 height 40
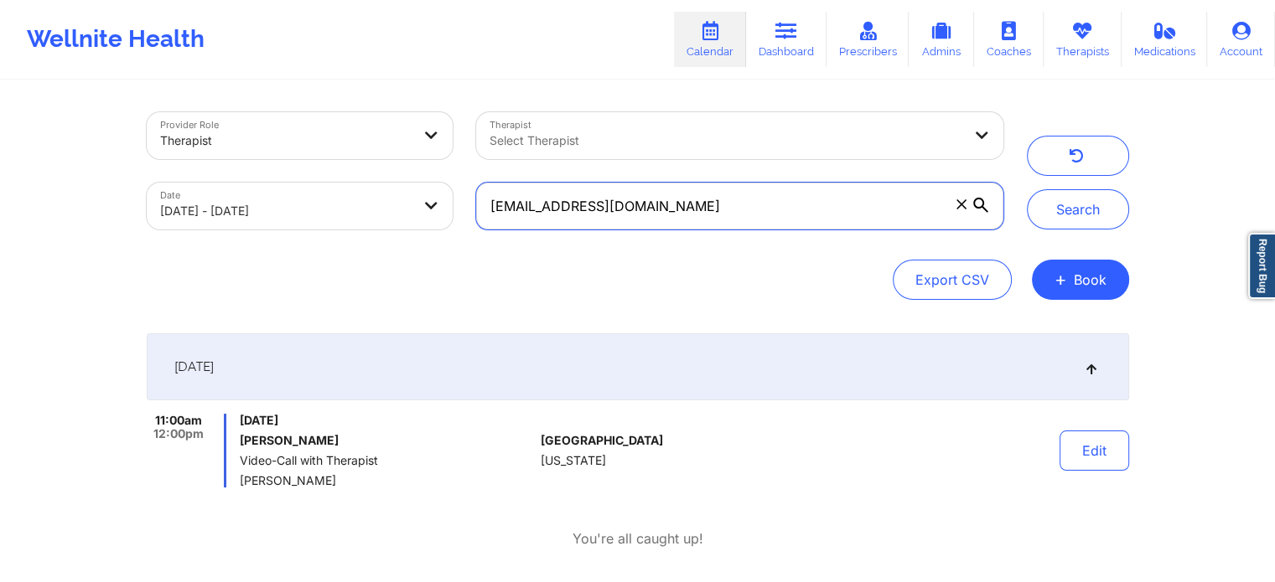
drag, startPoint x: 709, startPoint y: 220, endPoint x: 396, endPoint y: 180, distance: 315.9
click at [396, 180] on div "Provider Role Therapist Therapist Select Therapist Date [DATE] - [DATE] [EMAIL_…" at bounding box center [575, 171] width 880 height 141
paste input "mandyandmadison"
click at [1027, 189] on button "Search" at bounding box center [1078, 209] width 102 height 40
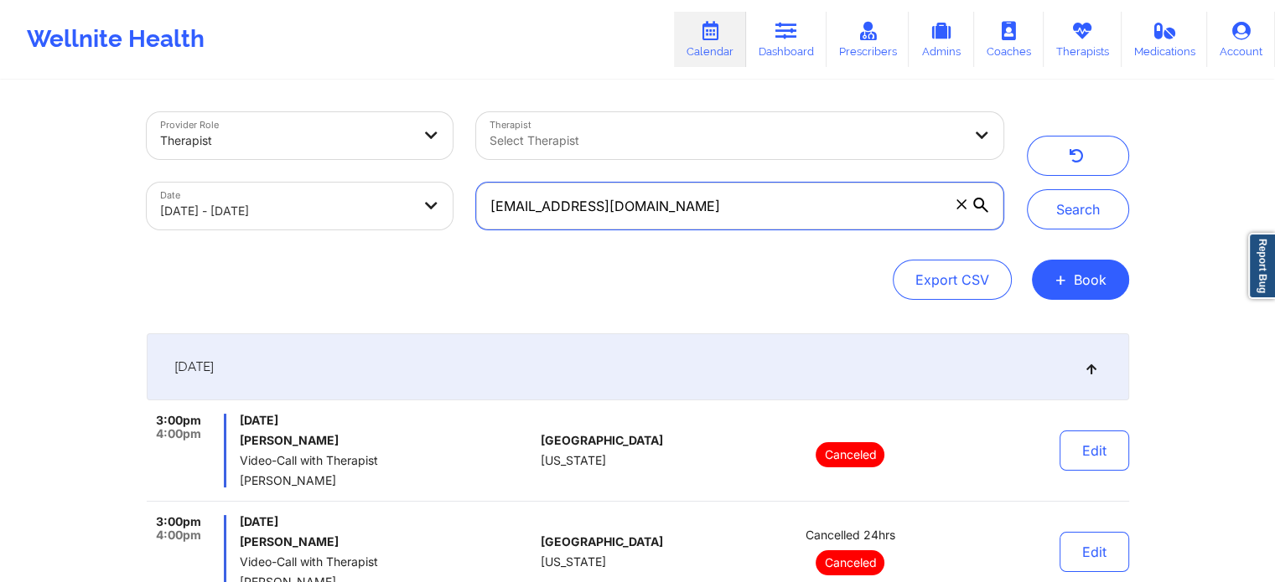
drag, startPoint x: 785, startPoint y: 215, endPoint x: 230, endPoint y: 248, distance: 555.8
click at [230, 248] on div "Provider Role Therapist Therapist Select Therapist Date [DATE] - [DATE] [EMAIL_…" at bounding box center [638, 206] width 982 height 188
paste input "[PERSON_NAME].[PERSON_NAME]@ao"
click at [1027, 189] on button "Search" at bounding box center [1078, 209] width 102 height 40
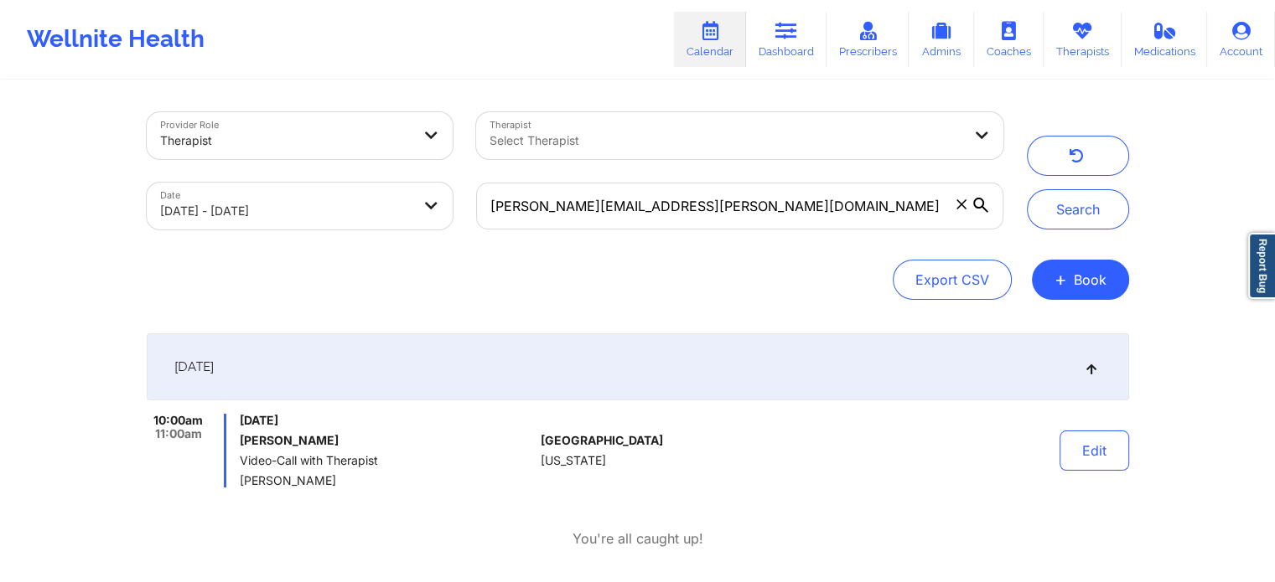
click at [1079, 473] on div "Edit" at bounding box center [1050, 451] width 155 height 74
click at [1094, 447] on button "Edit" at bounding box center [1094, 451] width 70 height 40
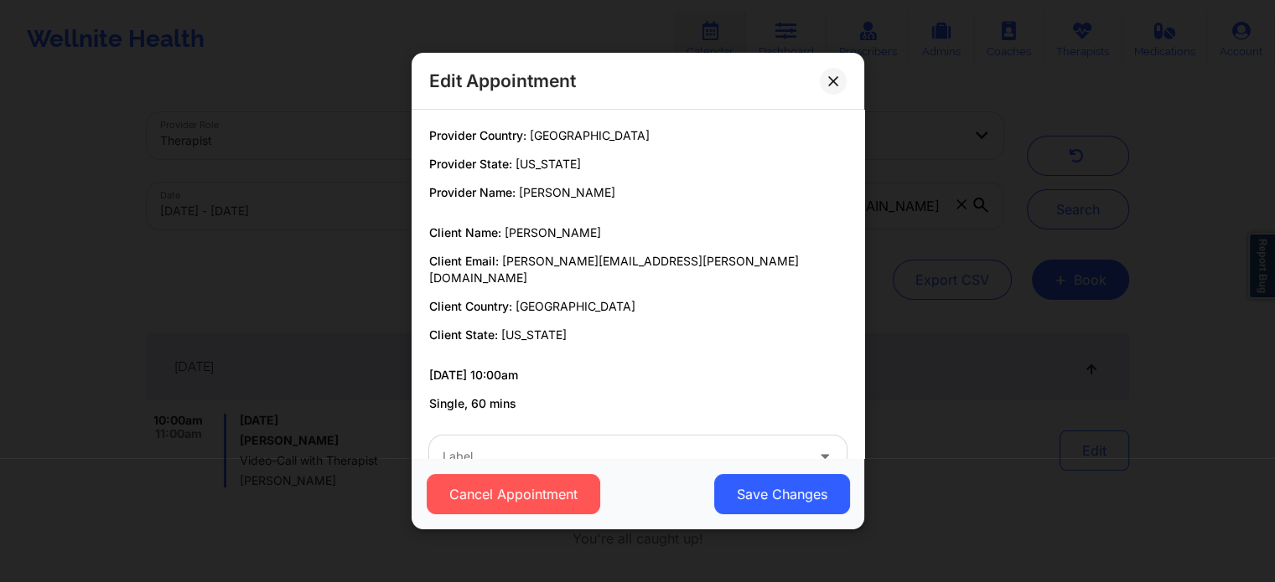
click at [661, 447] on div at bounding box center [623, 457] width 362 height 20
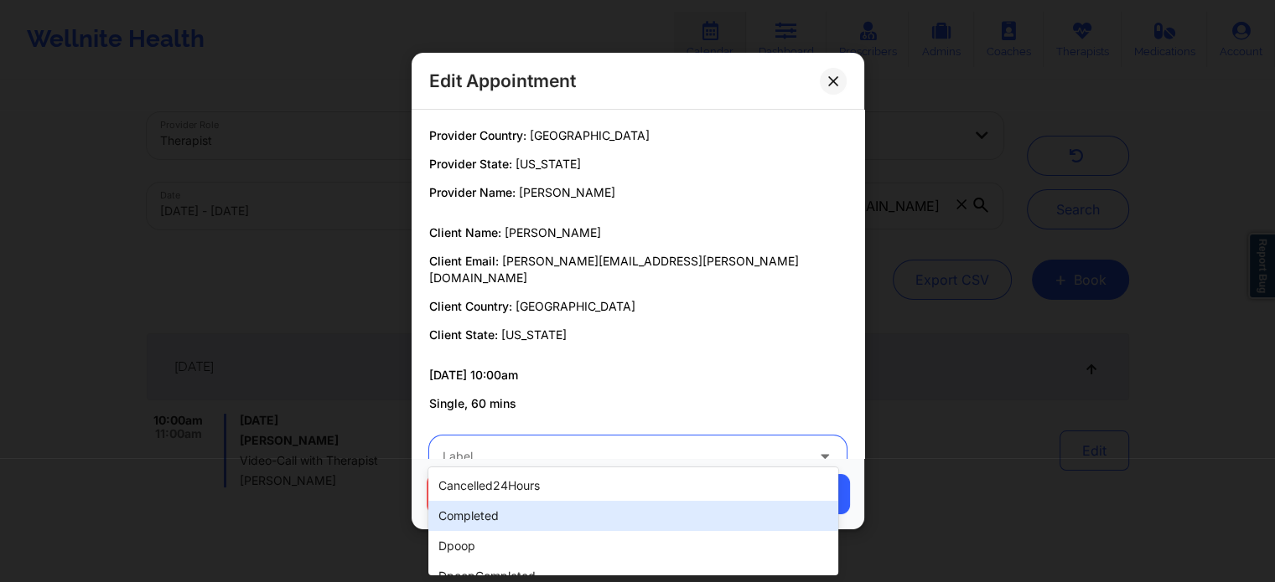
click at [535, 513] on div "completed" at bounding box center [632, 516] width 409 height 30
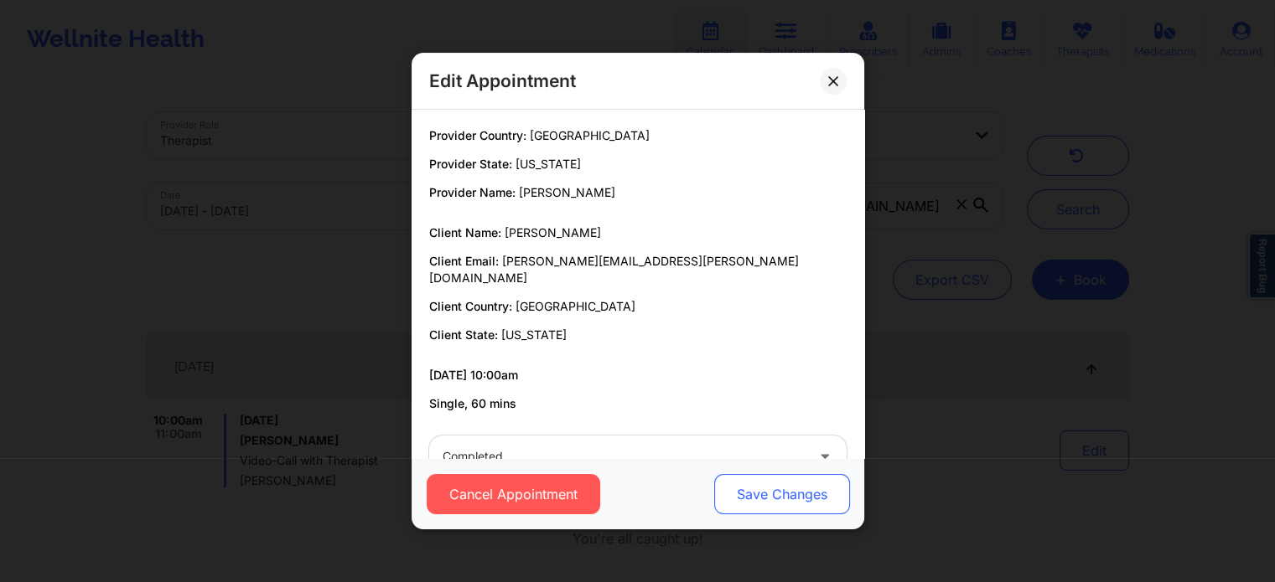
click at [765, 499] on button "Save Changes" at bounding box center [781, 494] width 136 height 40
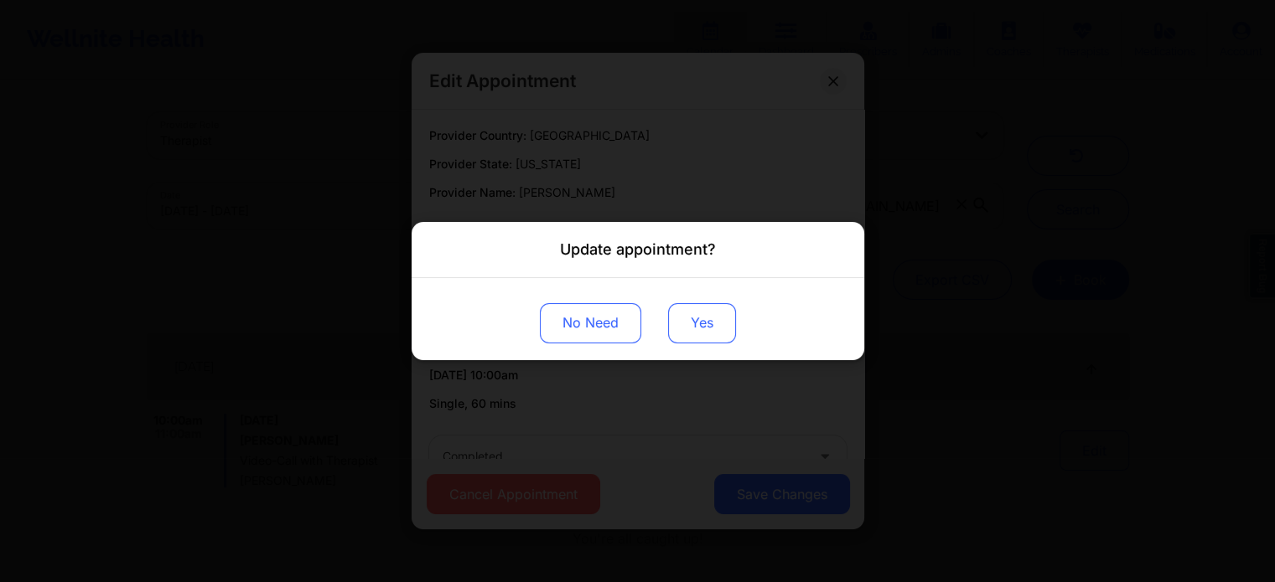
click at [716, 328] on button "Yes" at bounding box center [702, 323] width 68 height 40
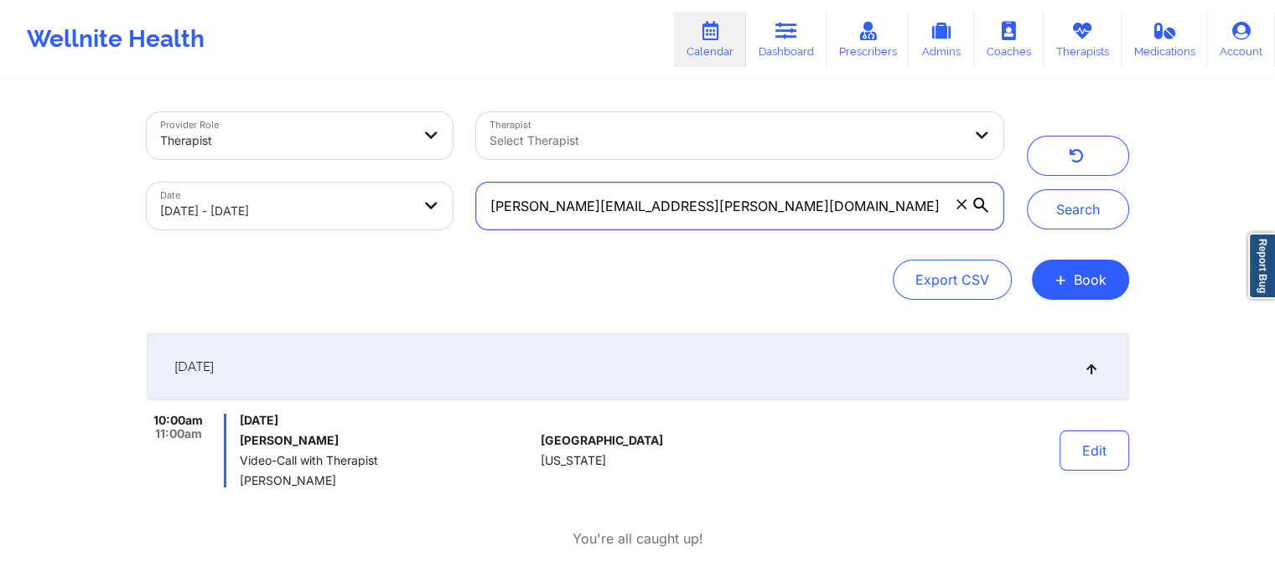
drag, startPoint x: 674, startPoint y: 189, endPoint x: 242, endPoint y: 122, distance: 436.6
click at [242, 122] on div "Provider Role Therapist Therapist Select Therapist Date [DATE] - [DATE] [PERSON…" at bounding box center [575, 171] width 880 height 141
paste
click at [1027, 189] on button "Search" at bounding box center [1078, 209] width 102 height 40
drag, startPoint x: 626, startPoint y: 207, endPoint x: 137, endPoint y: 140, distance: 493.1
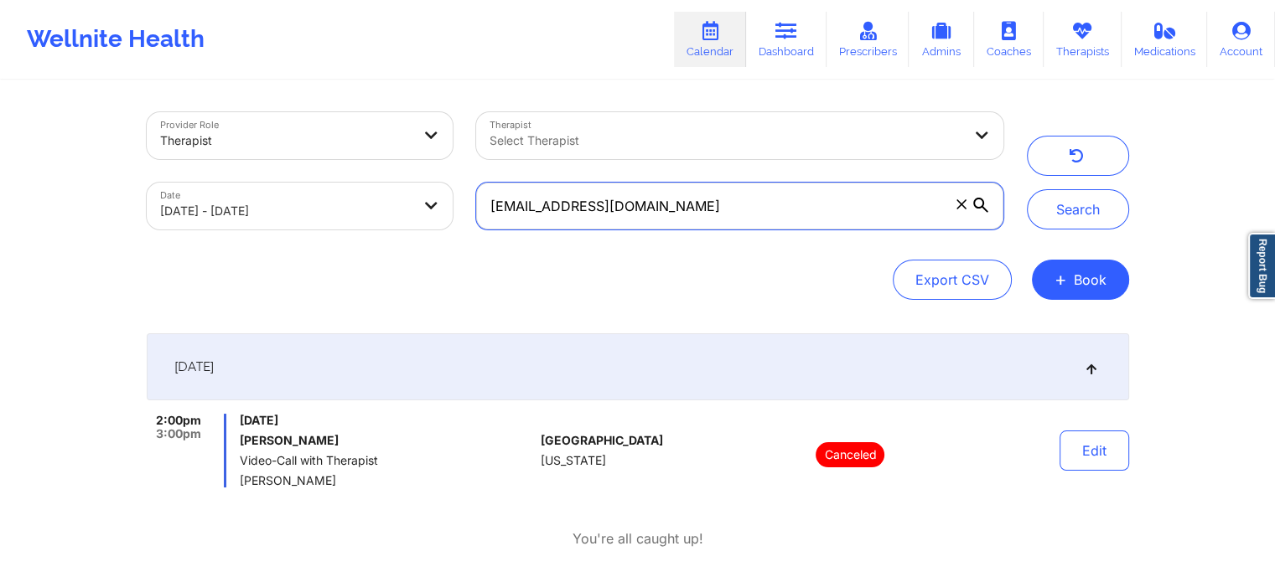
click at [137, 140] on div "Provider Role Therapist Therapist Select Therapist Date [DATE] - [DATE] [EMAIL_…" at bounding box center [575, 171] width 880 height 141
click at [1027, 189] on button "Search" at bounding box center [1078, 209] width 102 height 40
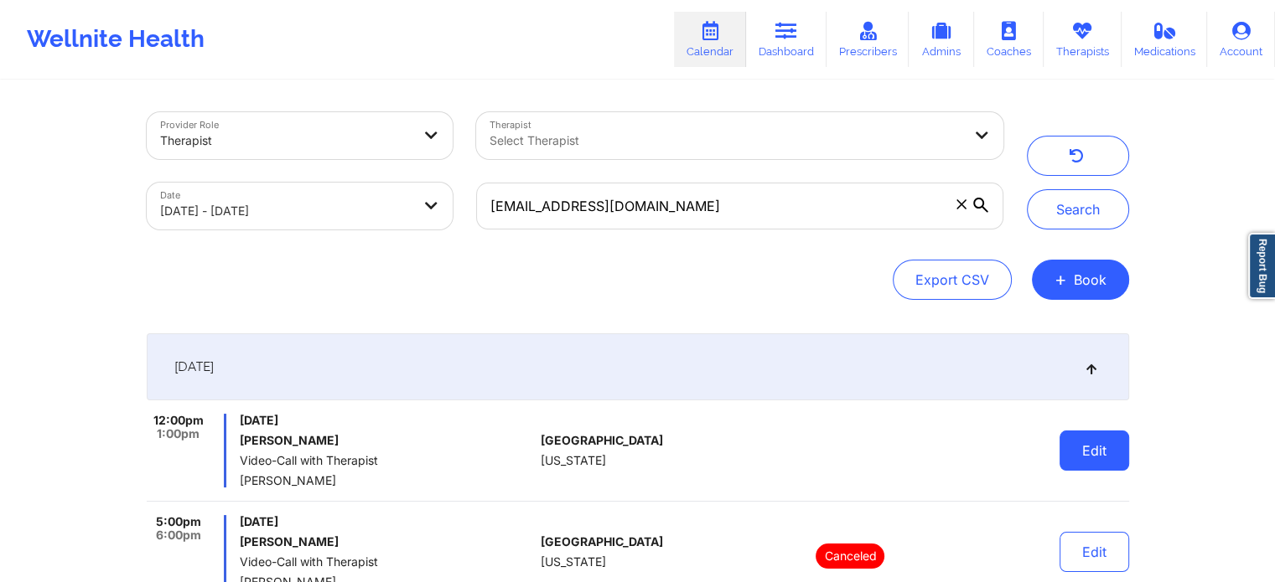
click at [1065, 442] on button "Edit" at bounding box center [1094, 451] width 70 height 40
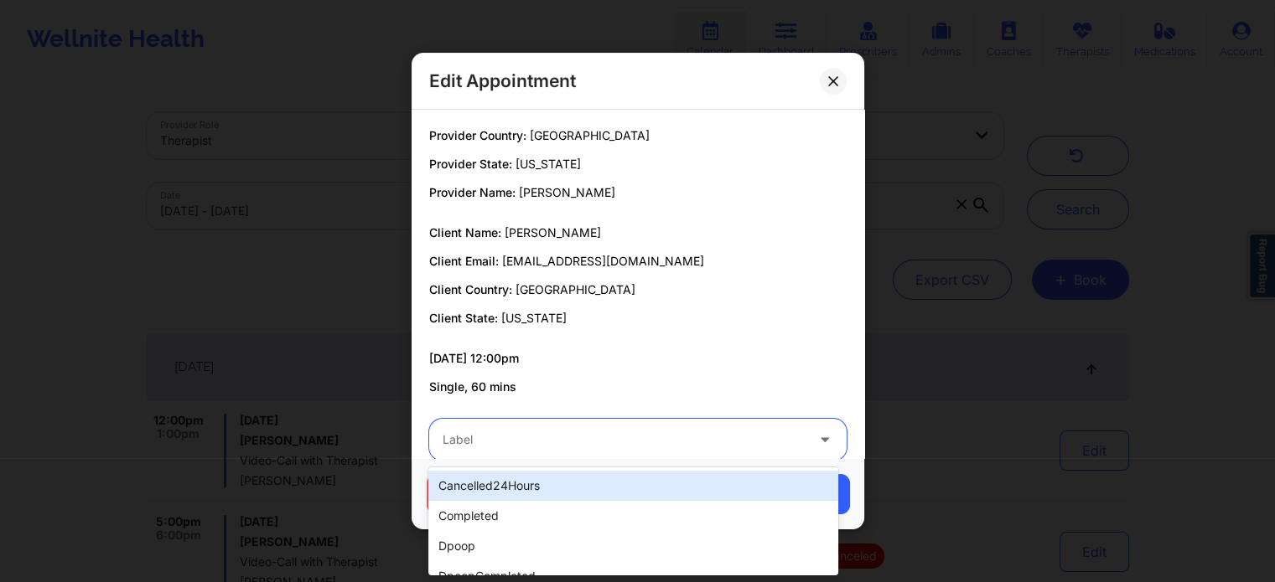
click at [654, 432] on div at bounding box center [623, 440] width 362 height 20
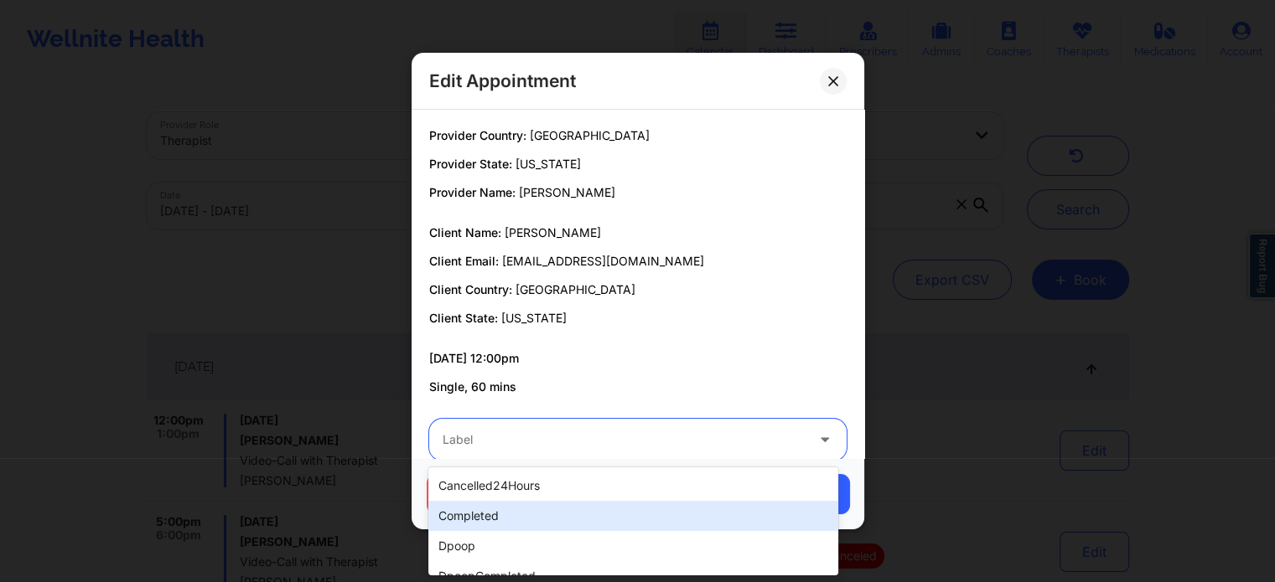
click at [550, 507] on div "completed" at bounding box center [632, 516] width 409 height 30
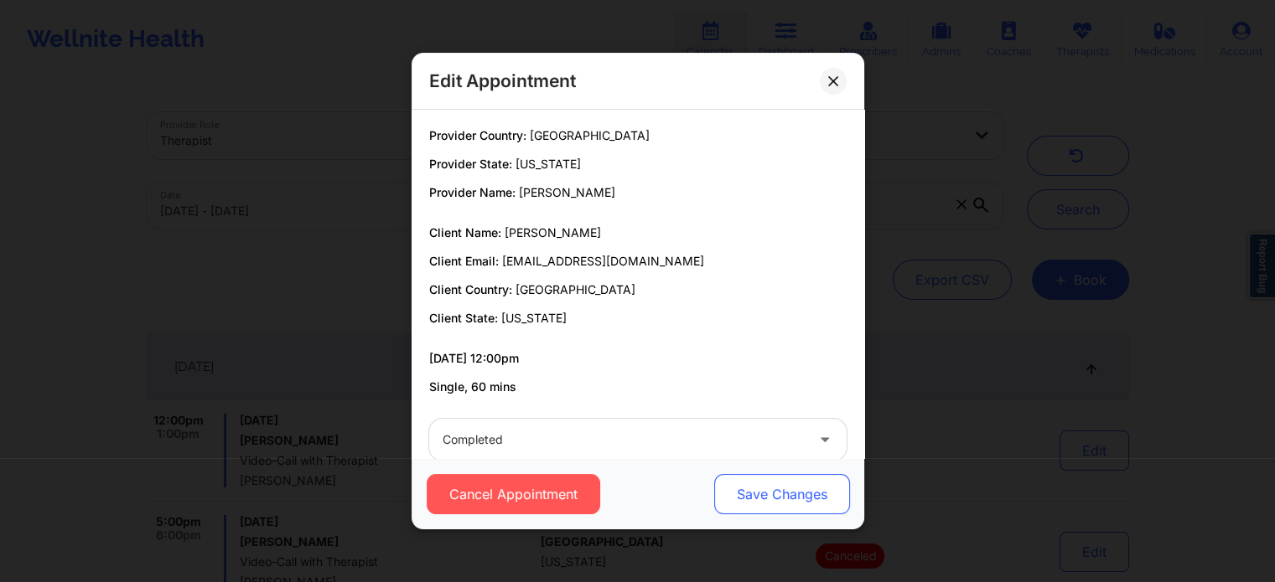
click at [768, 477] on button "Save Changes" at bounding box center [781, 494] width 136 height 40
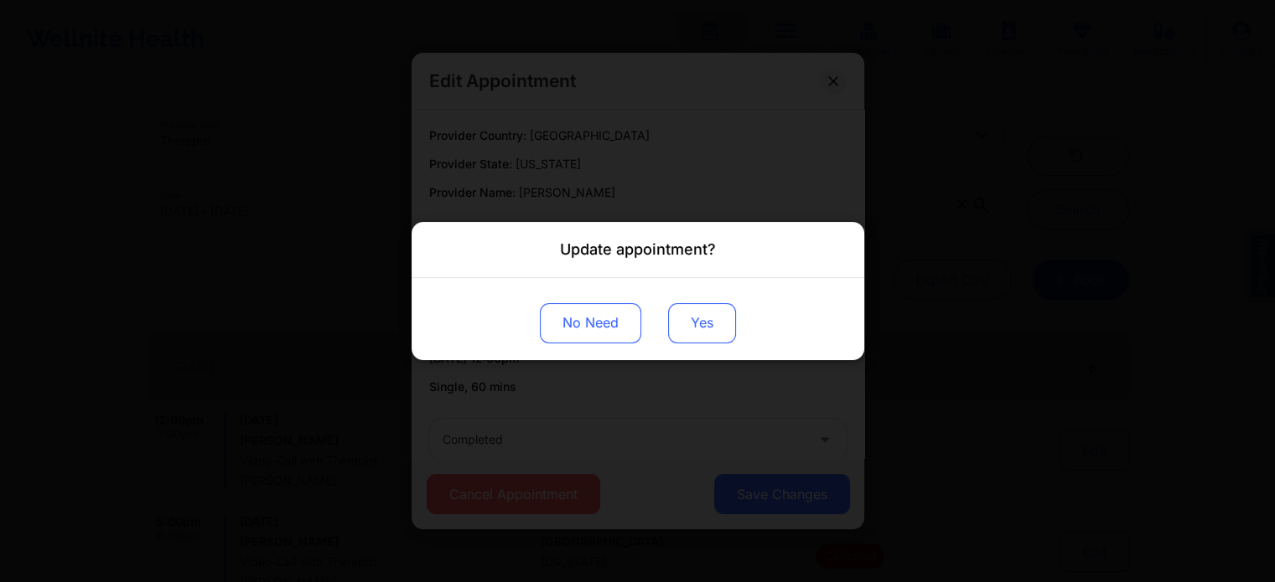
click at [701, 334] on button "Yes" at bounding box center [702, 323] width 68 height 40
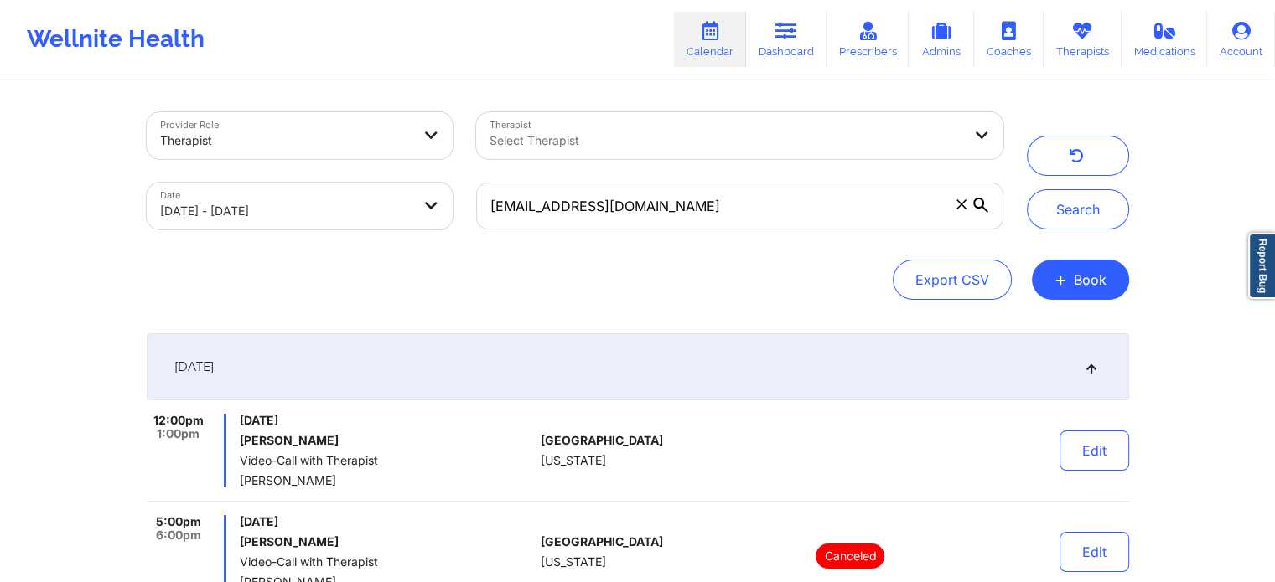
drag, startPoint x: 841, startPoint y: 231, endPoint x: 750, endPoint y: 200, distance: 95.7
click at [750, 200] on div "[EMAIL_ADDRESS][DOMAIN_NAME]" at bounding box center [739, 206] width 550 height 70
drag, startPoint x: 750, startPoint y: 200, endPoint x: 393, endPoint y: 122, distance: 365.4
click at [393, 122] on div "Provider Role Therapist Therapist Select Therapist Date [DATE] - [DATE] [EMAIL_…" at bounding box center [575, 171] width 880 height 141
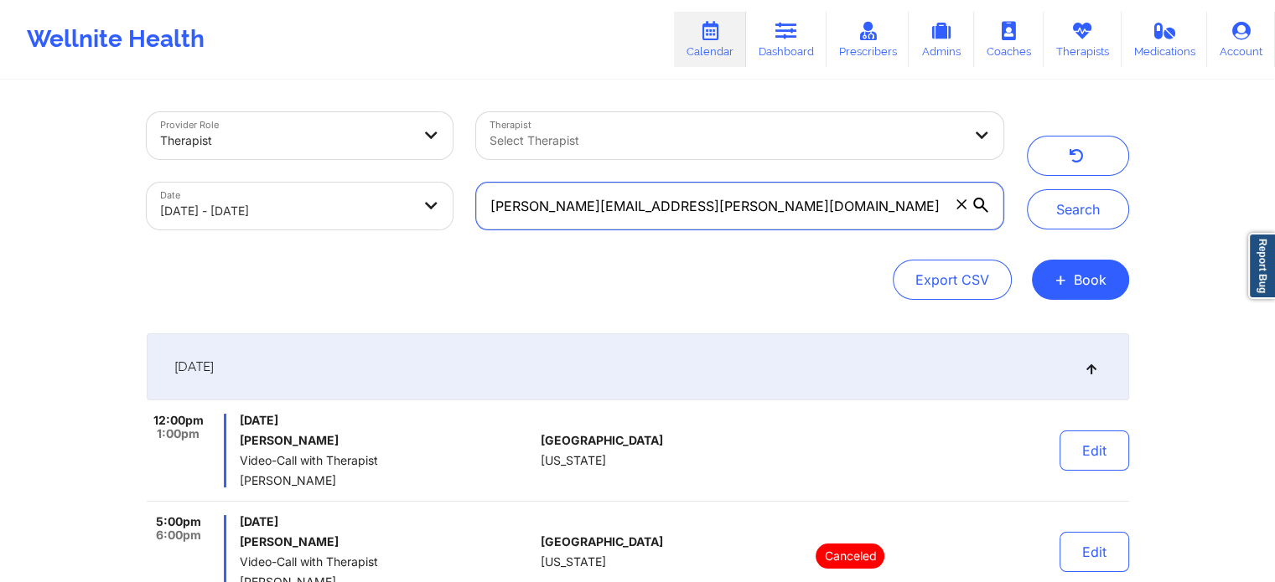
click at [1027, 189] on button "Search" at bounding box center [1078, 209] width 102 height 40
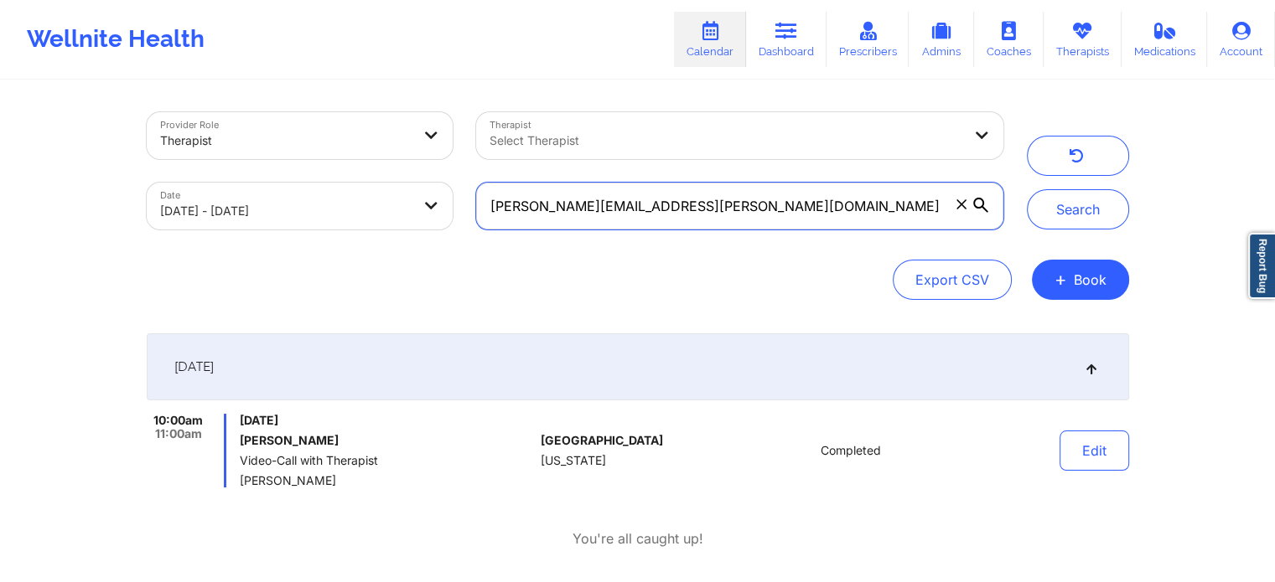
drag, startPoint x: 670, startPoint y: 192, endPoint x: 460, endPoint y: 230, distance: 213.0
click at [460, 230] on div "Provider Role Therapist Therapist Select Therapist Date [DATE] - [DATE] [PERSON…" at bounding box center [575, 171] width 880 height 141
click at [1027, 189] on button "Search" at bounding box center [1078, 209] width 102 height 40
drag, startPoint x: 701, startPoint y: 211, endPoint x: 239, endPoint y: 188, distance: 463.2
click at [239, 188] on div "Provider Role Therapist Therapist Select Therapist Date [DATE] - [DATE] [EMAIL_…" at bounding box center [575, 171] width 880 height 141
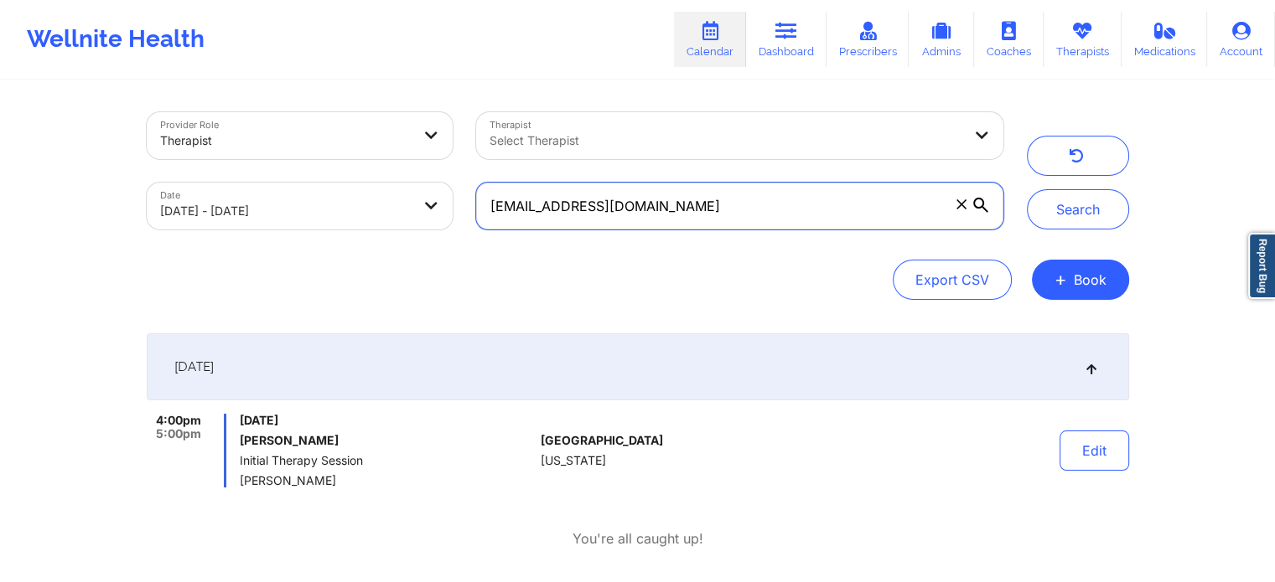
click at [1027, 189] on button "Search" at bounding box center [1078, 209] width 102 height 40
drag, startPoint x: 689, startPoint y: 198, endPoint x: 110, endPoint y: 177, distance: 579.4
click at [110, 177] on div "Provider Role Therapist Therapist Select Therapist Date [DATE] - [DATE] [EMAIL_…" at bounding box center [637, 295] width 1275 height 591
click at [1027, 189] on button "Search" at bounding box center [1078, 209] width 102 height 40
drag, startPoint x: 665, startPoint y: 175, endPoint x: 680, endPoint y: 209, distance: 36.8
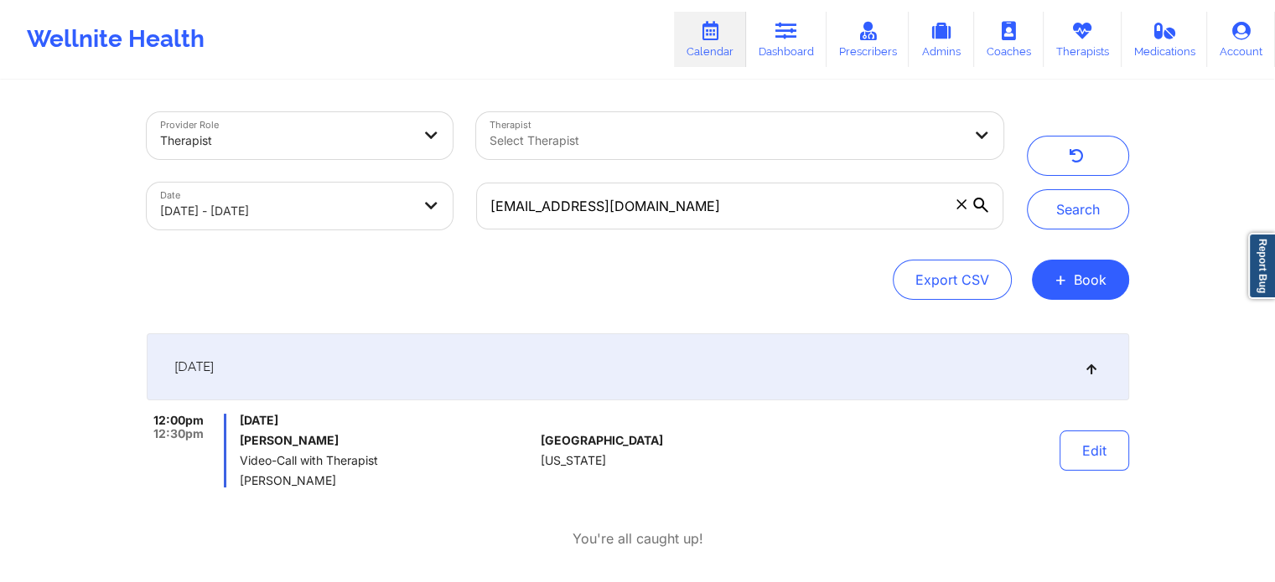
click at [680, 209] on div "[EMAIL_ADDRESS][DOMAIN_NAME]" at bounding box center [739, 206] width 550 height 70
drag, startPoint x: 680, startPoint y: 209, endPoint x: 137, endPoint y: 174, distance: 544.1
click at [137, 174] on div "Provider Role Therapist Therapist Select Therapist Date [DATE] - [DATE] [EMAIL_…" at bounding box center [575, 171] width 880 height 141
click at [1027, 189] on button "Search" at bounding box center [1078, 209] width 102 height 40
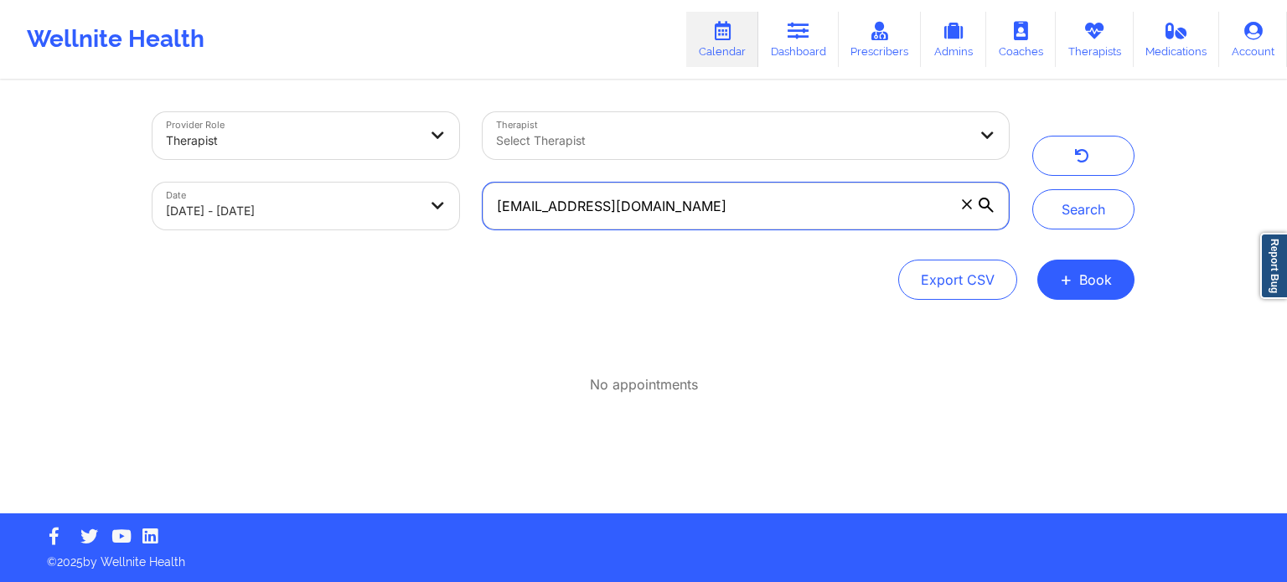
drag, startPoint x: 716, startPoint y: 200, endPoint x: 286, endPoint y: 207, distance: 430.8
click at [286, 207] on div "Provider Role Therapist Therapist Select Therapist Date [DATE] - [DATE] [EMAIL_…" at bounding box center [581, 171] width 880 height 141
click at [1032, 189] on button "Search" at bounding box center [1083, 209] width 102 height 40
drag, startPoint x: 677, startPoint y: 192, endPoint x: 231, endPoint y: 153, distance: 447.5
click at [231, 153] on div "Provider Role Therapist Therapist Select Therapist Date [DATE] - [DATE] [EMAIL_…" at bounding box center [581, 171] width 880 height 141
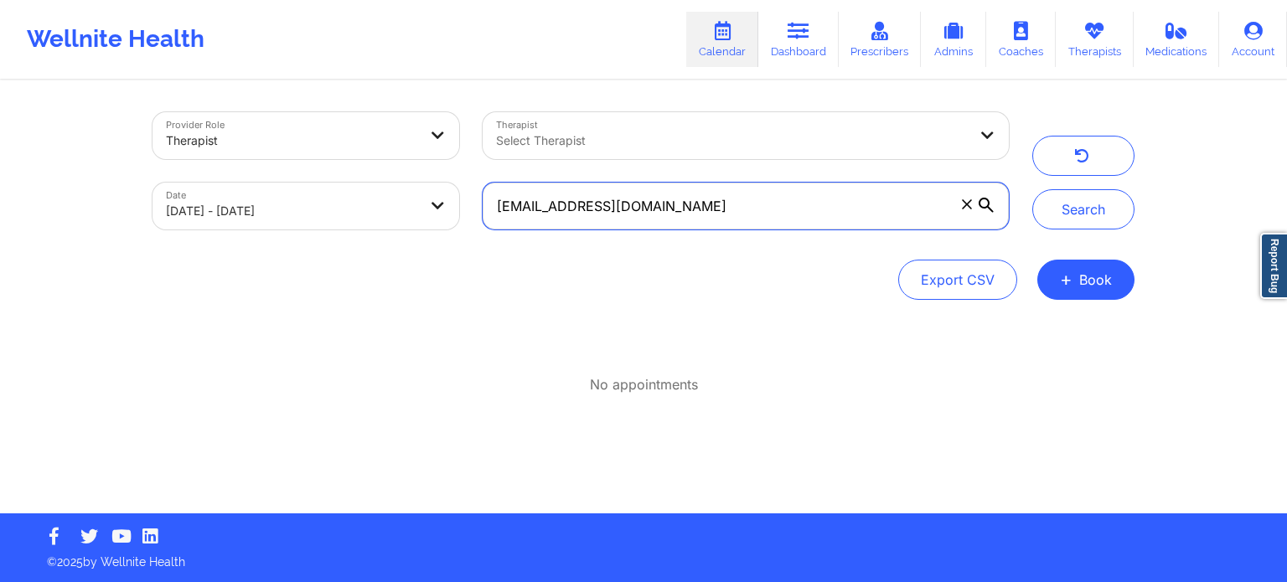
type input "[EMAIL_ADDRESS][DOMAIN_NAME]"
click at [1032, 189] on button "Search" at bounding box center [1083, 209] width 102 height 40
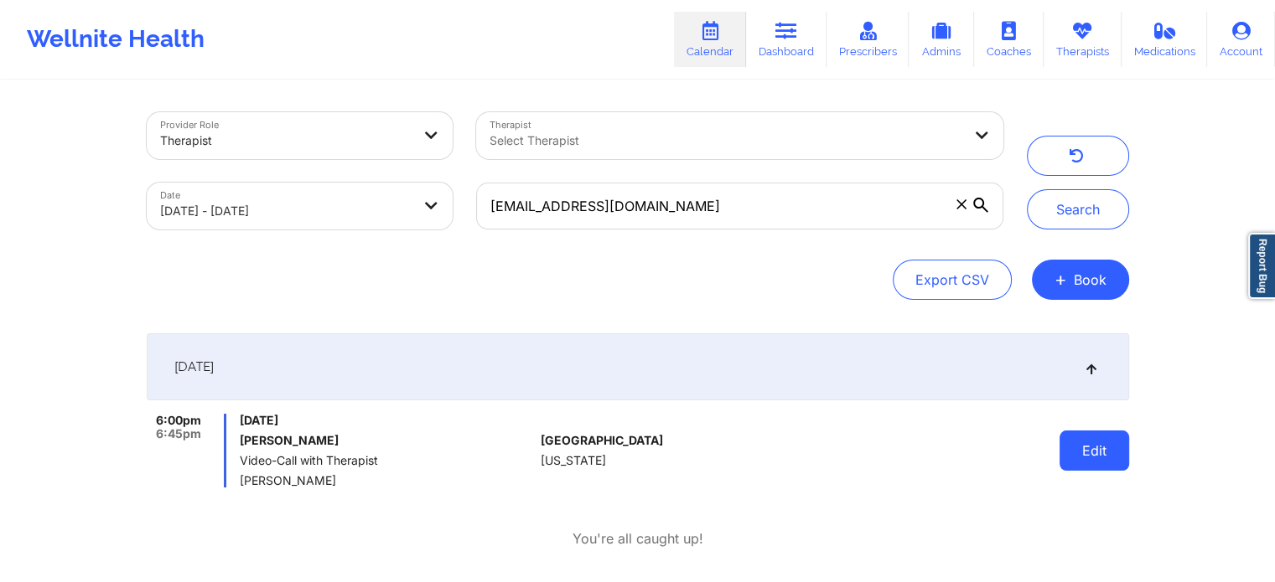
click at [1111, 466] on button "Edit" at bounding box center [1094, 451] width 70 height 40
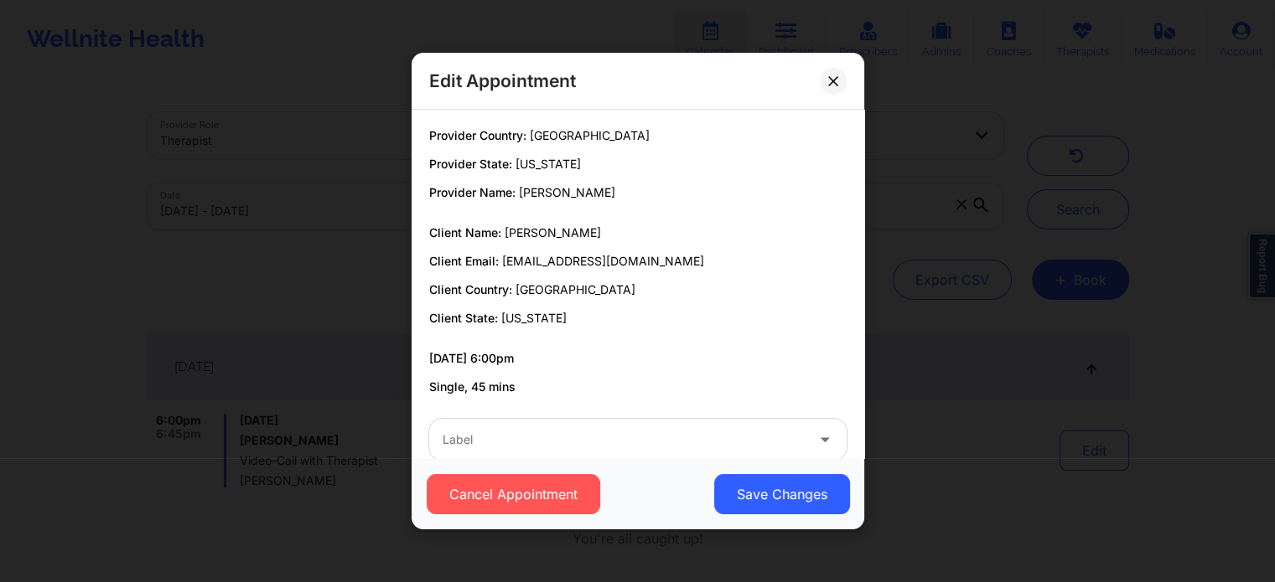
click at [691, 441] on div at bounding box center [623, 440] width 362 height 20
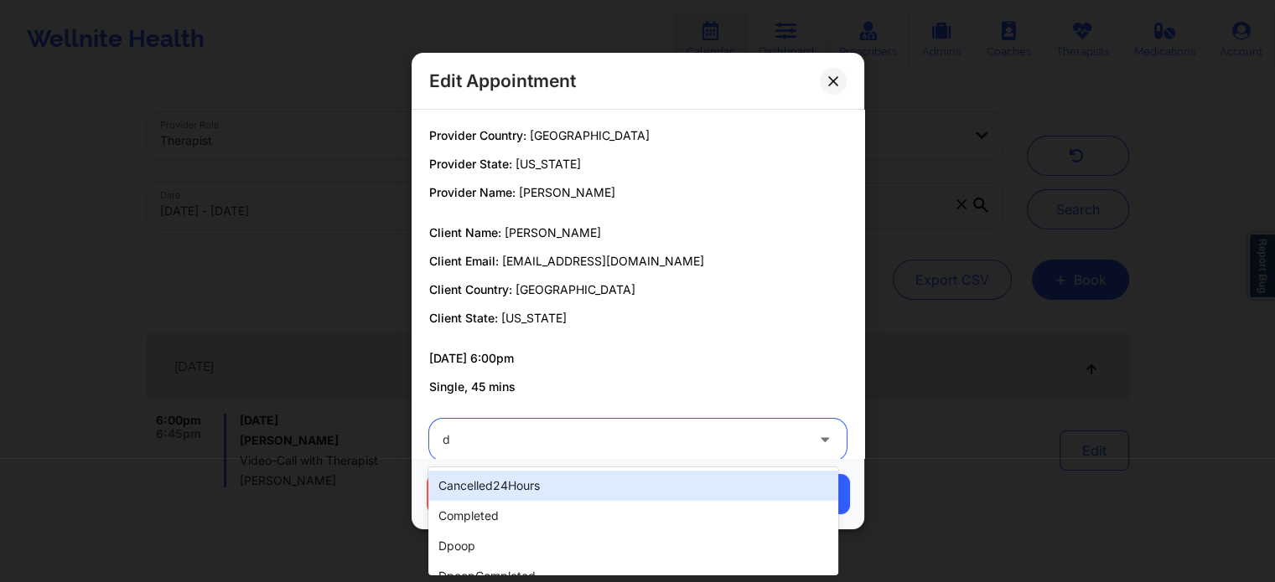
type input "dp"
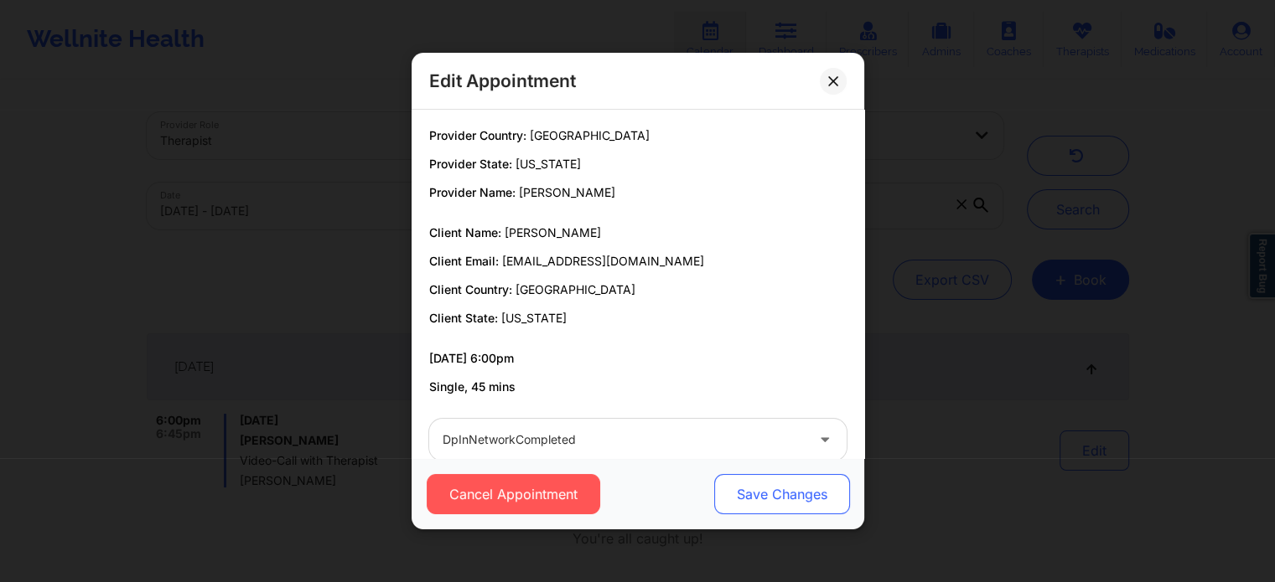
click at [736, 489] on button "Save Changes" at bounding box center [781, 494] width 136 height 40
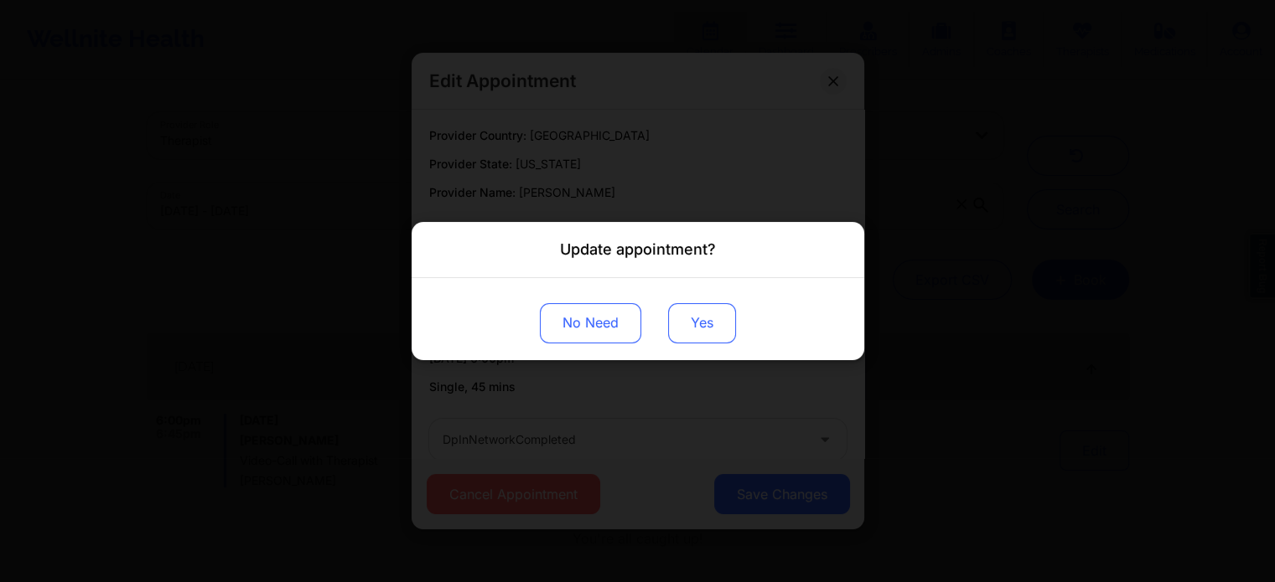
click at [695, 318] on button "Yes" at bounding box center [702, 323] width 68 height 40
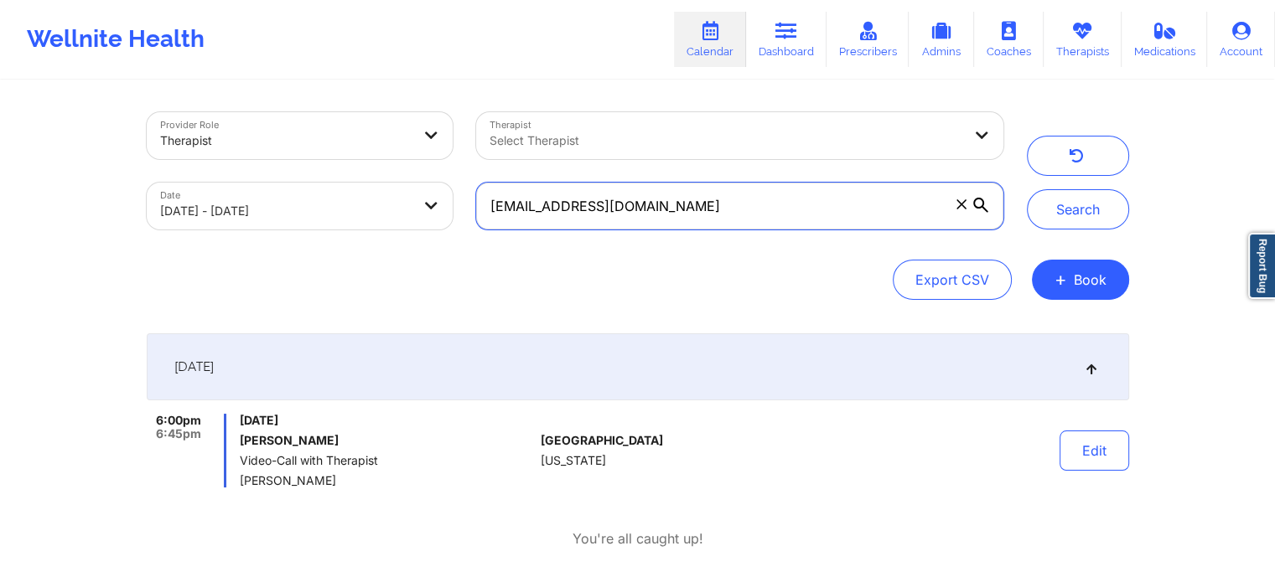
drag, startPoint x: 652, startPoint y: 190, endPoint x: 251, endPoint y: 222, distance: 401.8
click at [251, 222] on div "Provider Role Therapist Therapist Select Therapist Date [DATE] - [DATE] [EMAIL_…" at bounding box center [575, 171] width 880 height 141
click at [1027, 189] on button "Search" at bounding box center [1078, 209] width 102 height 40
drag, startPoint x: 730, startPoint y: 200, endPoint x: 296, endPoint y: 214, distance: 434.3
click at [296, 214] on div "Provider Role Therapist Therapist Select Therapist Date [DATE] - [DATE] [EMAIL_…" at bounding box center [575, 171] width 880 height 141
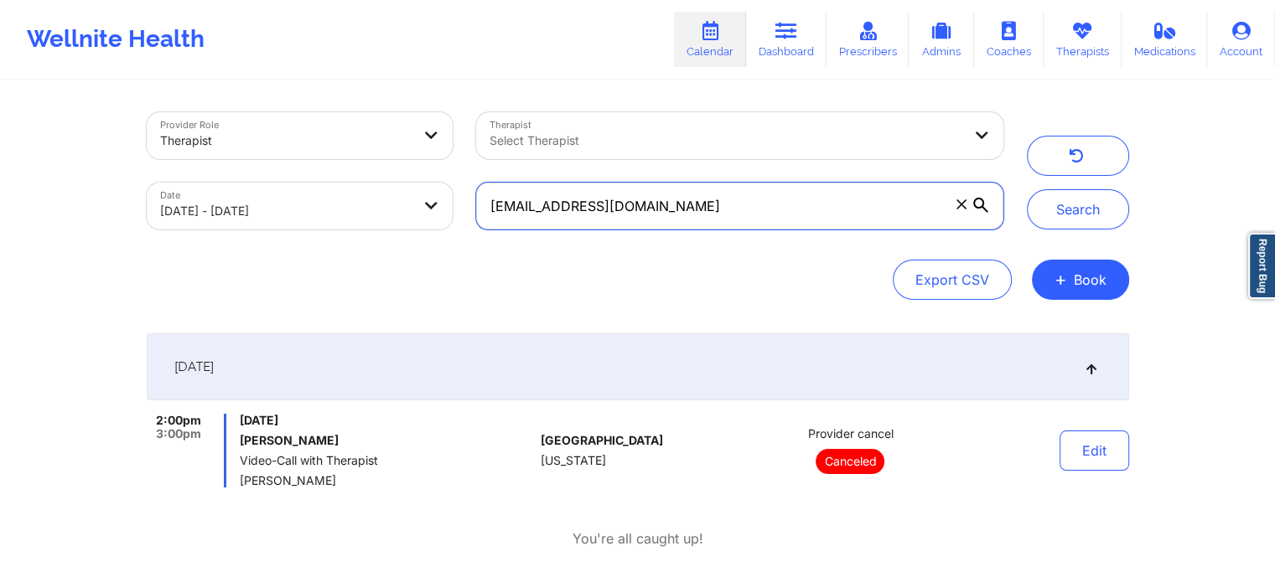
click at [1027, 189] on button "Search" at bounding box center [1078, 209] width 102 height 40
drag, startPoint x: 675, startPoint y: 197, endPoint x: 256, endPoint y: 194, distance: 418.2
click at [256, 194] on div "Provider Role Therapist Therapist Select Therapist Date [DATE] - [DATE] [EMAIL_…" at bounding box center [575, 171] width 880 height 141
click at [1027, 189] on button "Search" at bounding box center [1078, 209] width 102 height 40
drag, startPoint x: 679, startPoint y: 219, endPoint x: 323, endPoint y: 199, distance: 356.7
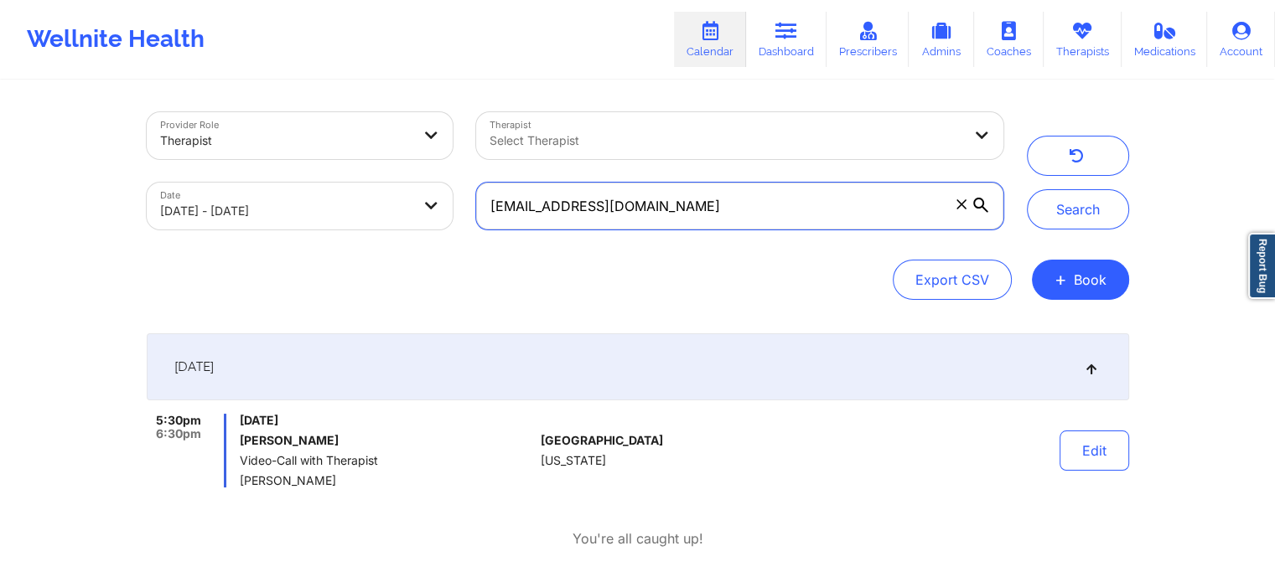
click at [323, 199] on div "Provider Role Therapist Therapist Select Therapist Date [DATE] - [DATE] [EMAIL_…" at bounding box center [575, 171] width 880 height 141
click at [1027, 189] on button "Search" at bounding box center [1078, 209] width 102 height 40
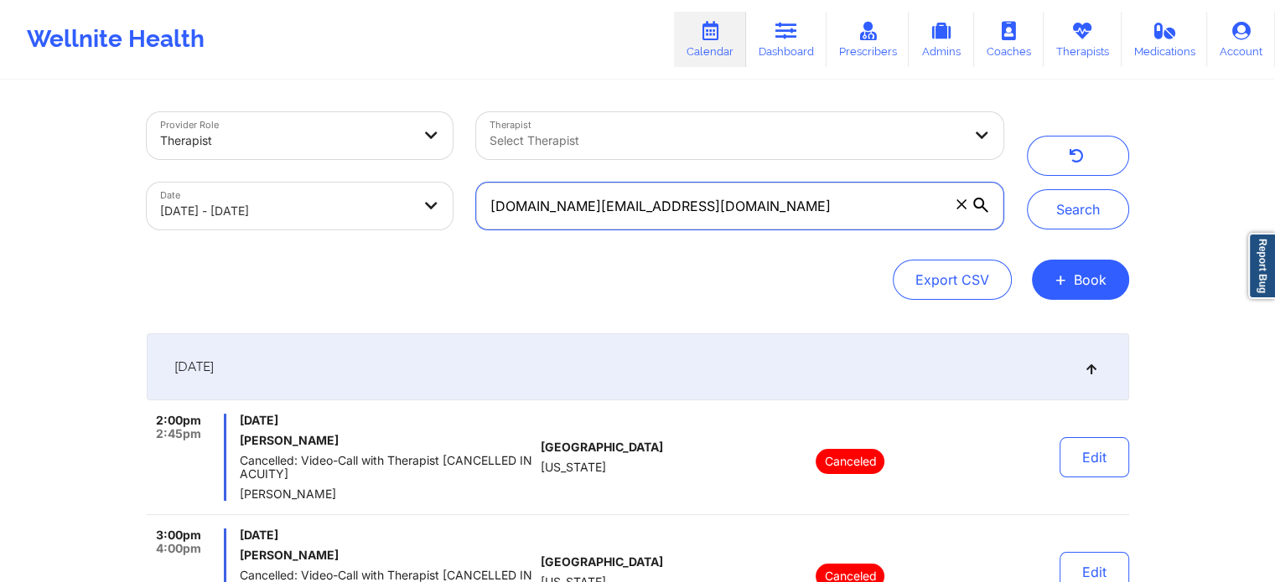
drag, startPoint x: 794, startPoint y: 229, endPoint x: 297, endPoint y: 190, distance: 497.6
click at [297, 190] on div "Provider Role Therapist Therapist Select Therapist Date [DATE] - [DATE] [DOMAIN…" at bounding box center [575, 171] width 880 height 141
click at [1027, 189] on button "Search" at bounding box center [1078, 209] width 102 height 40
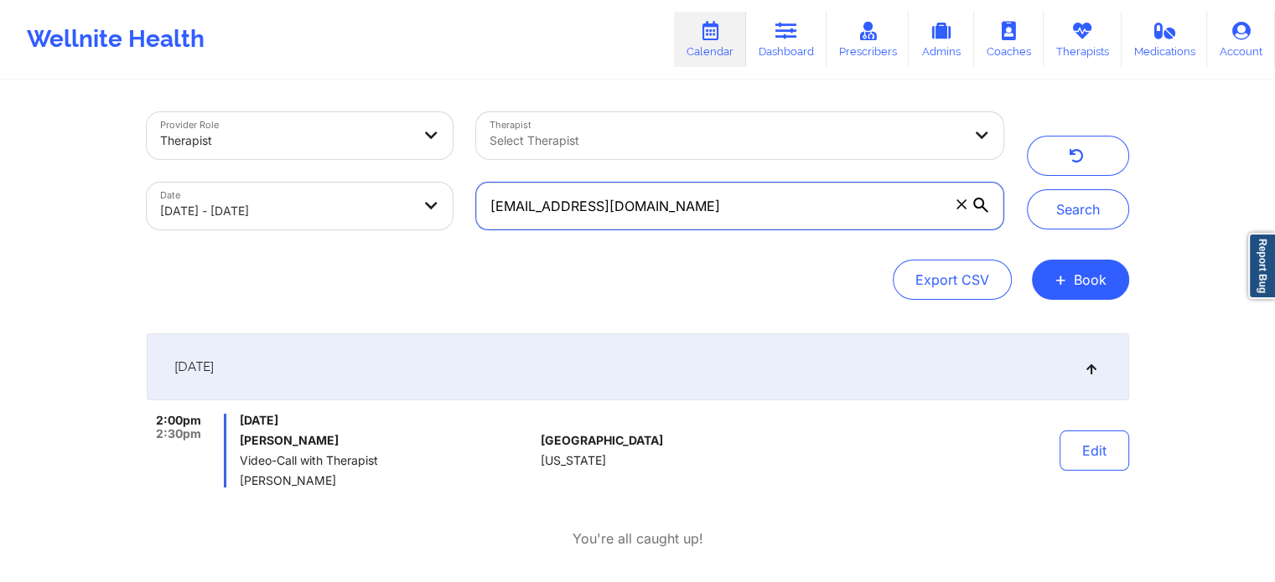
drag, startPoint x: 693, startPoint y: 229, endPoint x: 342, endPoint y: 170, distance: 356.0
click at [342, 170] on div "Provider Role Therapist Therapist Select Therapist Date [DATE] - [DATE] [EMAIL_…" at bounding box center [575, 171] width 880 height 141
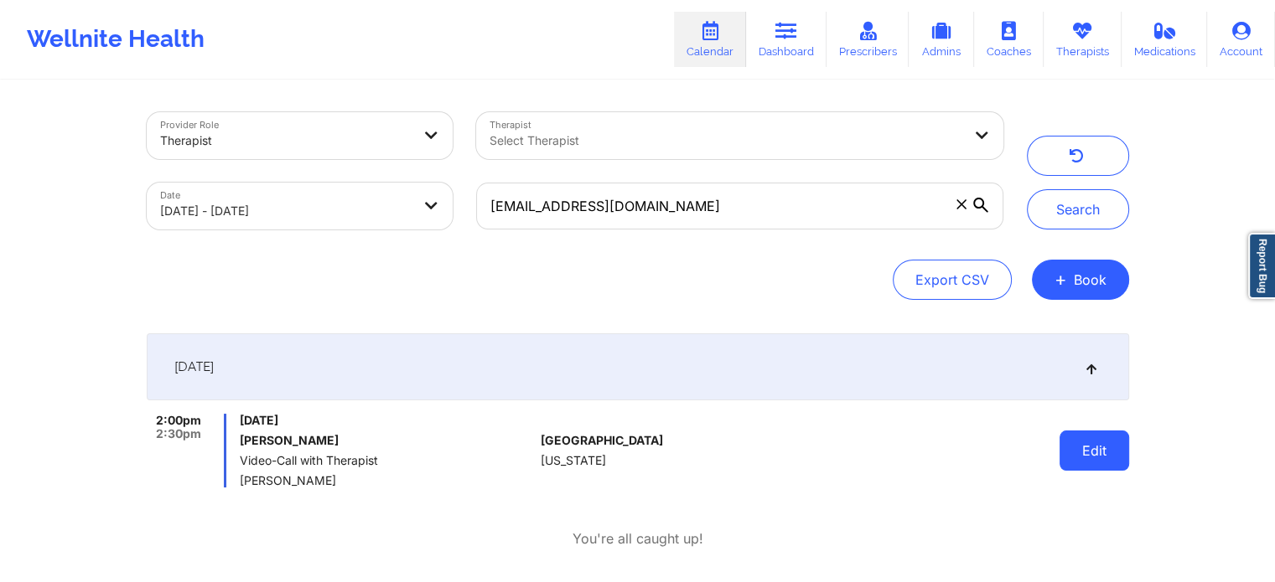
click at [1094, 456] on button "Edit" at bounding box center [1094, 451] width 70 height 40
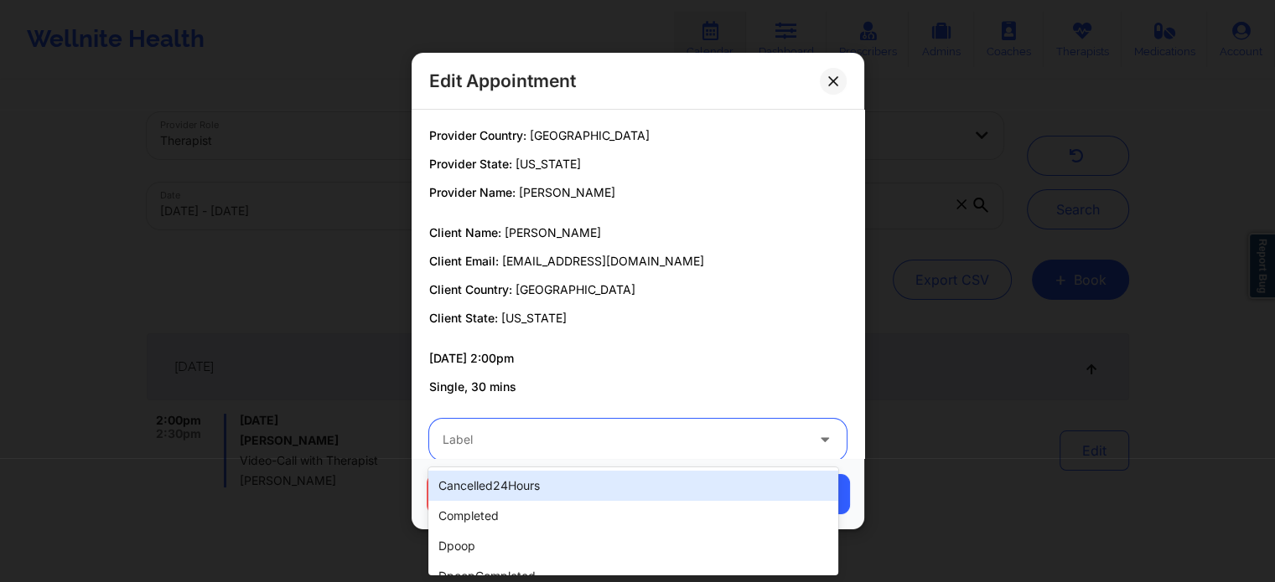
click at [761, 434] on div at bounding box center [623, 440] width 362 height 20
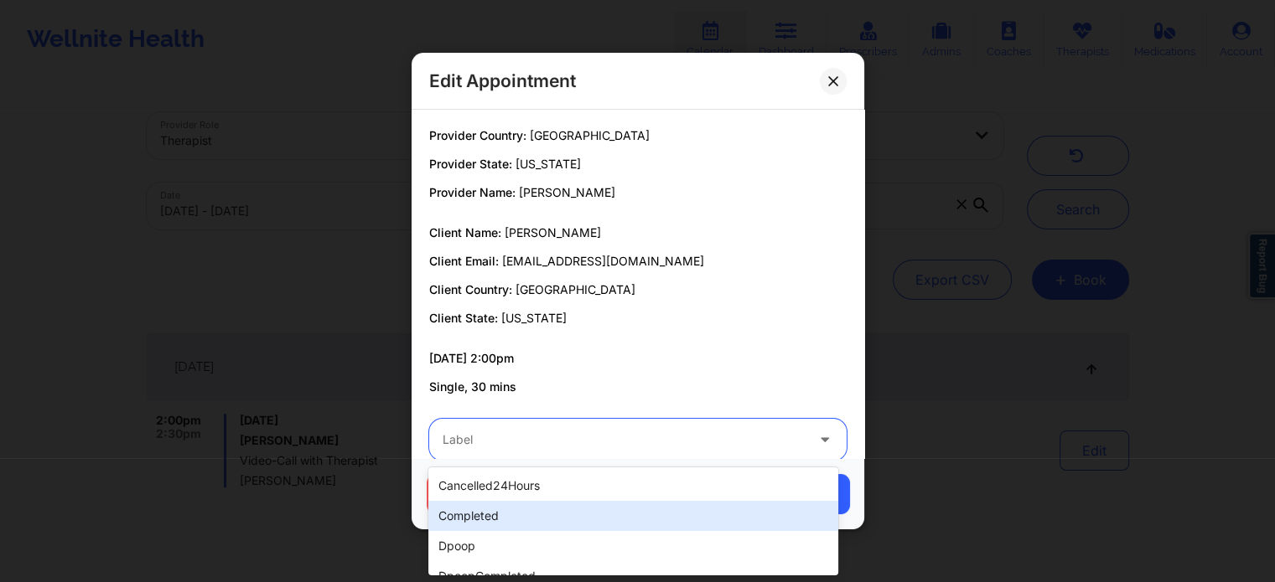
click at [620, 502] on div "completed" at bounding box center [632, 516] width 409 height 30
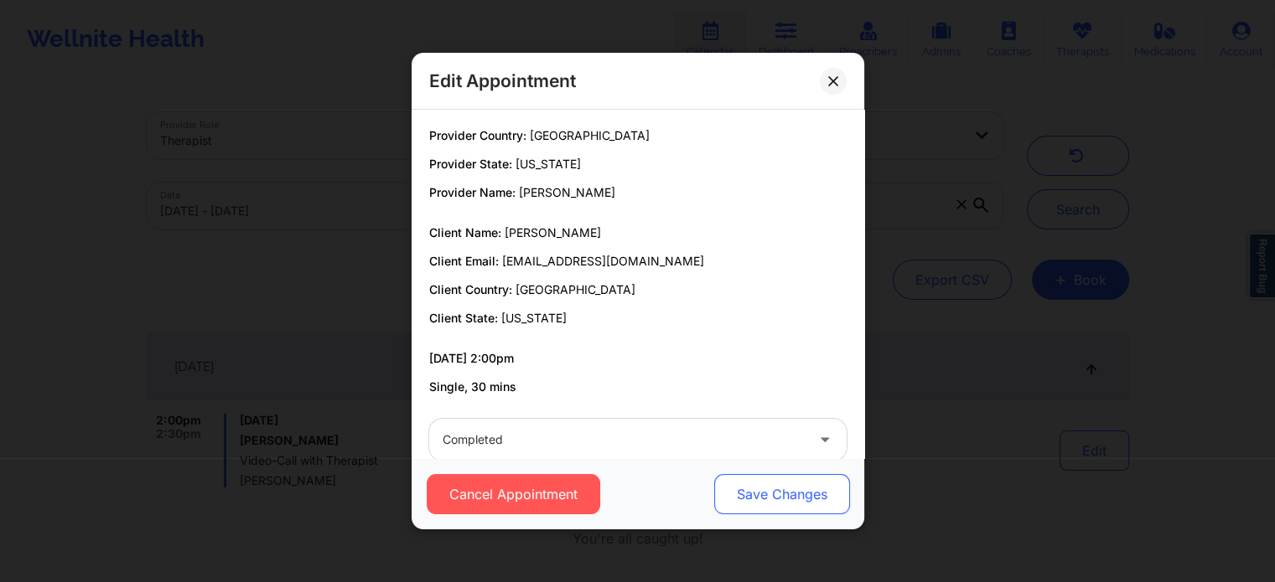
click at [735, 500] on button "Save Changes" at bounding box center [781, 494] width 136 height 40
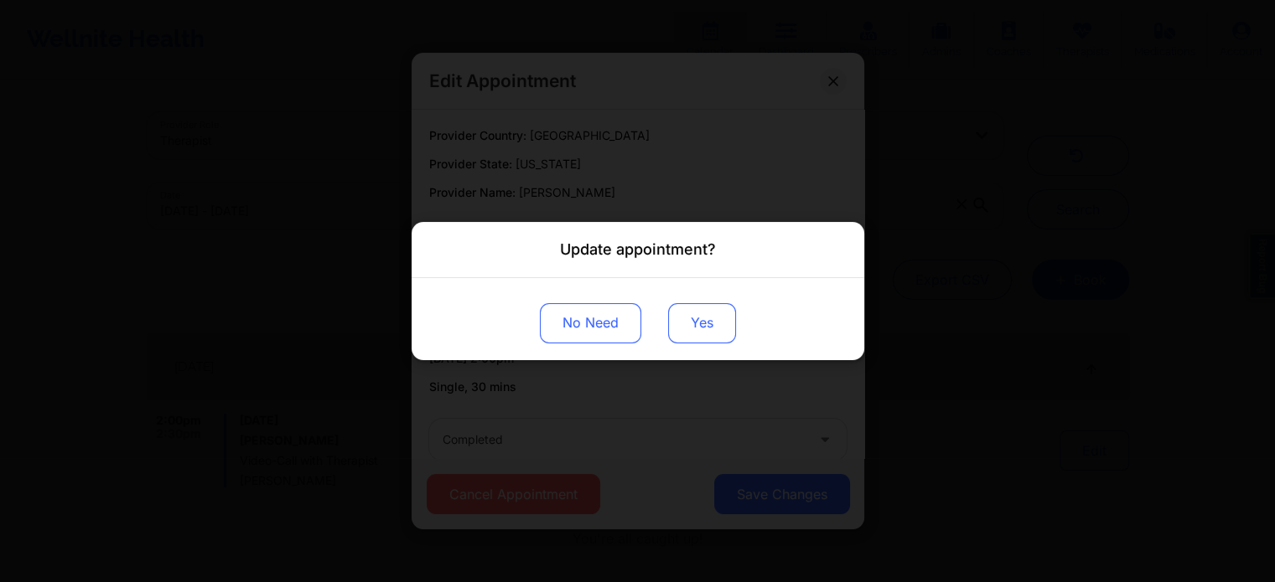
click at [718, 320] on button "Yes" at bounding box center [702, 323] width 68 height 40
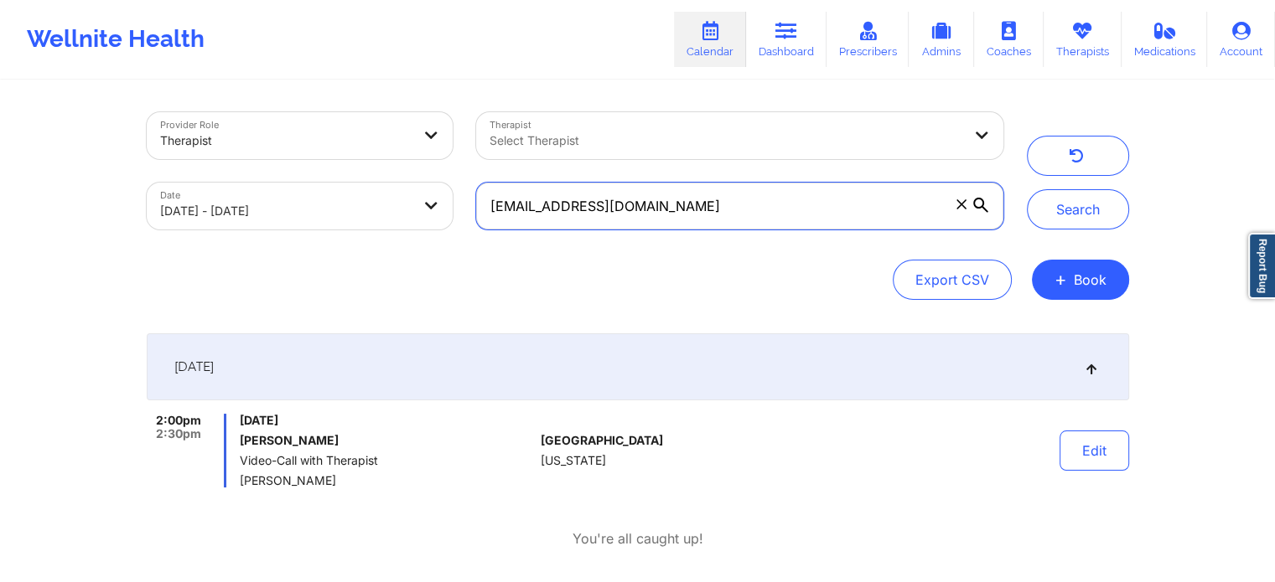
drag, startPoint x: 724, startPoint y: 190, endPoint x: 377, endPoint y: 199, distance: 347.1
click at [377, 199] on div "Provider Role Therapist Therapist Select Therapist Date [DATE] - [DATE] [EMAIL_…" at bounding box center [575, 171] width 880 height 141
click at [1027, 189] on button "Search" at bounding box center [1078, 209] width 102 height 40
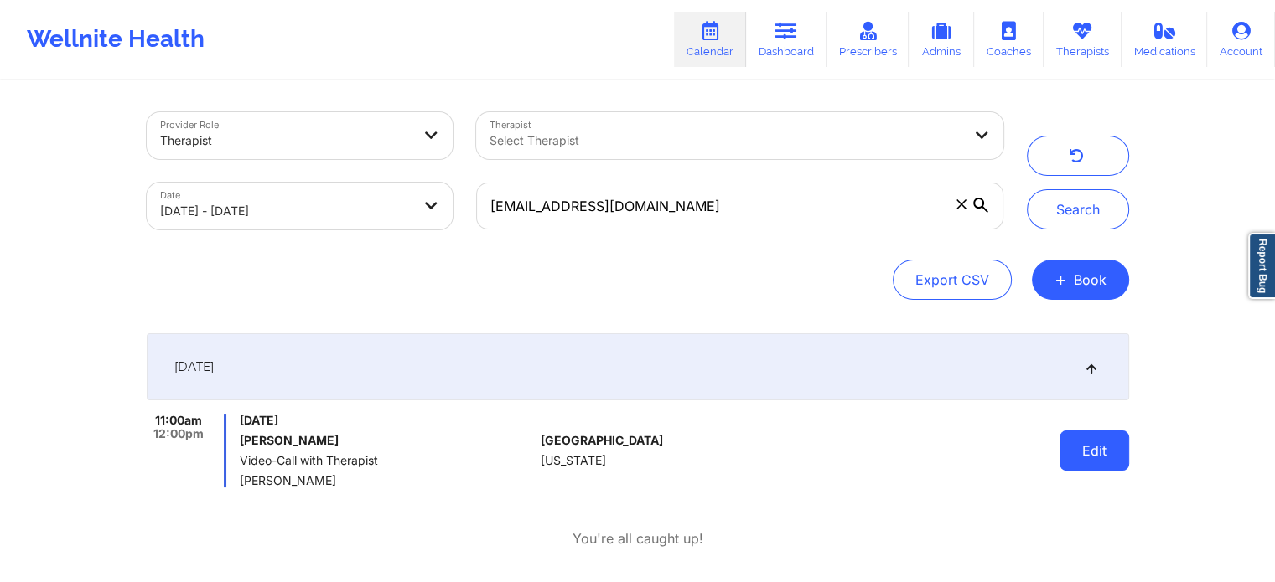
click at [1093, 463] on button "Edit" at bounding box center [1094, 451] width 70 height 40
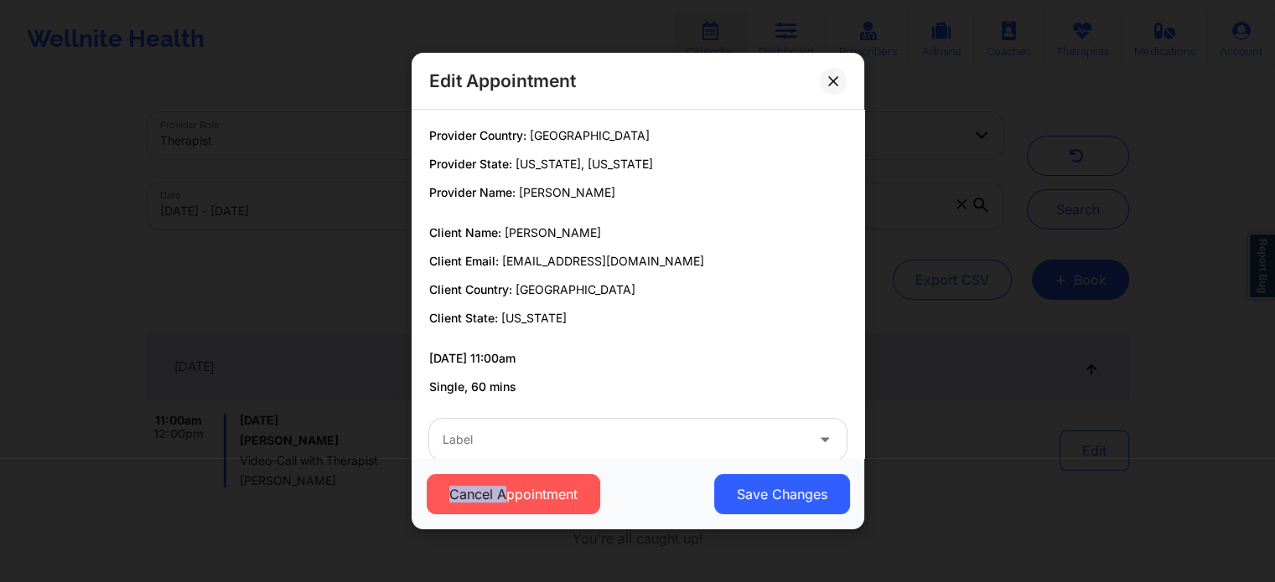
drag, startPoint x: 506, startPoint y: 488, endPoint x: 564, endPoint y: 435, distance: 78.3
click at [564, 435] on div "Edit Appointment Provider Country: [GEOGRAPHIC_DATA] Provider State: [US_STATE]…" at bounding box center [637, 291] width 453 height 477
click at [564, 435] on div at bounding box center [623, 440] width 362 height 20
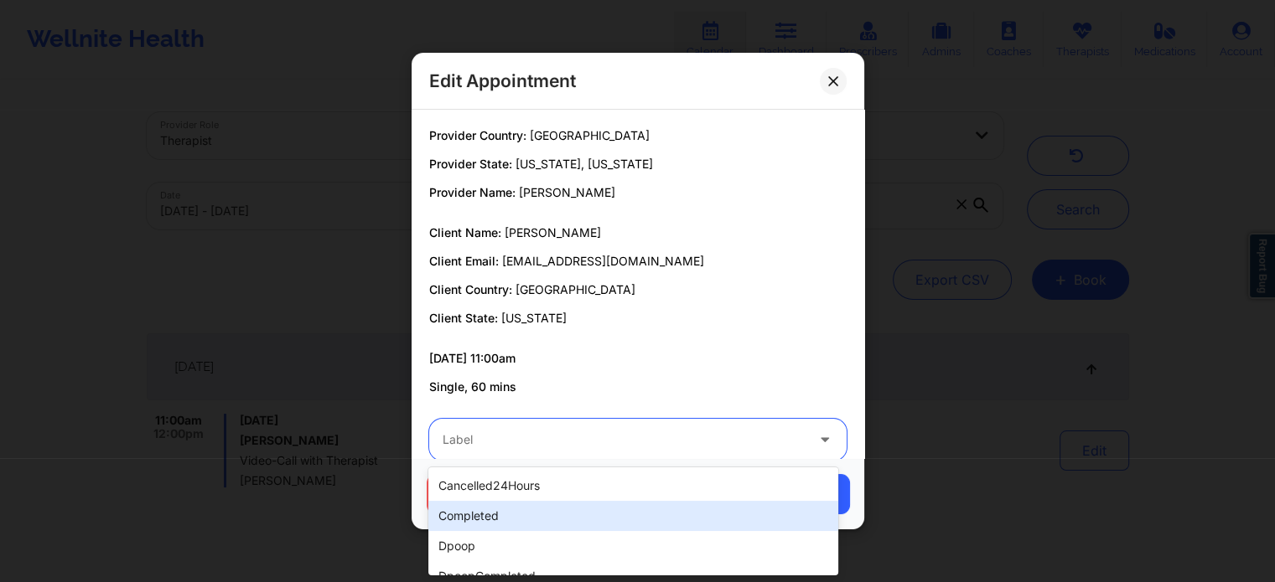
click at [491, 522] on div "completed" at bounding box center [632, 516] width 409 height 30
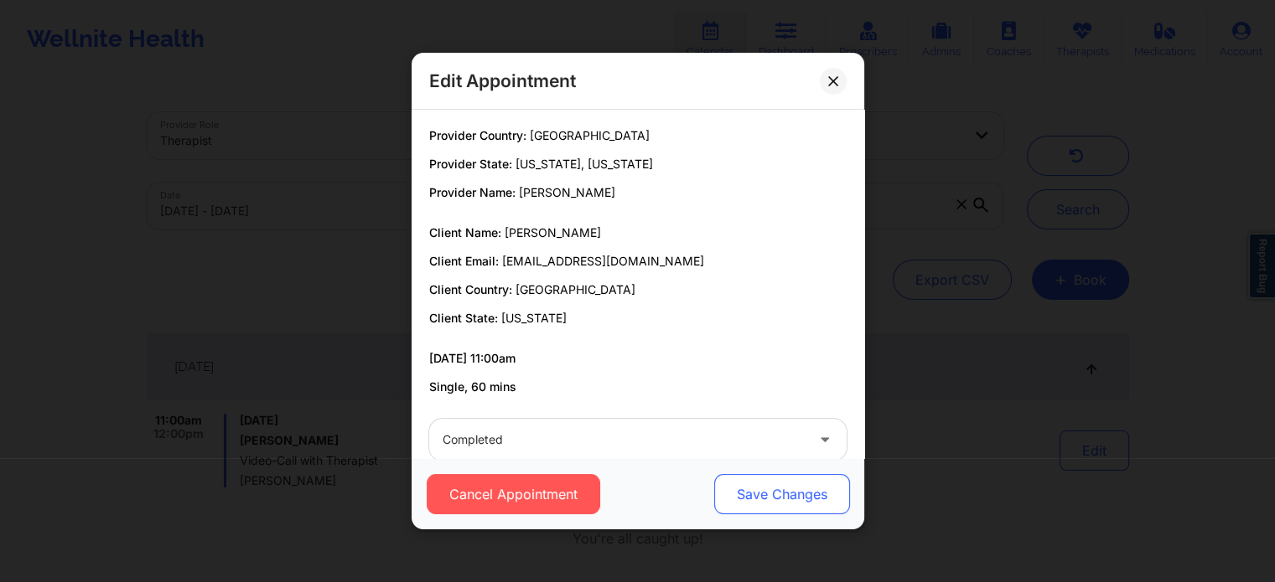
click at [749, 488] on button "Save Changes" at bounding box center [781, 494] width 136 height 40
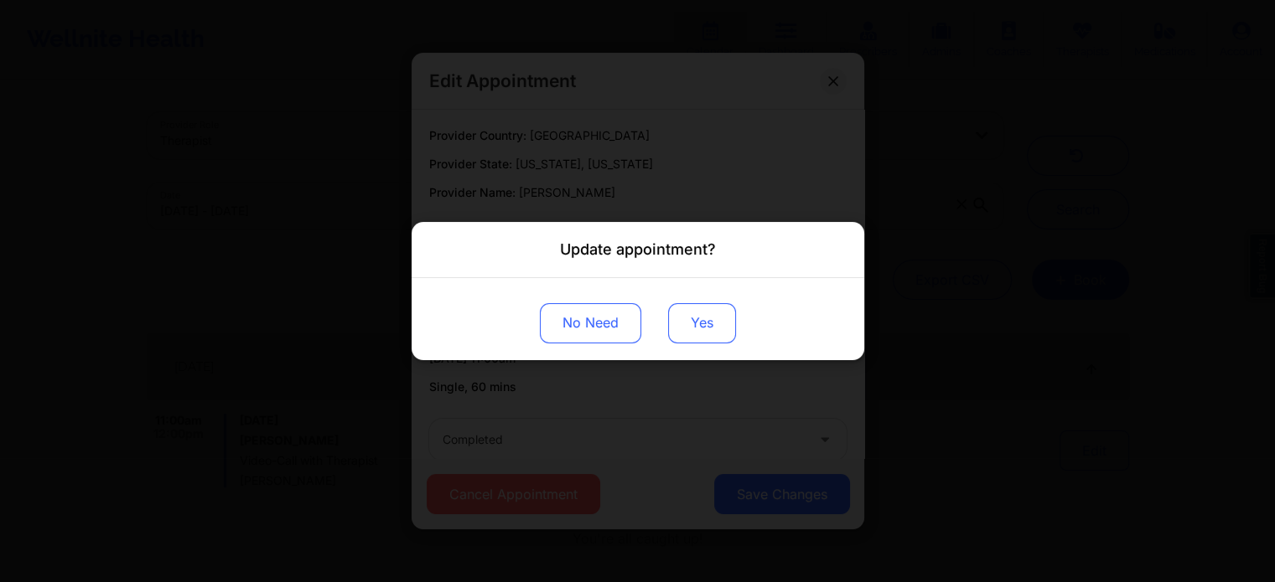
click at [717, 328] on button "Yes" at bounding box center [702, 323] width 68 height 40
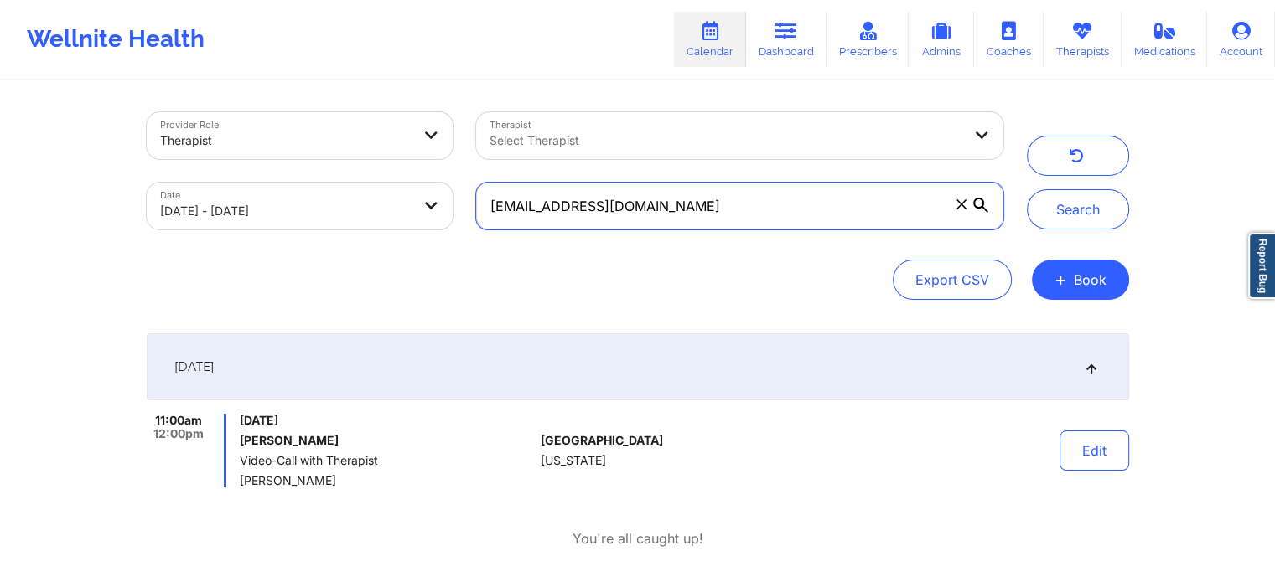
drag, startPoint x: 691, startPoint y: 224, endPoint x: 348, endPoint y: 172, distance: 346.7
click at [348, 172] on div "Provider Role Therapist Therapist Select Therapist Date [DATE] - [DATE] [EMAIL_…" at bounding box center [575, 171] width 880 height 141
click at [1027, 189] on button "Search" at bounding box center [1078, 209] width 102 height 40
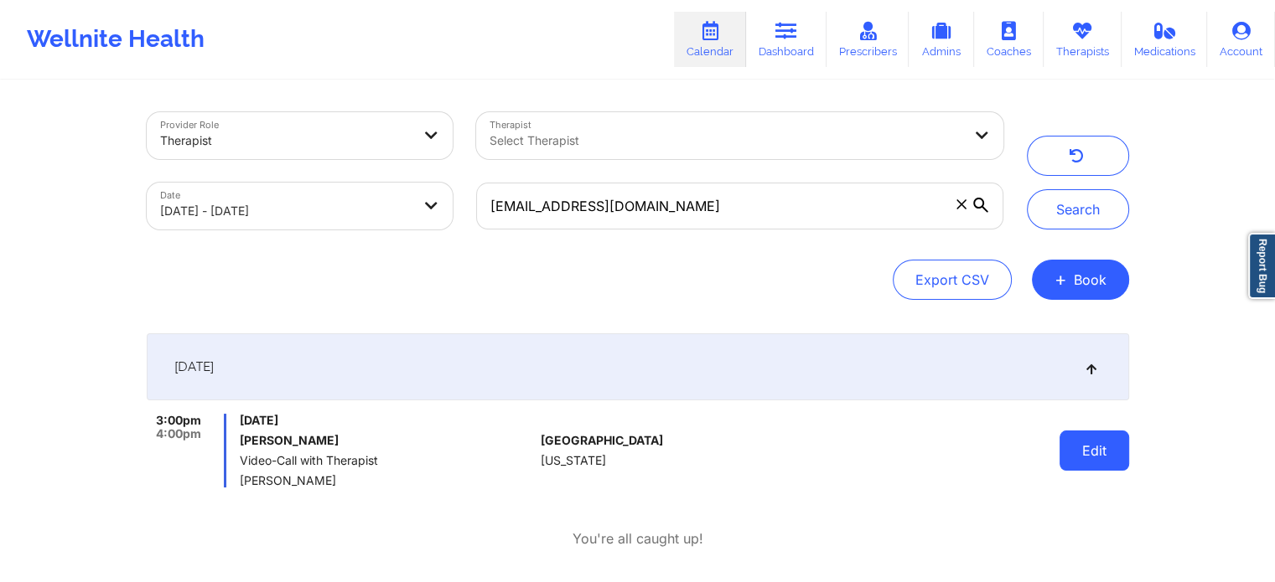
click at [1115, 436] on button "Edit" at bounding box center [1094, 451] width 70 height 40
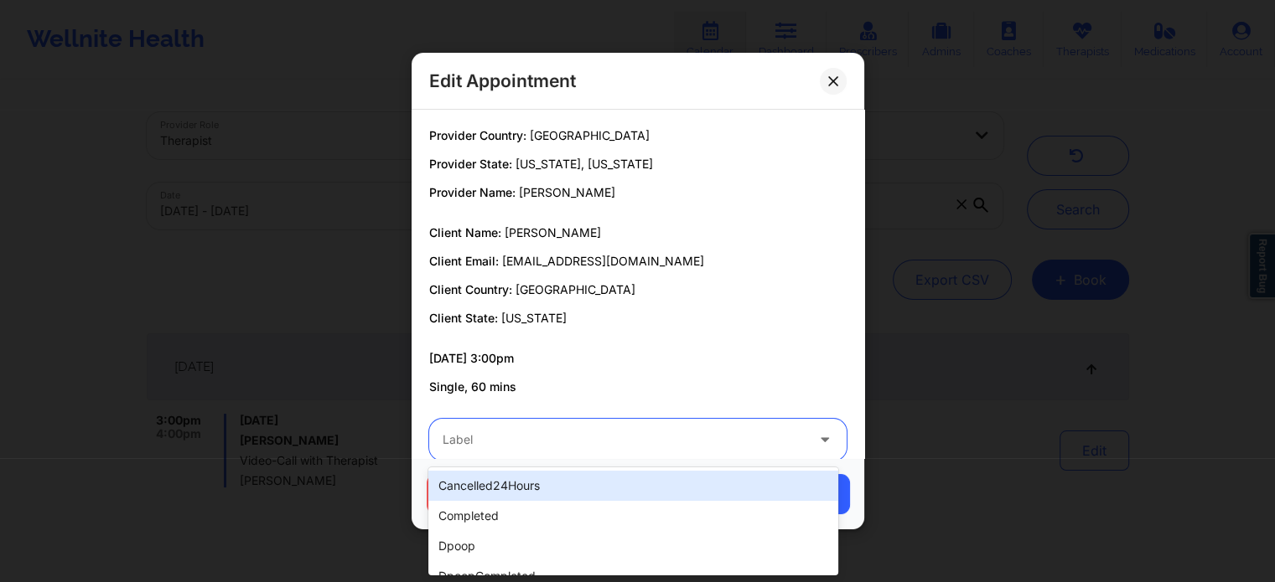
click at [537, 423] on div "Label" at bounding box center [617, 440] width 377 height 42
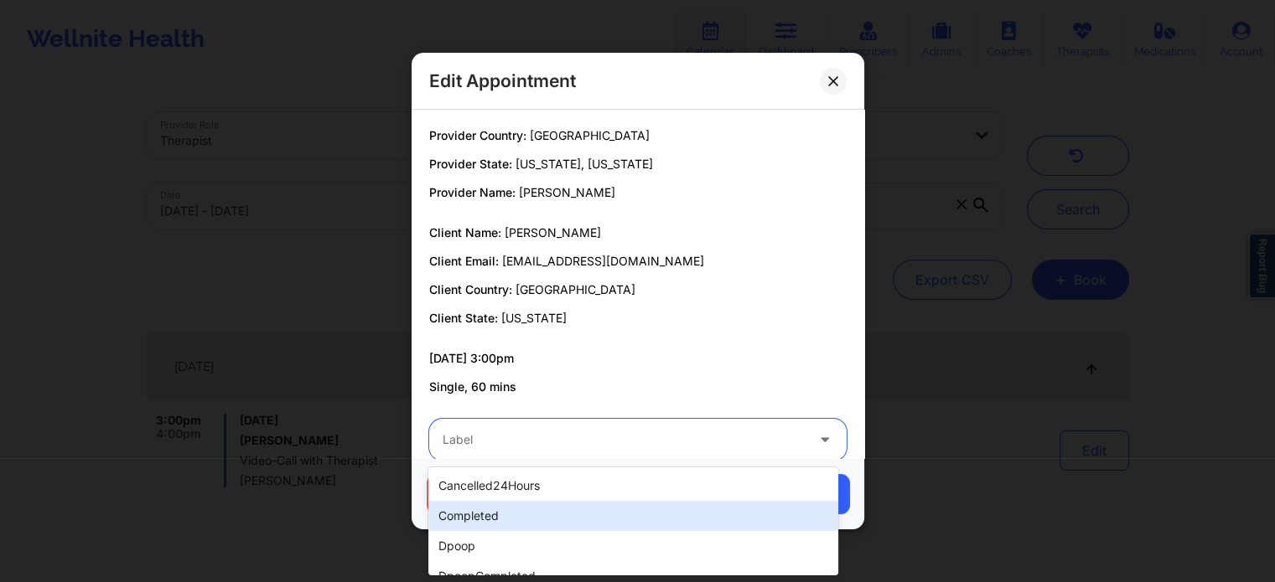
click at [478, 502] on div "completed" at bounding box center [632, 516] width 409 height 30
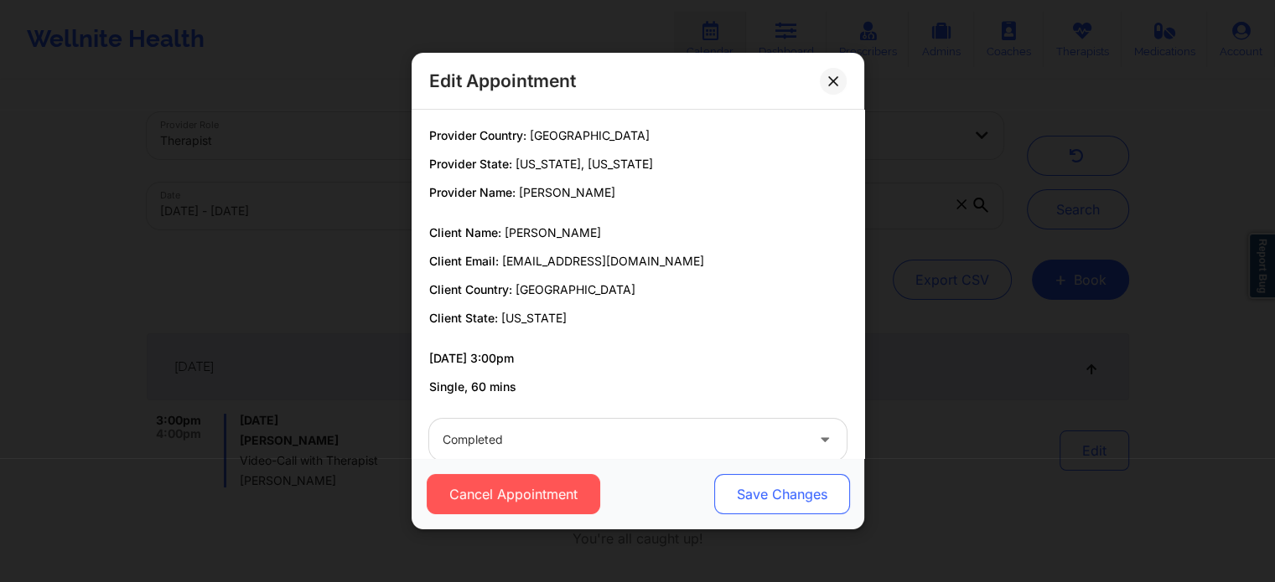
click at [730, 498] on button "Save Changes" at bounding box center [781, 494] width 136 height 40
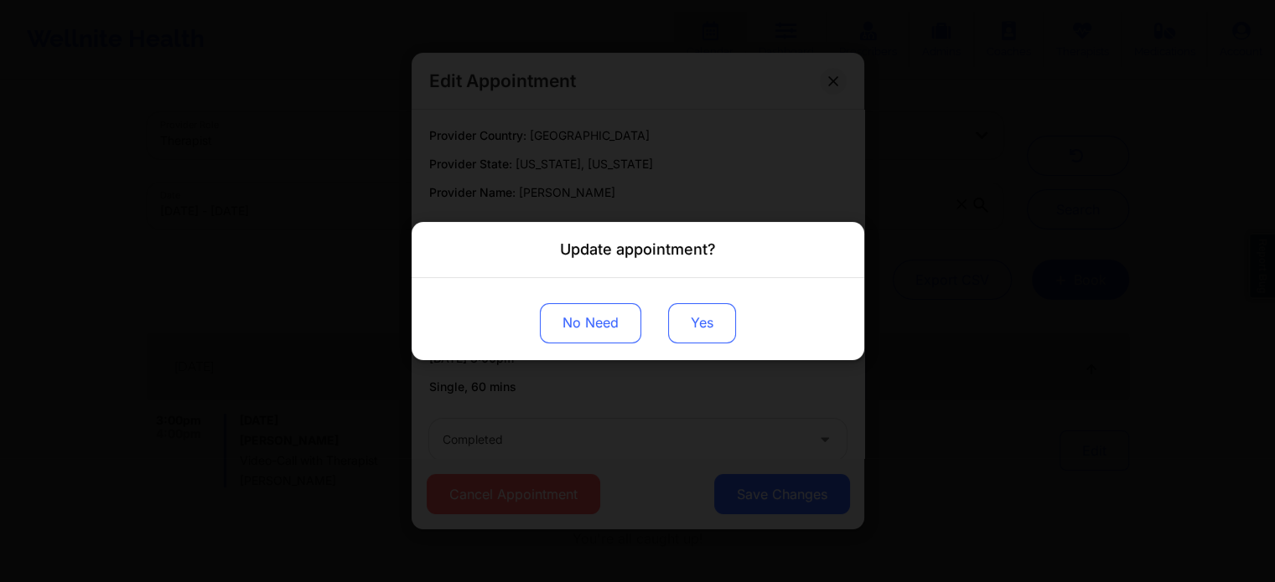
click at [702, 304] on button "Yes" at bounding box center [702, 323] width 68 height 40
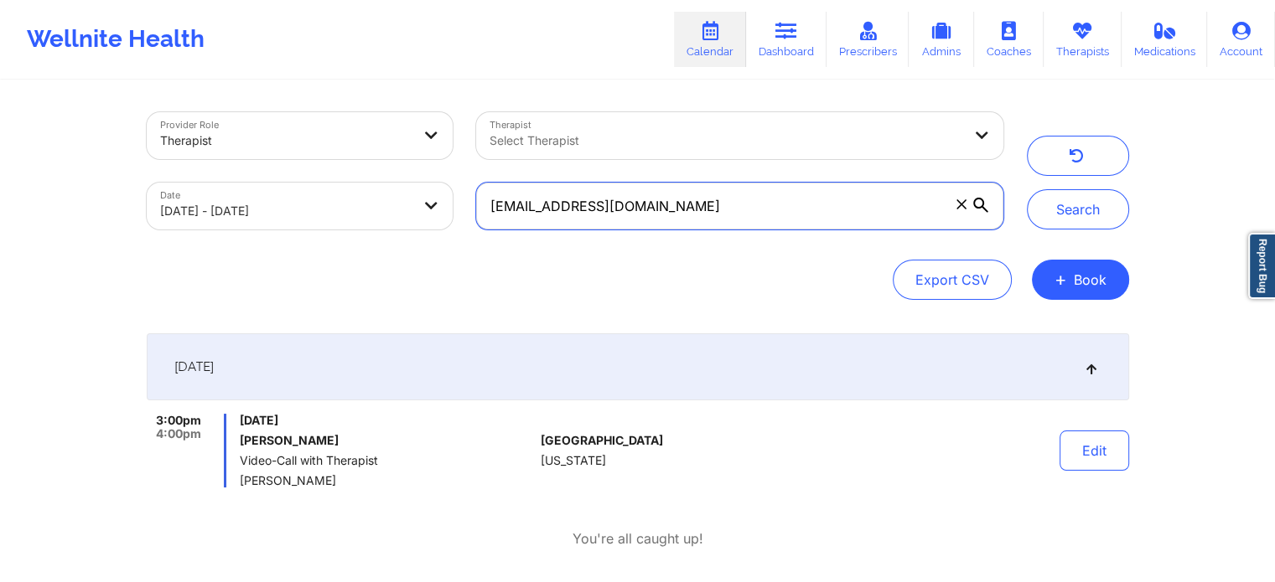
drag, startPoint x: 676, startPoint y: 214, endPoint x: 179, endPoint y: 236, distance: 497.4
click at [179, 236] on div "Provider Role Therapist Therapist Select Therapist Date [DATE] - [DATE] [EMAIL_…" at bounding box center [575, 171] width 880 height 141
click at [1027, 189] on button "Search" at bounding box center [1078, 209] width 102 height 40
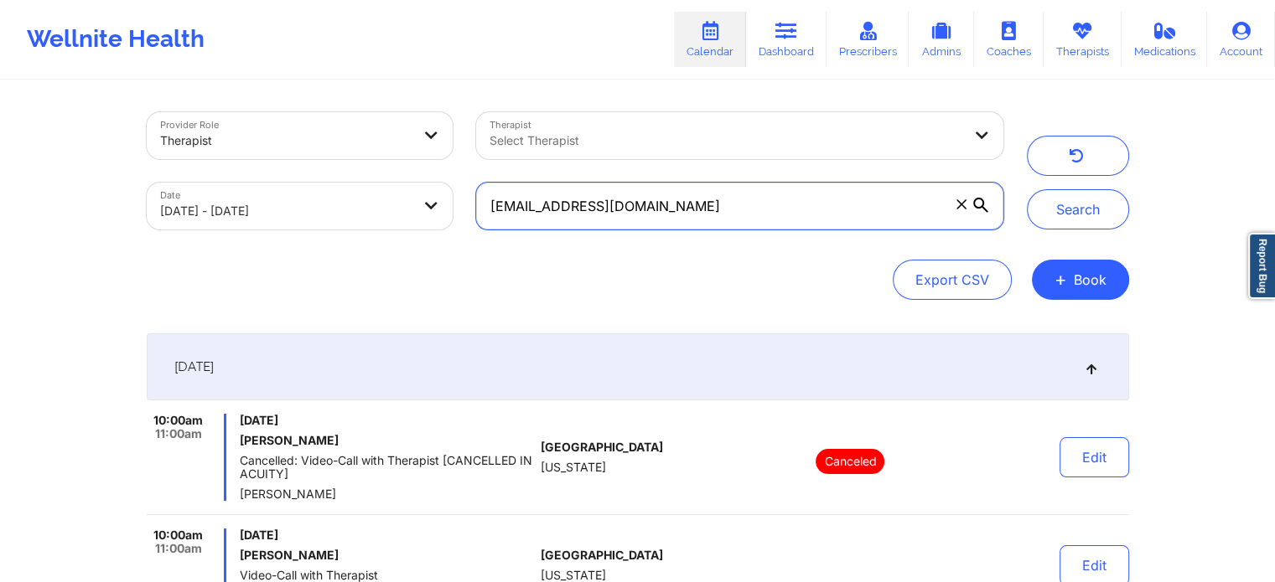
drag, startPoint x: 751, startPoint y: 212, endPoint x: 70, endPoint y: 59, distance: 697.3
click at [70, 59] on div "Wellnite Health Calendar Dashboard Prescribers Admins Coaches Therapists Medica…" at bounding box center [637, 353] width 1275 height 706
click at [1027, 189] on button "Search" at bounding box center [1078, 209] width 102 height 40
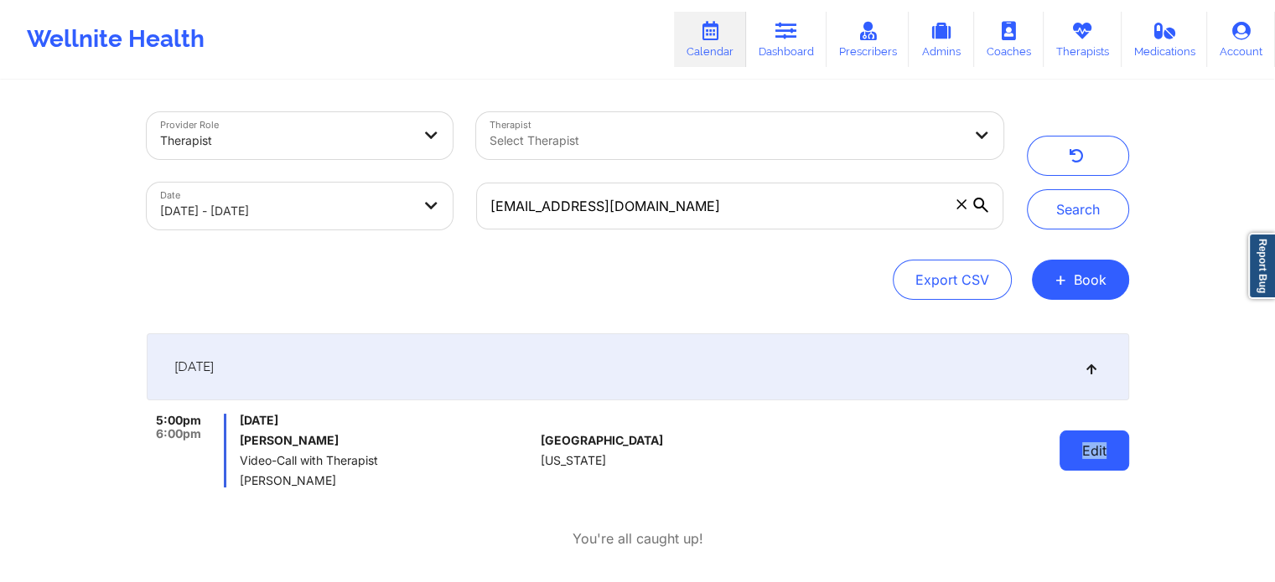
drag, startPoint x: 1148, startPoint y: 448, endPoint x: 1077, endPoint y: 455, distance: 71.5
click at [1077, 455] on div "Provider Role Therapist Therapist Select Therapist Date [DATE] - [DATE] [EMAIL_…" at bounding box center [637, 295] width 1275 height 591
click at [1077, 455] on button "Edit" at bounding box center [1094, 451] width 70 height 40
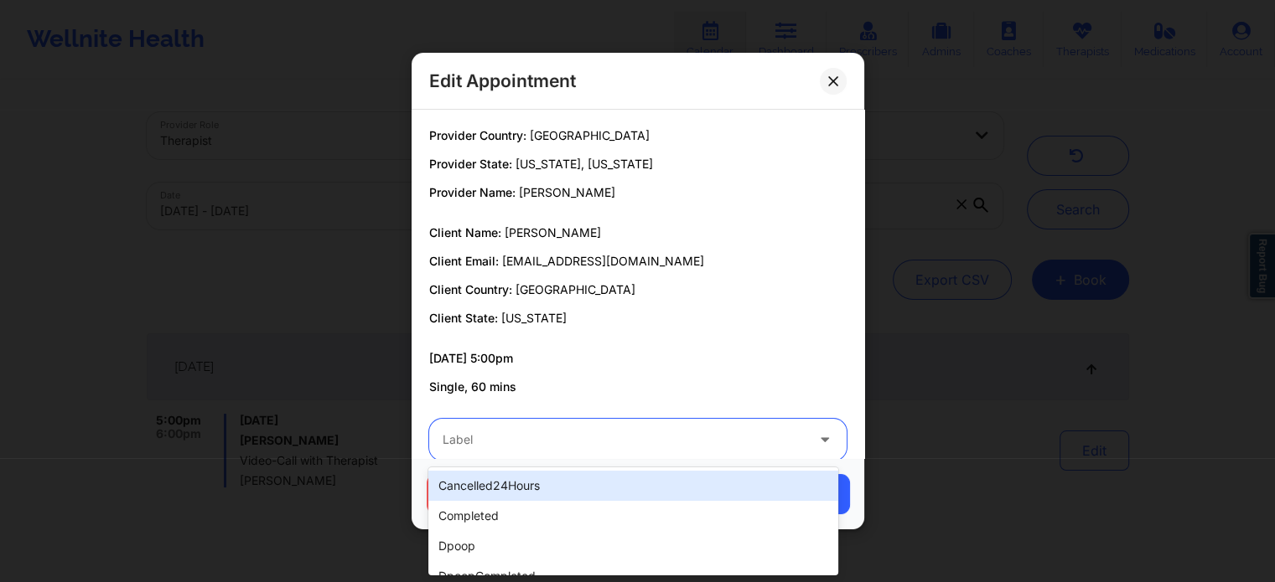
click at [688, 427] on div "Label" at bounding box center [617, 440] width 377 height 42
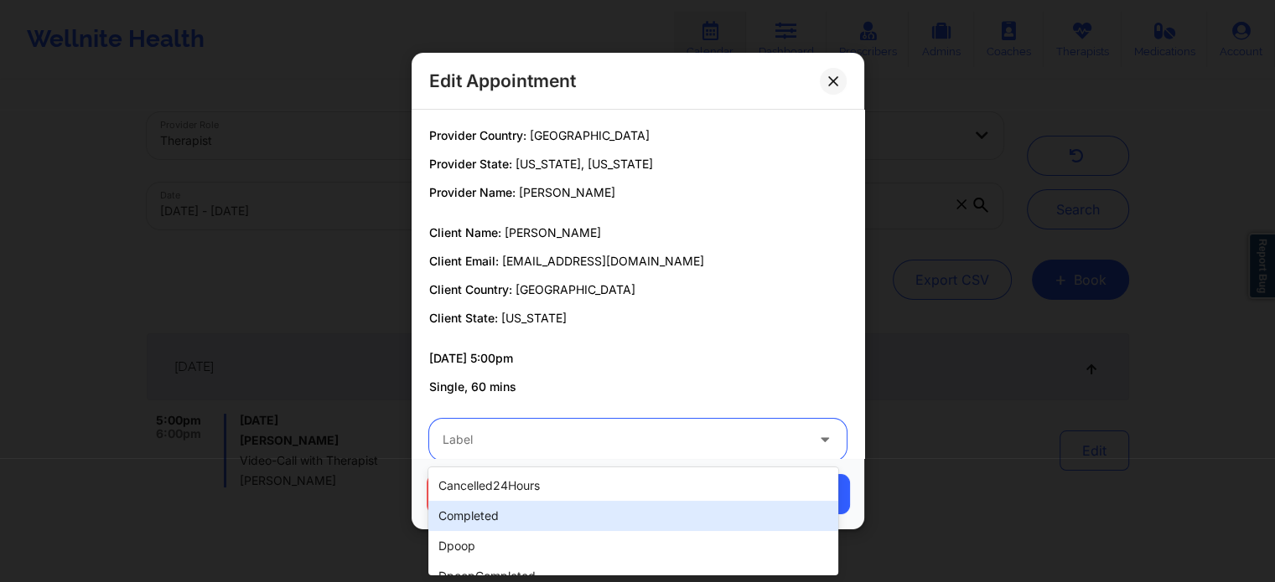
click at [551, 502] on div "completed" at bounding box center [632, 516] width 409 height 30
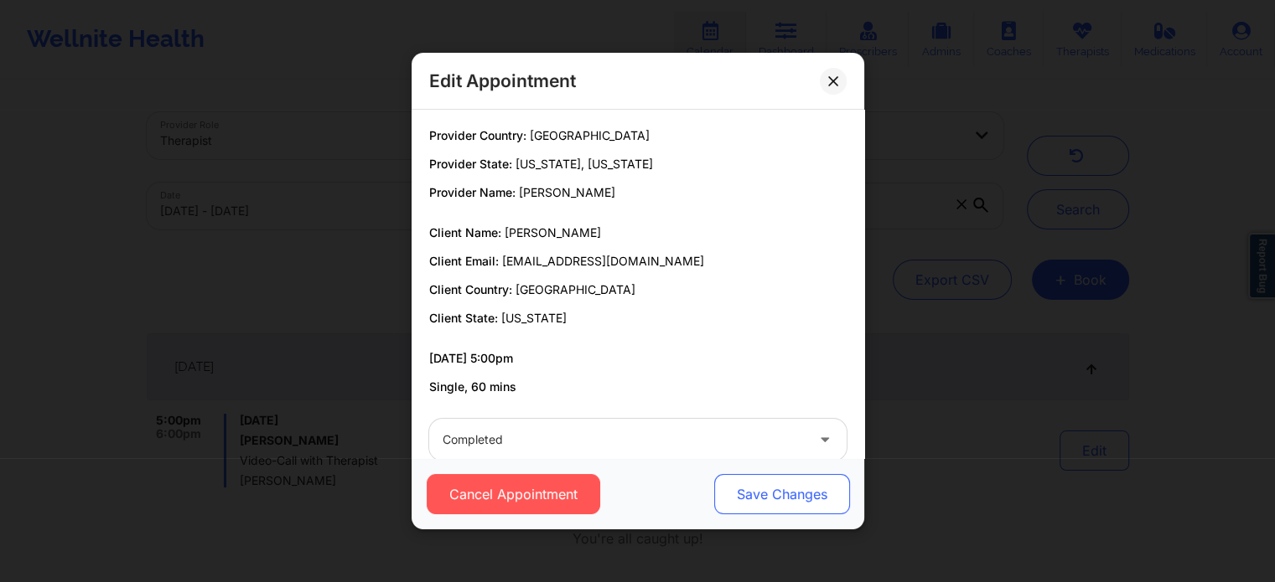
click at [716, 482] on button "Save Changes" at bounding box center [781, 494] width 136 height 40
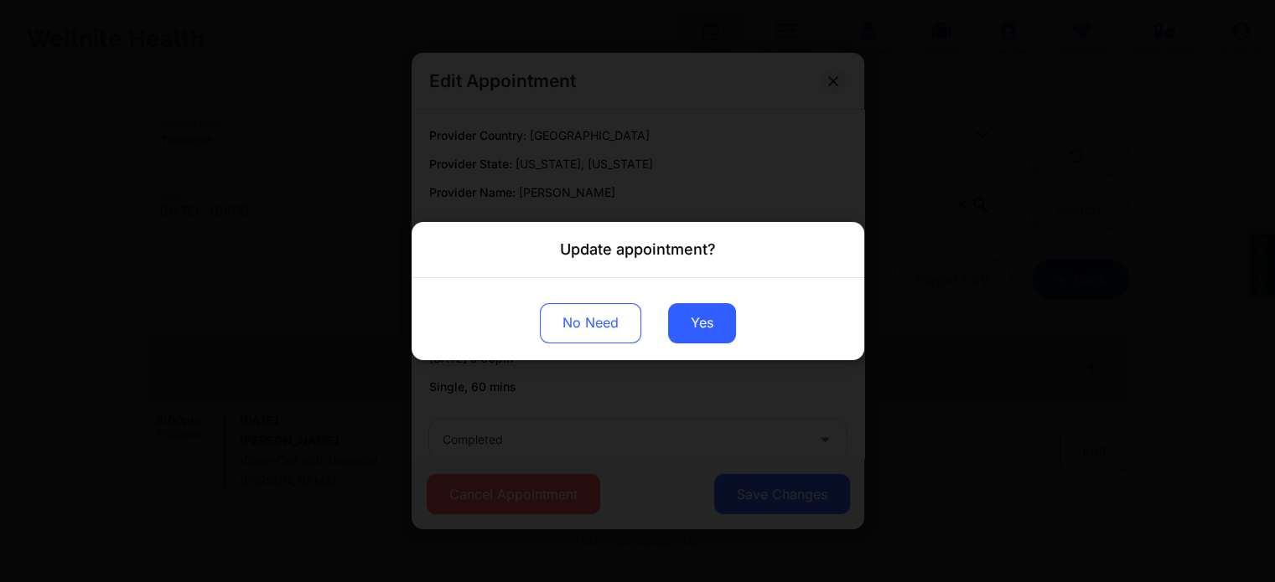
click at [683, 345] on div "No Need Yes" at bounding box center [637, 319] width 453 height 82
click at [703, 342] on button "Yes" at bounding box center [702, 323] width 68 height 40
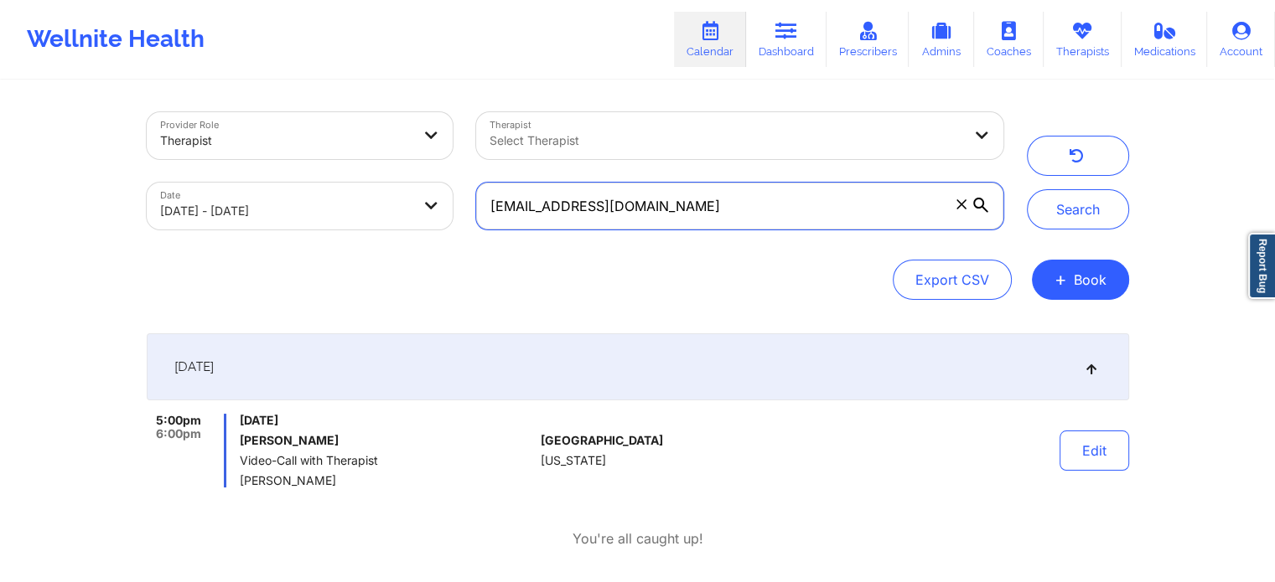
drag, startPoint x: 722, startPoint y: 210, endPoint x: 163, endPoint y: 131, distance: 564.6
click at [163, 131] on div "Provider Role Therapist Therapist Select Therapist Date [DATE] - [DATE] [EMAIL_…" at bounding box center [575, 171] width 880 height 141
type input "[EMAIL_ADDRESS][DOMAIN_NAME]"
click at [1027, 189] on button "Search" at bounding box center [1078, 209] width 102 height 40
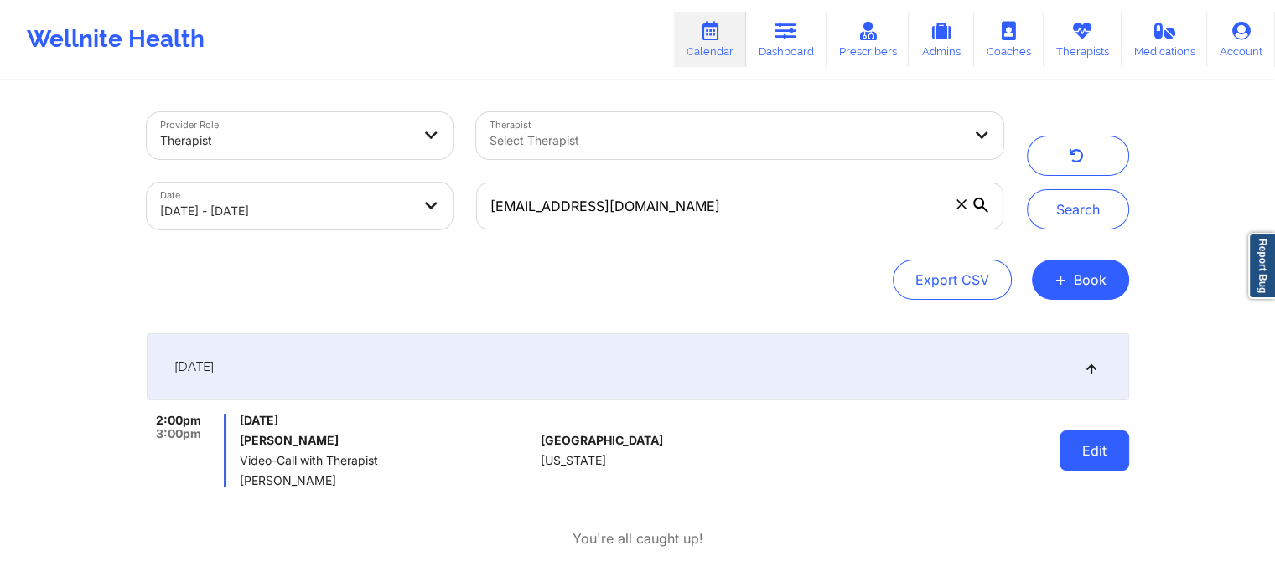
click at [1077, 463] on button "Edit" at bounding box center [1094, 451] width 70 height 40
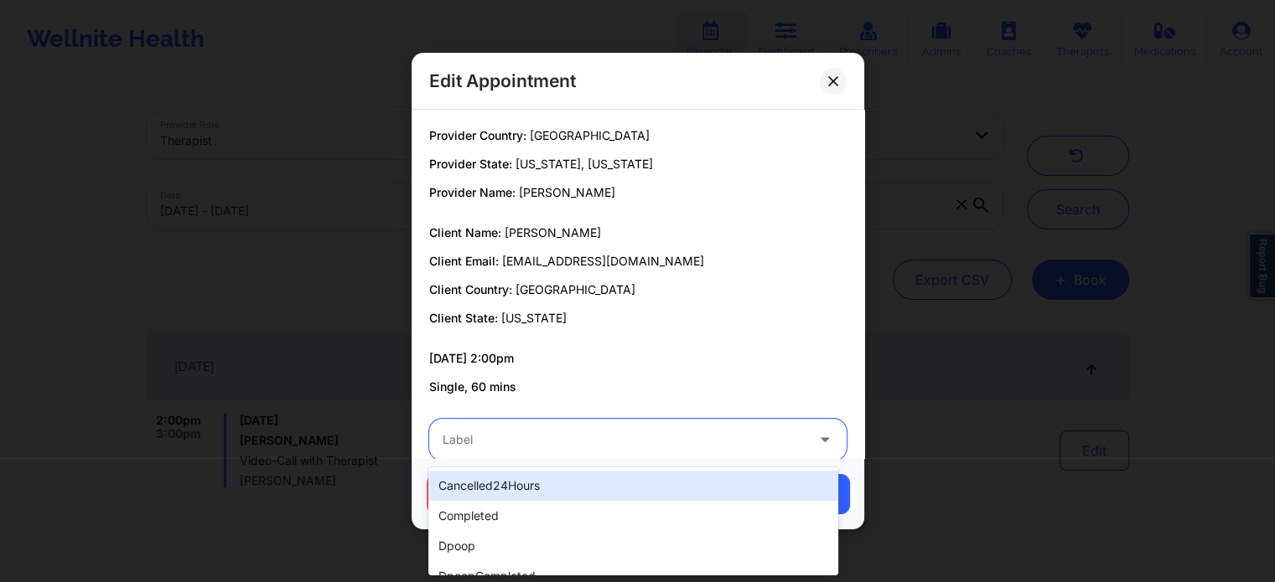
click at [550, 436] on div at bounding box center [623, 440] width 362 height 20
type input "dp"
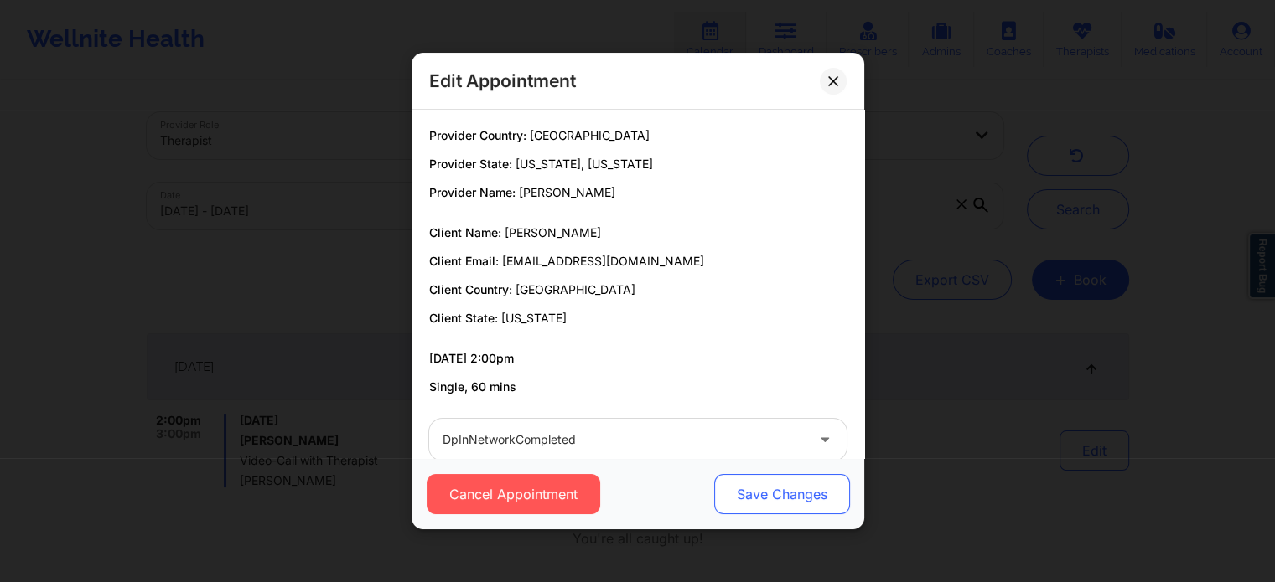
click at [736, 489] on button "Save Changes" at bounding box center [781, 494] width 136 height 40
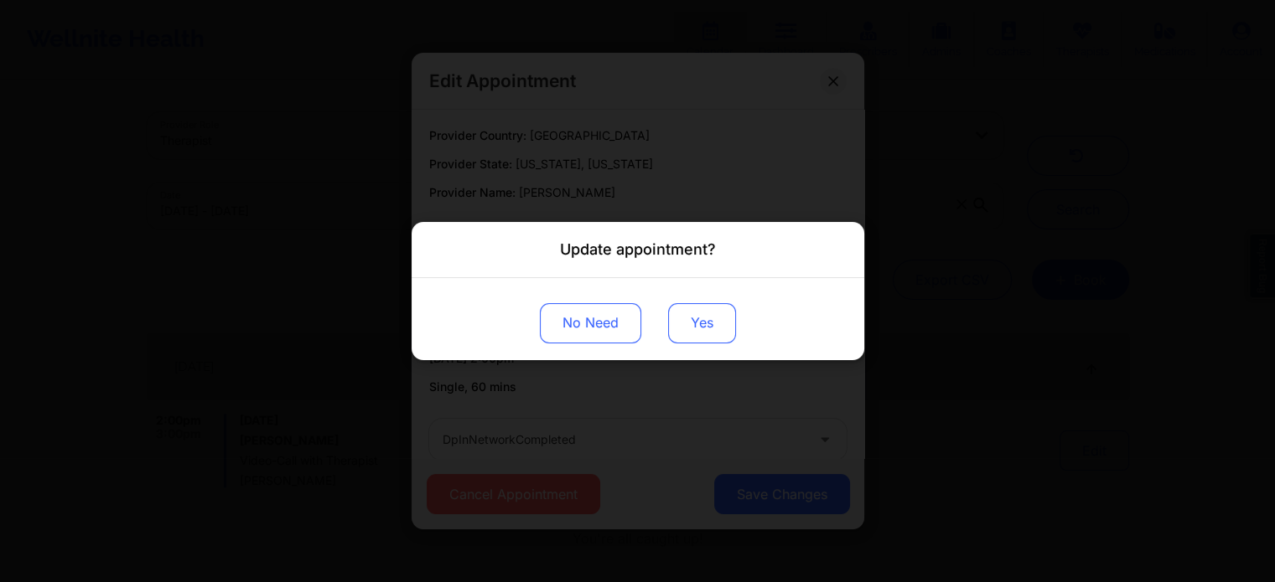
drag, startPoint x: 685, startPoint y: 293, endPoint x: 688, endPoint y: 331, distance: 37.8
click at [688, 331] on div "No Need Yes" at bounding box center [637, 319] width 453 height 82
click at [688, 331] on button "Yes" at bounding box center [702, 323] width 68 height 40
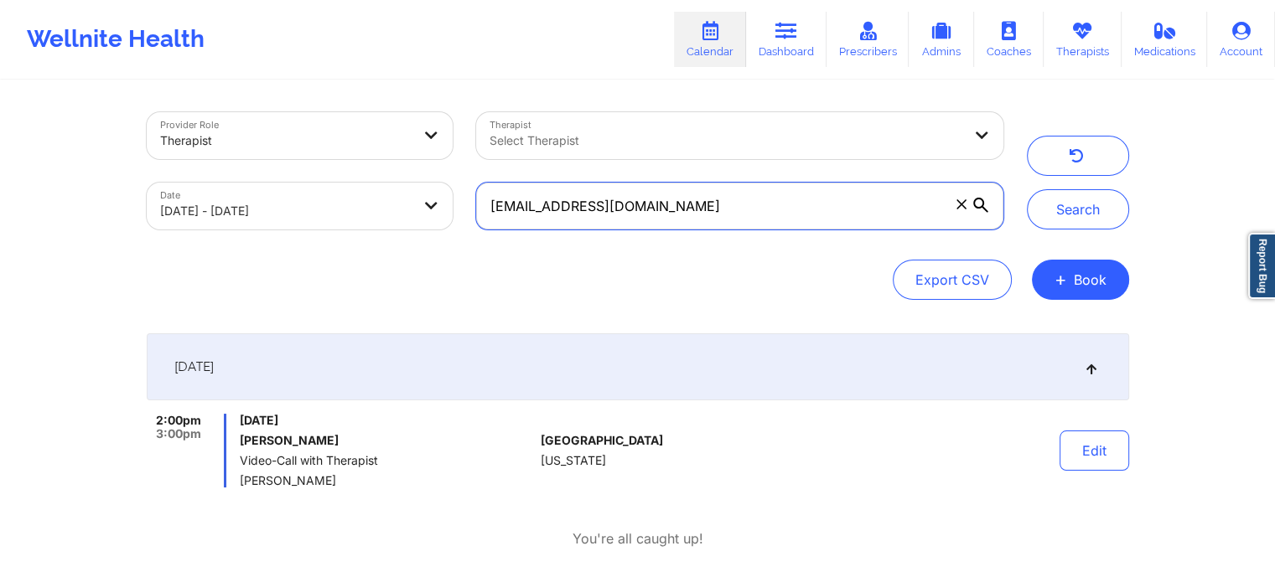
drag, startPoint x: 701, startPoint y: 207, endPoint x: 181, endPoint y: 239, distance: 521.4
click at [181, 239] on div "Provider Role Therapist Therapist Select Therapist Date [DATE] - [DATE] [EMAIL_…" at bounding box center [575, 171] width 880 height 141
click at [1027, 189] on button "Search" at bounding box center [1078, 209] width 102 height 40
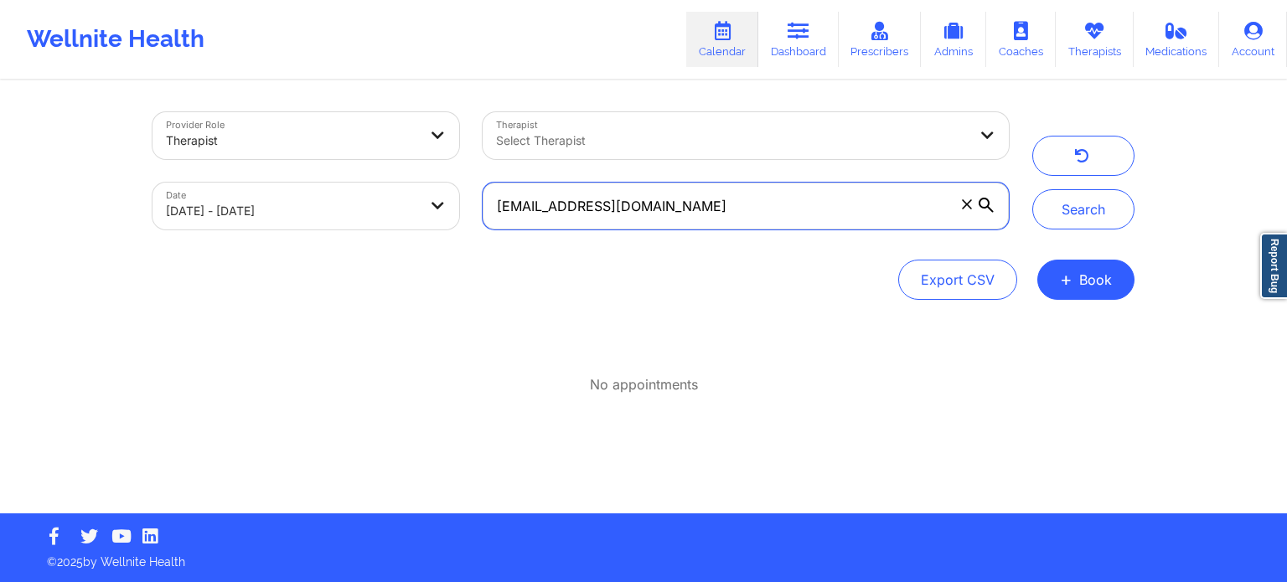
drag, startPoint x: 758, startPoint y: 219, endPoint x: 191, endPoint y: 181, distance: 567.7
click at [191, 181] on div "Provider Role Therapist Therapist Select Therapist Date [DATE] - [DATE] [EMAIL_…" at bounding box center [581, 171] width 880 height 141
click at [1032, 189] on button "Search" at bounding box center [1083, 209] width 102 height 40
drag, startPoint x: 694, startPoint y: 202, endPoint x: 269, endPoint y: 217, distance: 425.1
click at [269, 217] on div "Provider Role Therapist Therapist Select Therapist Date [DATE] - [DATE] [EMAIL_…" at bounding box center [581, 171] width 880 height 141
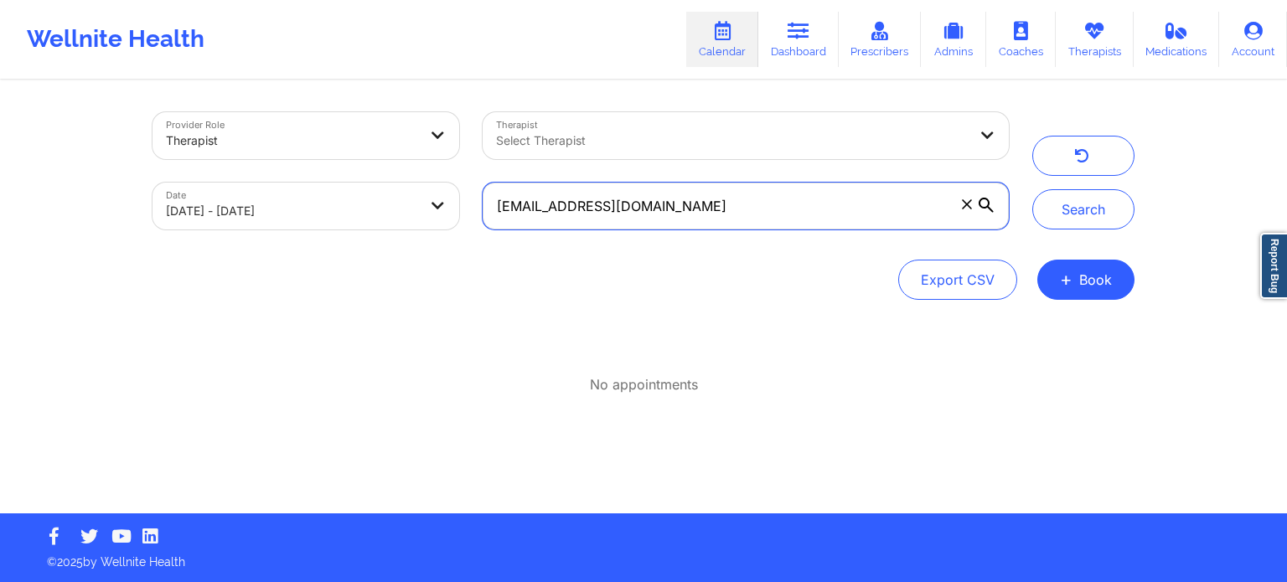
click at [1032, 189] on button "Search" at bounding box center [1083, 209] width 102 height 40
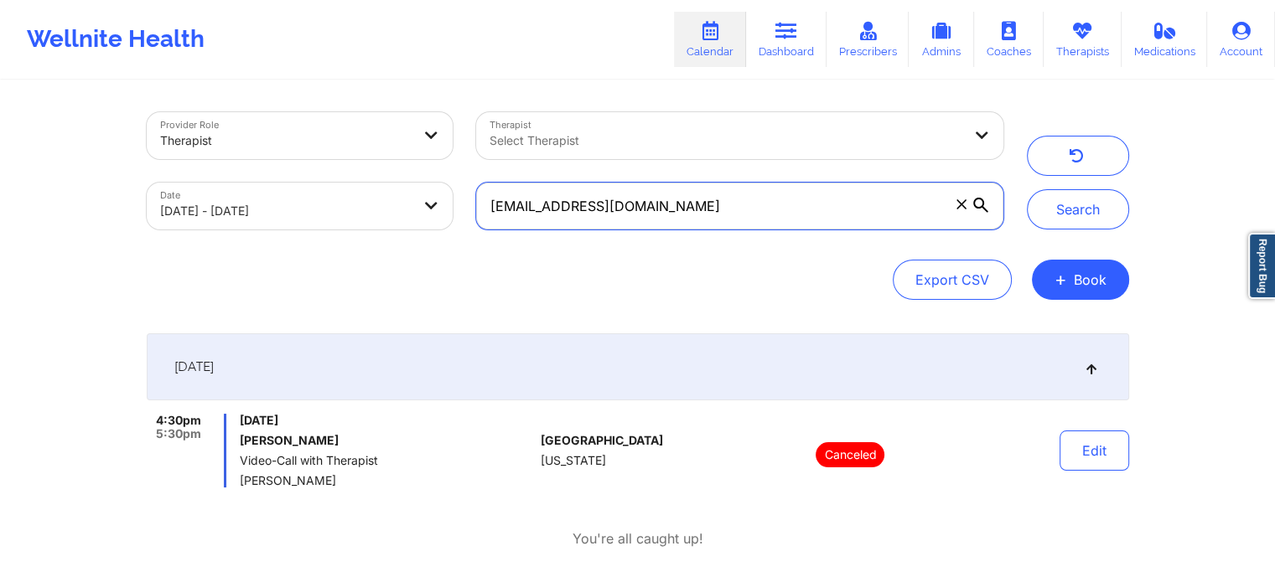
drag, startPoint x: 670, startPoint y: 204, endPoint x: 257, endPoint y: 220, distance: 413.4
click at [257, 220] on div "Provider Role Therapist Therapist Select Therapist Date [DATE] - [DATE] [EMAIL_…" at bounding box center [575, 171] width 880 height 141
click at [1027, 189] on button "Search" at bounding box center [1078, 209] width 102 height 40
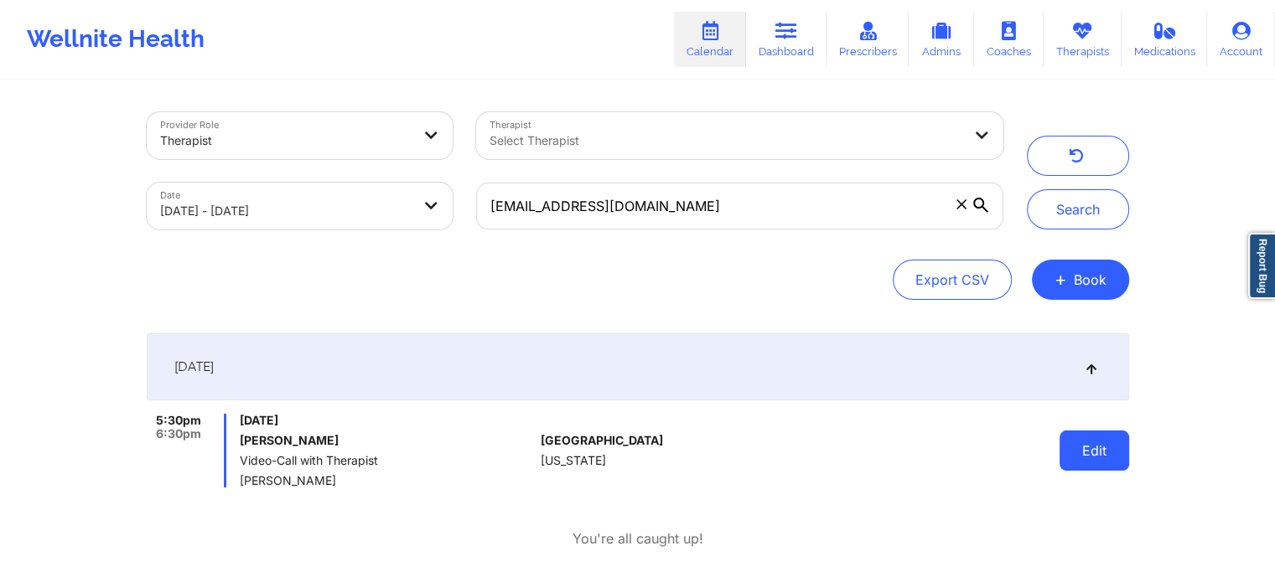
click at [1061, 438] on button "Edit" at bounding box center [1094, 451] width 70 height 40
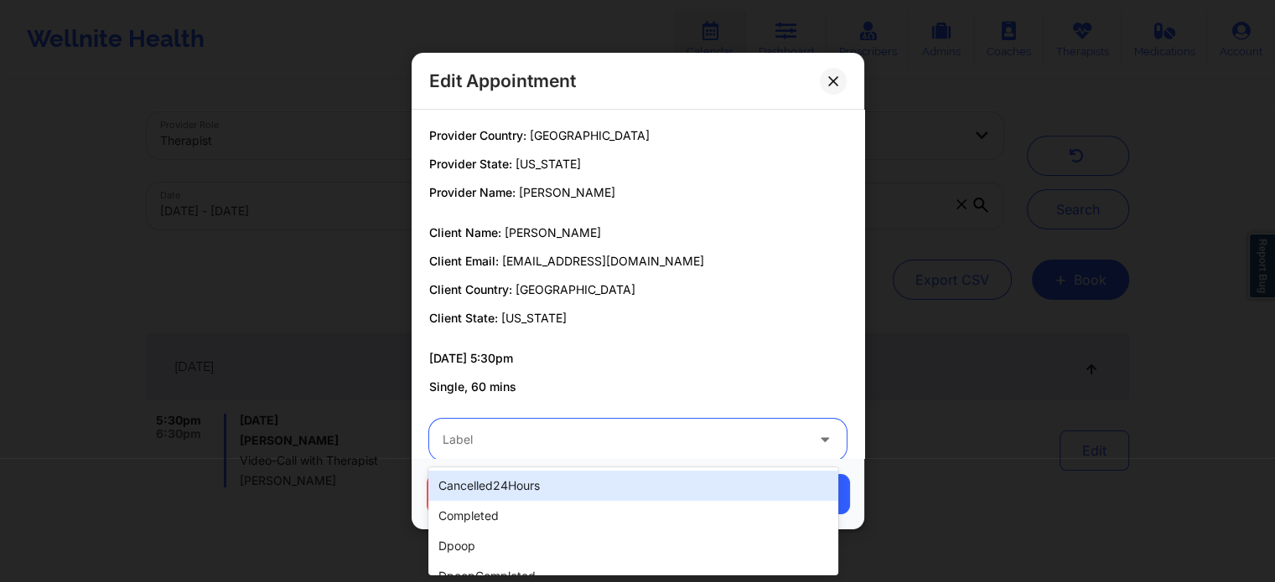
click at [500, 425] on div "Label" at bounding box center [617, 440] width 377 height 42
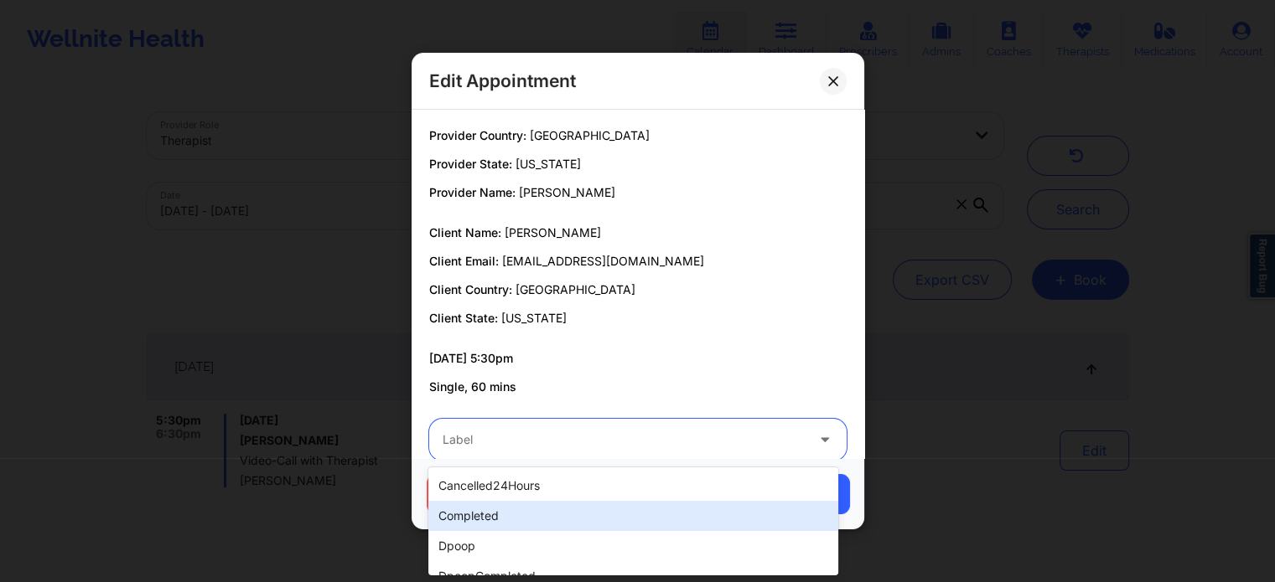
click at [465, 511] on div "completed" at bounding box center [632, 516] width 409 height 30
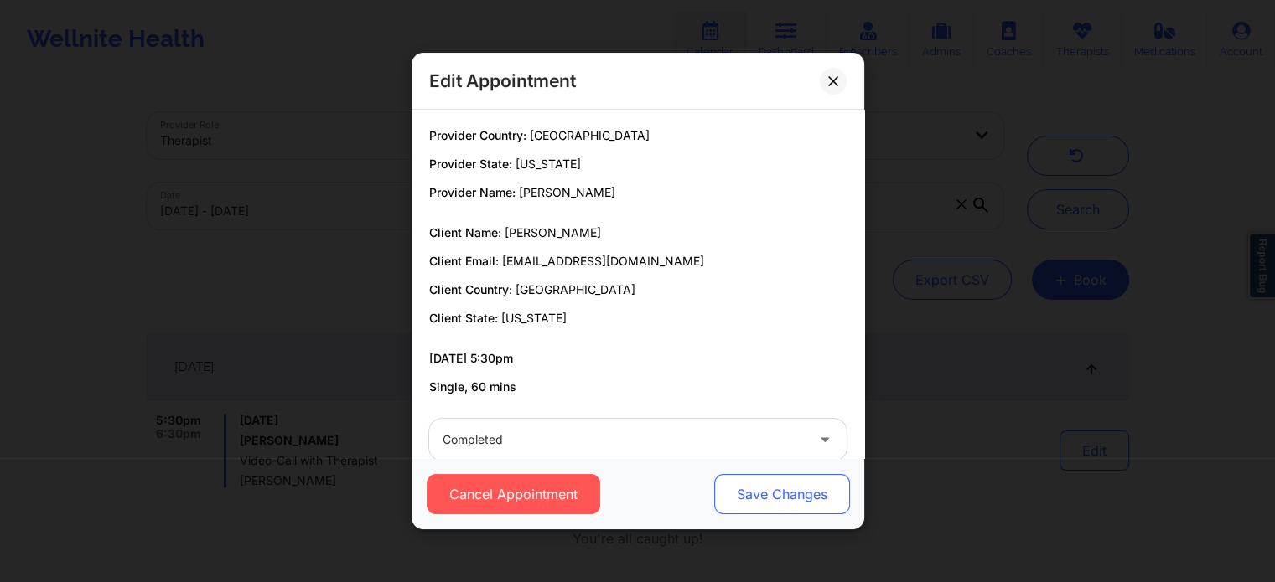
click at [768, 502] on button "Save Changes" at bounding box center [781, 494] width 136 height 40
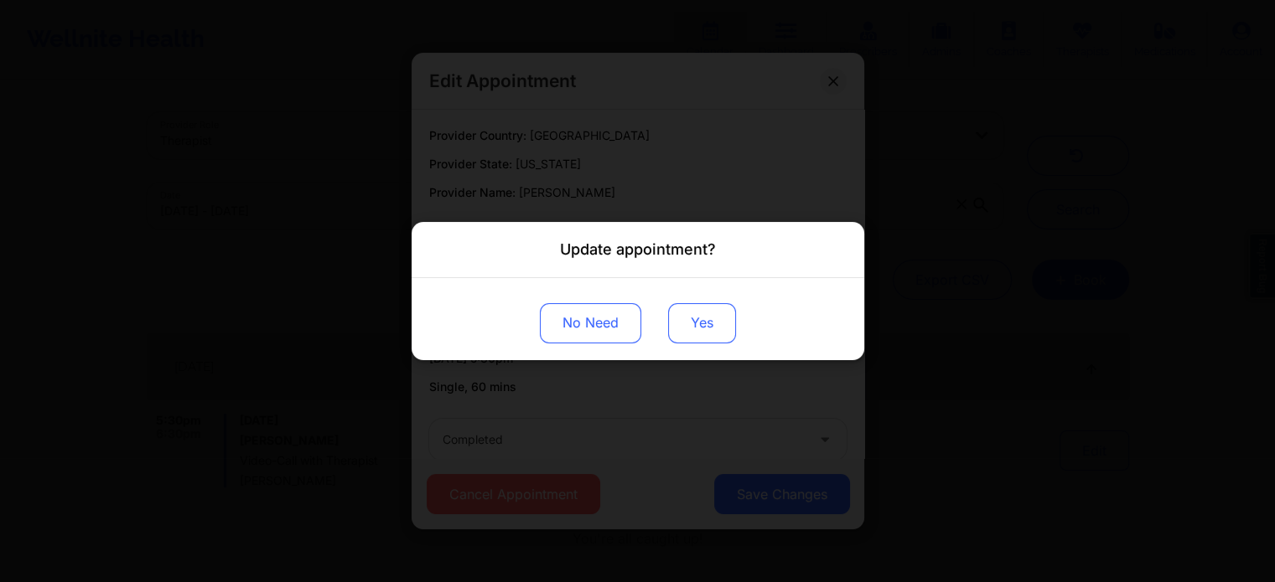
click at [690, 308] on button "Yes" at bounding box center [702, 323] width 68 height 40
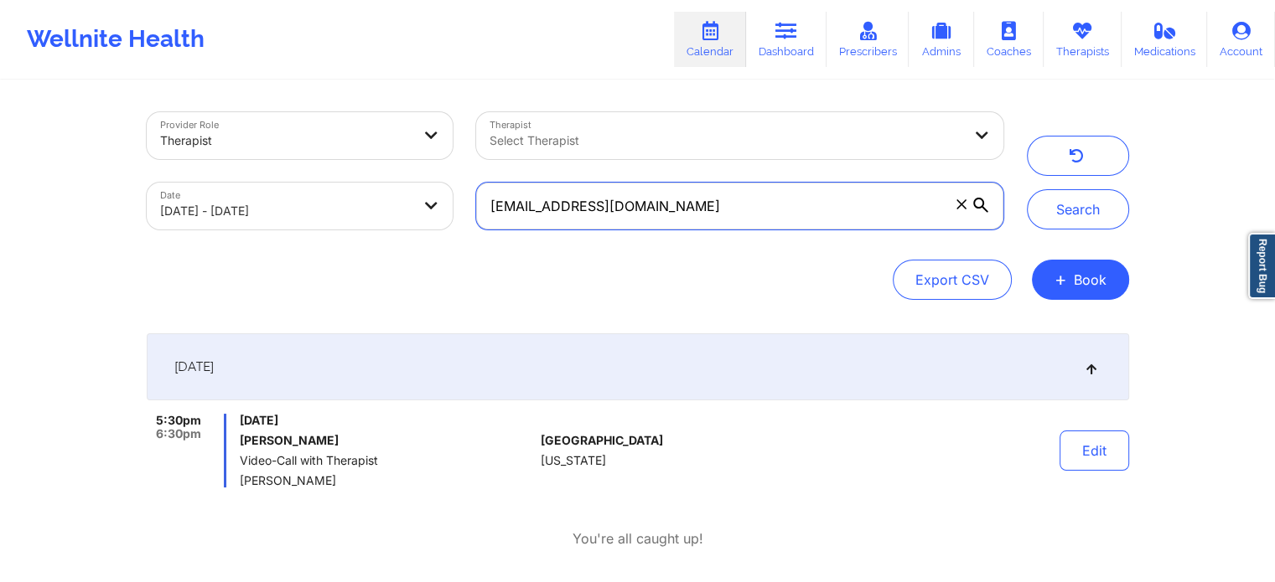
drag, startPoint x: 747, startPoint y: 196, endPoint x: 246, endPoint y: 184, distance: 501.3
click at [246, 184] on div "Provider Role Therapist Therapist Select Therapist Date [DATE] - [DATE] [EMAIL_…" at bounding box center [575, 171] width 880 height 141
click at [1027, 189] on button "Search" at bounding box center [1078, 209] width 102 height 40
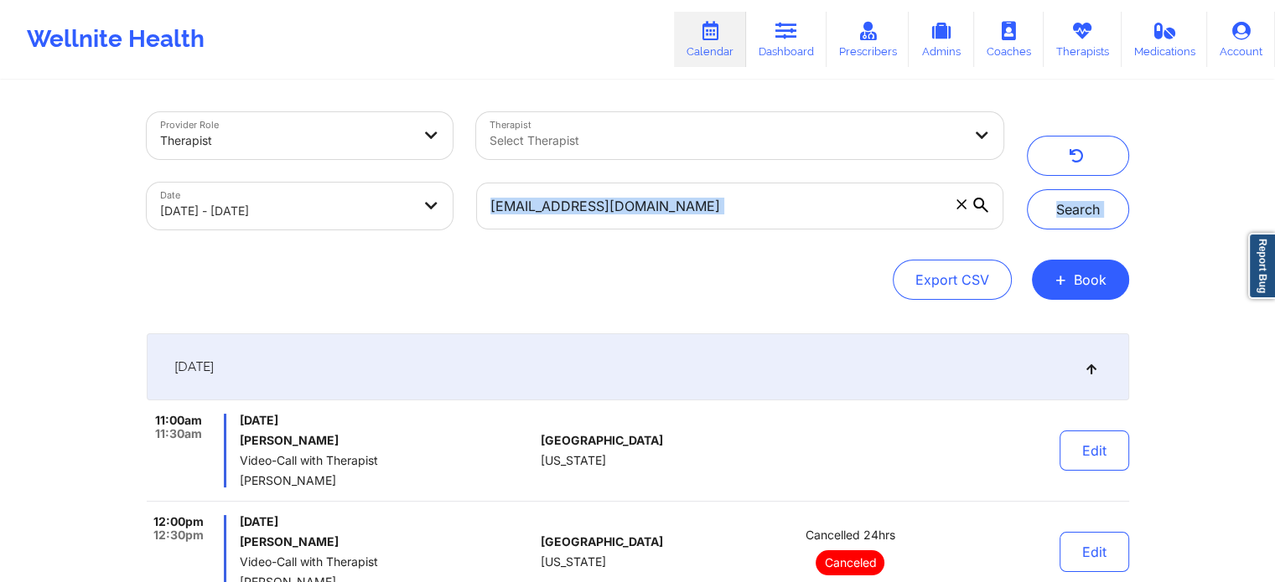
drag, startPoint x: 763, startPoint y: 245, endPoint x: 731, endPoint y: 225, distance: 37.7
click at [731, 225] on div "Provider Role Therapist Therapist Select Therapist Date [DATE] - [DATE] [EMAIL_…" at bounding box center [638, 206] width 982 height 188
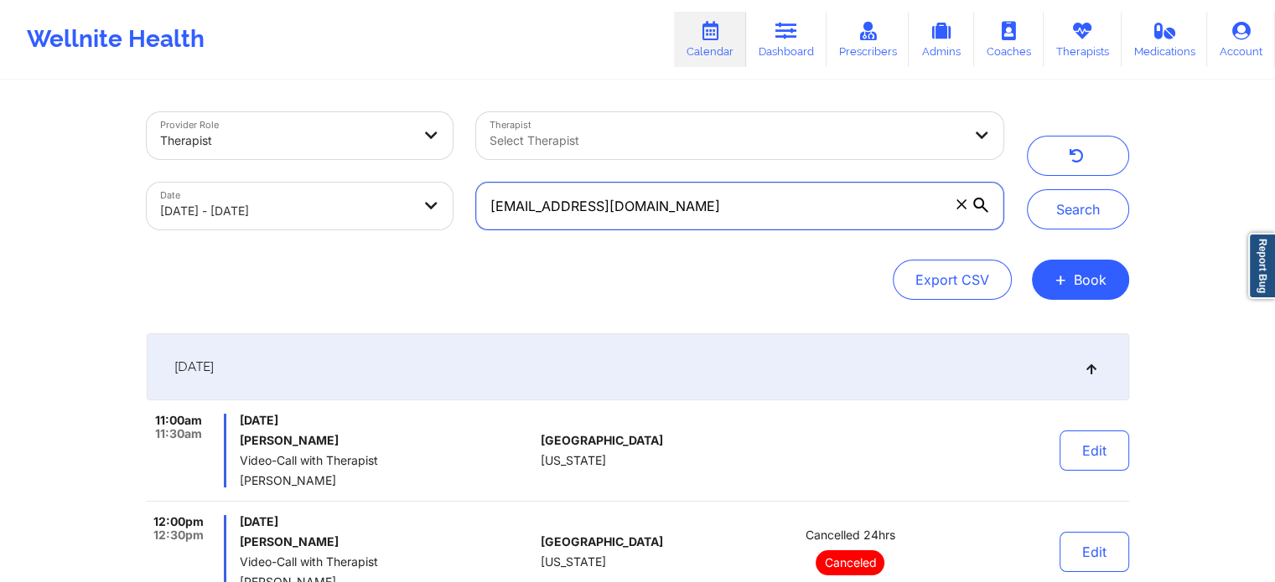
drag, startPoint x: 731, startPoint y: 225, endPoint x: 266, endPoint y: 116, distance: 477.7
click at [266, 116] on div "Provider Role Therapist Therapist Select Therapist Date [DATE] - [DATE] [EMAIL_…" at bounding box center [575, 171] width 880 height 141
click at [1027, 189] on button "Search" at bounding box center [1078, 209] width 102 height 40
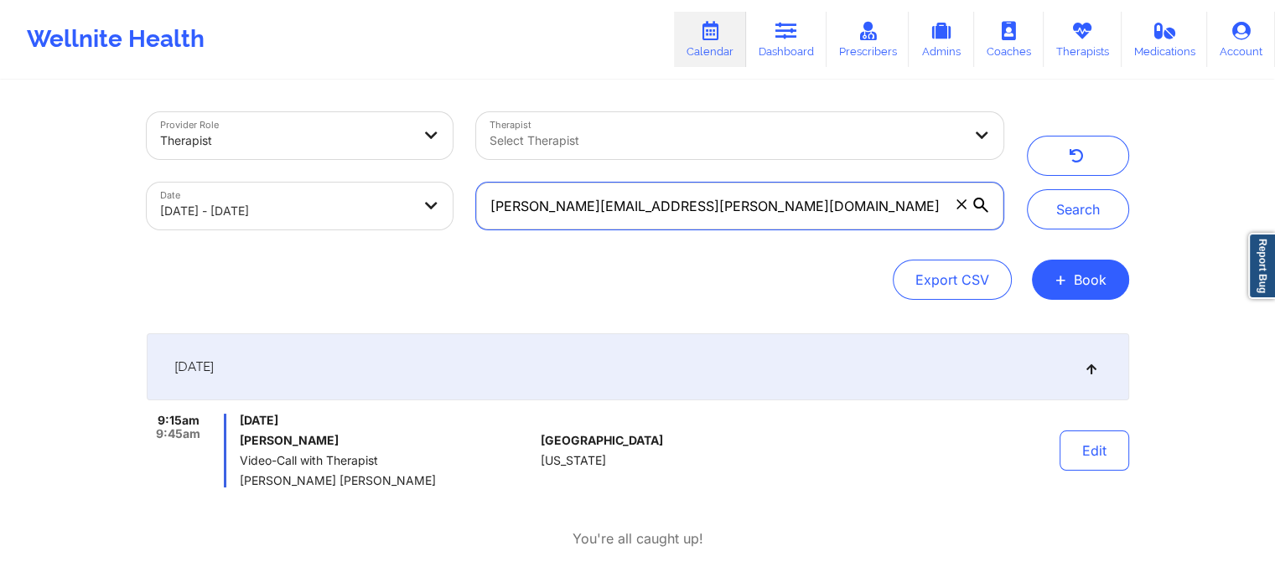
drag, startPoint x: 759, startPoint y: 213, endPoint x: 299, endPoint y: 168, distance: 462.3
click at [299, 168] on div "Provider Role Therapist Therapist Select Therapist Date [DATE] - [DATE] [PERSON…" at bounding box center [575, 171] width 880 height 141
click at [1027, 189] on button "Search" at bounding box center [1078, 209] width 102 height 40
drag, startPoint x: 704, startPoint y: 221, endPoint x: 179, endPoint y: 204, distance: 524.9
click at [179, 204] on div "Provider Role Therapist Therapist Select Therapist Date [DATE] - [DATE] [EMAIL_…" at bounding box center [575, 171] width 880 height 141
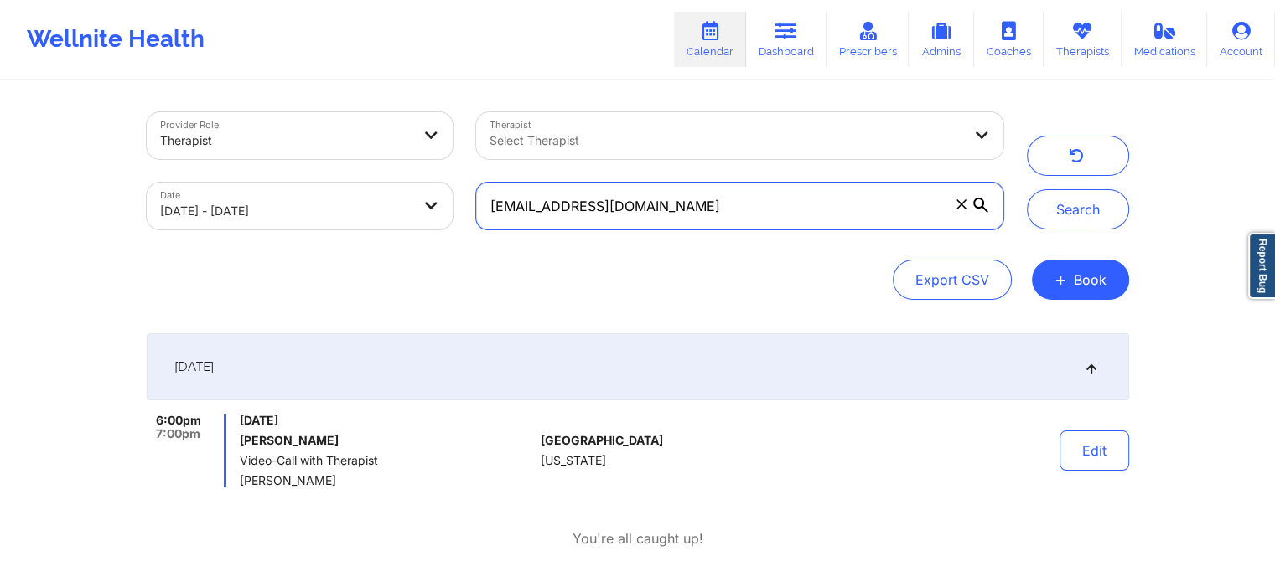
click at [1027, 189] on button "Search" at bounding box center [1078, 209] width 102 height 40
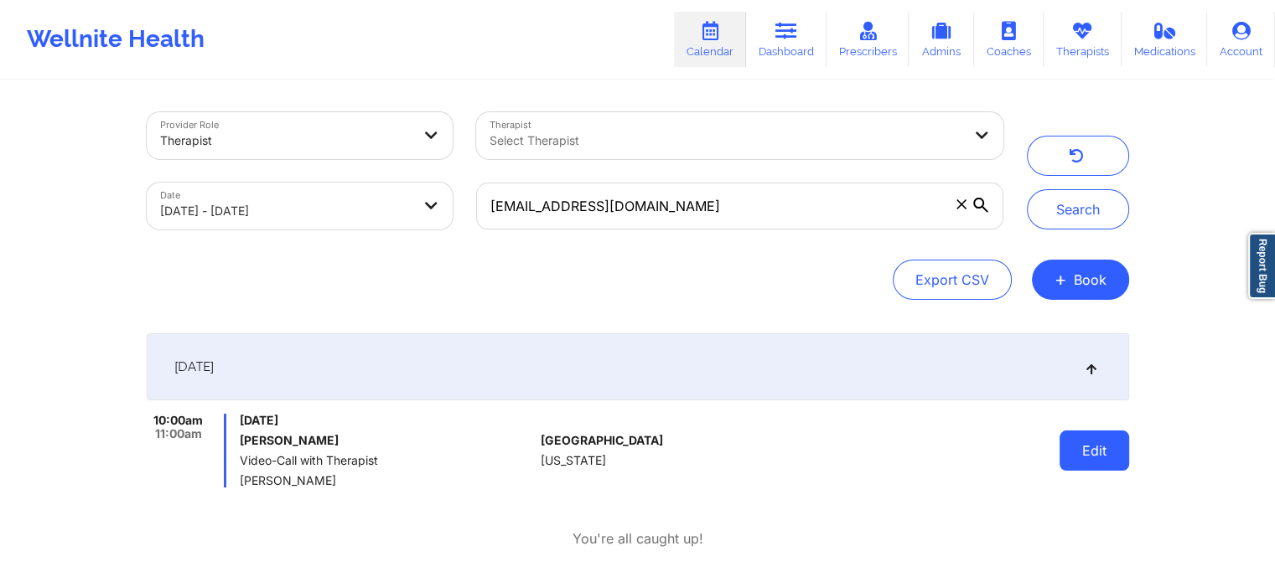
click at [1091, 451] on button "Edit" at bounding box center [1094, 451] width 70 height 40
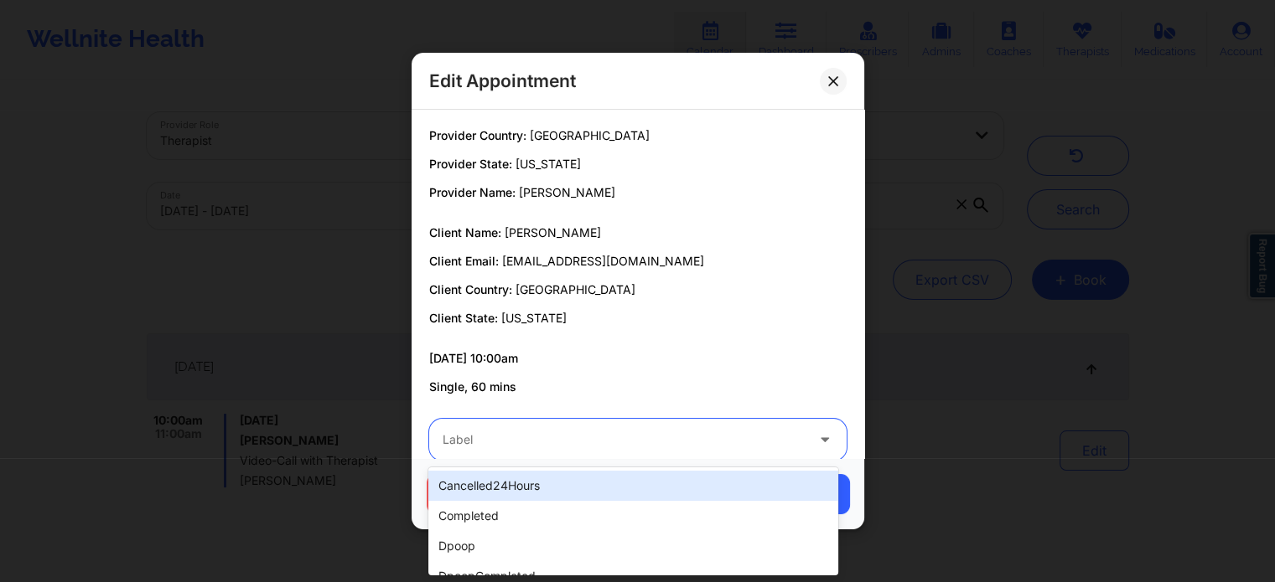
click at [570, 446] on div at bounding box center [623, 440] width 362 height 20
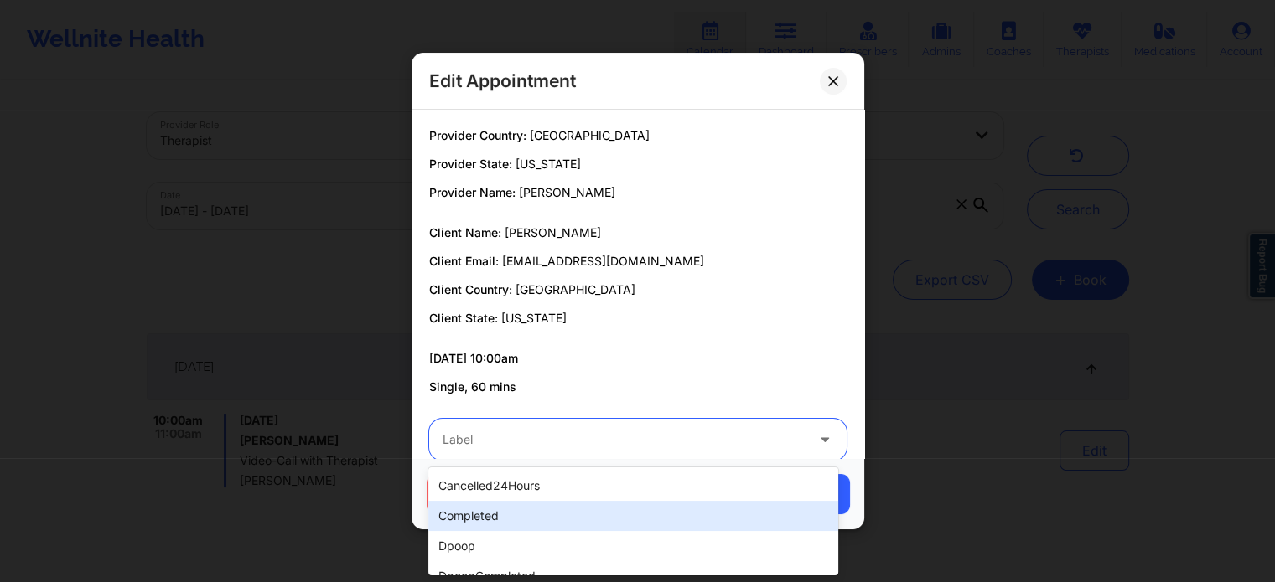
click at [471, 516] on div "completed" at bounding box center [632, 516] width 409 height 30
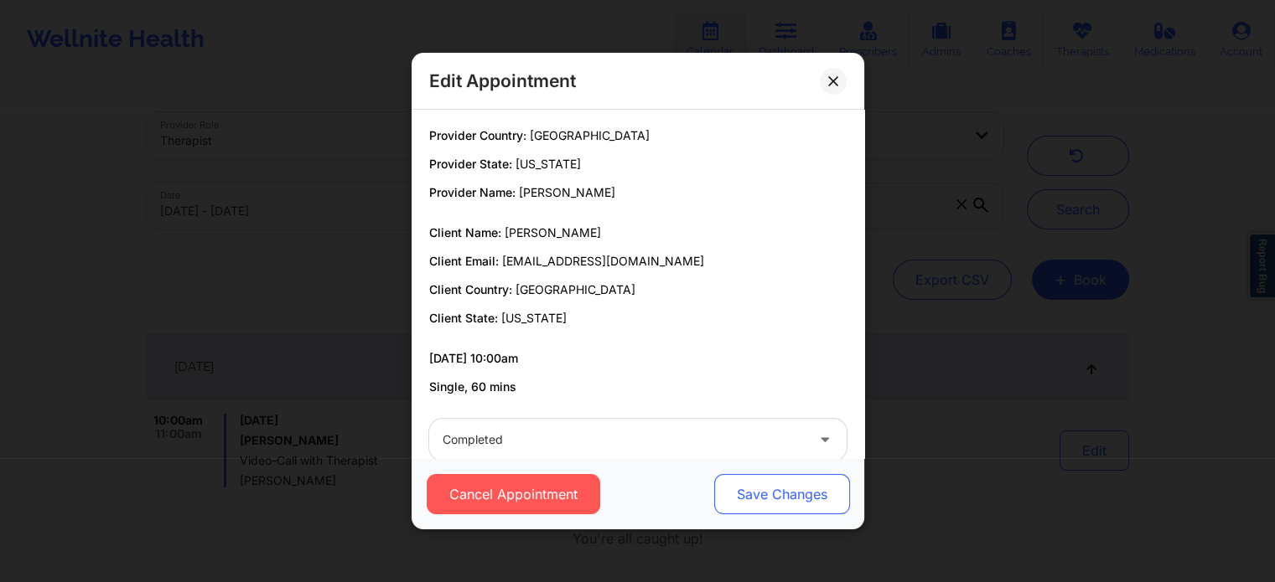
click at [768, 502] on button "Save Changes" at bounding box center [781, 494] width 136 height 40
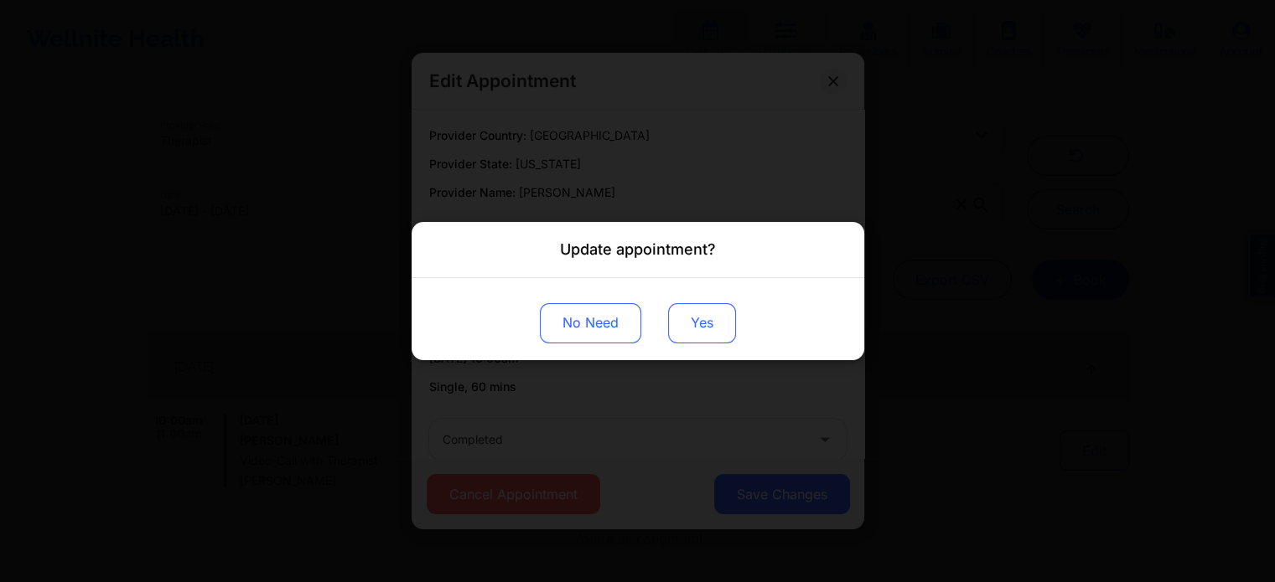
click at [694, 321] on button "Yes" at bounding box center [702, 323] width 68 height 40
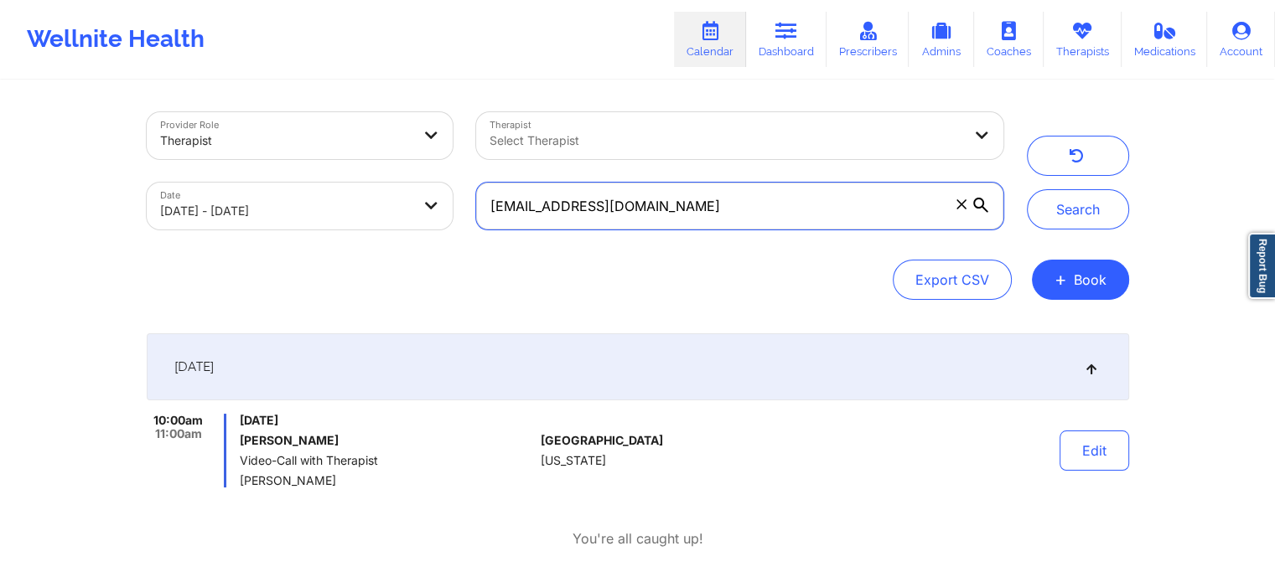
drag, startPoint x: 716, startPoint y: 204, endPoint x: 234, endPoint y: 189, distance: 482.1
click at [234, 189] on div "Provider Role Therapist Therapist Select Therapist Date [DATE] - [DATE] [EMAIL_…" at bounding box center [575, 171] width 880 height 141
type input "[EMAIL_ADDRESS][DOMAIN_NAME]"
drag, startPoint x: 787, startPoint y: 218, endPoint x: 311, endPoint y: 123, distance: 485.3
click at [311, 123] on div "Provider Role Therapist Therapist Select Therapist Date [DATE] - [DATE] [EMAIL_…" at bounding box center [575, 171] width 880 height 141
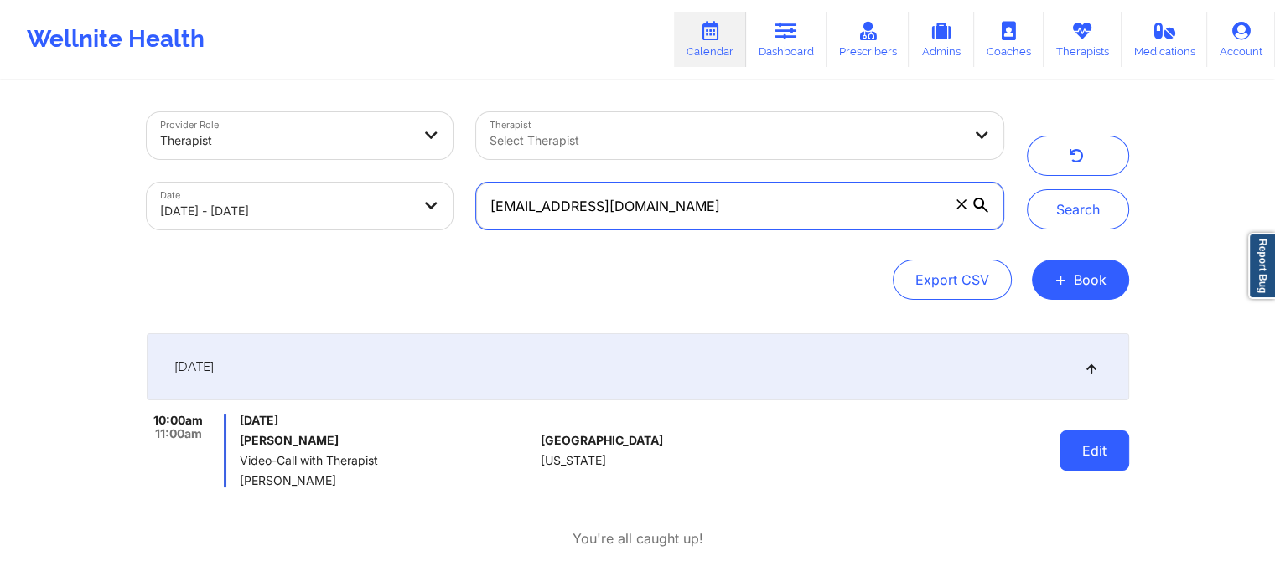
click at [1027, 189] on button "Search" at bounding box center [1078, 209] width 102 height 40
click at [1069, 456] on button "Edit" at bounding box center [1094, 451] width 70 height 40
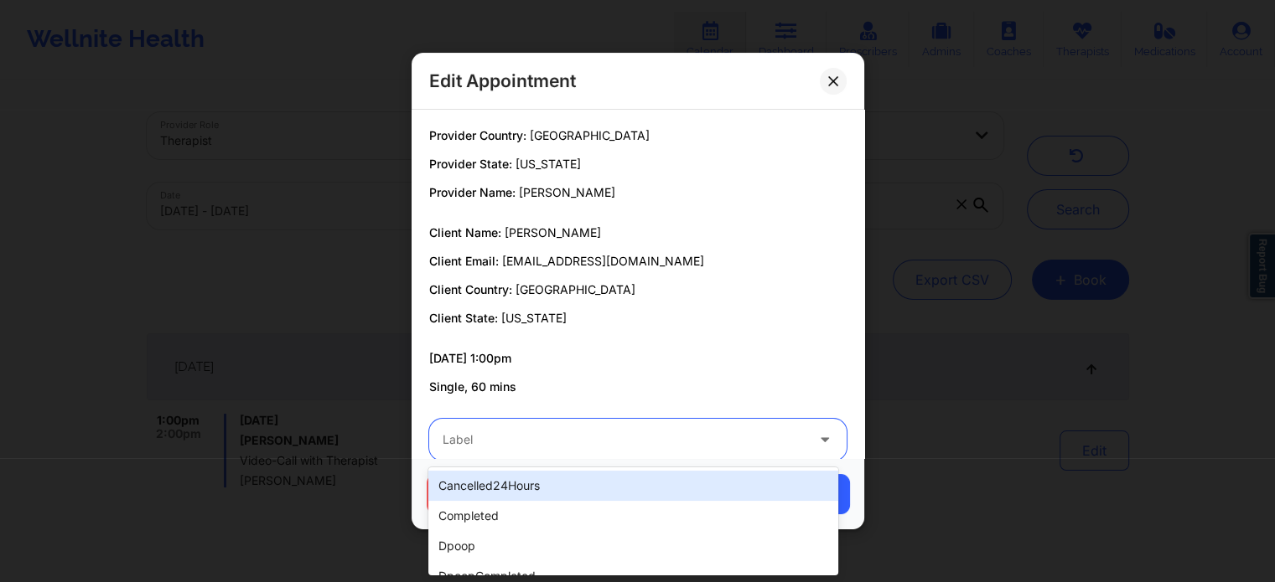
click at [650, 436] on div at bounding box center [623, 440] width 362 height 20
type input "dp"
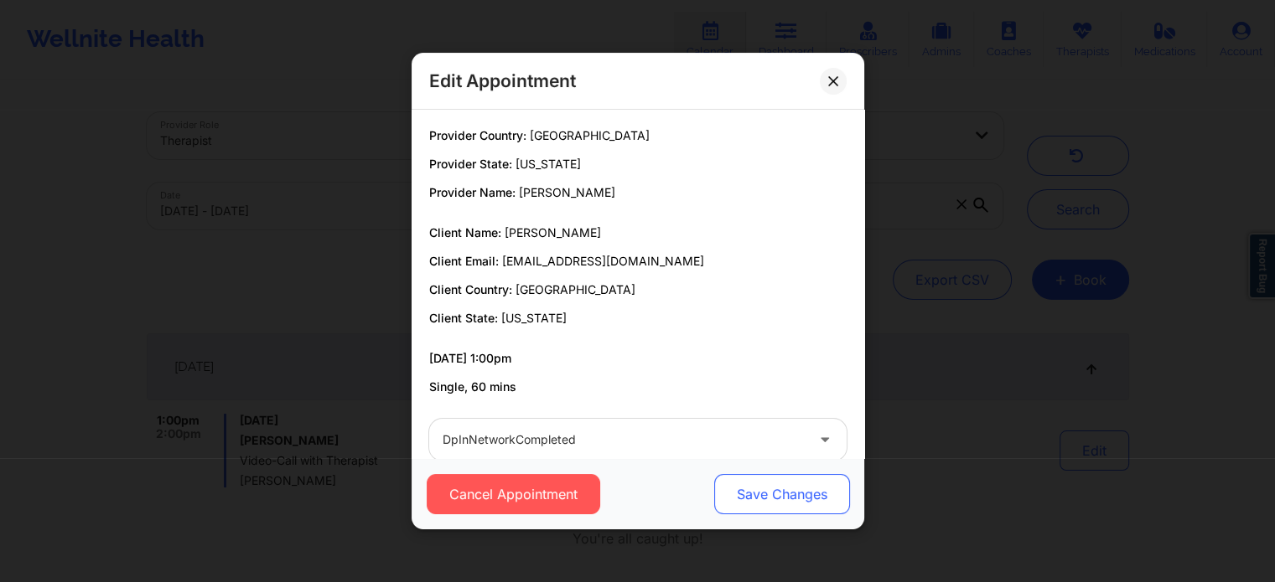
click at [741, 478] on button "Save Changes" at bounding box center [781, 494] width 136 height 40
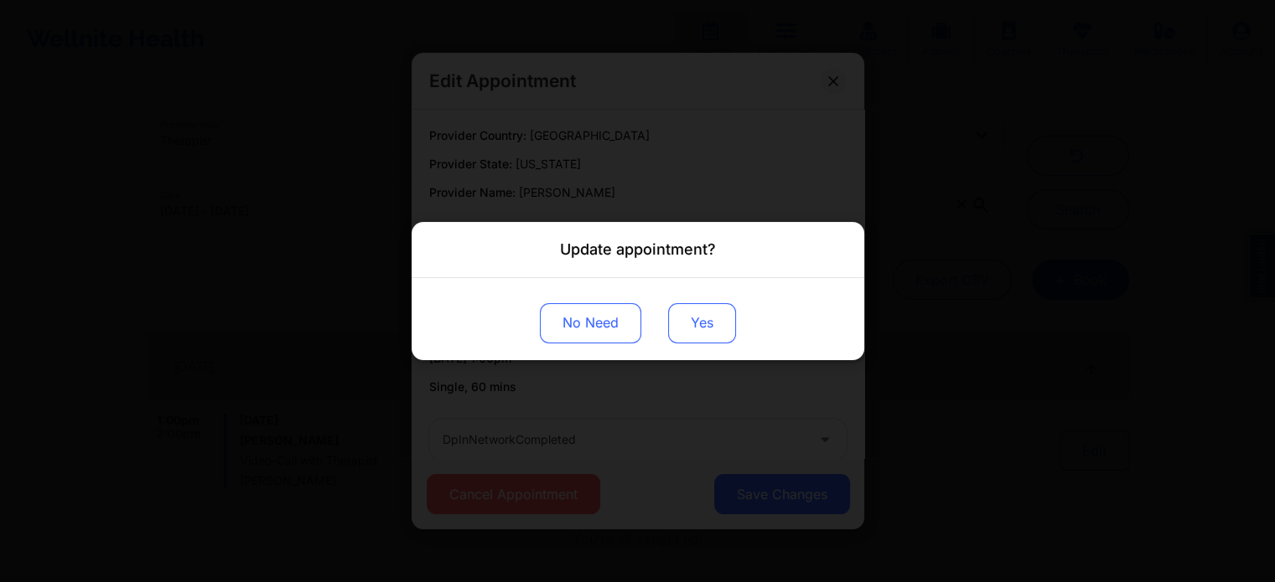
click at [704, 339] on button "Yes" at bounding box center [702, 323] width 68 height 40
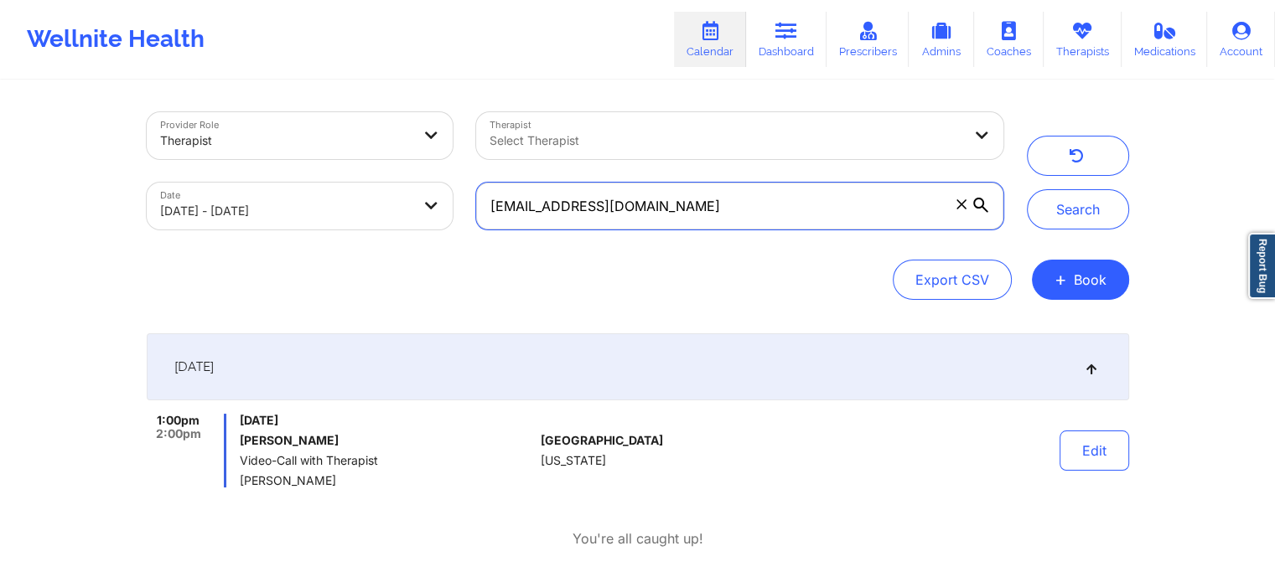
drag, startPoint x: 730, startPoint y: 200, endPoint x: 297, endPoint y: 237, distance: 434.8
click at [297, 237] on div "Provider Role Therapist Therapist Select Therapist Date [DATE] - [DATE] [EMAIL_…" at bounding box center [575, 171] width 880 height 141
click at [1027, 189] on button "Search" at bounding box center [1078, 209] width 102 height 40
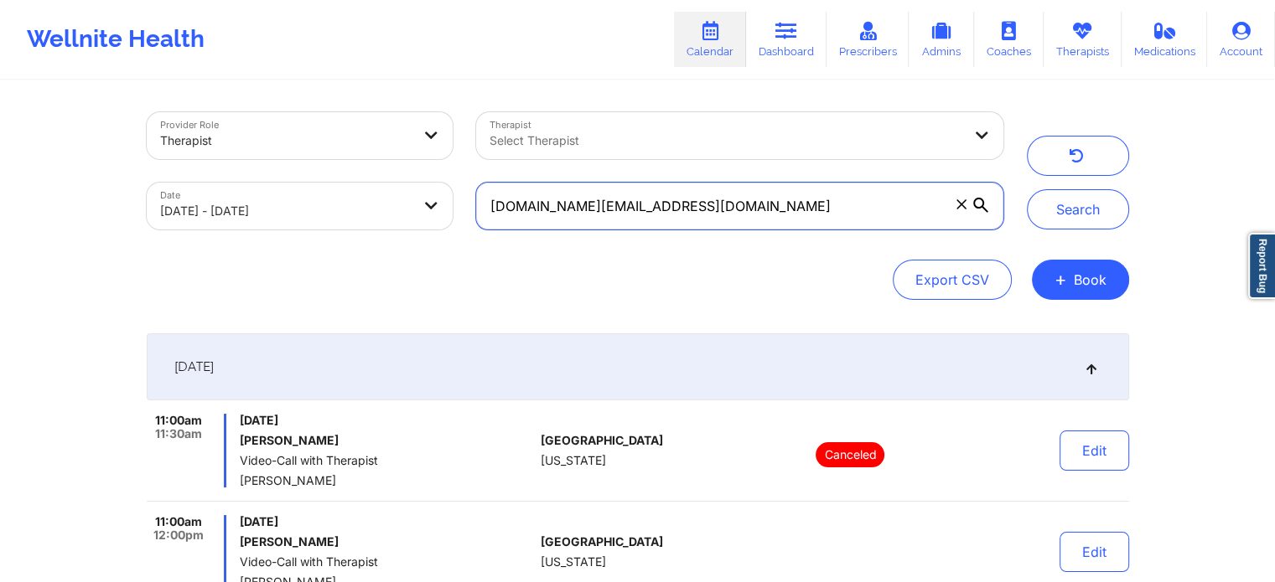
click at [741, 220] on input "[DOMAIN_NAME][EMAIL_ADDRESS][DOMAIN_NAME]" at bounding box center [739, 206] width 526 height 47
drag, startPoint x: 696, startPoint y: 203, endPoint x: 232, endPoint y: 173, distance: 464.3
click at [232, 173] on div "Provider Role Therapist Therapist Select Therapist Date [DATE] - [DATE] [DOMAIN…" at bounding box center [575, 171] width 880 height 141
type input "[EMAIL_ADDRESS][DOMAIN_NAME]"
click at [1027, 189] on button "Search" at bounding box center [1078, 209] width 102 height 40
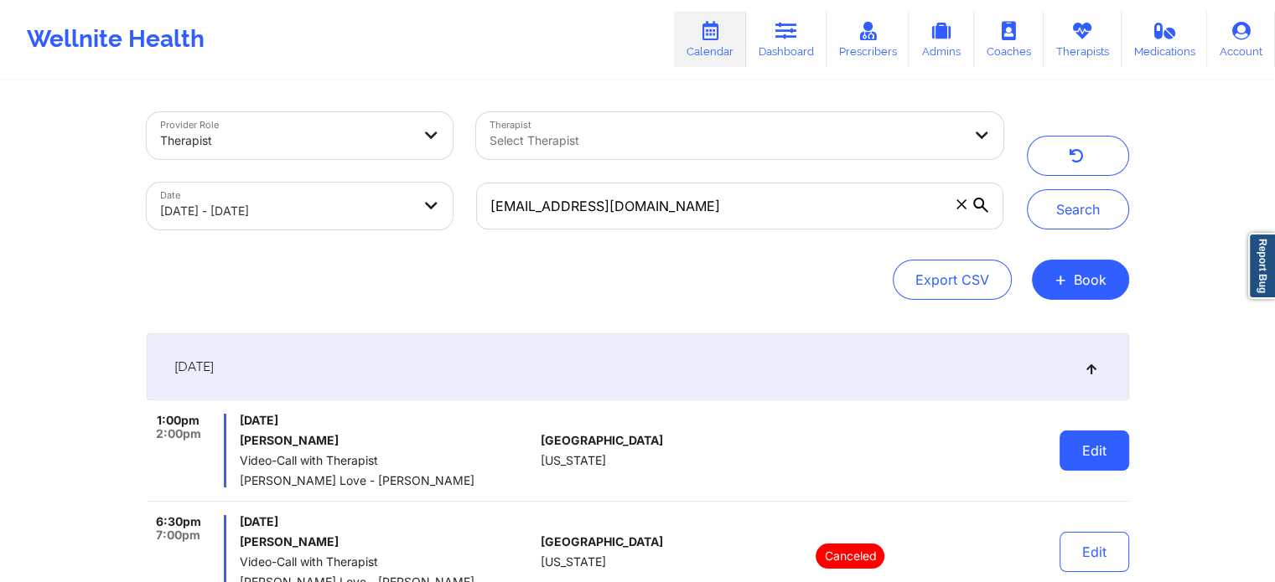
click at [1117, 448] on button "Edit" at bounding box center [1094, 451] width 70 height 40
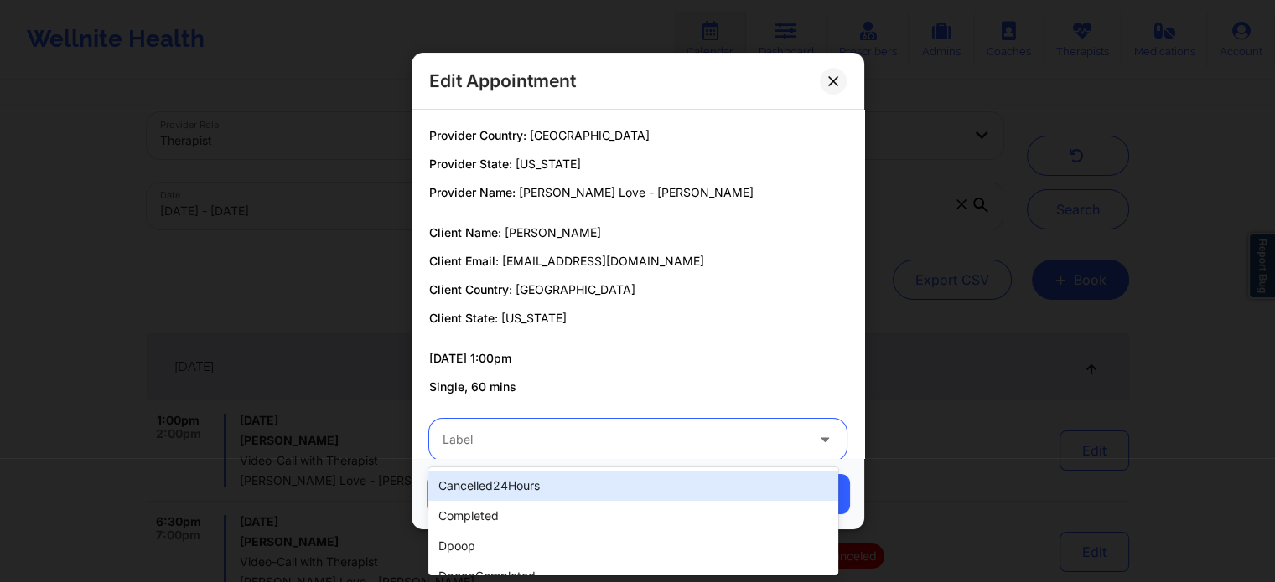
click at [685, 437] on div at bounding box center [623, 440] width 362 height 20
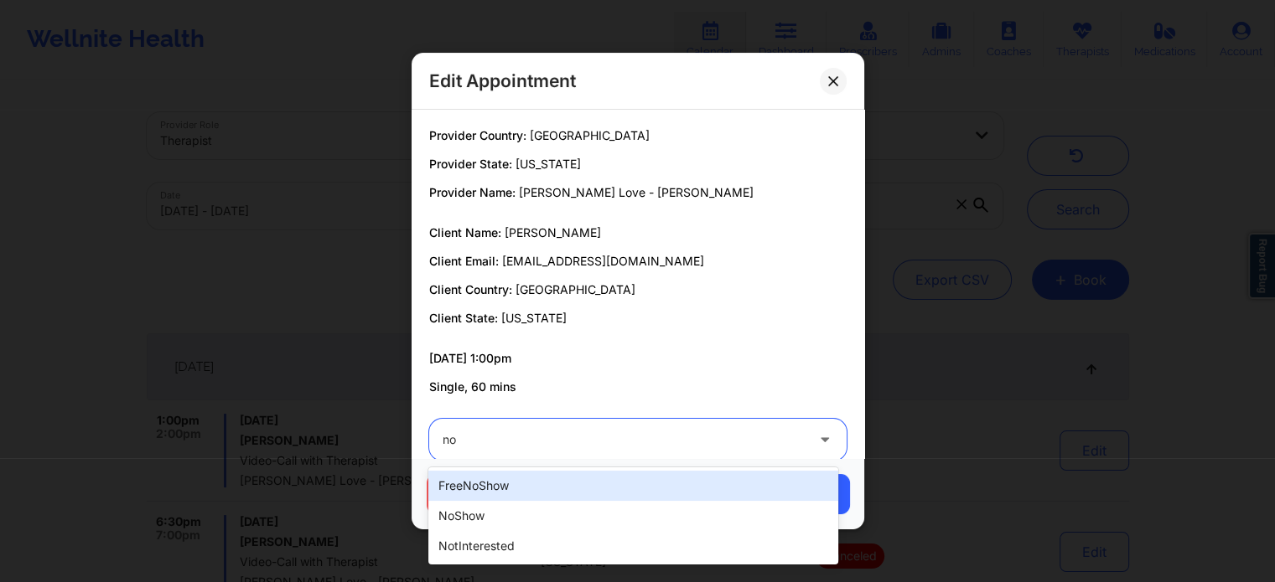
type input "no"
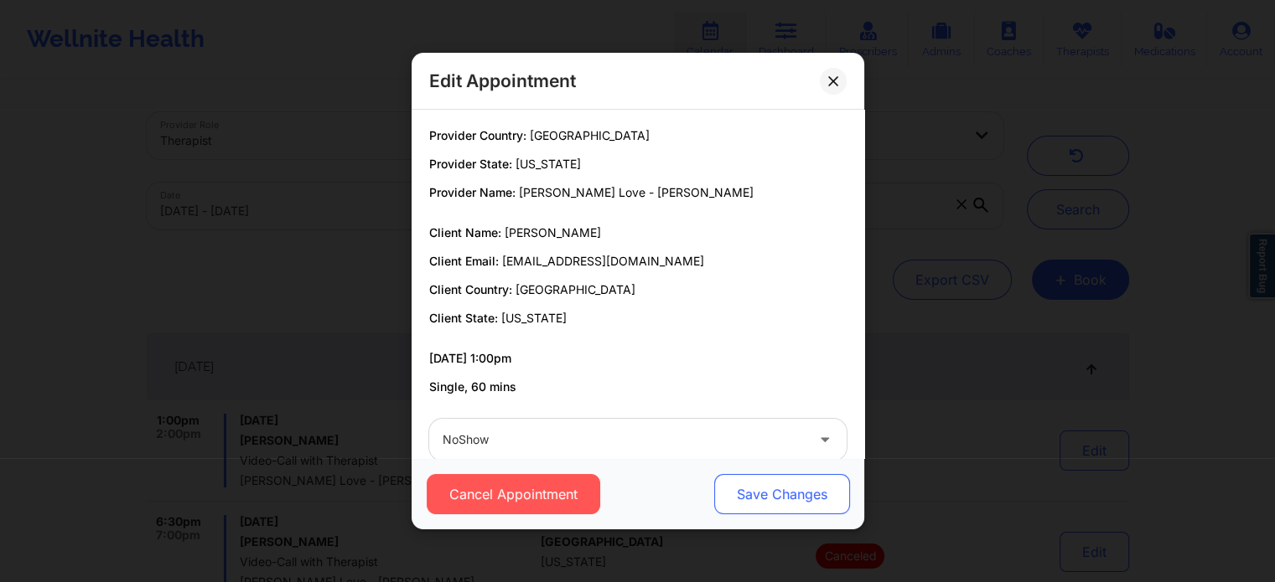
click at [749, 496] on button "Save Changes" at bounding box center [781, 494] width 136 height 40
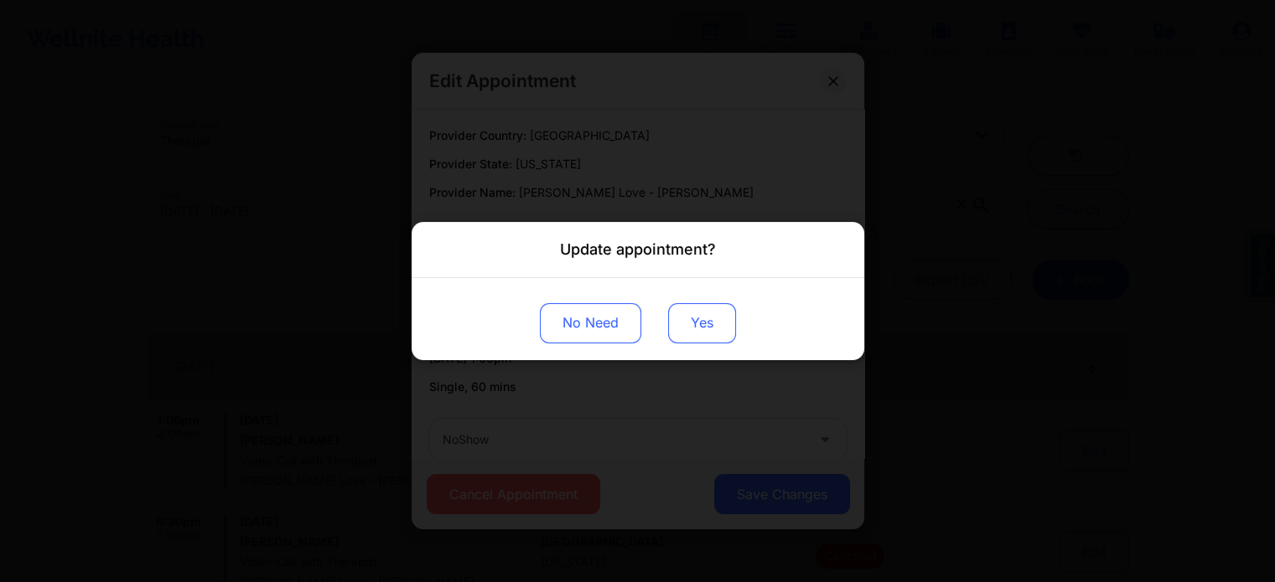
click at [689, 324] on button "Yes" at bounding box center [702, 323] width 68 height 40
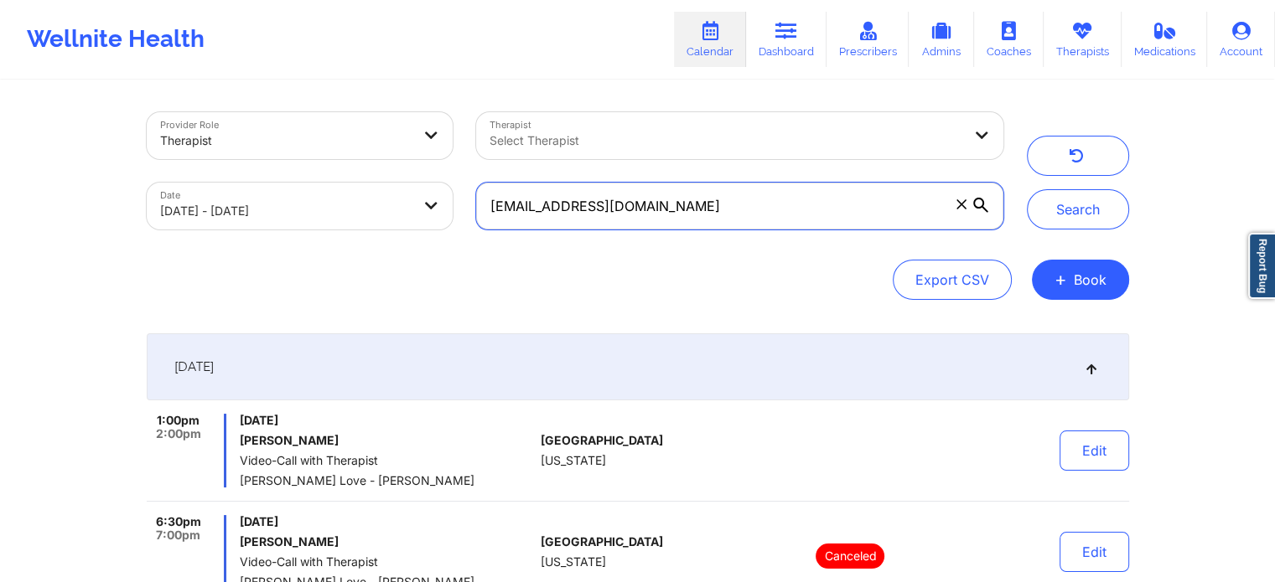
drag, startPoint x: 717, startPoint y: 209, endPoint x: 88, endPoint y: 216, distance: 629.4
click at [88, 216] on div "Provider Role Therapist Therapist Select Therapist Date [DATE] - [DATE] [EMAIL_…" at bounding box center [637, 346] width 1275 height 692
click at [1027, 189] on button "Search" at bounding box center [1078, 209] width 102 height 40
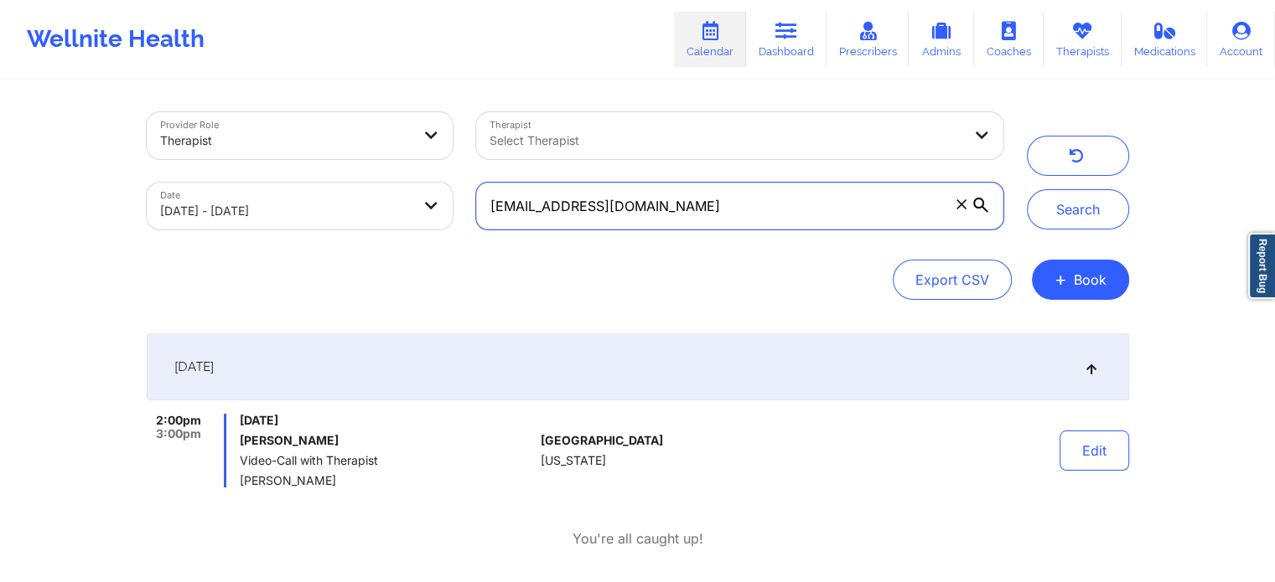
drag, startPoint x: 660, startPoint y: 200, endPoint x: 269, endPoint y: 221, distance: 391.1
click at [269, 221] on div "Provider Role Therapist Therapist Select Therapist Date [DATE] - [DATE] [EMAIL_…" at bounding box center [575, 171] width 880 height 141
click at [1027, 189] on button "Search" at bounding box center [1078, 209] width 102 height 40
drag, startPoint x: 736, startPoint y: 208, endPoint x: 251, endPoint y: 207, distance: 484.4
click at [251, 207] on div "Provider Role Therapist Therapist Select Therapist Date [DATE] - [DATE] [EMAIL_…" at bounding box center [575, 171] width 880 height 141
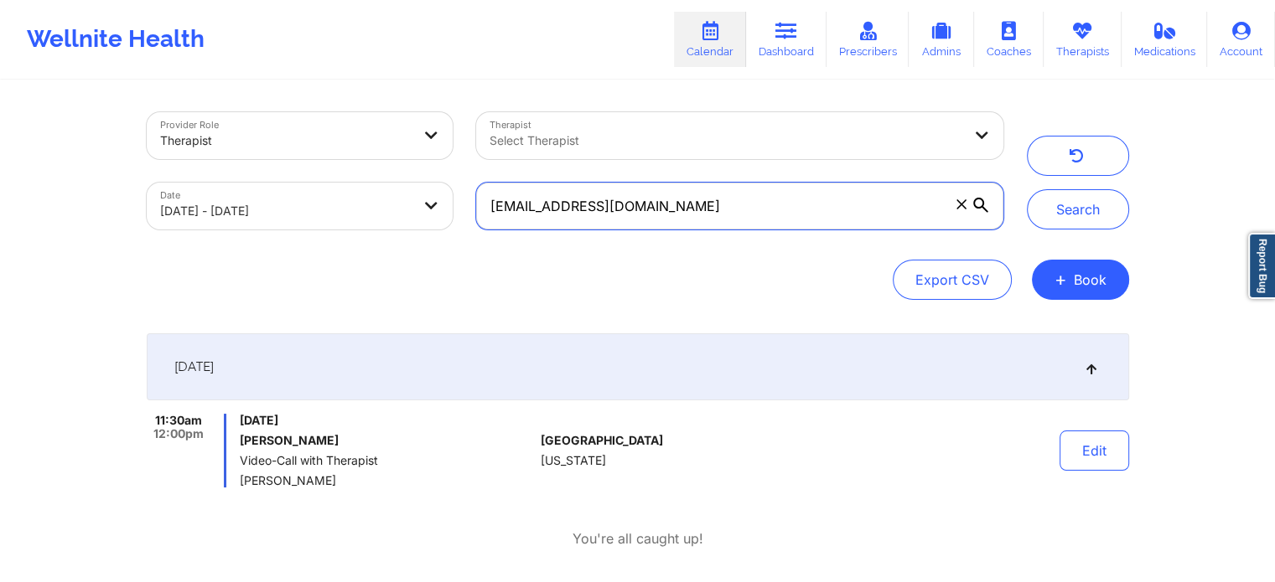
click at [1027, 189] on button "Search" at bounding box center [1078, 209] width 102 height 40
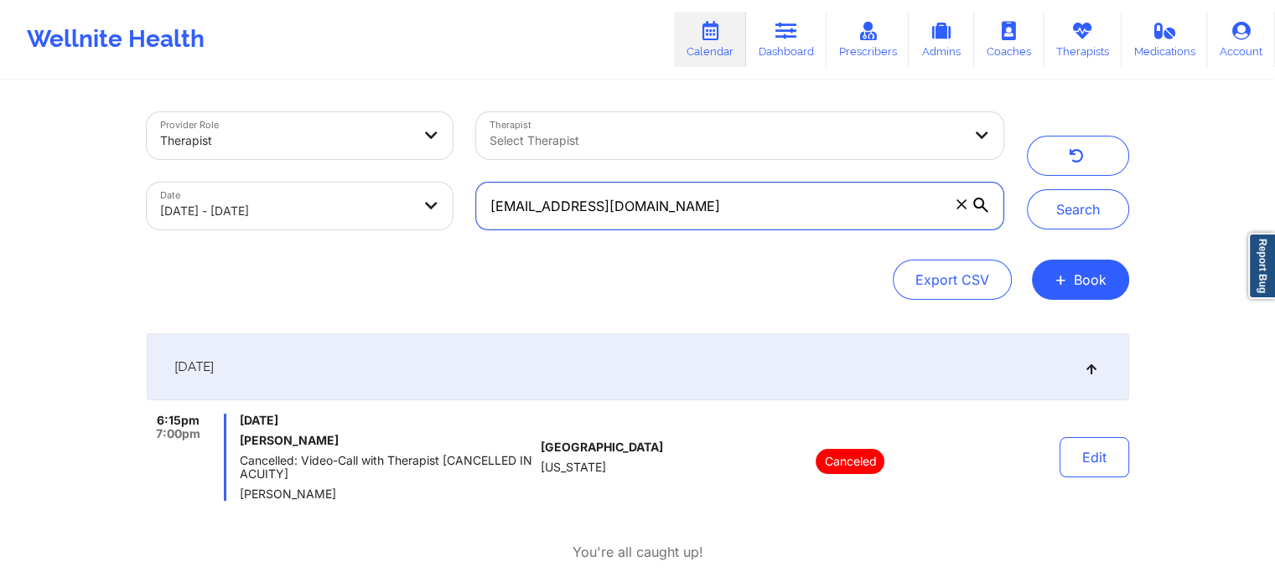
drag, startPoint x: 669, startPoint y: 198, endPoint x: 204, endPoint y: 214, distance: 464.5
click at [204, 214] on div "Provider Role Therapist Therapist Select Therapist Date [DATE] - [DATE] [EMAIL_…" at bounding box center [575, 171] width 880 height 141
click at [1027, 189] on button "Search" at bounding box center [1078, 209] width 102 height 40
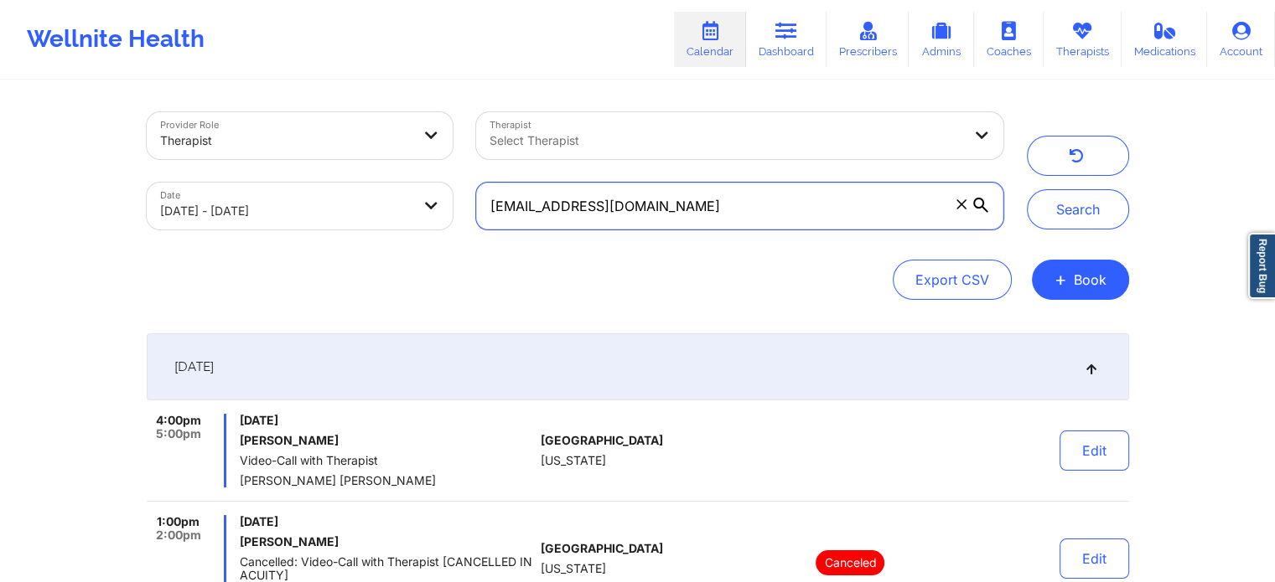
drag, startPoint x: 742, startPoint y: 214, endPoint x: 347, endPoint y: 179, distance: 396.2
click at [347, 179] on div "Provider Role Therapist Therapist Select Therapist Date [DATE] - [DATE] [EMAIL_…" at bounding box center [575, 171] width 880 height 141
click at [1027, 189] on button "Search" at bounding box center [1078, 209] width 102 height 40
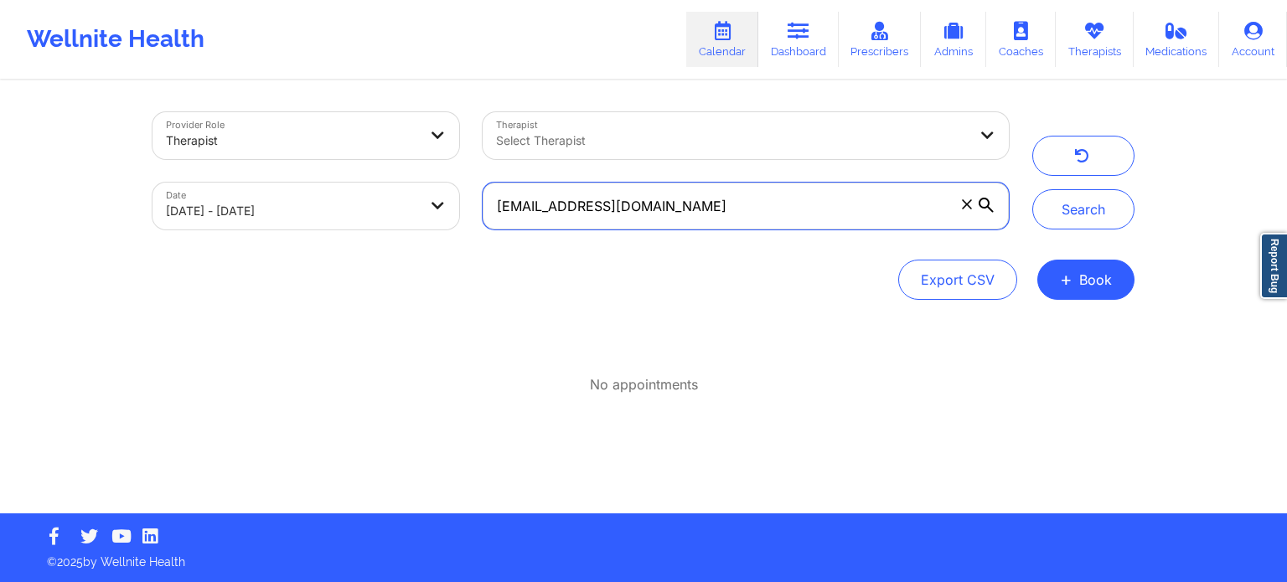
drag, startPoint x: 713, startPoint y: 204, endPoint x: 267, endPoint y: 196, distance: 445.9
click at [267, 196] on div "Provider Role Therapist Therapist Select Therapist Date [DATE] - [DATE] [EMAIL_…" at bounding box center [581, 171] width 880 height 141
click at [1032, 189] on button "Search" at bounding box center [1083, 209] width 102 height 40
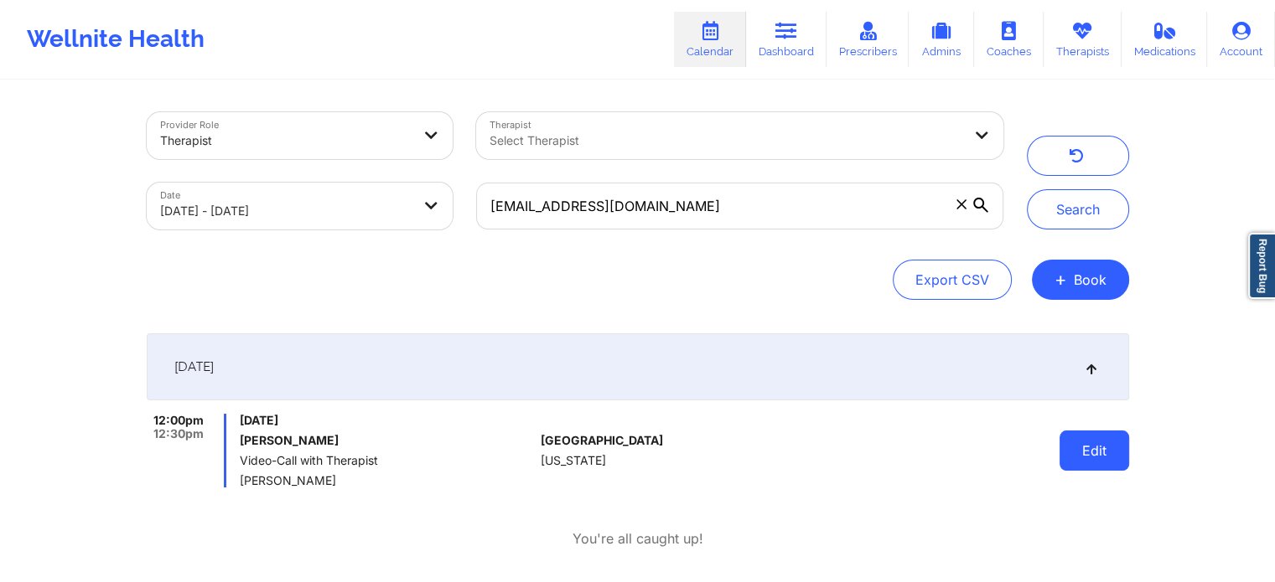
click at [1103, 446] on button "Edit" at bounding box center [1094, 451] width 70 height 40
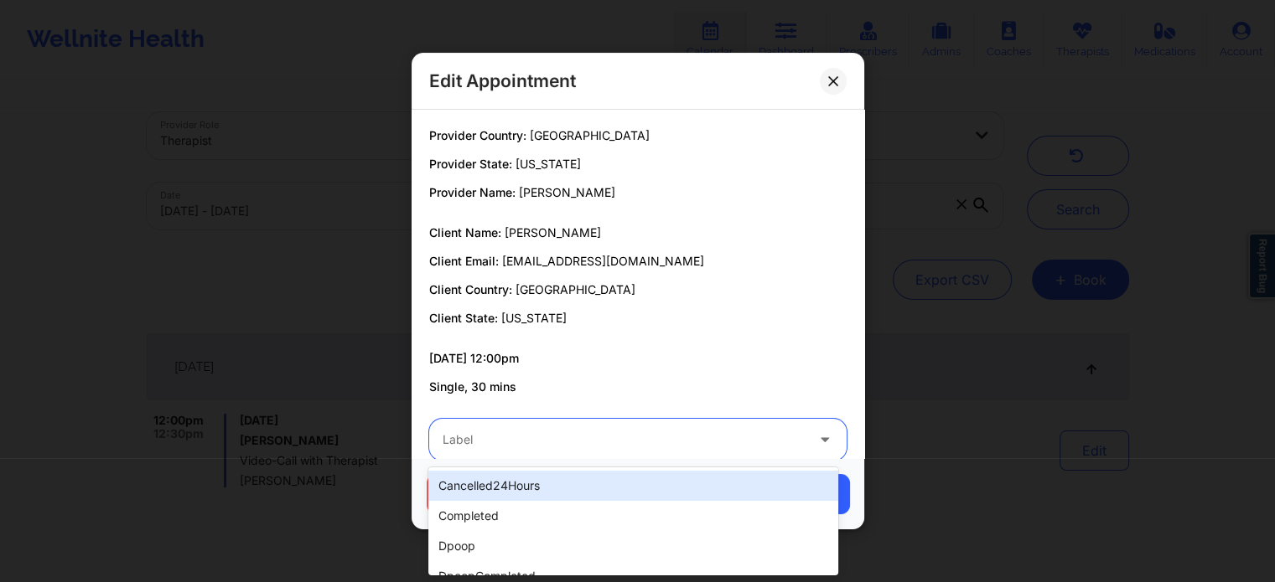
click at [490, 437] on div at bounding box center [623, 440] width 362 height 20
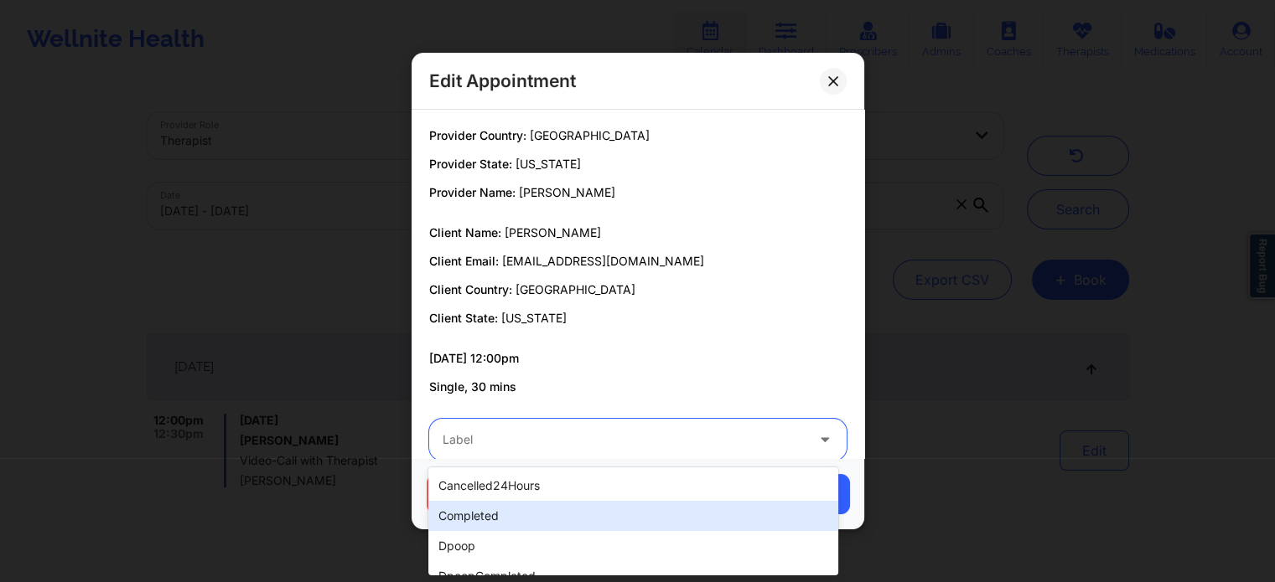
click at [460, 514] on div "completed" at bounding box center [632, 516] width 409 height 30
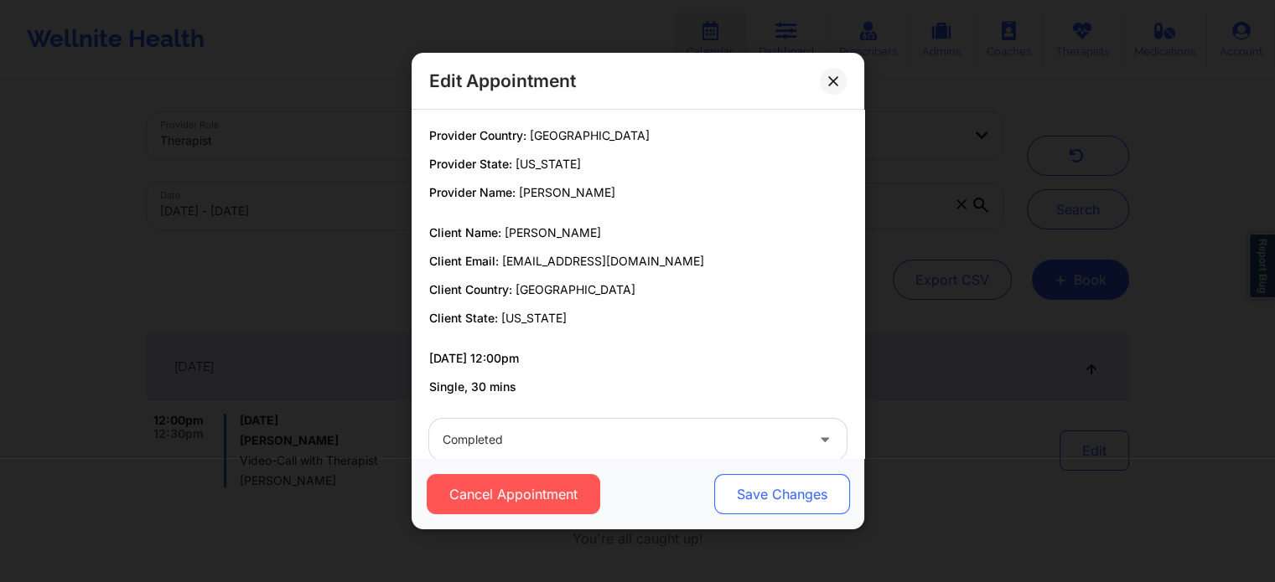
drag, startPoint x: 774, startPoint y: 519, endPoint x: 814, endPoint y: 499, distance: 44.2
click at [814, 499] on div "Cancel Appointment Save Changes" at bounding box center [637, 493] width 453 height 71
click at [814, 499] on button "Save Changes" at bounding box center [781, 494] width 136 height 40
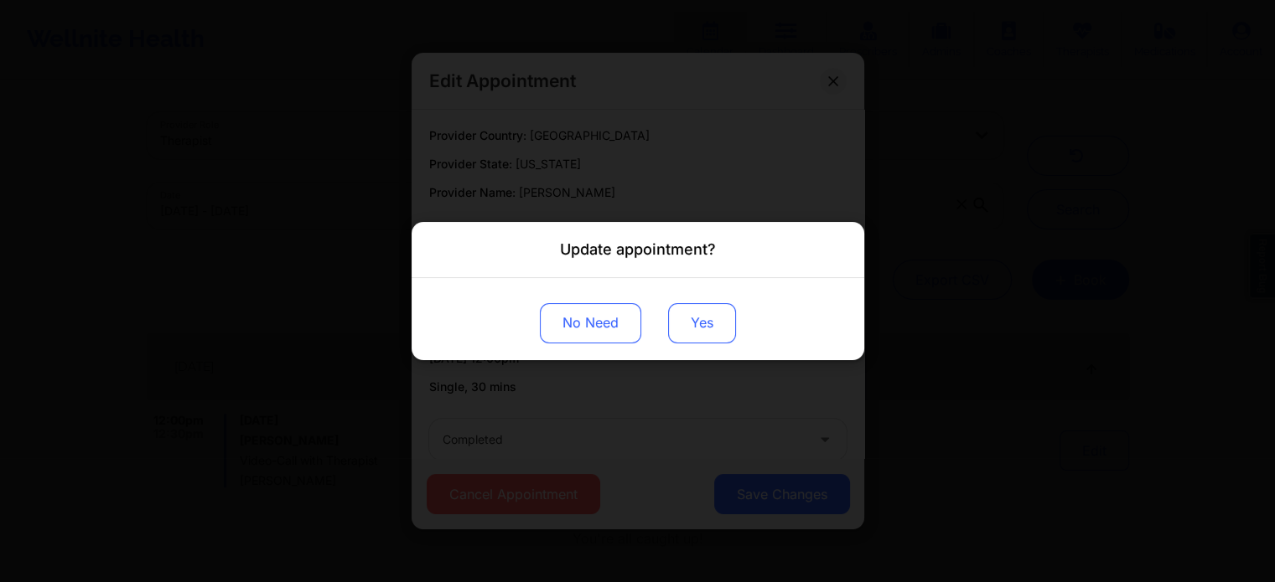
click at [702, 334] on button "Yes" at bounding box center [702, 323] width 68 height 40
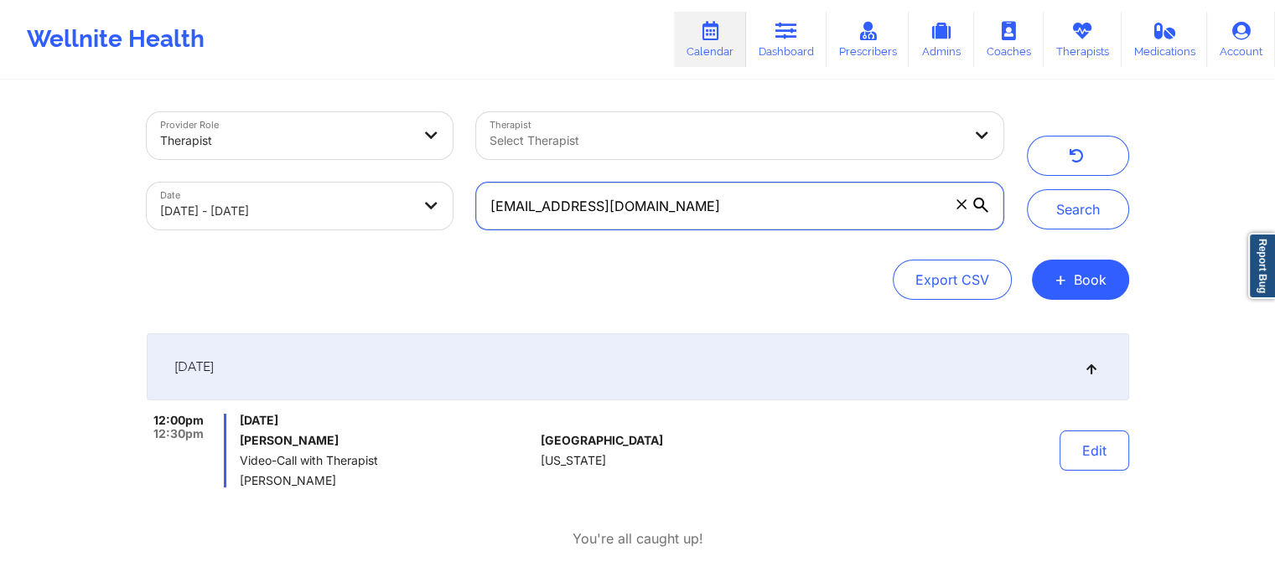
drag, startPoint x: 722, startPoint y: 214, endPoint x: 250, endPoint y: 151, distance: 476.0
click at [250, 151] on div "Provider Role Therapist Therapist Select Therapist Date [DATE] - [DATE] [EMAIL_…" at bounding box center [575, 171] width 880 height 141
click at [1027, 189] on button "Search" at bounding box center [1078, 209] width 102 height 40
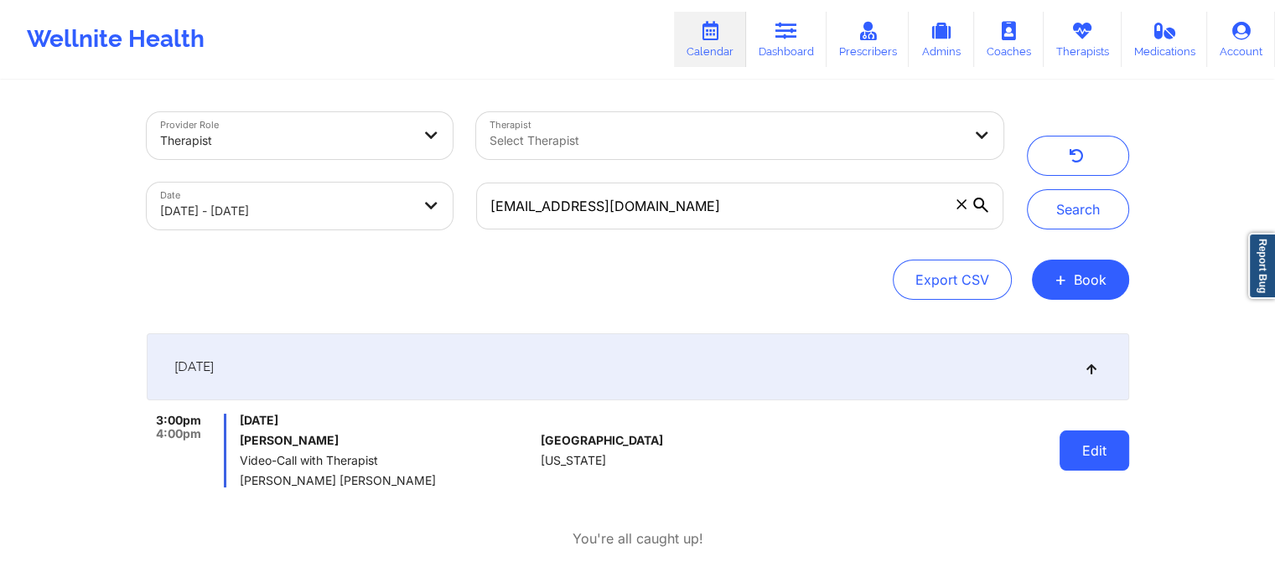
click at [1108, 459] on button "Edit" at bounding box center [1094, 451] width 70 height 40
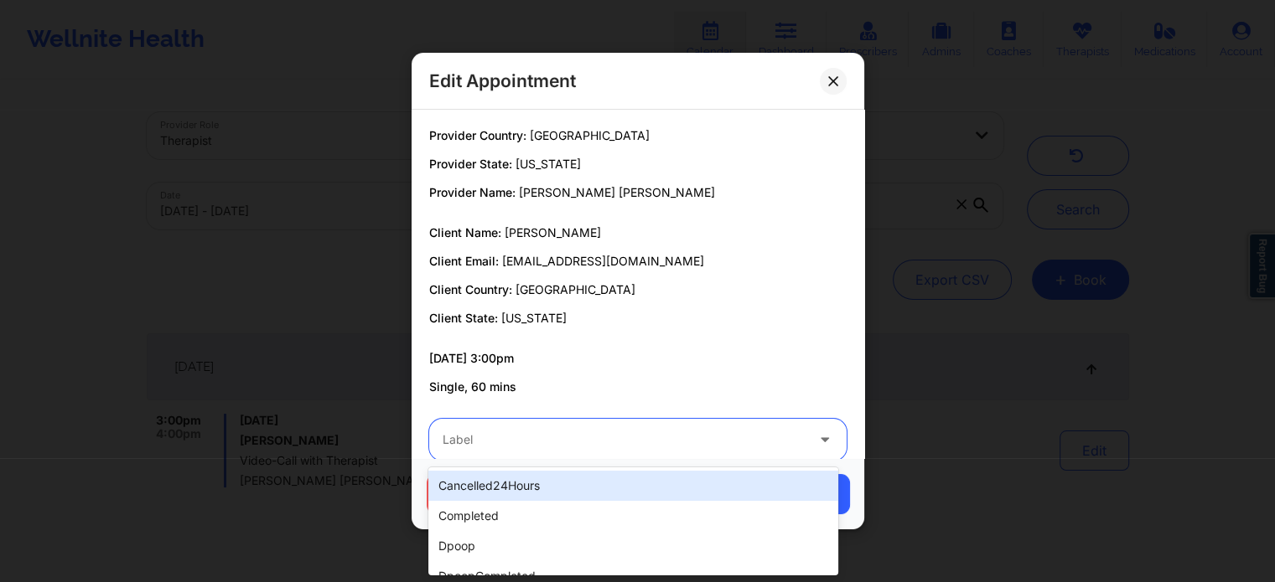
click at [513, 432] on div at bounding box center [623, 440] width 362 height 20
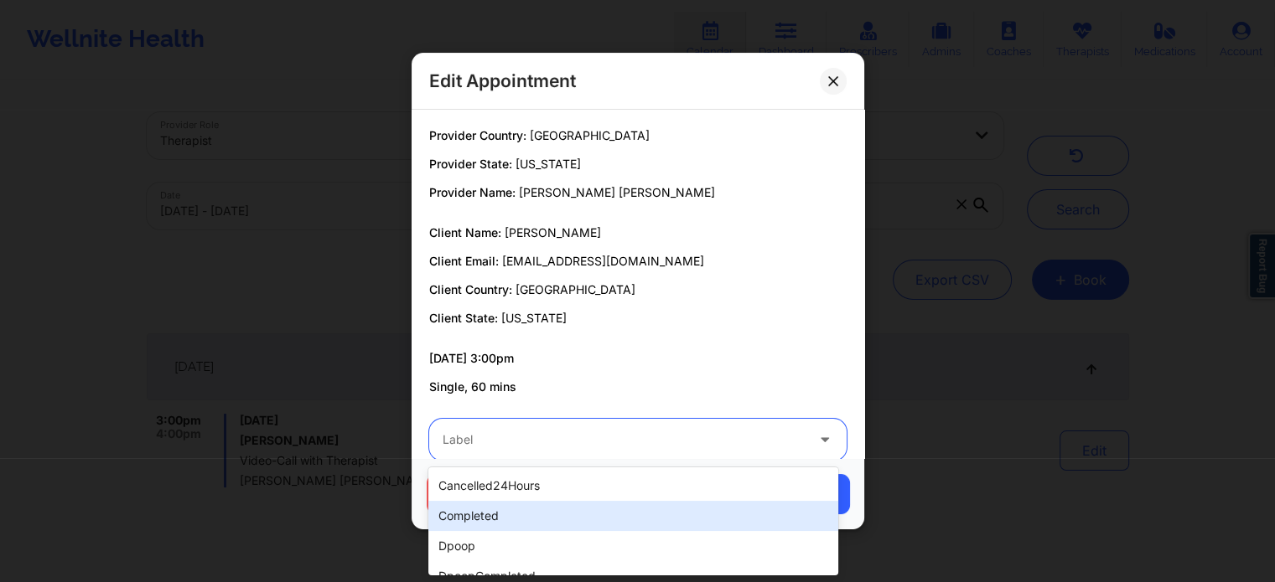
click at [453, 518] on div "completed" at bounding box center [632, 516] width 409 height 30
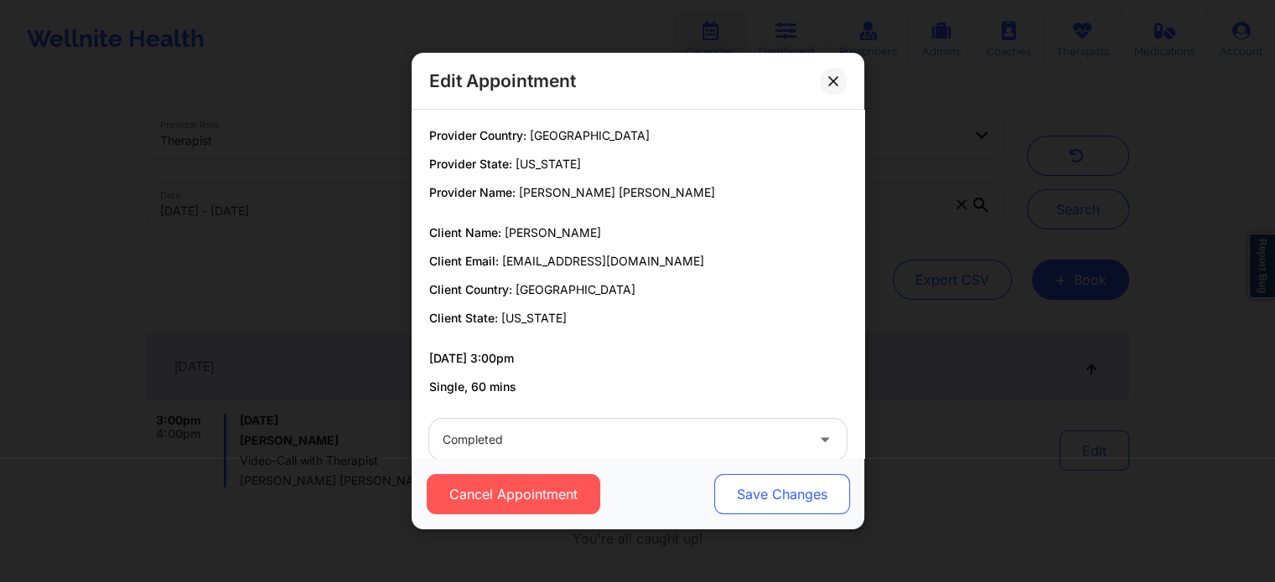
click at [748, 478] on button "Save Changes" at bounding box center [781, 494] width 136 height 40
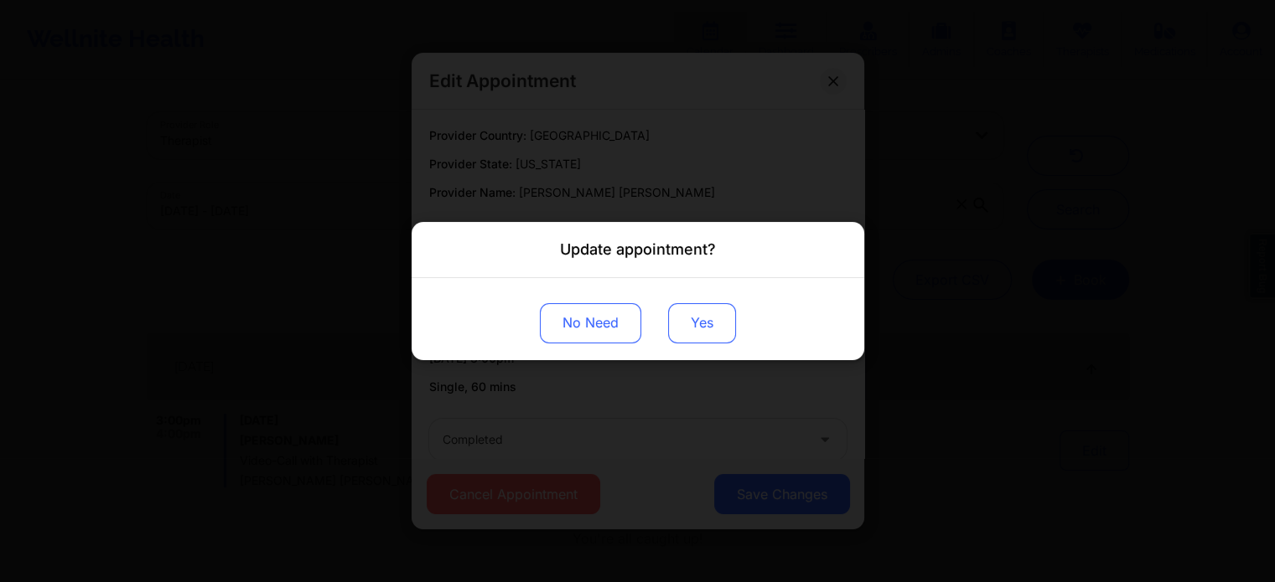
click at [705, 318] on button "Yes" at bounding box center [702, 323] width 68 height 40
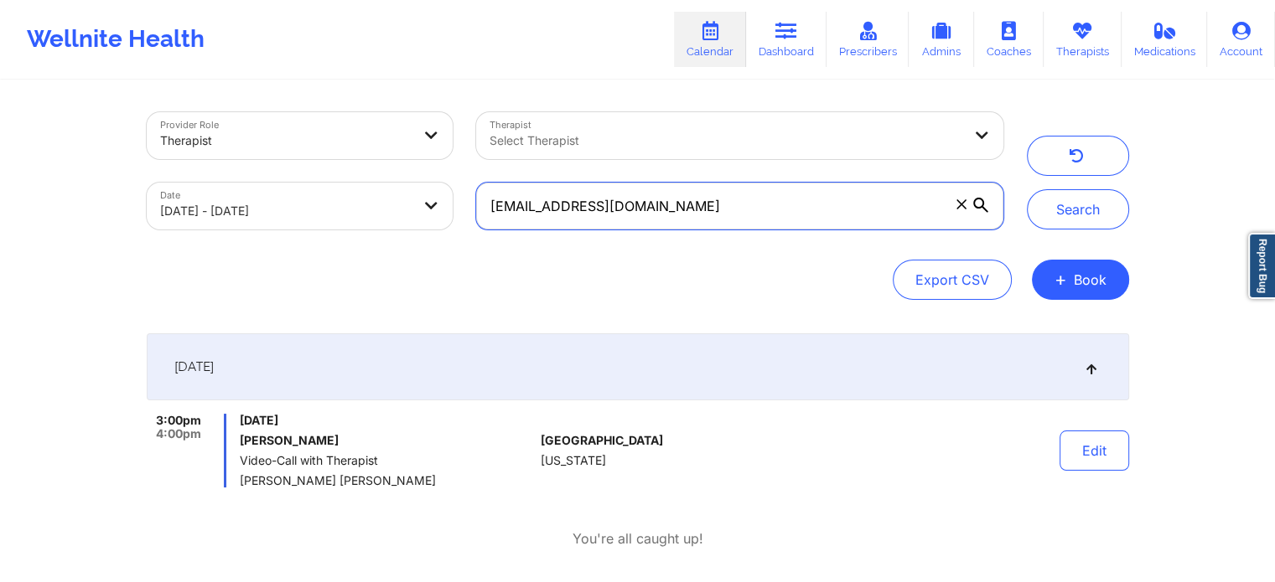
drag, startPoint x: 721, startPoint y: 206, endPoint x: 197, endPoint y: 177, distance: 524.6
click at [197, 177] on div "Provider Role Therapist Therapist Select Therapist Date [DATE] - [DATE] [EMAIL_…" at bounding box center [575, 171] width 880 height 141
click at [1027, 189] on button "Search" at bounding box center [1078, 209] width 102 height 40
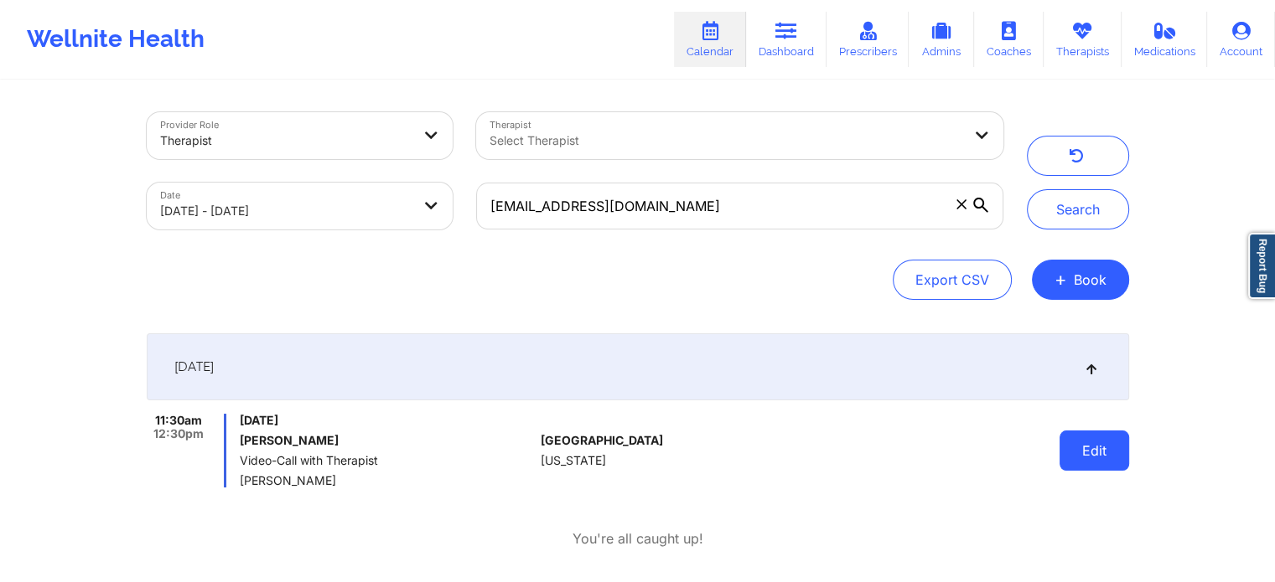
click at [1104, 462] on button "Edit" at bounding box center [1094, 451] width 70 height 40
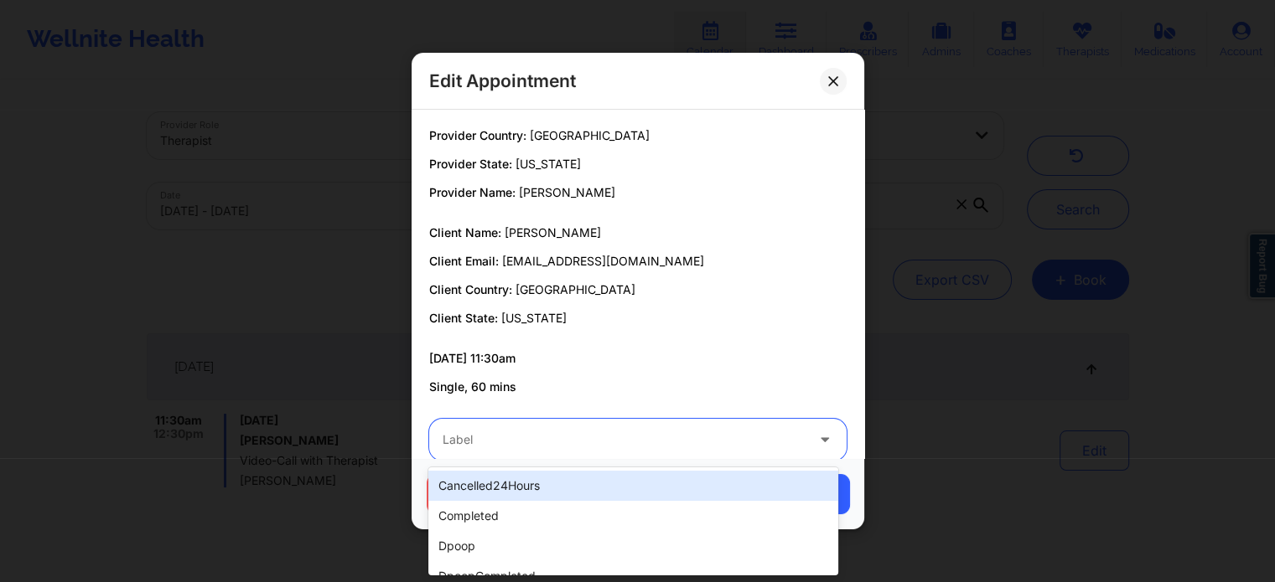
click at [618, 437] on div at bounding box center [623, 440] width 362 height 20
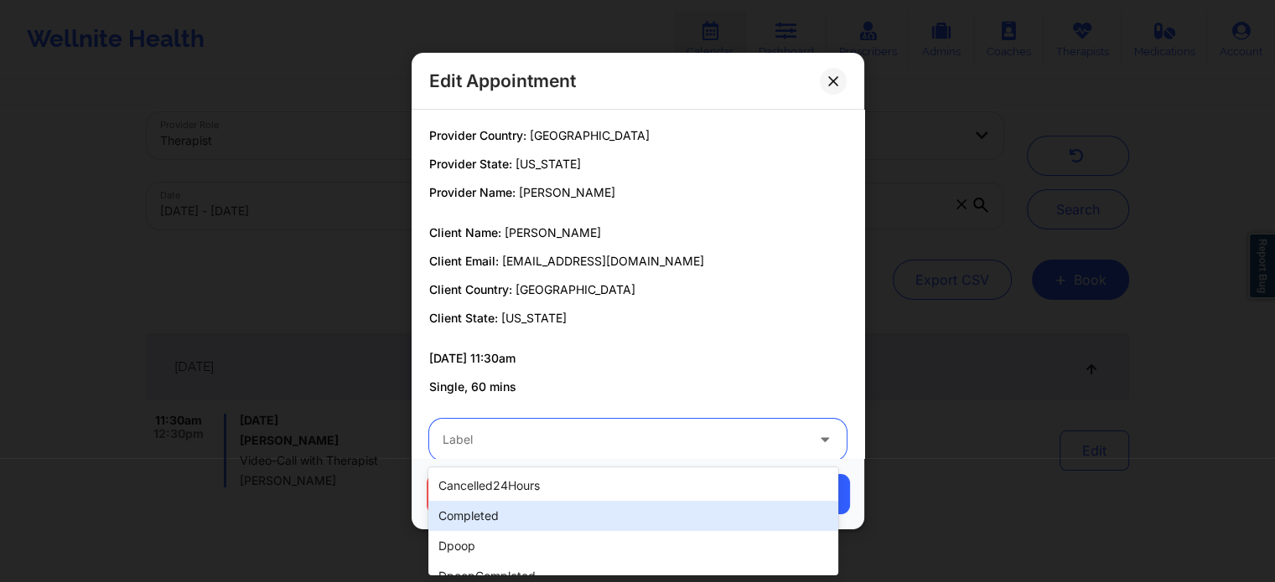
click at [499, 512] on div "completed" at bounding box center [632, 516] width 409 height 30
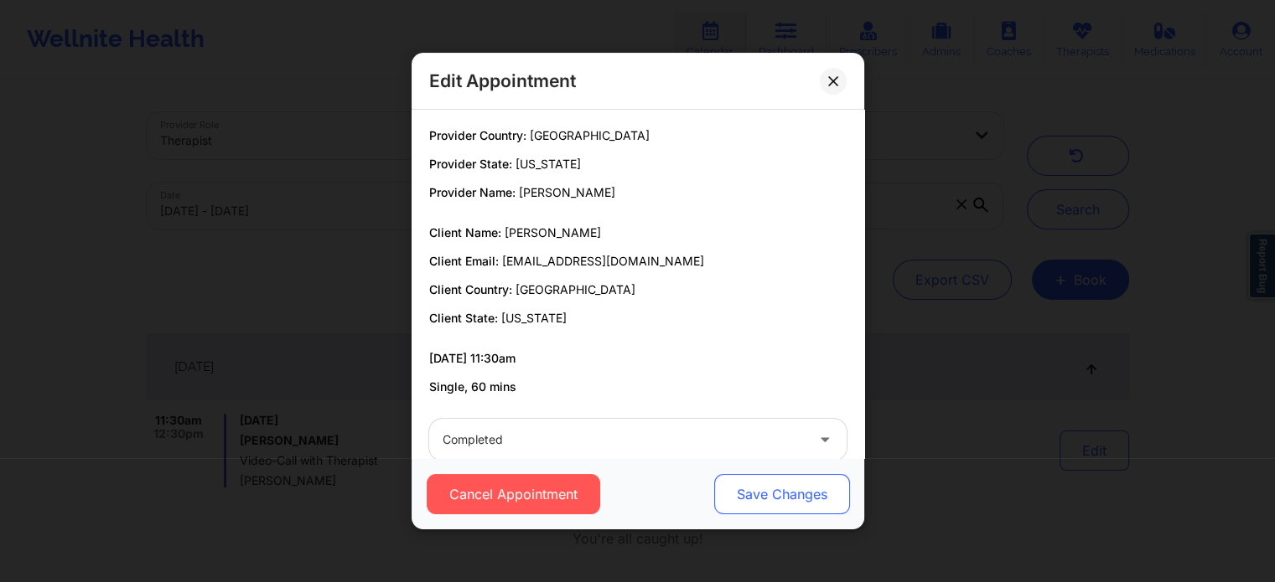
drag, startPoint x: 661, startPoint y: 503, endPoint x: 737, endPoint y: 500, distance: 75.5
click at [737, 500] on div "Cancel Appointment Save Changes" at bounding box center [637, 494] width 429 height 40
click at [737, 500] on button "Save Changes" at bounding box center [781, 494] width 136 height 40
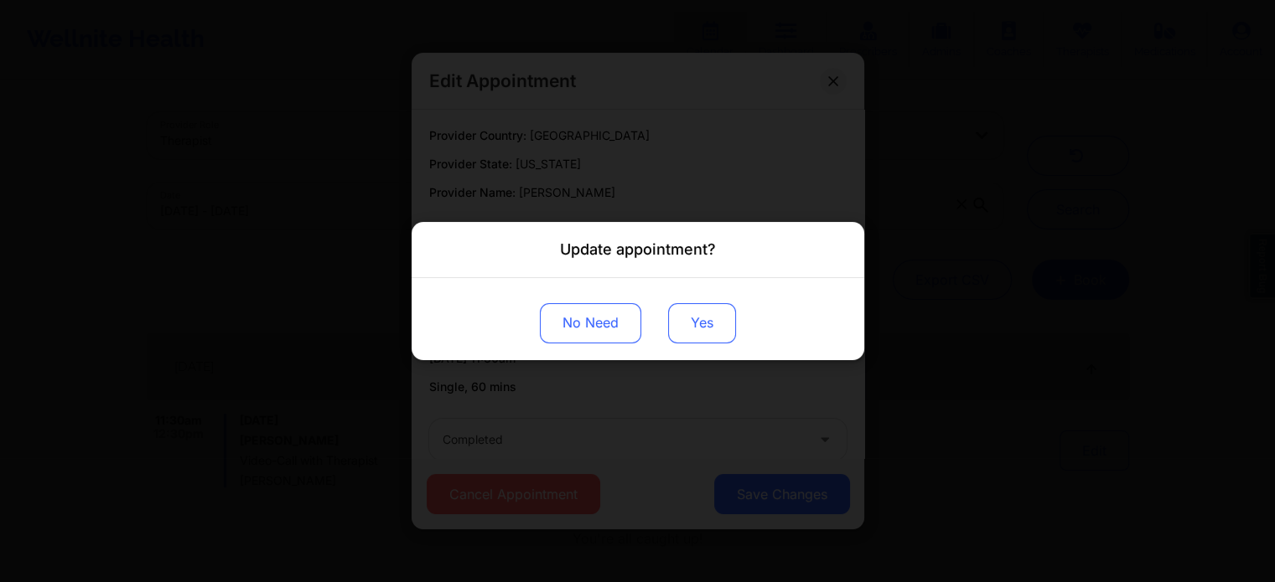
click at [688, 325] on button "Yes" at bounding box center [702, 323] width 68 height 40
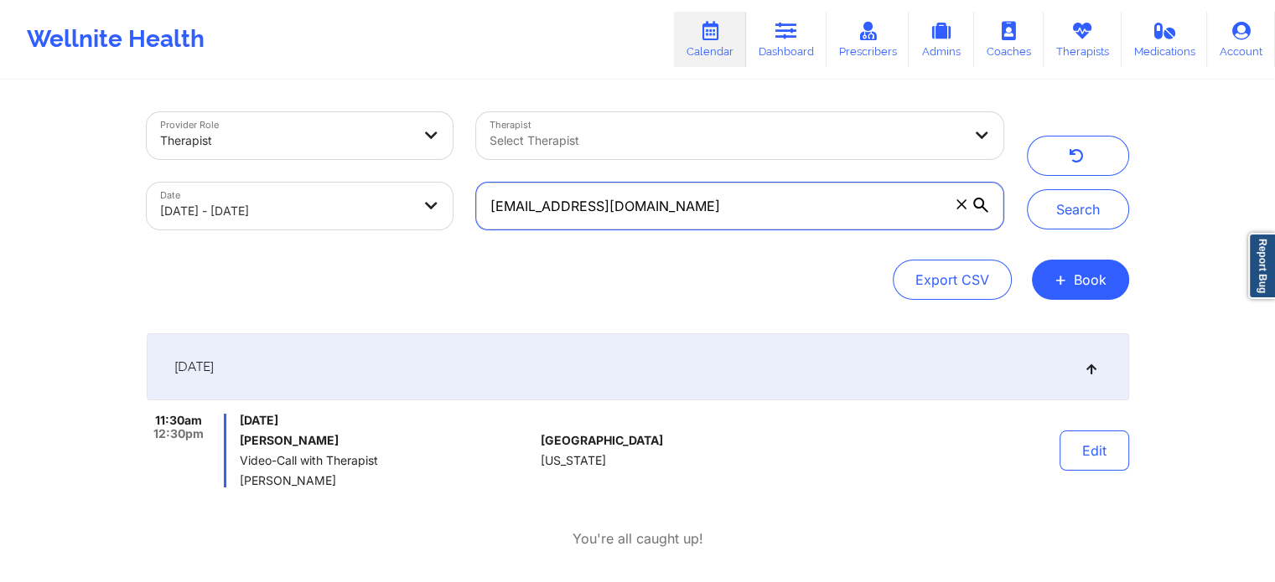
drag, startPoint x: 735, startPoint y: 209, endPoint x: 318, endPoint y: 215, distance: 416.5
click at [318, 215] on div "Provider Role Therapist Therapist Select Therapist Date [DATE] - [DATE] [EMAIL_…" at bounding box center [575, 171] width 880 height 141
click at [1027, 189] on button "Search" at bounding box center [1078, 209] width 102 height 40
drag, startPoint x: 701, startPoint y: 210, endPoint x: 215, endPoint y: 221, distance: 486.2
click at [215, 221] on div "Provider Role Therapist Therapist Select Therapist Date [DATE] - [DATE] [EMAIL_…" at bounding box center [575, 171] width 880 height 141
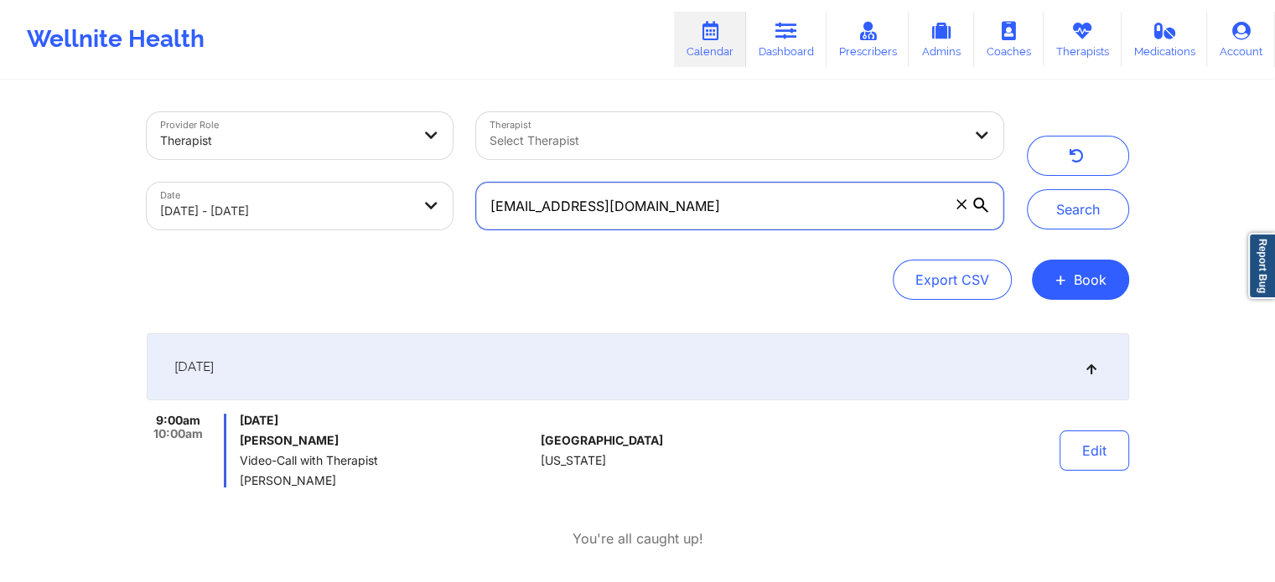
click at [1027, 189] on button "Search" at bounding box center [1078, 209] width 102 height 40
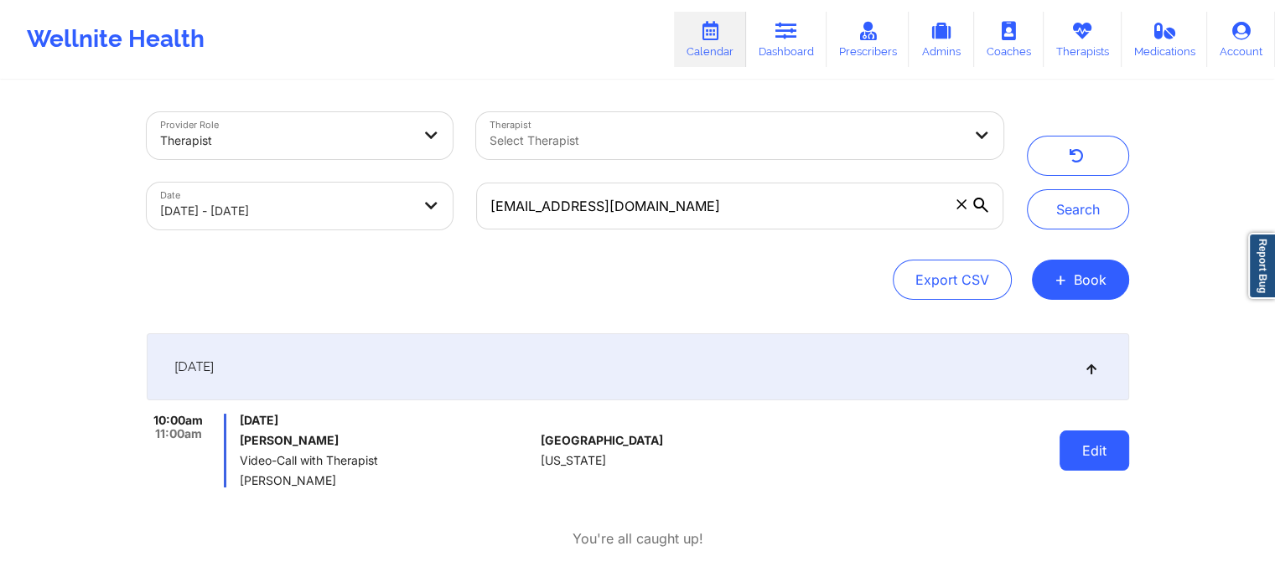
click at [1060, 454] on button "Edit" at bounding box center [1094, 451] width 70 height 40
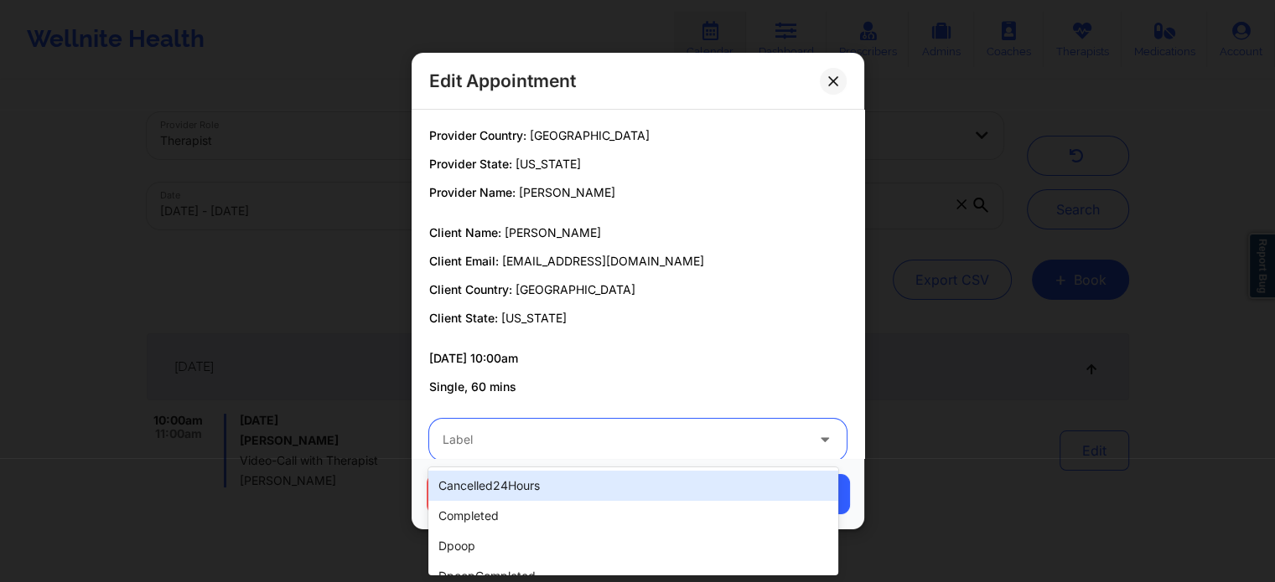
click at [641, 447] on div at bounding box center [623, 440] width 362 height 20
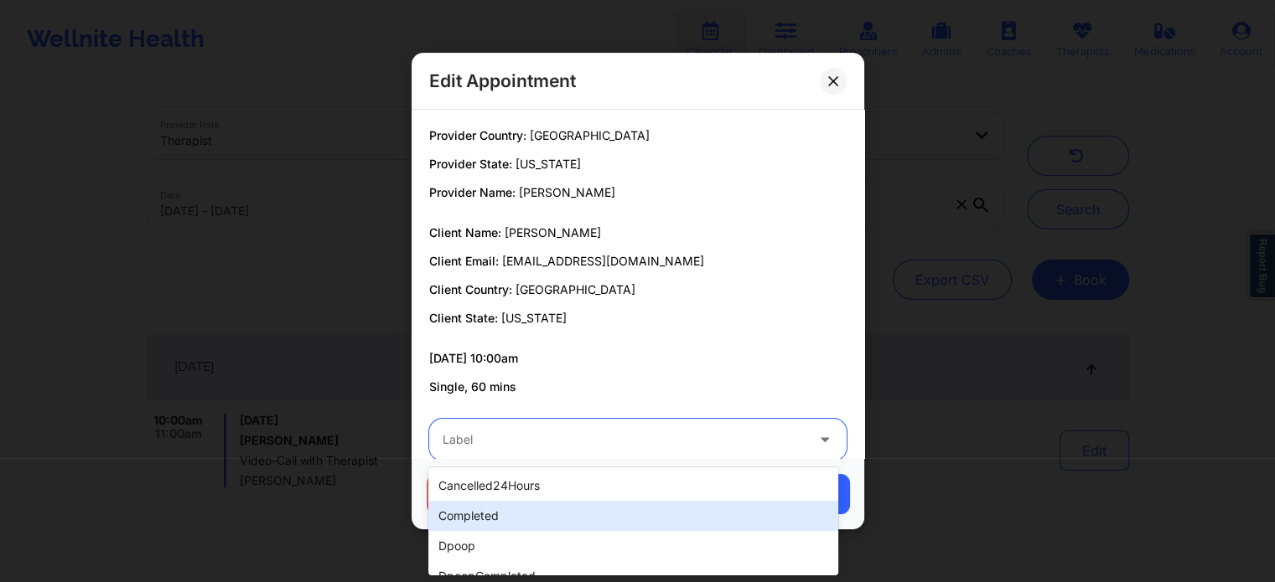
drag, startPoint x: 483, startPoint y: 541, endPoint x: 535, endPoint y: 516, distance: 57.4
click at [535, 516] on div "cancelled24Hours completed dpoop dpoopCompleted dpInNetworkCompleted freeNoShow…" at bounding box center [632, 522] width 409 height 108
click at [535, 516] on div "completed" at bounding box center [632, 516] width 409 height 30
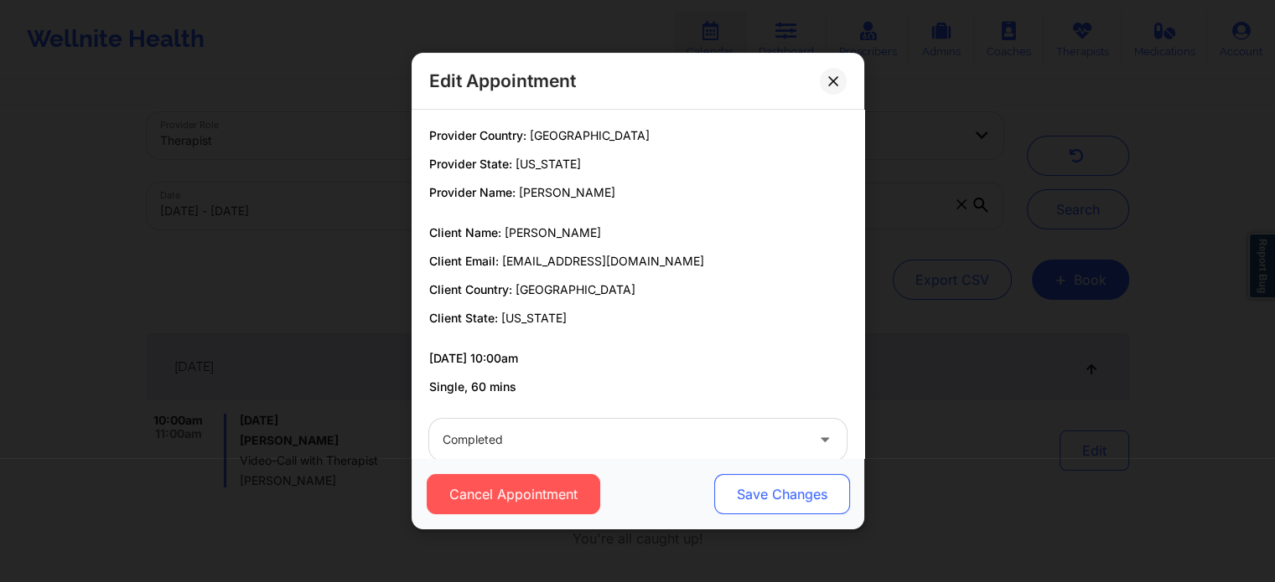
click at [807, 491] on button "Save Changes" at bounding box center [781, 494] width 136 height 40
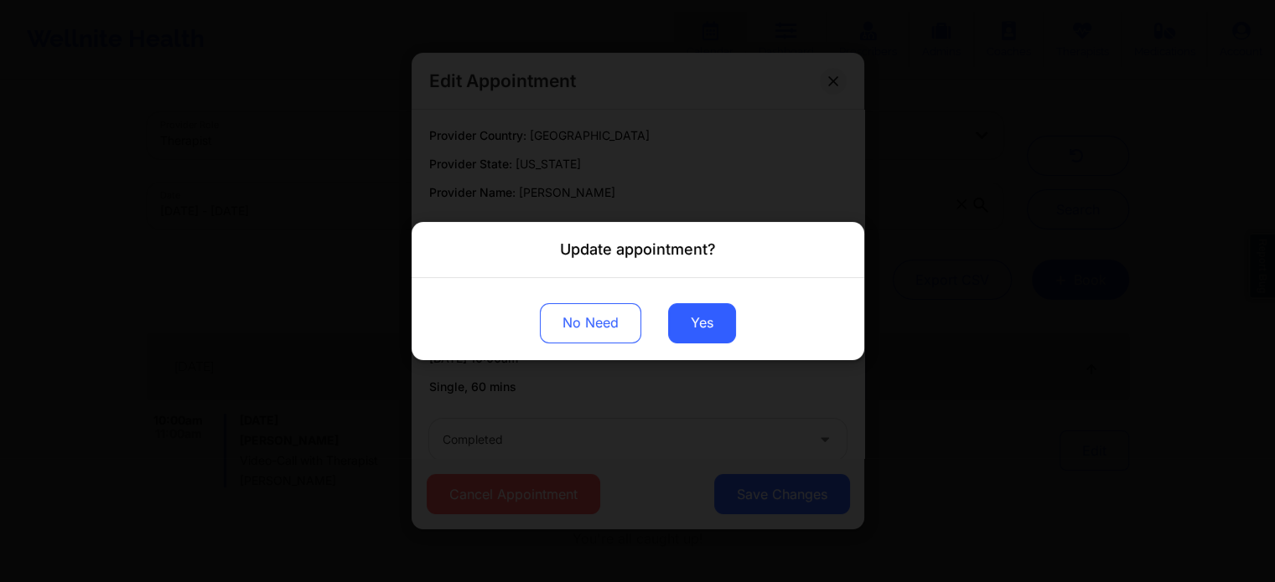
click at [701, 349] on div "No Need Yes" at bounding box center [637, 319] width 453 height 82
drag, startPoint x: 701, startPoint y: 349, endPoint x: 719, endPoint y: 306, distance: 46.5
click at [719, 306] on div "No Need Yes" at bounding box center [637, 319] width 453 height 82
click at [719, 306] on button "Yes" at bounding box center [702, 323] width 68 height 40
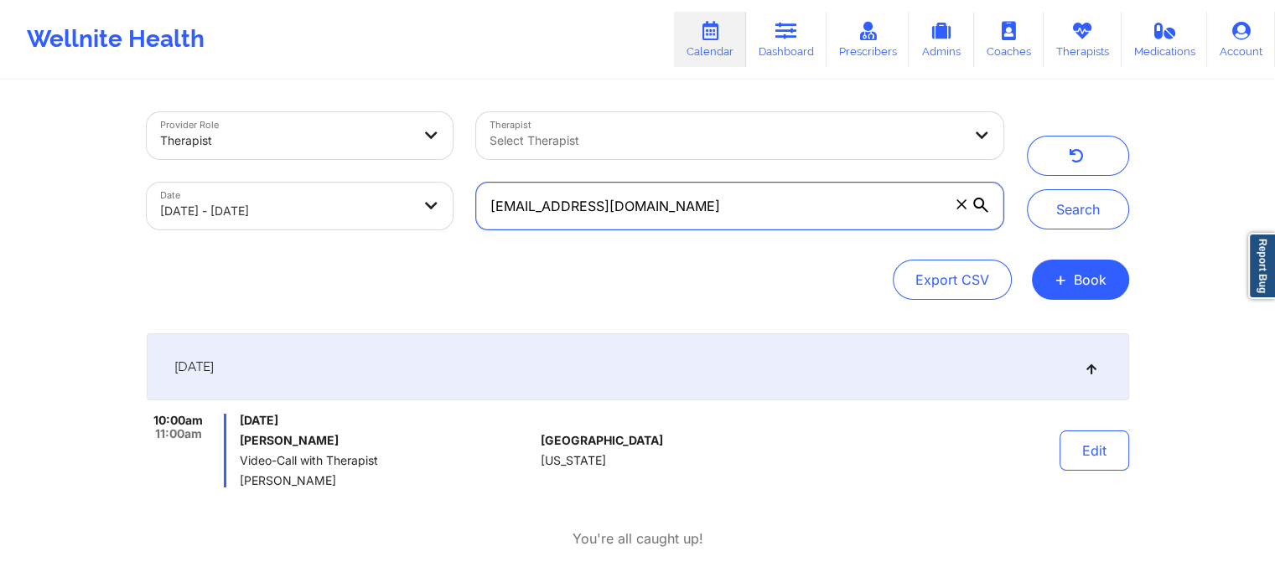
drag, startPoint x: 754, startPoint y: 229, endPoint x: 312, endPoint y: 181, distance: 445.0
click at [312, 181] on div "Provider Role Therapist Therapist Select Therapist Date [DATE] - [DATE] [EMAIL_…" at bounding box center [575, 171] width 880 height 141
click at [1027, 189] on button "Search" at bounding box center [1078, 209] width 102 height 40
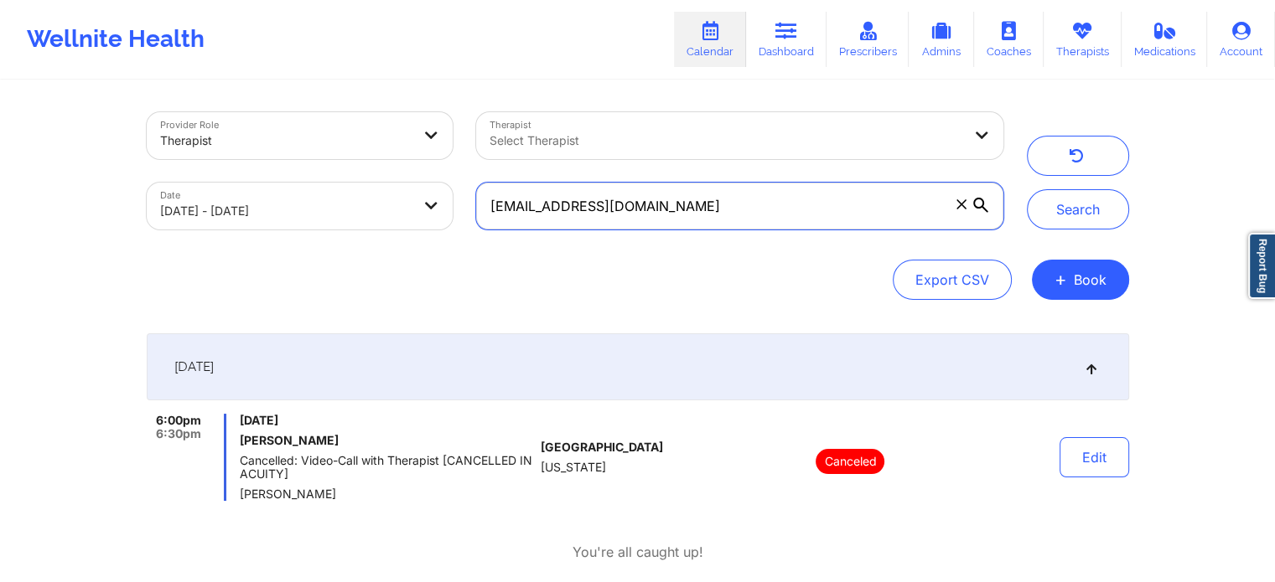
drag, startPoint x: 788, startPoint y: 200, endPoint x: 215, endPoint y: 246, distance: 575.0
click at [215, 246] on div "Provider Role Therapist Therapist Select Therapist Date [DATE] - [DATE] [EMAIL_…" at bounding box center [638, 206] width 982 height 188
click at [1027, 189] on button "Search" at bounding box center [1078, 209] width 102 height 40
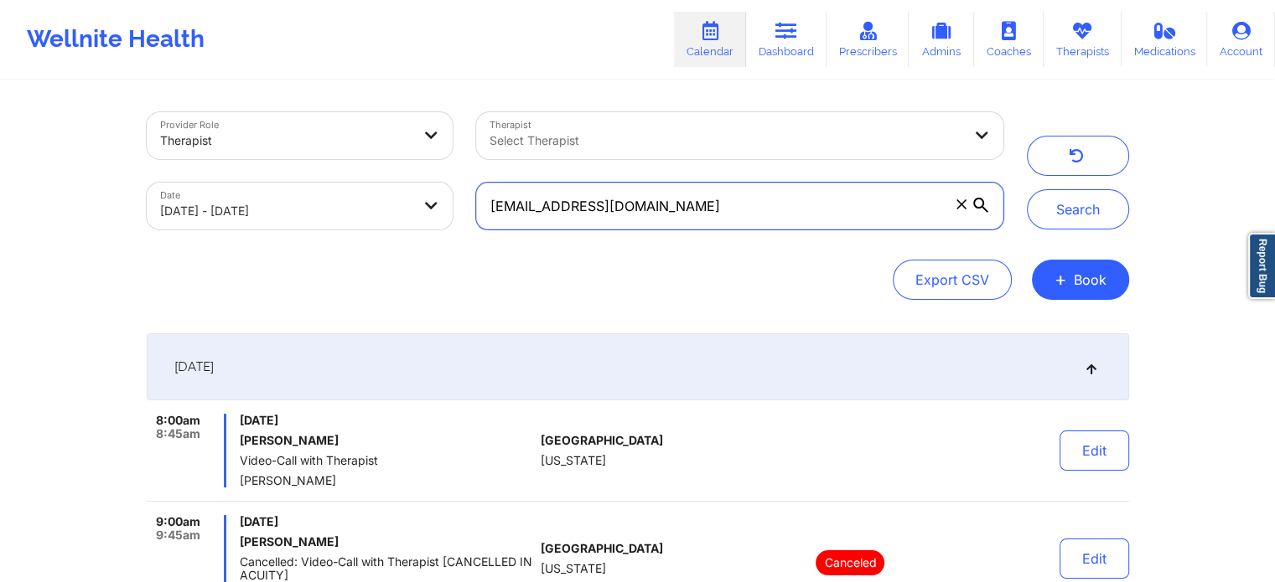
drag, startPoint x: 717, startPoint y: 213, endPoint x: 256, endPoint y: 65, distance: 483.9
click at [256, 65] on div "Wellnite Health Calendar Dashboard Prescribers Admins Coaches Therapists Medica…" at bounding box center [637, 403] width 1275 height 807
type input "[EMAIL_ADDRESS][DOMAIN_NAME]"
click at [1027, 189] on button "Search" at bounding box center [1078, 209] width 102 height 40
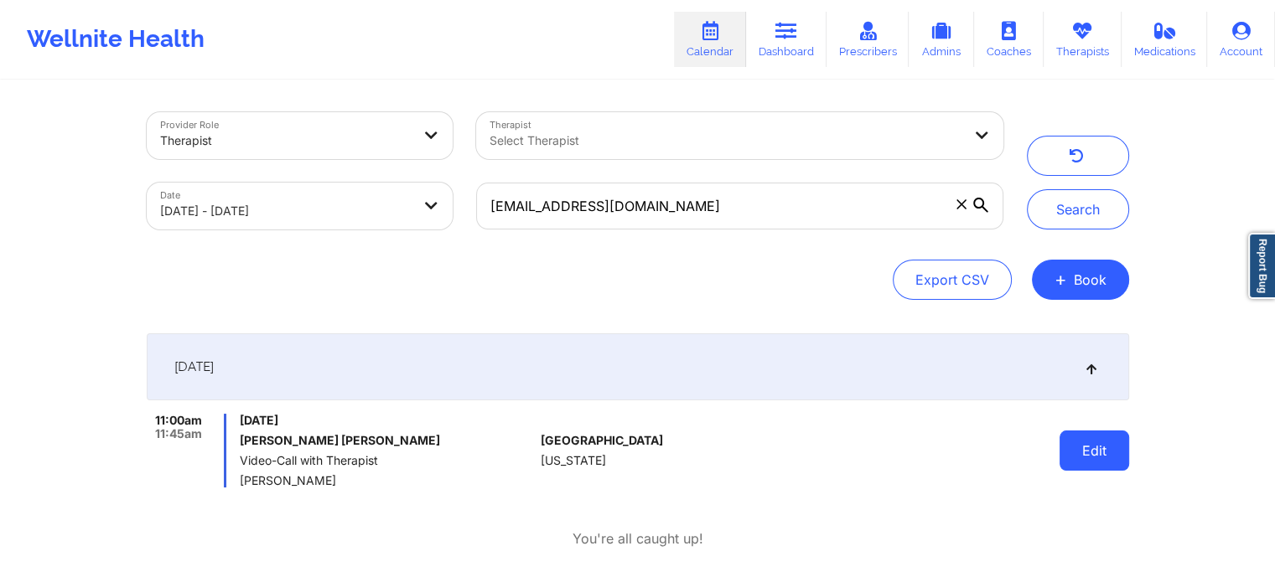
click at [1073, 454] on button "Edit" at bounding box center [1094, 451] width 70 height 40
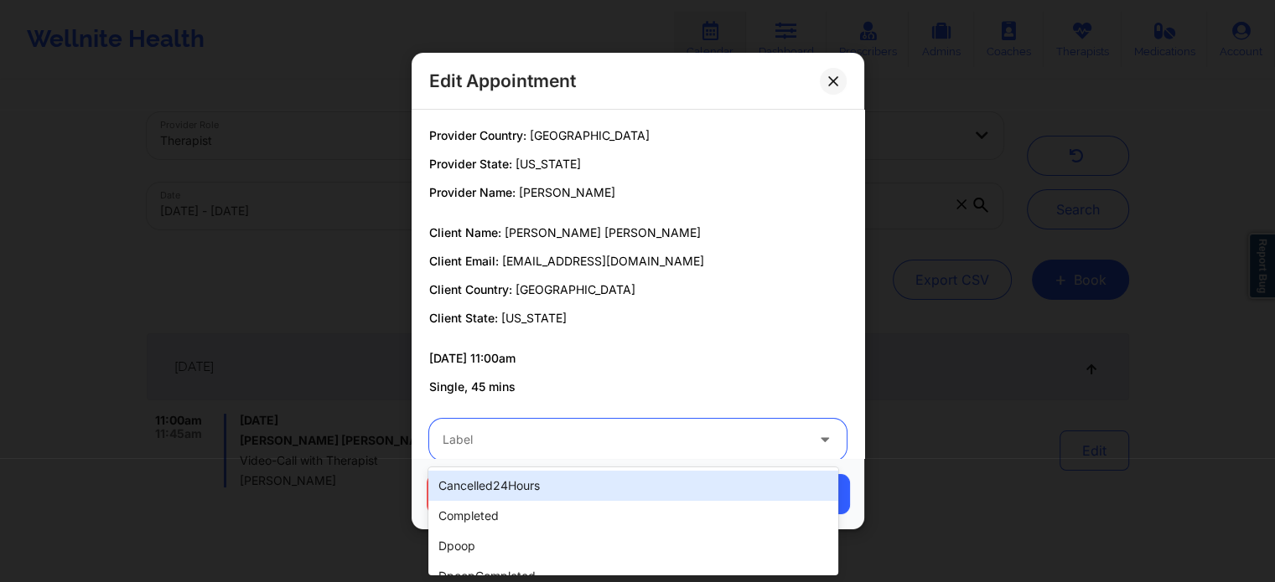
click at [677, 445] on div at bounding box center [623, 440] width 362 height 20
type input "no"
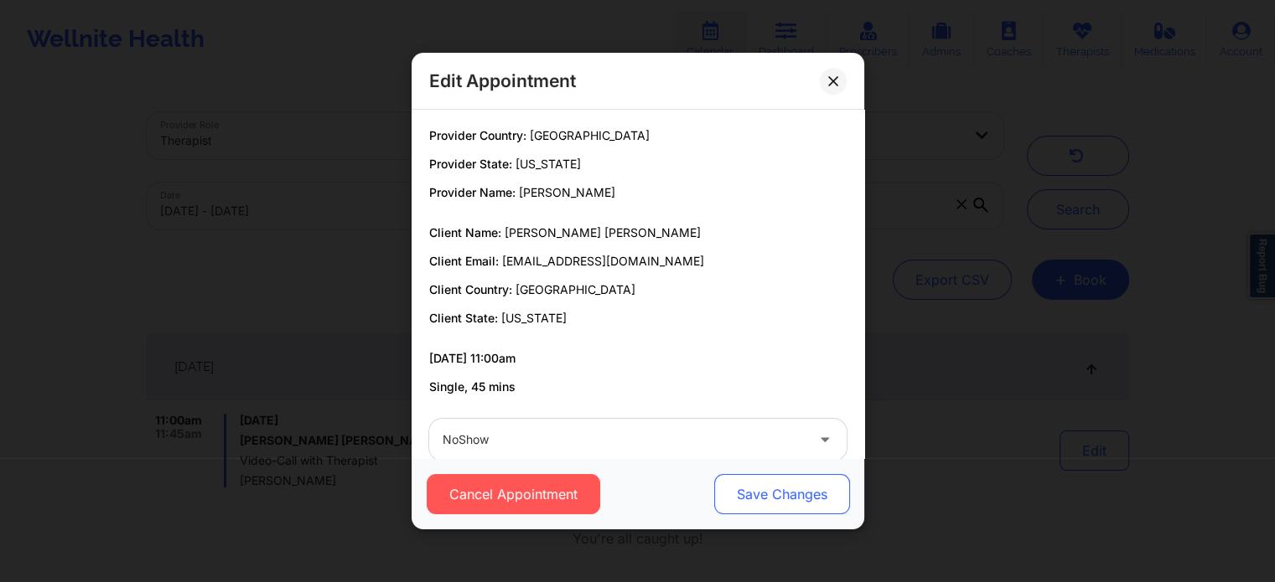
click at [765, 494] on button "Save Changes" at bounding box center [781, 494] width 136 height 40
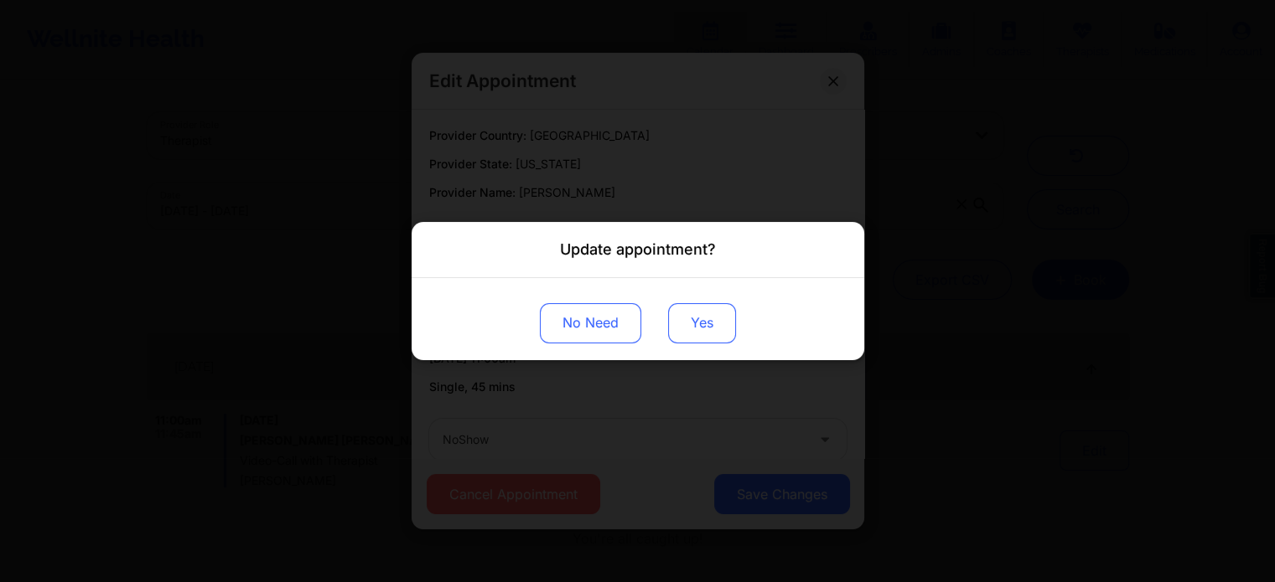
click at [714, 315] on button "Yes" at bounding box center [702, 323] width 68 height 40
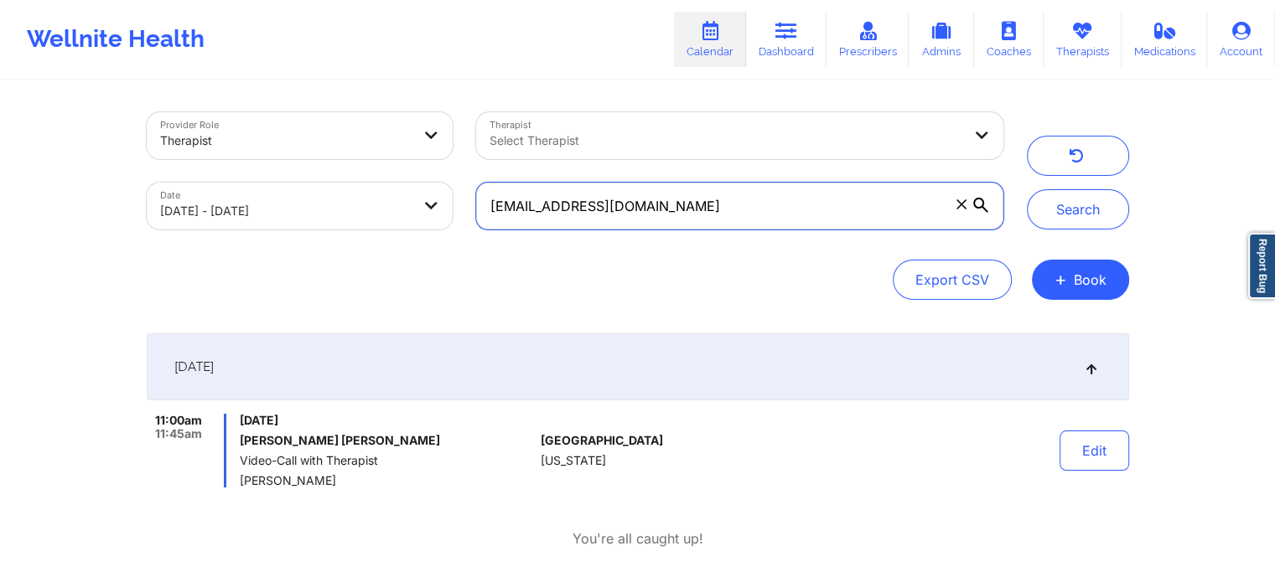
drag, startPoint x: 717, startPoint y: 224, endPoint x: 150, endPoint y: 160, distance: 570.9
click at [150, 160] on div "Provider Role Therapist Therapist Select Therapist Date [DATE] - [DATE] [EMAIL_…" at bounding box center [575, 171] width 880 height 141
click at [1027, 189] on button "Search" at bounding box center [1078, 209] width 102 height 40
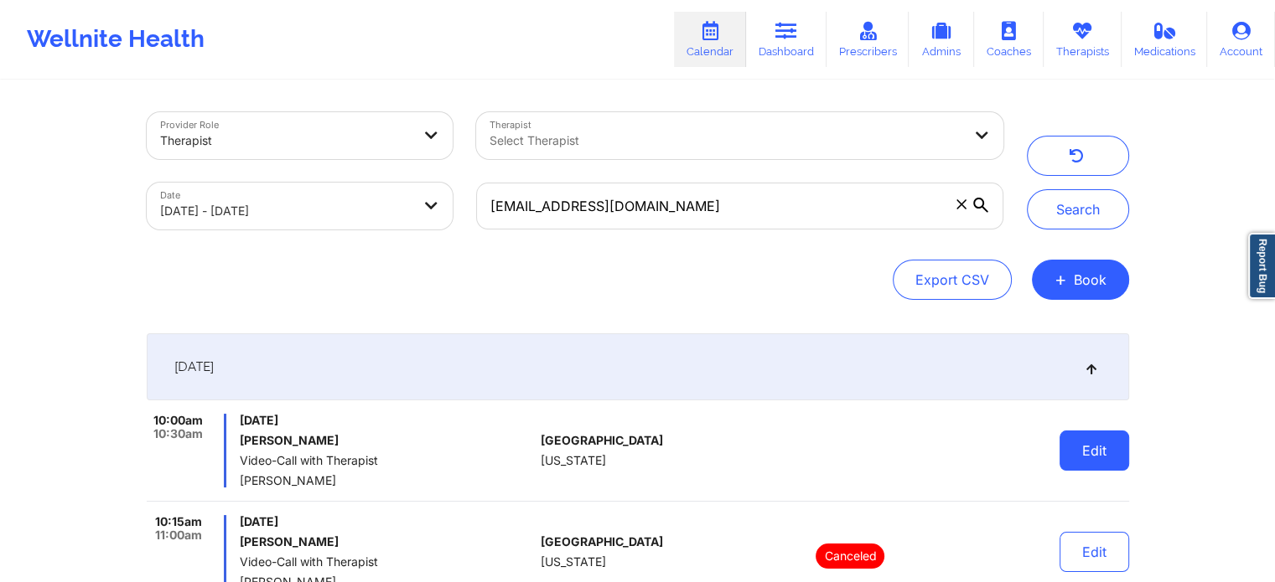
click at [1077, 436] on button "Edit" at bounding box center [1094, 451] width 70 height 40
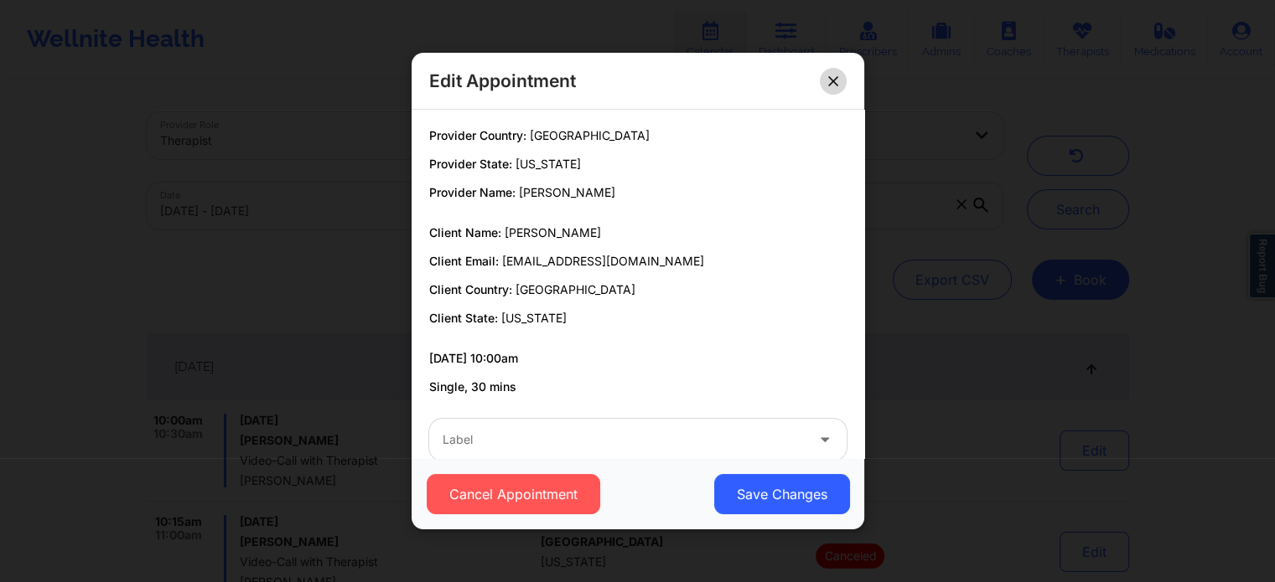
click at [830, 73] on button at bounding box center [833, 81] width 27 height 27
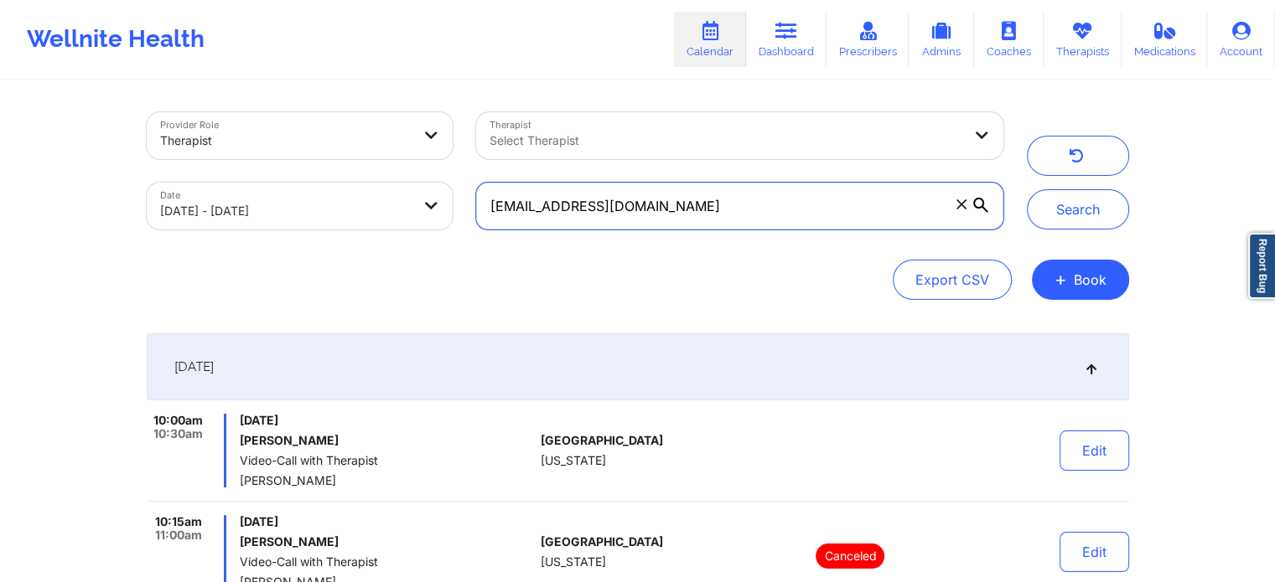
drag, startPoint x: 776, startPoint y: 209, endPoint x: 270, endPoint y: 135, distance: 511.5
click at [270, 135] on div "Provider Role Therapist Therapist Select Therapist Date [DATE] - [DATE] [EMAIL_…" at bounding box center [575, 171] width 880 height 141
click at [1027, 189] on button "Search" at bounding box center [1078, 209] width 102 height 40
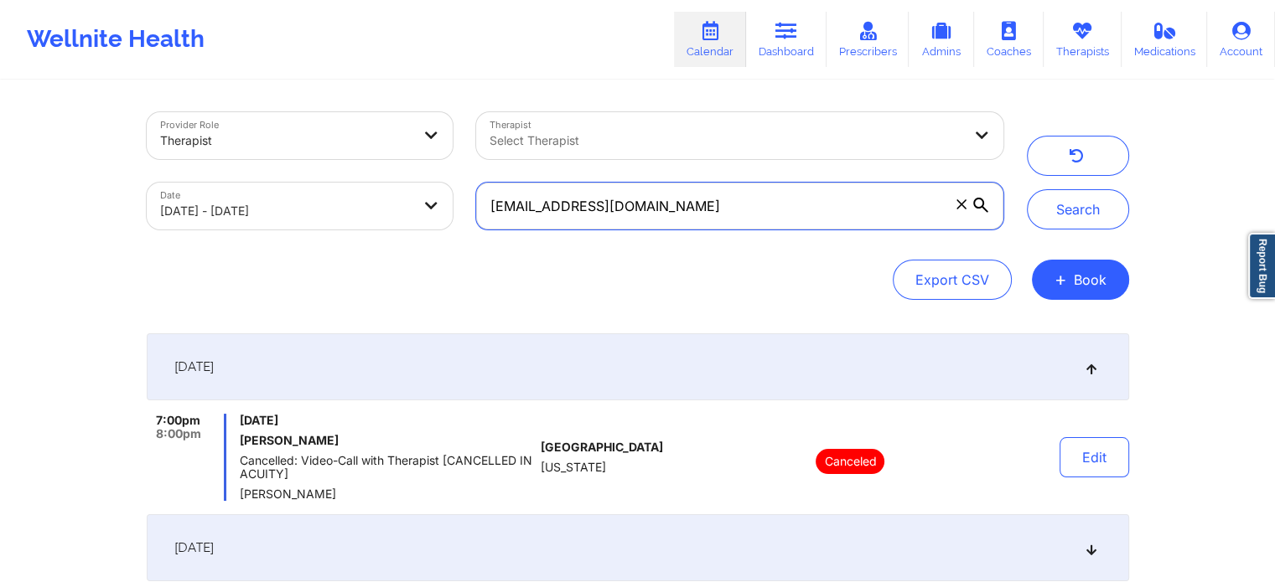
drag, startPoint x: 714, startPoint y: 204, endPoint x: 497, endPoint y: 185, distance: 217.9
click at [497, 185] on input "[EMAIL_ADDRESS][DOMAIN_NAME]" at bounding box center [739, 206] width 526 height 47
type input "c"
click at [660, 200] on input "text" at bounding box center [739, 206] width 526 height 47
click at [1027, 189] on button "Search" at bounding box center [1078, 209] width 102 height 40
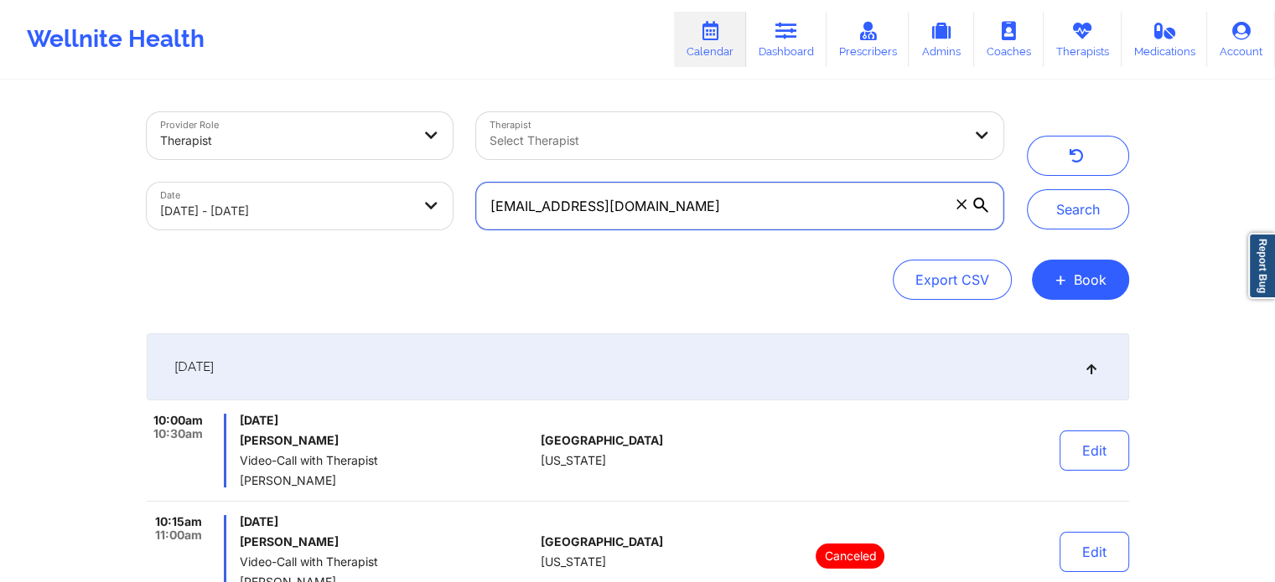
drag, startPoint x: 752, startPoint y: 197, endPoint x: 223, endPoint y: 96, distance: 538.3
click at [223, 96] on div "Provider Role Therapist Therapist Select Therapist Date [DATE] - [DATE] [EMAIL_…" at bounding box center [638, 387] width 1006 height 610
type input "[EMAIL_ADDRESS][DOMAIN_NAME]"
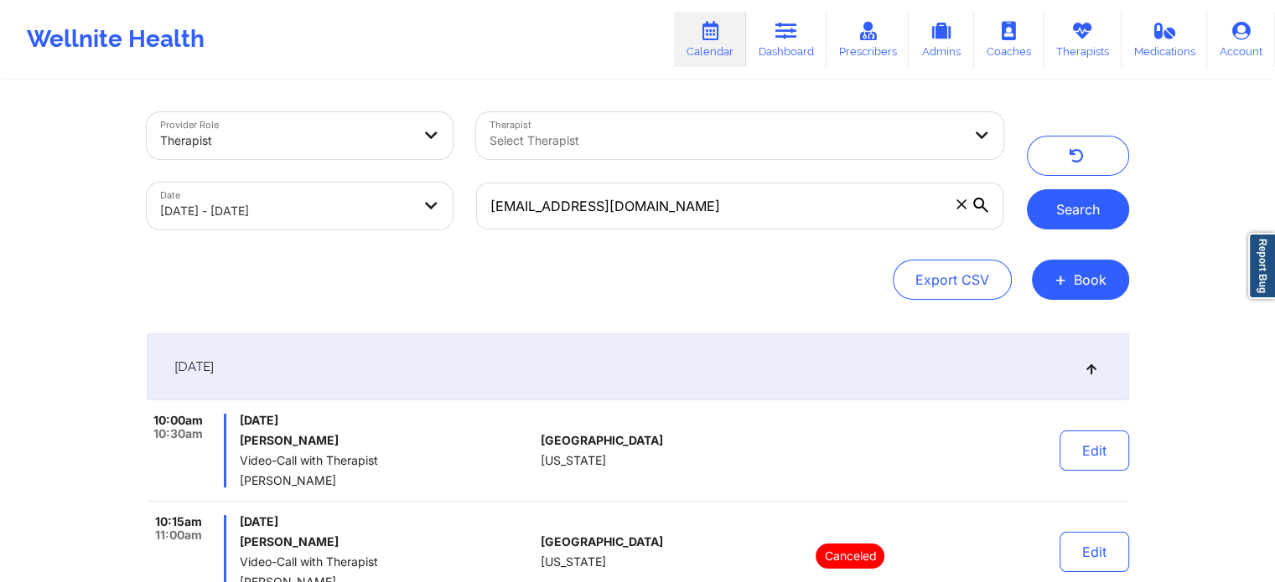
click at [1053, 204] on button "Search" at bounding box center [1078, 209] width 102 height 40
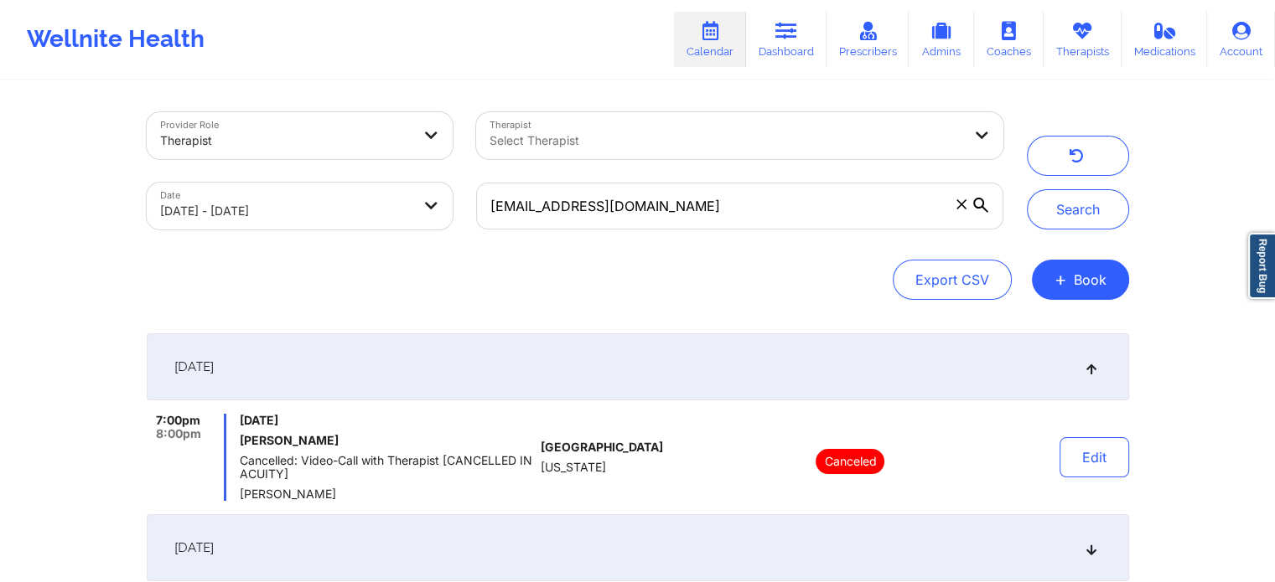
select select "2025-8"
select select "2025-9"
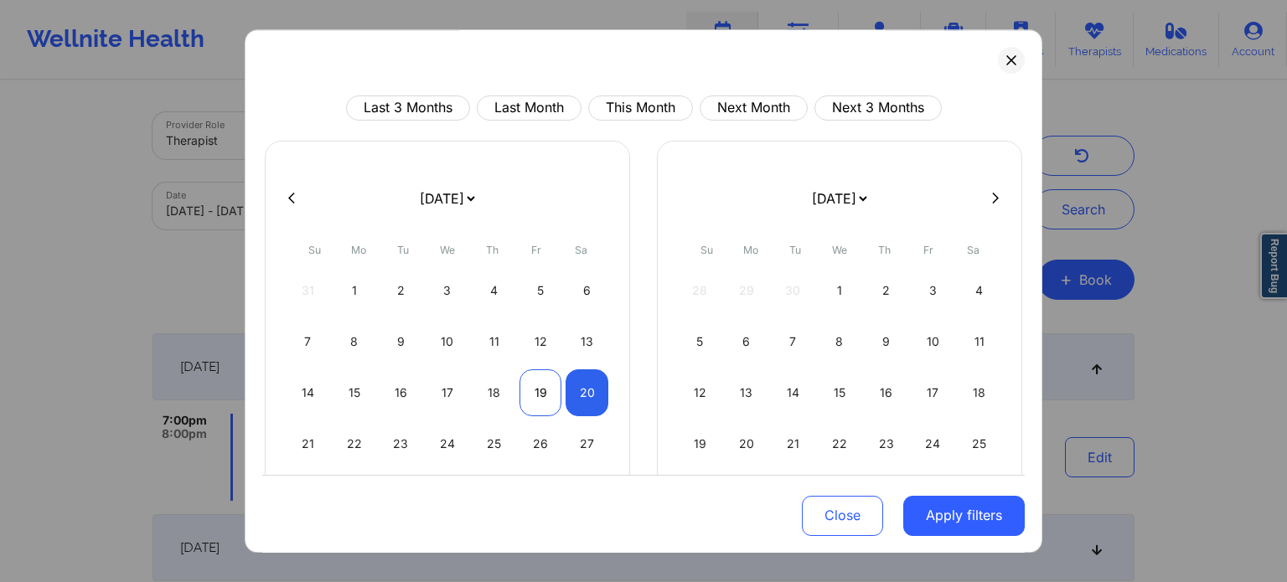
click at [540, 393] on div "19" at bounding box center [541, 393] width 43 height 47
select select "2025-8"
select select "2025-9"
select select "2025-8"
select select "2025-9"
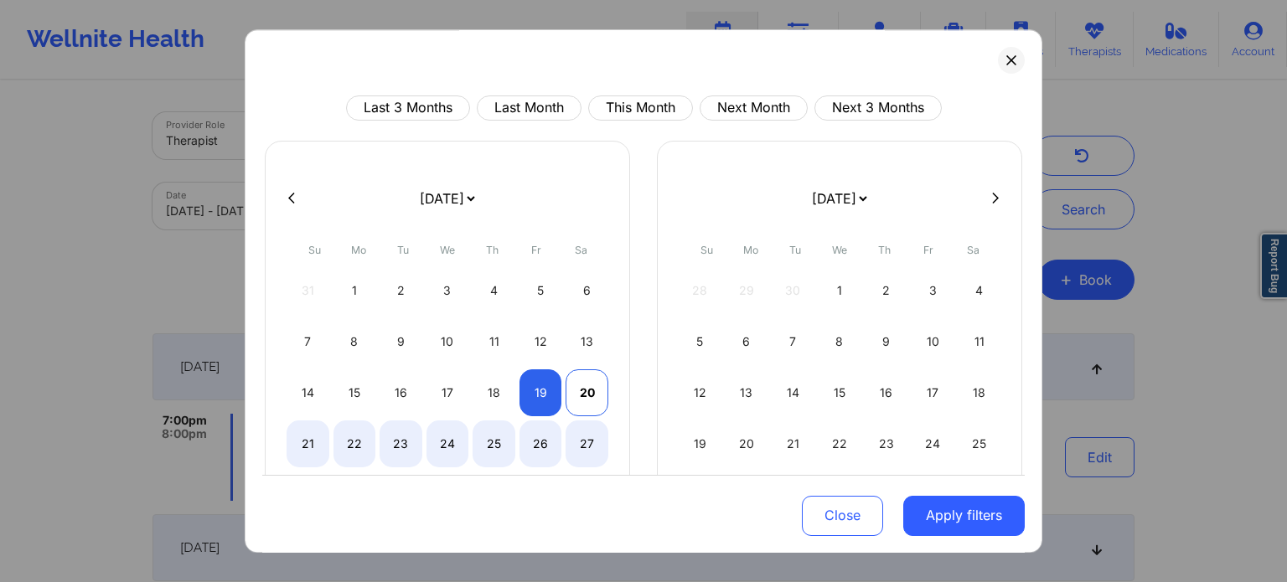
select select "2025-8"
select select "2025-9"
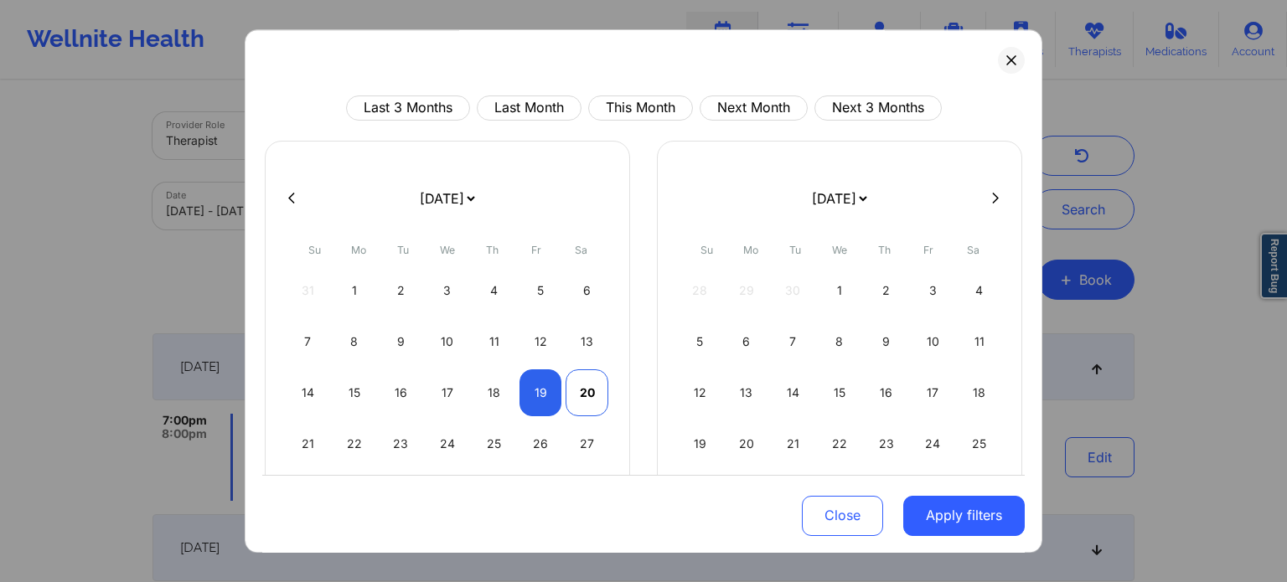
click at [570, 388] on div "20" at bounding box center [587, 393] width 43 height 47
select select "2025-8"
select select "2025-9"
click at [941, 515] on button "Apply filters" at bounding box center [964, 515] width 122 height 40
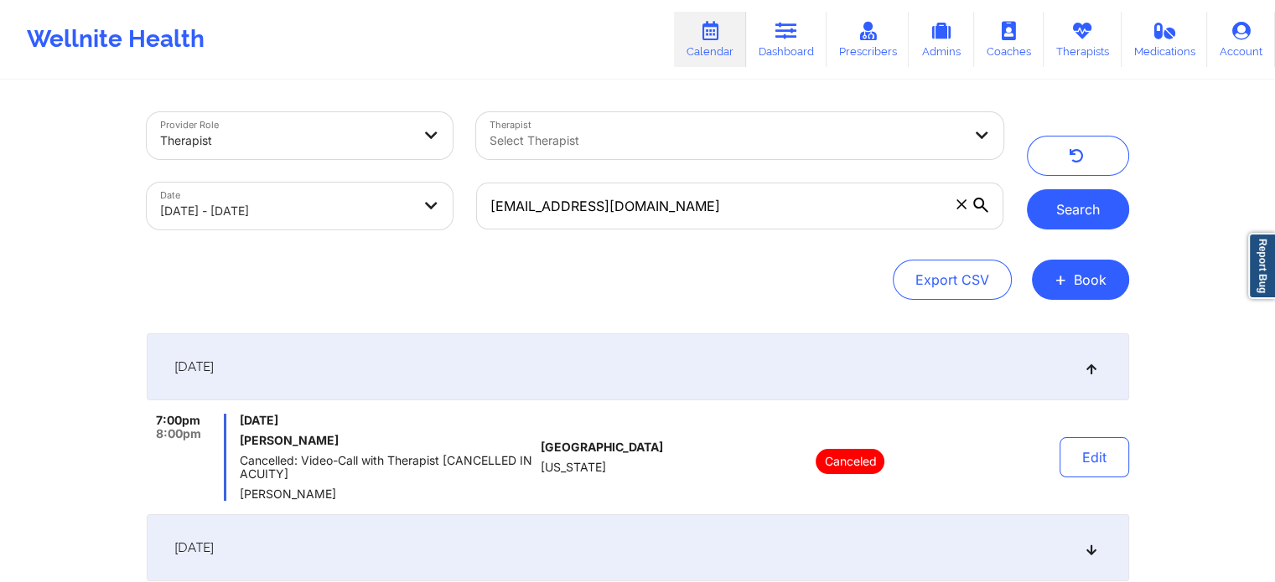
click at [1067, 199] on button "Search" at bounding box center [1078, 209] width 102 height 40
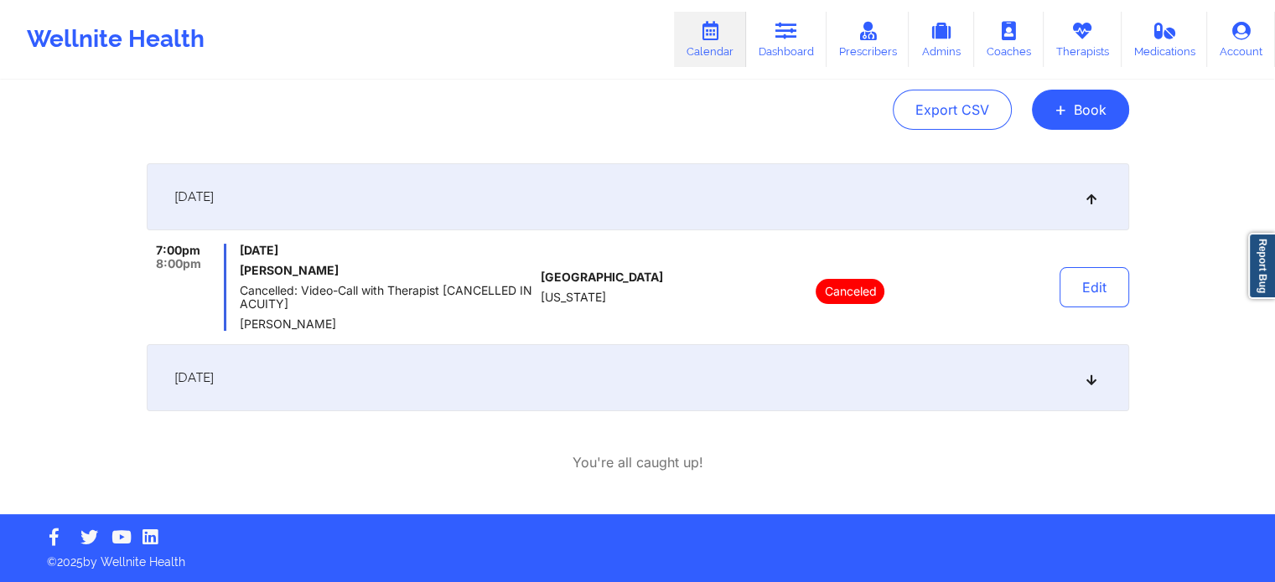
click at [732, 382] on div "[DATE]" at bounding box center [638, 377] width 982 height 67
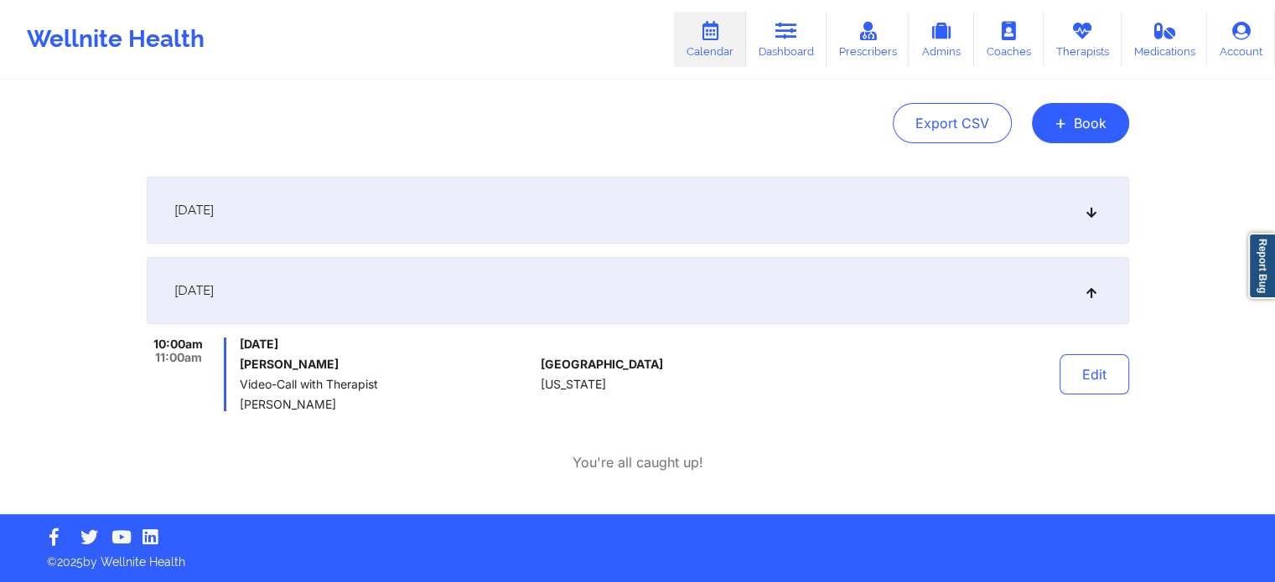
drag, startPoint x: 1220, startPoint y: 237, endPoint x: 1286, endPoint y: 202, distance: 75.0
click at [1275, 202] on html "Wellnite Health Calendar Dashboard Prescribers Admins Coaches Therapists Medica…" at bounding box center [637, 134] width 1275 height 582
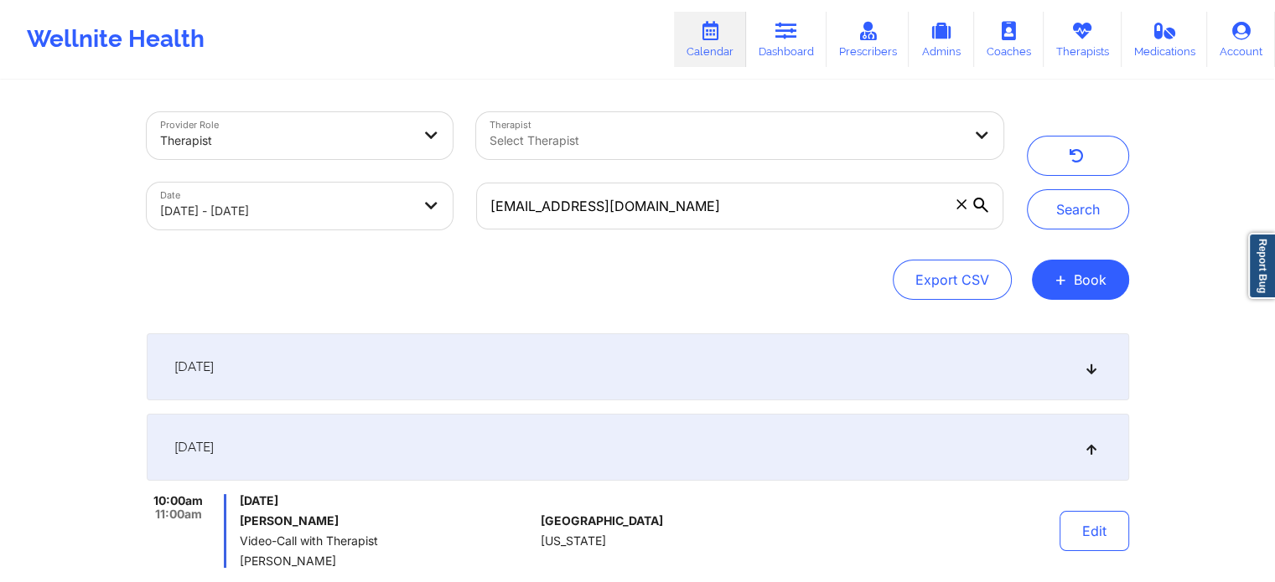
drag, startPoint x: 287, startPoint y: 162, endPoint x: 290, endPoint y: 204, distance: 42.8
click at [290, 204] on div "Provider Role Therapist Therapist Select Therapist Date [DATE] - [DATE] [EMAIL_…" at bounding box center [575, 171] width 880 height 141
select select "2025-8"
select select "2025-9"
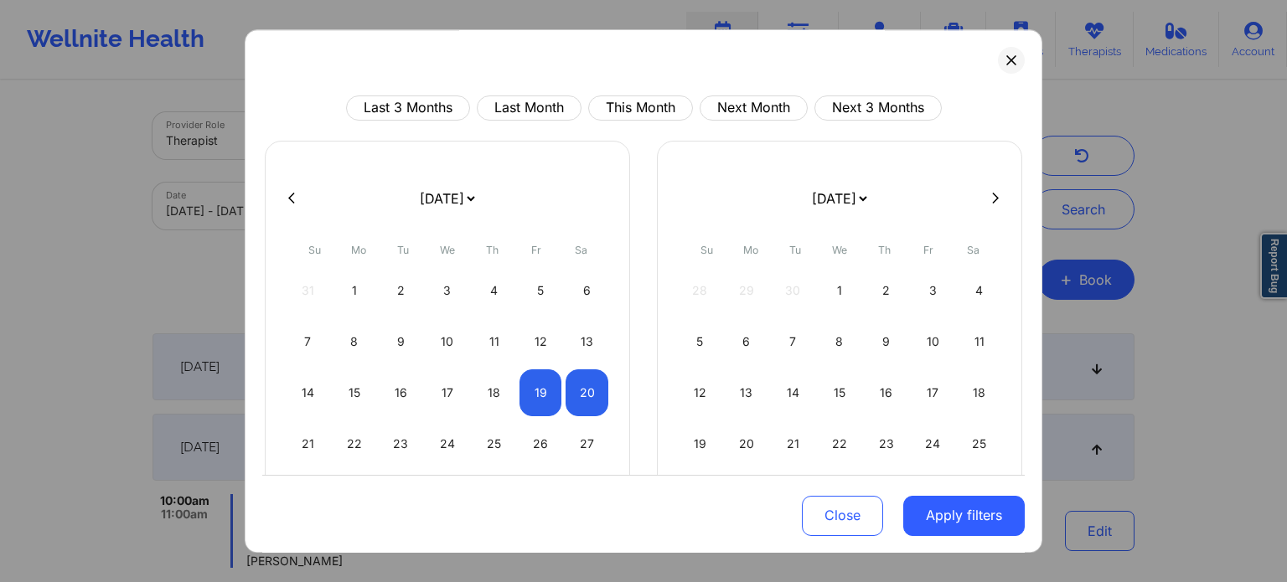
click at [605, 388] on div "[DATE] [DATE] [DATE] [DATE] [DATE] [DATE] [DATE] [DATE] [DATE] [DATE] [DATE] [D…" at bounding box center [447, 347] width 365 height 412
click at [572, 395] on div "20" at bounding box center [587, 393] width 43 height 47
select select "2025-8"
select select "2025-9"
select select "2025-8"
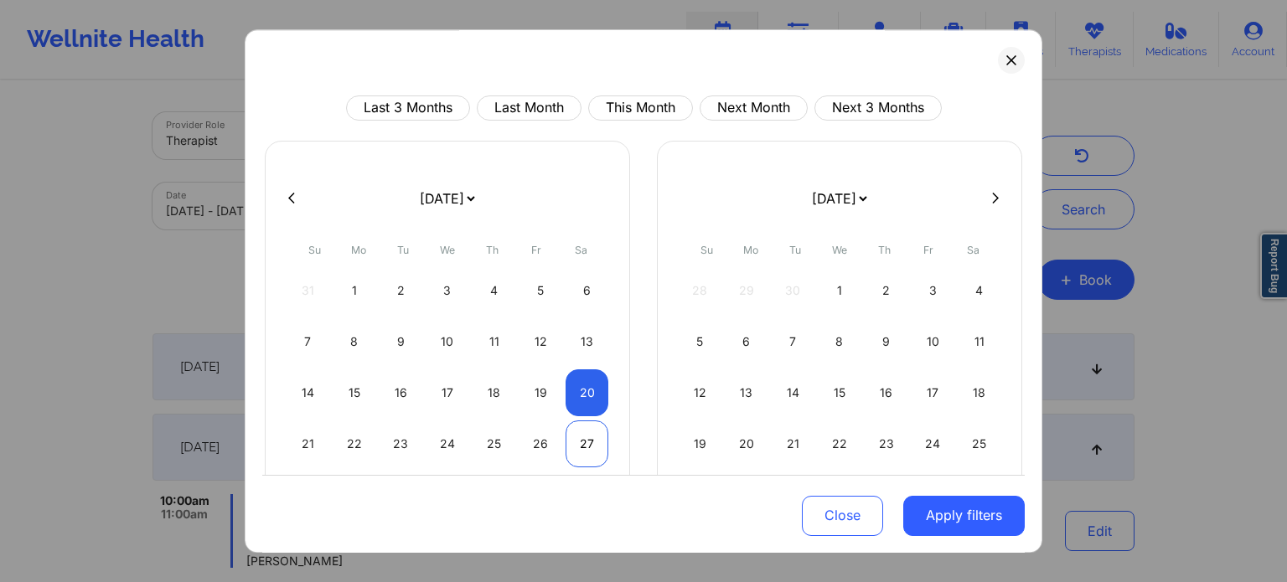
select select "2025-9"
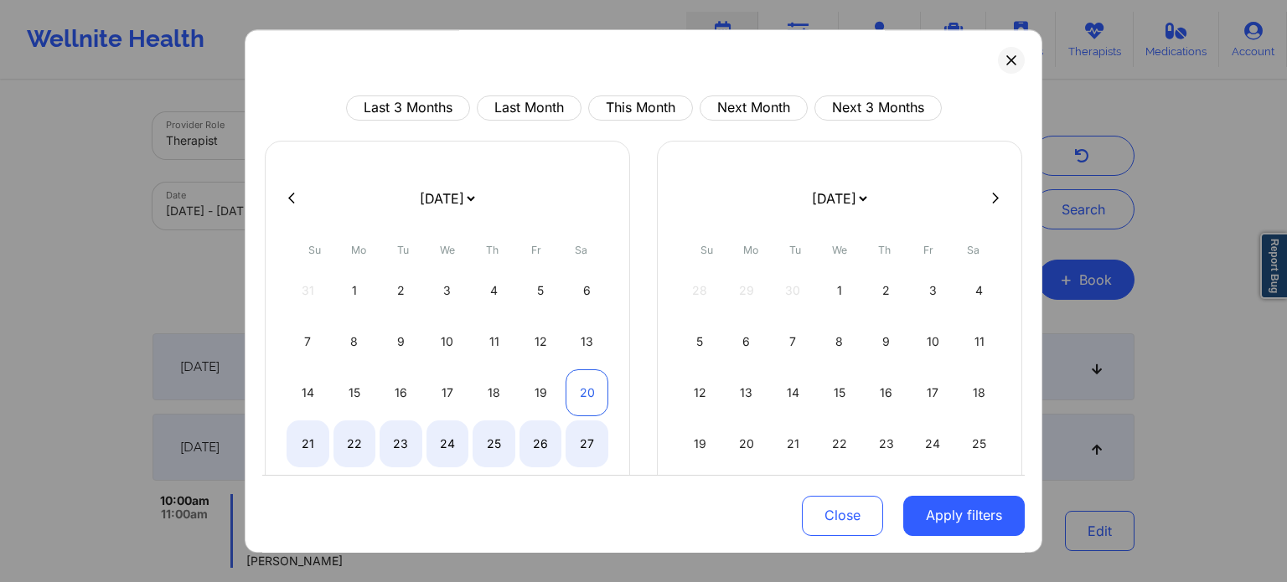
select select "2025-8"
select select "2025-9"
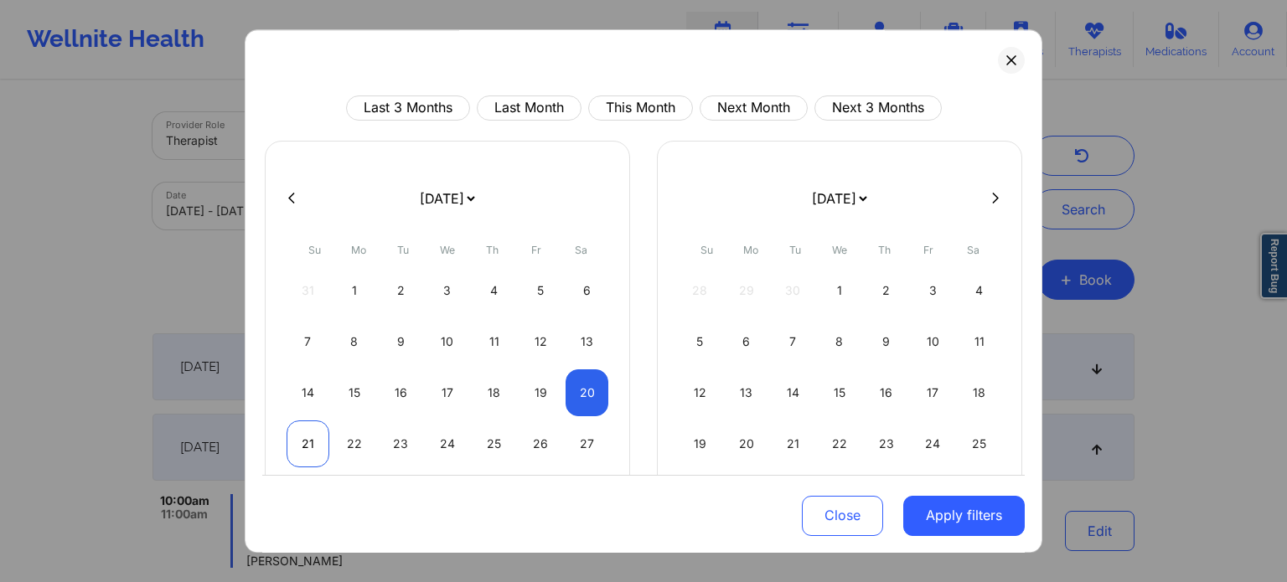
select select "2025-8"
select select "2025-9"
select select "2025-8"
select select "2025-9"
click at [308, 433] on div "21" at bounding box center [308, 444] width 43 height 47
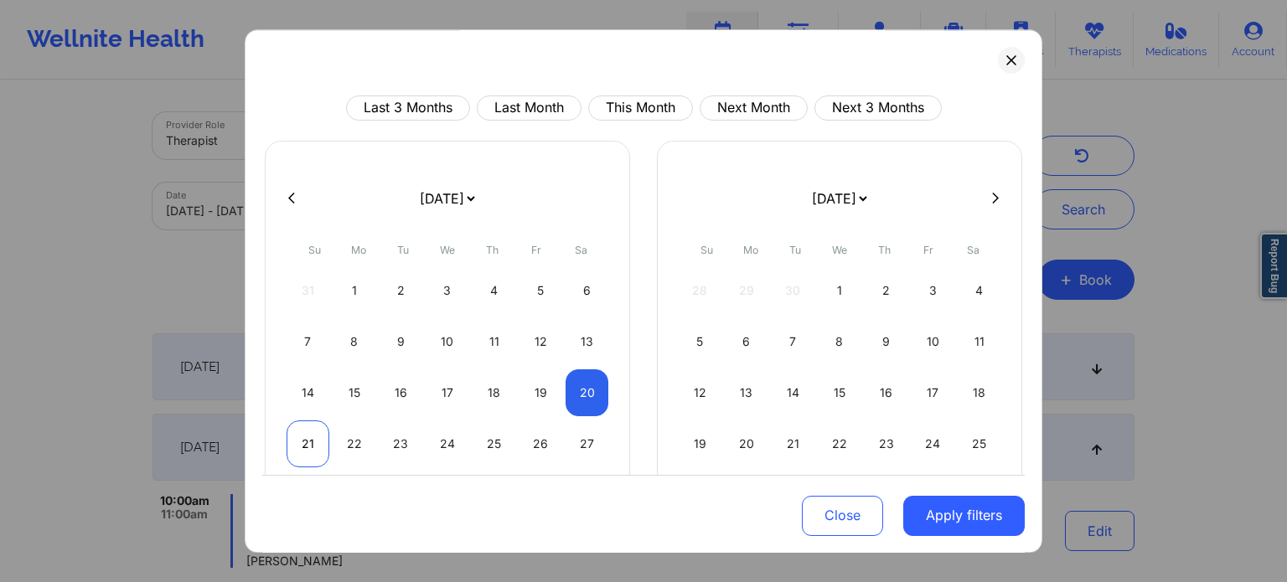
select select "2025-8"
select select "2025-9"
click at [951, 529] on button "Apply filters" at bounding box center [964, 515] width 122 height 40
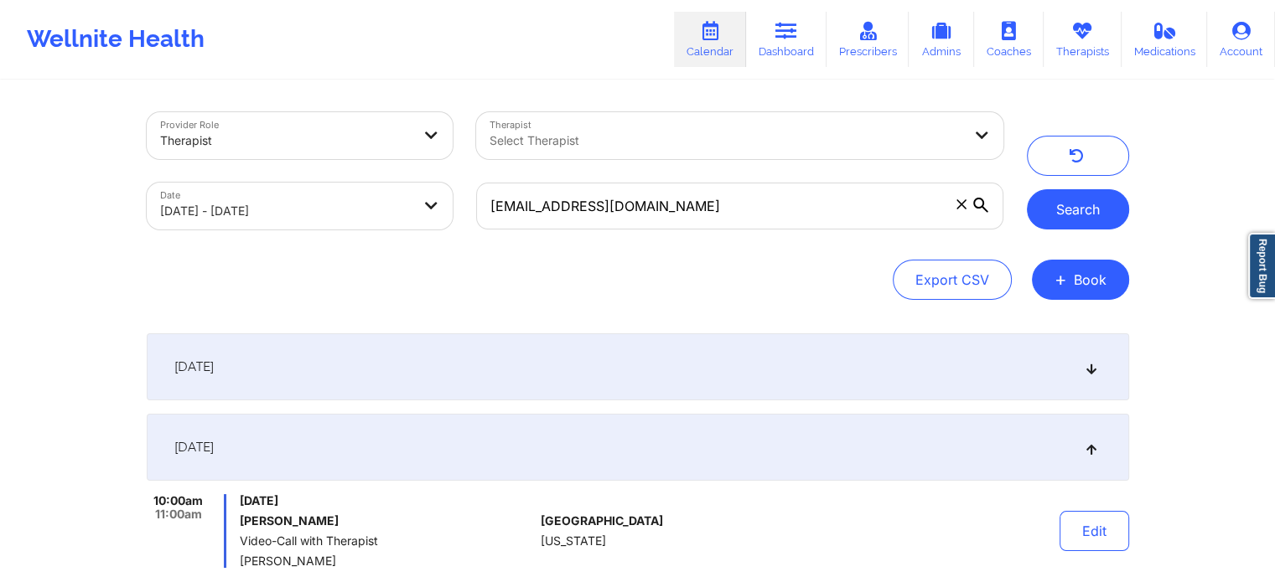
click at [1069, 217] on button "Search" at bounding box center [1078, 209] width 102 height 40
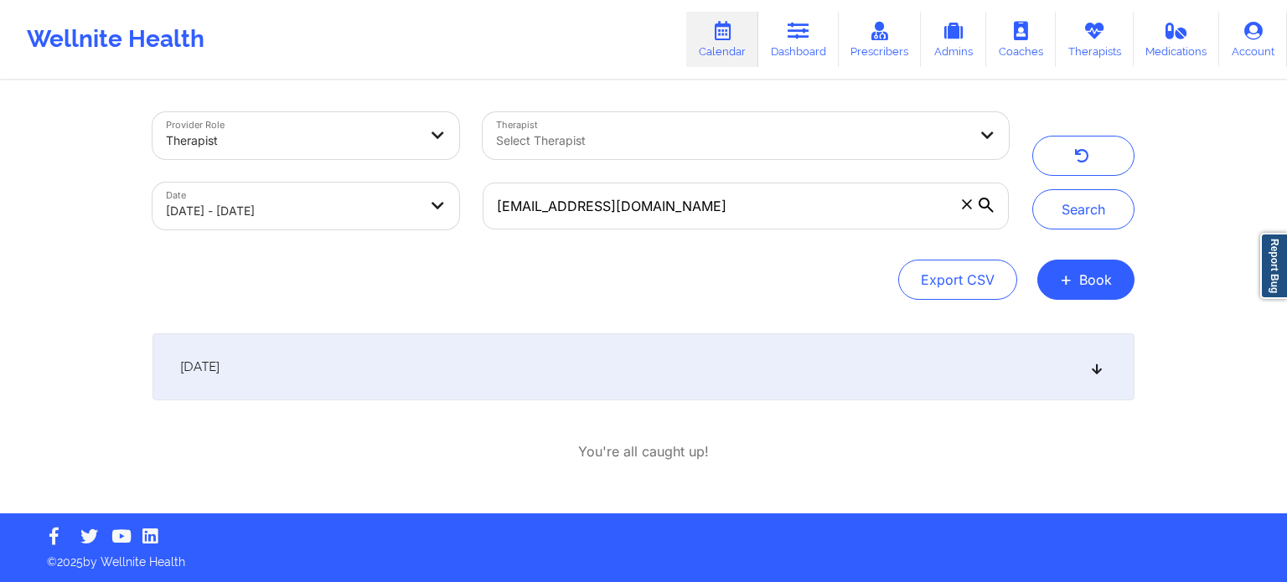
click at [799, 368] on div "[DATE]" at bounding box center [644, 367] width 982 height 67
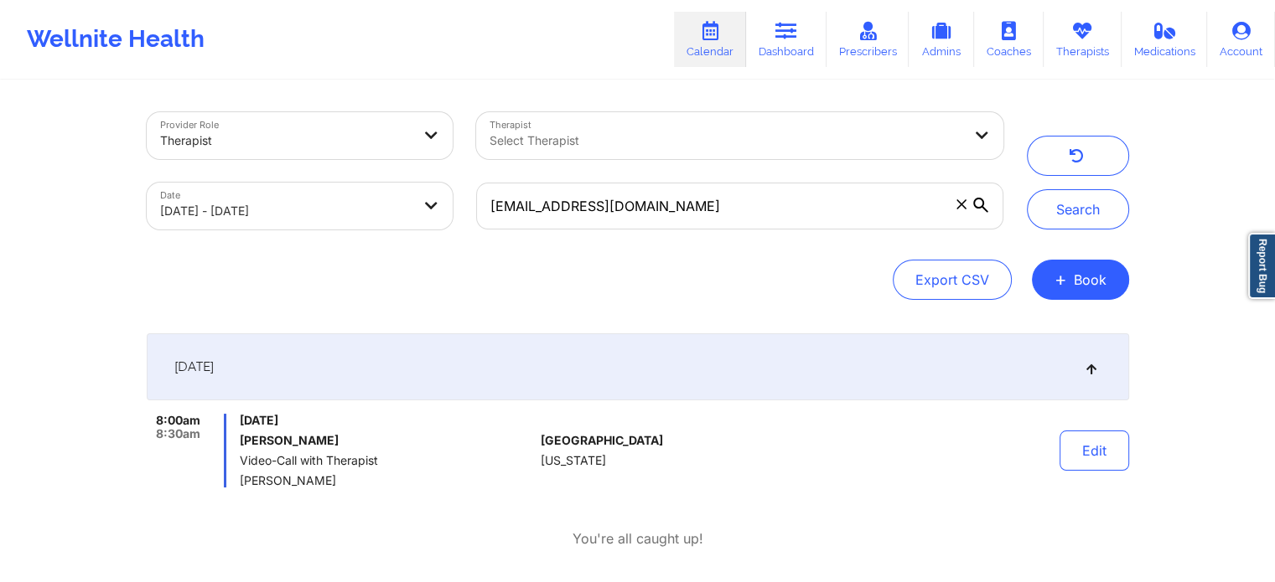
click at [799, 368] on div "[DATE]" at bounding box center [638, 367] width 982 height 67
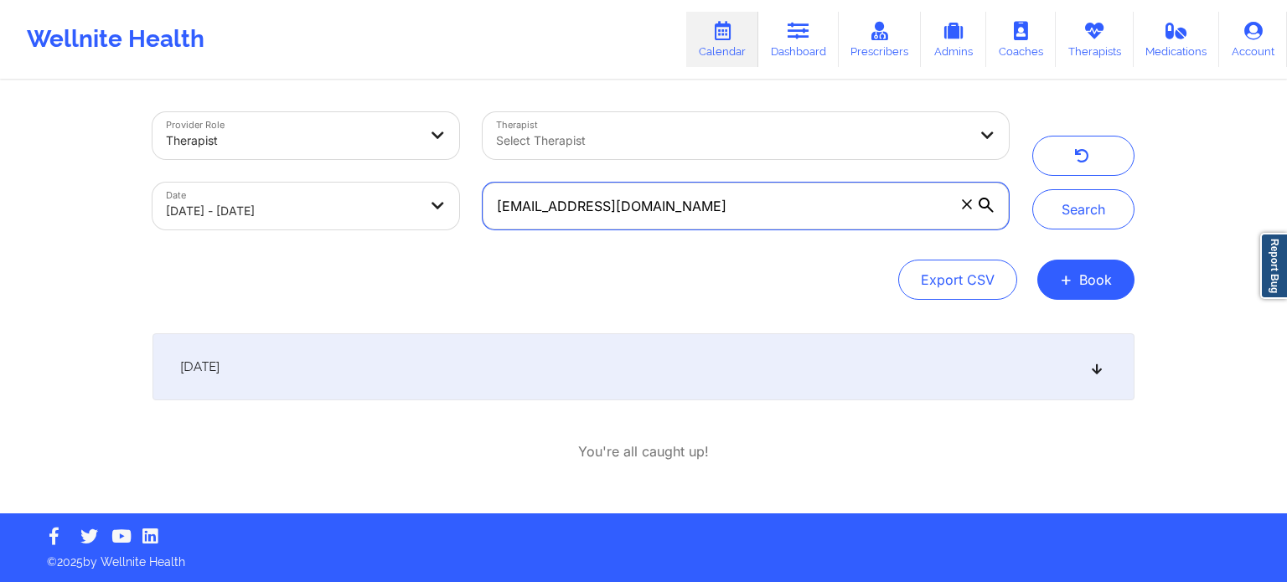
drag, startPoint x: 734, startPoint y: 203, endPoint x: 277, endPoint y: 161, distance: 459.5
click at [277, 161] on div "Provider Role Therapist Therapist Select Therapist Date [DATE] - [DATE] [EMAIL_…" at bounding box center [581, 171] width 880 height 141
type input "[EMAIL_ADDRESS][DOMAIN_NAME]"
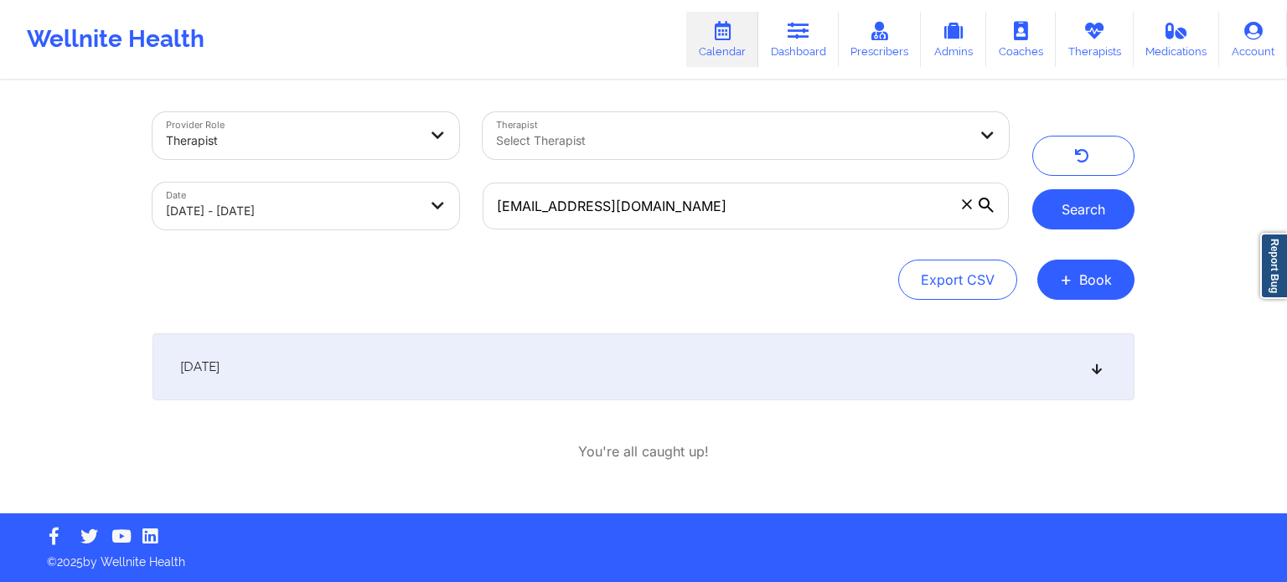
click at [1080, 208] on button "Search" at bounding box center [1083, 209] width 102 height 40
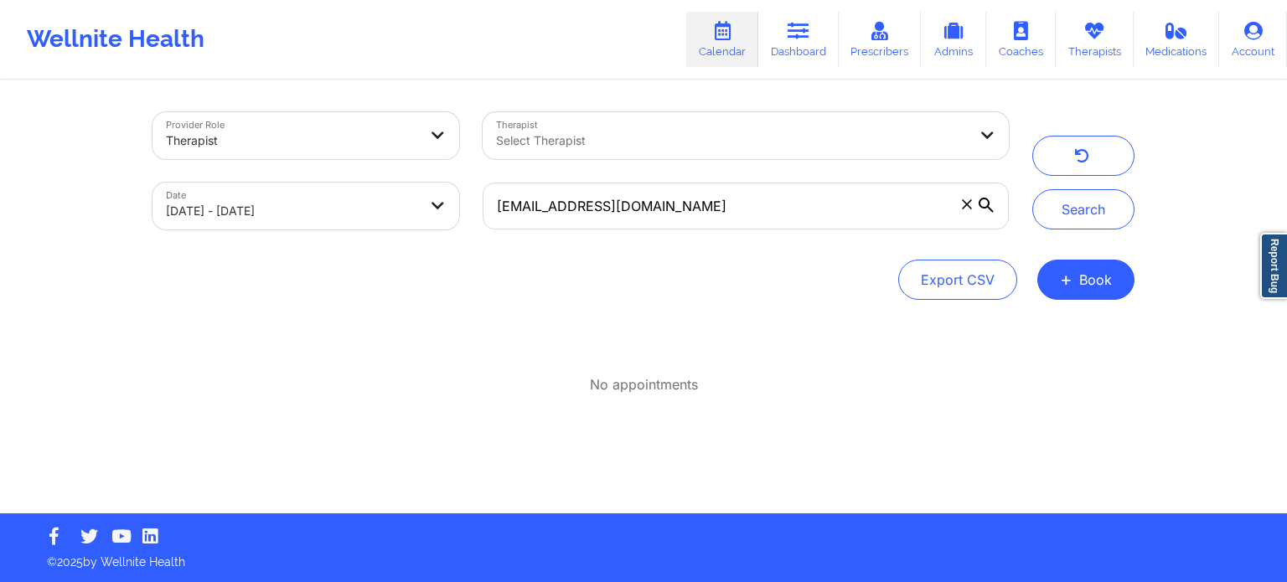
select select "2025-8"
select select "2025-9"
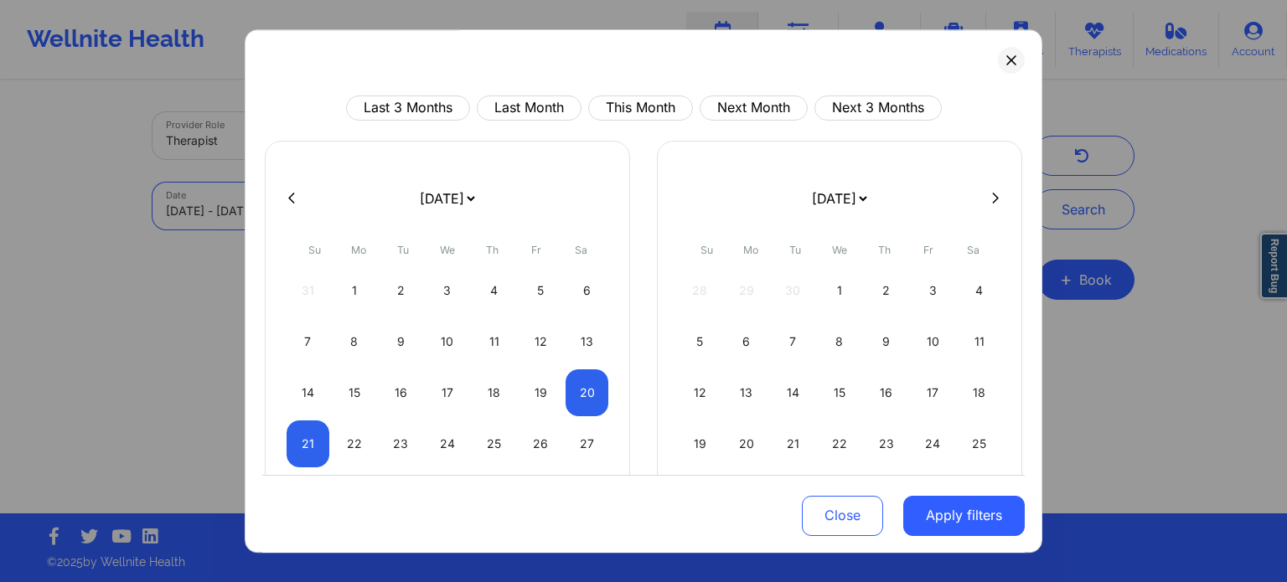
click at [328, 200] on body "Wellnite Health Calendar Dashboard Prescribers Admins Coaches Therapists Medica…" at bounding box center [643, 291] width 1287 height 582
click at [539, 378] on div "19" at bounding box center [541, 393] width 43 height 47
select select "2025-8"
select select "2025-9"
select select "2025-8"
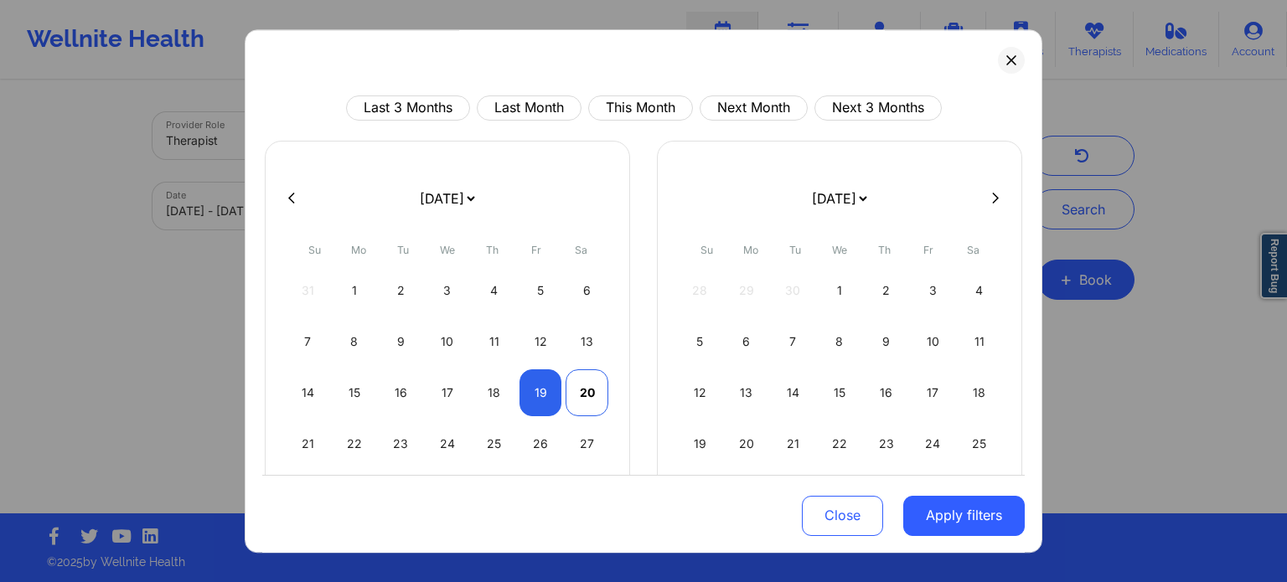
select select "2025-9"
click at [582, 379] on div "20" at bounding box center [587, 393] width 43 height 47
select select "2025-8"
select select "2025-9"
click at [988, 531] on button "Apply filters" at bounding box center [964, 515] width 122 height 40
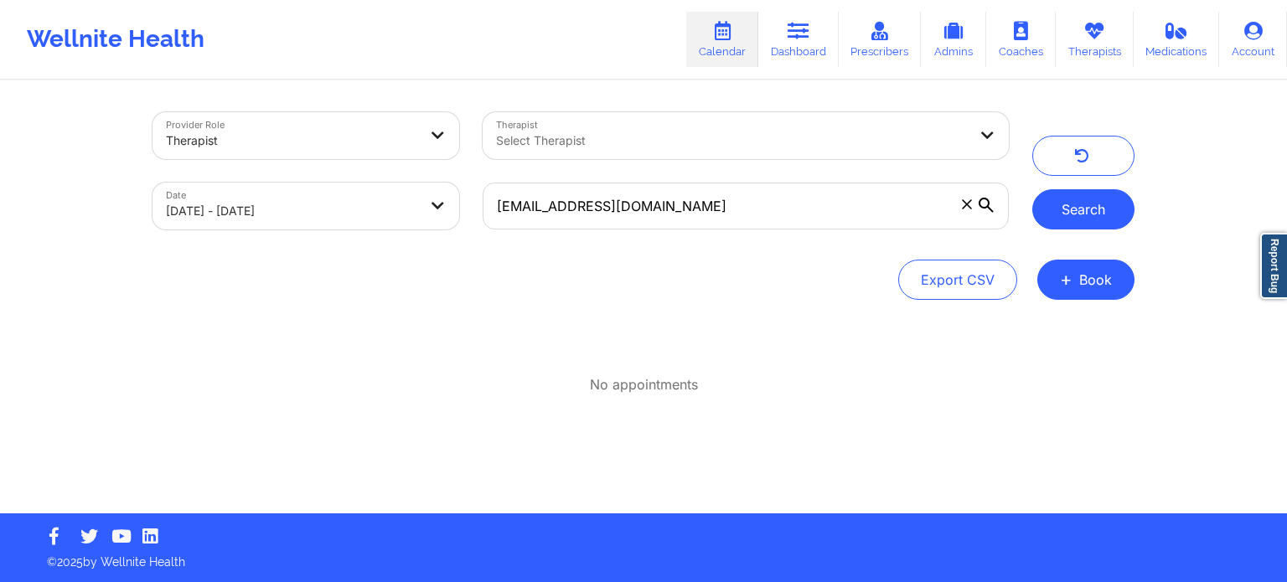
click at [1091, 210] on button "Search" at bounding box center [1083, 209] width 102 height 40
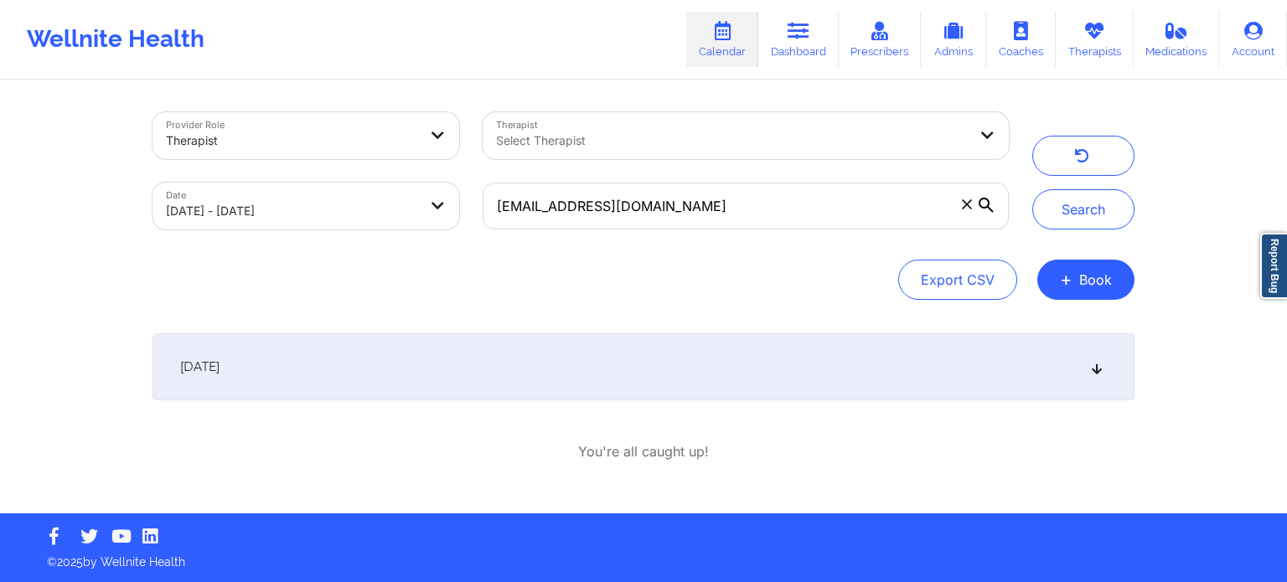
click at [1047, 384] on div "[DATE]" at bounding box center [644, 367] width 982 height 67
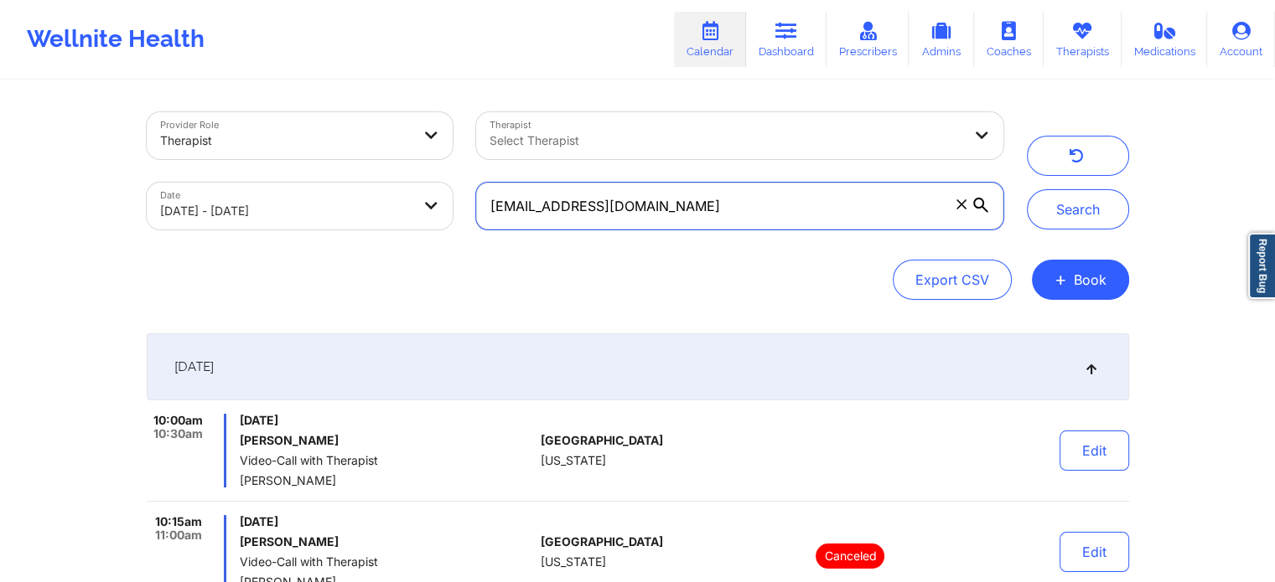
drag, startPoint x: 732, startPoint y: 223, endPoint x: 355, endPoint y: 195, distance: 378.1
click at [355, 195] on div "Provider Role Therapist Therapist Select Therapist Date [DATE] - [DATE] [EMAIL_…" at bounding box center [575, 171] width 880 height 141
click at [1027, 189] on button "Search" at bounding box center [1078, 209] width 102 height 40
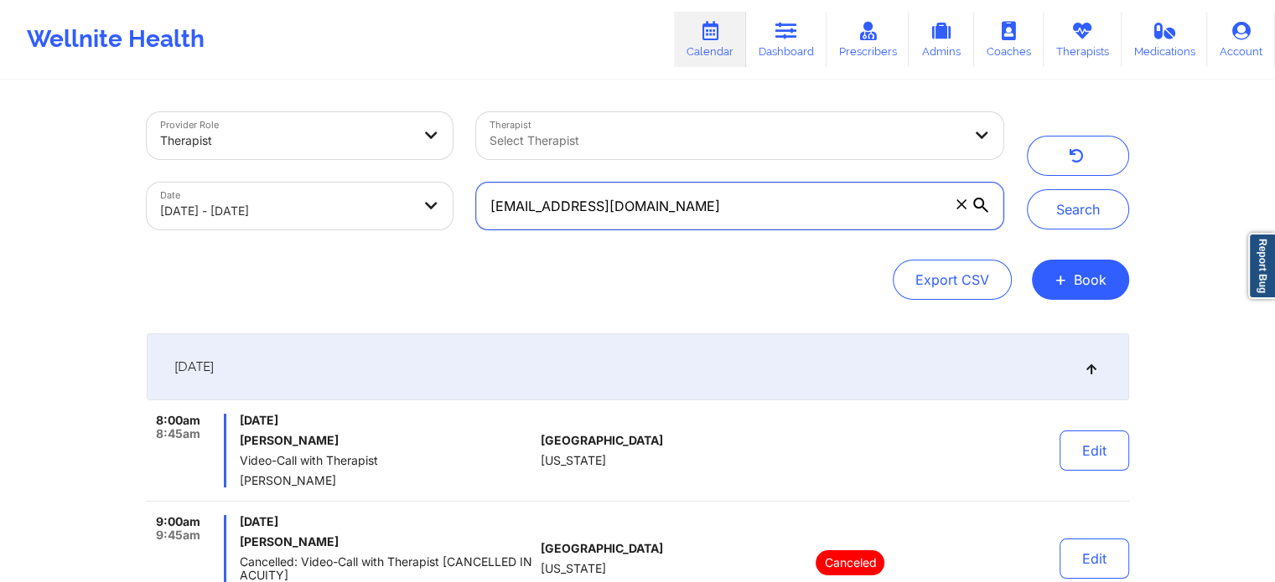
drag, startPoint x: 702, startPoint y: 216, endPoint x: 295, endPoint y: 173, distance: 409.5
click at [295, 173] on div "Provider Role Therapist Therapist Select Therapist Date [DATE] - [DATE] [EMAIL_…" at bounding box center [575, 171] width 880 height 141
click at [1027, 189] on button "Search" at bounding box center [1078, 209] width 102 height 40
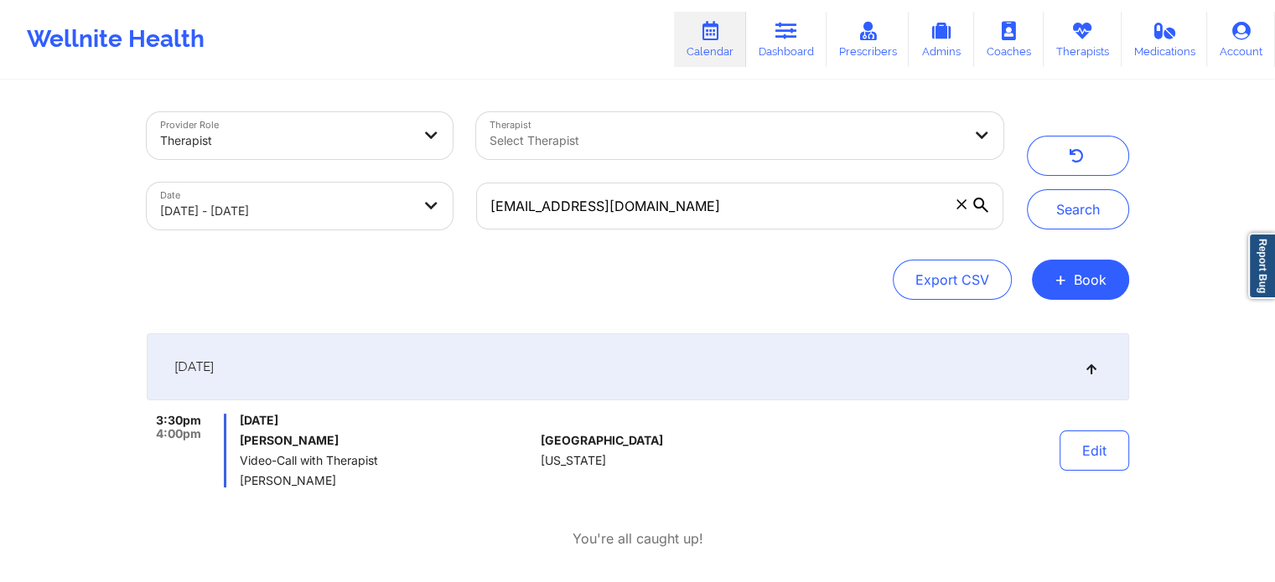
click at [1130, 461] on div "Provider Role Therapist Therapist Select Therapist Date [DATE] - [DATE] [EMAIL_…" at bounding box center [638, 336] width 1006 height 509
click at [1091, 460] on button "Edit" at bounding box center [1094, 451] width 70 height 40
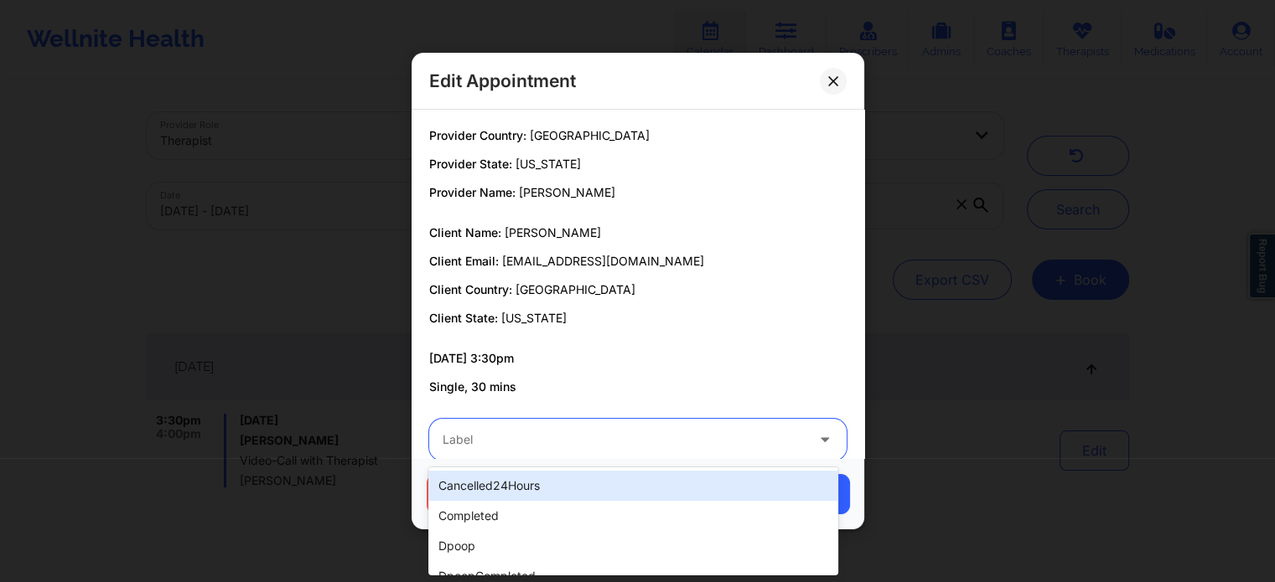
click at [551, 425] on div "Label" at bounding box center [617, 440] width 377 height 42
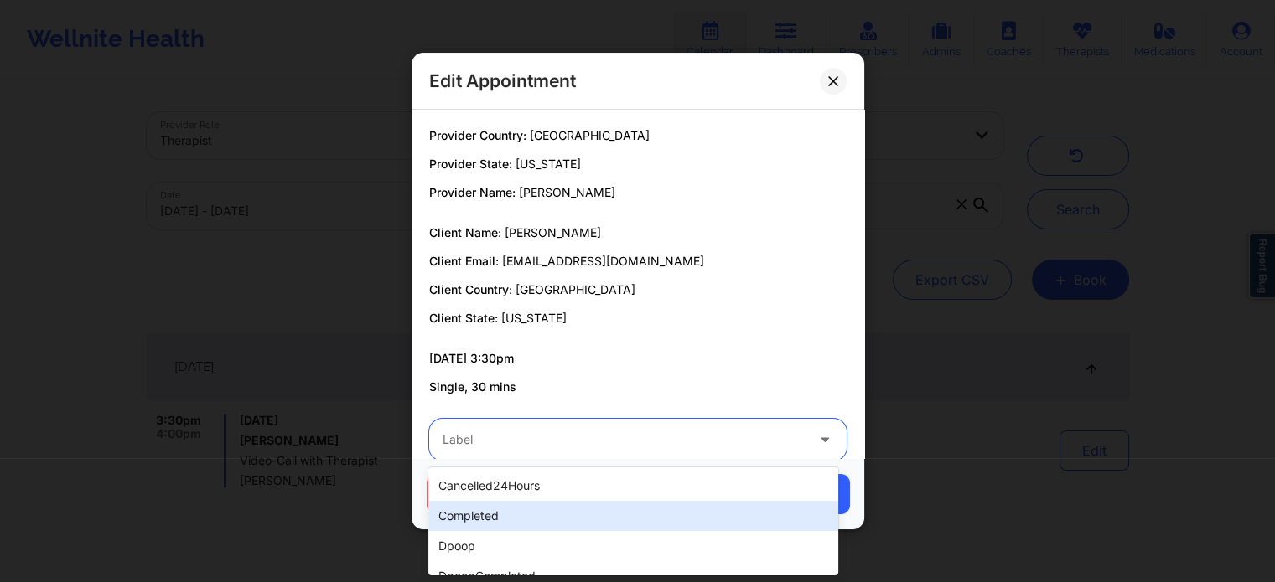
click at [464, 520] on div "completed" at bounding box center [632, 516] width 409 height 30
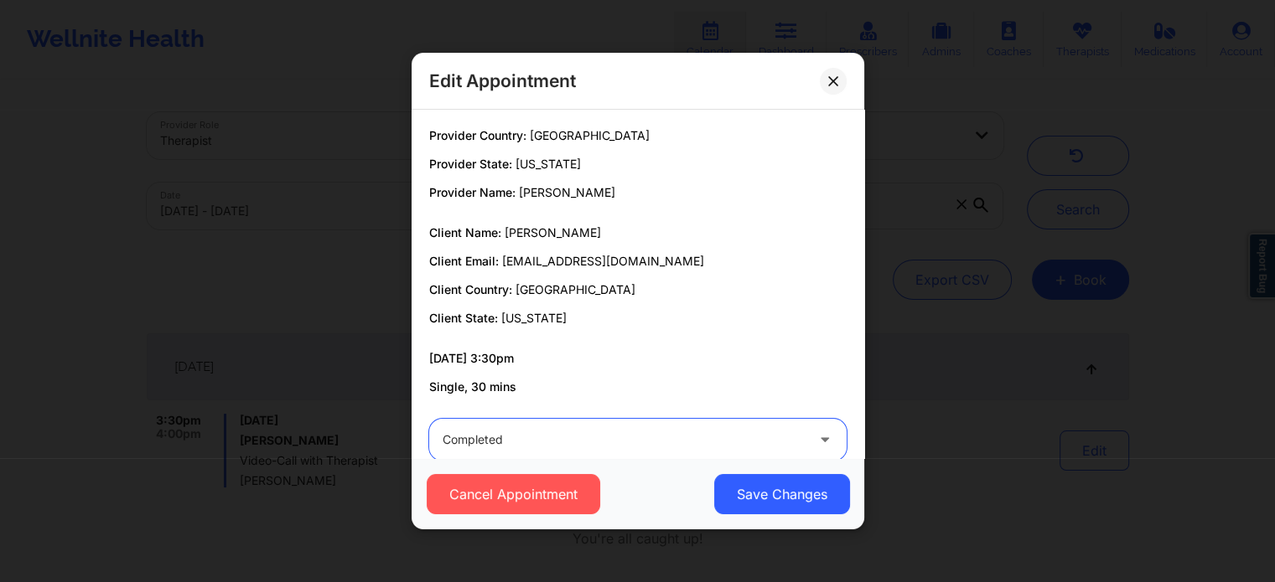
click at [704, 495] on div "Cancel Appointment Save Changes" at bounding box center [637, 494] width 429 height 40
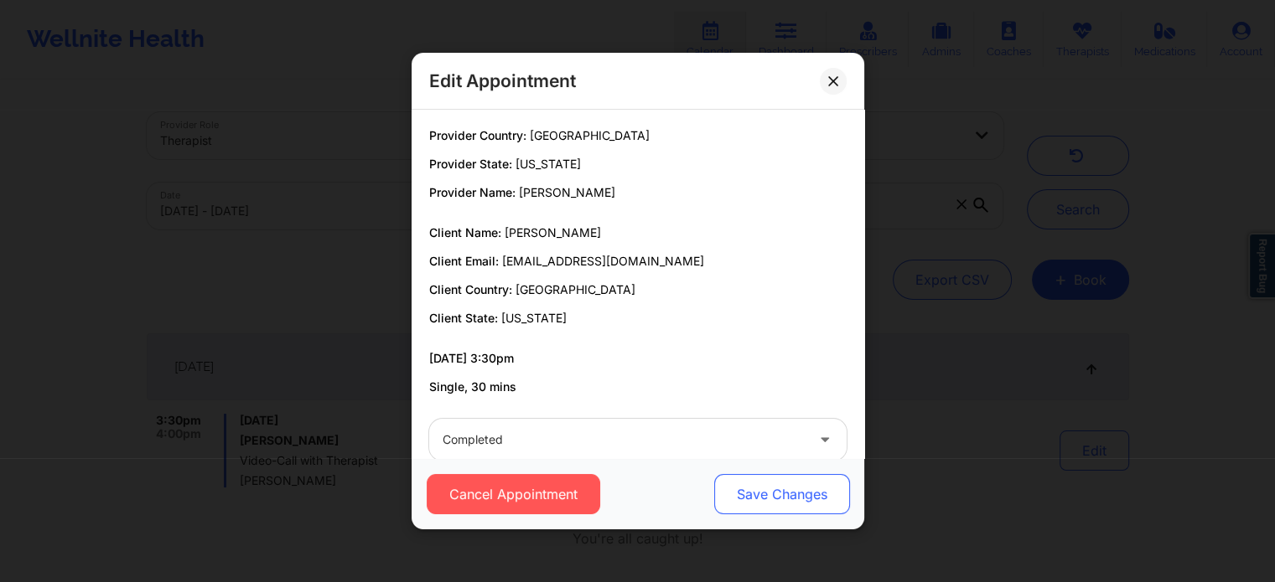
click at [724, 494] on button "Save Changes" at bounding box center [781, 494] width 136 height 40
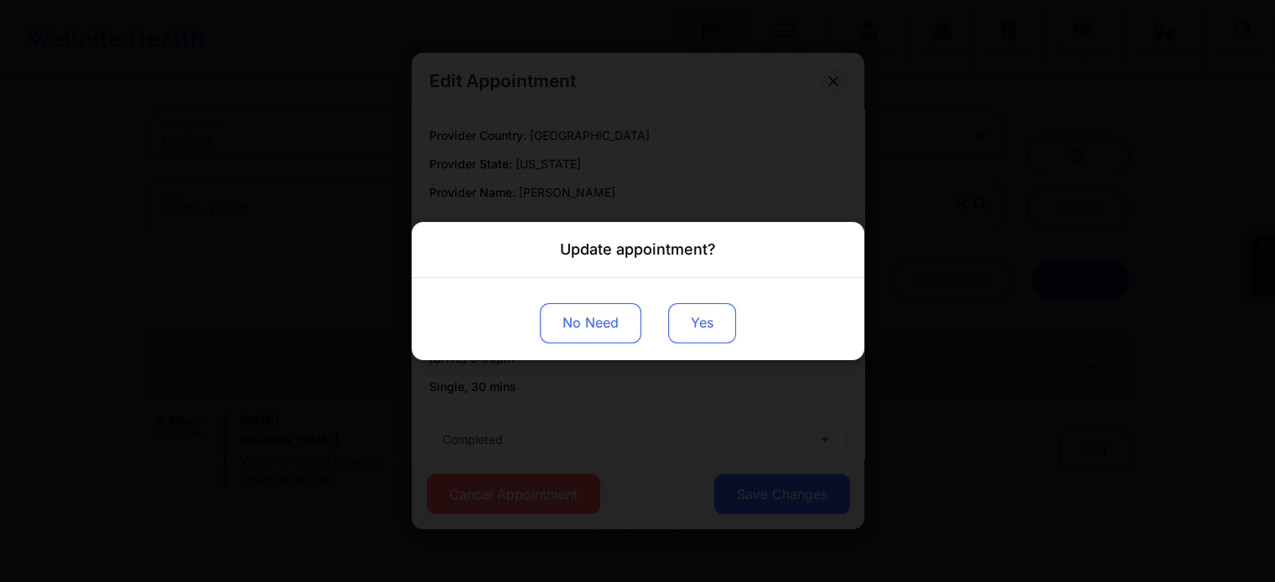
drag, startPoint x: 660, startPoint y: 291, endPoint x: 667, endPoint y: 310, distance: 20.4
click at [667, 310] on div "No Need Yes" at bounding box center [637, 319] width 453 height 82
click at [668, 310] on button "Yes" at bounding box center [702, 323] width 68 height 40
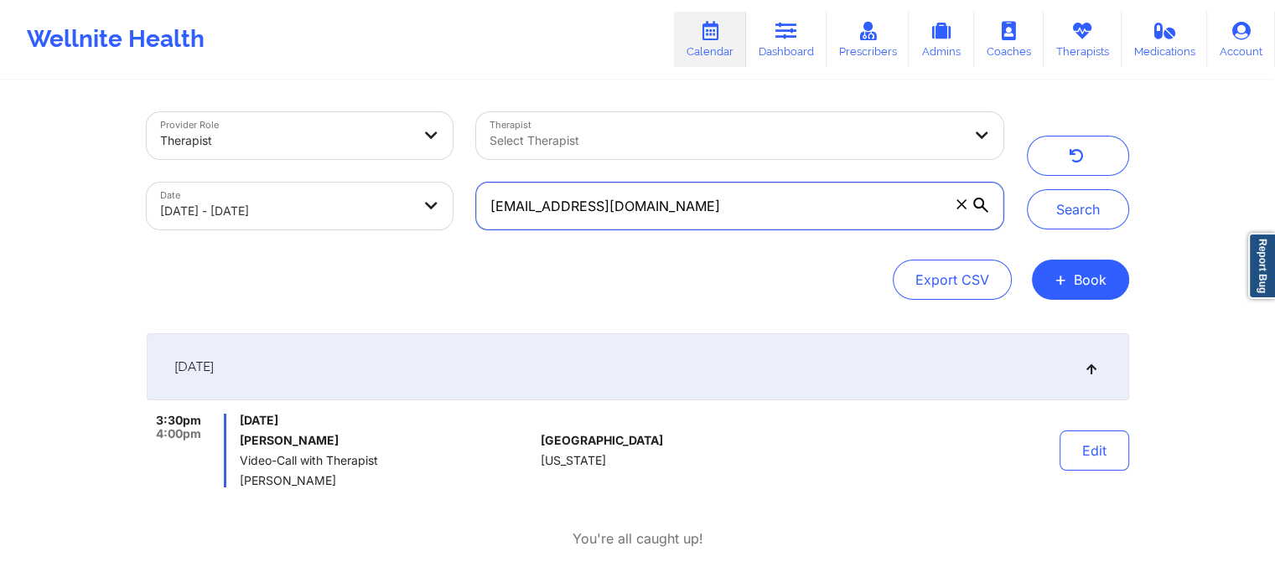
drag, startPoint x: 742, startPoint y: 198, endPoint x: 209, endPoint y: 157, distance: 534.5
click at [209, 157] on div "Provider Role Therapist Therapist Select Therapist Date [DATE] - [DATE] [EMAIL_…" at bounding box center [575, 171] width 880 height 141
click at [1027, 189] on button "Search" at bounding box center [1078, 209] width 102 height 40
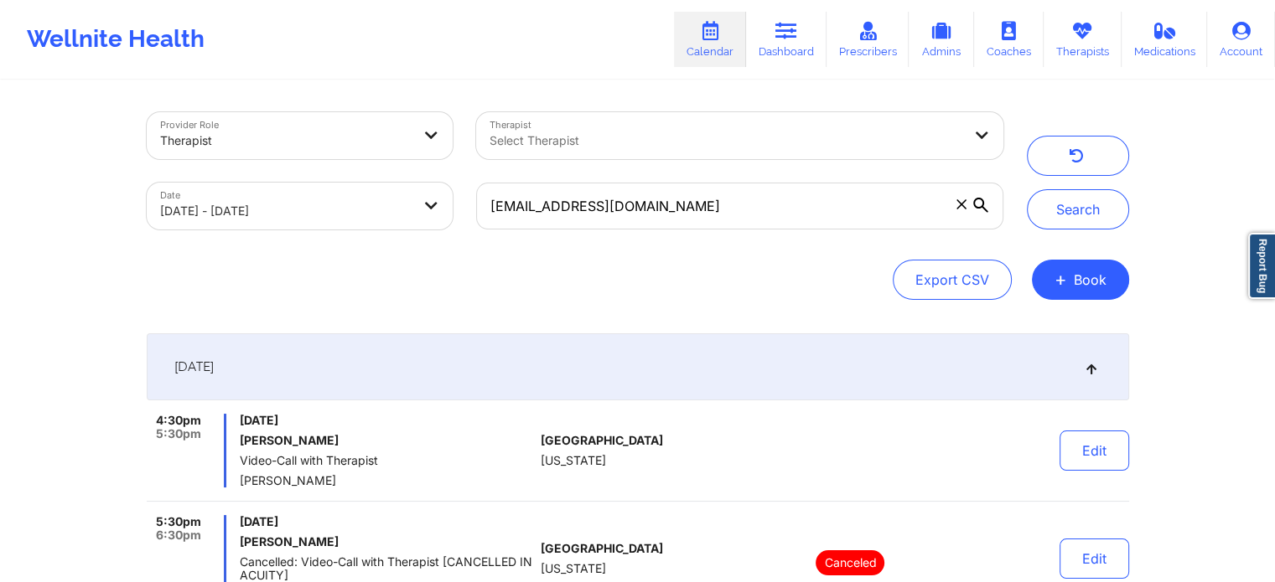
drag, startPoint x: 689, startPoint y: 254, endPoint x: 708, endPoint y: 230, distance: 31.0
click at [708, 230] on div "Provider Role Therapist Therapist Select Therapist Date [DATE] - [DATE] [EMAIL_…" at bounding box center [638, 206] width 982 height 188
drag, startPoint x: 708, startPoint y: 230, endPoint x: 200, endPoint y: 188, distance: 509.6
click at [200, 188] on div "Provider Role Therapist Therapist Select Therapist Date [DATE] - [DATE] [EMAIL_…" at bounding box center [575, 171] width 880 height 141
click at [1027, 189] on button "Search" at bounding box center [1078, 209] width 102 height 40
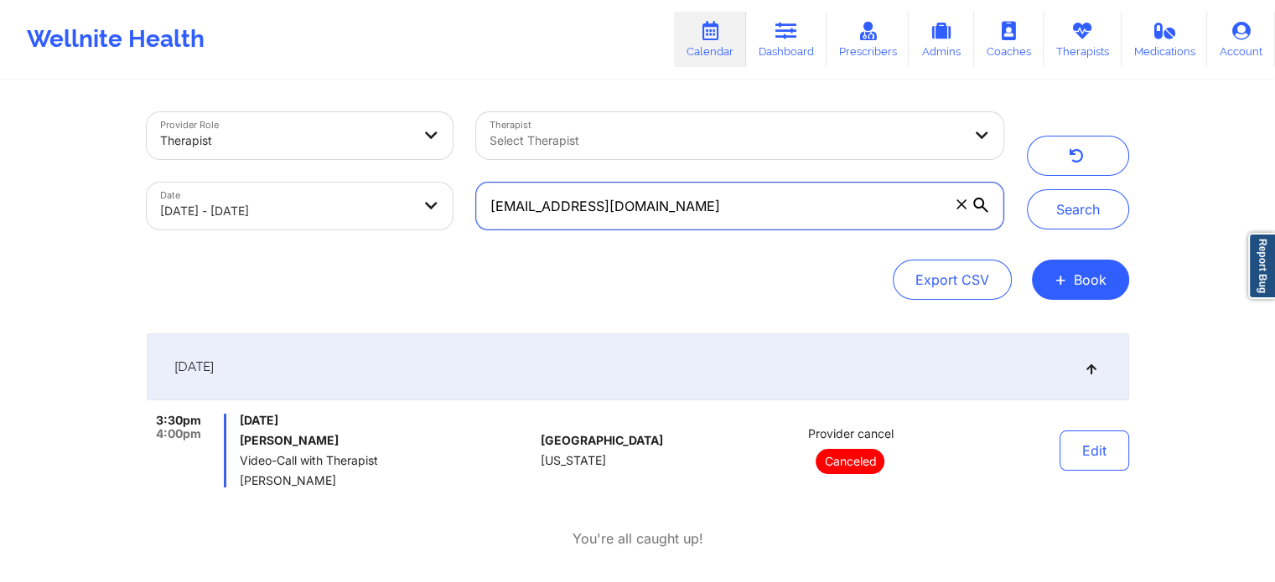
drag, startPoint x: 711, startPoint y: 199, endPoint x: 144, endPoint y: 194, distance: 566.5
click at [144, 194] on div "Provider Role Therapist Therapist Select Therapist Date [DATE] - [DATE] [EMAIL_…" at bounding box center [575, 171] width 880 height 141
click at [1027, 189] on button "Search" at bounding box center [1078, 209] width 102 height 40
drag, startPoint x: 781, startPoint y: 213, endPoint x: 159, endPoint y: 156, distance: 624.4
click at [159, 156] on div "Provider Role Therapist Therapist Select Therapist Date [DATE] - [DATE] [EMAIL_…" at bounding box center [575, 171] width 880 height 141
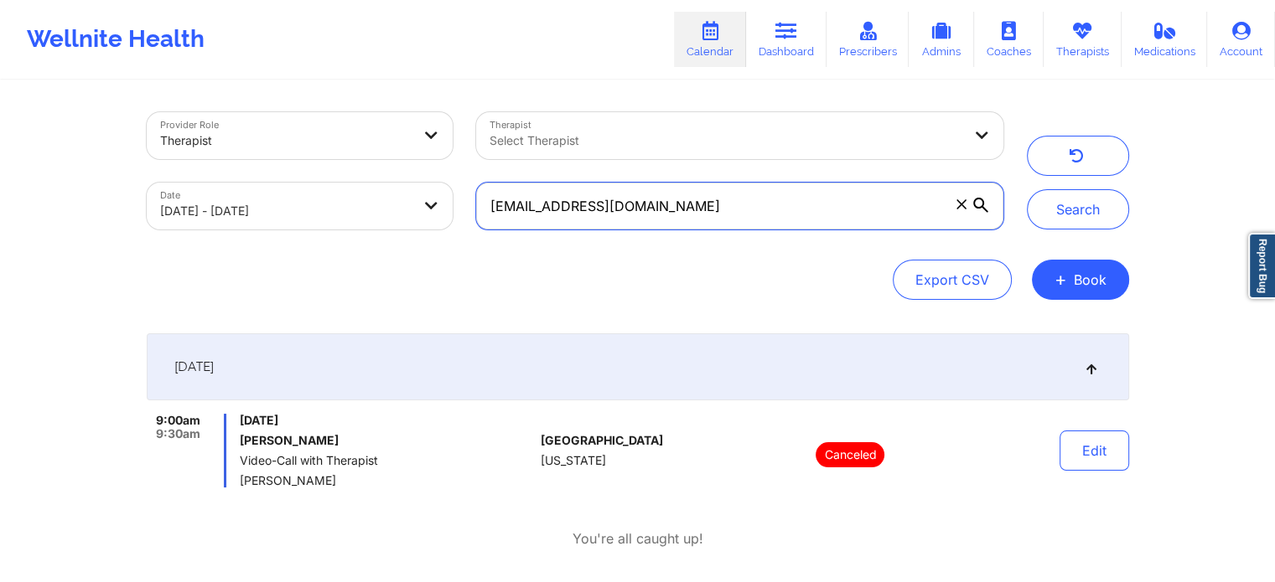
click at [1027, 189] on button "Search" at bounding box center [1078, 209] width 102 height 40
drag, startPoint x: 682, startPoint y: 199, endPoint x: 67, endPoint y: 163, distance: 616.1
click at [67, 163] on div "Provider Role Therapist Therapist Select Therapist Date [DATE] - [DATE] [EMAIL_…" at bounding box center [637, 295] width 1275 height 591
click at [1027, 189] on button "Search" at bounding box center [1078, 209] width 102 height 40
drag, startPoint x: 815, startPoint y: 185, endPoint x: 294, endPoint y: 178, distance: 520.4
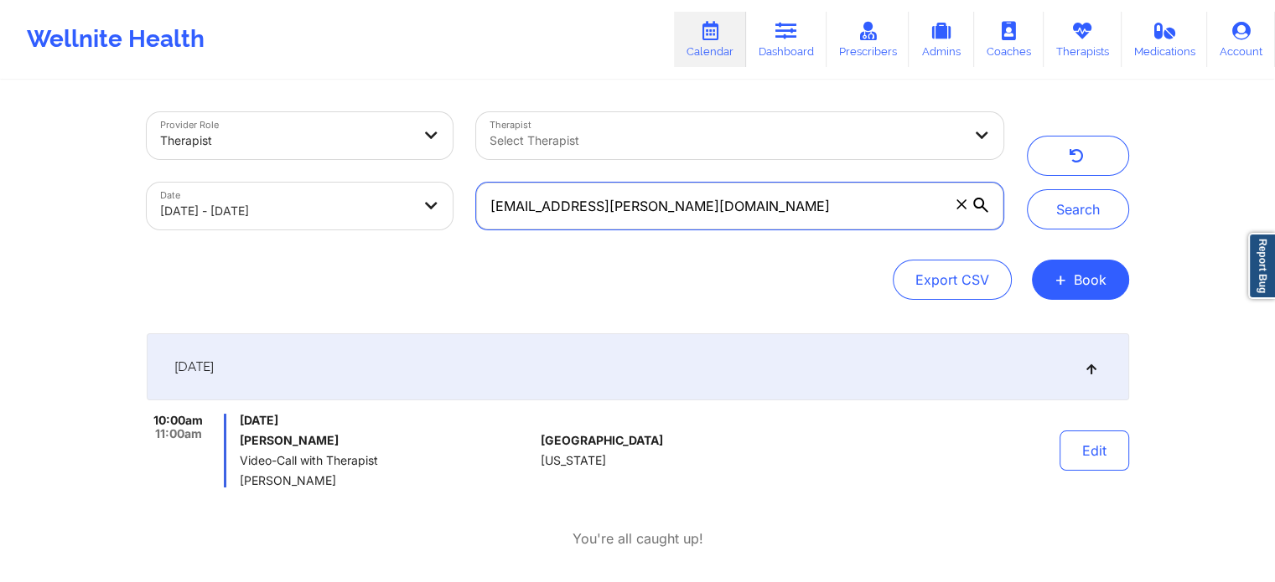
click at [294, 178] on div "Provider Role Therapist Therapist Select Therapist Date [DATE] - [DATE] [EMAIL_…" at bounding box center [575, 171] width 880 height 141
click at [1027, 189] on button "Search" at bounding box center [1078, 209] width 102 height 40
drag, startPoint x: 719, startPoint y: 218, endPoint x: 195, endPoint y: 128, distance: 531.4
click at [195, 128] on div "Provider Role Therapist Therapist Select Therapist Date [DATE] - [DATE] [EMAIL_…" at bounding box center [575, 171] width 880 height 141
click at [1027, 189] on button "Search" at bounding box center [1078, 209] width 102 height 40
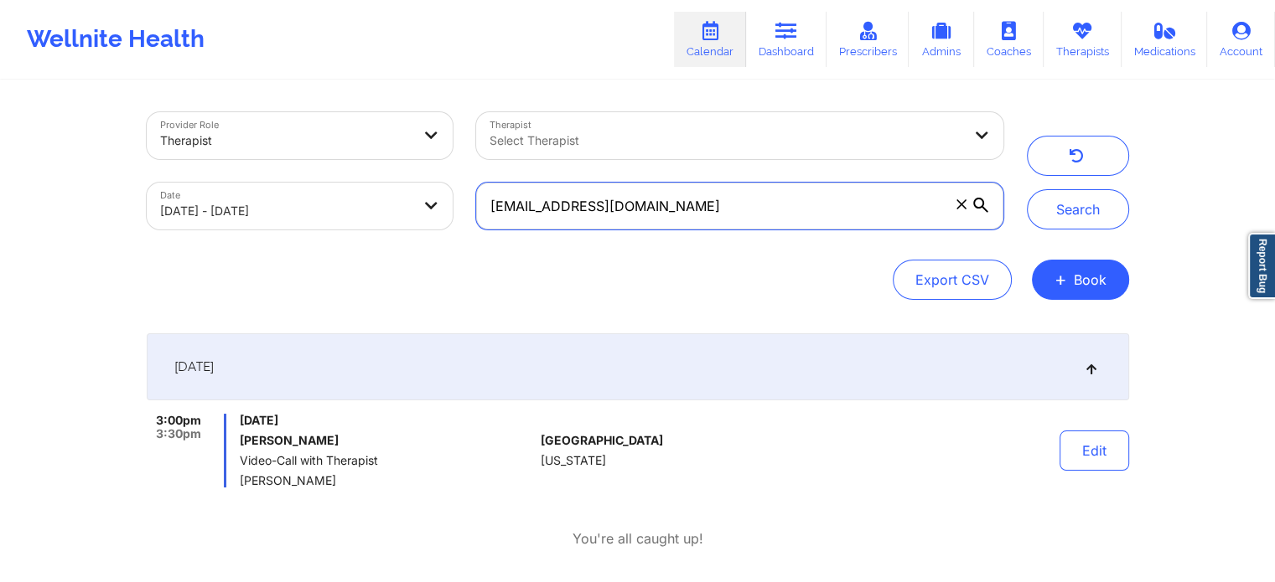
drag, startPoint x: 654, startPoint y: 197, endPoint x: 160, endPoint y: 116, distance: 501.1
click at [160, 116] on div "Provider Role Therapist Therapist Select Therapist Date [DATE] - [DATE] [EMAIL_…" at bounding box center [575, 171] width 880 height 141
click at [1027, 189] on button "Search" at bounding box center [1078, 209] width 102 height 40
drag, startPoint x: 710, startPoint y: 210, endPoint x: 135, endPoint y: 140, distance: 579.2
click at [135, 140] on div "Provider Role Therapist Therapist Select Therapist Date [DATE] - [DATE] [EMAIL_…" at bounding box center [575, 171] width 880 height 141
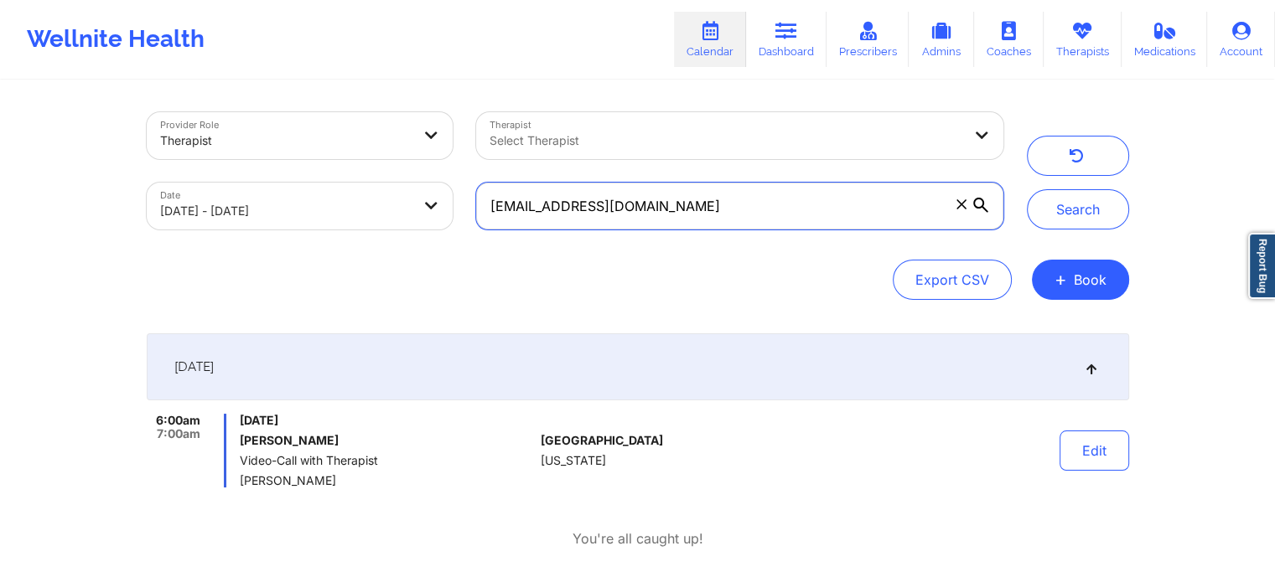
click at [1027, 189] on button "Search" at bounding box center [1078, 209] width 102 height 40
drag, startPoint x: 662, startPoint y: 215, endPoint x: 246, endPoint y: 243, distance: 416.6
click at [246, 243] on div "Provider Role Therapist Therapist Select Therapist Date [DATE] - [DATE] [EMAIL_…" at bounding box center [638, 206] width 982 height 188
click at [1027, 189] on button "Search" at bounding box center [1078, 209] width 102 height 40
drag, startPoint x: 706, startPoint y: 207, endPoint x: 9, endPoint y: 133, distance: 700.3
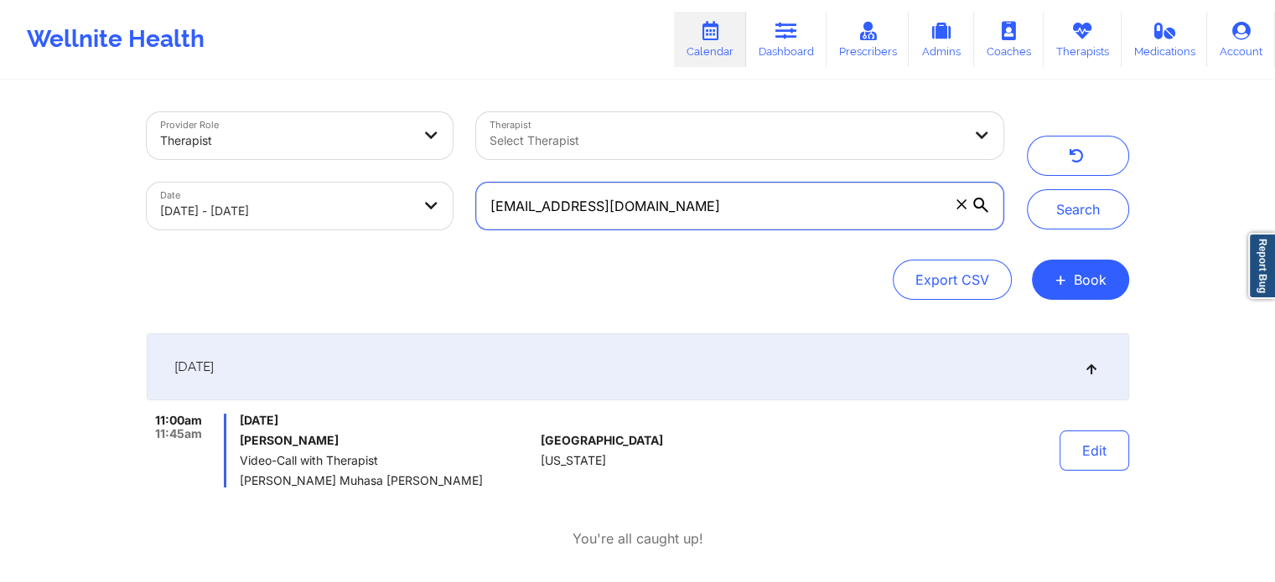
click at [9, 133] on div "Provider Role Therapist Therapist Select Therapist Date [DATE] - [DATE] [EMAIL_…" at bounding box center [637, 295] width 1275 height 591
click at [1027, 189] on button "Search" at bounding box center [1078, 209] width 102 height 40
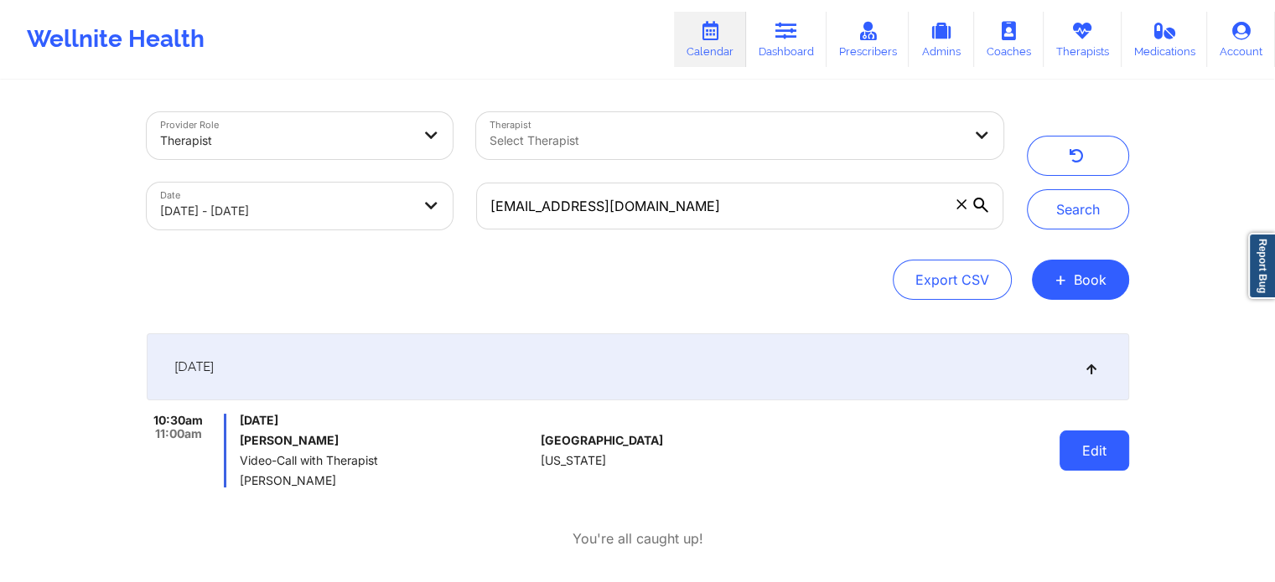
click at [1091, 447] on button "Edit" at bounding box center [1094, 451] width 70 height 40
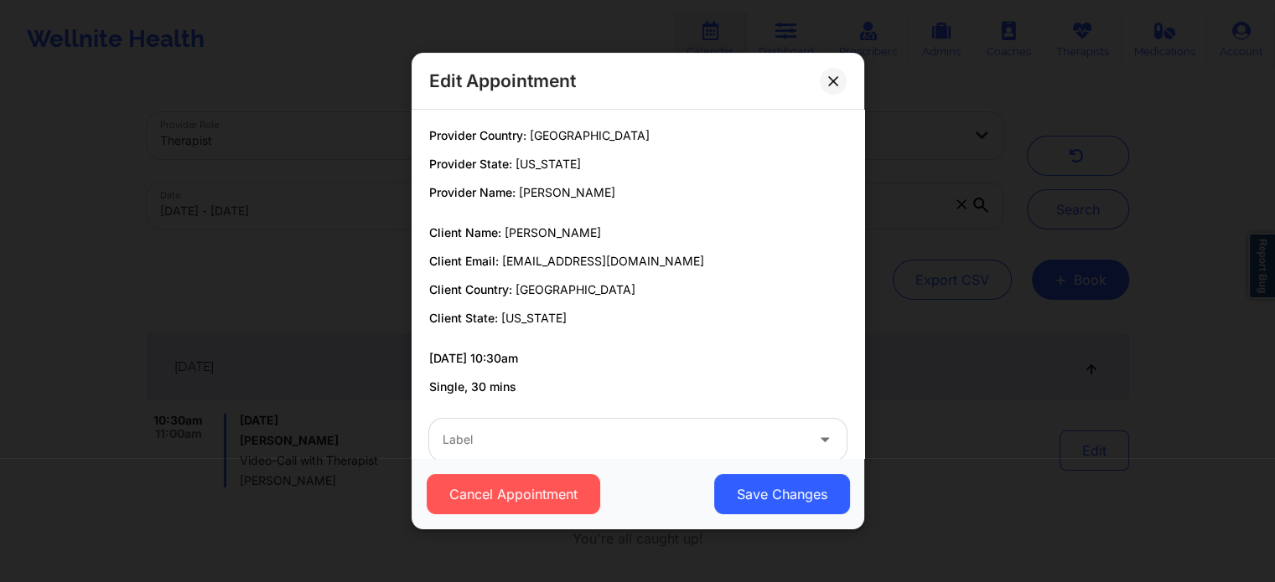
click at [719, 437] on div at bounding box center [623, 440] width 362 height 20
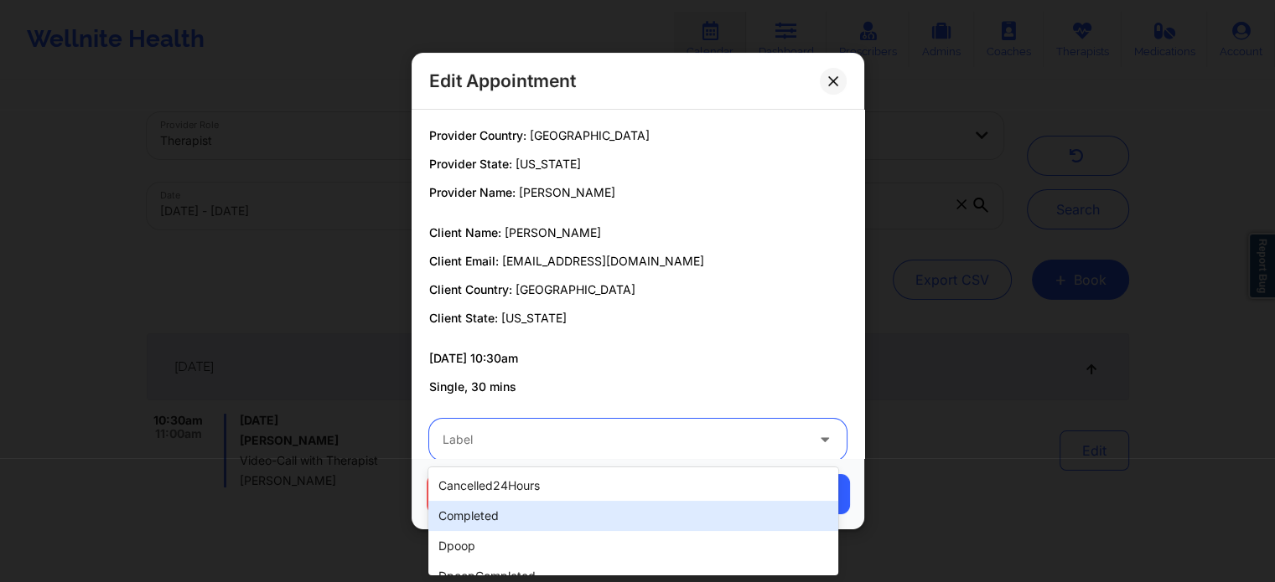
click at [515, 512] on div "completed" at bounding box center [632, 516] width 409 height 30
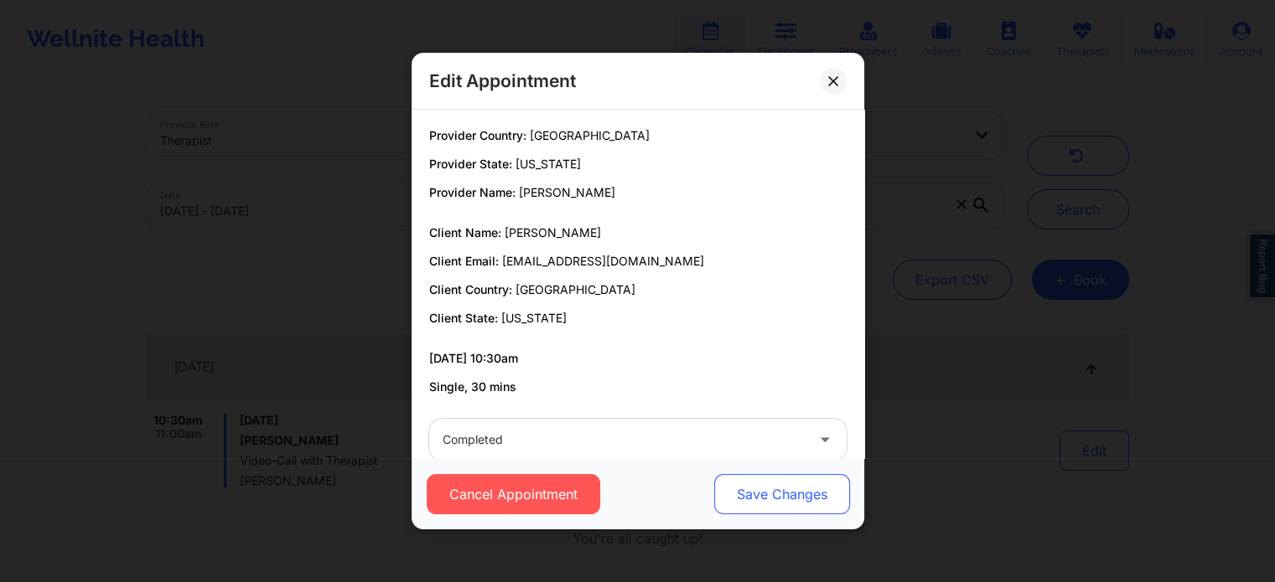
click at [783, 504] on button "Save Changes" at bounding box center [781, 494] width 136 height 40
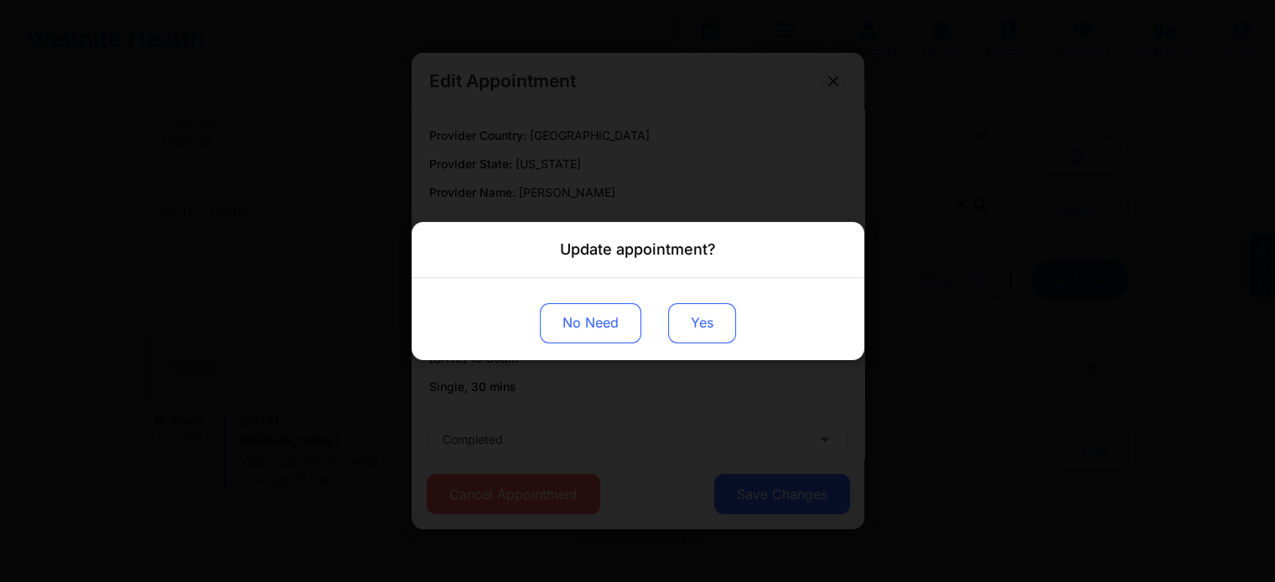
click at [699, 318] on button "Yes" at bounding box center [702, 323] width 68 height 40
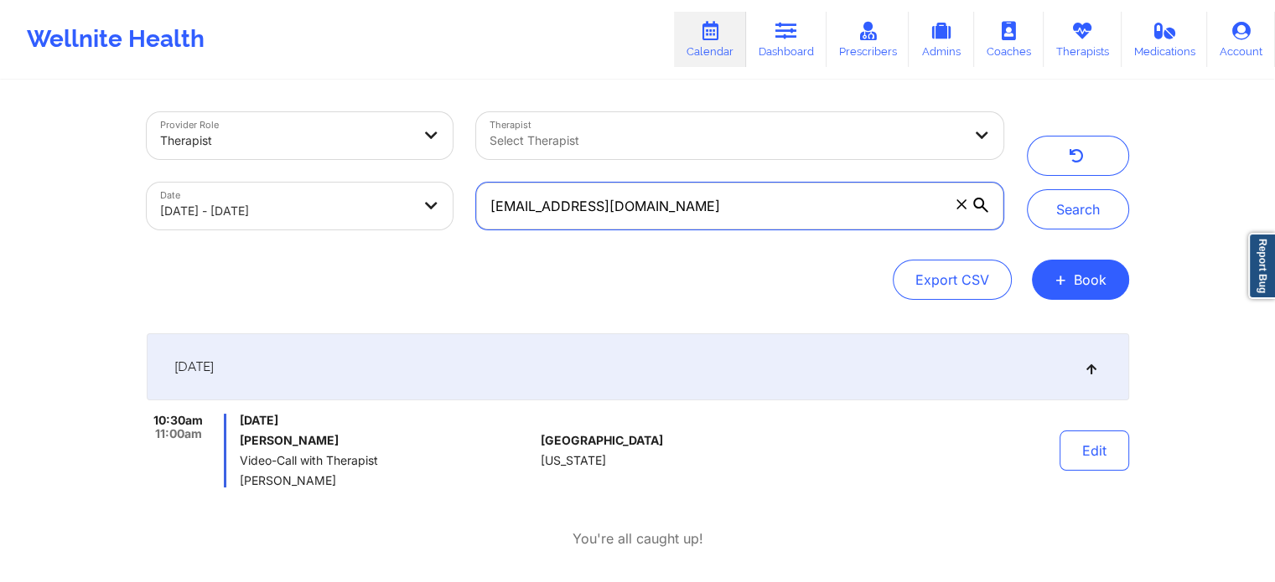
drag, startPoint x: 690, startPoint y: 204, endPoint x: 230, endPoint y: 108, distance: 469.9
click at [230, 108] on div "Provider Role Therapist Therapist Select Therapist Date [DATE] - [DATE] [EMAIL_…" at bounding box center [575, 171] width 880 height 141
click at [1027, 189] on button "Search" at bounding box center [1078, 209] width 102 height 40
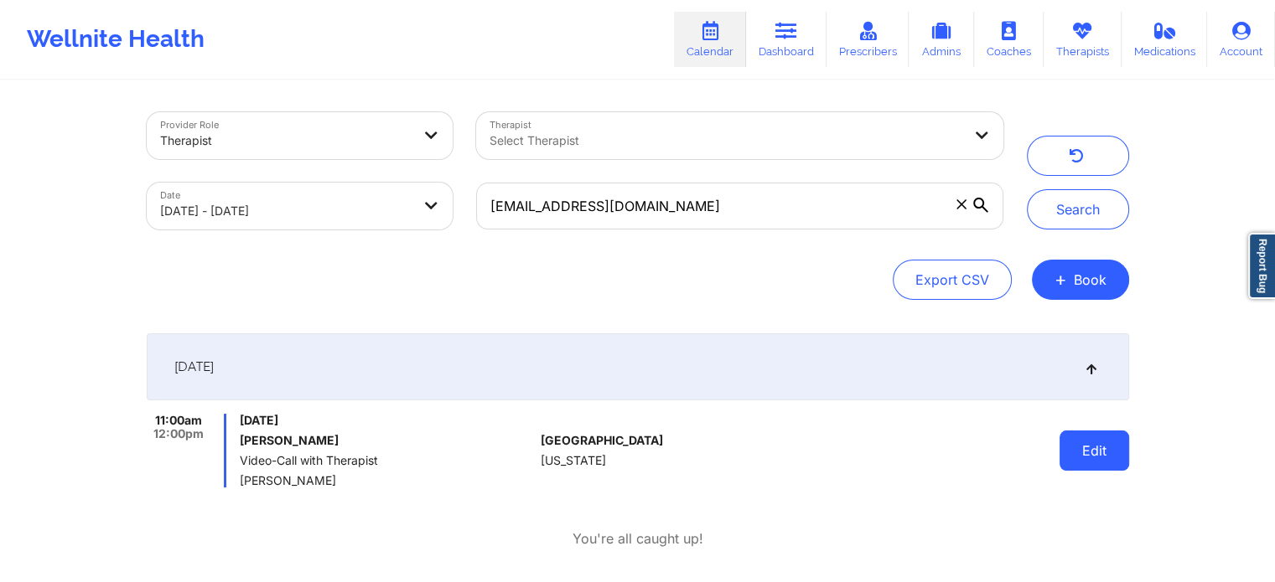
click at [1105, 458] on button "Edit" at bounding box center [1094, 451] width 70 height 40
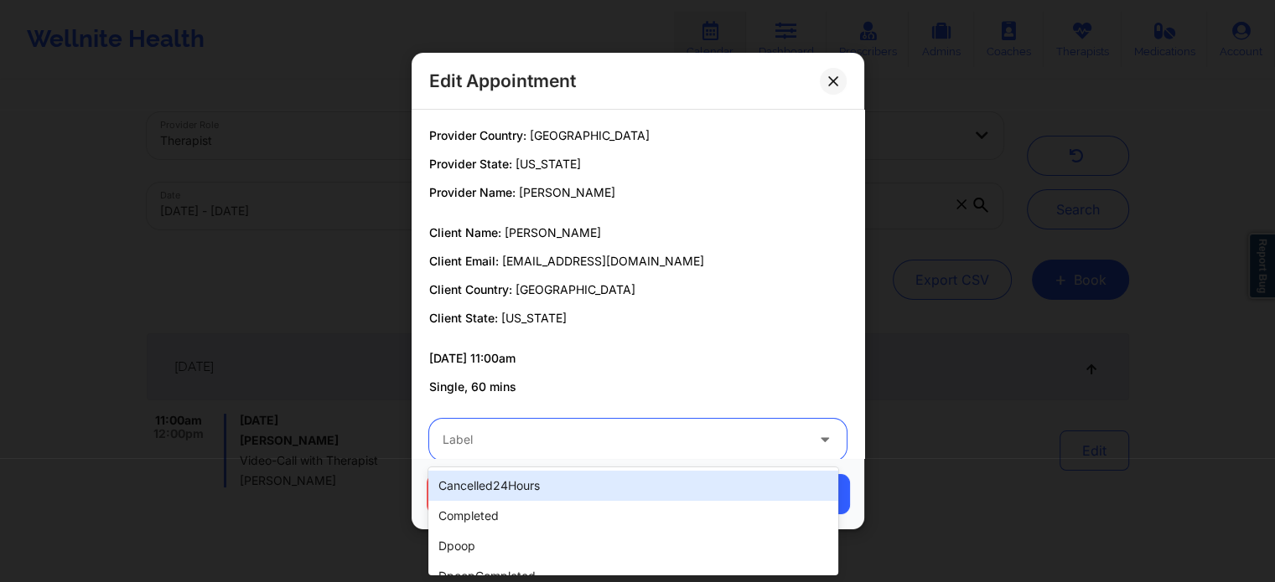
click at [515, 438] on div at bounding box center [623, 440] width 362 height 20
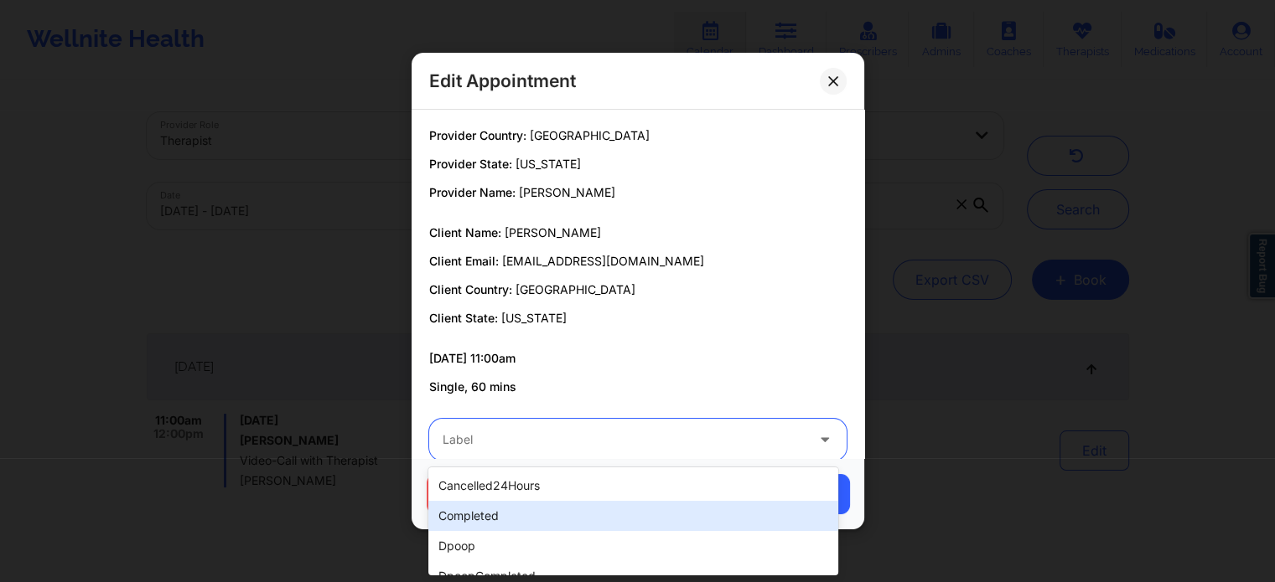
click at [452, 524] on div "completed" at bounding box center [632, 516] width 409 height 30
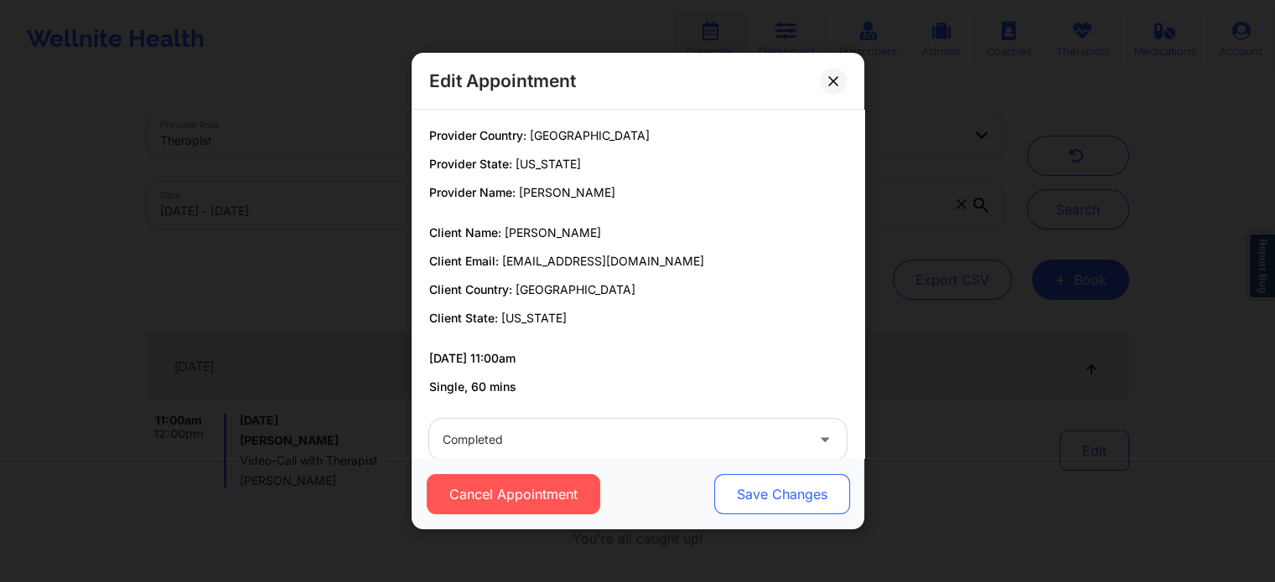
click at [734, 494] on button "Save Changes" at bounding box center [781, 494] width 136 height 40
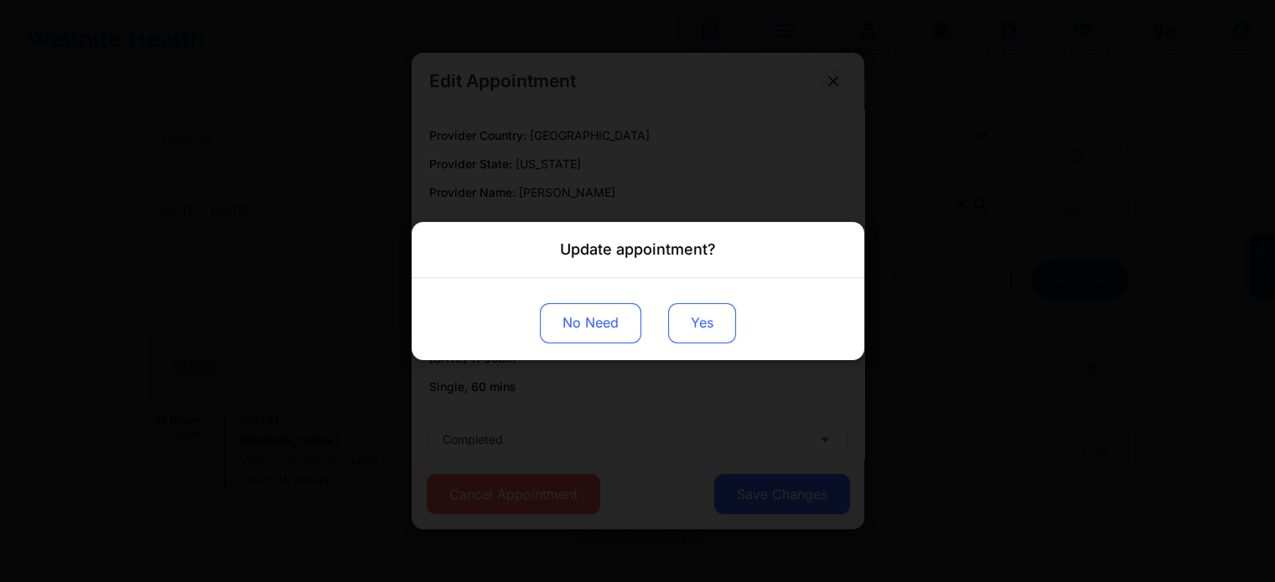
click at [691, 332] on button "Yes" at bounding box center [702, 323] width 68 height 40
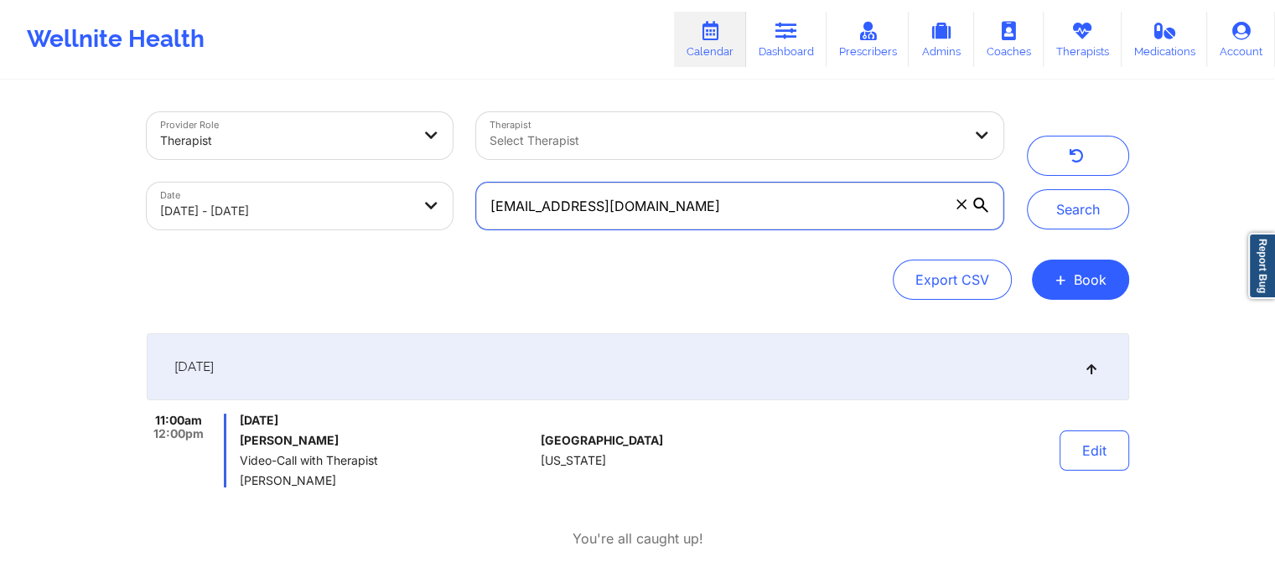
drag, startPoint x: 673, startPoint y: 201, endPoint x: 262, endPoint y: 190, distance: 410.8
click at [262, 190] on div "Provider Role Therapist Therapist Select Therapist Date [DATE] - [DATE] [EMAIL_…" at bounding box center [575, 171] width 880 height 141
click at [1027, 189] on button "Search" at bounding box center [1078, 209] width 102 height 40
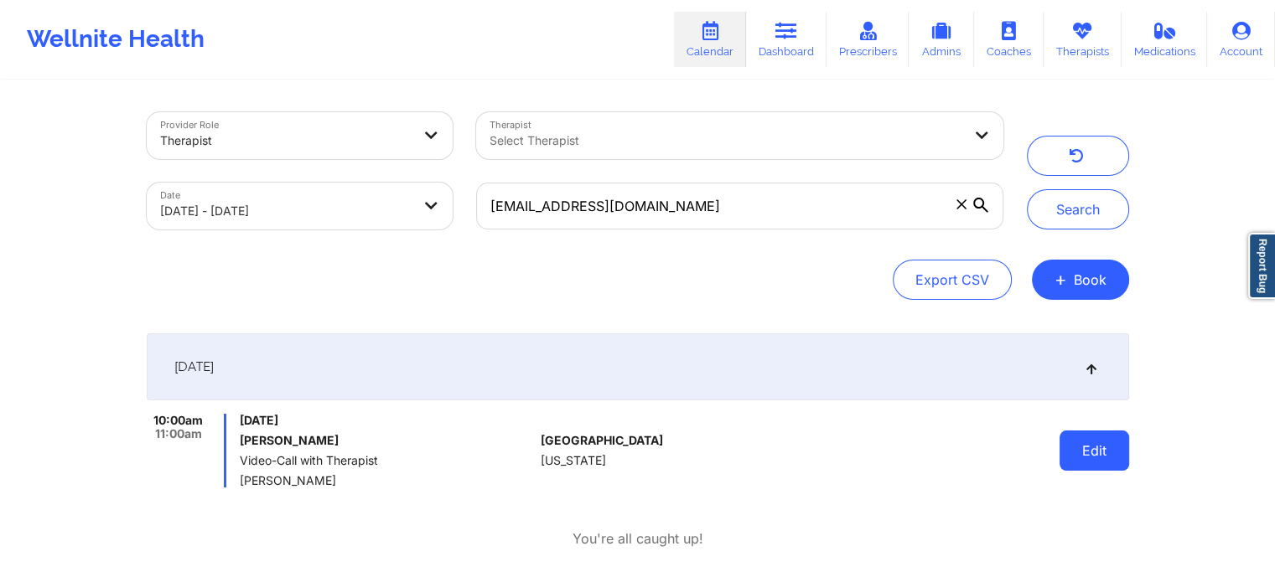
click at [1079, 465] on button "Edit" at bounding box center [1094, 451] width 70 height 40
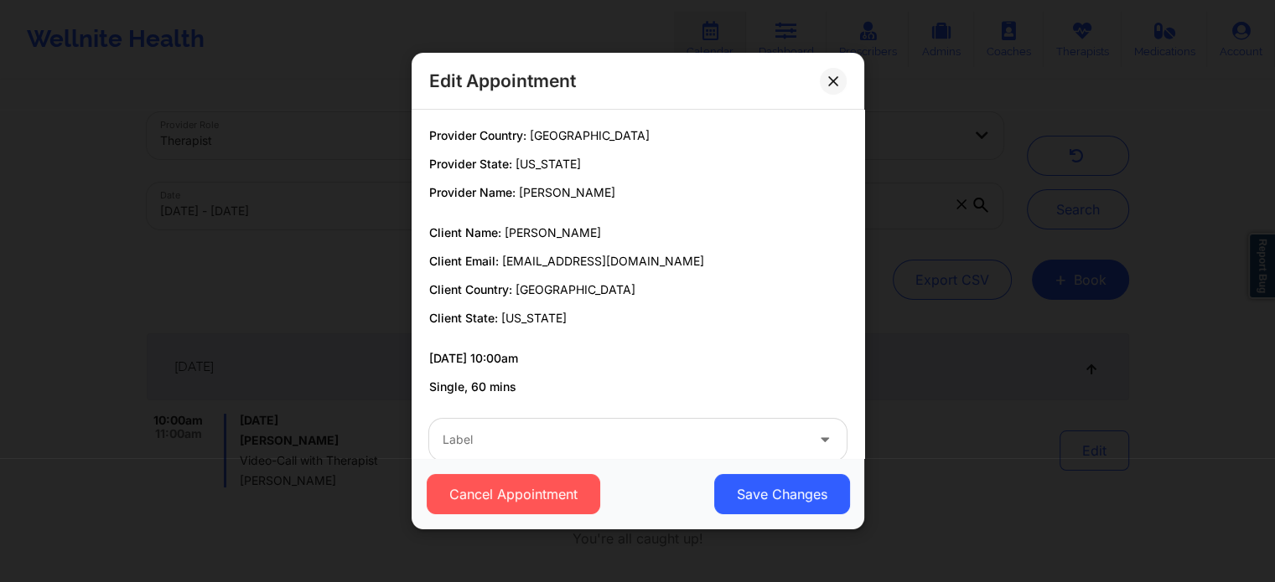
click at [494, 428] on div "Label" at bounding box center [617, 440] width 377 height 42
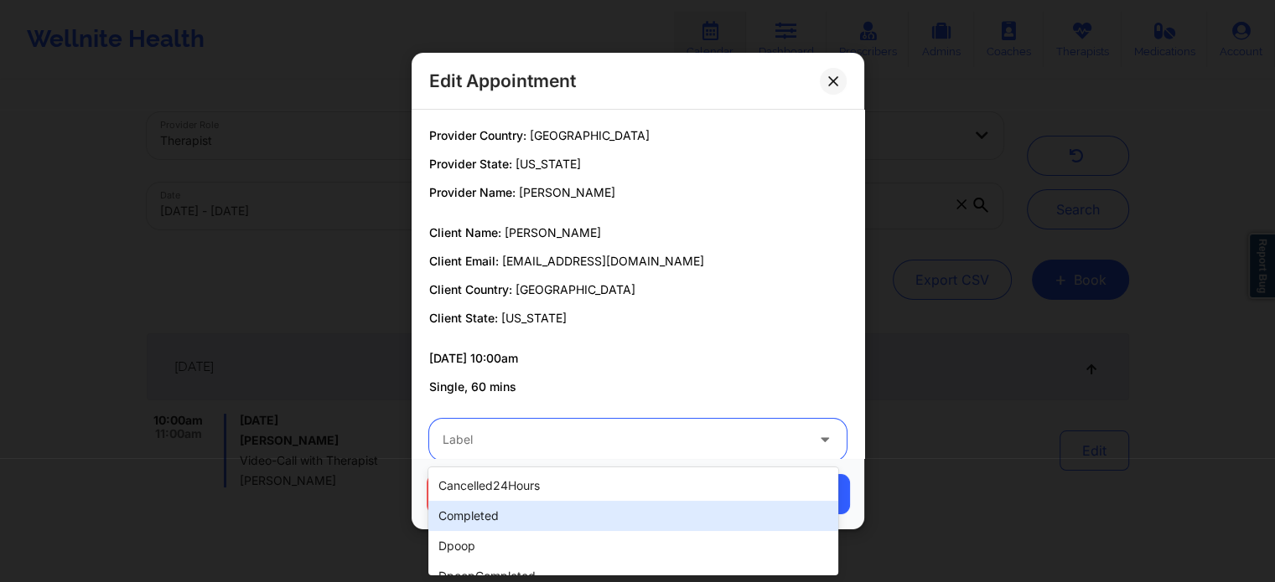
click at [454, 516] on div "completed" at bounding box center [632, 516] width 409 height 30
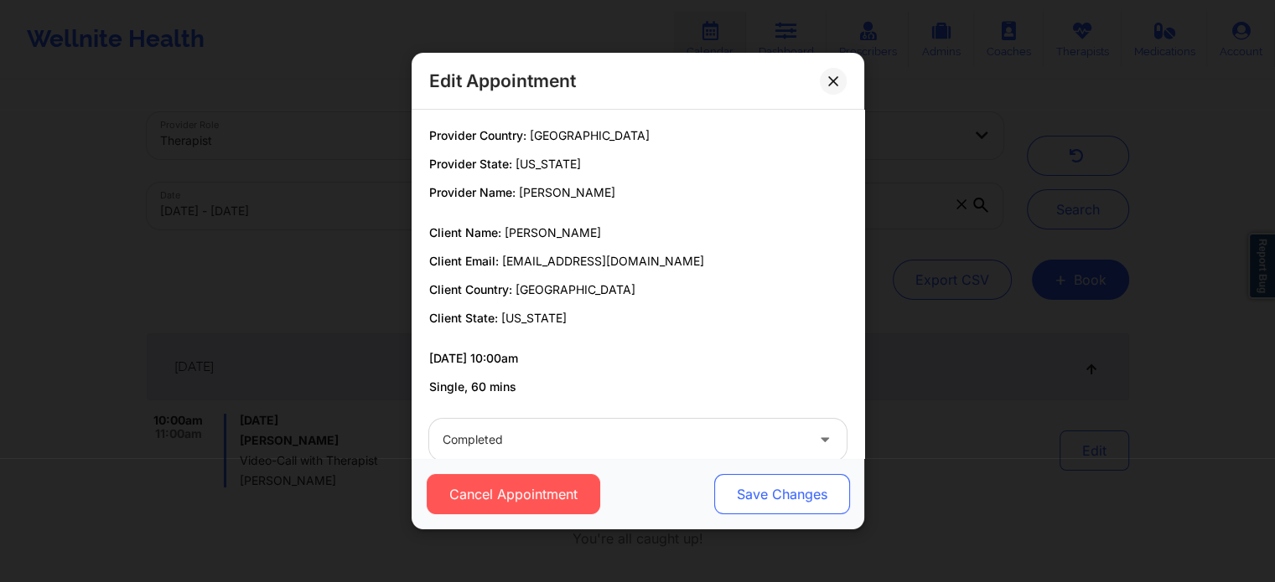
click at [760, 478] on button "Save Changes" at bounding box center [781, 494] width 136 height 40
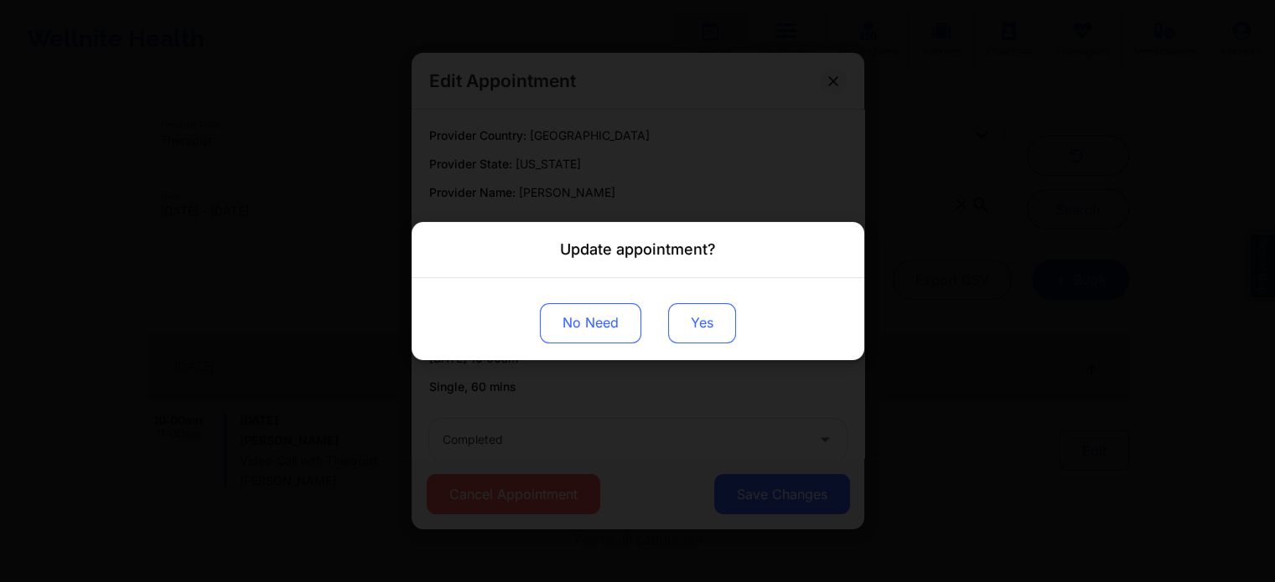
click at [719, 334] on button "Yes" at bounding box center [702, 323] width 68 height 40
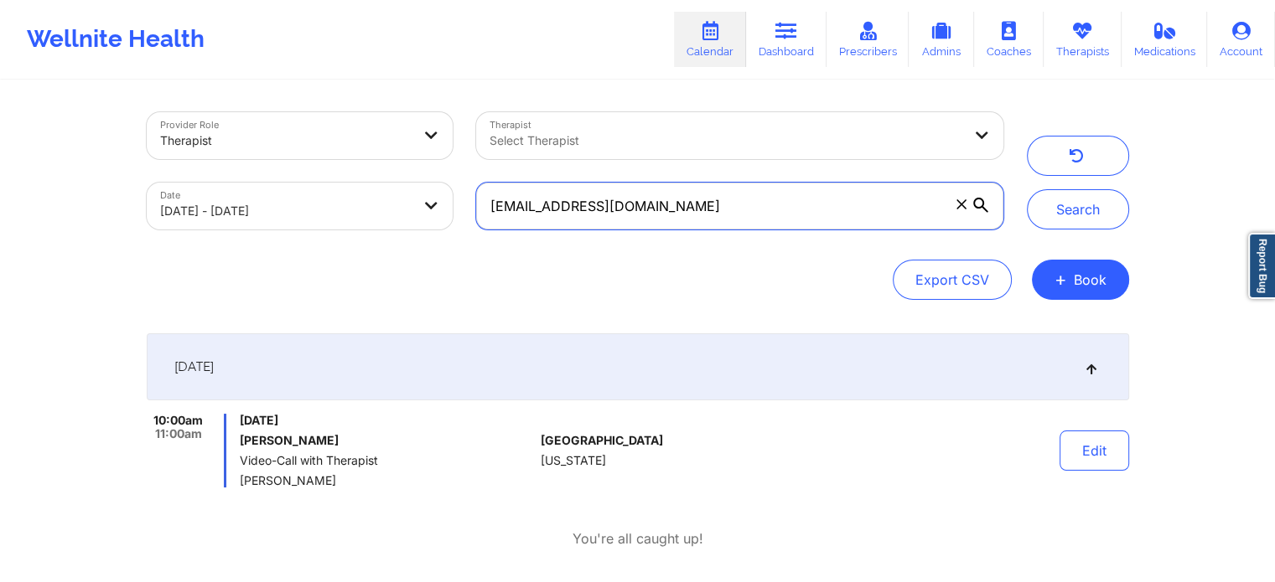
drag, startPoint x: 721, startPoint y: 220, endPoint x: 189, endPoint y: 219, distance: 532.1
click at [189, 219] on div "Provider Role Therapist Therapist Select Therapist Date [DATE] - [DATE] [EMAIL_…" at bounding box center [575, 171] width 880 height 141
click at [1027, 189] on button "Search" at bounding box center [1078, 209] width 102 height 40
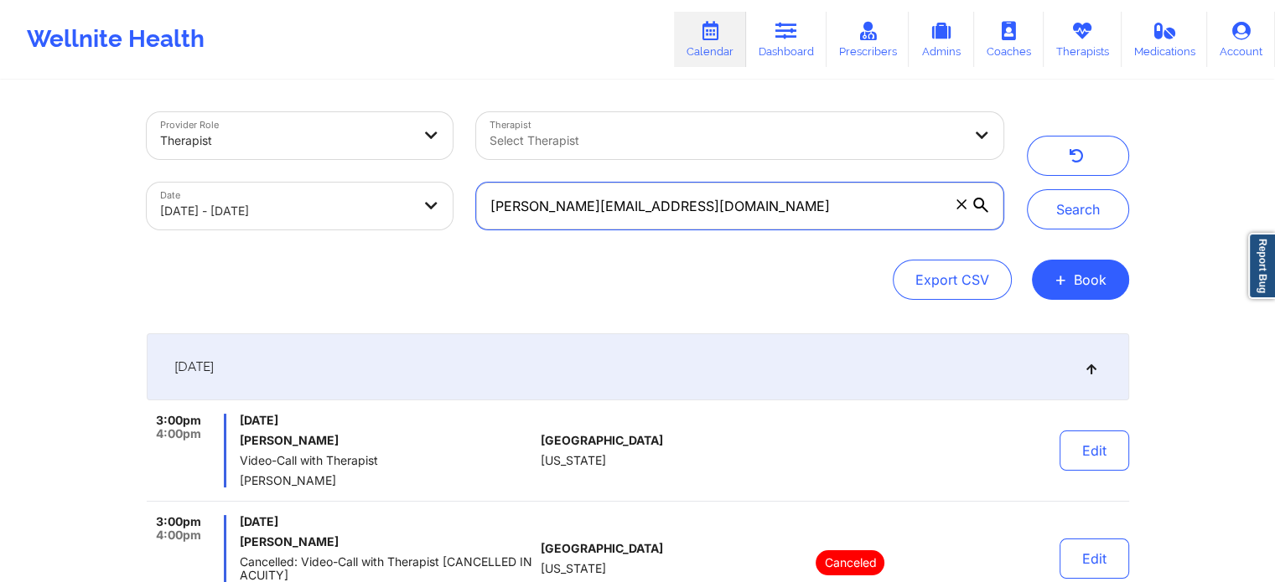
scroll to position [191, 0]
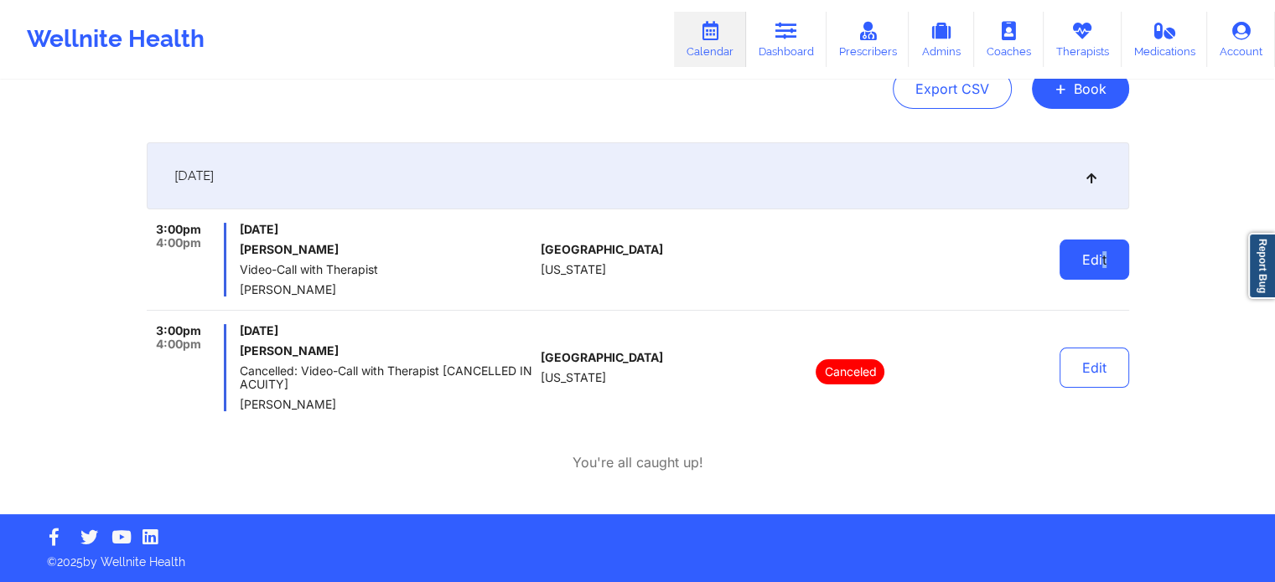
drag, startPoint x: 1101, startPoint y: 304, endPoint x: 1122, endPoint y: 258, distance: 50.6
click at [1122, 258] on div "3:00pm 4:00pm [DATE] [PERSON_NAME] Video-Call with Therapist [PERSON_NAME] [GEO…" at bounding box center [638, 267] width 982 height 88
click at [1122, 258] on button "Edit" at bounding box center [1094, 260] width 70 height 40
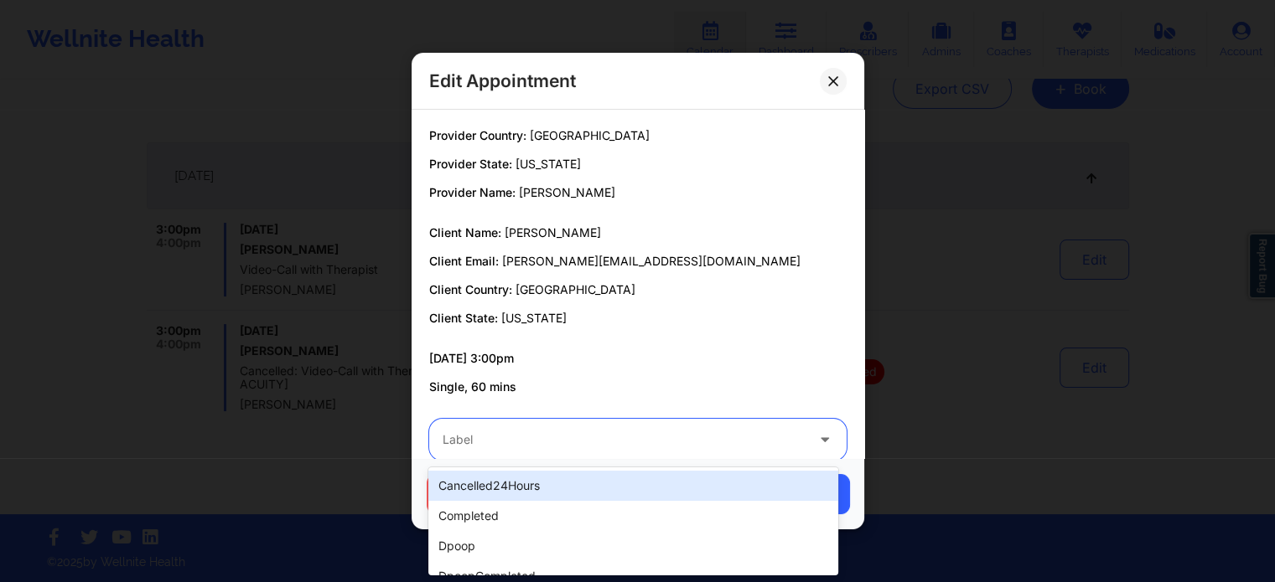
click at [622, 437] on div at bounding box center [623, 440] width 362 height 20
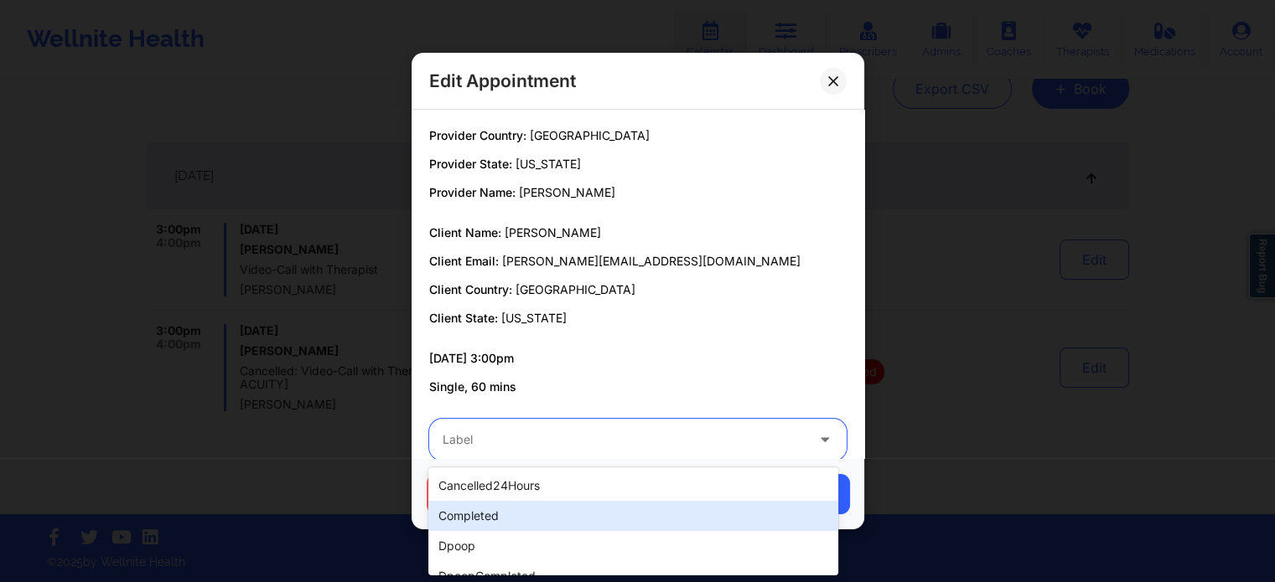
click at [495, 515] on div "completed" at bounding box center [632, 516] width 409 height 30
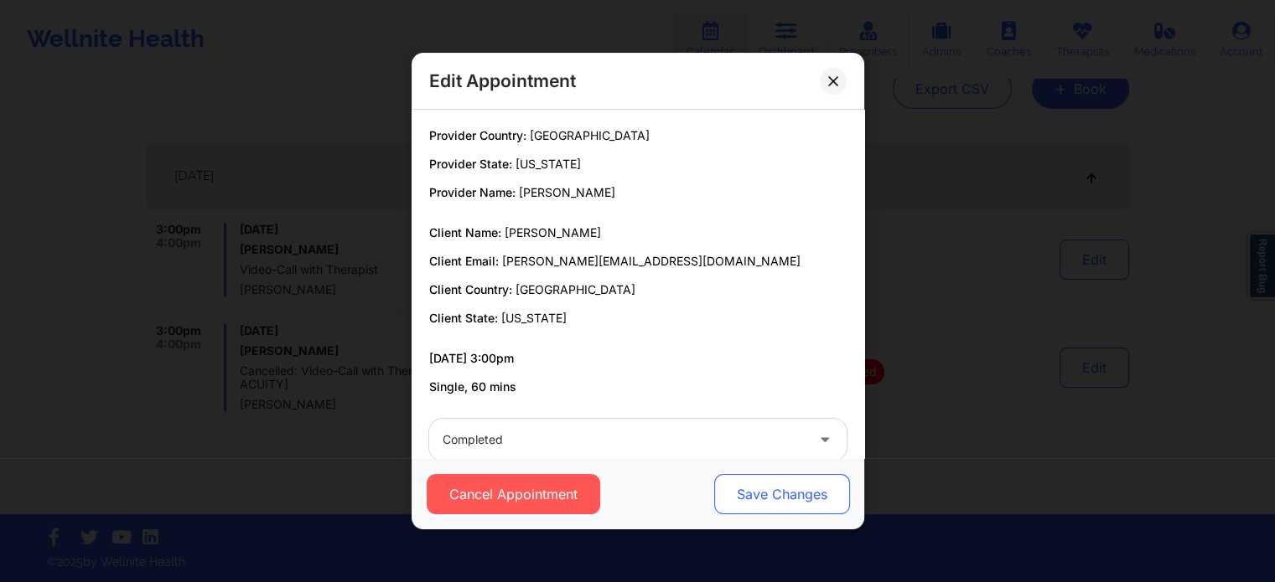
click at [783, 499] on button "Save Changes" at bounding box center [781, 494] width 136 height 40
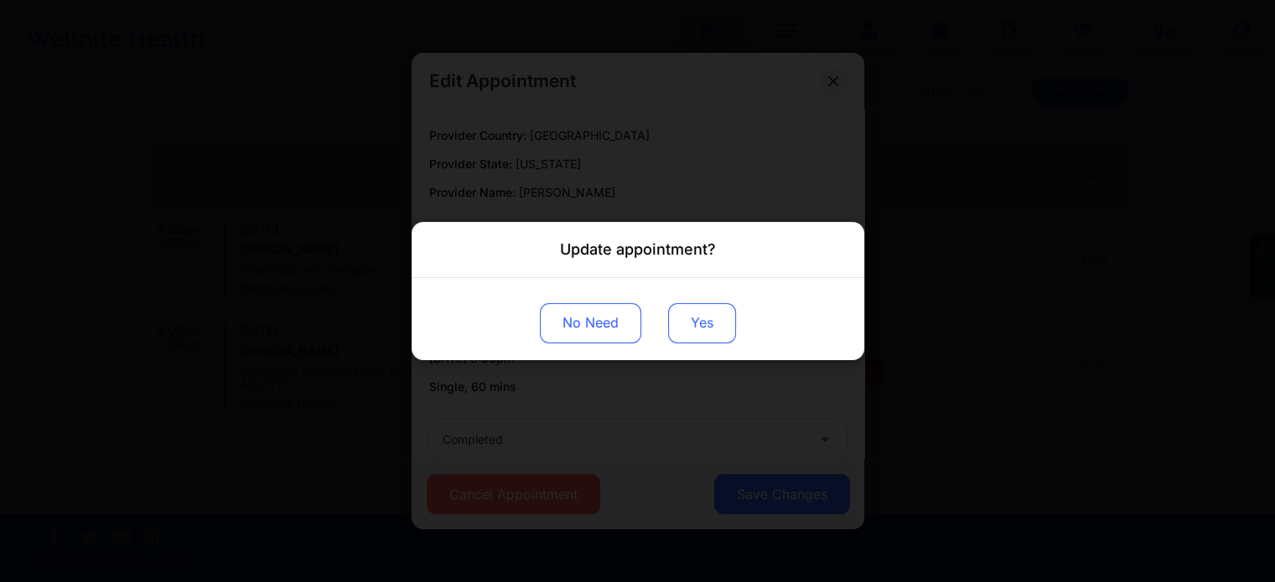
click at [688, 312] on button "Yes" at bounding box center [702, 323] width 68 height 40
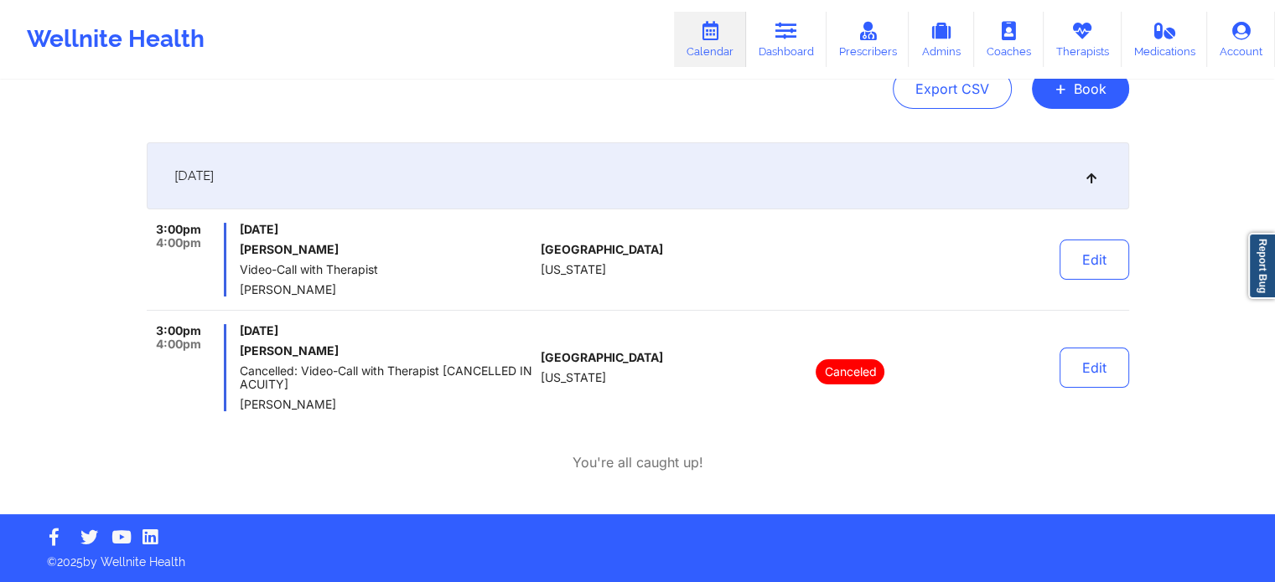
scroll to position [0, 0]
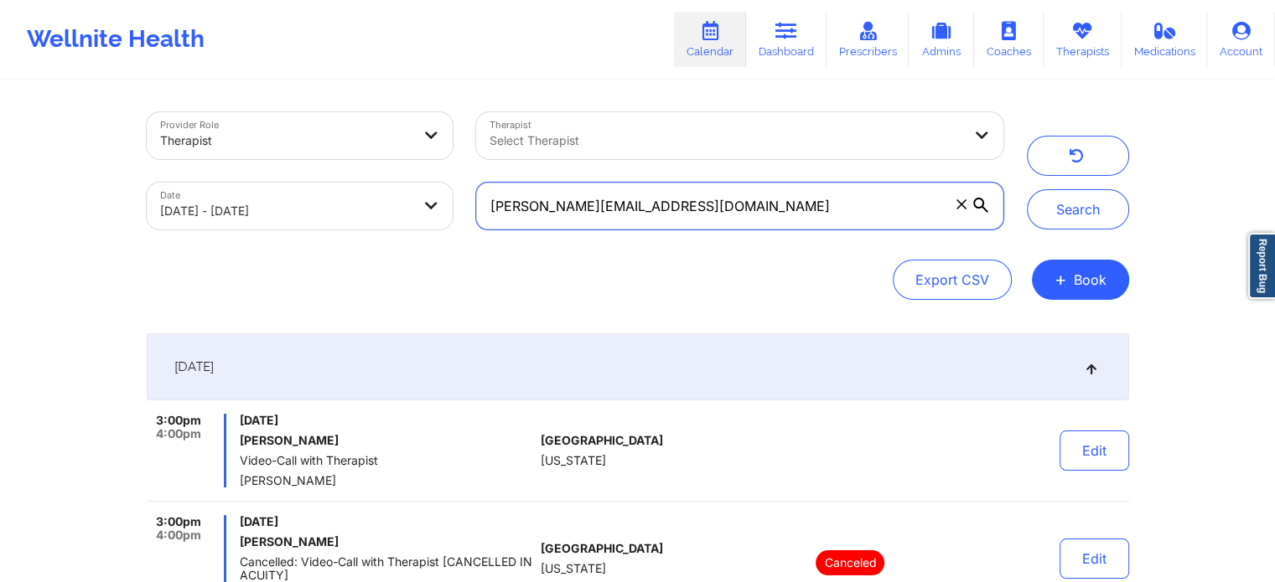
drag, startPoint x: 773, startPoint y: 214, endPoint x: 442, endPoint y: 184, distance: 331.5
click at [442, 184] on div "Provider Role Therapist Therapist Select Therapist Date [DATE] - [DATE] [PERSON…" at bounding box center [575, 171] width 880 height 141
click at [1027, 189] on button "Search" at bounding box center [1078, 209] width 102 height 40
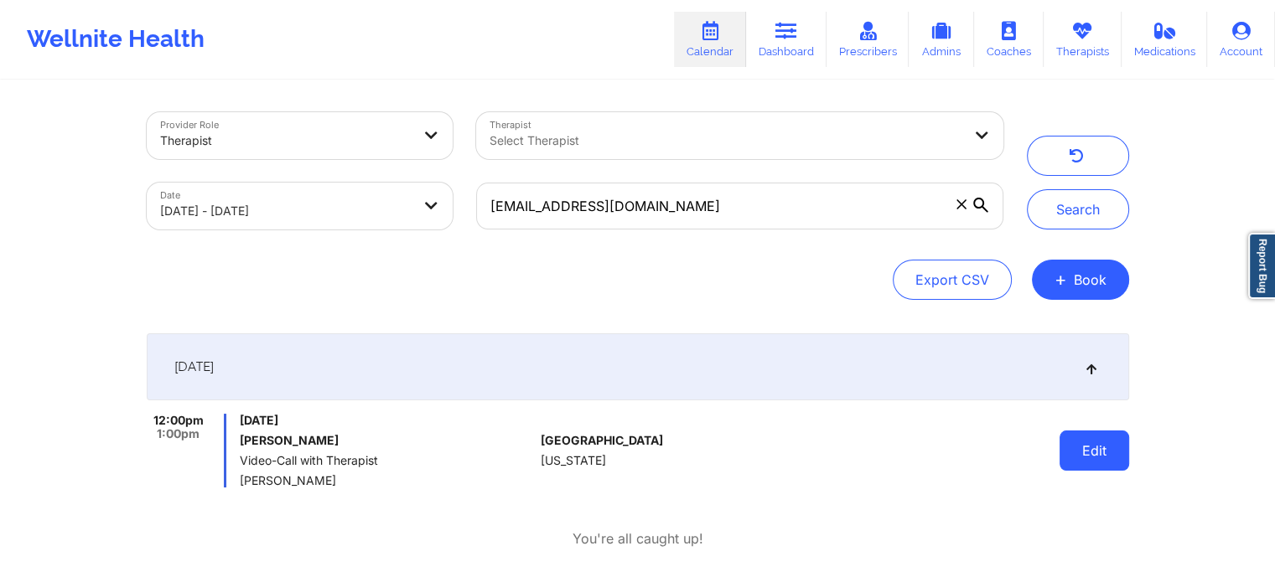
click at [1085, 458] on button "Edit" at bounding box center [1094, 451] width 70 height 40
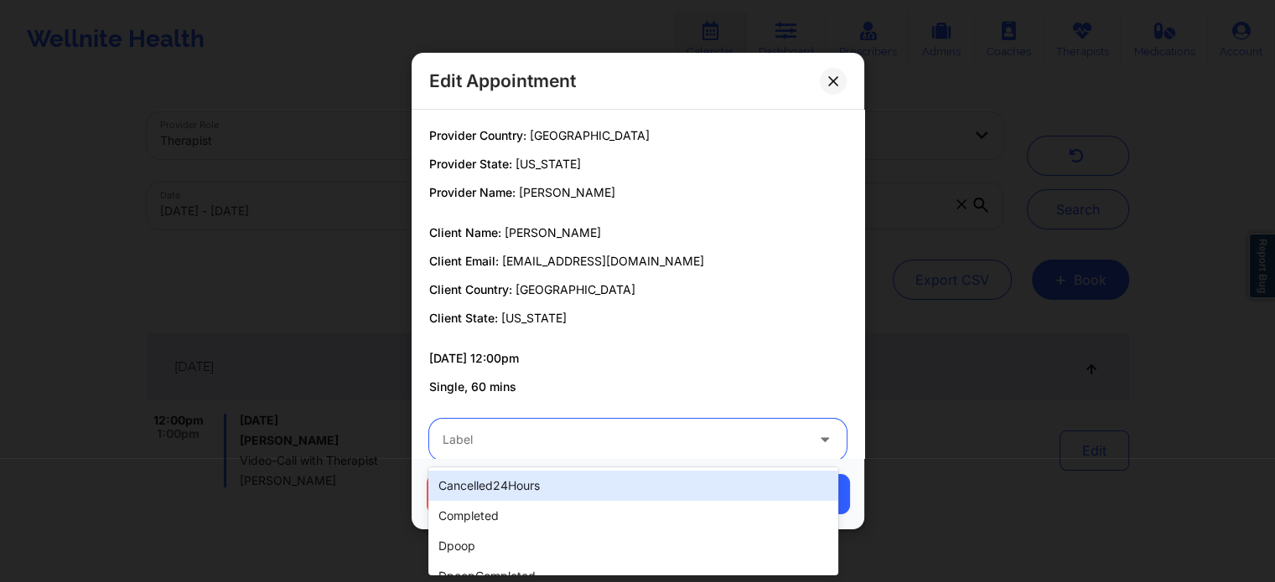
click at [629, 458] on div "Label" at bounding box center [617, 440] width 377 height 42
drag, startPoint x: 551, startPoint y: 531, endPoint x: 590, endPoint y: 489, distance: 57.6
click at [590, 489] on div "cancelled24Hours completed dpoop dpoopCompleted dpInNetworkCompleted freeNoShow…" at bounding box center [632, 522] width 409 height 108
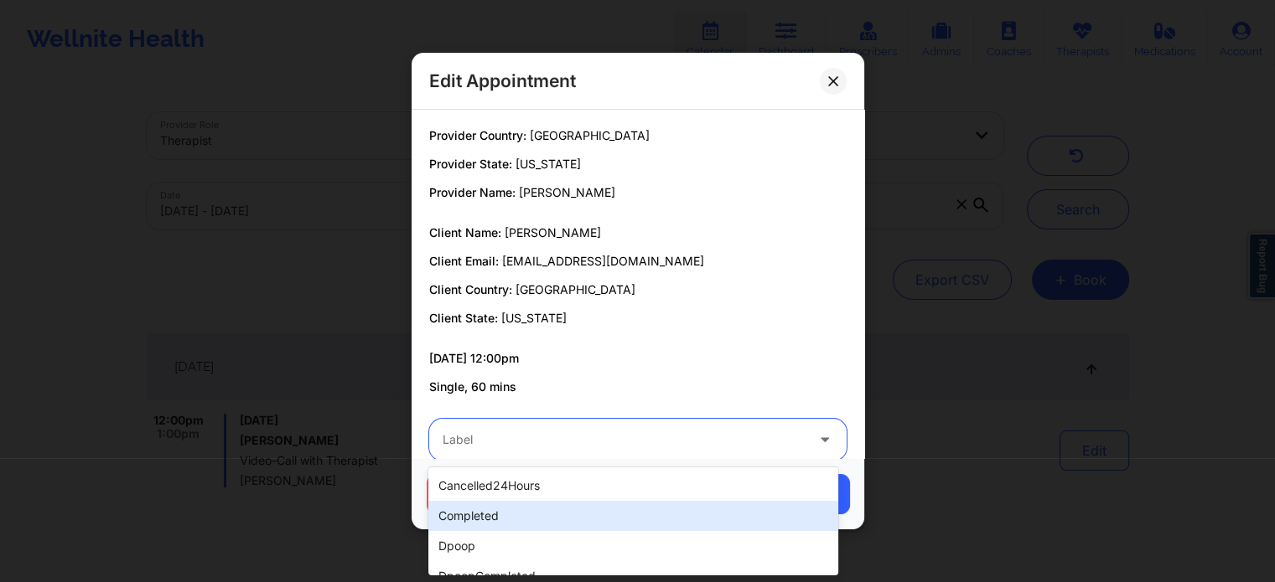
click at [580, 514] on div "completed" at bounding box center [632, 516] width 409 height 30
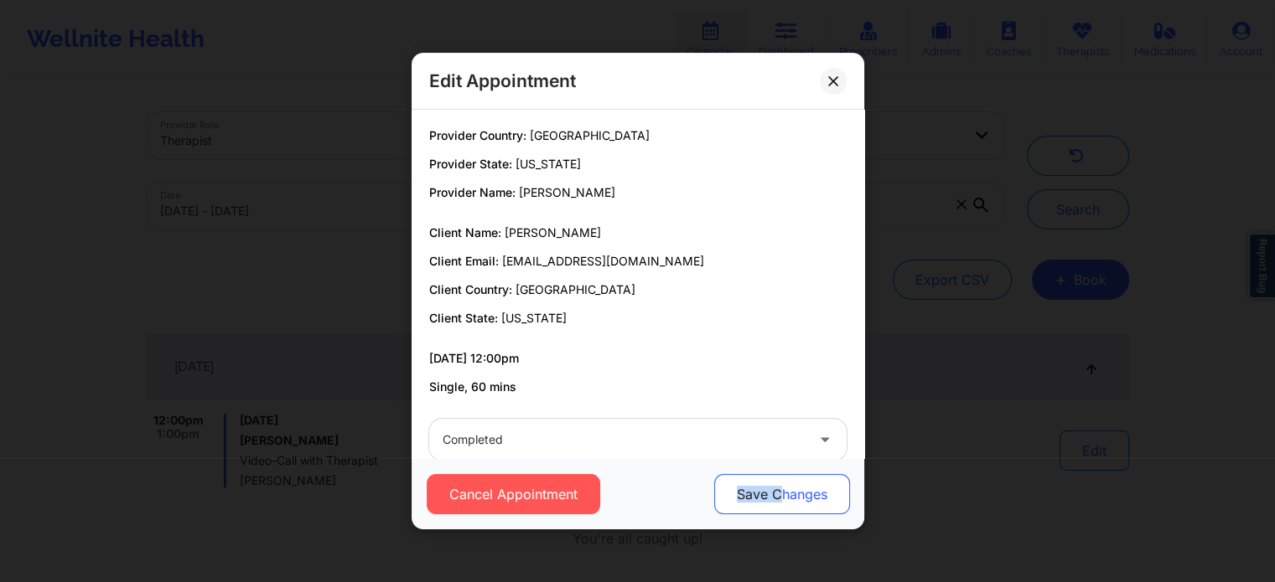
drag, startPoint x: 701, startPoint y: 505, endPoint x: 796, endPoint y: 495, distance: 95.2
click at [796, 495] on div "Cancel Appointment Save Changes" at bounding box center [637, 494] width 429 height 40
click at [796, 495] on button "Save Changes" at bounding box center [781, 494] width 136 height 40
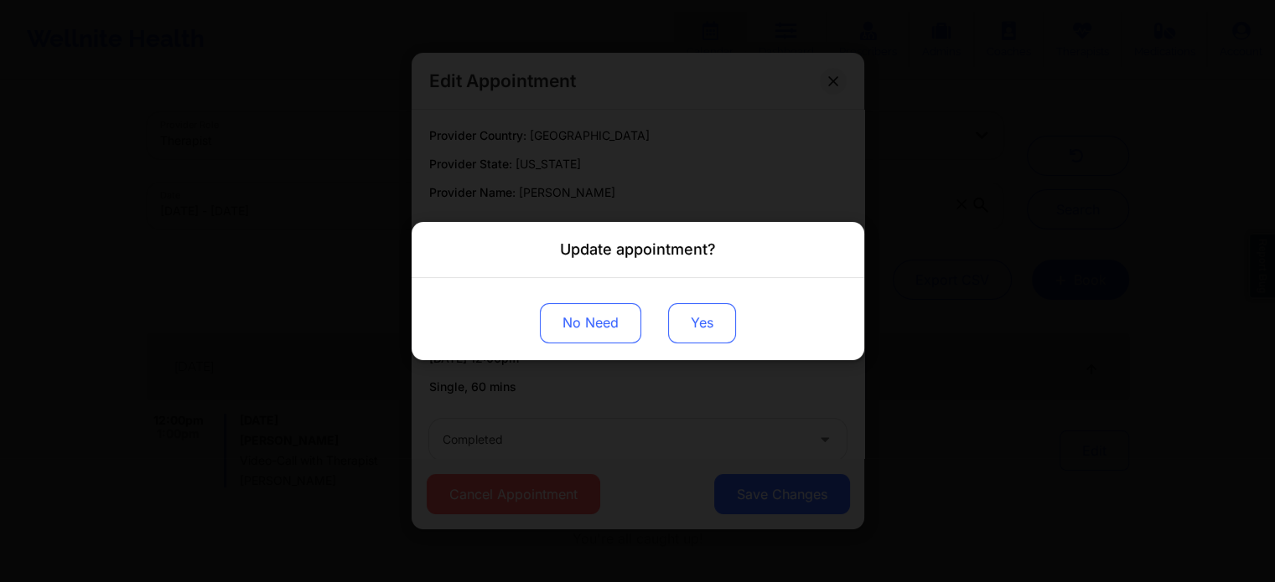
click at [694, 342] on button "Yes" at bounding box center [702, 323] width 68 height 40
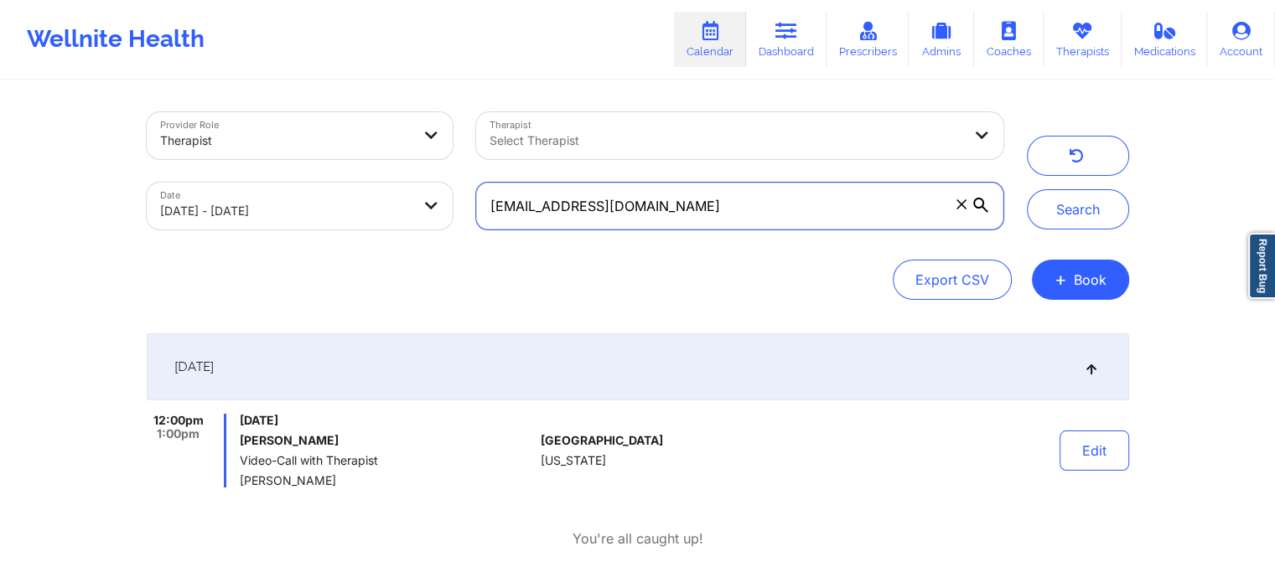
drag, startPoint x: 675, startPoint y: 210, endPoint x: 203, endPoint y: 212, distance: 472.6
click at [203, 212] on div "Provider Role Therapist Therapist Select Therapist Date [DATE] - [DATE] [EMAIL_…" at bounding box center [575, 171] width 880 height 141
click at [1027, 189] on button "Search" at bounding box center [1078, 209] width 102 height 40
drag, startPoint x: 733, startPoint y: 190, endPoint x: 339, endPoint y: 172, distance: 395.1
click at [339, 172] on div "Provider Role Therapist Therapist Select Therapist Date [DATE] - [DATE] [EMAIL_…" at bounding box center [575, 171] width 880 height 141
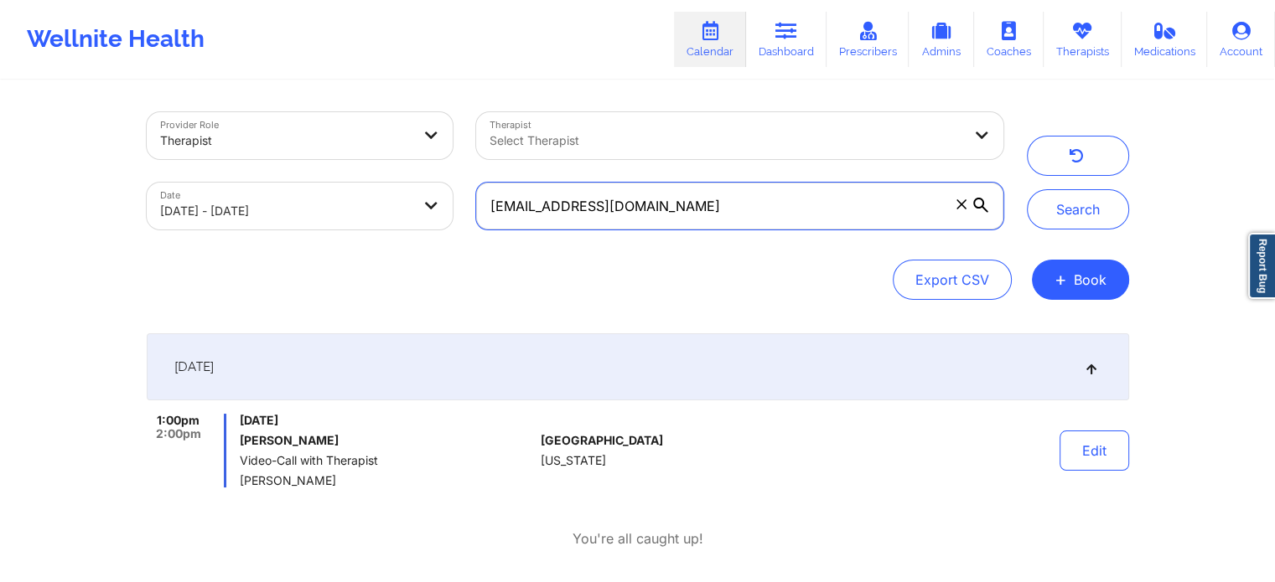
click at [1027, 189] on button "Search" at bounding box center [1078, 209] width 102 height 40
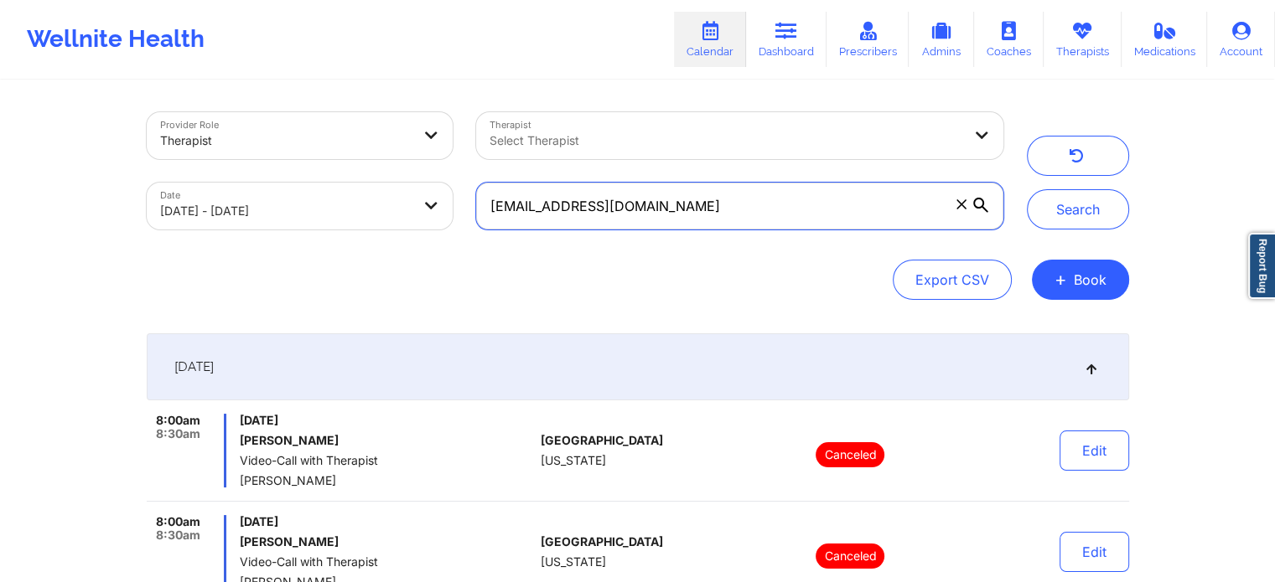
drag, startPoint x: 774, startPoint y: 213, endPoint x: 333, endPoint y: 142, distance: 447.3
click at [333, 142] on div "Provider Role Therapist Therapist Select Therapist Date [DATE] - [DATE] [EMAIL_…" at bounding box center [575, 171] width 880 height 141
click at [1027, 189] on button "Search" at bounding box center [1078, 209] width 102 height 40
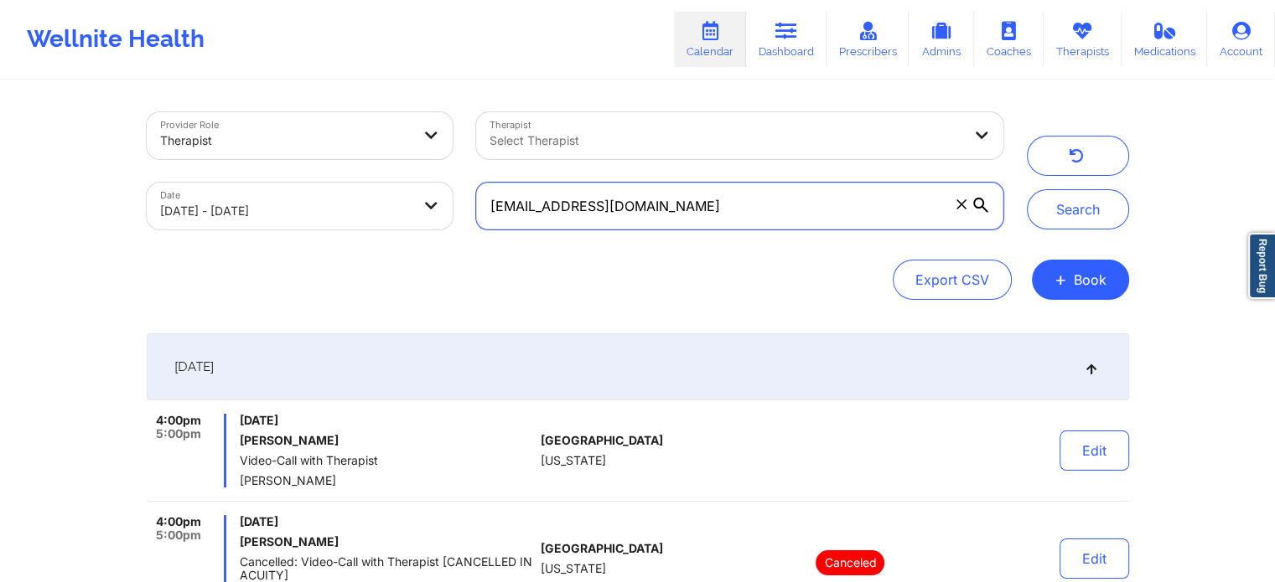
drag, startPoint x: 684, startPoint y: 195, endPoint x: 195, endPoint y: 160, distance: 489.8
click at [195, 160] on div "Provider Role Therapist Therapist Select Therapist Date [DATE] - [DATE] [EMAIL_…" at bounding box center [575, 171] width 880 height 141
click at [1027, 189] on button "Search" at bounding box center [1078, 209] width 102 height 40
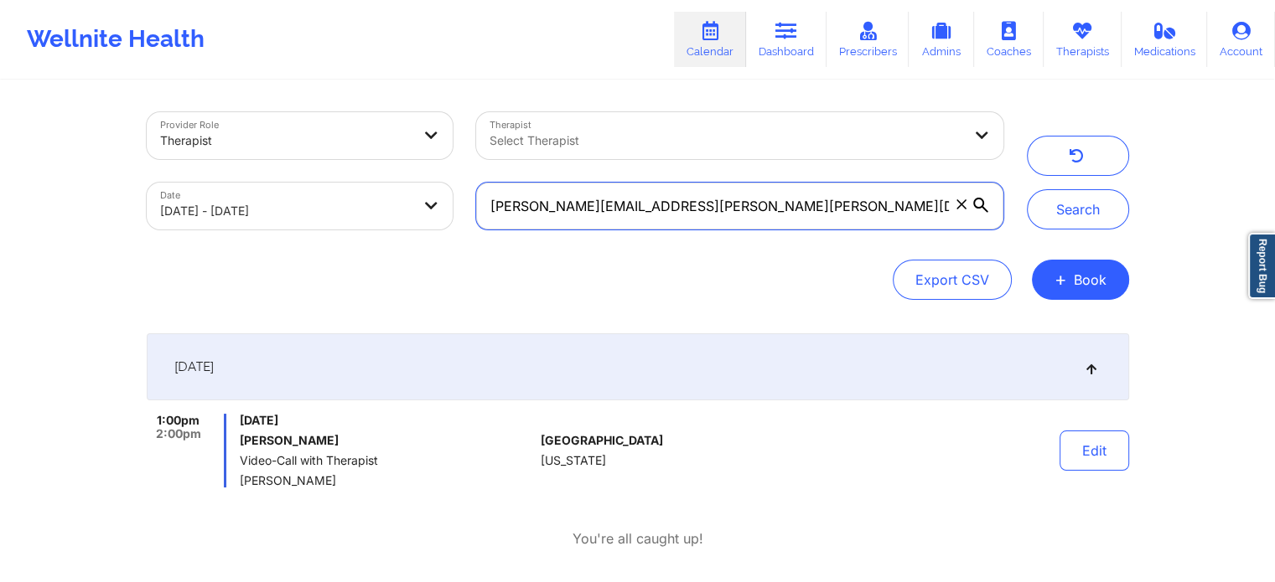
drag, startPoint x: 702, startPoint y: 186, endPoint x: 359, endPoint y: 207, distance: 344.2
click at [359, 207] on div "Provider Role Therapist Therapist Select Therapist Date [DATE] - [DATE] [PERSON…" at bounding box center [575, 171] width 880 height 141
type input "[EMAIL_ADDRESS][DOMAIN_NAME]"
click at [1027, 189] on button "Search" at bounding box center [1078, 209] width 102 height 40
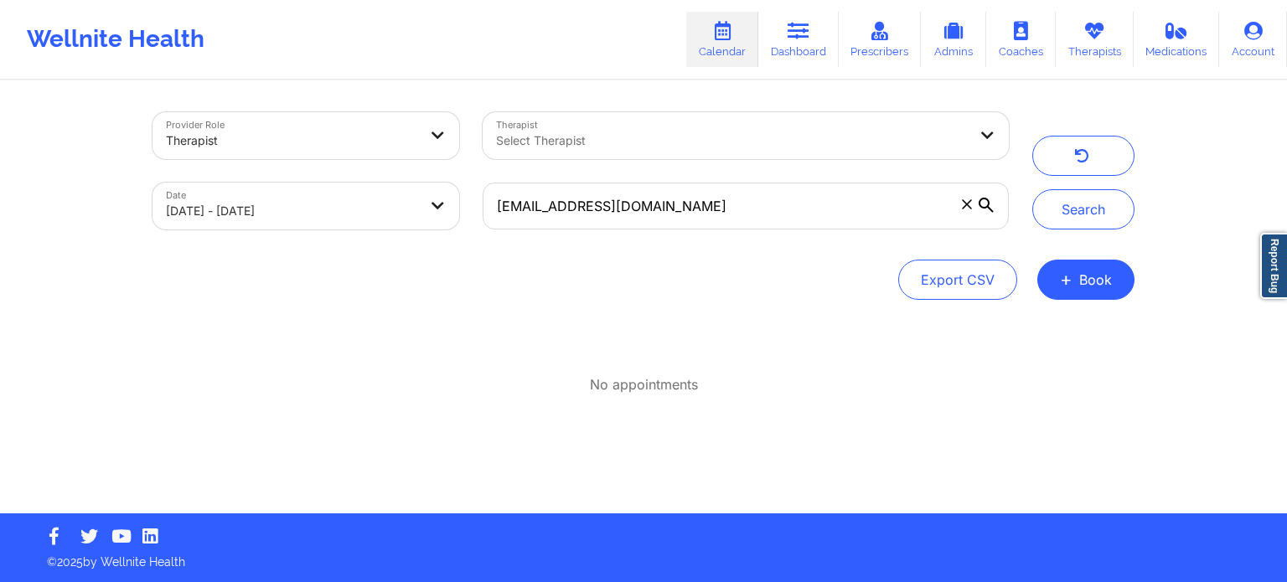
click at [211, 210] on body "Wellnite Health Calendar Dashboard Prescribers Admins Coaches Therapists Medica…" at bounding box center [643, 291] width 1287 height 582
select select "2025-8"
select select "2025-9"
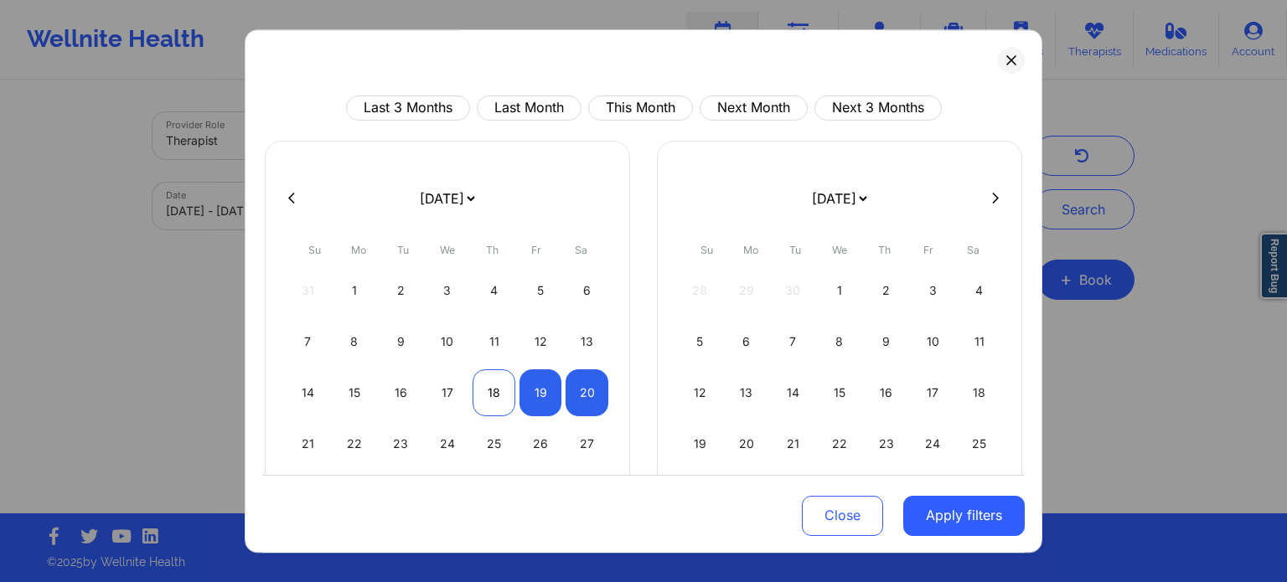
click at [489, 391] on div "18" at bounding box center [494, 393] width 43 height 47
select select "2025-8"
select select "2025-9"
click at [538, 400] on div "19" at bounding box center [541, 393] width 43 height 47
select select "2025-8"
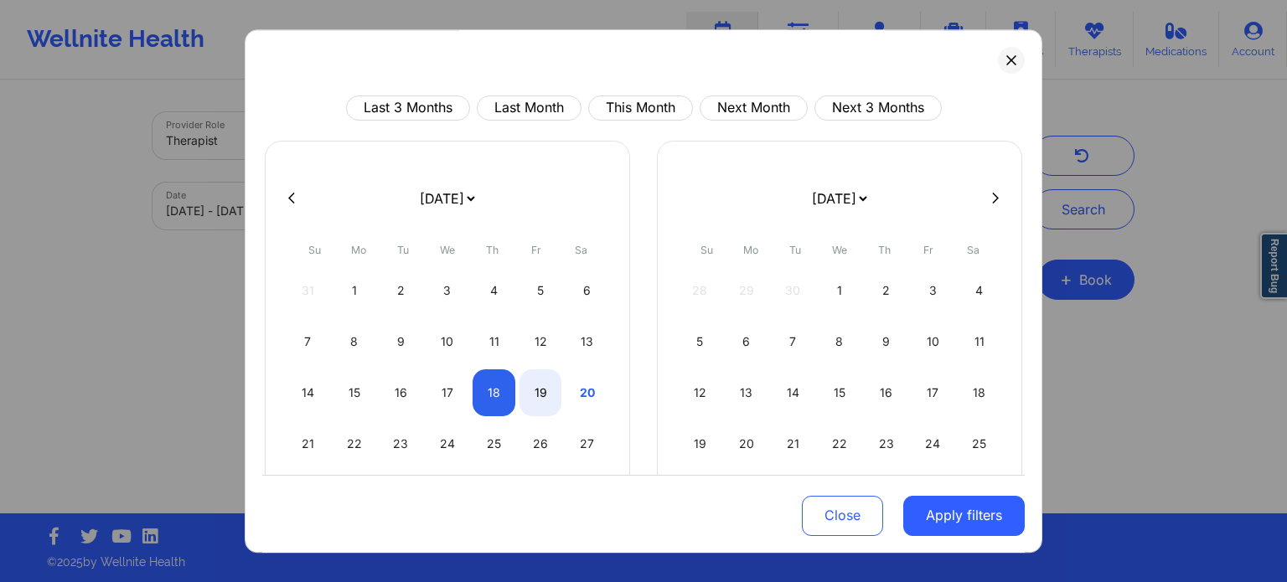
select select "2025-9"
click at [927, 510] on button "Apply filters" at bounding box center [964, 515] width 122 height 40
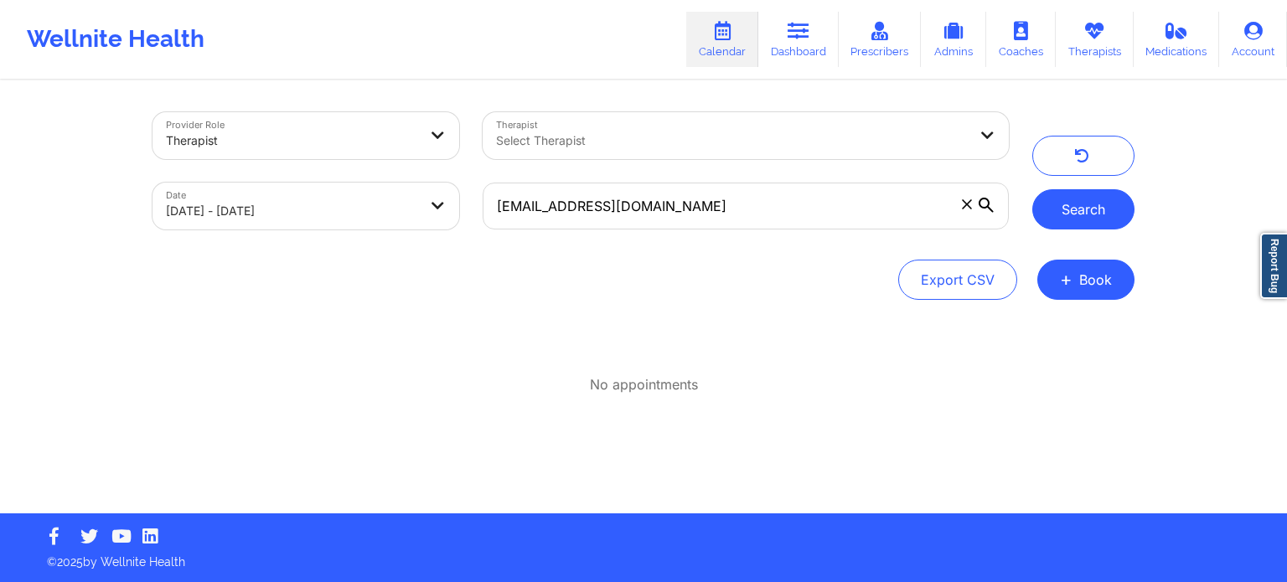
click at [1075, 197] on button "Search" at bounding box center [1083, 209] width 102 height 40
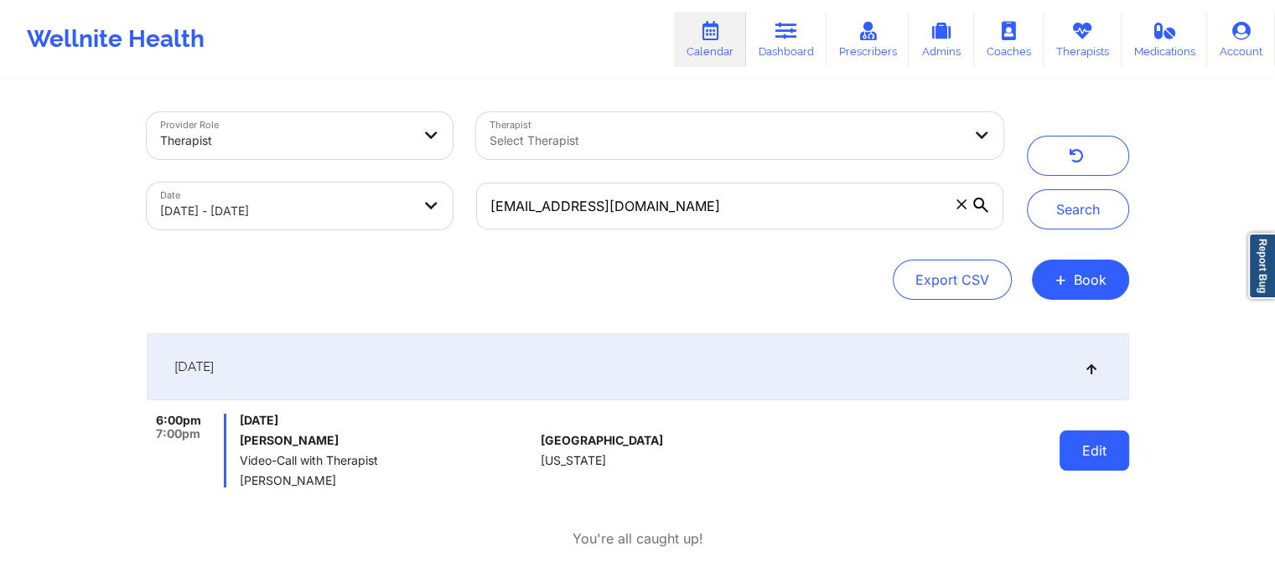
click at [1089, 467] on button "Edit" at bounding box center [1094, 451] width 70 height 40
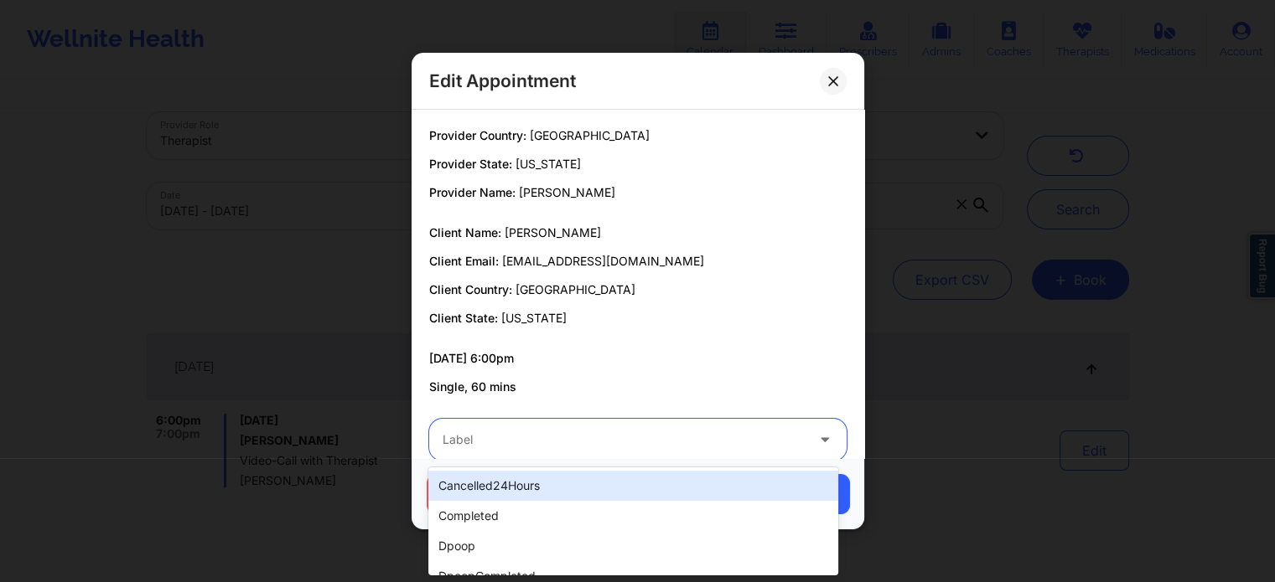
click at [691, 452] on div "Label" at bounding box center [617, 440] width 377 height 42
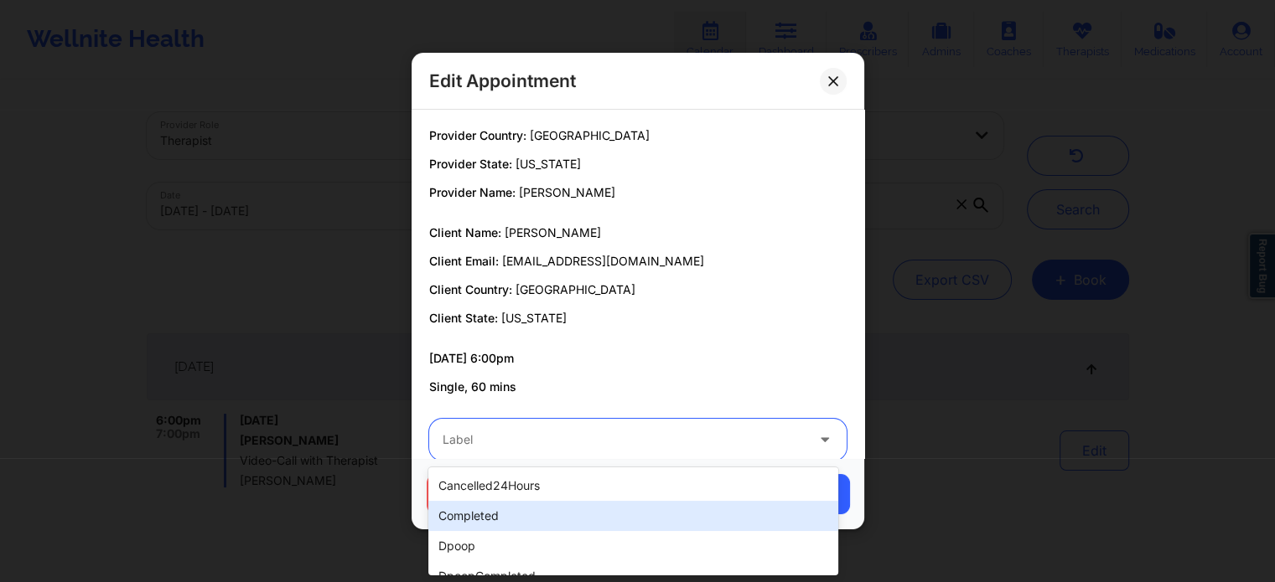
click at [593, 522] on div "completed" at bounding box center [632, 516] width 409 height 30
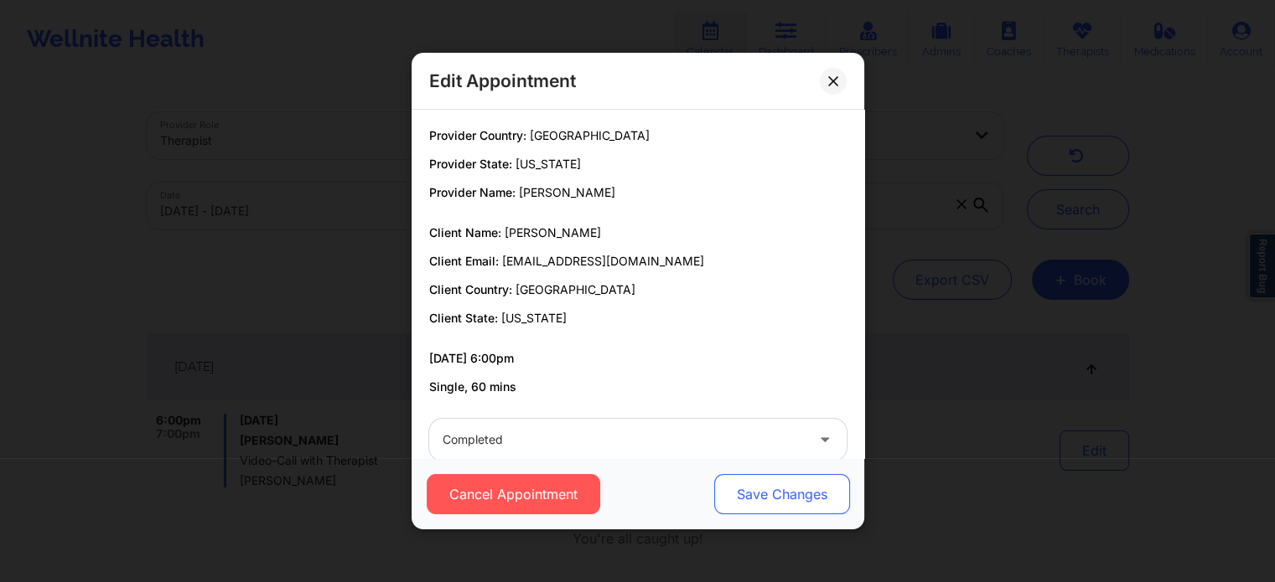
click at [802, 487] on button "Save Changes" at bounding box center [781, 494] width 136 height 40
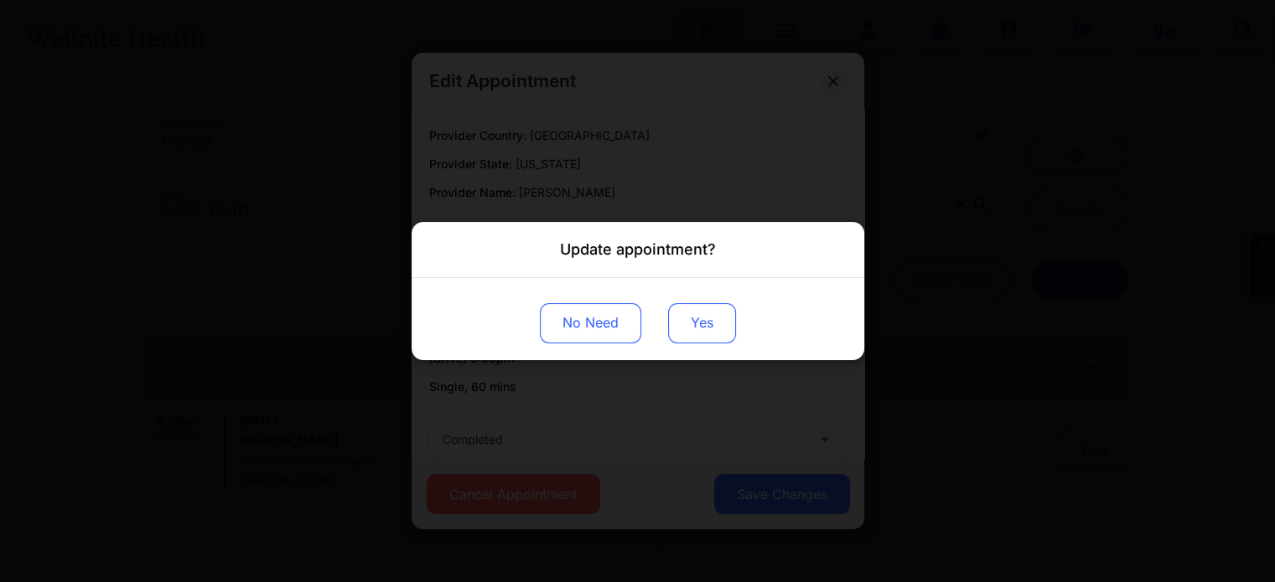
click at [674, 333] on button "Yes" at bounding box center [702, 323] width 68 height 40
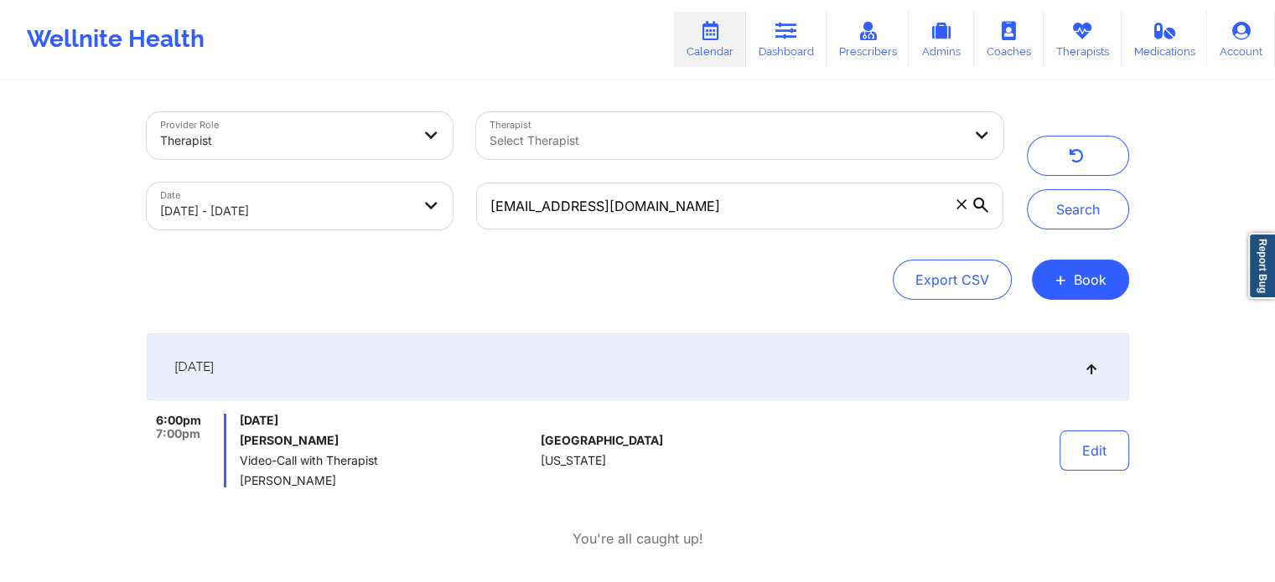
select select "2025-8"
select select "2025-9"
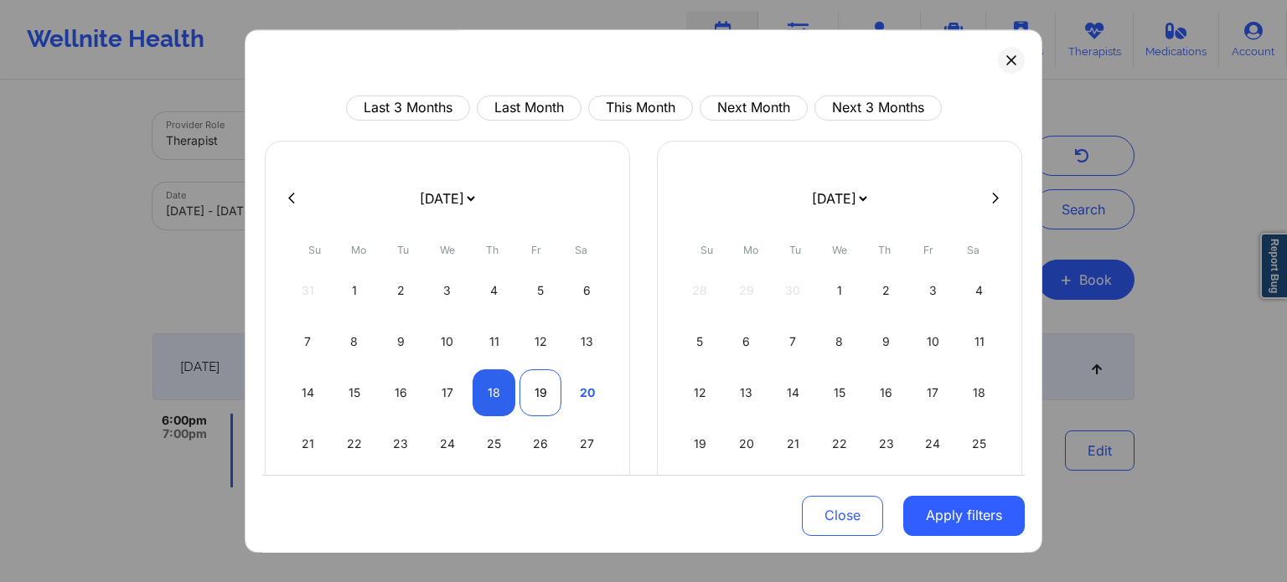
click at [538, 401] on div "19" at bounding box center [541, 393] width 43 height 47
select select "2025-8"
select select "2025-9"
click at [578, 396] on div "20" at bounding box center [587, 393] width 43 height 47
select select "2025-8"
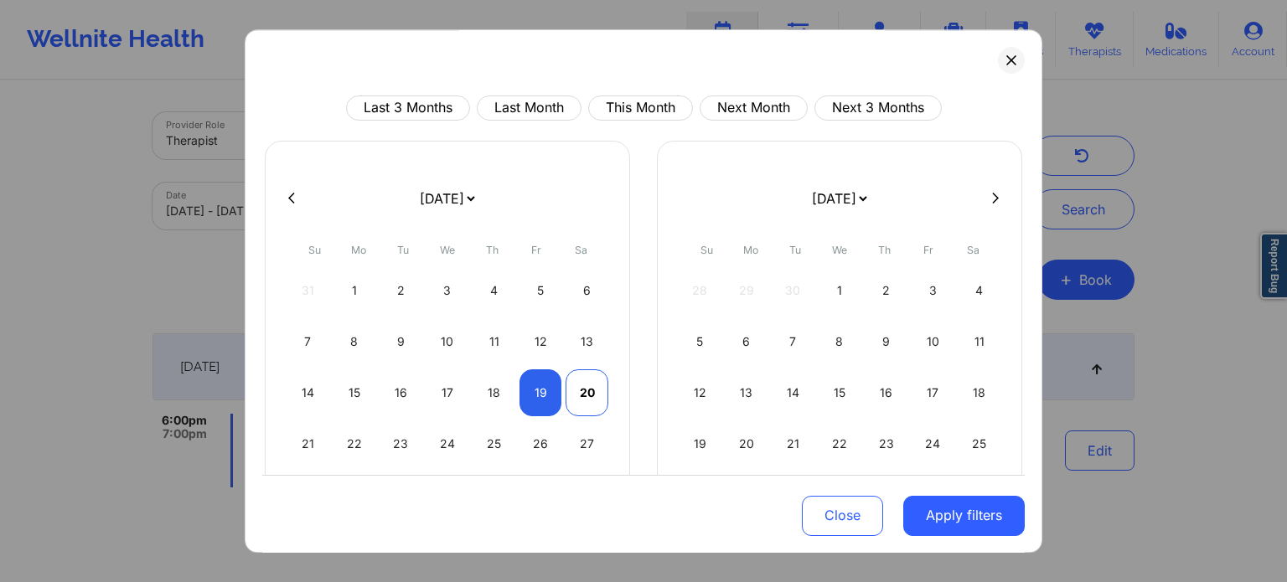
select select "2025-9"
click at [929, 512] on button "Apply filters" at bounding box center [964, 515] width 122 height 40
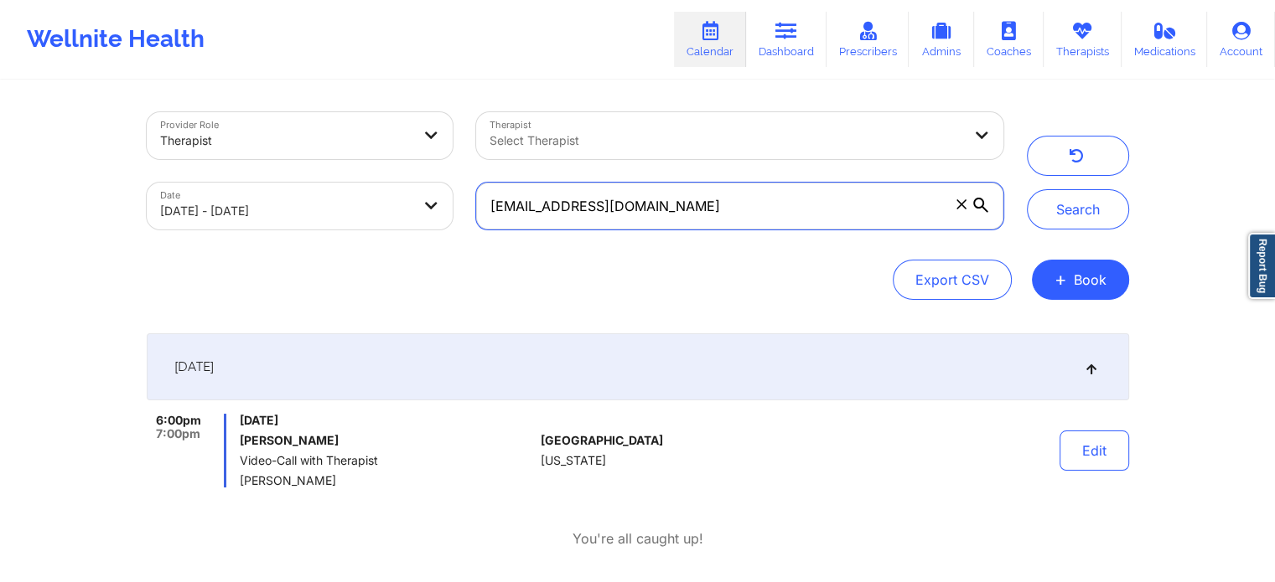
drag, startPoint x: 695, startPoint y: 209, endPoint x: 224, endPoint y: 127, distance: 478.2
click at [224, 127] on div "Provider Role Therapist Therapist Select Therapist Date [DATE] - [DATE] [EMAIL_…" at bounding box center [575, 171] width 880 height 141
click at [716, 219] on input "[EMAIL_ADDRESS][DOMAIN_NAME]" at bounding box center [739, 206] width 526 height 47
drag, startPoint x: 716, startPoint y: 219, endPoint x: 333, endPoint y: 214, distance: 383.8
click at [333, 214] on div "Provider Role Therapist Therapist Select Therapist Date [DATE] - [DATE] [EMAIL_…" at bounding box center [575, 171] width 880 height 141
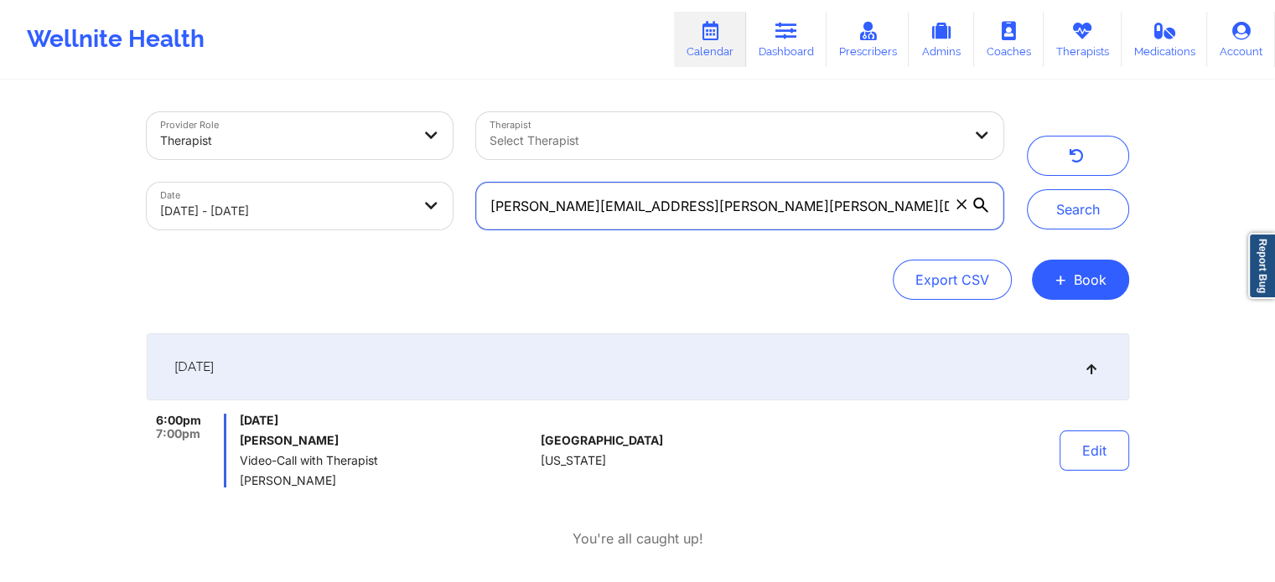
click at [1027, 189] on button "Search" at bounding box center [1078, 209] width 102 height 40
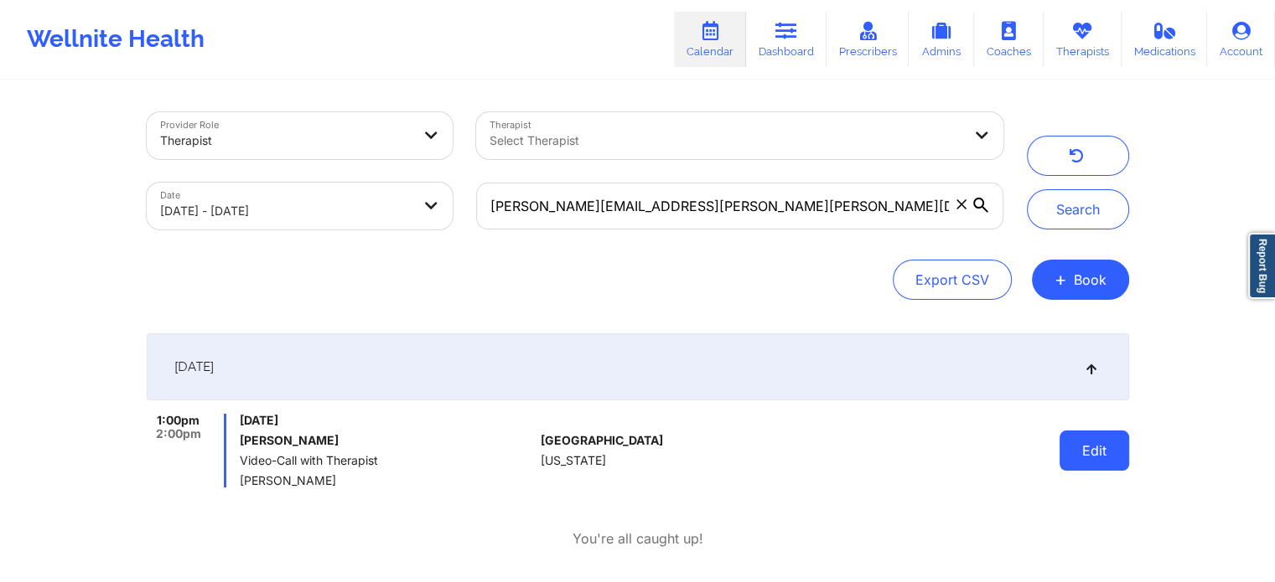
click at [1116, 458] on button "Edit" at bounding box center [1094, 451] width 70 height 40
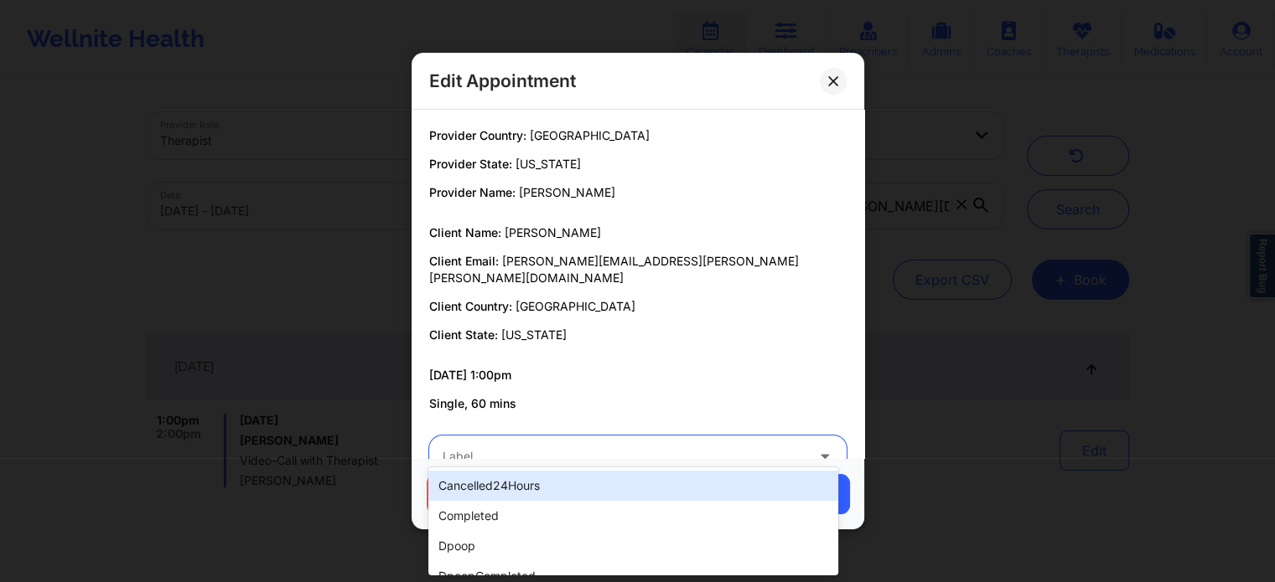
click at [607, 455] on div "Label" at bounding box center [617, 457] width 377 height 42
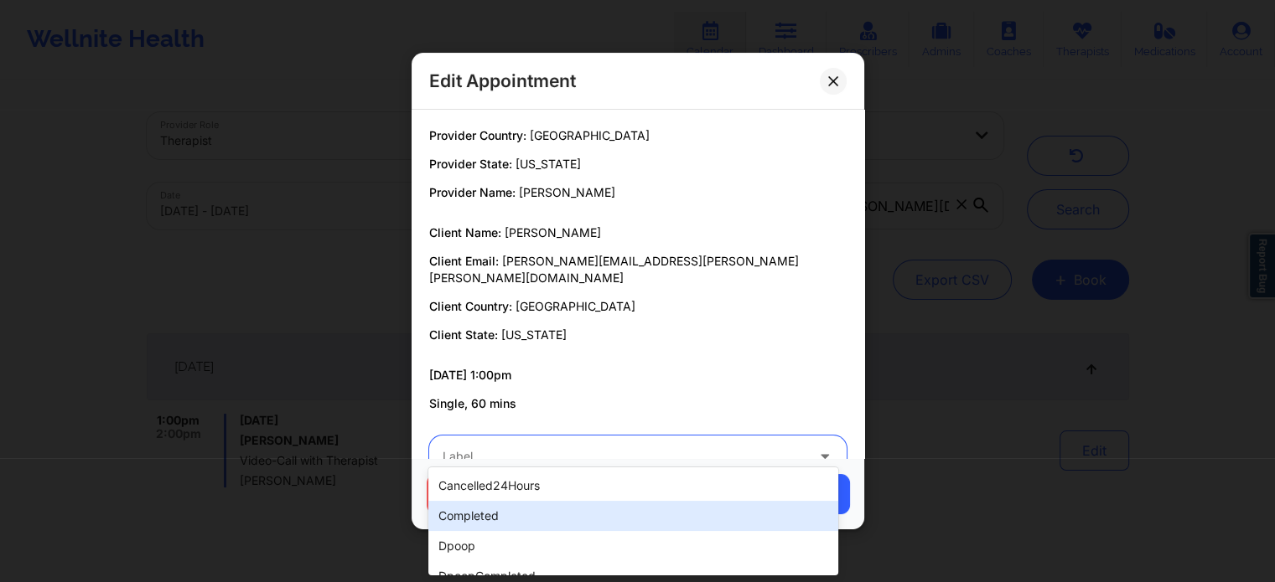
drag, startPoint x: 522, startPoint y: 530, endPoint x: 561, endPoint y: 513, distance: 43.1
click at [561, 513] on div "cancelled24Hours completed dpoop dpoopCompleted dpInNetworkCompleted freeNoShow…" at bounding box center [632, 522] width 409 height 108
click at [561, 513] on div "completed" at bounding box center [632, 516] width 409 height 30
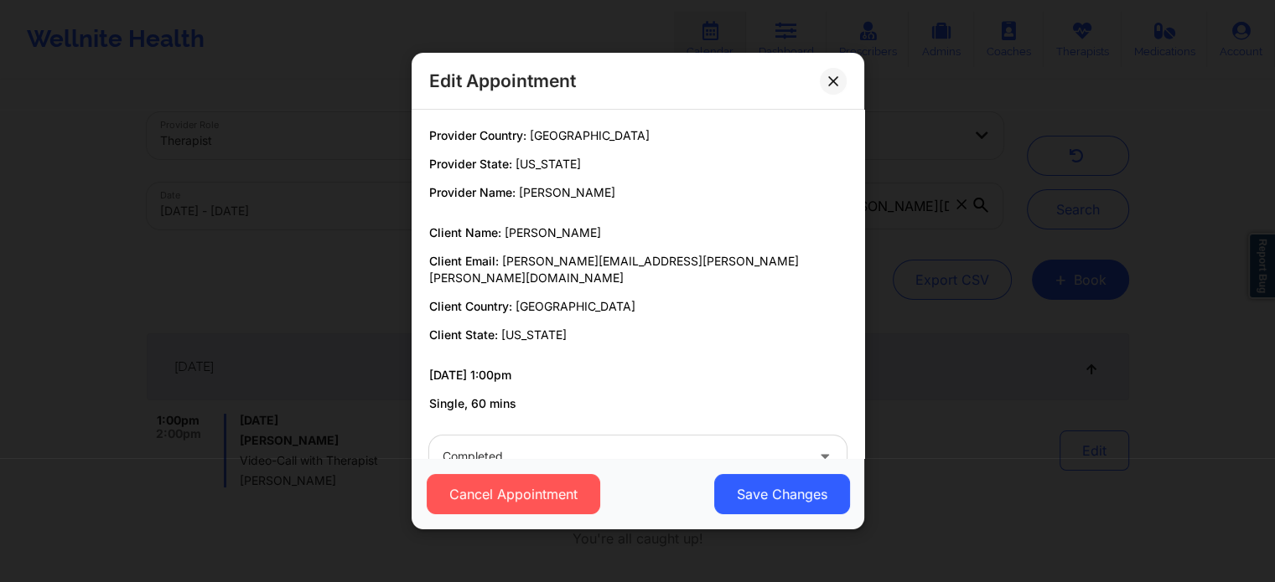
click at [737, 472] on div "Cancel Appointment Save Changes" at bounding box center [637, 493] width 453 height 71
click at [753, 485] on button "Save Changes" at bounding box center [781, 494] width 136 height 40
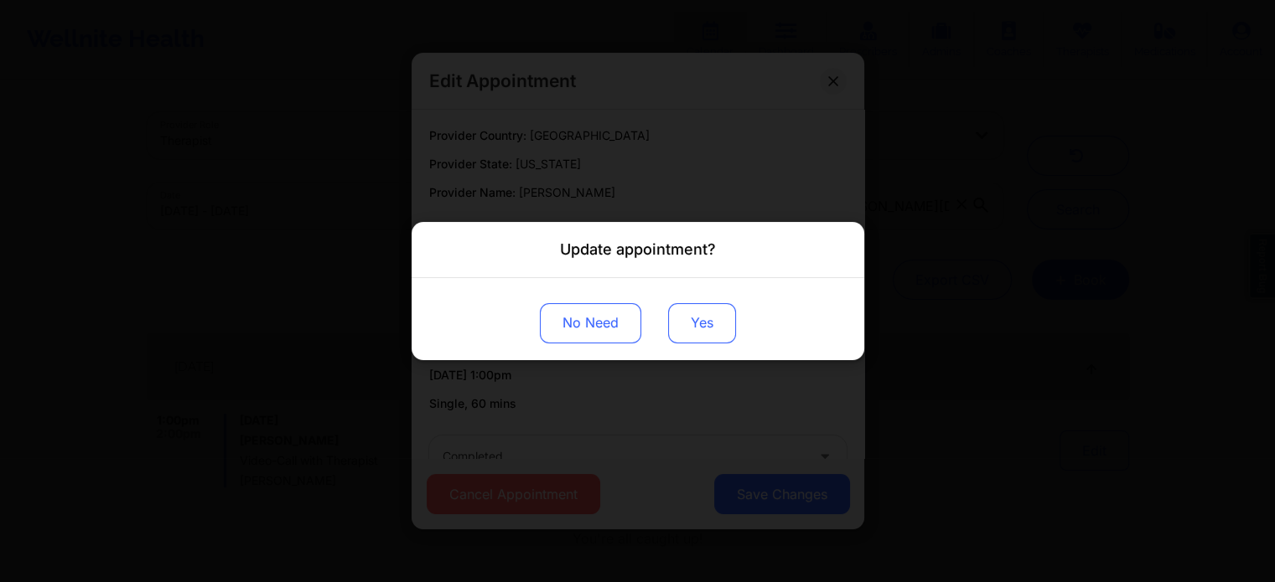
click at [704, 331] on button "Yes" at bounding box center [702, 323] width 68 height 40
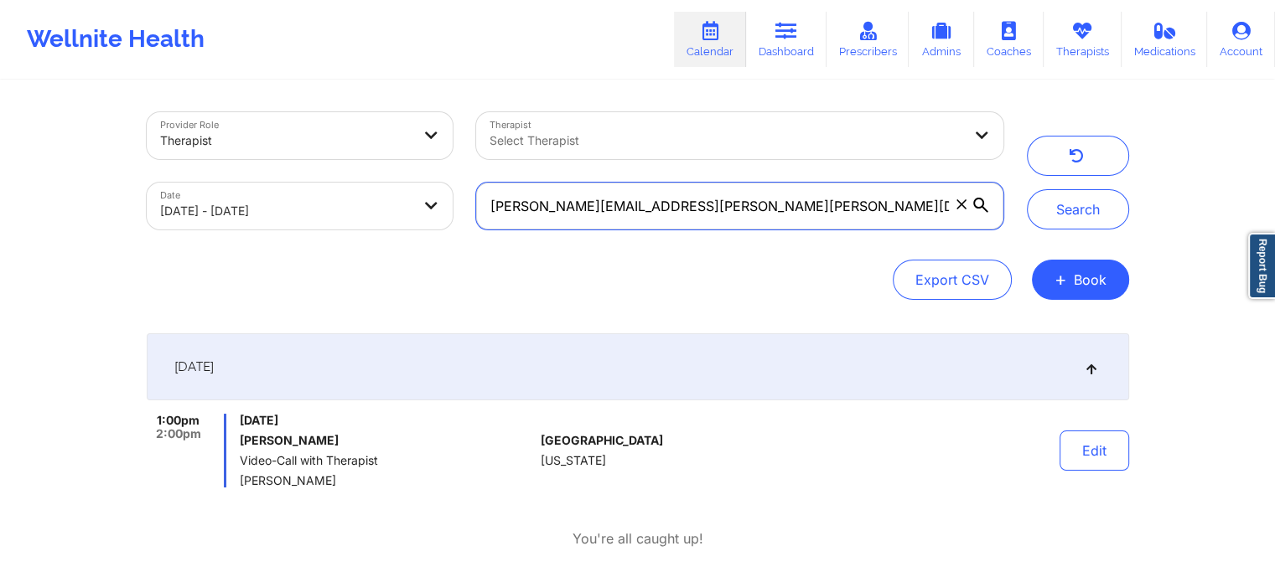
drag, startPoint x: 726, startPoint y: 196, endPoint x: 200, endPoint y: 182, distance: 525.6
click at [200, 182] on div "Provider Role Therapist Therapist Select Therapist Date [DATE] - [DATE] [PERSON…" at bounding box center [575, 171] width 880 height 141
type input "[PERSON_NAME][EMAIL_ADDRESS][DOMAIN_NAME]"
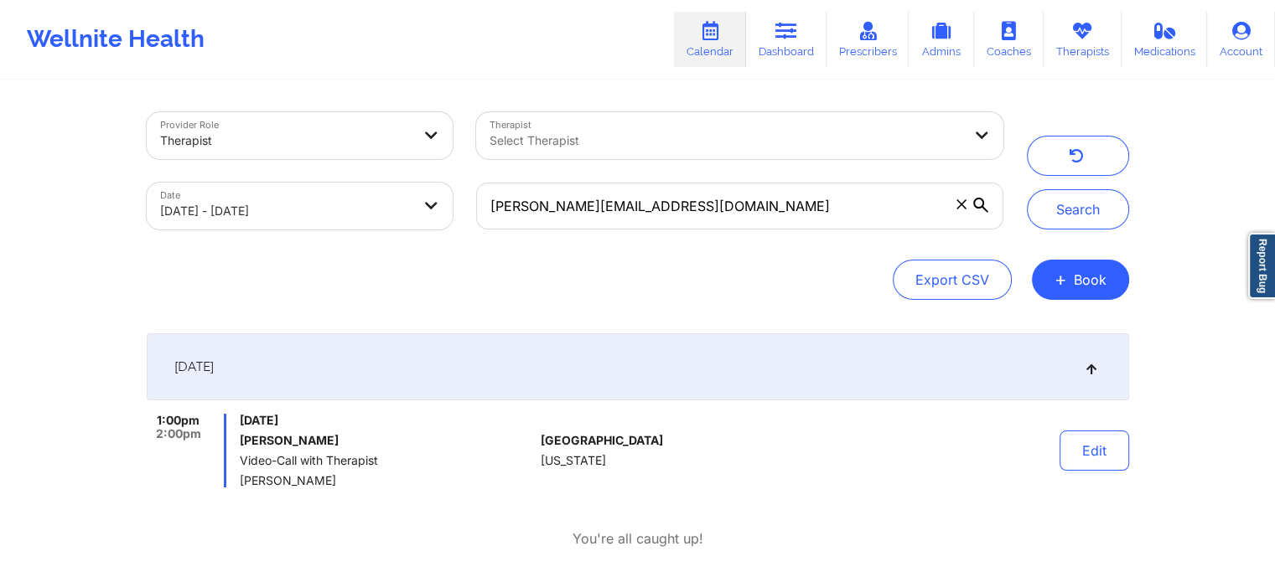
click at [1027, 189] on button "Search" at bounding box center [1078, 209] width 102 height 40
click at [200, 182] on body "Wellnite Health Calendar Dashboard Prescribers Admins Coaches Therapists Medica…" at bounding box center [637, 291] width 1275 height 582
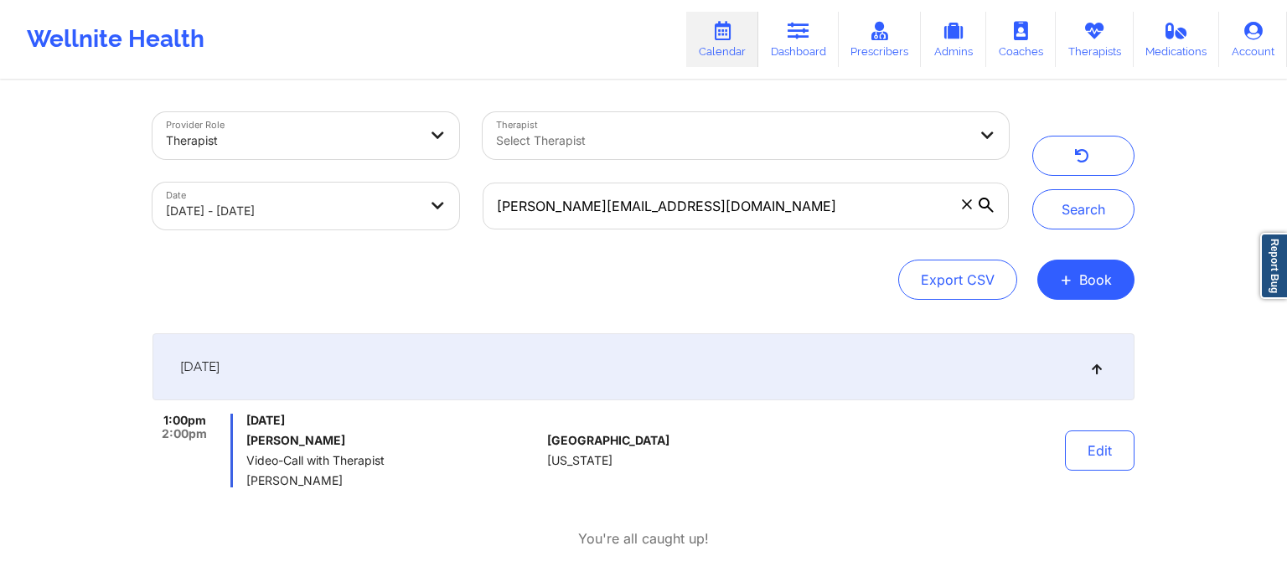
select select "2025-8"
select select "2025-9"
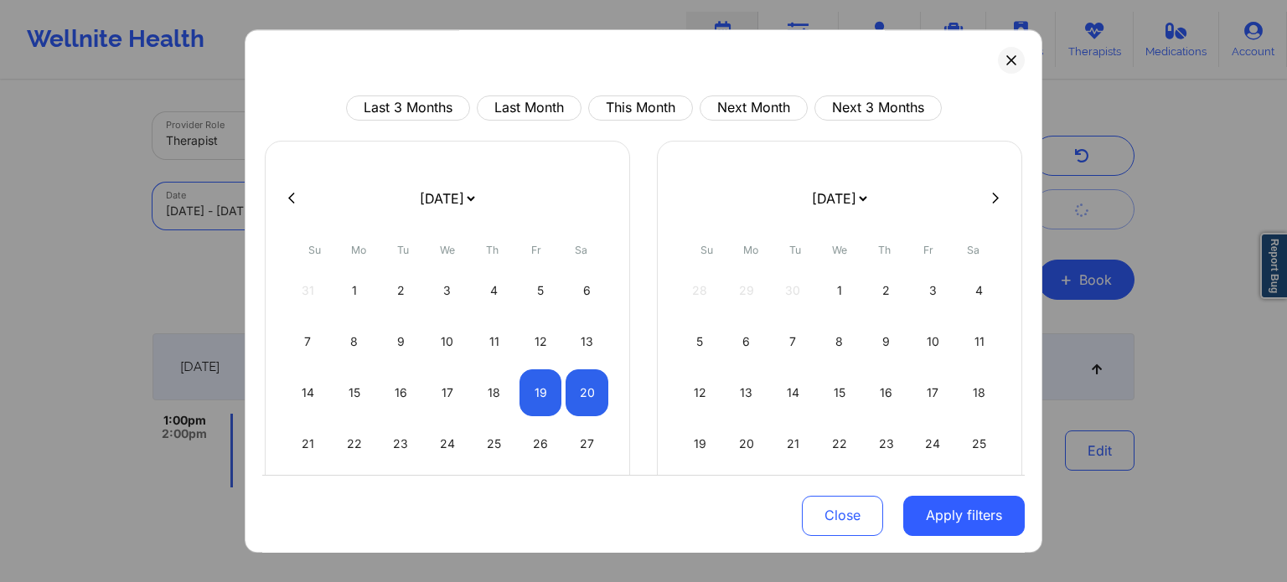
select select "2025-8"
select select "2025-9"
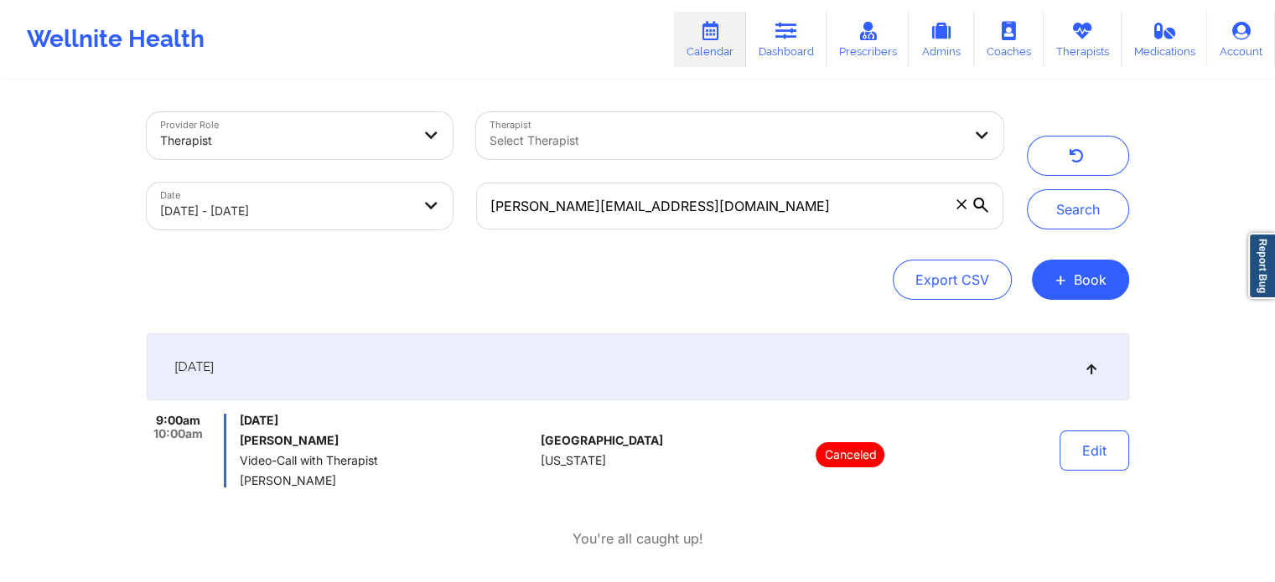
drag, startPoint x: 657, startPoint y: 231, endPoint x: 627, endPoint y: 199, distance: 43.9
click at [627, 199] on div "[PERSON_NAME][EMAIL_ADDRESS][DOMAIN_NAME]" at bounding box center [739, 206] width 550 height 70
drag, startPoint x: 627, startPoint y: 199, endPoint x: 295, endPoint y: 174, distance: 332.8
click at [295, 174] on div "Provider Role Therapist Therapist Select Therapist Date [DATE] - [DATE] [PERSON…" at bounding box center [575, 171] width 880 height 141
click at [1027, 189] on button "Search" at bounding box center [1078, 209] width 102 height 40
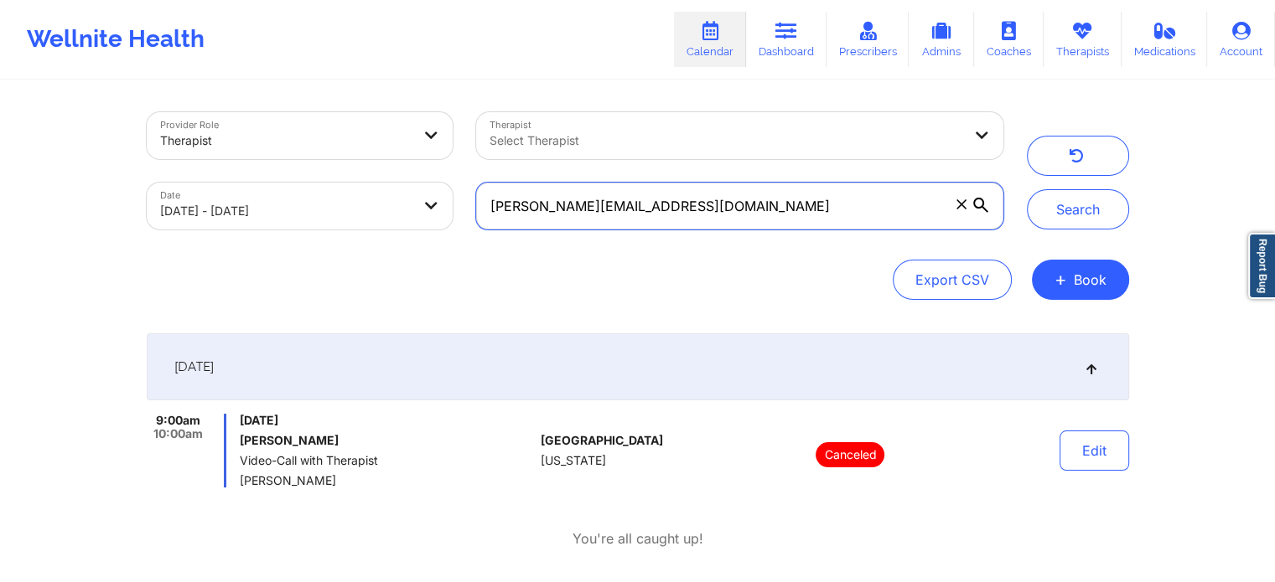
drag, startPoint x: 662, startPoint y: 207, endPoint x: 78, endPoint y: 125, distance: 589.8
click at [78, 125] on div "Provider Role Therapist Therapist Select Therapist Date [DATE] - [DATE] [PERSON…" at bounding box center [637, 295] width 1275 height 591
click at [676, 197] on input "[PERSON_NAME][EMAIL_ADDRESS][PERSON_NAME][DOMAIN_NAME]" at bounding box center [739, 206] width 526 height 47
click at [1027, 189] on button "Search" at bounding box center [1078, 209] width 102 height 40
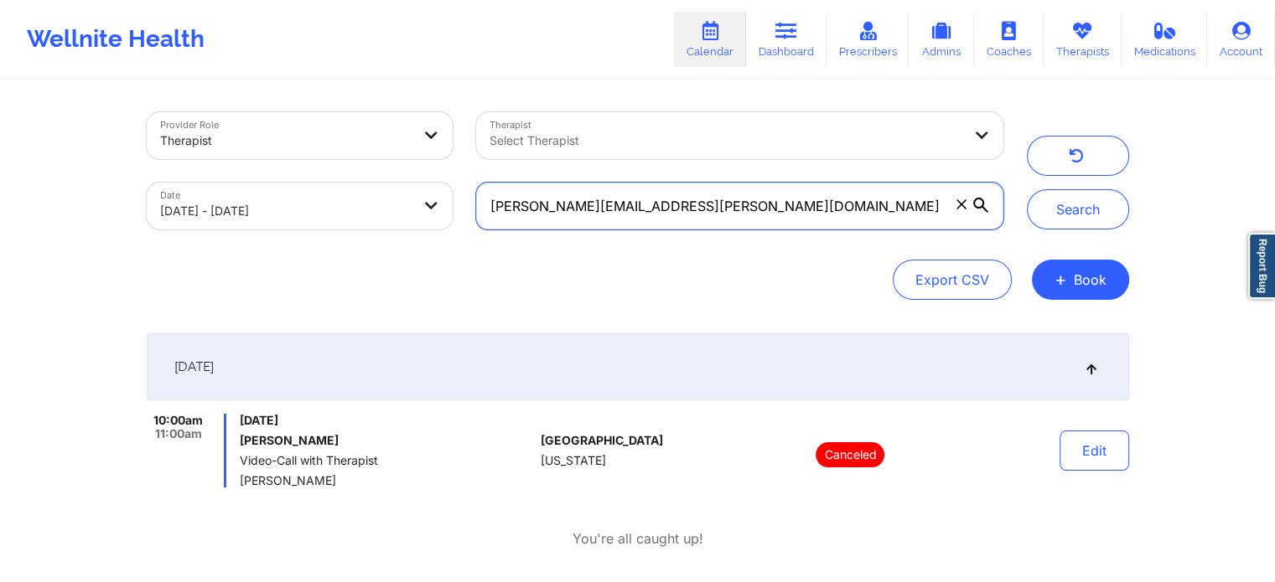
drag, startPoint x: 736, startPoint y: 194, endPoint x: 376, endPoint y: 242, distance: 362.8
click at [376, 242] on div "Provider Role Therapist Therapist Select Therapist Date [DATE] - [DATE] [PERSON…" at bounding box center [638, 206] width 982 height 188
click at [1027, 189] on button "Search" at bounding box center [1078, 209] width 102 height 40
drag, startPoint x: 701, startPoint y: 212, endPoint x: 182, endPoint y: 213, distance: 518.7
click at [182, 213] on div "Provider Role Therapist Therapist Select Therapist Date [DATE] - [DATE] [EMAIL_…" at bounding box center [575, 171] width 880 height 141
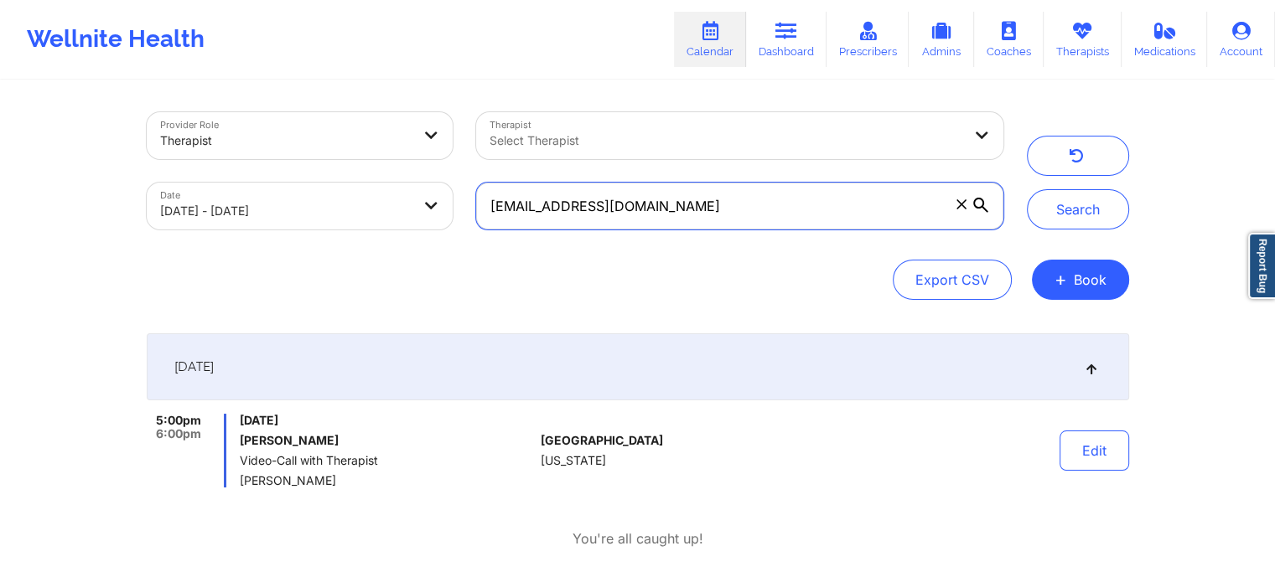
click at [1027, 189] on button "Search" at bounding box center [1078, 209] width 102 height 40
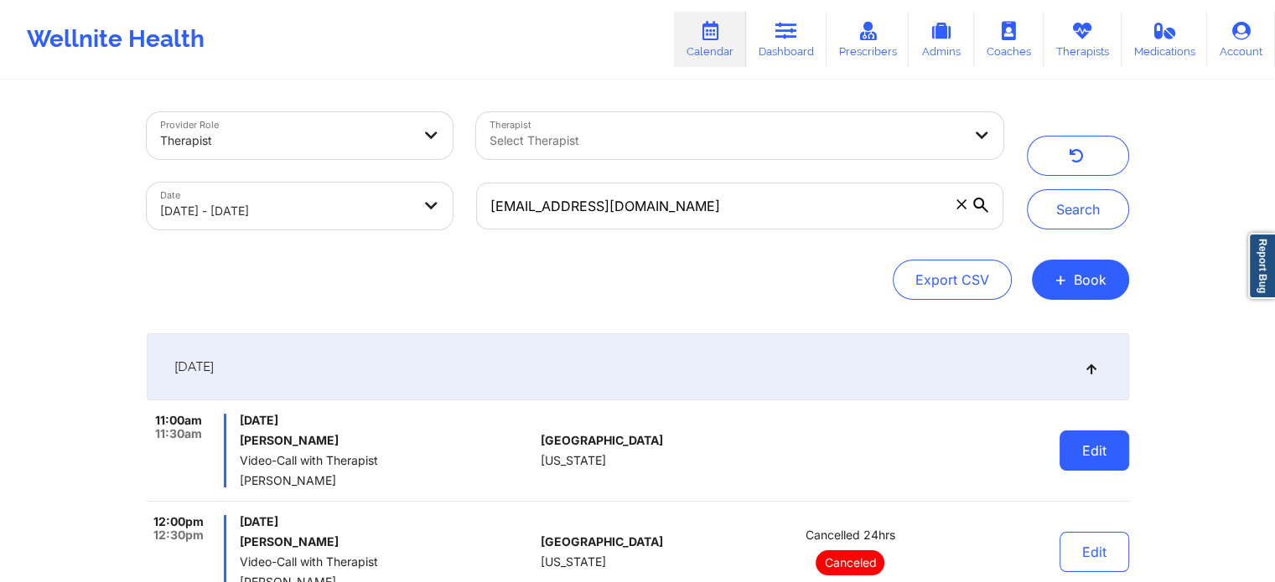
click at [1096, 465] on button "Edit" at bounding box center [1094, 451] width 70 height 40
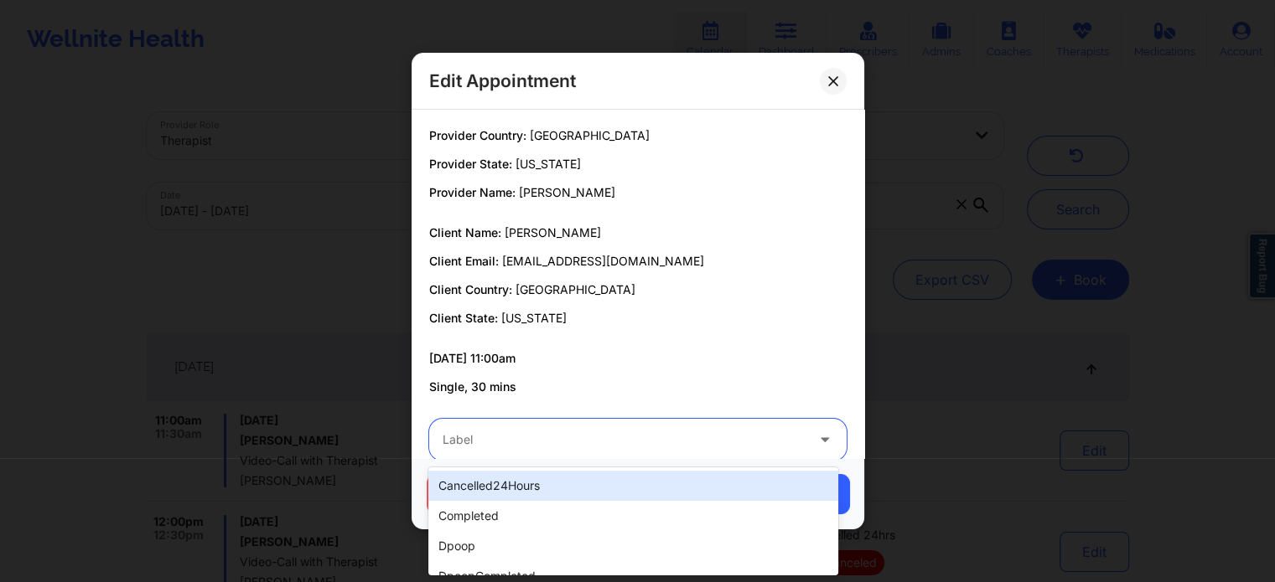
click at [670, 435] on div at bounding box center [623, 440] width 362 height 20
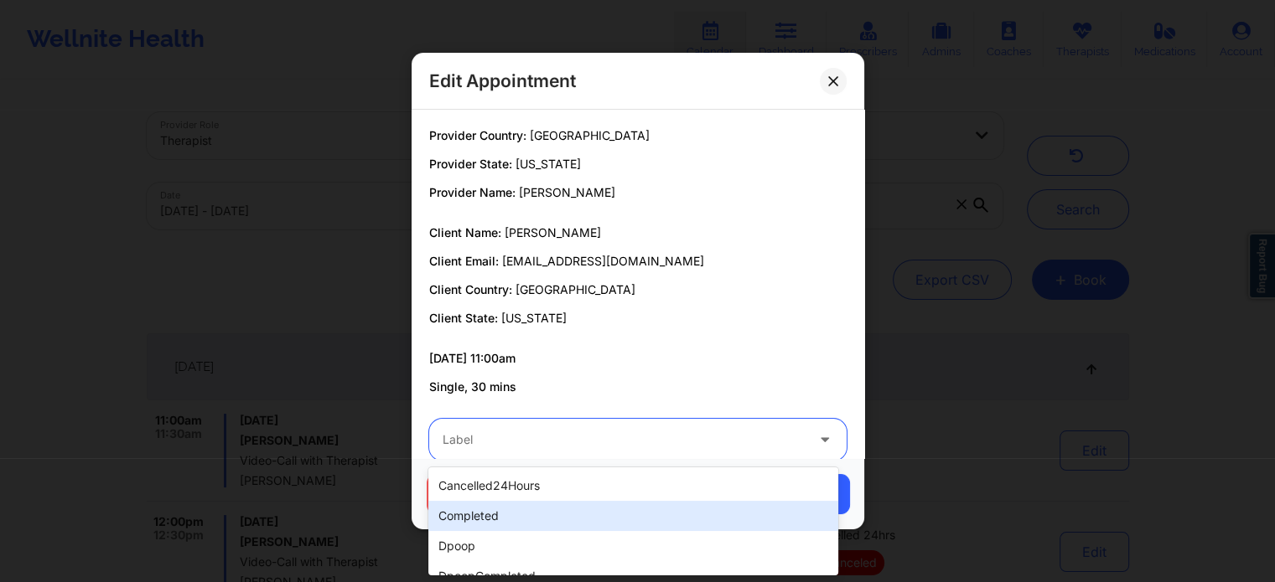
click at [575, 517] on div "completed" at bounding box center [632, 516] width 409 height 30
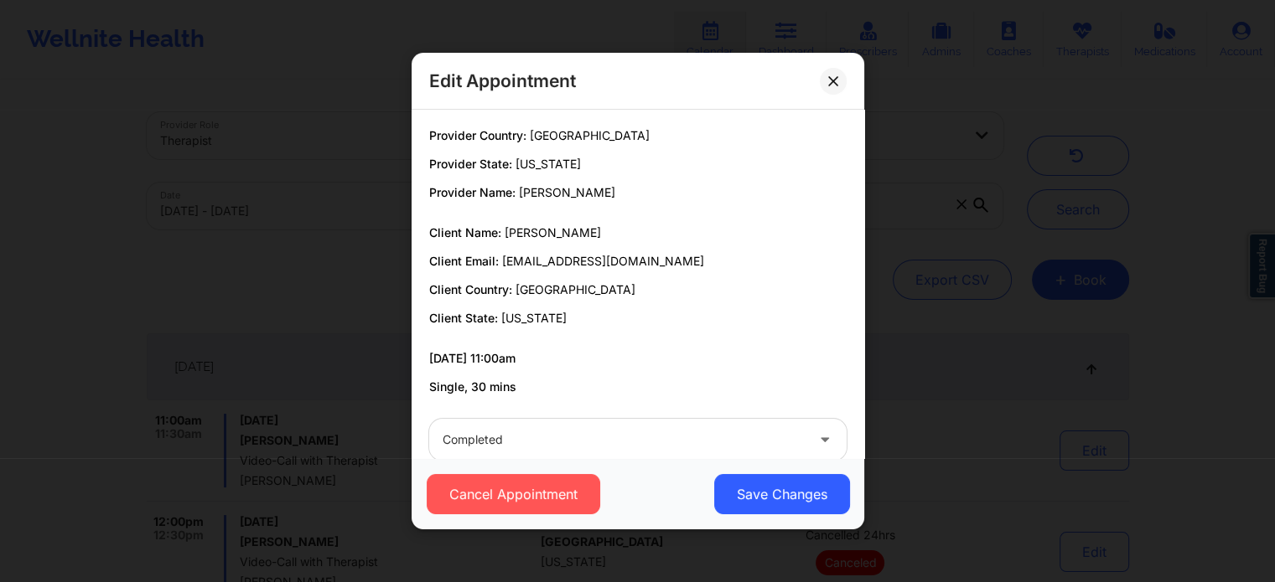
click at [741, 516] on div "Cancel Appointment Save Changes" at bounding box center [637, 493] width 453 height 71
click at [763, 499] on button "Save Changes" at bounding box center [781, 494] width 136 height 40
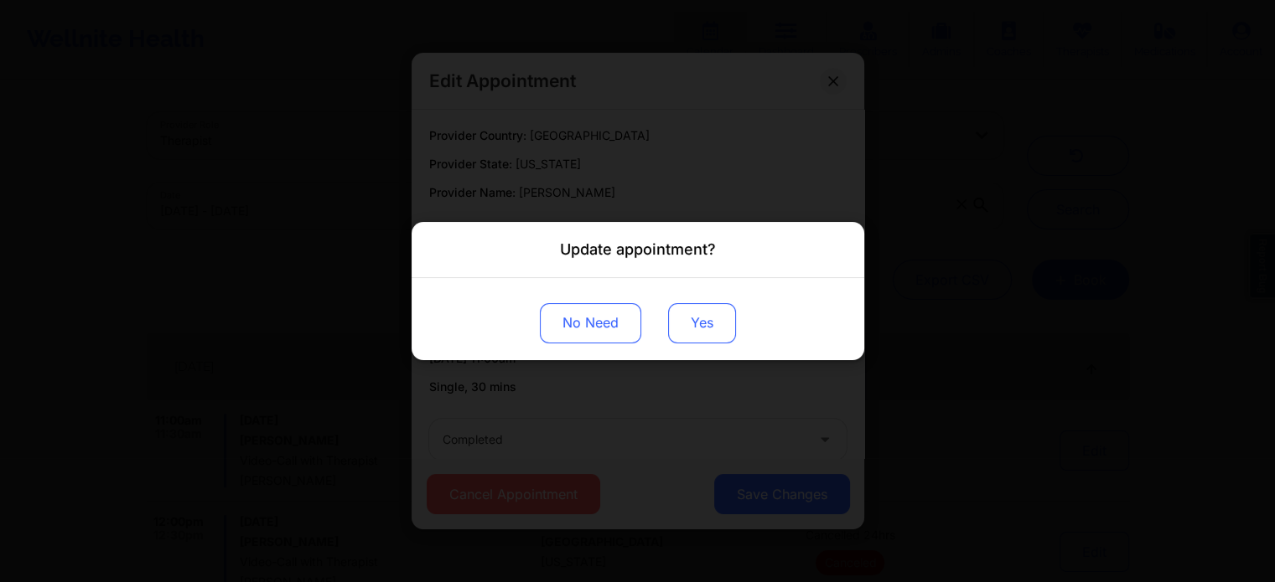
click at [679, 316] on button "Yes" at bounding box center [702, 323] width 68 height 40
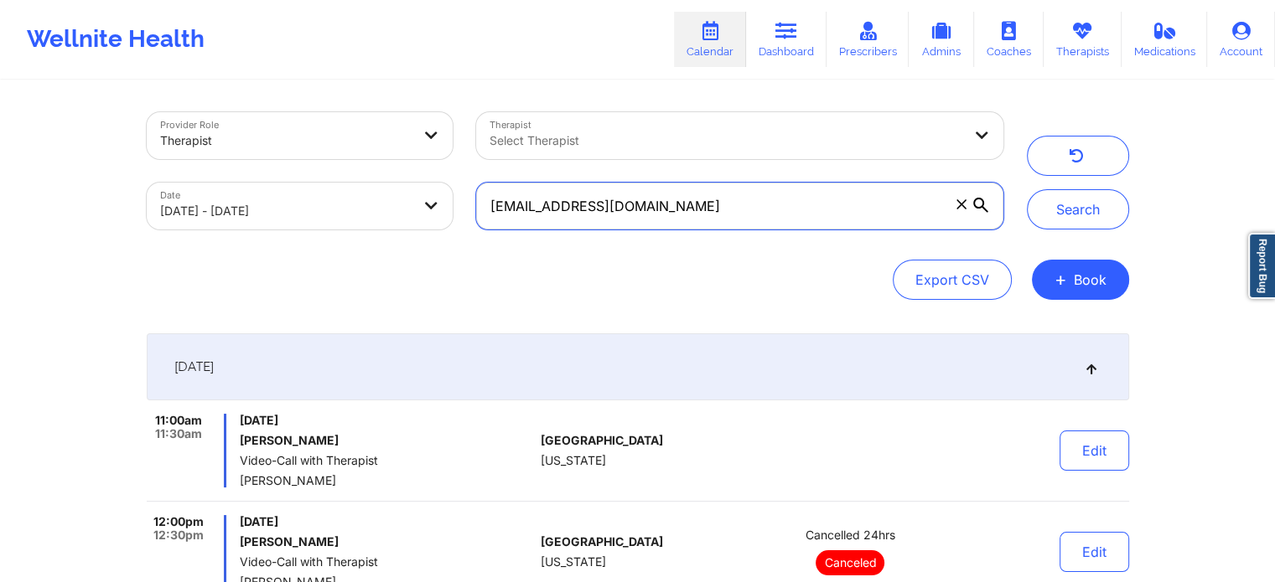
drag, startPoint x: 682, startPoint y: 202, endPoint x: 261, endPoint y: 209, distance: 420.7
click at [261, 209] on div "Provider Role Therapist Therapist Select Therapist Date [DATE] - [DATE] [EMAIL_…" at bounding box center [575, 171] width 880 height 141
click at [1027, 189] on button "Search" at bounding box center [1078, 209] width 102 height 40
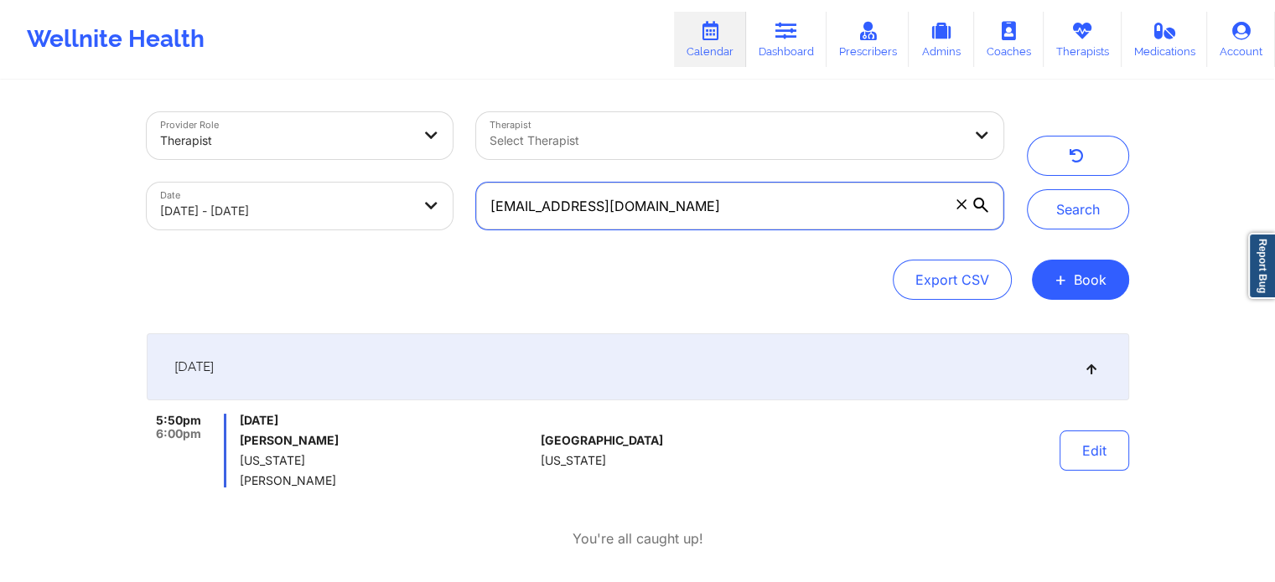
drag, startPoint x: 746, startPoint y: 226, endPoint x: 211, endPoint y: 225, distance: 534.6
click at [211, 225] on div "Provider Role Therapist Therapist Select Therapist Date [DATE] - [DATE] [EMAIL_…" at bounding box center [575, 171] width 880 height 141
type input "[EMAIL_ADDRESS][DOMAIN_NAME]"
click at [1027, 189] on button "Search" at bounding box center [1078, 209] width 102 height 40
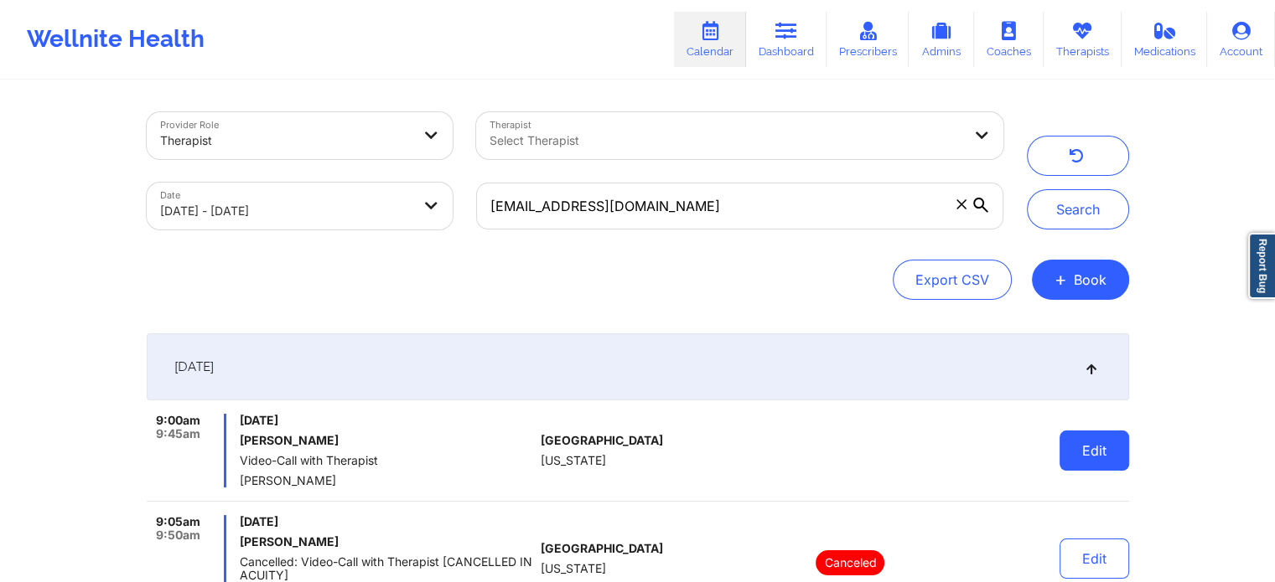
click at [1079, 454] on button "Edit" at bounding box center [1094, 451] width 70 height 40
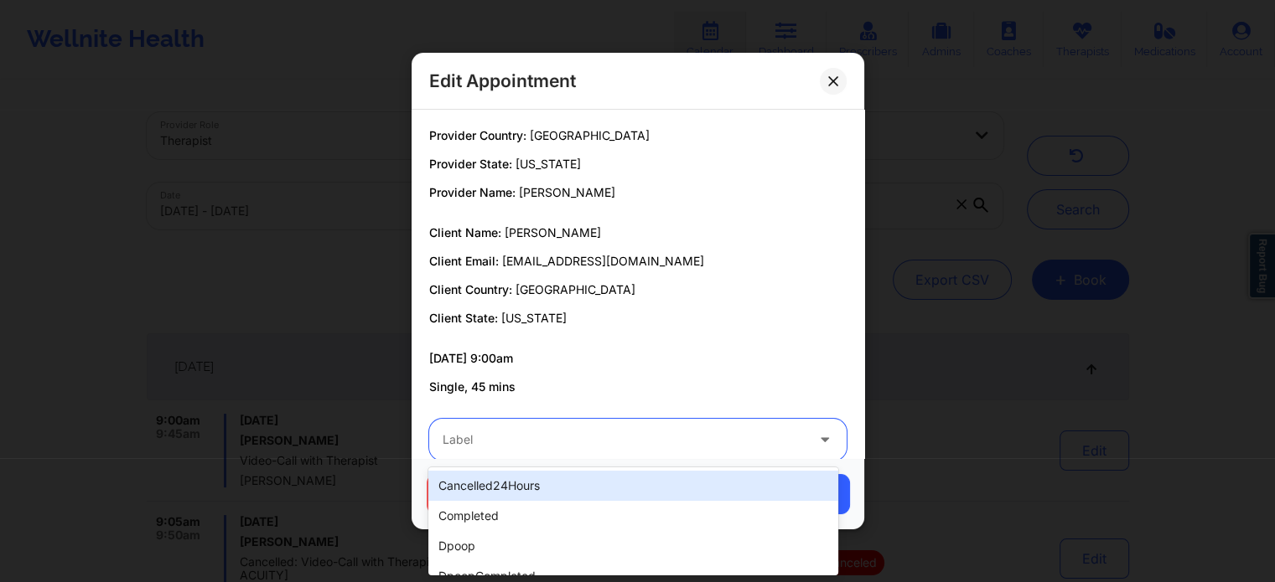
click at [654, 427] on div "Label" at bounding box center [617, 440] width 377 height 42
type input "no"
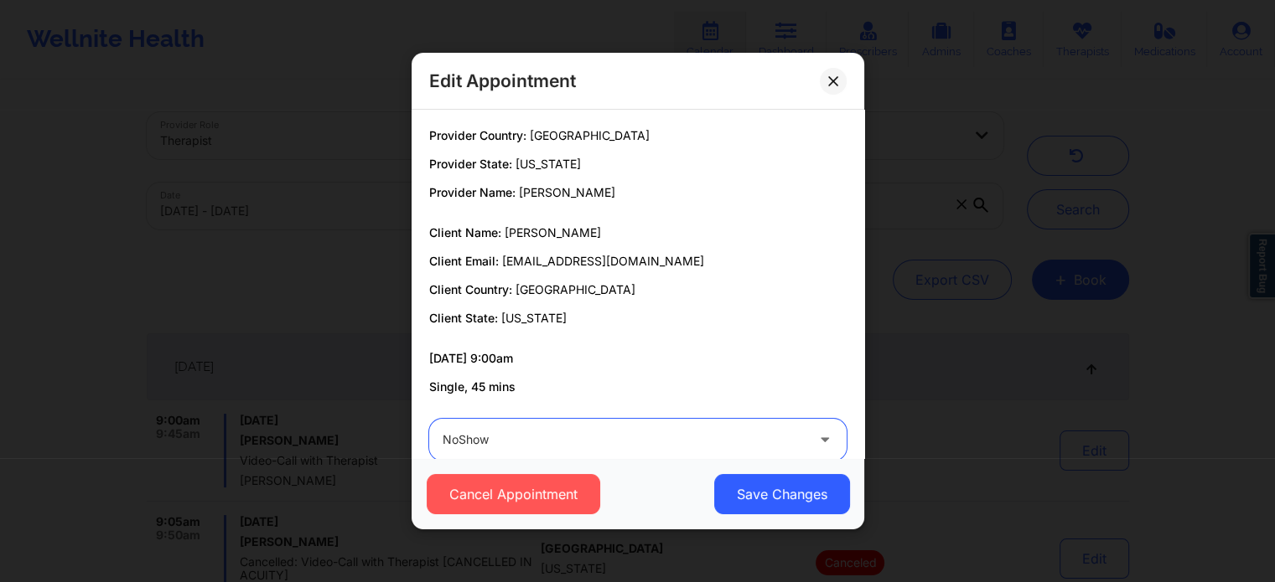
click at [713, 474] on button "Save Changes" at bounding box center [781, 494] width 136 height 40
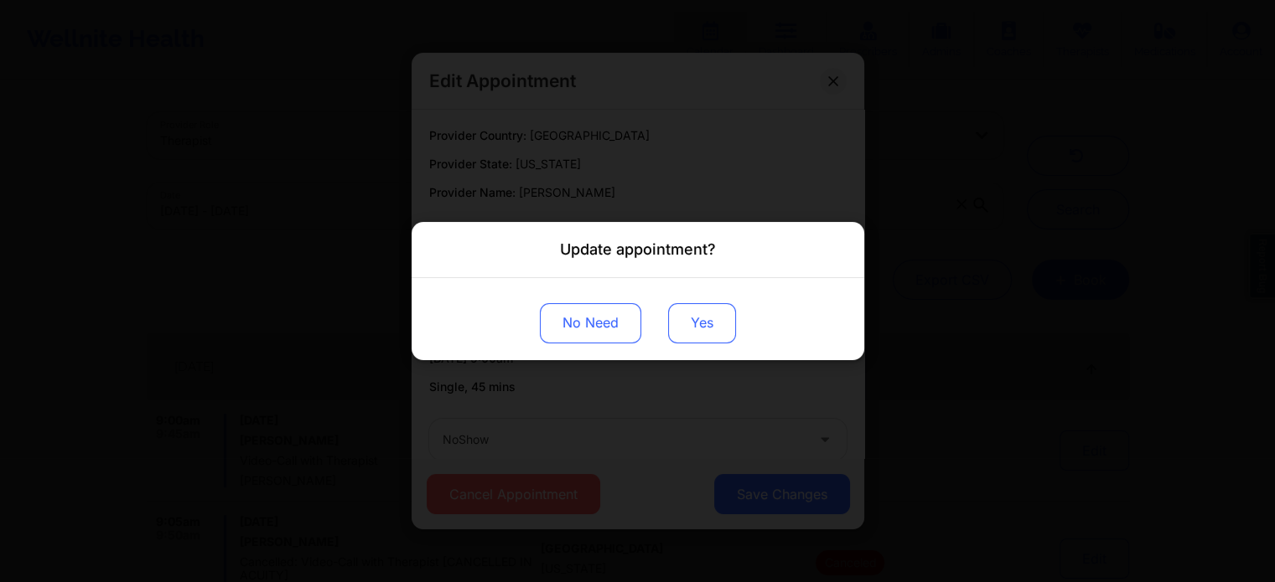
click at [699, 311] on button "Yes" at bounding box center [702, 323] width 68 height 40
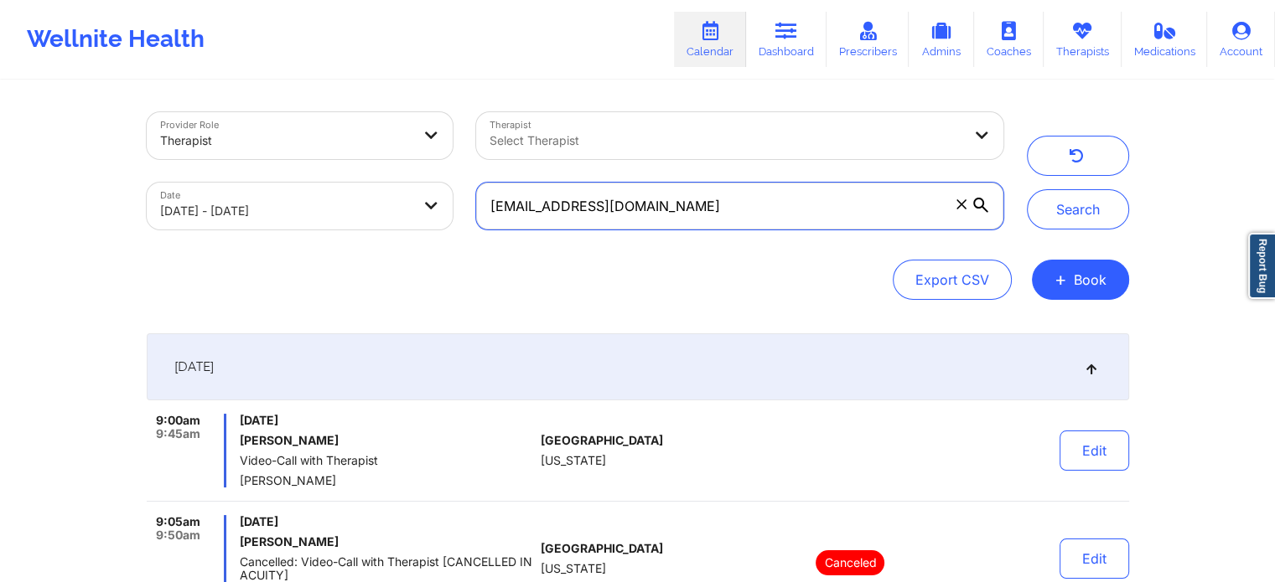
drag, startPoint x: 701, startPoint y: 198, endPoint x: 274, endPoint y: 179, distance: 427.8
click at [274, 179] on div "Provider Role Therapist Therapist Select Therapist Date [DATE] - [DATE] [EMAIL_…" at bounding box center [575, 171] width 880 height 141
click at [1027, 189] on button "Search" at bounding box center [1078, 209] width 102 height 40
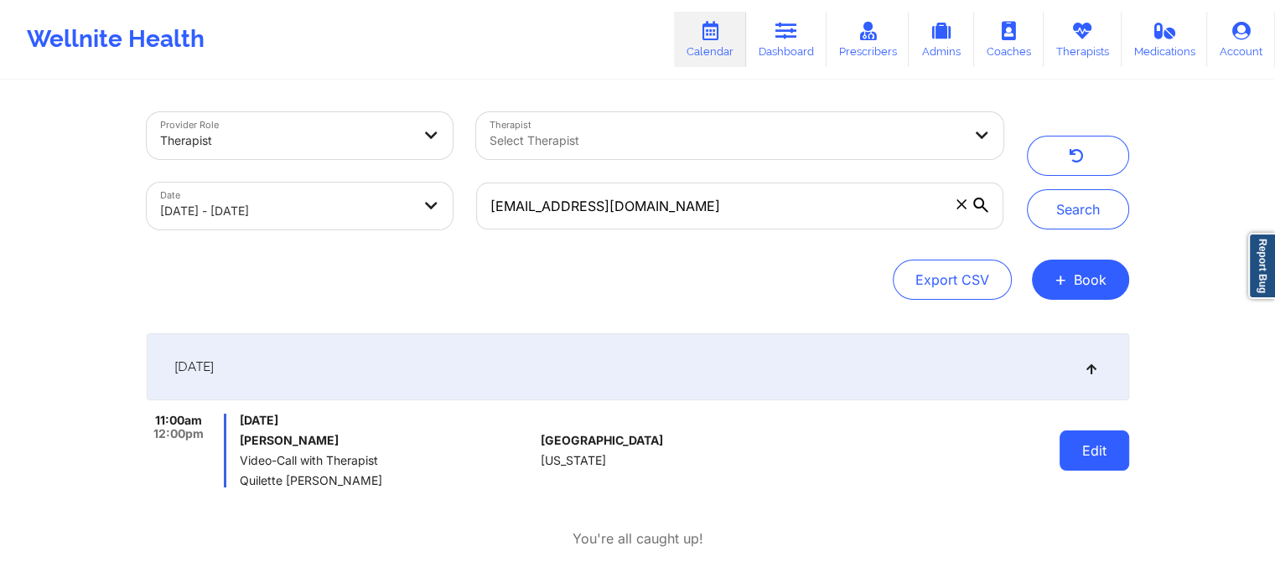
click at [1085, 457] on button "Edit" at bounding box center [1094, 451] width 70 height 40
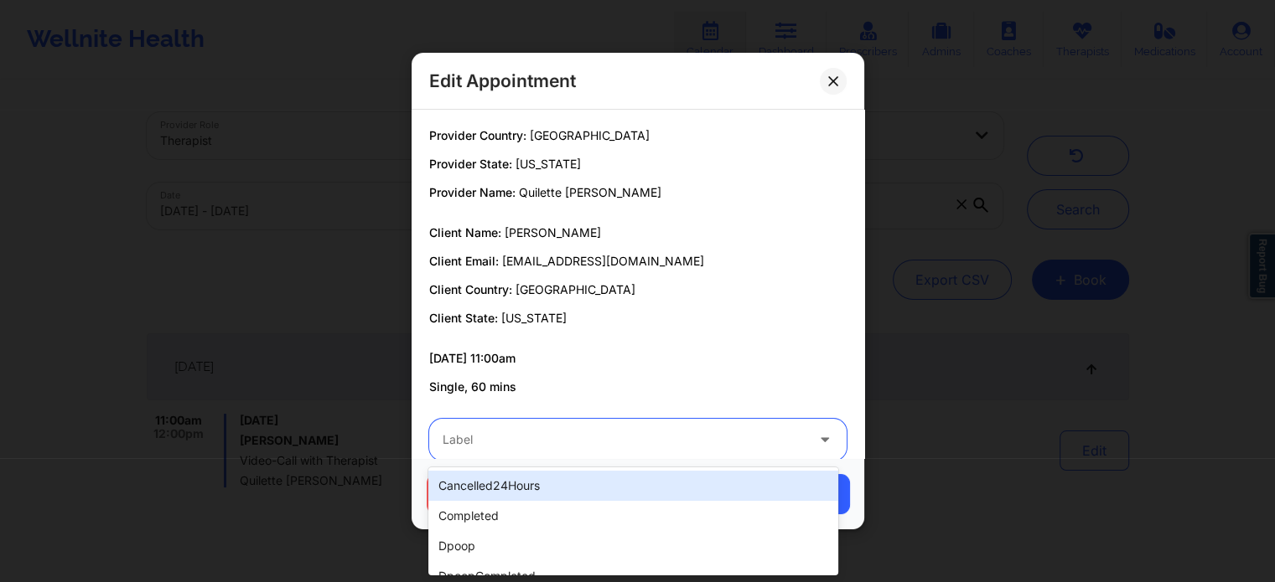
click at [618, 448] on div at bounding box center [623, 440] width 362 height 20
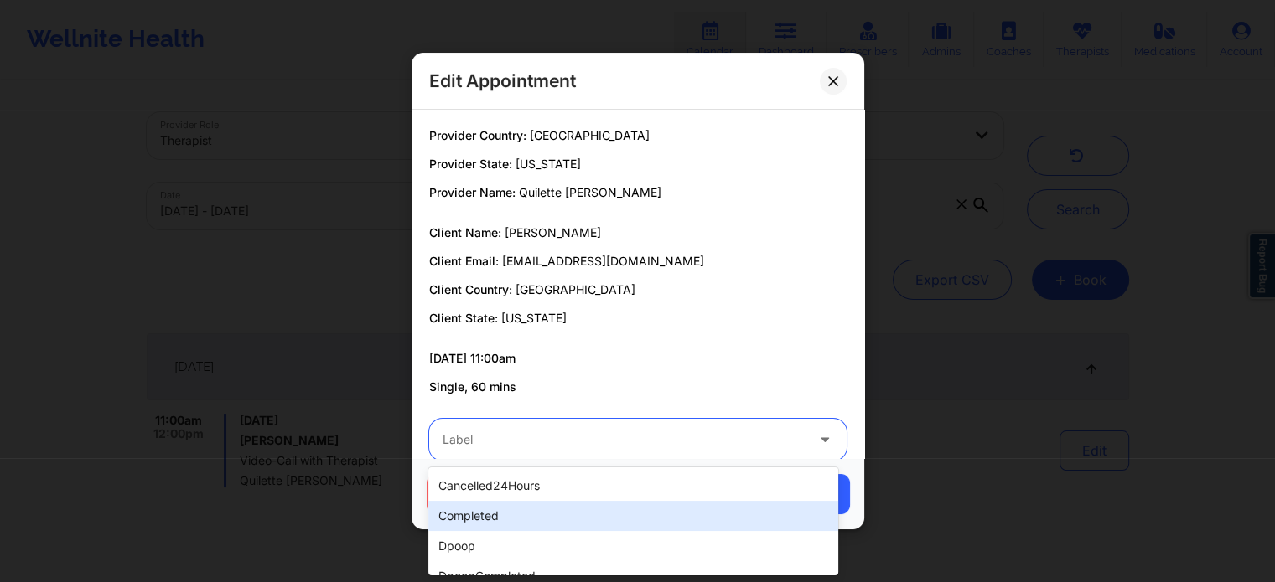
click at [516, 517] on div "completed" at bounding box center [632, 516] width 409 height 30
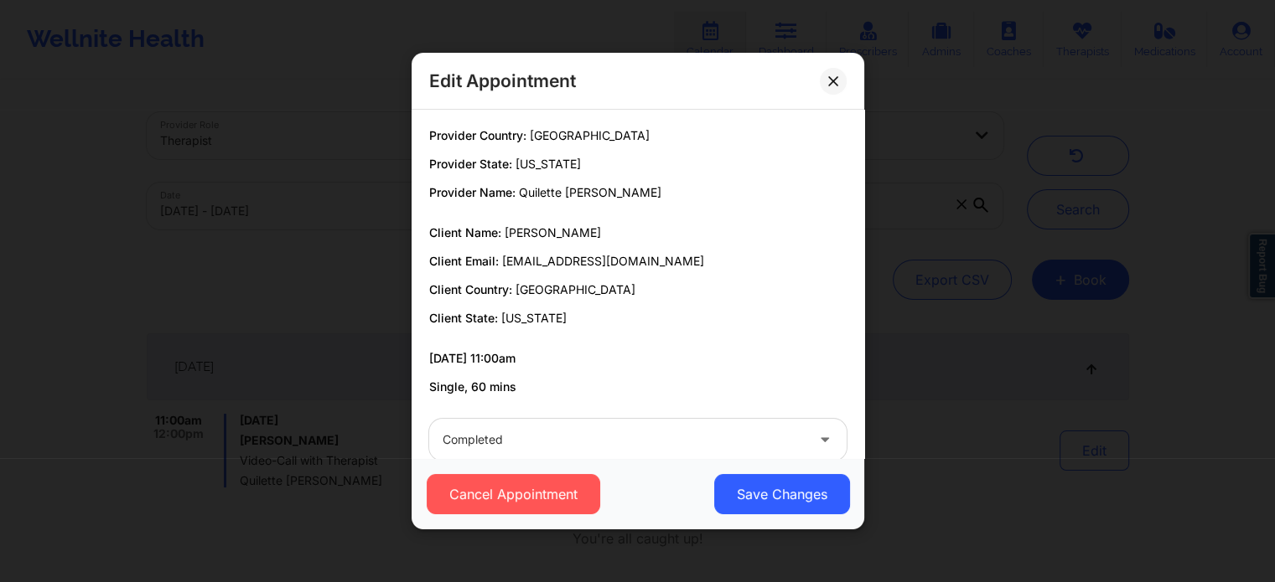
click at [763, 515] on div "Cancel Appointment Save Changes" at bounding box center [637, 493] width 453 height 71
click at [793, 492] on button "Save Changes" at bounding box center [781, 494] width 136 height 40
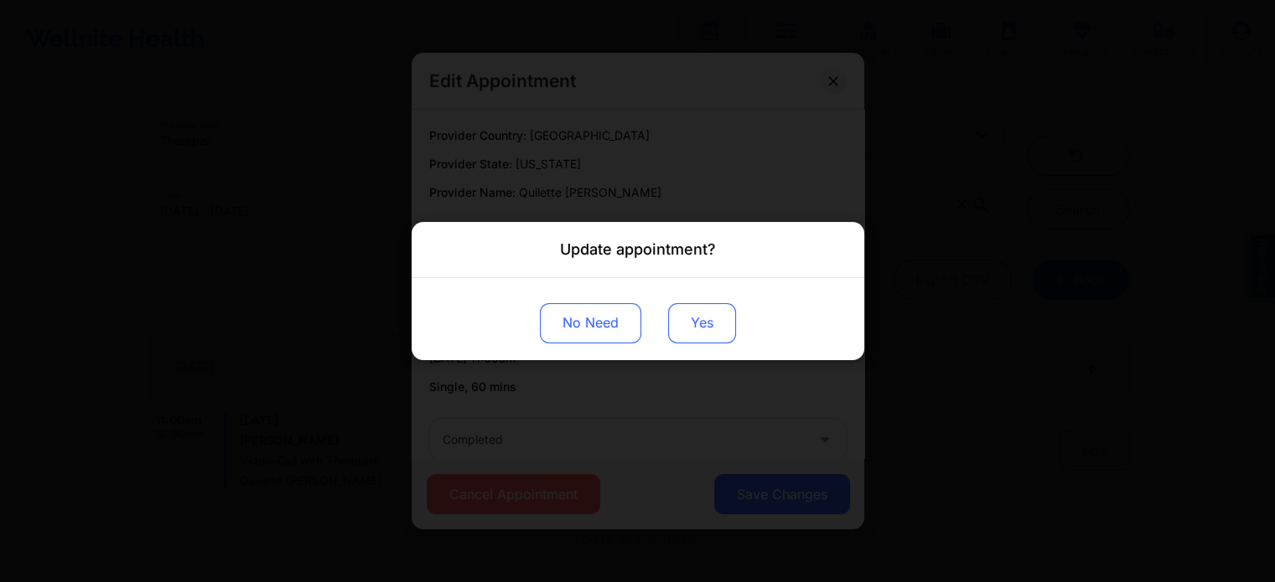
click at [688, 328] on button "Yes" at bounding box center [702, 323] width 68 height 40
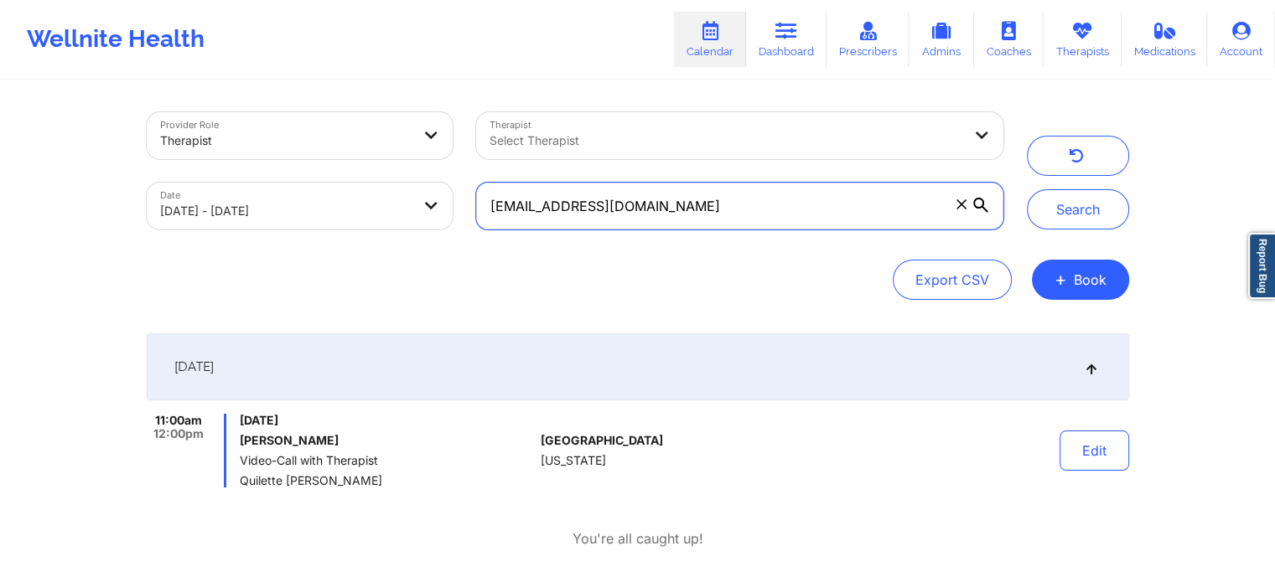
drag, startPoint x: 756, startPoint y: 212, endPoint x: 213, endPoint y: 126, distance: 549.8
click at [213, 126] on div "Provider Role Therapist Therapist Select Therapist Date [DATE] - [DATE] [EMAIL_…" at bounding box center [575, 171] width 880 height 141
type input "[PERSON_NAME][EMAIL_ADDRESS][DOMAIN_NAME]"
click at [1027, 189] on button "Search" at bounding box center [1078, 209] width 102 height 40
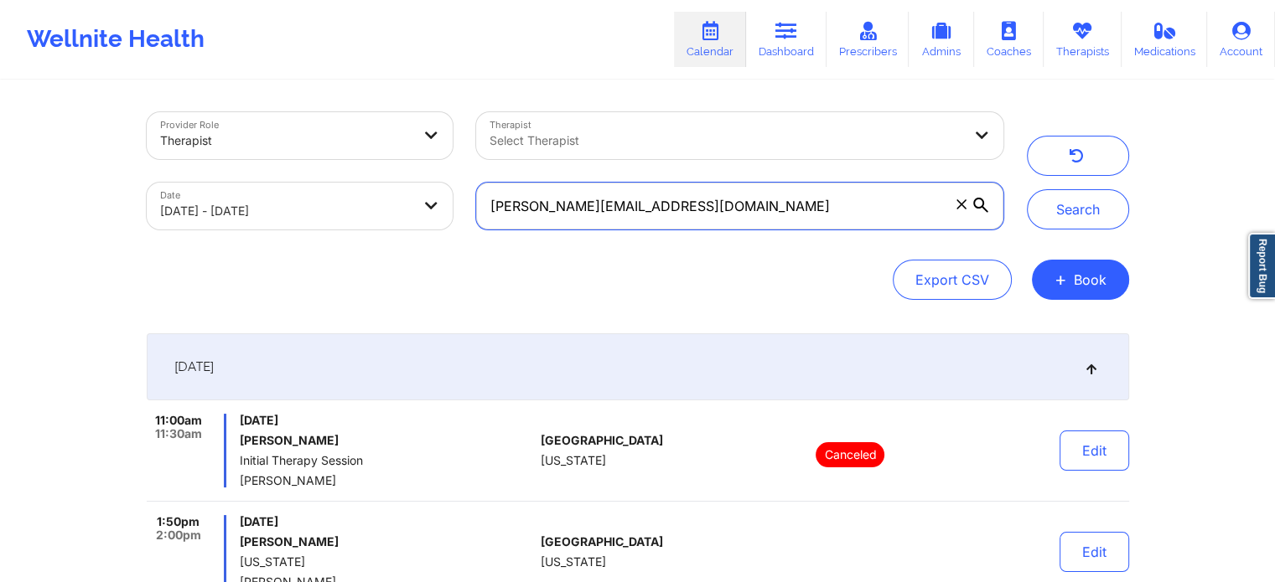
scroll to position [178, 0]
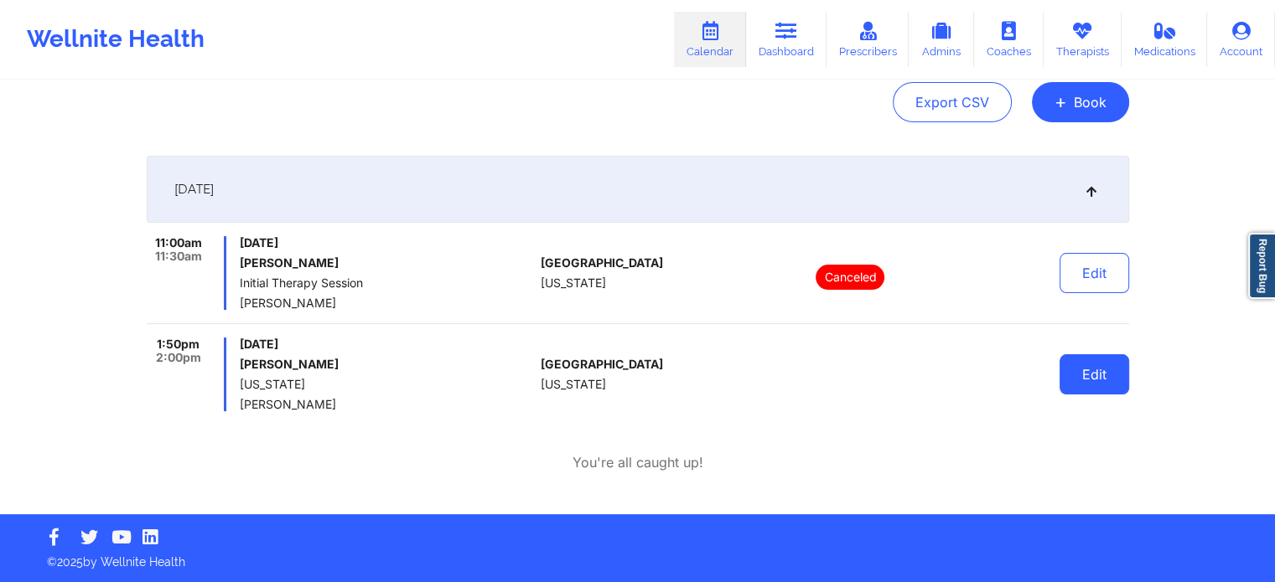
click at [1094, 376] on button "Edit" at bounding box center [1094, 374] width 70 height 40
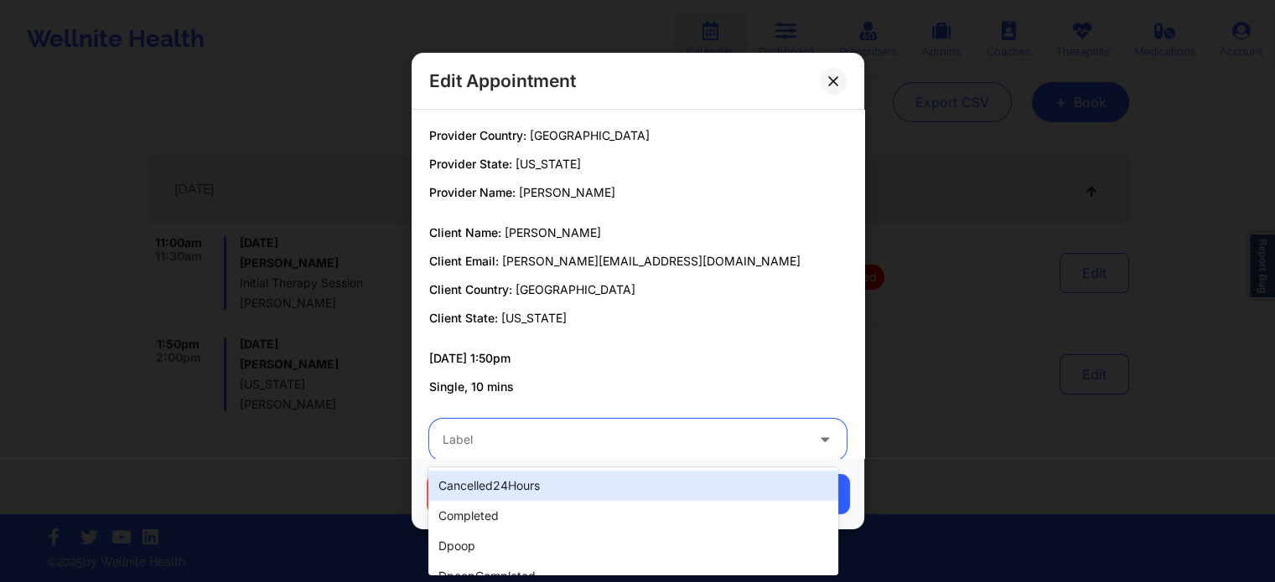
click at [593, 444] on div at bounding box center [623, 440] width 362 height 20
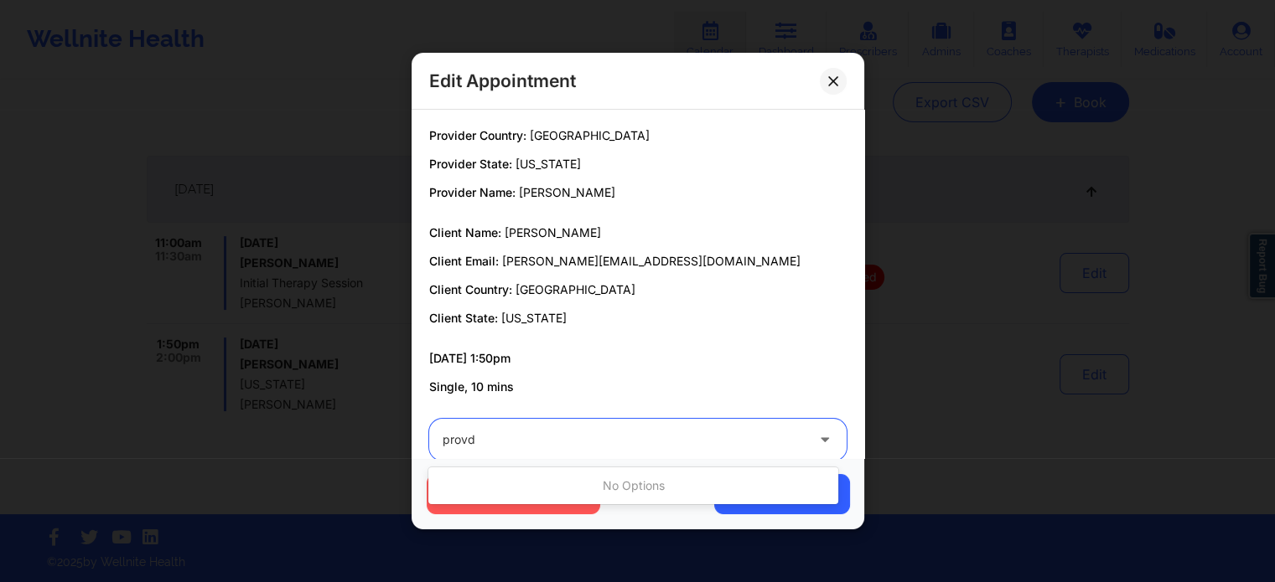
type input "prov"
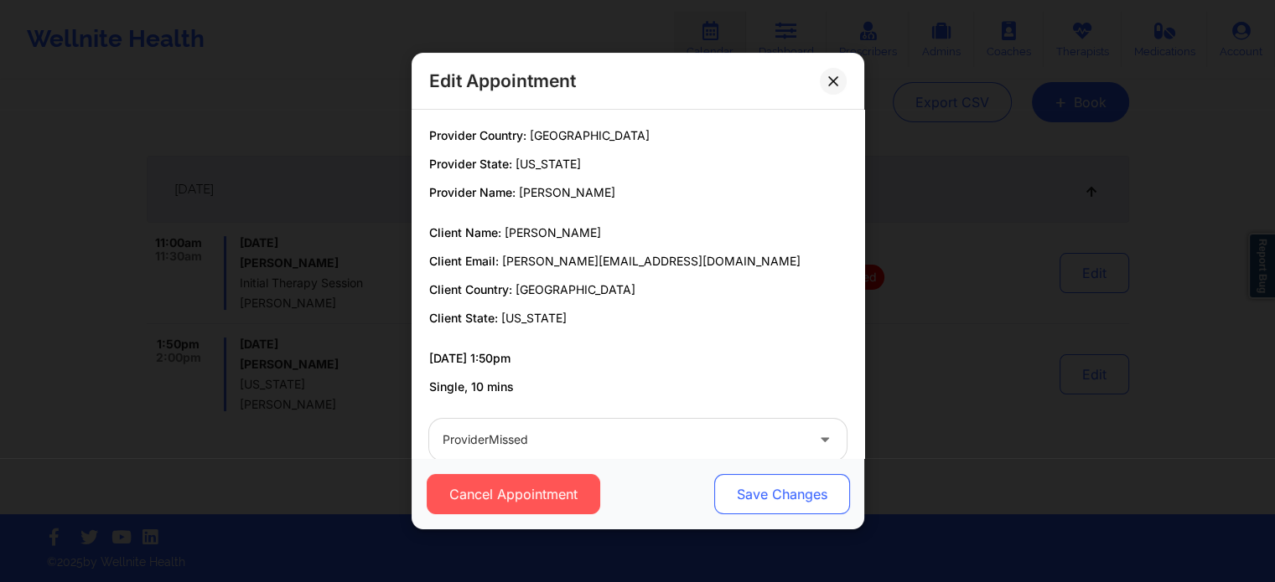
click at [714, 487] on button "Save Changes" at bounding box center [781, 494] width 136 height 40
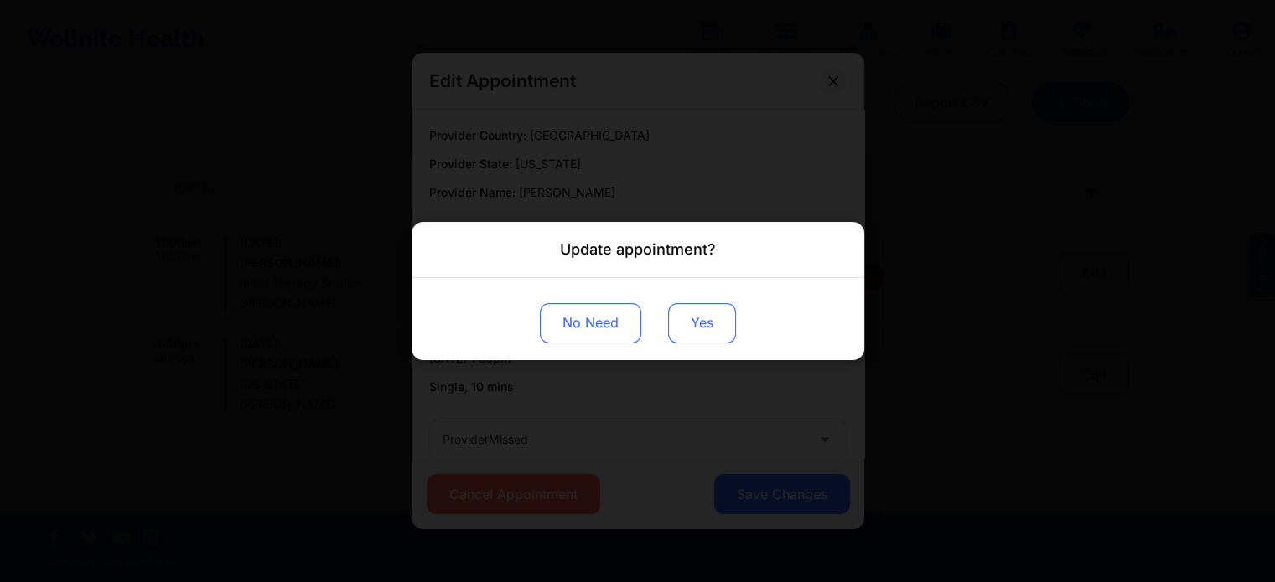
click at [683, 315] on button "Yes" at bounding box center [702, 323] width 68 height 40
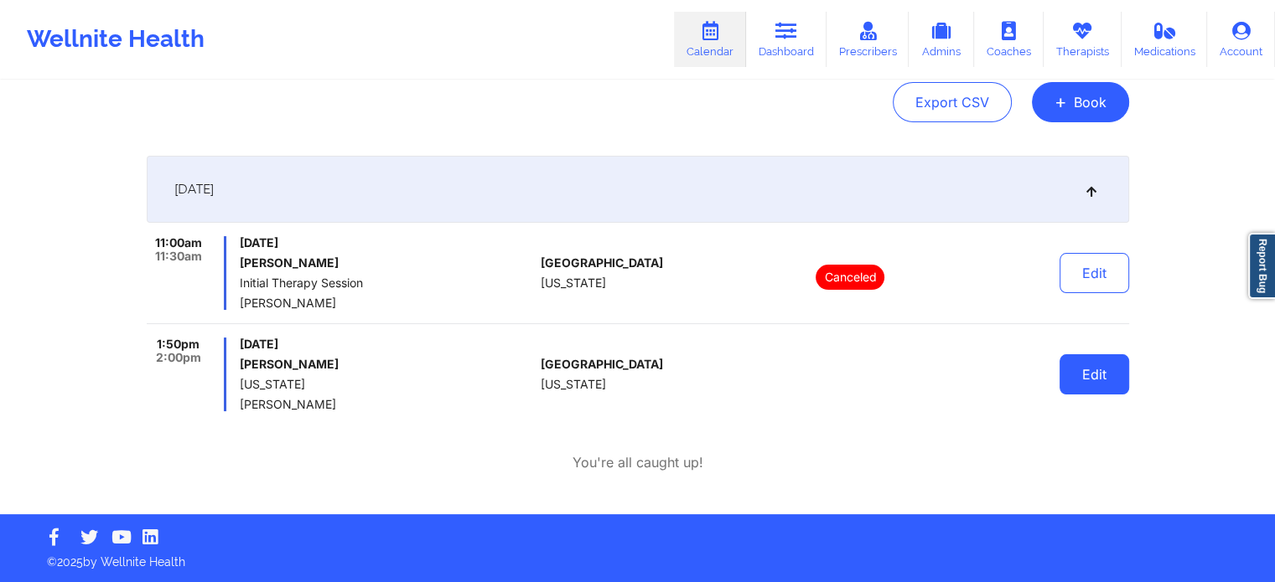
click at [1103, 380] on button "Edit" at bounding box center [1094, 374] width 70 height 40
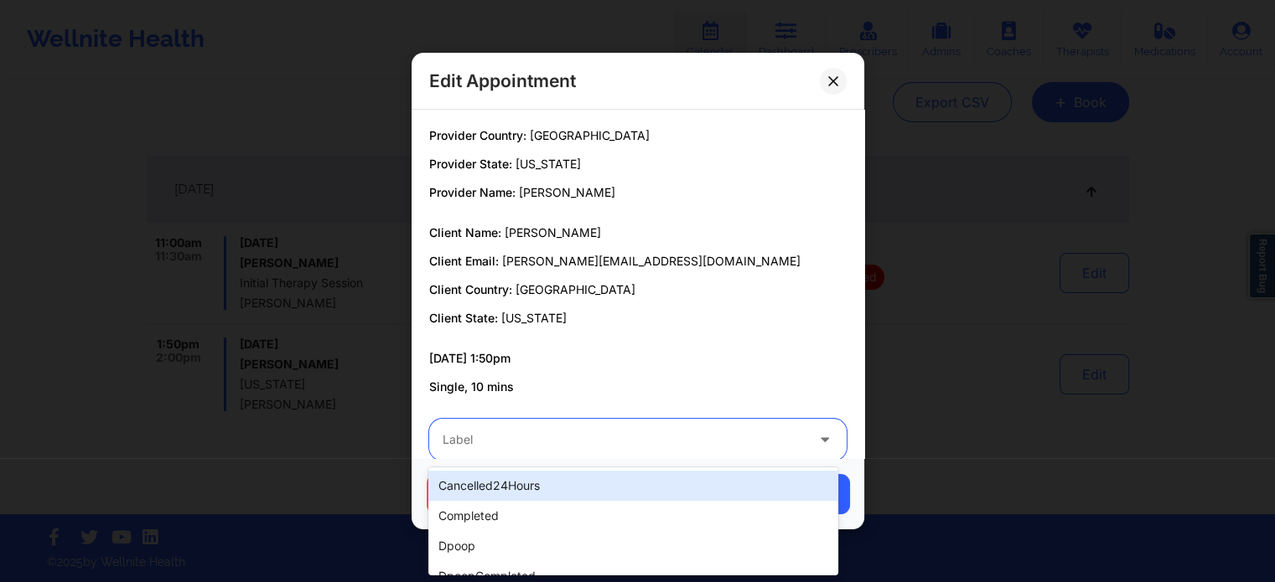
click at [540, 452] on div "Label" at bounding box center [617, 440] width 377 height 42
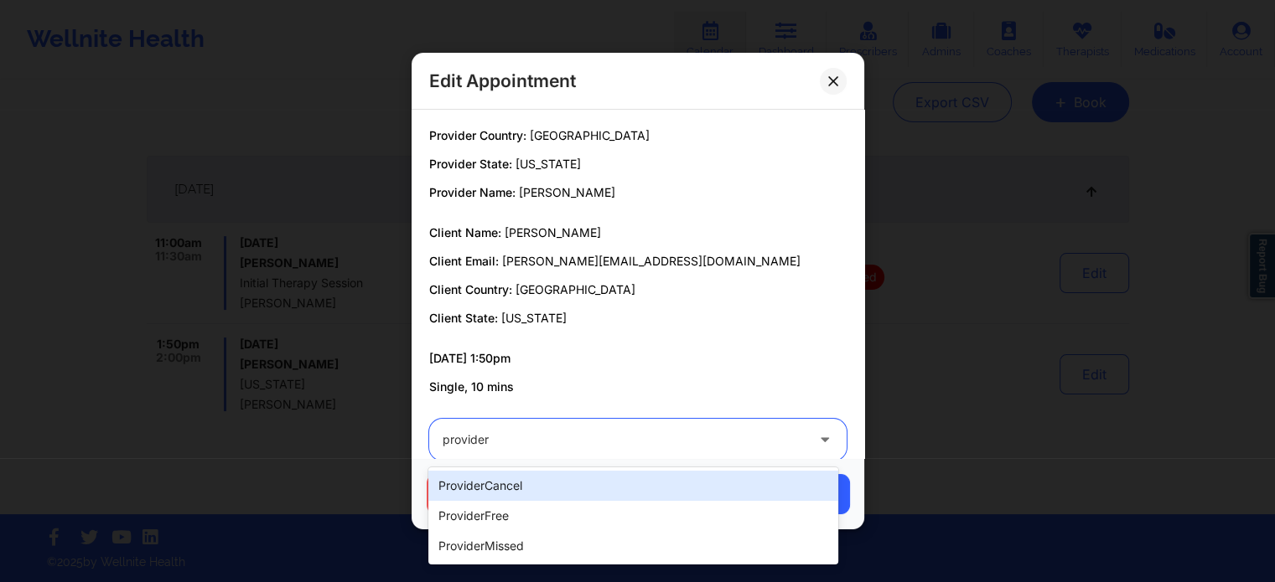
type input "provider"
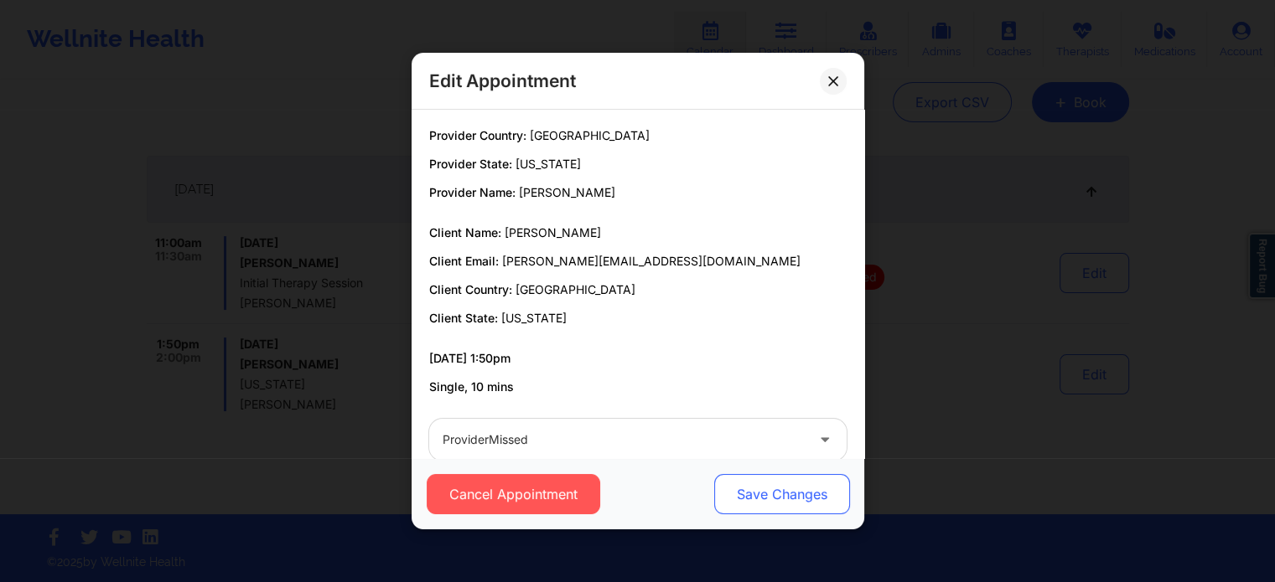
click at [768, 481] on button "Save Changes" at bounding box center [781, 494] width 136 height 40
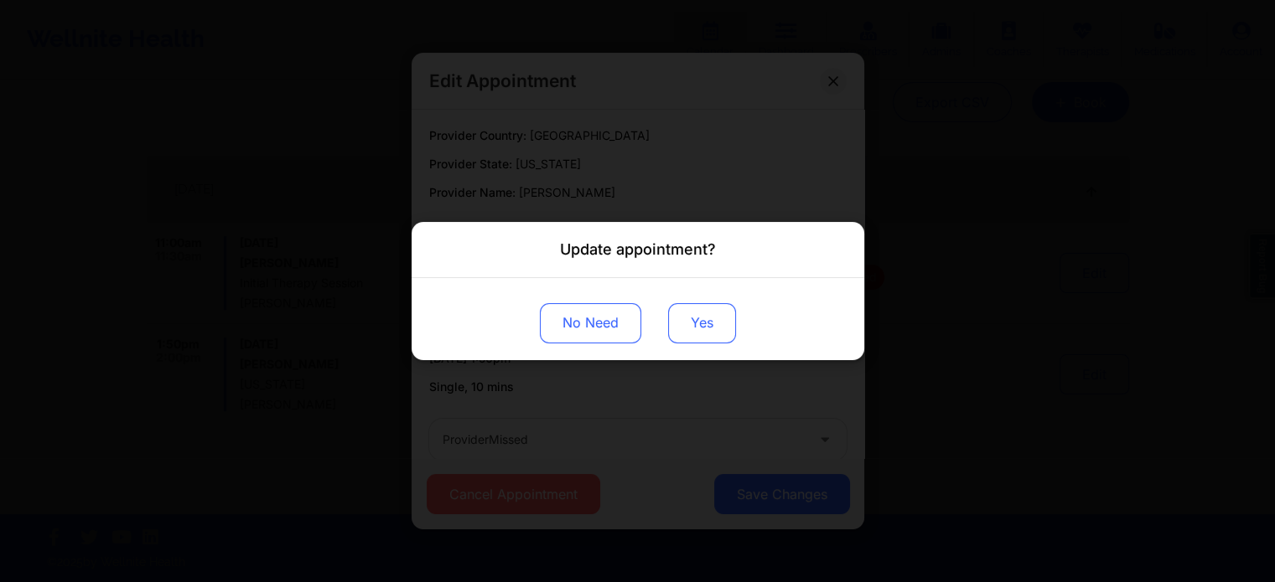
click at [694, 322] on button "Yes" at bounding box center [702, 323] width 68 height 40
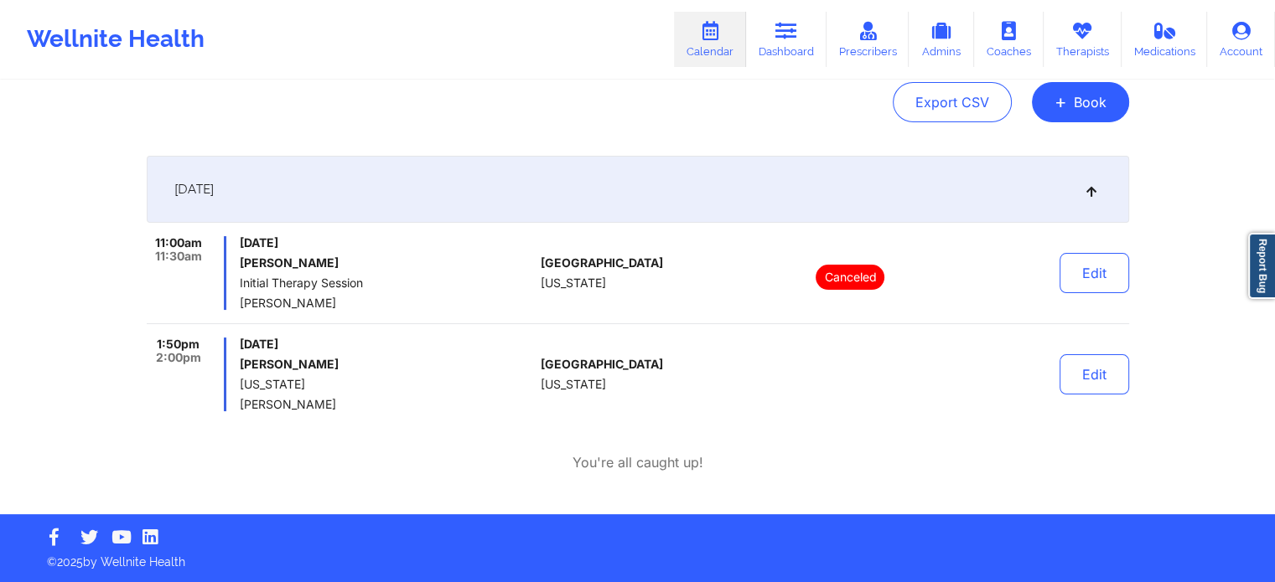
scroll to position [0, 0]
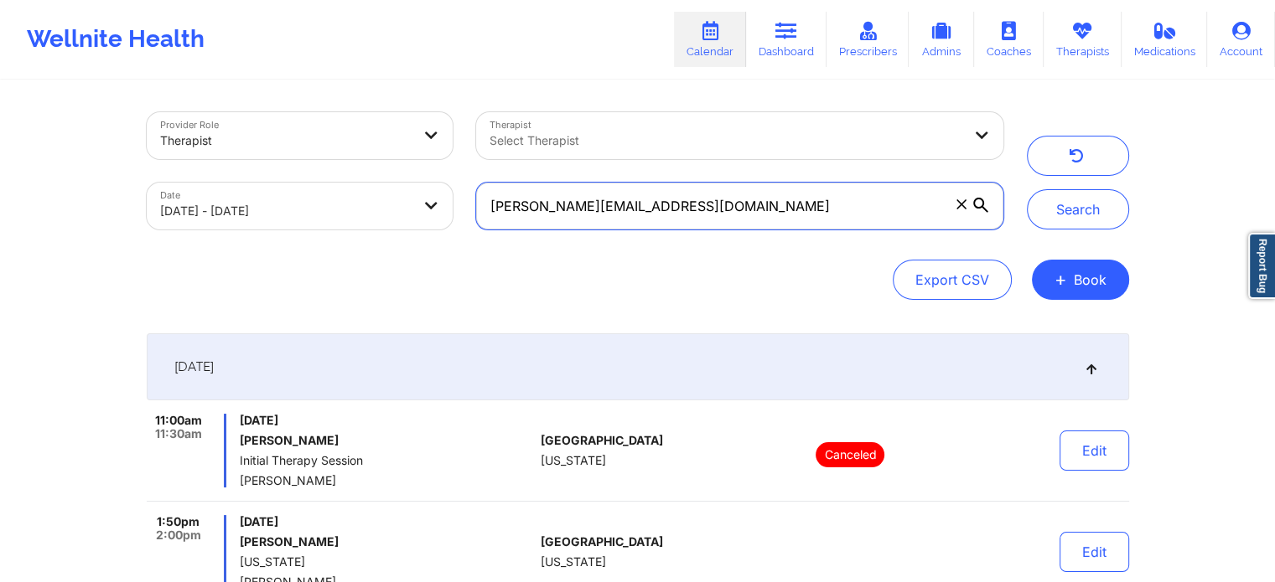
drag, startPoint x: 727, startPoint y: 195, endPoint x: 258, endPoint y: 147, distance: 471.8
click at [258, 147] on div "Provider Role Therapist Therapist Select Therapist Date [DATE] - [DATE] [PERSON…" at bounding box center [575, 171] width 880 height 141
click at [1027, 189] on button "Search" at bounding box center [1078, 209] width 102 height 40
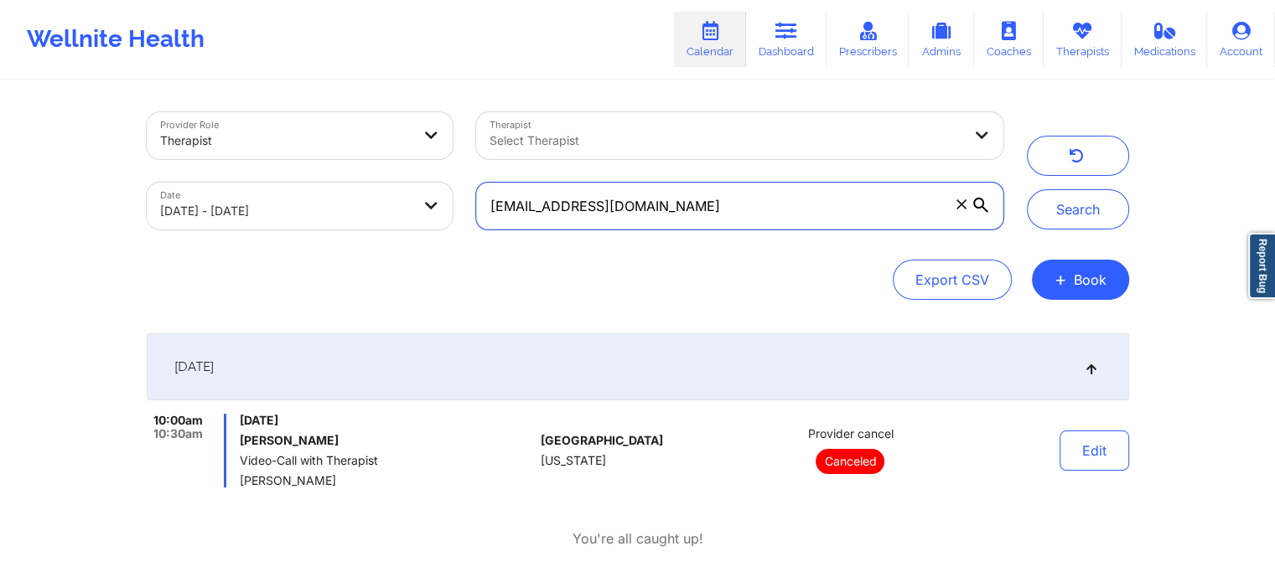
drag, startPoint x: 687, startPoint y: 217, endPoint x: 201, endPoint y: 175, distance: 487.8
click at [201, 175] on div "Provider Role Therapist Therapist Select Therapist Date [DATE] - [DATE] [EMAIL_…" at bounding box center [575, 171] width 880 height 141
click at [1027, 189] on button "Search" at bounding box center [1078, 209] width 102 height 40
drag, startPoint x: 697, startPoint y: 221, endPoint x: 344, endPoint y: 180, distance: 356.0
click at [344, 180] on div "Provider Role Therapist Therapist Select Therapist Date [DATE] - [DATE] [EMAIL_…" at bounding box center [575, 171] width 880 height 141
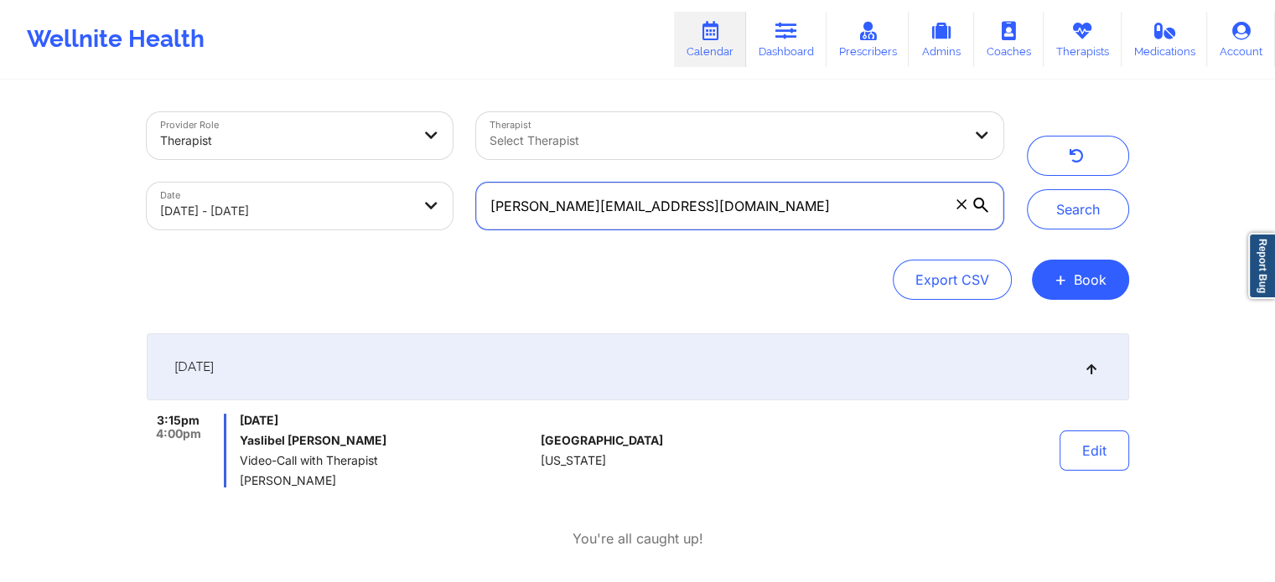
click at [792, 197] on input "[PERSON_NAME][EMAIL_ADDRESS][DOMAIN_NAME]" at bounding box center [739, 206] width 526 height 47
click at [1027, 189] on button "Search" at bounding box center [1078, 209] width 102 height 40
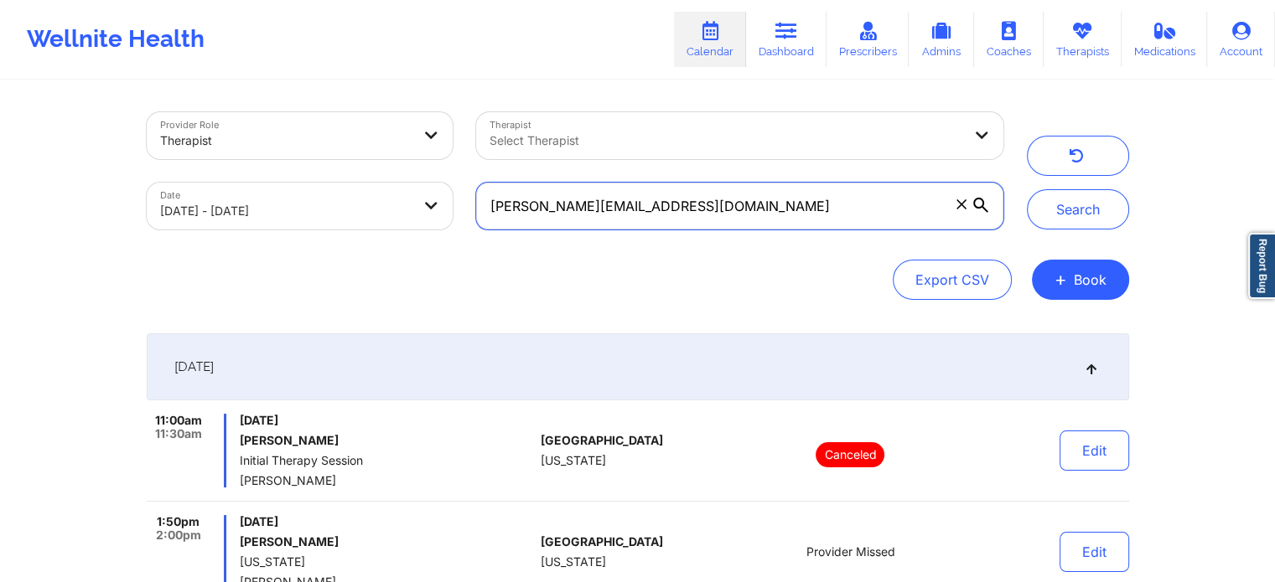
drag, startPoint x: 717, startPoint y: 204, endPoint x: 150, endPoint y: 137, distance: 571.4
click at [150, 137] on div "Provider Role Therapist Therapist Select Therapist Date [DATE] - [DATE] [PERSON…" at bounding box center [575, 171] width 880 height 141
type input "[EMAIL_ADDRESS][DOMAIN_NAME]"
click at [1027, 189] on button "Search" at bounding box center [1078, 209] width 102 height 40
